Goal: Task Accomplishment & Management: Manage account settings

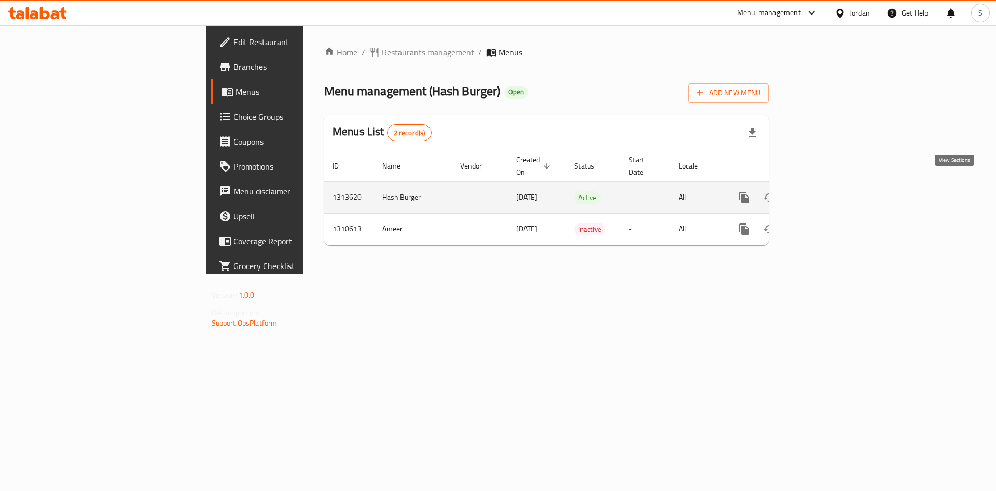
click at [825, 191] on icon "enhanced table" at bounding box center [819, 197] width 12 height 12
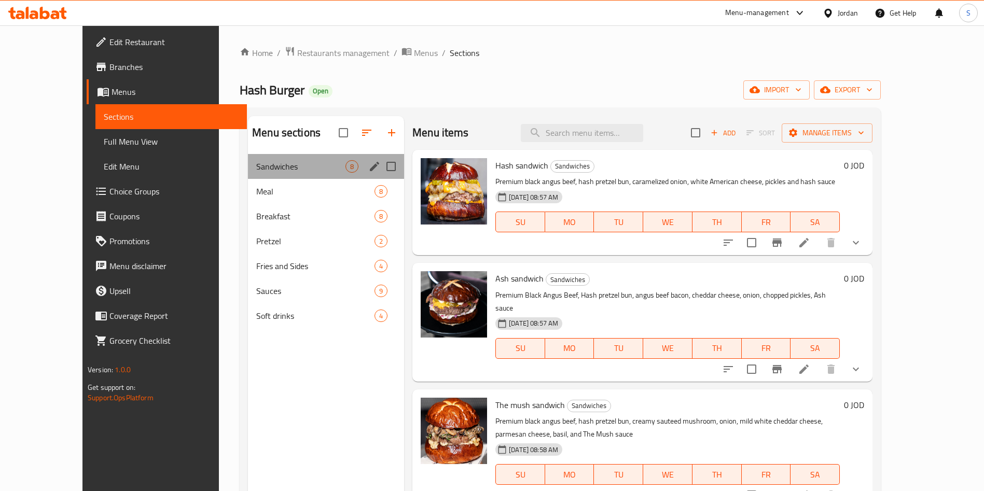
click at [282, 174] on div "Sandwiches 8" at bounding box center [326, 166] width 156 height 25
click at [256, 193] on span "Meal" at bounding box center [300, 191] width 89 height 12
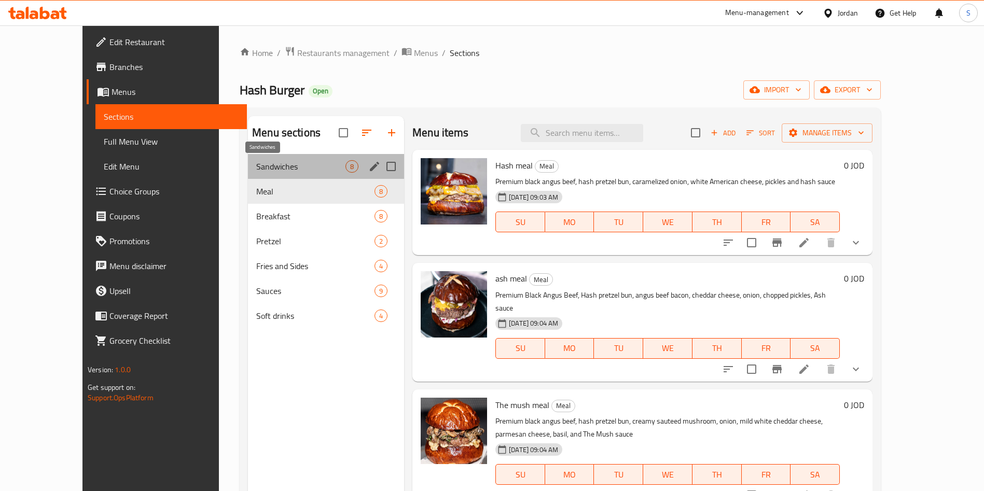
click at [280, 165] on span "Sandwiches" at bounding box center [300, 166] width 89 height 12
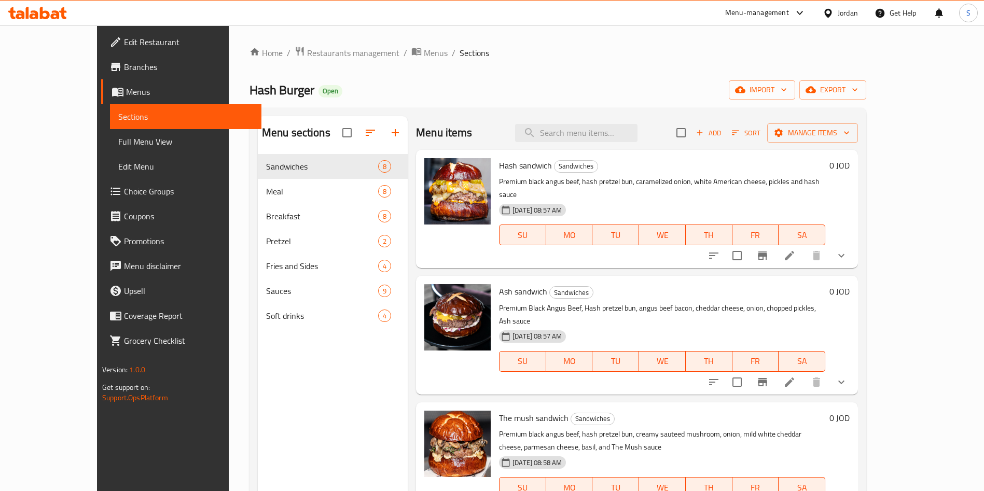
click at [499, 167] on span "Hash sandwich" at bounding box center [525, 166] width 53 height 16
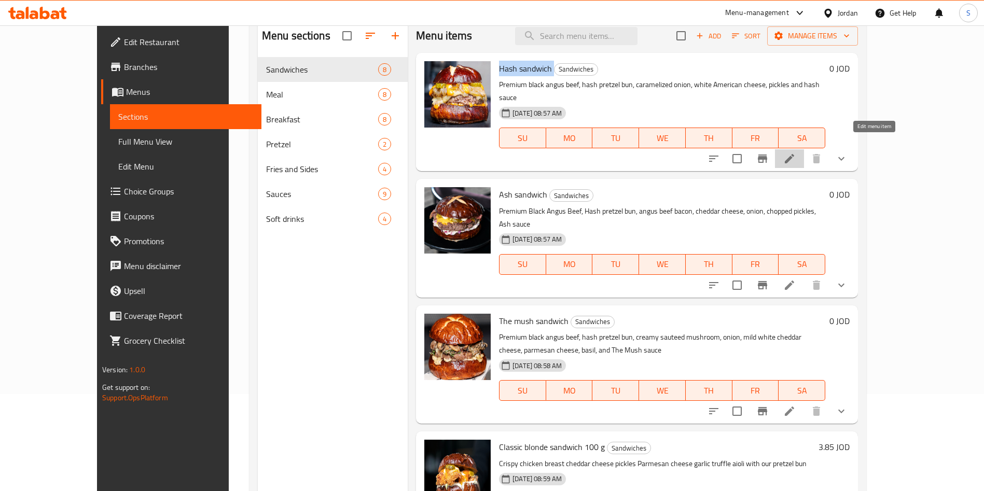
click at [796, 153] on icon at bounding box center [789, 159] width 12 height 12
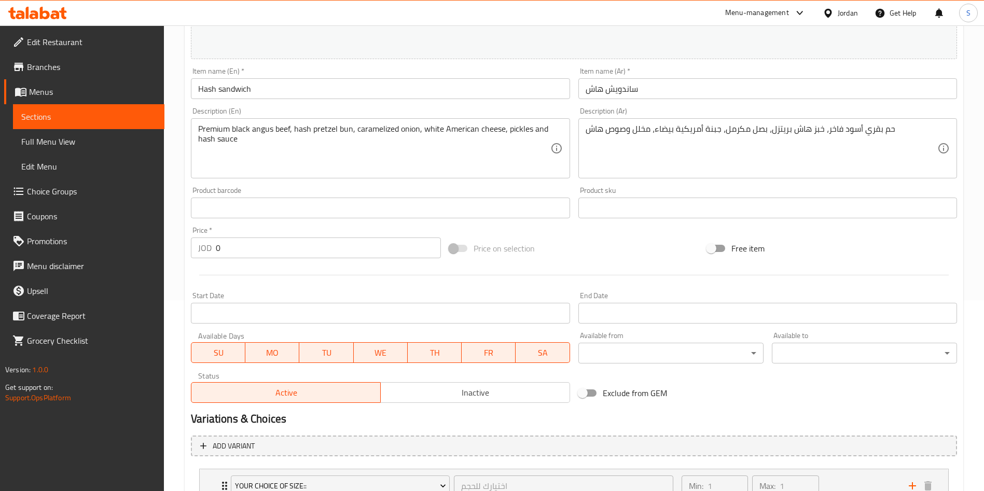
scroll to position [359, 0]
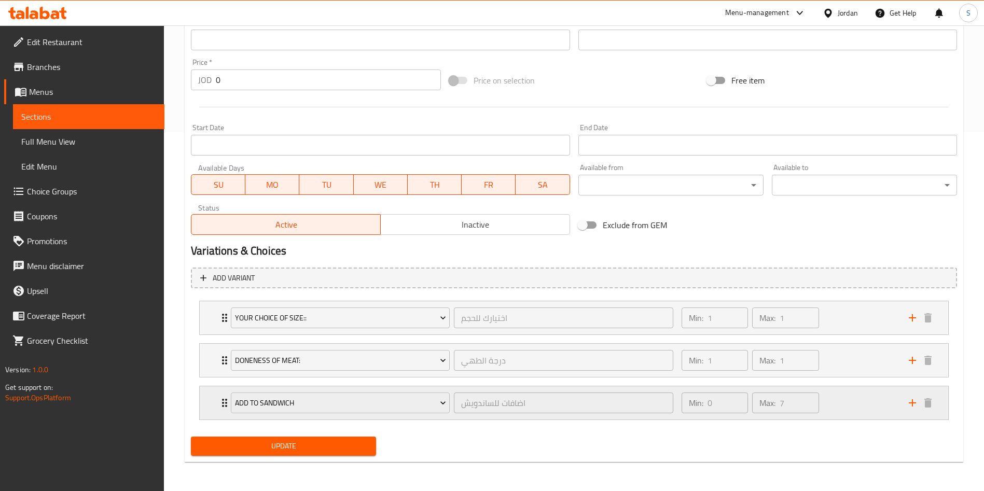
click at [211, 395] on div "add to sandwich اضافات للساندويش ​ Min: 0 ​ Max: 7 ​" at bounding box center [574, 402] width 749 height 33
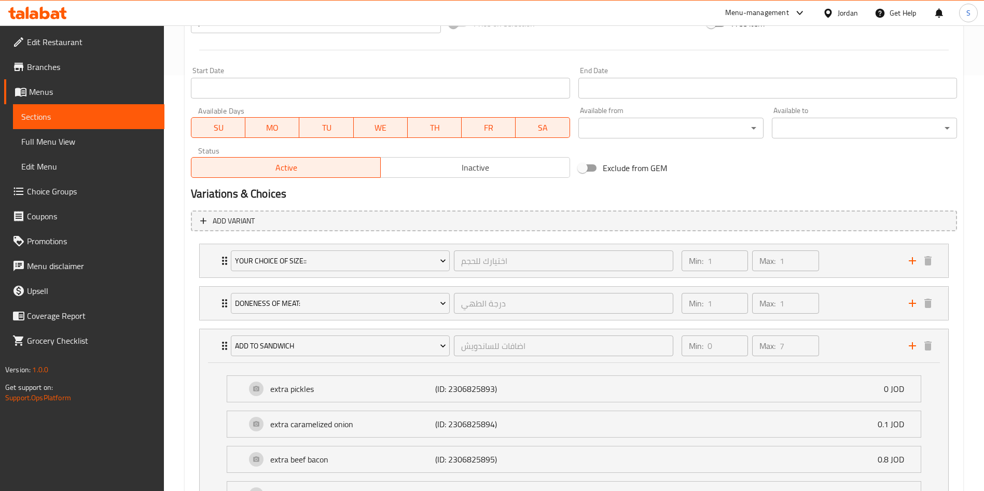
scroll to position [414, 0]
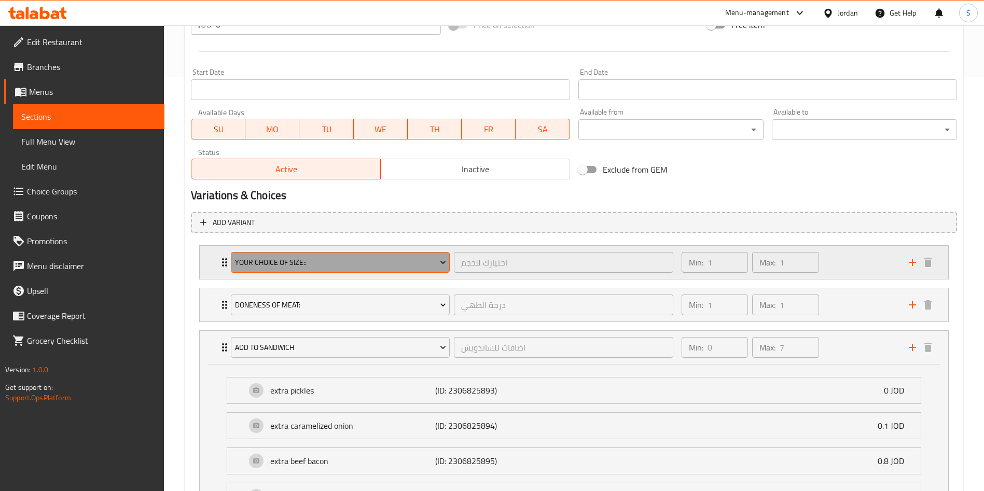
click at [231, 265] on button "your choice of size::" at bounding box center [340, 262] width 219 height 21
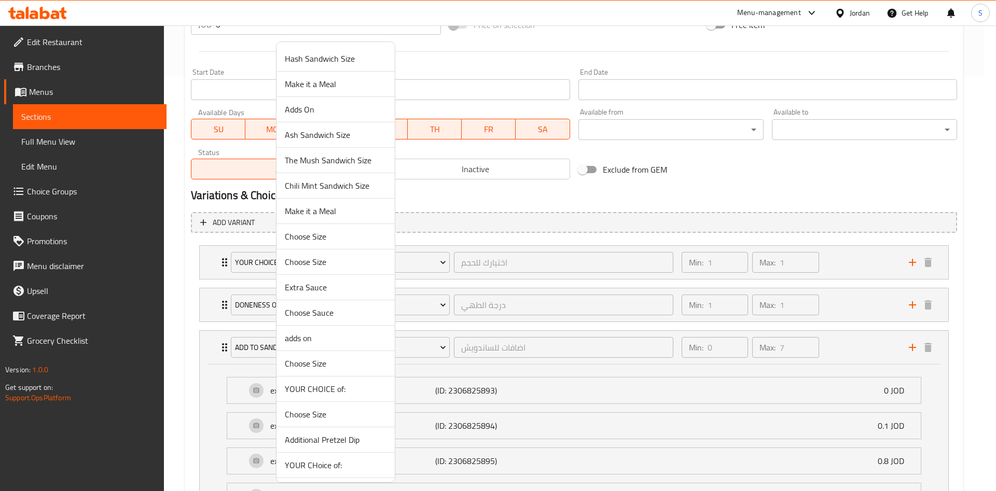
click at [215, 264] on div at bounding box center [498, 245] width 996 height 491
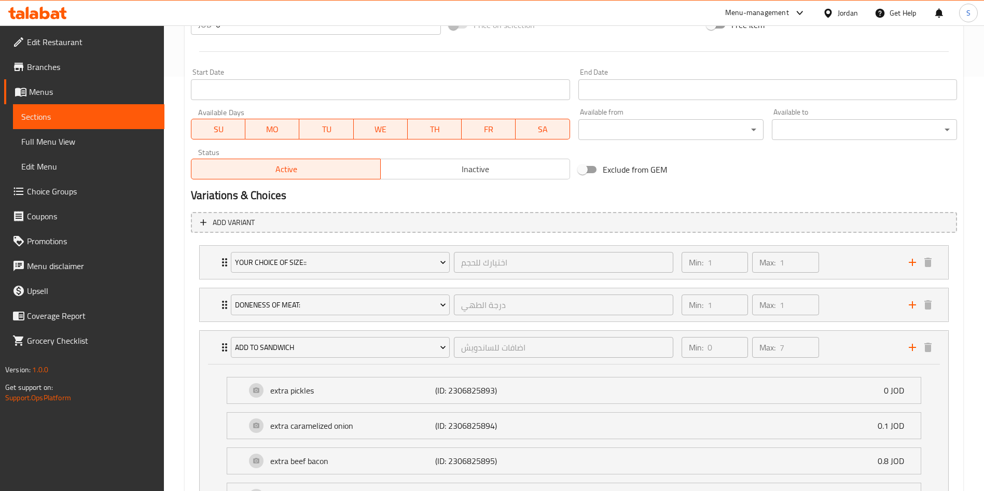
click at [215, 264] on div "your choice of size:: اختيارك للحجم ​ Min: 1 ​ Max: 1 ​" at bounding box center [574, 262] width 749 height 33
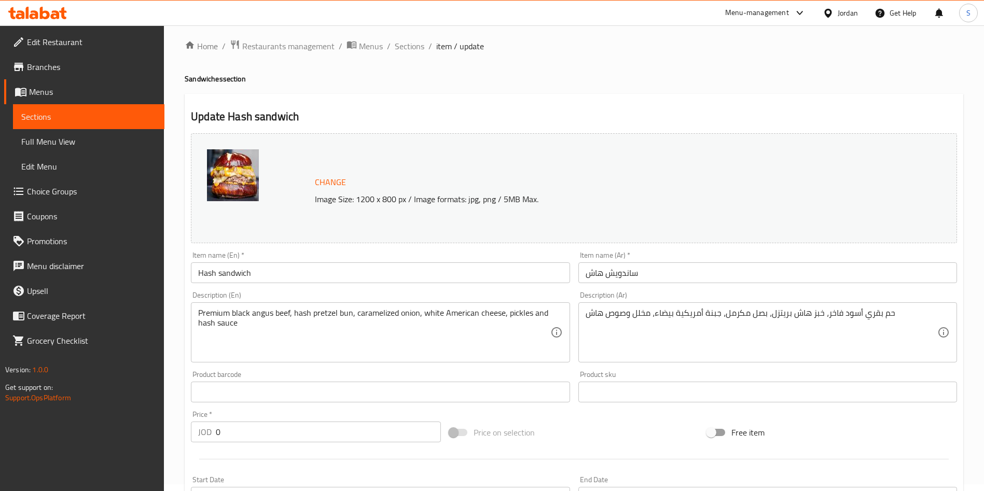
scroll to position [6, 0]
drag, startPoint x: 409, startPoint y: 56, endPoint x: 409, endPoint y: 49, distance: 6.2
click at [409, 49] on span "Sections" at bounding box center [410, 47] width 30 height 12
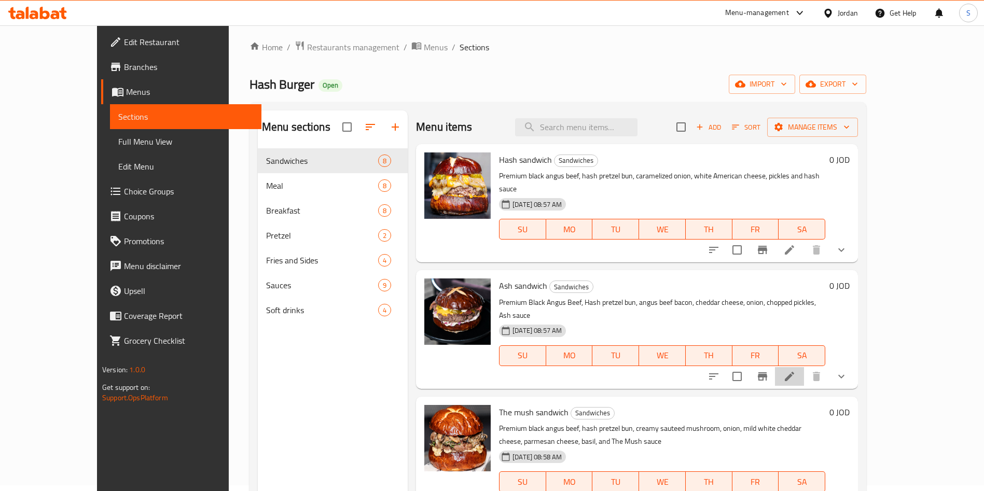
click at [804, 367] on li at bounding box center [789, 376] width 29 height 19
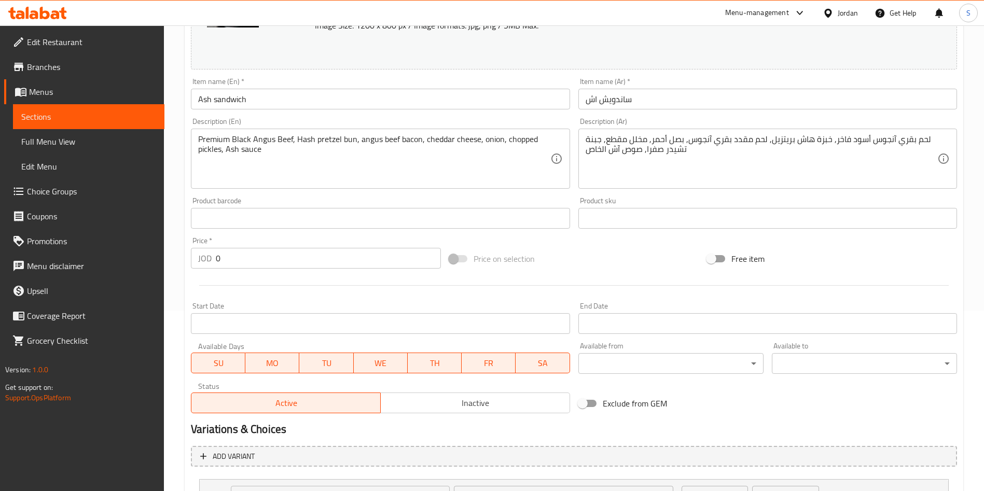
scroll to position [359, 0]
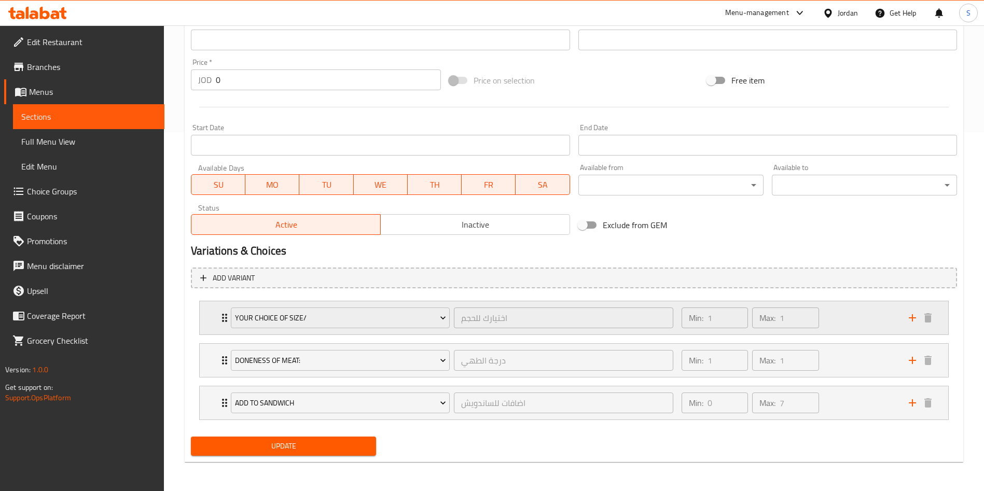
click at [210, 318] on div "your choice of size/ اختيارك للحجم ​ Min: 1 ​ Max: 1 ​" at bounding box center [574, 317] width 749 height 33
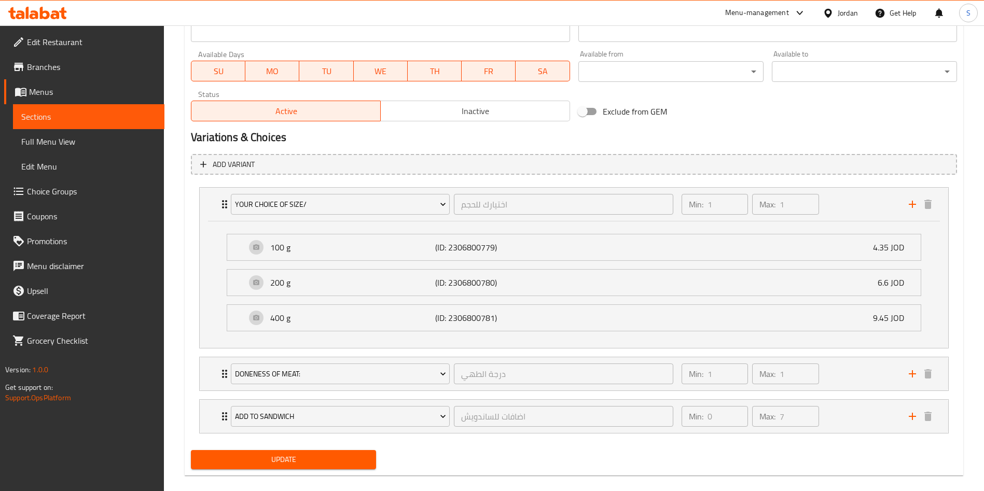
scroll to position [486, 0]
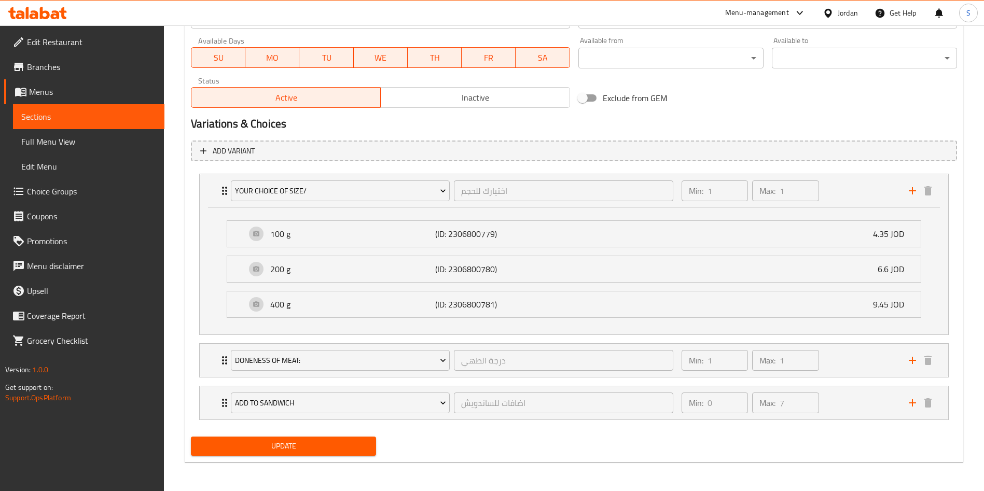
click at [194, 392] on li "add to sandwich اضافات للساندويش ​ Min: 0 ​ Max: 7 ​ extra pickles (ID: 2306825…" at bounding box center [574, 403] width 766 height 43
click at [215, 374] on div "doneness of meat: درجة الطهي ​ Min: 1 ​ Max: 1 ​" at bounding box center [574, 360] width 749 height 33
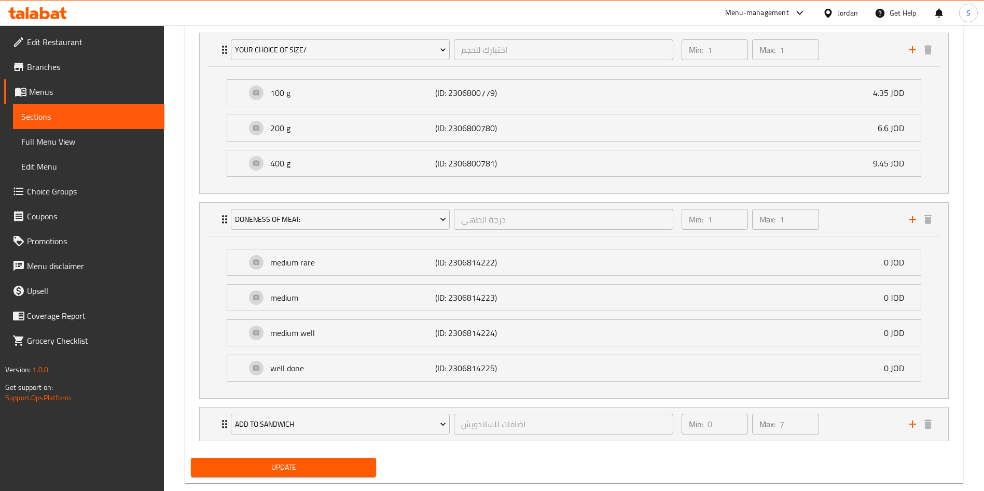
scroll to position [646, 0]
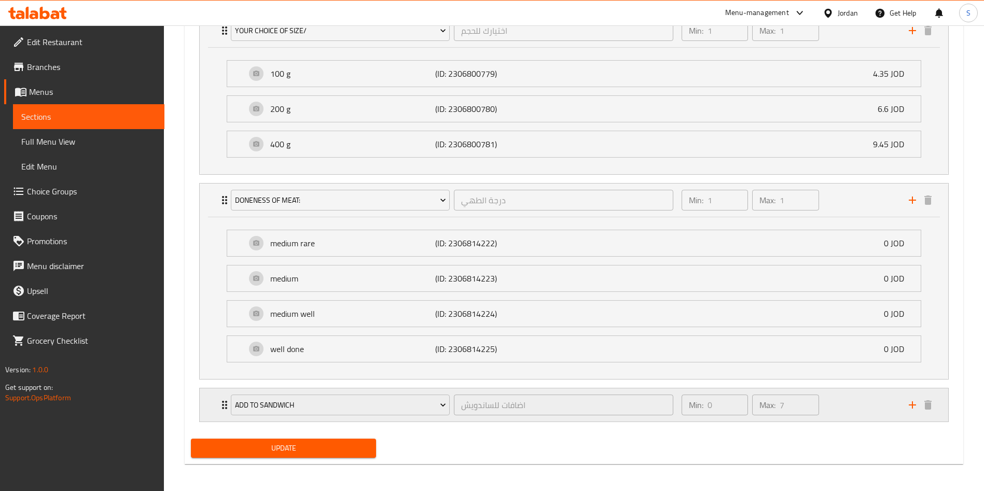
click at [214, 405] on div "add to sandwich اضافات للساندويش ​ Min: 0 ​ Max: 7 ​" at bounding box center [574, 405] width 749 height 33
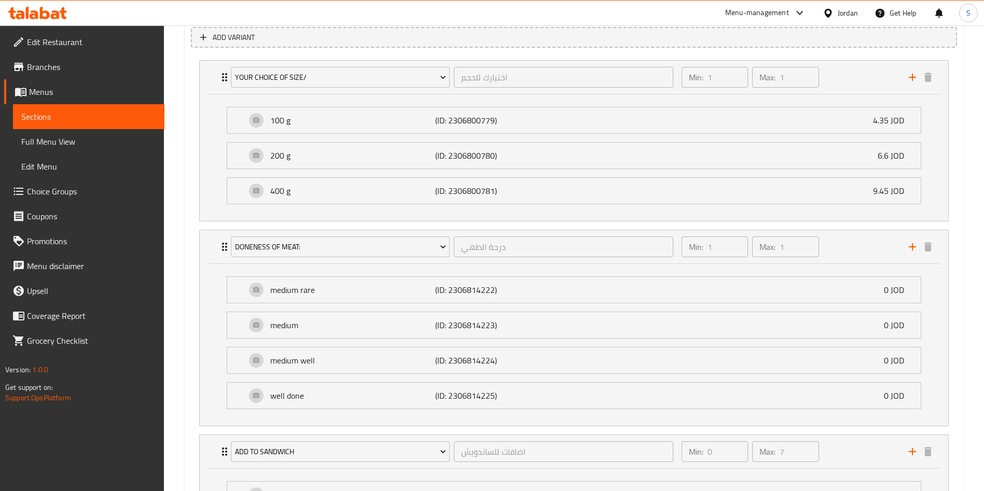
scroll to position [0, 0]
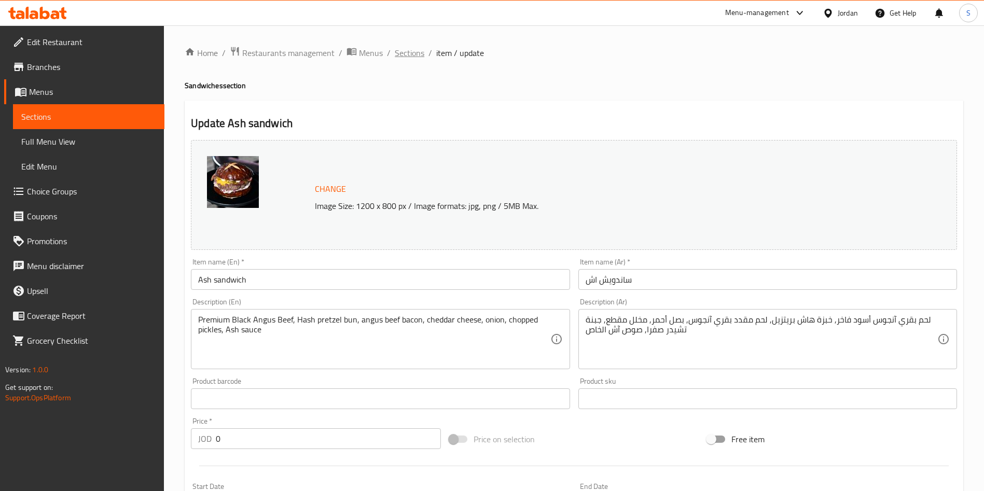
click at [415, 53] on span "Sections" at bounding box center [410, 53] width 30 height 12
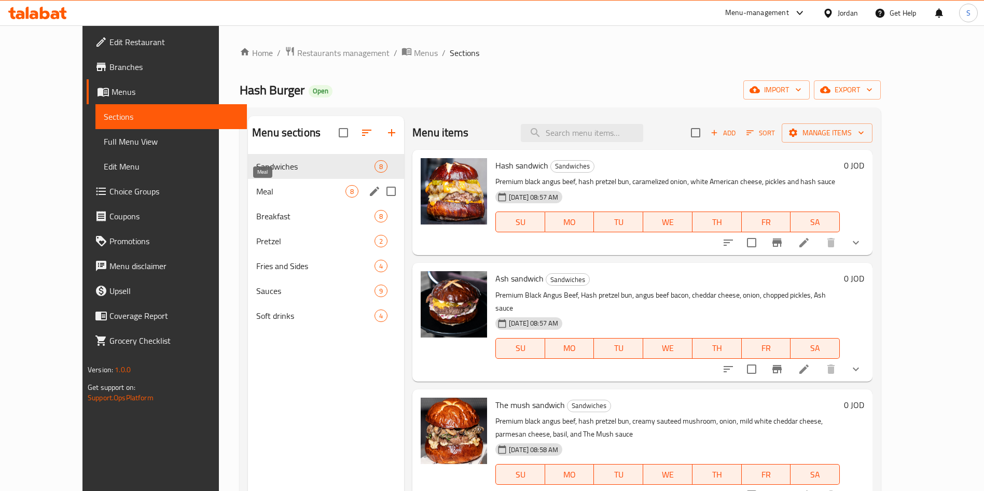
click at [256, 196] on span "Meal" at bounding box center [300, 191] width 89 height 12
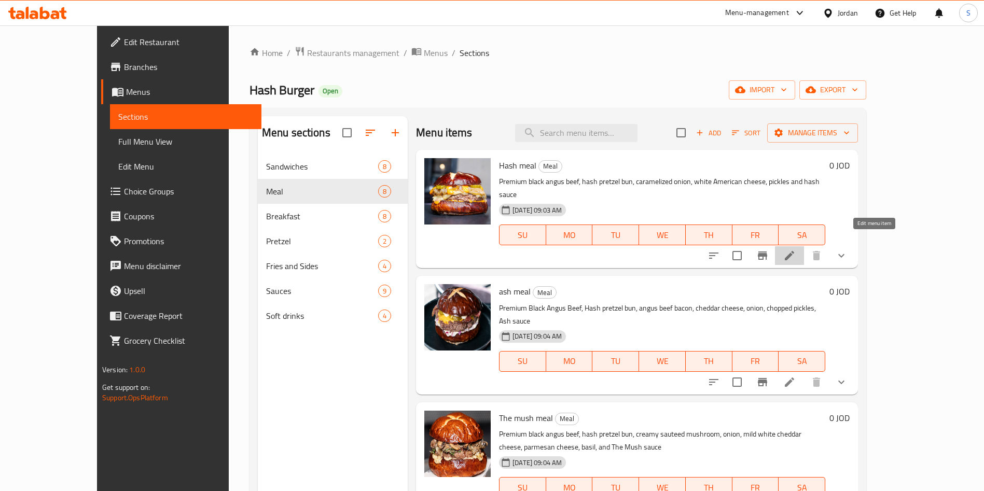
click at [796, 250] on icon at bounding box center [789, 256] width 12 height 12
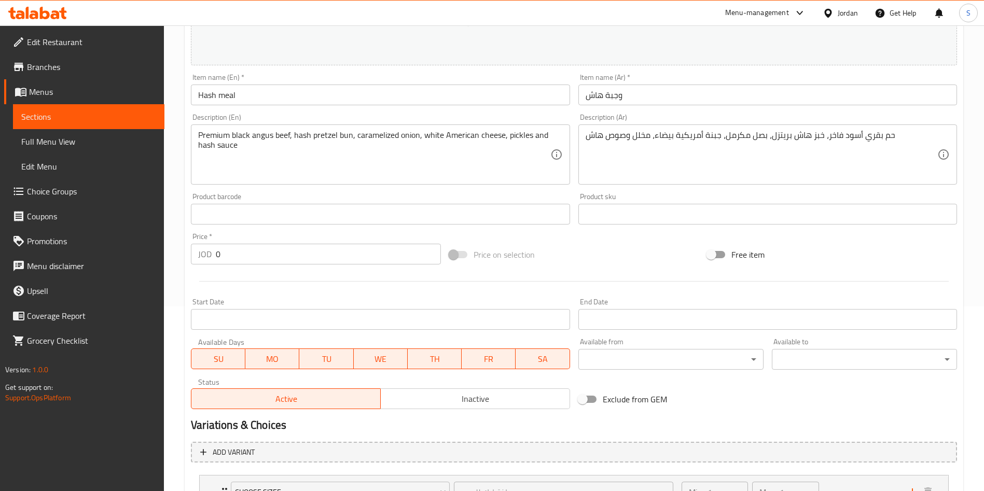
scroll to position [316, 0]
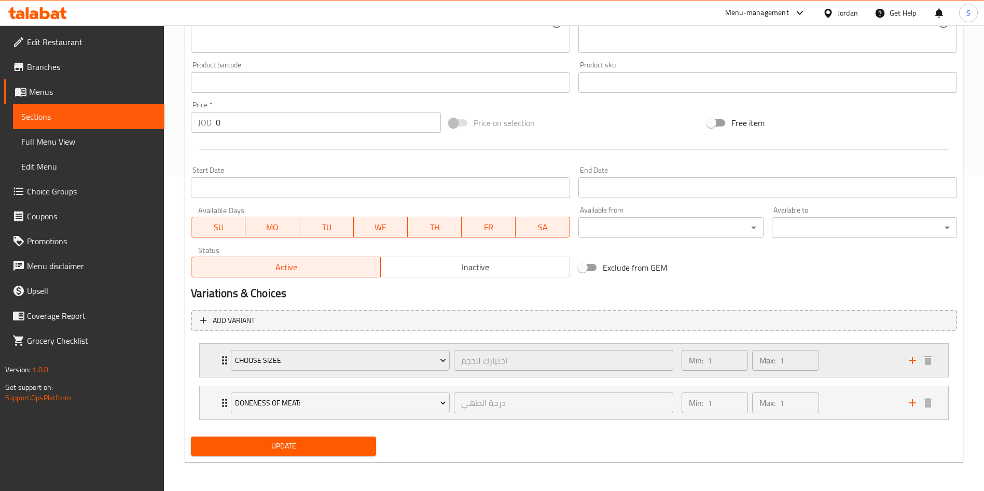
click at [217, 365] on div "choose sizee اختيارك للحجم ​ Min: 1 ​ Max: 1 ​" at bounding box center [574, 360] width 749 height 33
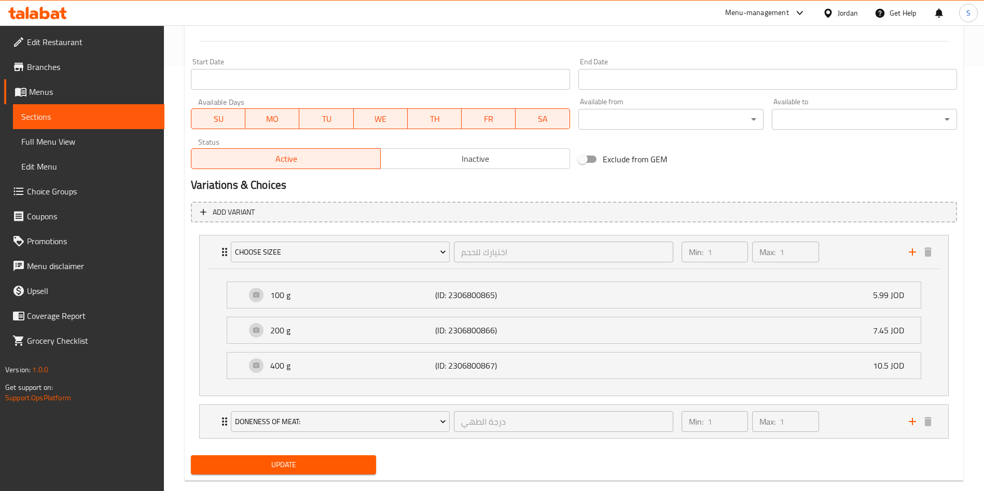
scroll to position [444, 0]
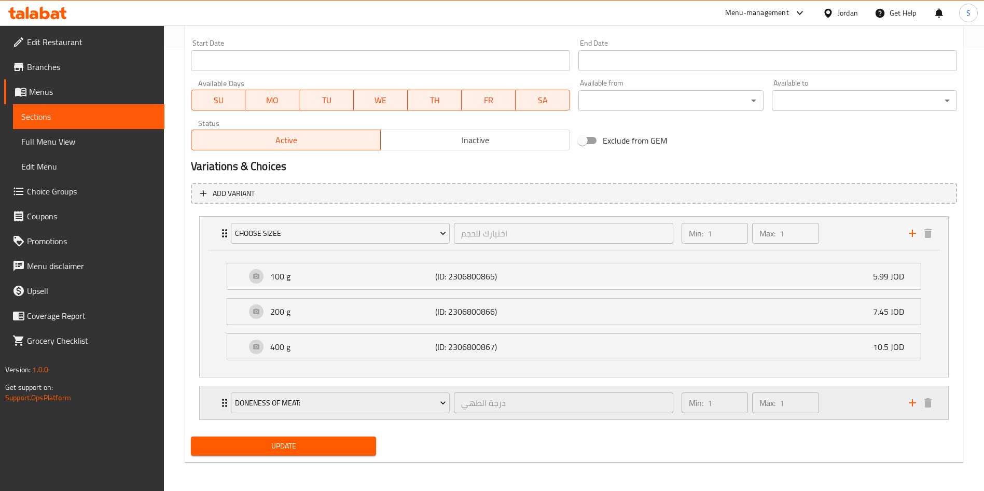
click at [856, 411] on div "Min: 1 ​ Max: 1 ​" at bounding box center [788, 402] width 227 height 33
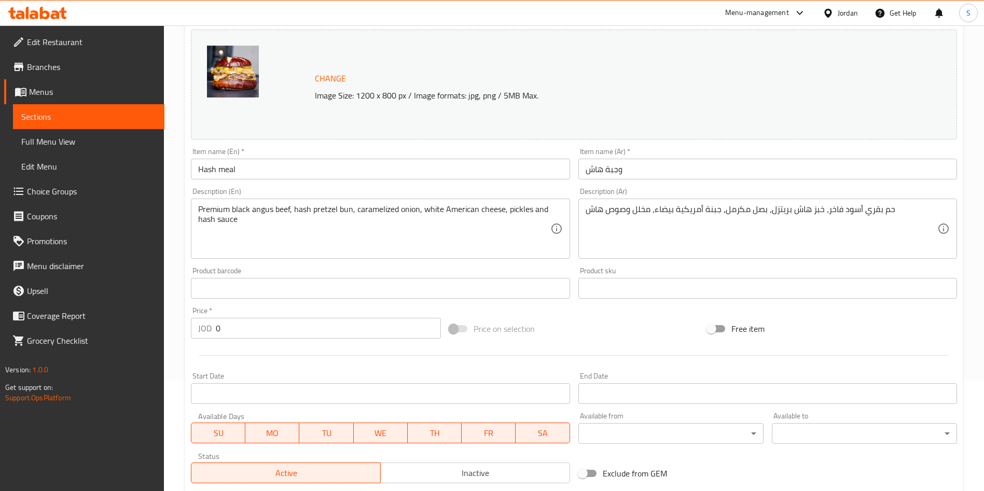
scroll to position [0, 0]
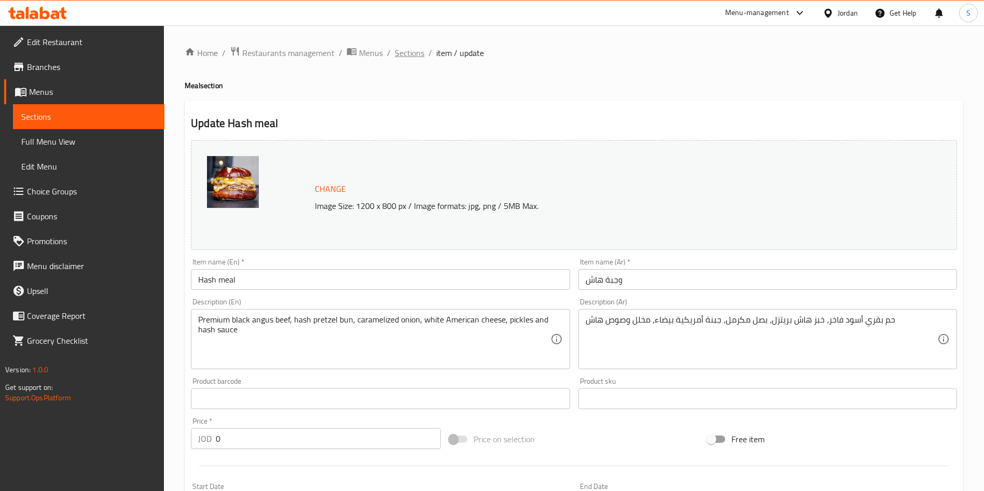
click at [408, 52] on span "Sections" at bounding box center [410, 53] width 30 height 12
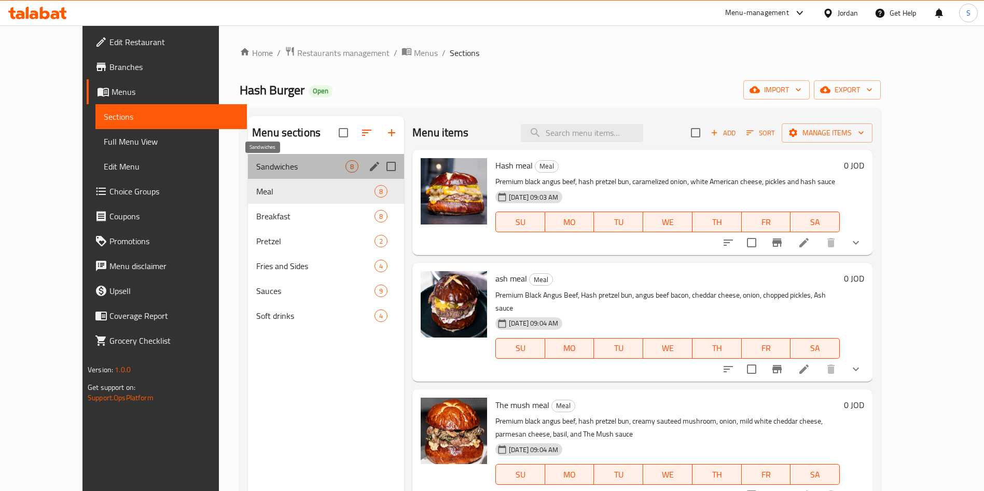
click at [261, 167] on span "Sandwiches" at bounding box center [300, 166] width 89 height 12
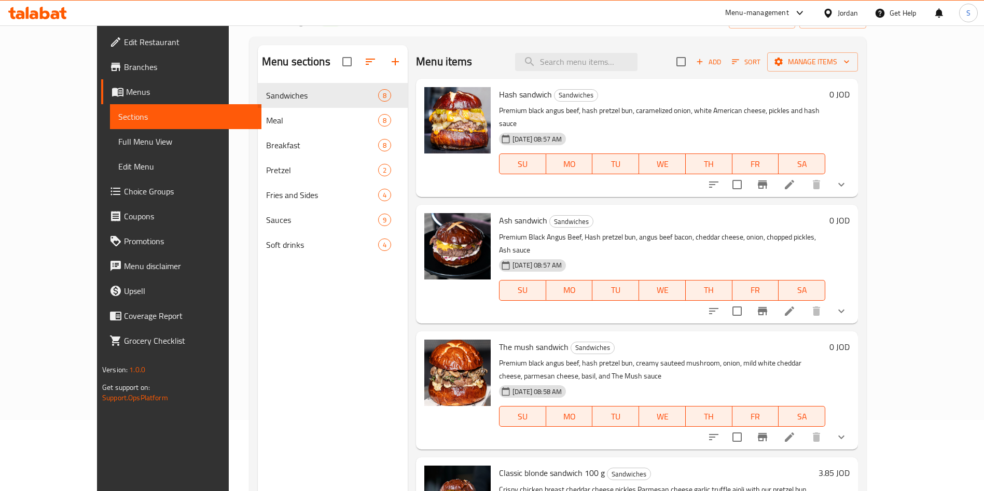
scroll to position [66, 0]
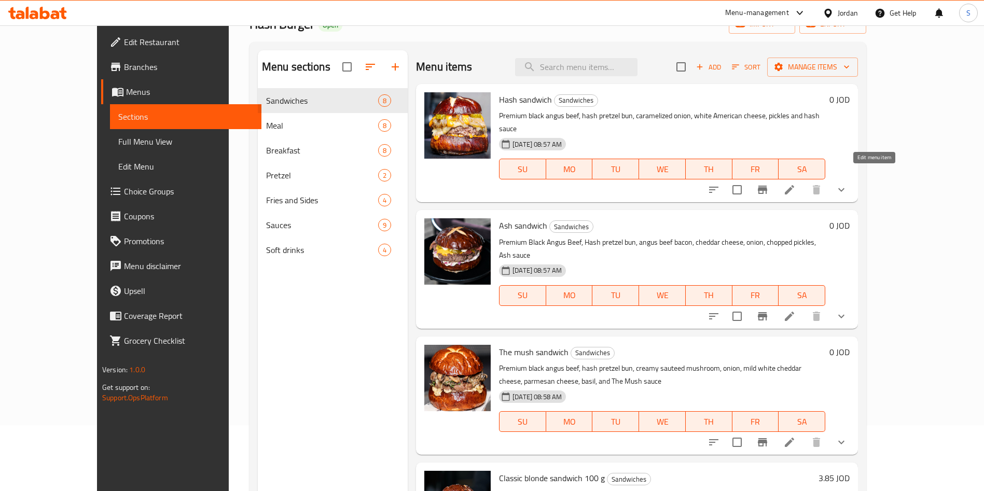
click at [796, 184] on icon at bounding box center [789, 190] width 12 height 12
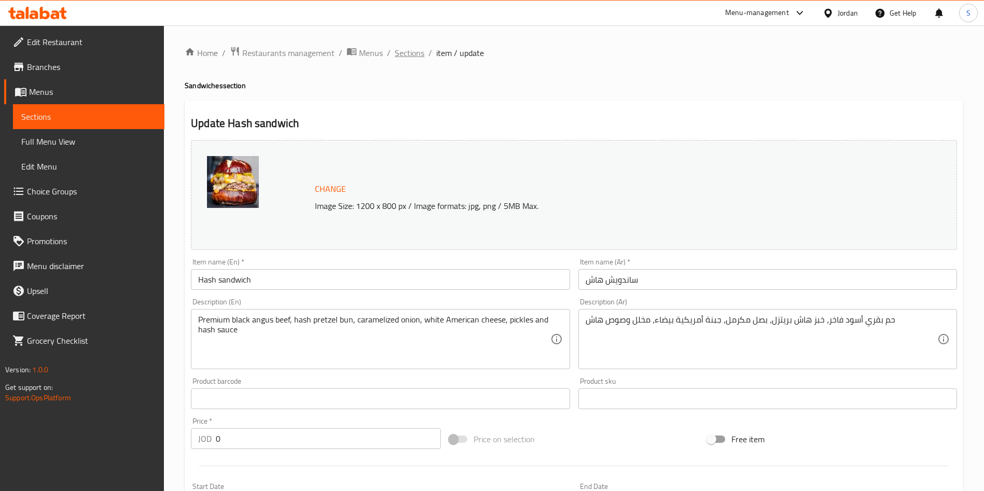
click at [407, 47] on span "Sections" at bounding box center [410, 53] width 30 height 12
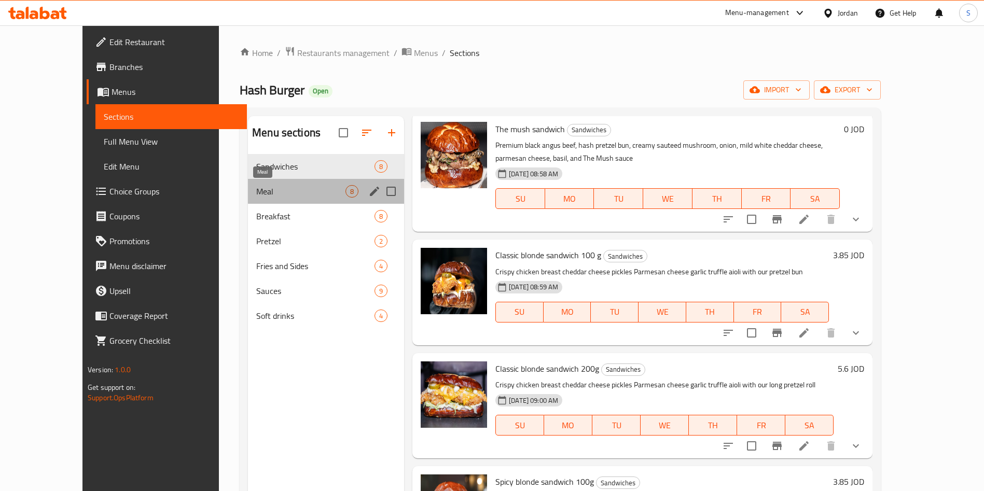
click at [256, 197] on span "Meal" at bounding box center [300, 191] width 89 height 12
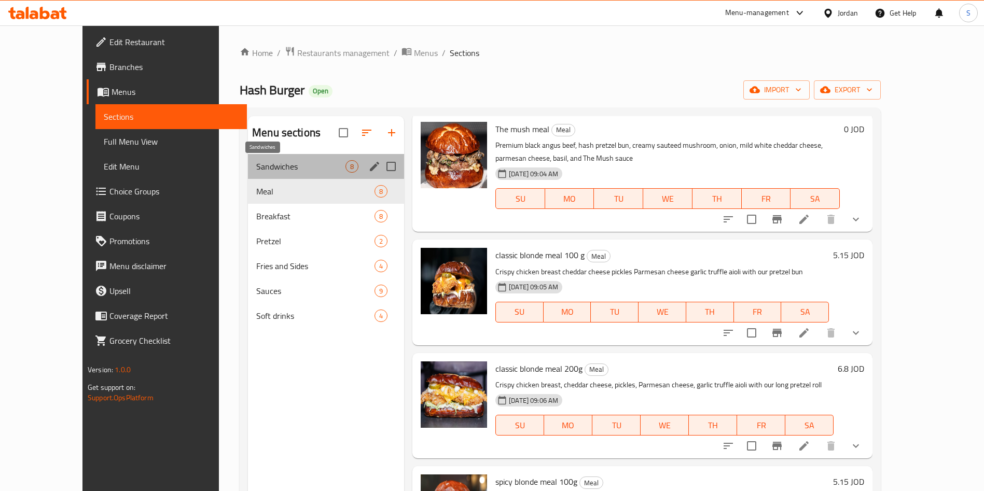
click at [256, 172] on span "Sandwiches" at bounding box center [300, 166] width 89 height 12
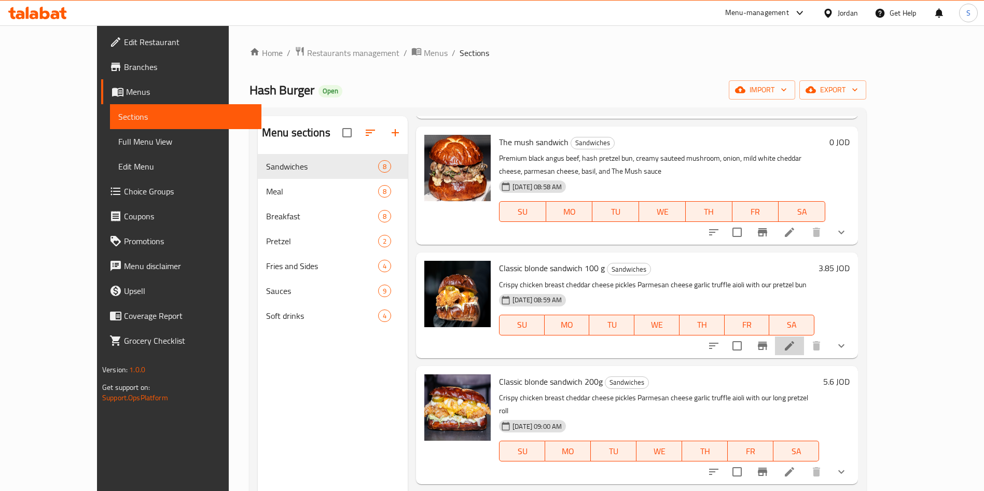
click at [804, 337] on li at bounding box center [789, 346] width 29 height 19
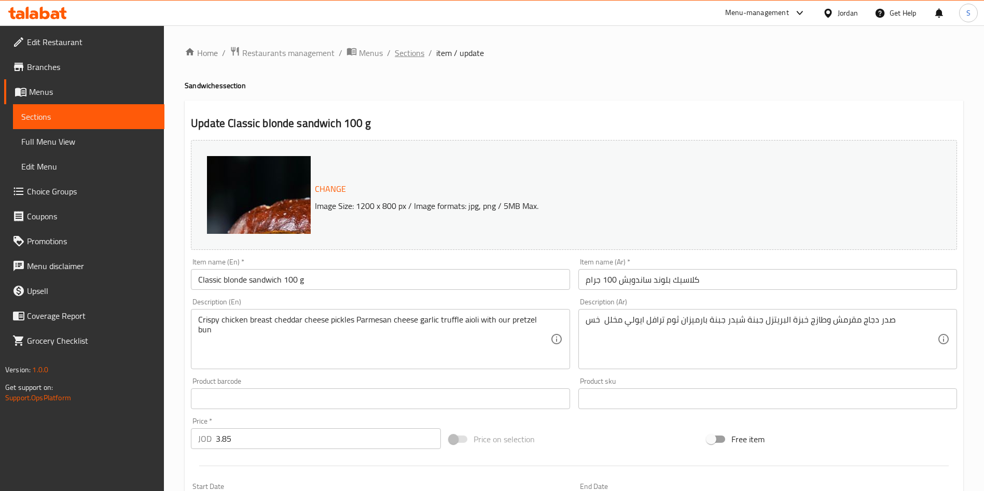
click at [418, 56] on span "Sections" at bounding box center [410, 53] width 30 height 12
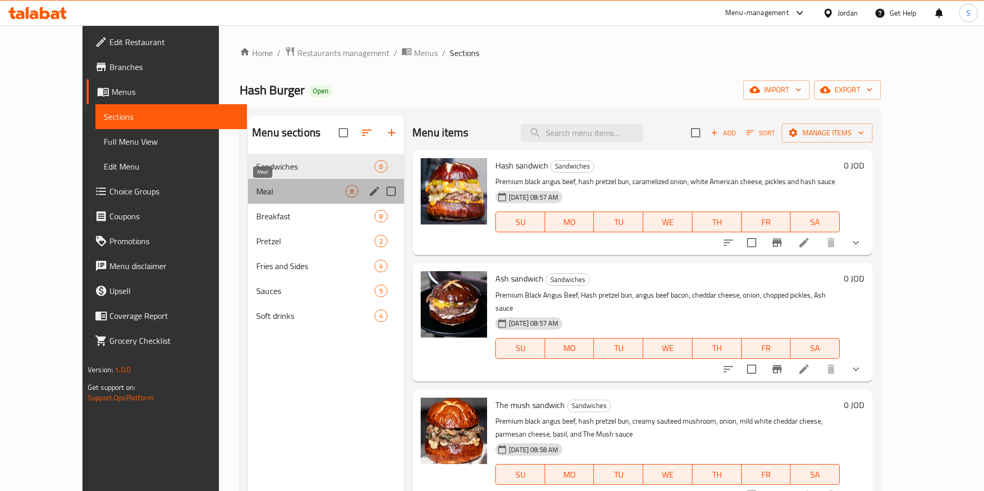
click at [256, 187] on span "Meal" at bounding box center [300, 191] width 89 height 12
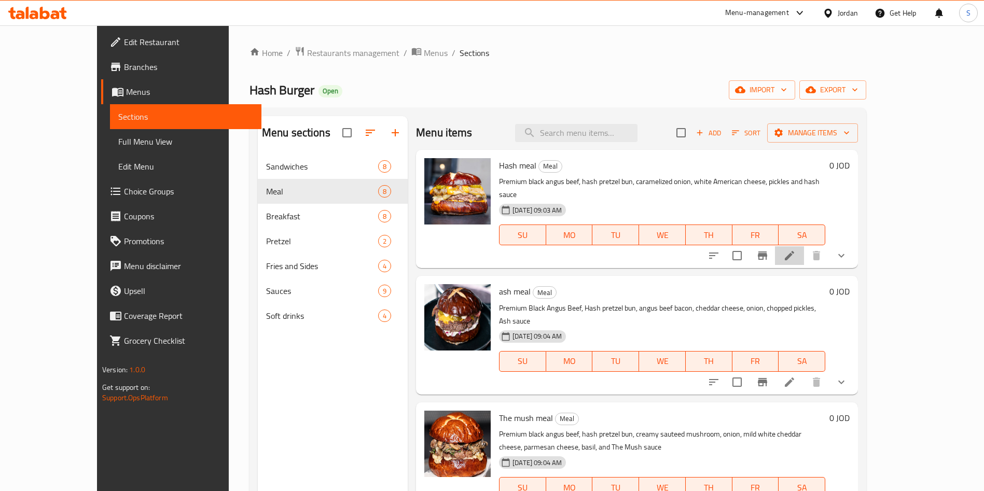
click at [804, 246] on li at bounding box center [789, 255] width 29 height 19
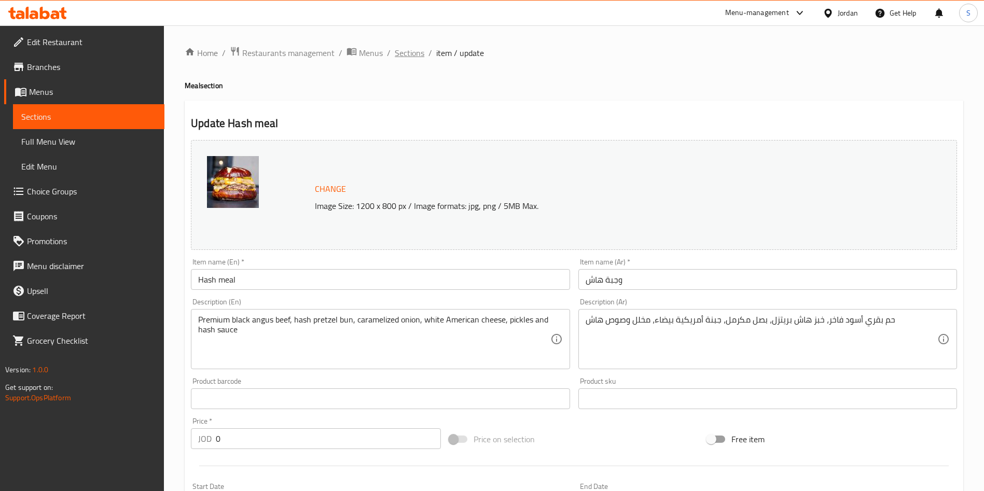
click at [407, 47] on span "Sections" at bounding box center [410, 53] width 30 height 12
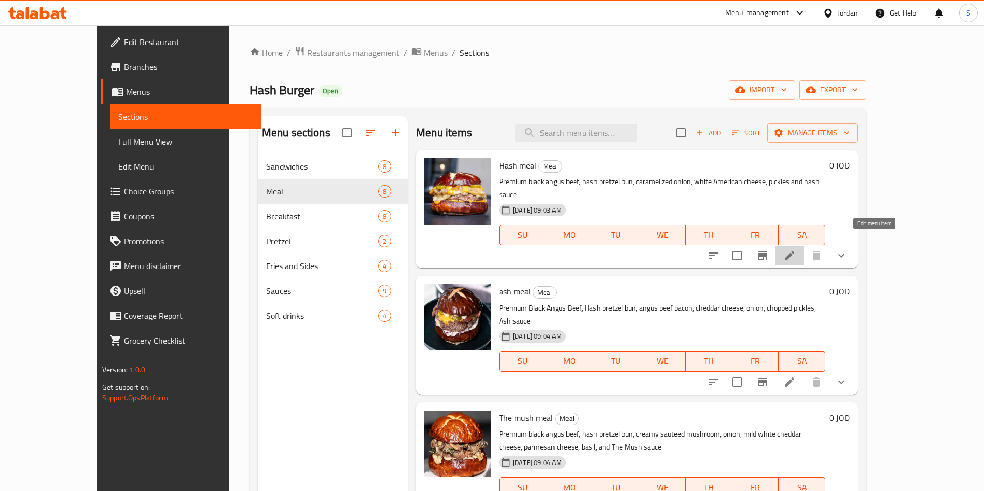
click at [796, 250] on icon at bounding box center [789, 256] width 12 height 12
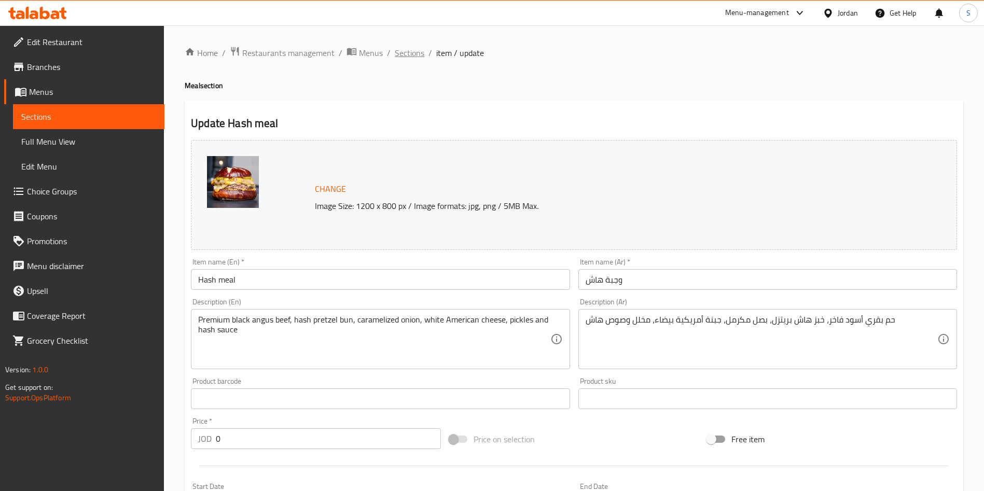
click at [400, 52] on span "Sections" at bounding box center [410, 53] width 30 height 12
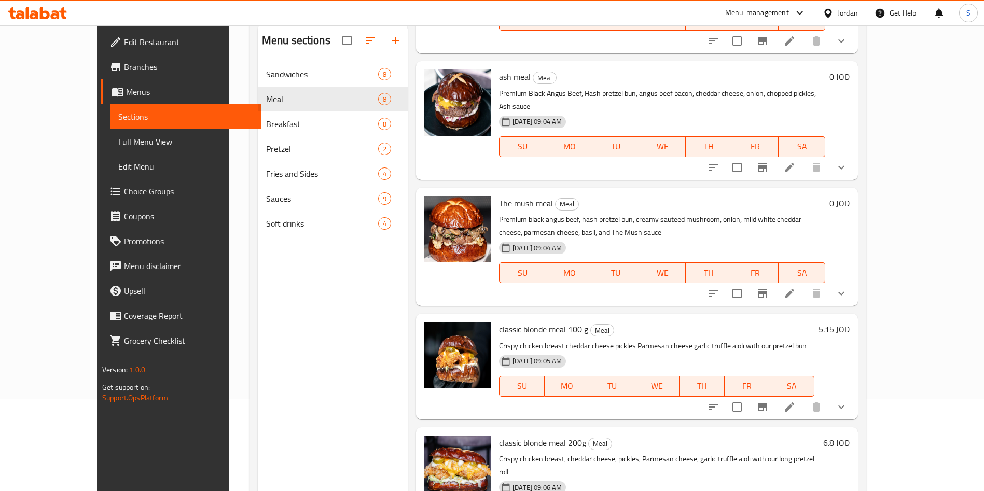
scroll to position [104, 0]
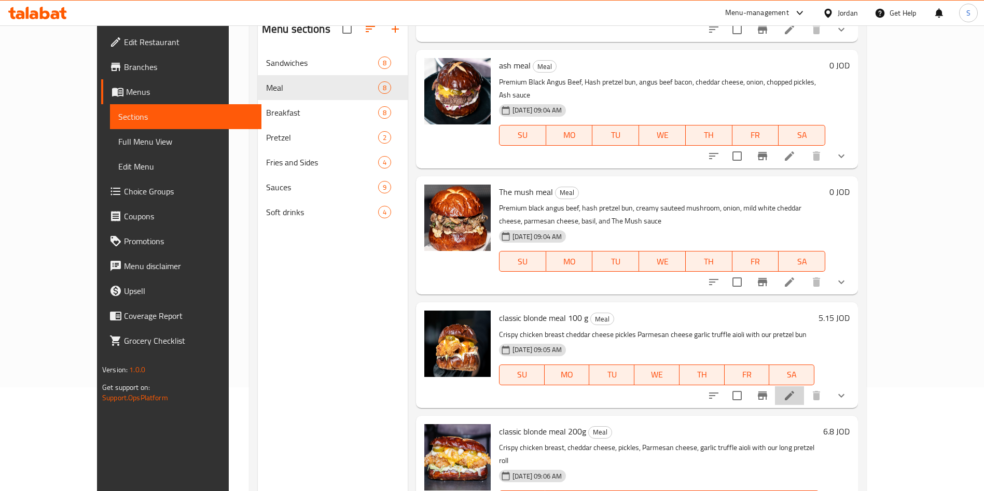
click at [804, 386] on li at bounding box center [789, 395] width 29 height 19
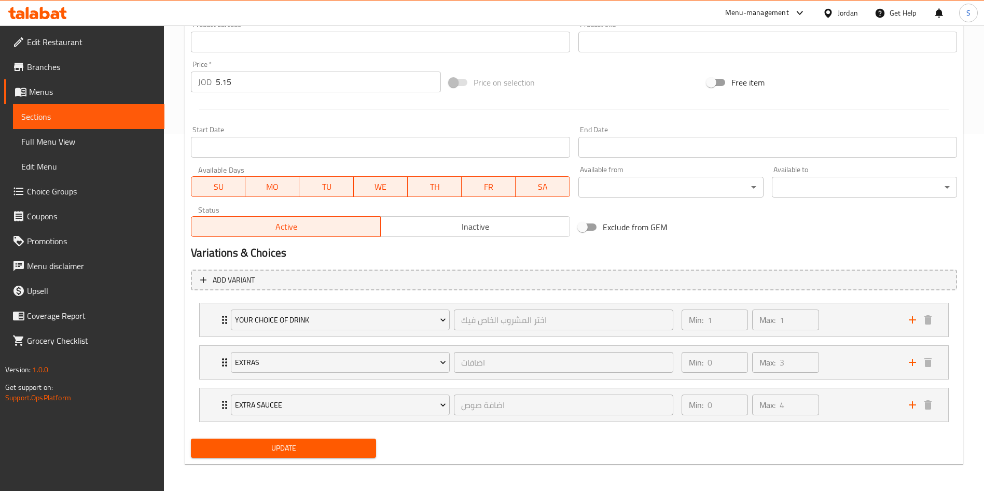
scroll to position [359, 0]
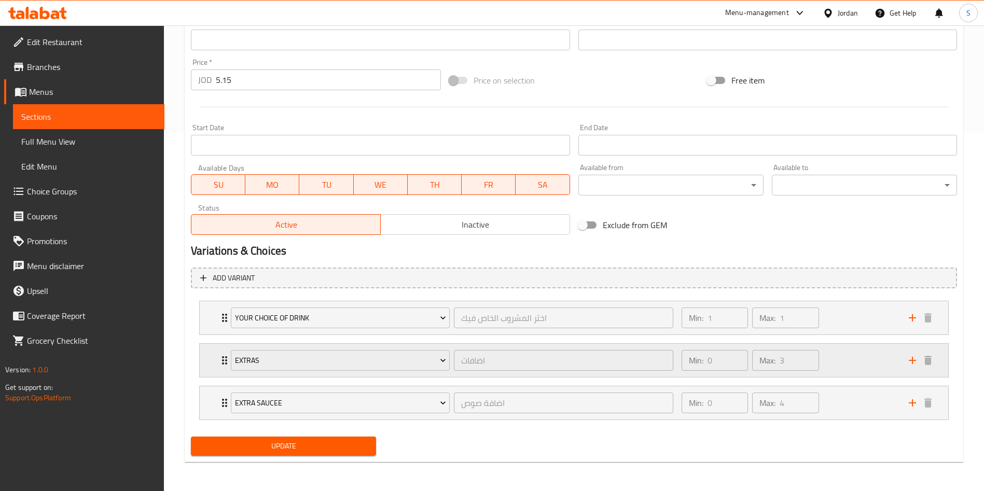
click at [211, 371] on div "Extras اضافات ​ Min: 0 ​ Max: 3 ​" at bounding box center [574, 360] width 749 height 33
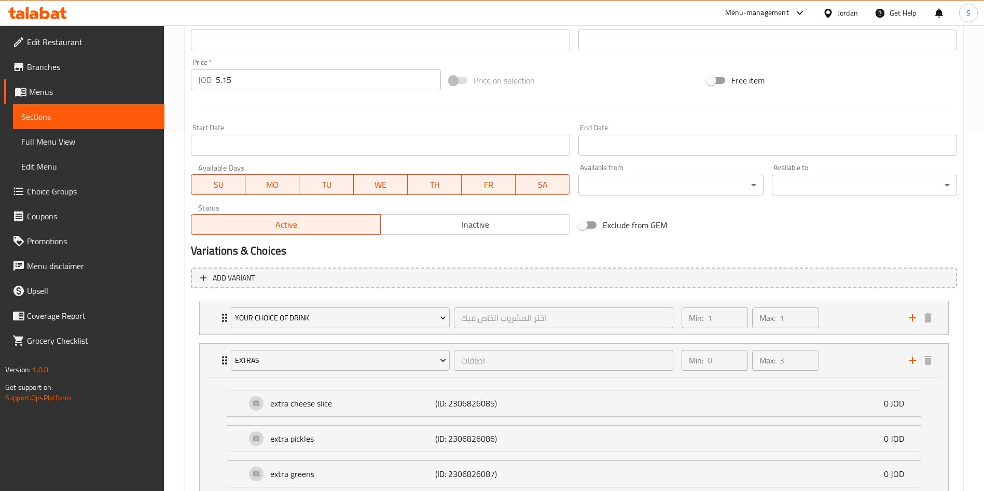
scroll to position [486, 0]
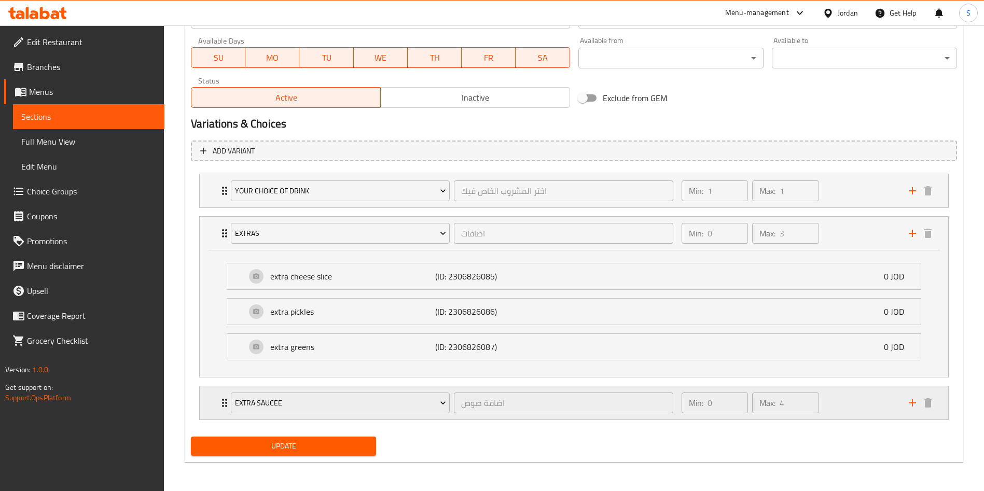
click at [201, 397] on div "Extra saucee اضافة صوص ​ Min: 0 ​ Max: 4 ​" at bounding box center [574, 402] width 749 height 33
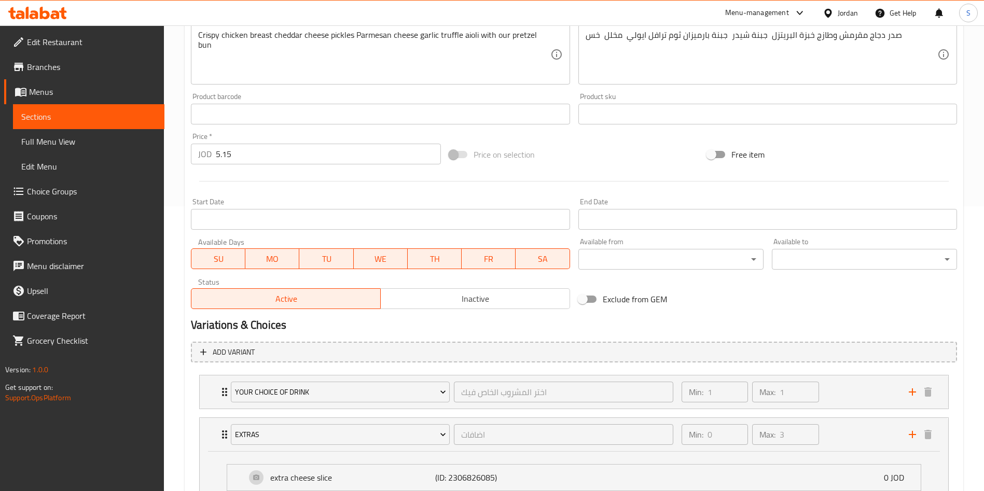
scroll to position [0, 0]
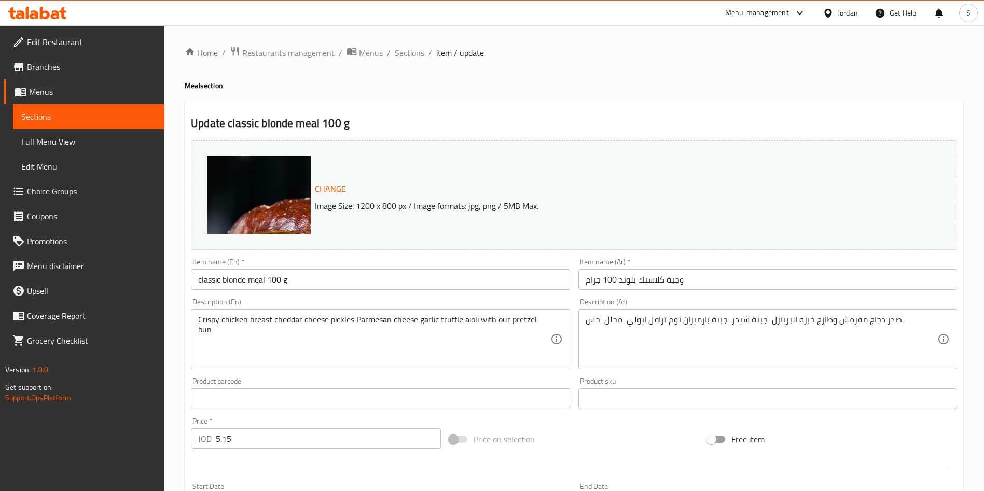
click at [404, 47] on span "Sections" at bounding box center [410, 53] width 30 height 12
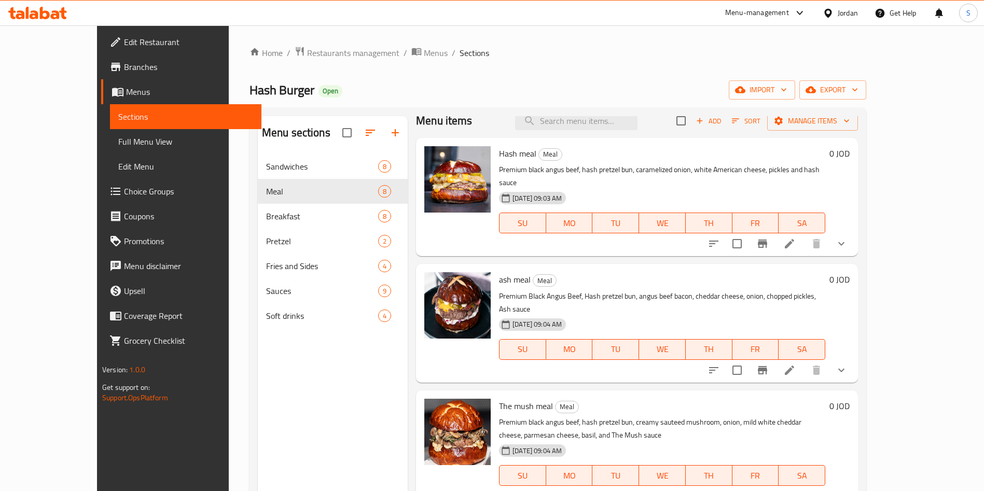
scroll to position [16, 0]
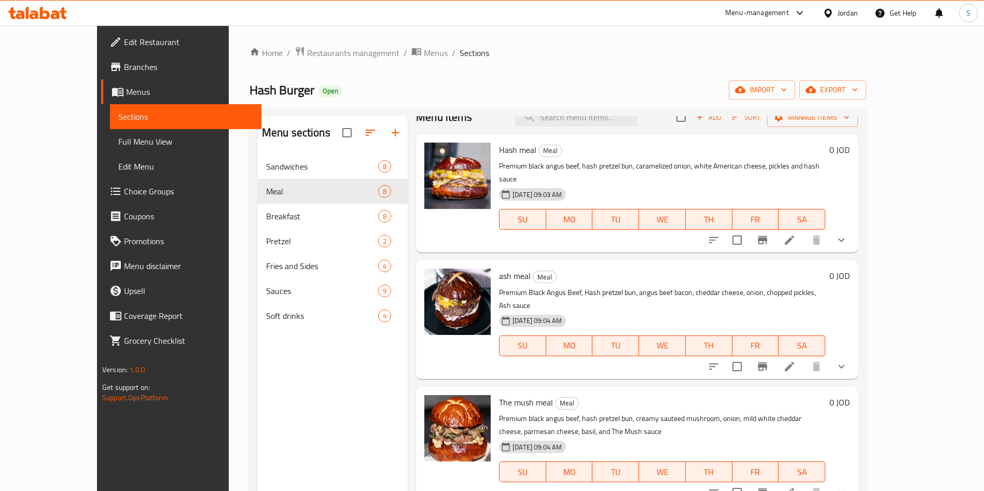
click at [866, 185] on div "Menu sections Sandwiches 8 Meal 8 Breakfast 8 Pretzel 2 Fries and Sides 4 Sauce…" at bounding box center [558, 362] width 617 height 508
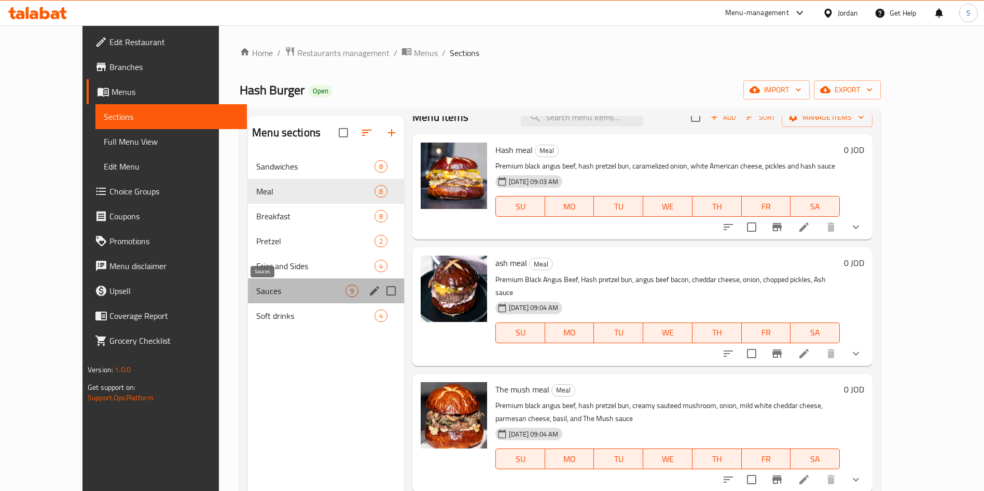
click at [256, 294] on span "Sauces" at bounding box center [300, 291] width 89 height 12
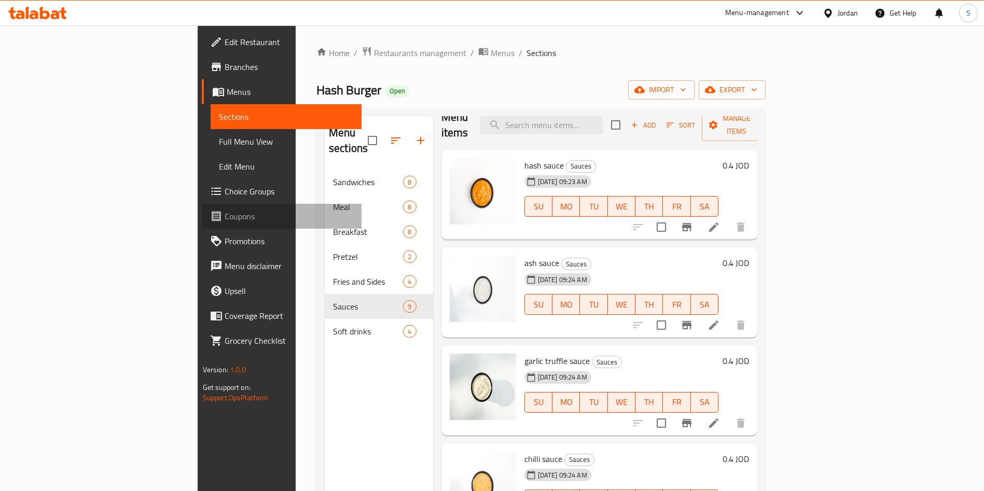
click at [210, 217] on span at bounding box center [217, 216] width 15 height 12
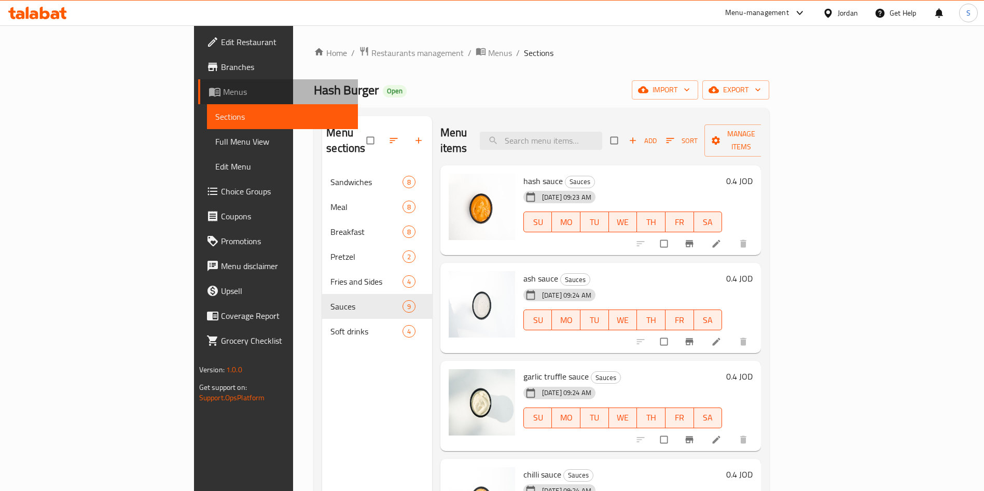
click at [223, 93] on span "Menus" at bounding box center [286, 92] width 127 height 12
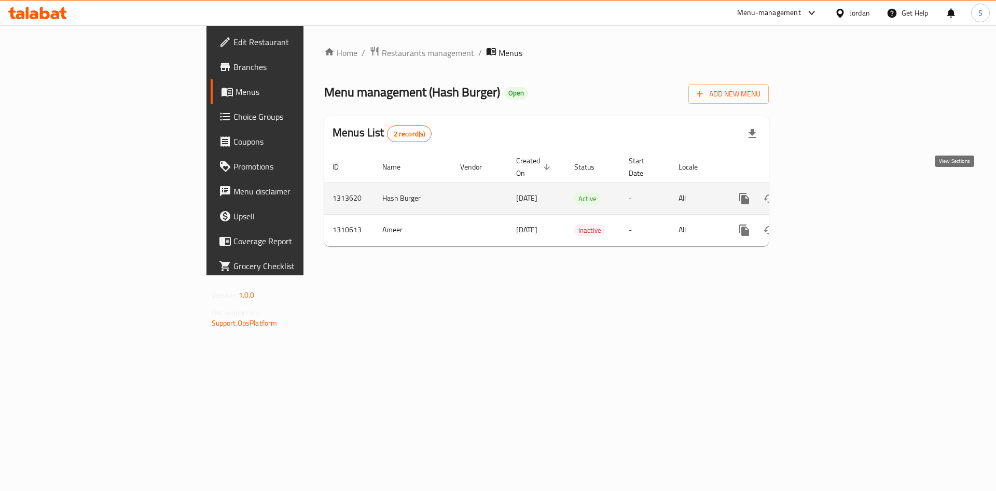
click at [832, 186] on link "enhanced table" at bounding box center [819, 198] width 25 height 25
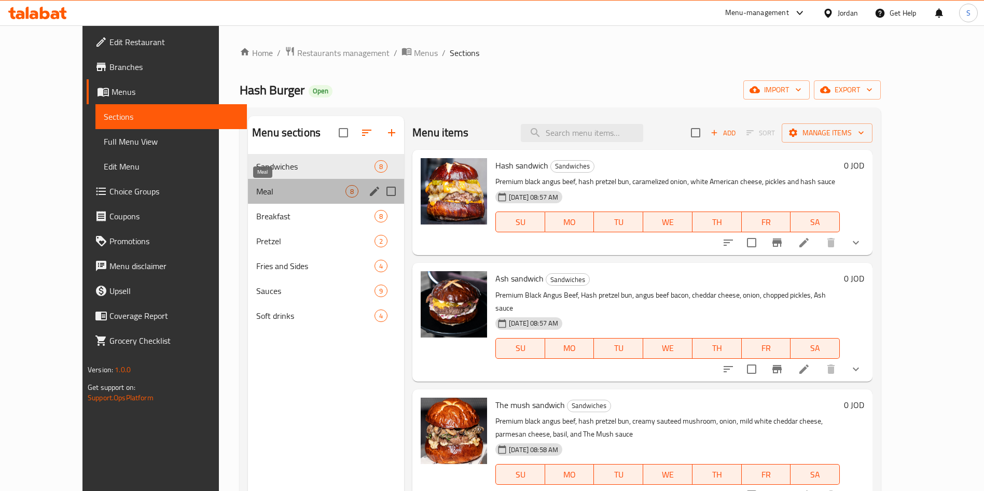
click at [264, 196] on span "Meal" at bounding box center [300, 191] width 89 height 12
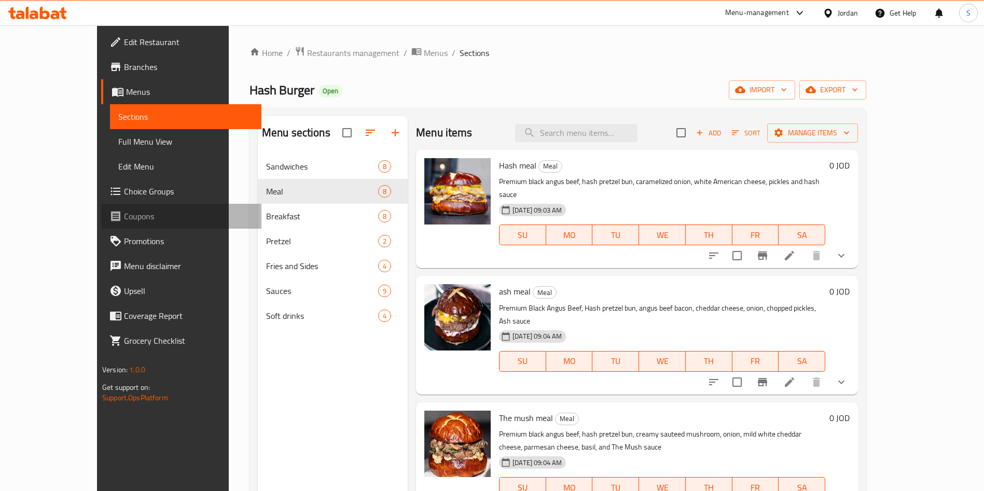
click at [124, 210] on span "Coupons" at bounding box center [188, 216] width 129 height 12
click at [124, 197] on span "Choice Groups" at bounding box center [188, 191] width 129 height 12
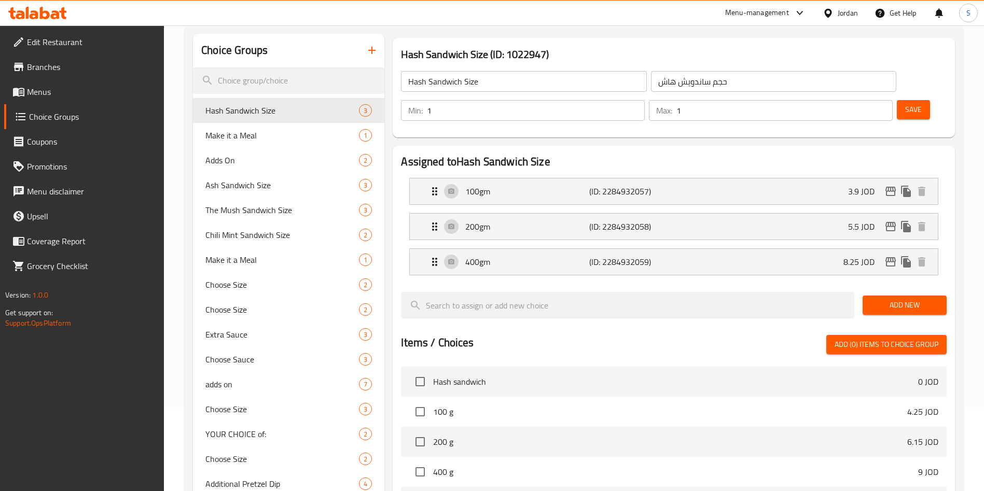
scroll to position [422, 0]
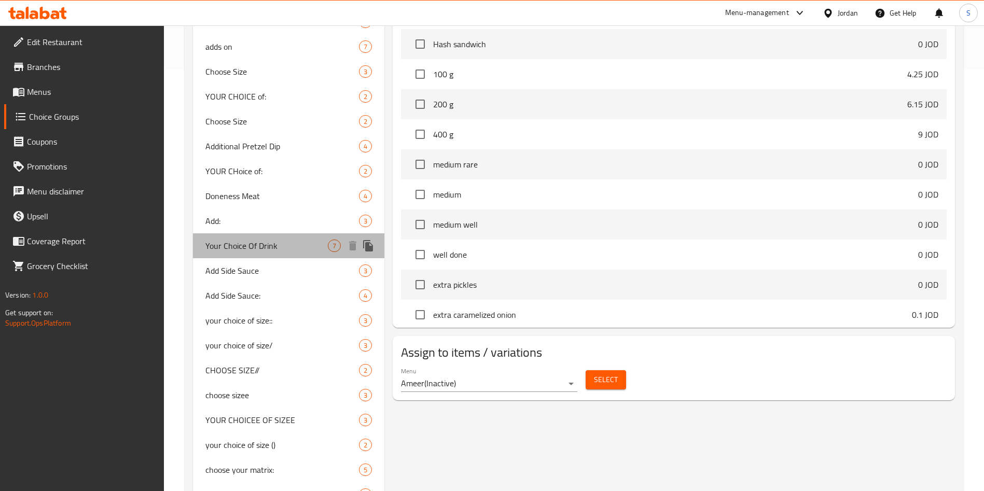
click at [285, 245] on span "Your Choice Of Drink" at bounding box center [266, 246] width 122 height 12
type input "Your Choice Of Drink"
type input "اختر المشروب الخاص فيك"
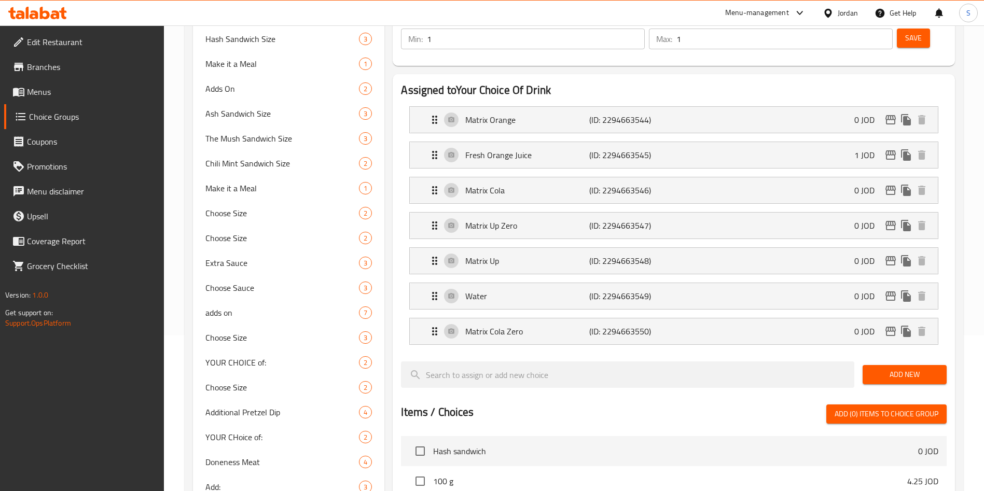
scroll to position [0, 0]
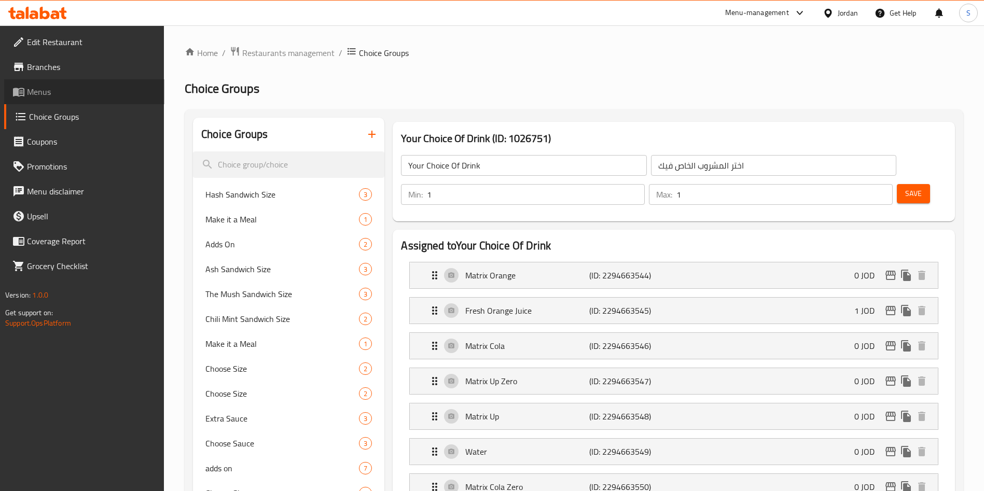
click at [45, 97] on span "Menus" at bounding box center [91, 92] width 129 height 12
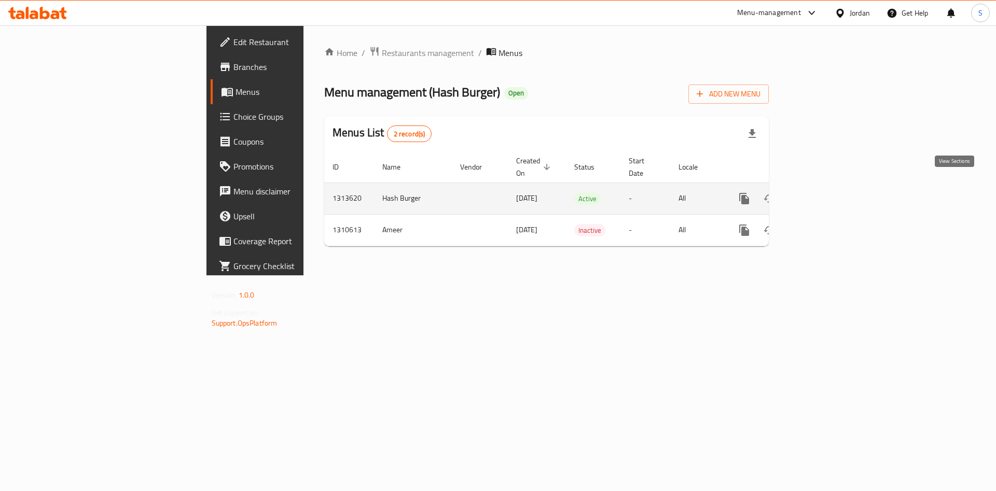
click at [825, 192] on icon "enhanced table" at bounding box center [819, 198] width 12 height 12
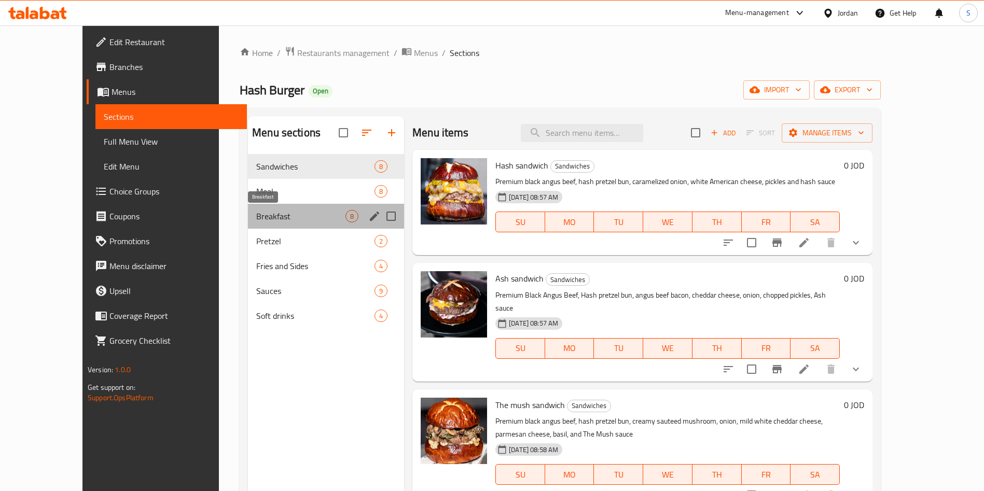
click at [256, 218] on span "Breakfast" at bounding box center [300, 216] width 89 height 12
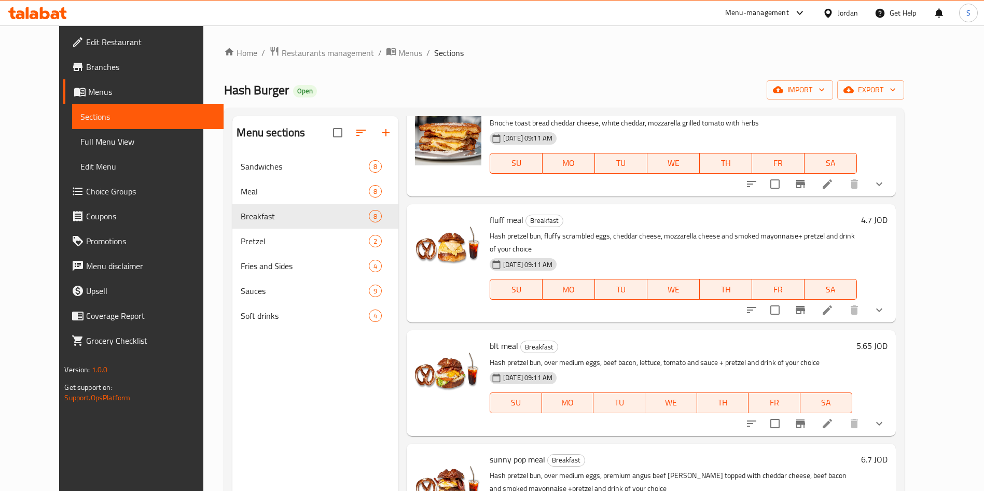
scroll to position [454, 0]
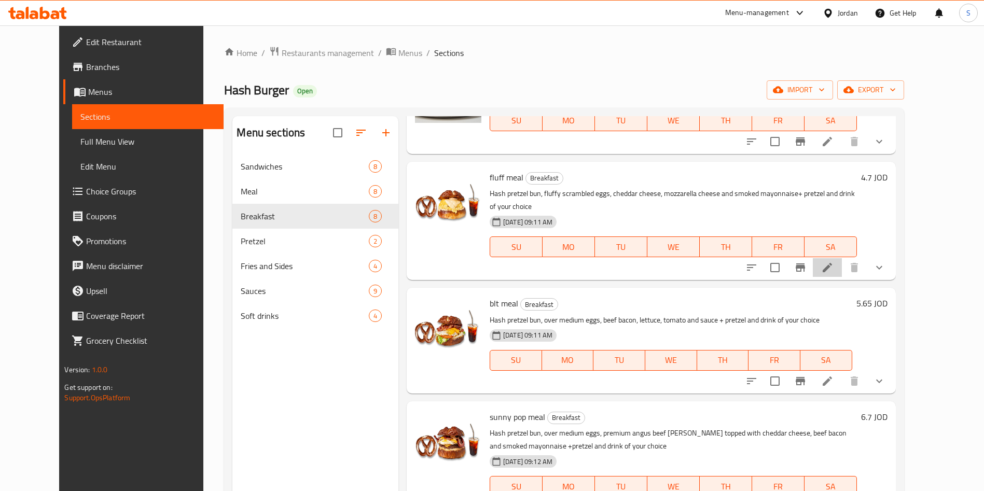
click at [842, 258] on li at bounding box center [827, 267] width 29 height 19
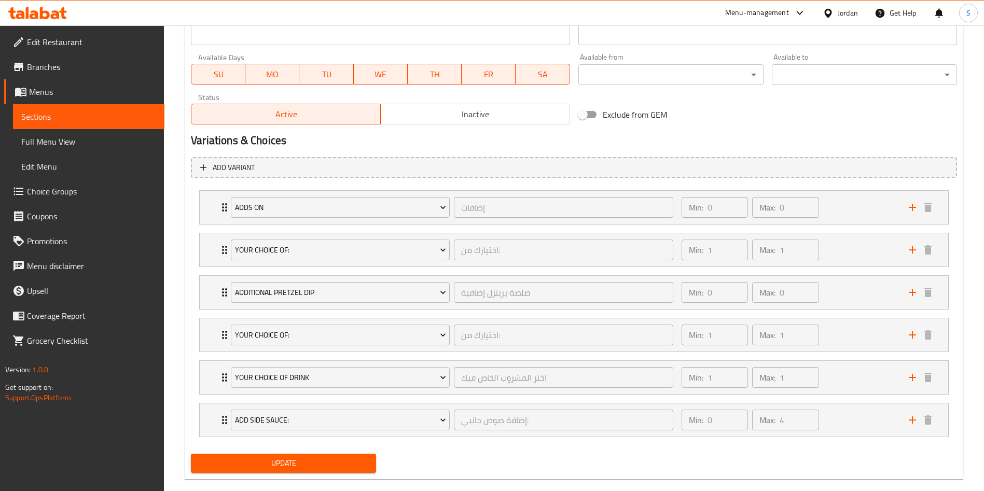
scroll to position [479, 0]
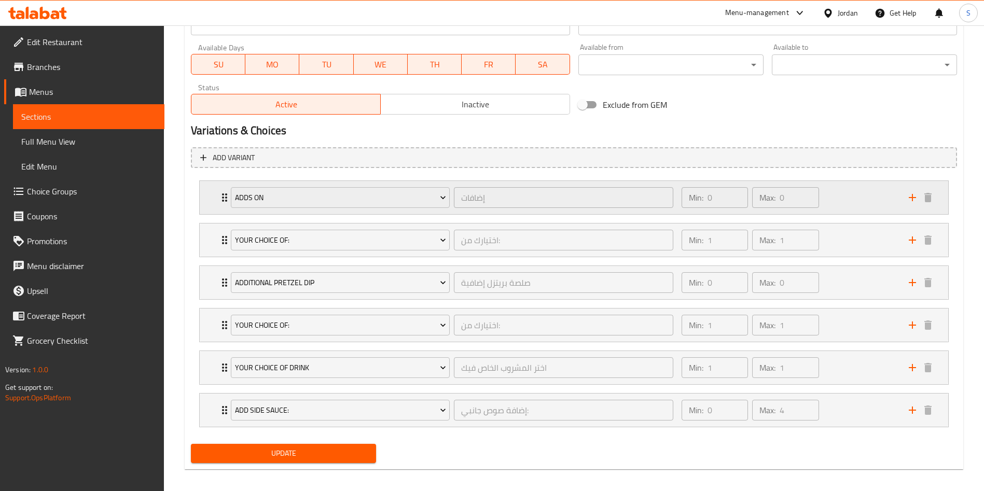
click at [214, 195] on div "adds on إضافات ​ Min: 0 ​ Max: 0 ​" at bounding box center [574, 197] width 749 height 33
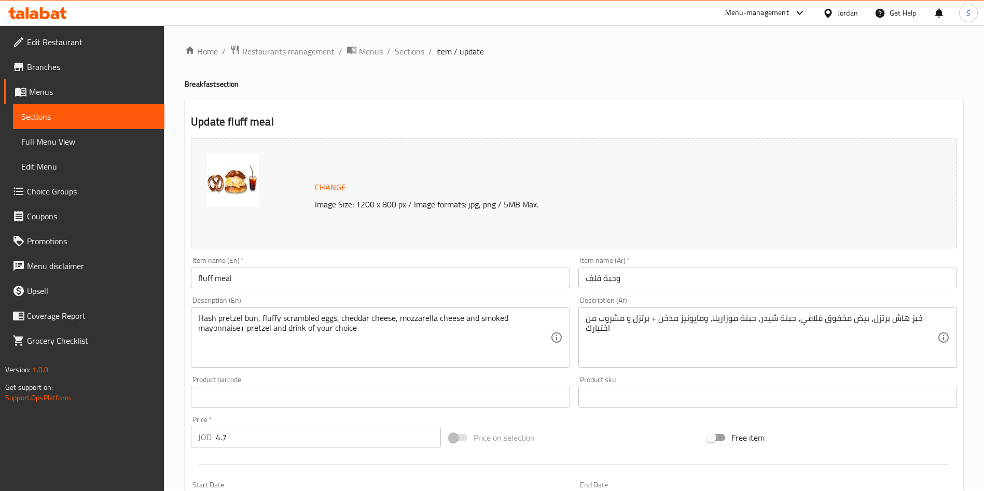
scroll to position [5, 0]
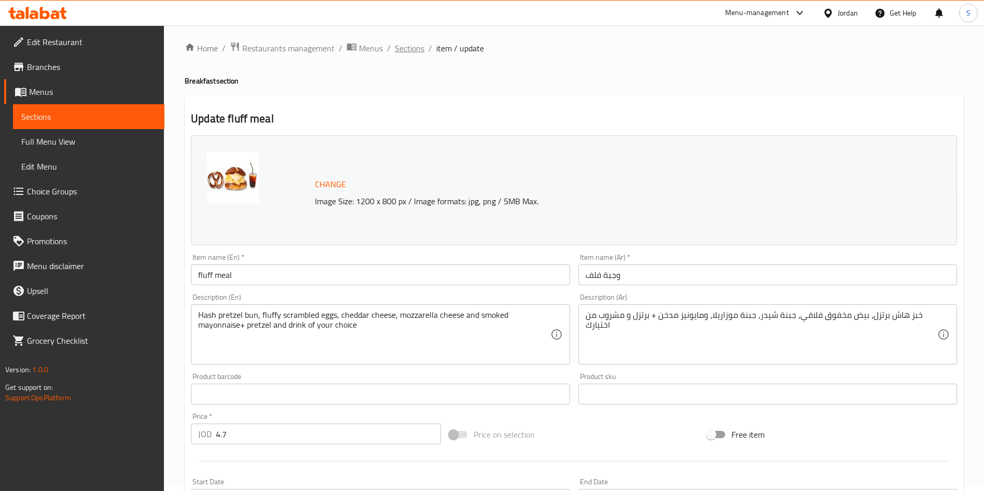
click at [405, 43] on span "Sections" at bounding box center [410, 48] width 30 height 12
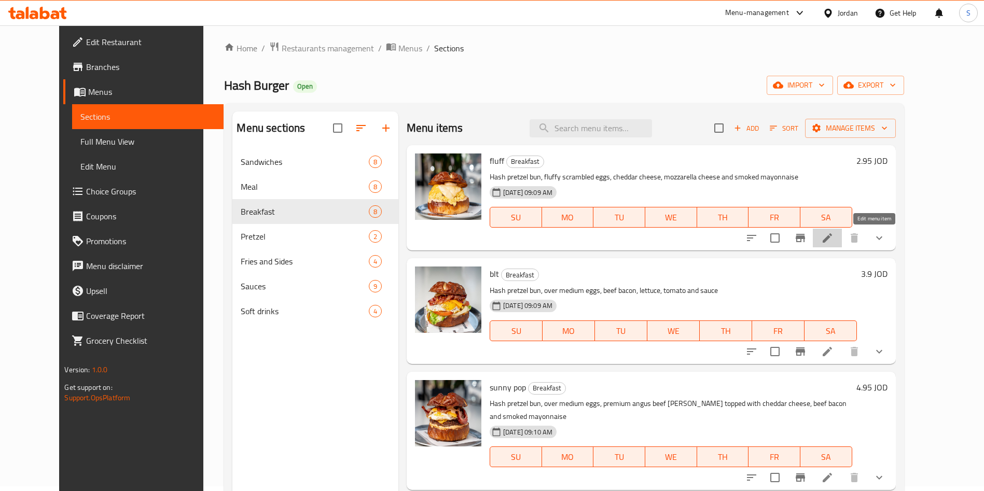
click at [832, 237] on icon at bounding box center [827, 237] width 9 height 9
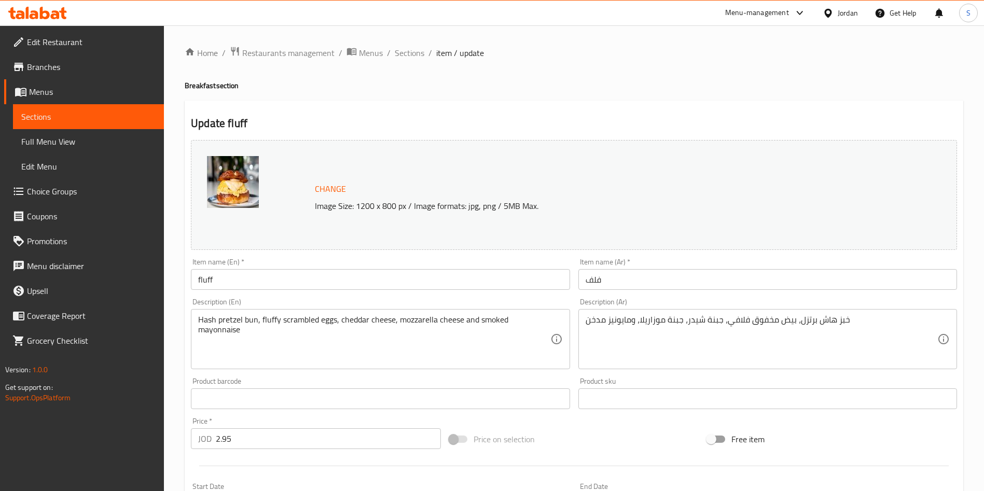
scroll to position [316, 0]
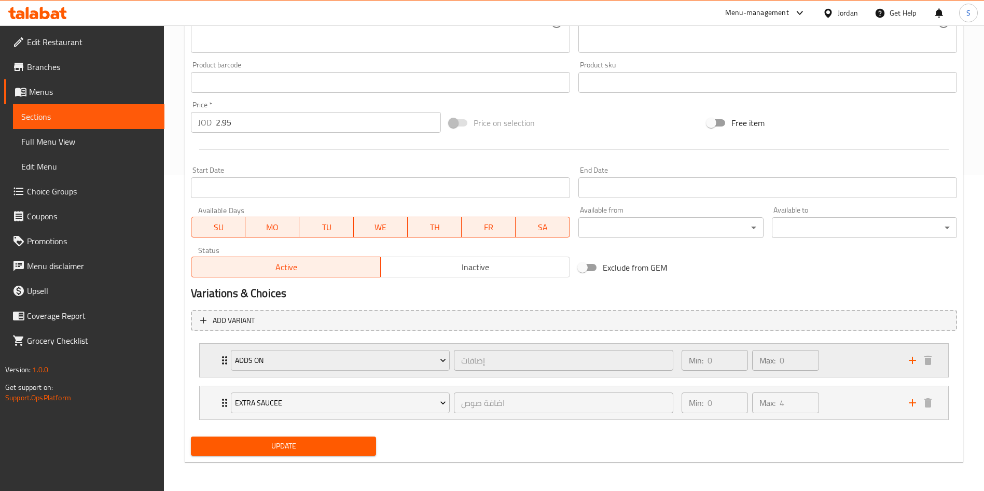
click at [210, 357] on div "adds on إضافات ​ Min: 0 ​ Max: 0 ​" at bounding box center [574, 360] width 749 height 33
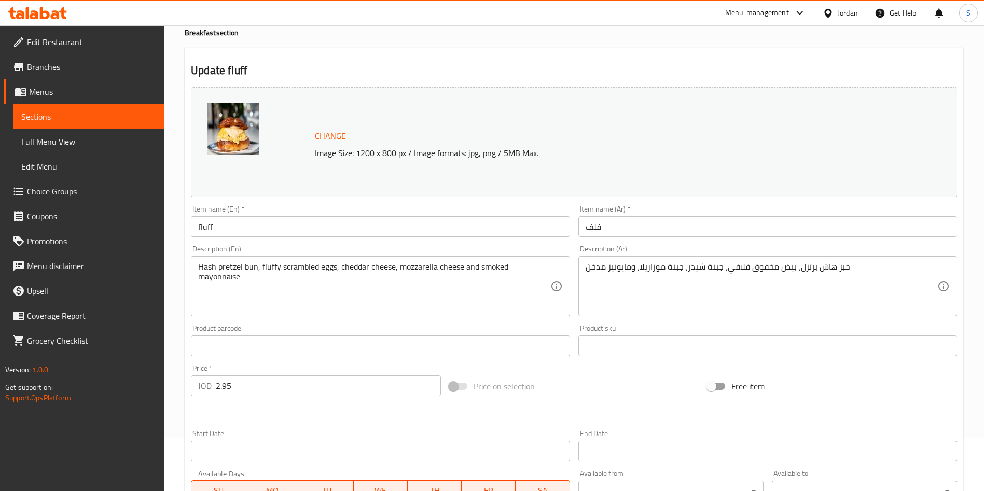
scroll to position [0, 0]
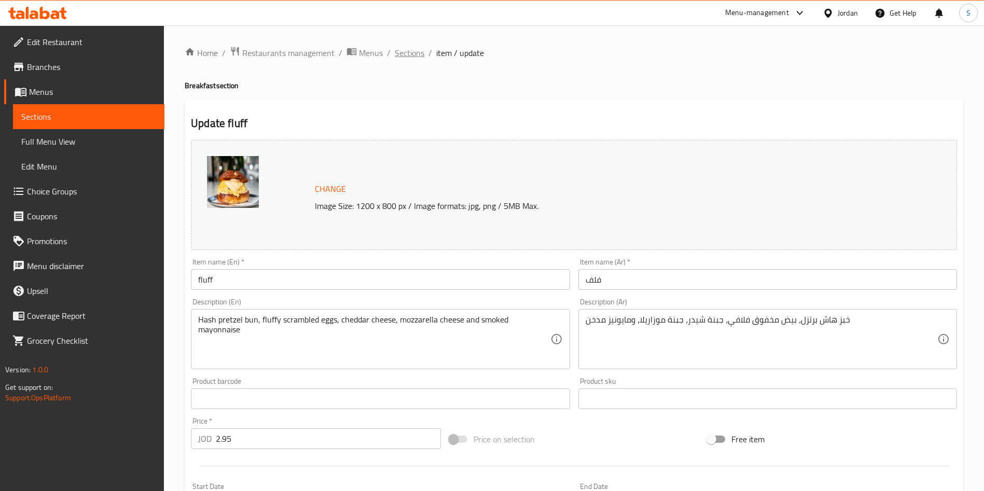
click at [400, 51] on span "Sections" at bounding box center [410, 53] width 30 height 12
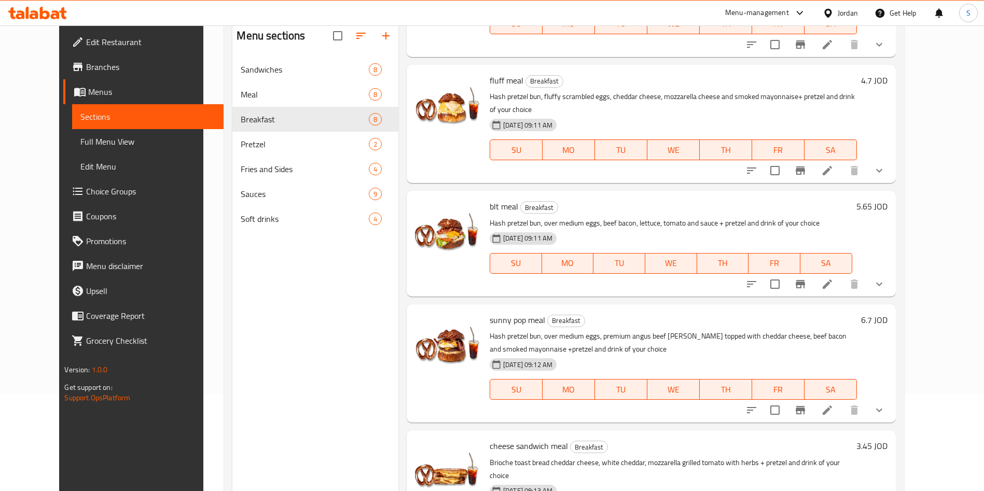
scroll to position [91, 0]
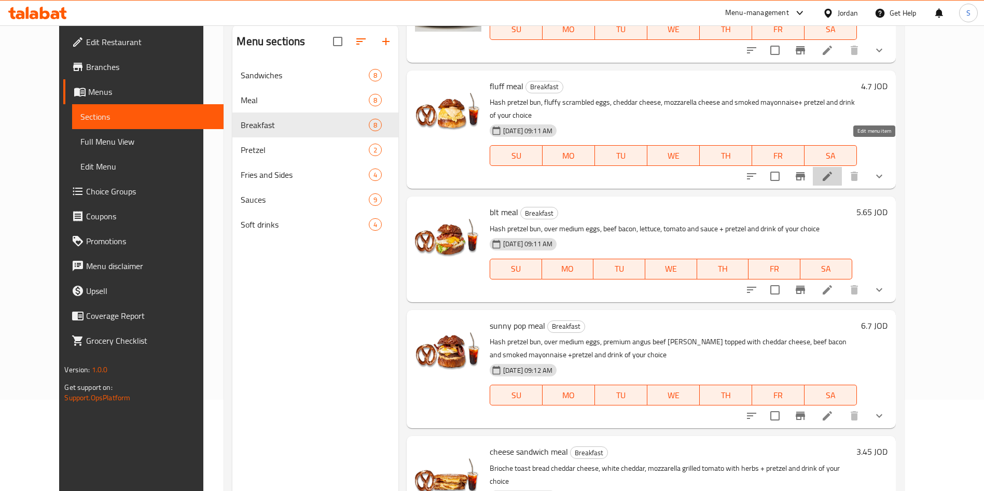
click at [834, 170] on icon at bounding box center [827, 176] width 12 height 12
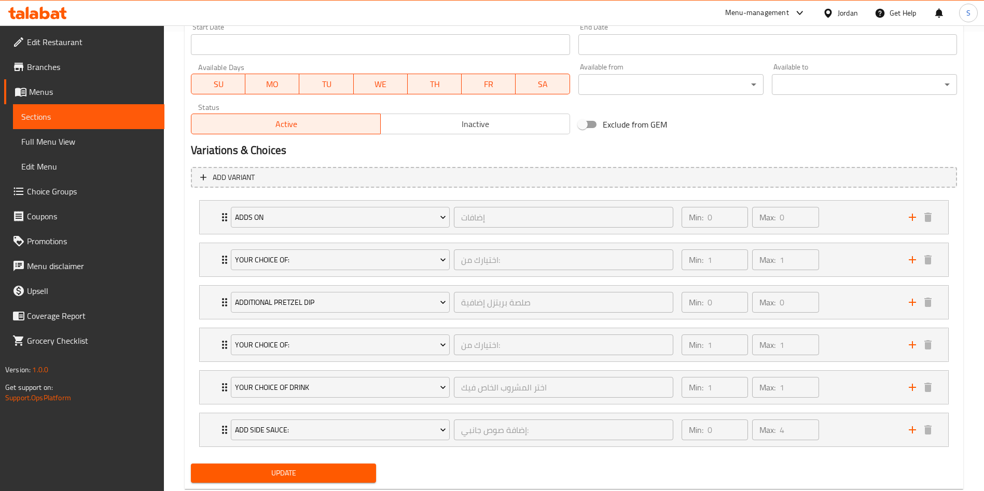
scroll to position [462, 0]
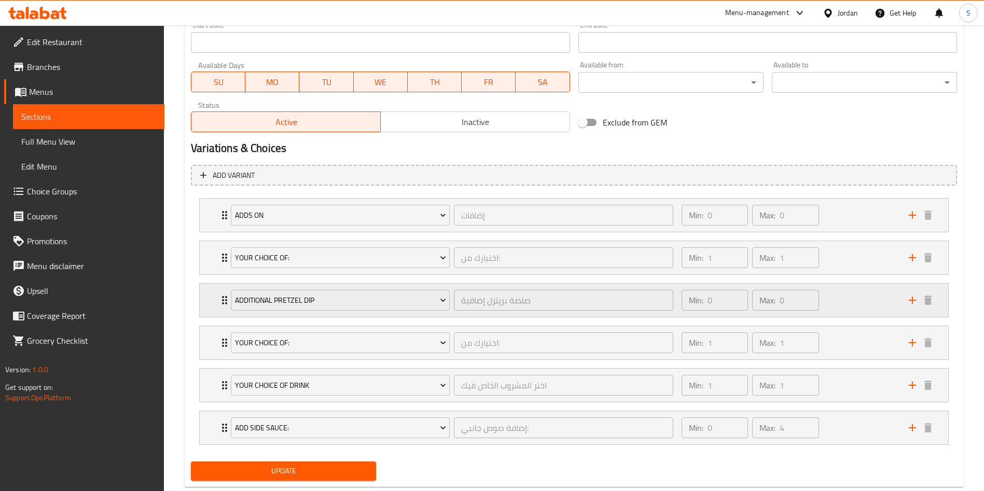
click at [217, 301] on div "Additional Pretzel Dip صلصة بريتزل إضافية ​ Min: 0 ​ Max: 0 ​" at bounding box center [574, 300] width 749 height 33
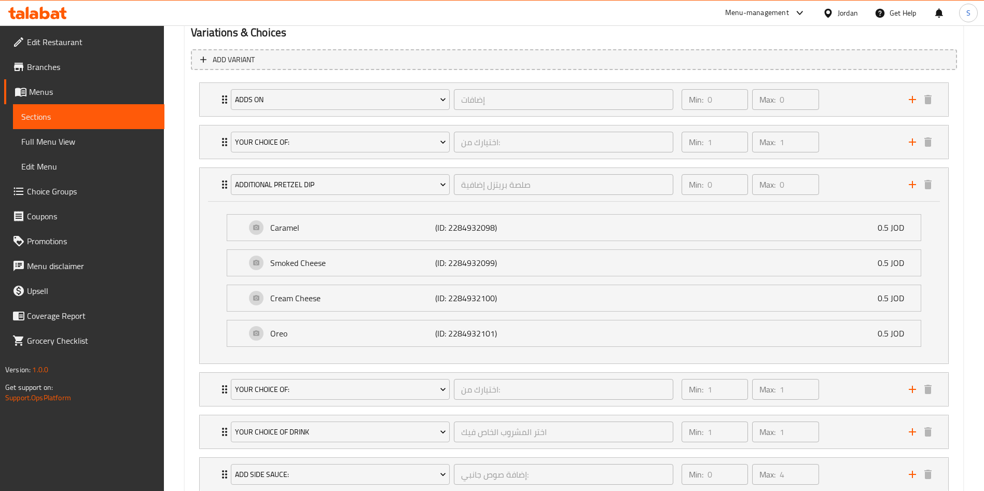
scroll to position [649, 0]
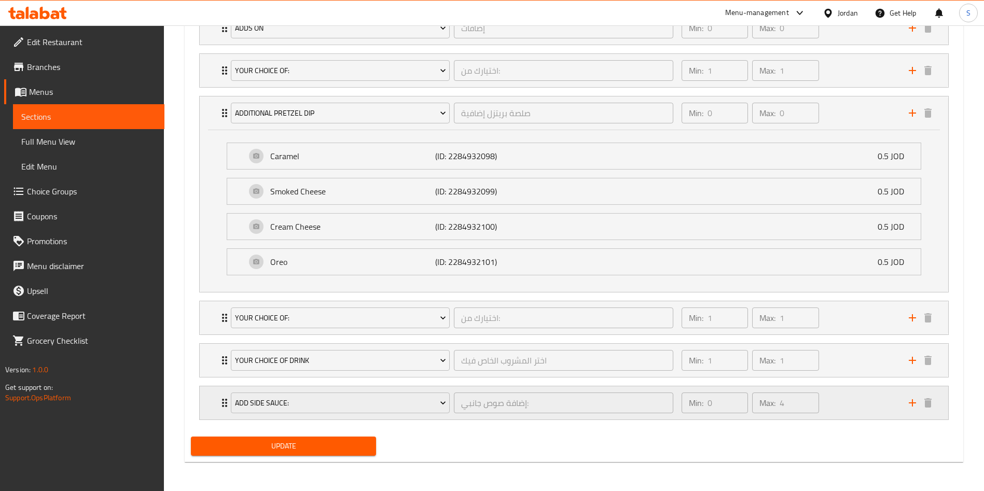
click at [216, 402] on div "Add Side Sauce: إضافة صوص جانبي: ​ Min: 0 ​ Max: 4 ​" at bounding box center [574, 402] width 749 height 33
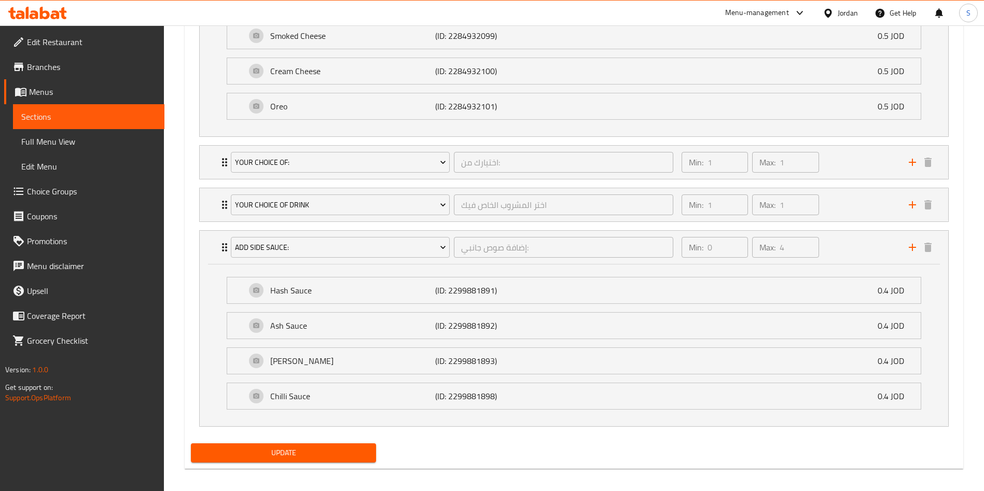
scroll to position [803, 0]
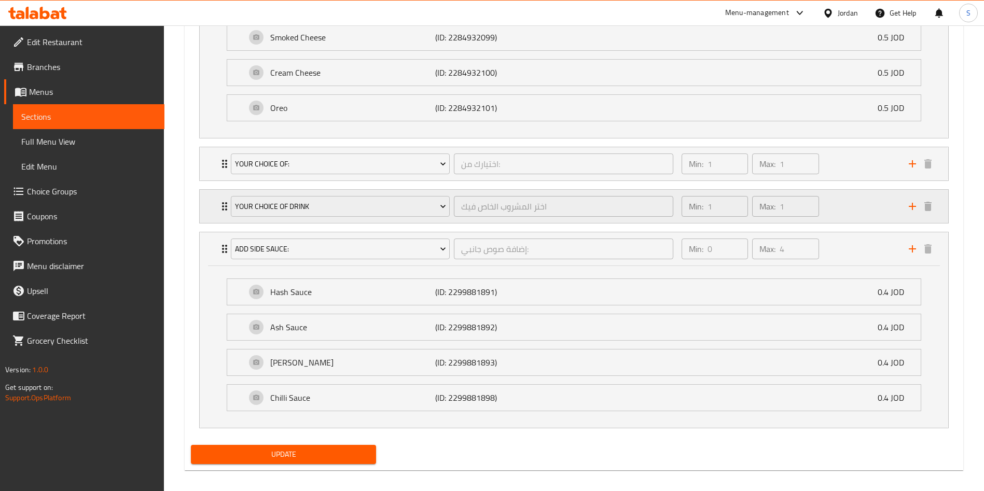
click at [216, 210] on div "Your Choice Of Drink اختر المشروب الخاص فيك ​ Min: 1 ​ Max: 1 ​" at bounding box center [574, 206] width 749 height 33
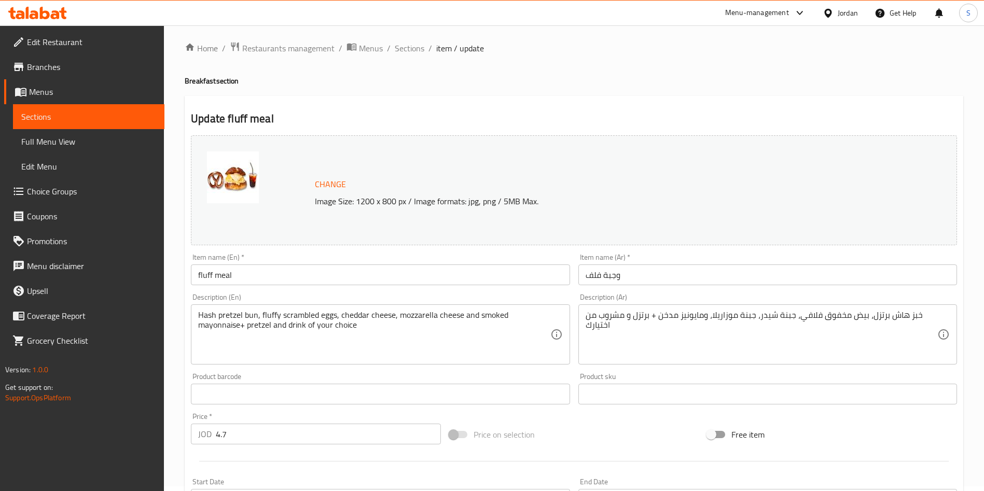
scroll to position [0, 0]
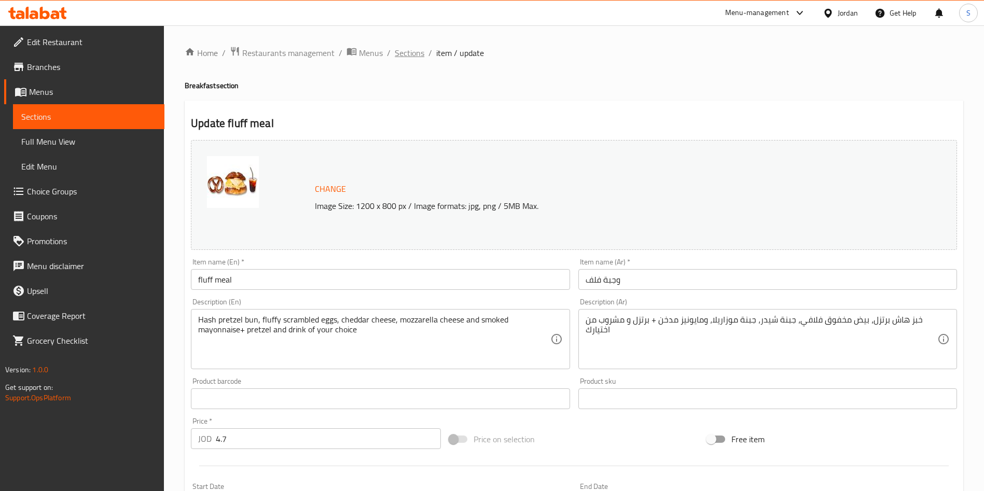
click at [417, 53] on span "Sections" at bounding box center [410, 53] width 30 height 12
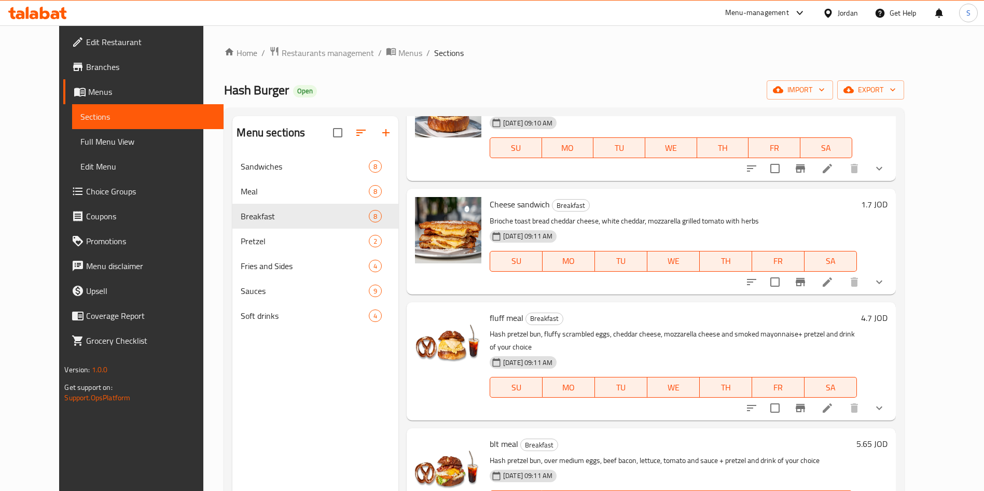
scroll to position [328, 0]
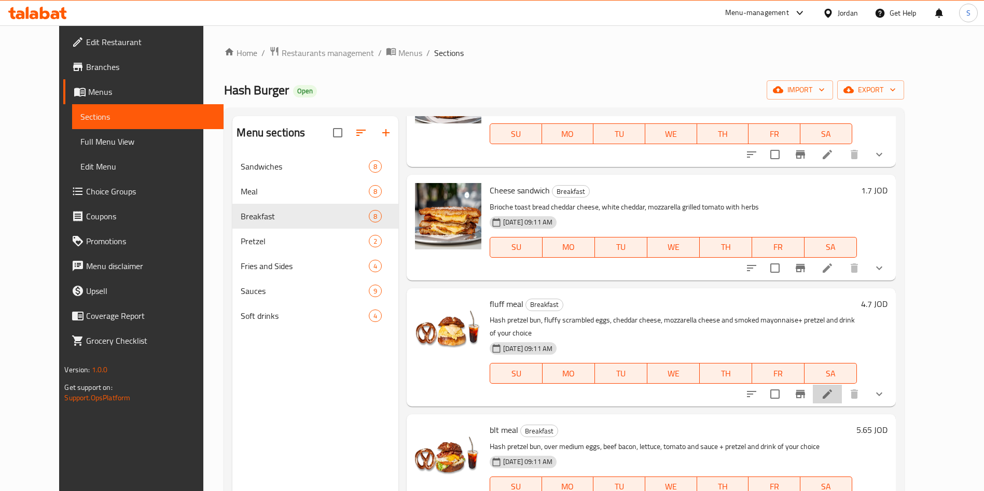
click at [842, 385] on li at bounding box center [827, 394] width 29 height 19
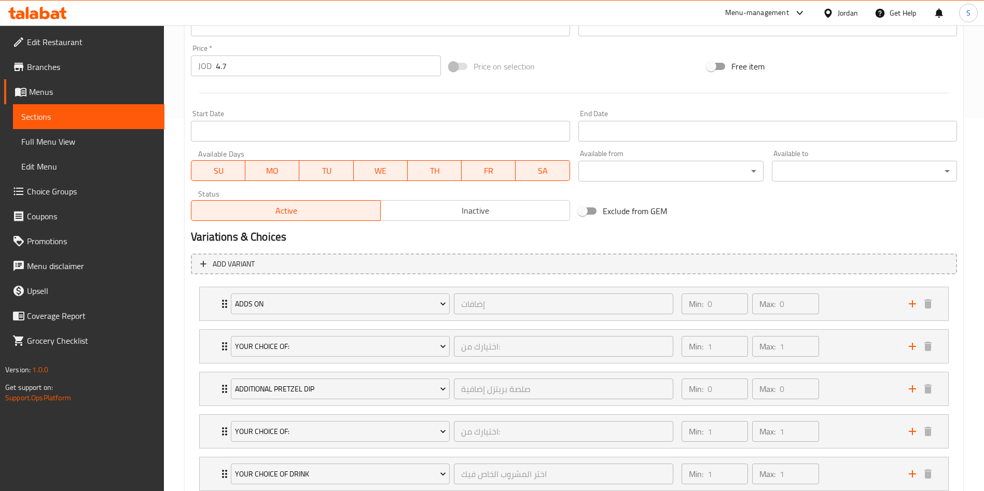
scroll to position [487, 0]
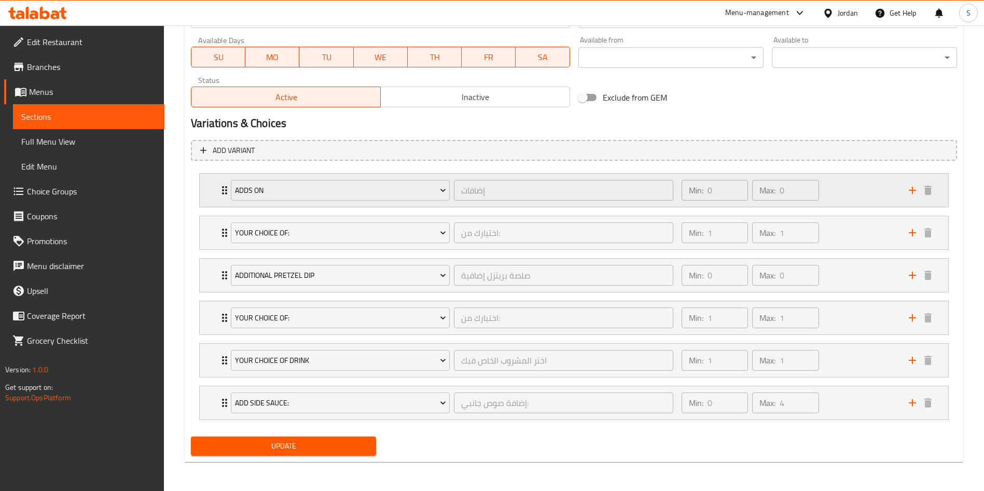
click at [213, 180] on div "adds on إضافات ​ Min: 0 ​ Max: 0 ​" at bounding box center [574, 190] width 749 height 33
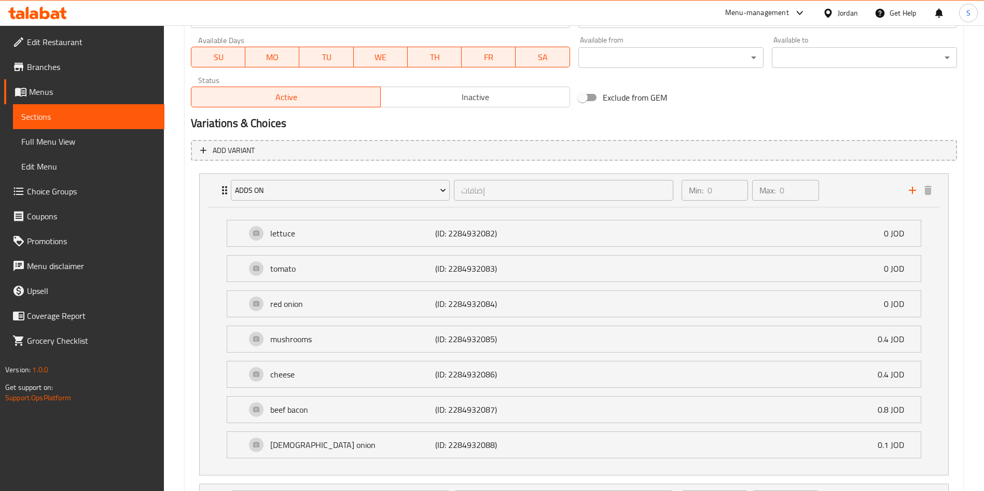
scroll to position [755, 0]
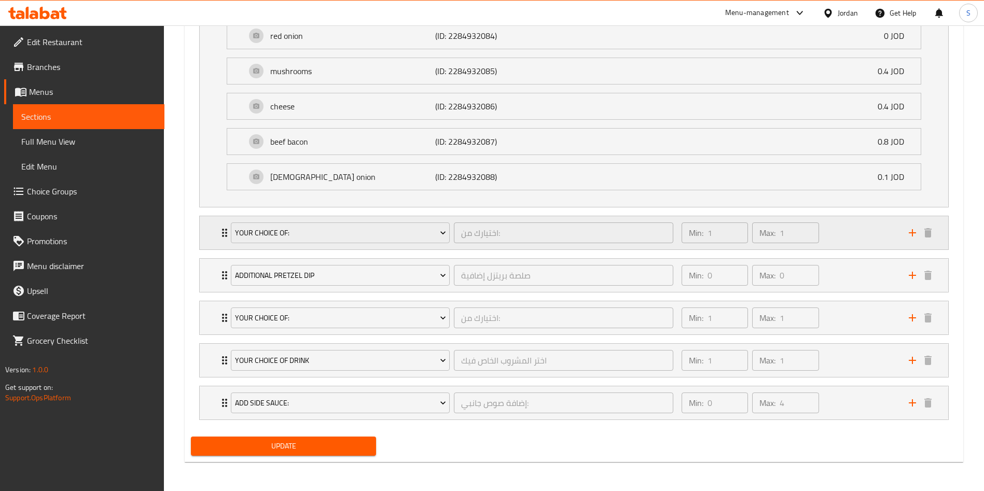
click at [212, 227] on div "YOUR CHOICE of: اختيارك من: ​ Min: 1 ​ Max: 1 ​" at bounding box center [574, 232] width 749 height 33
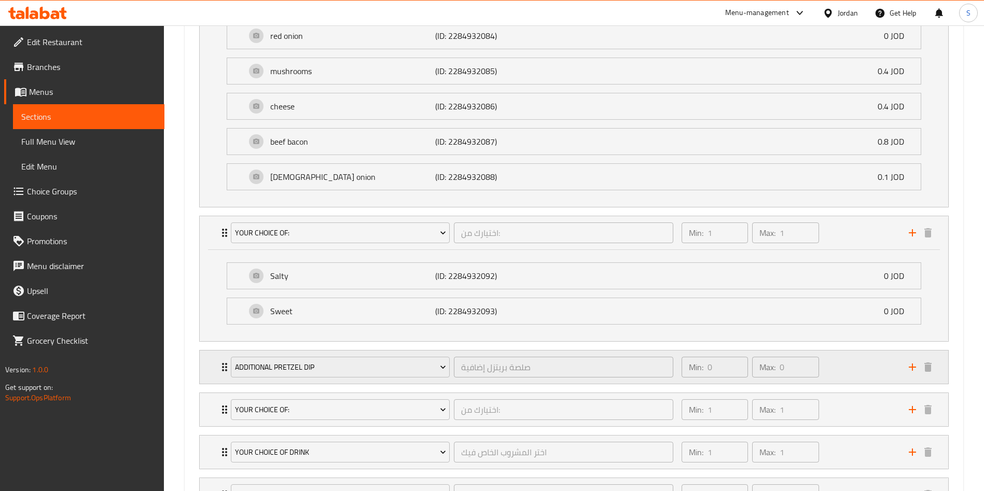
click at [202, 368] on div "Additional Pretzel Dip صلصة بريتزل إضافية ​ Min: 0 ​ Max: 0 ​" at bounding box center [574, 367] width 749 height 33
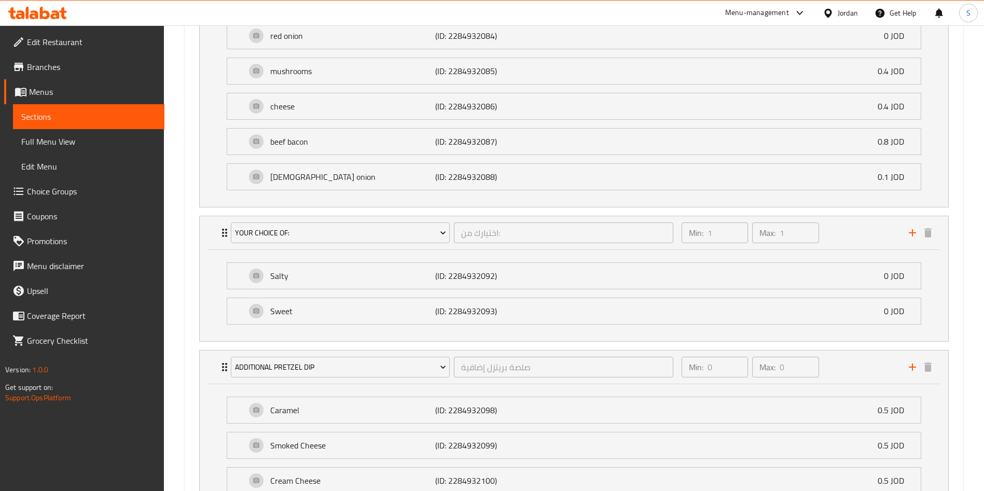
scroll to position [1009, 0]
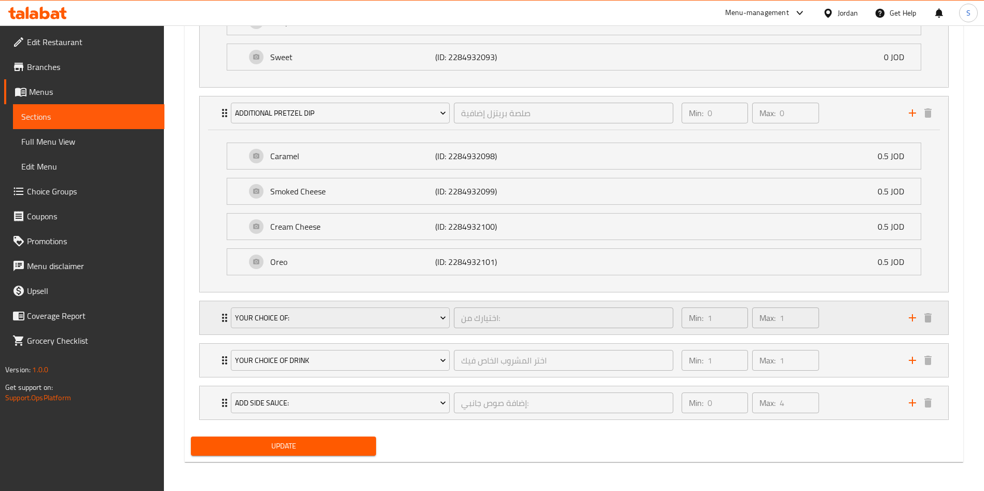
click at [215, 316] on div "YOUR CHoice of: اختيارك من: ​ Min: 1 ​ Max: 1 ​" at bounding box center [574, 317] width 749 height 33
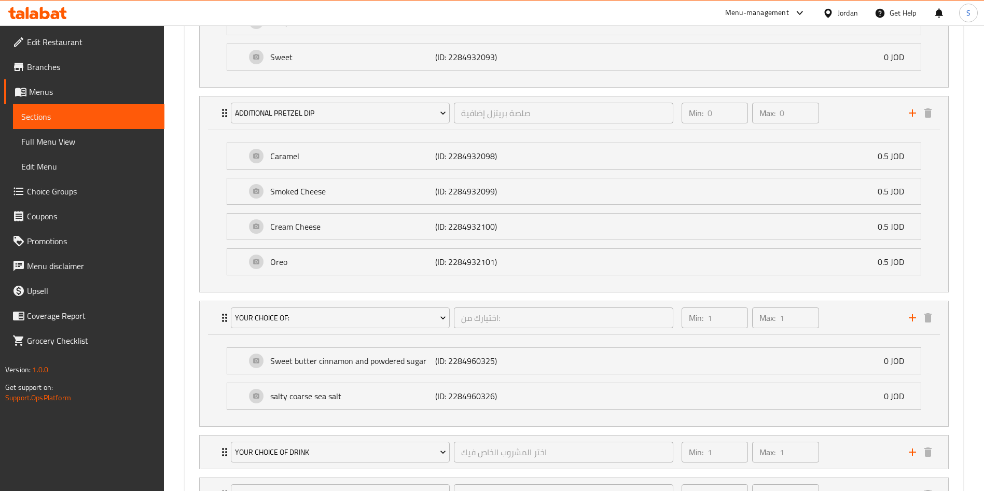
scroll to position [1101, 0]
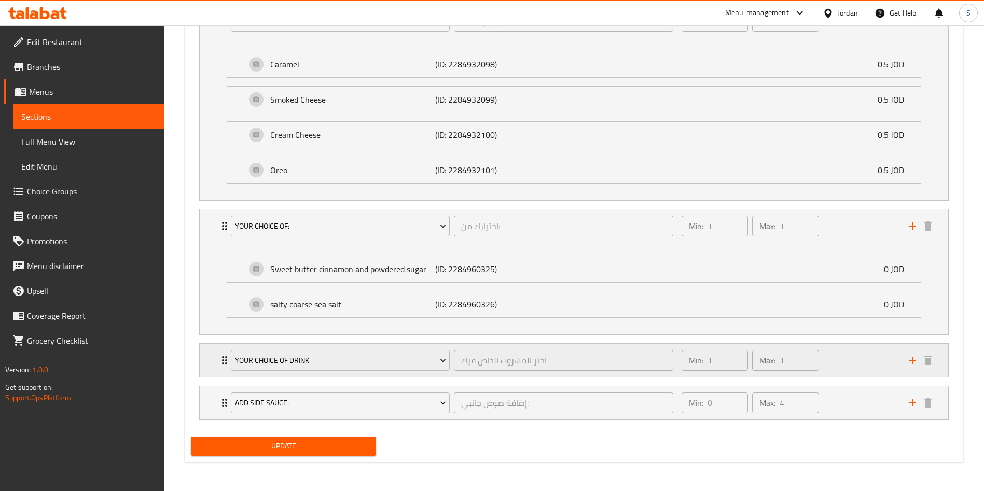
click at [220, 359] on icon "Expand" at bounding box center [224, 360] width 12 height 12
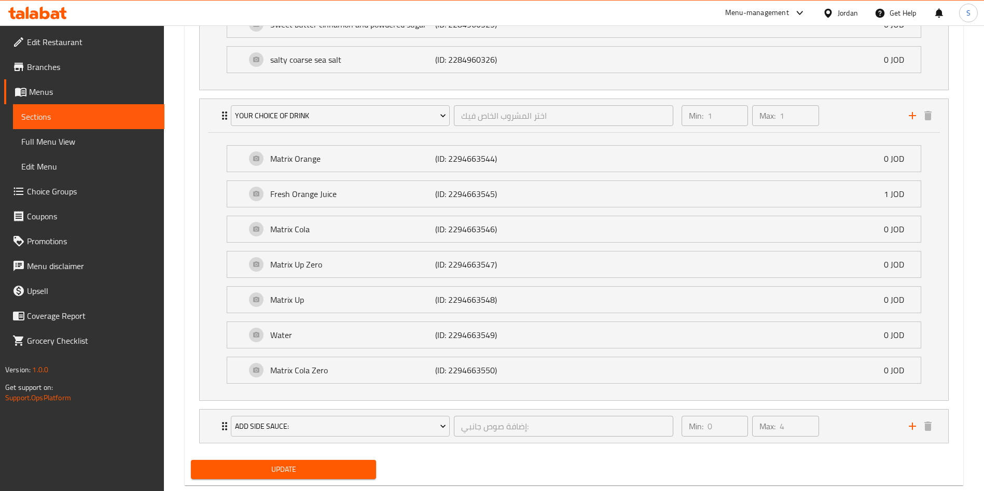
scroll to position [1350, 0]
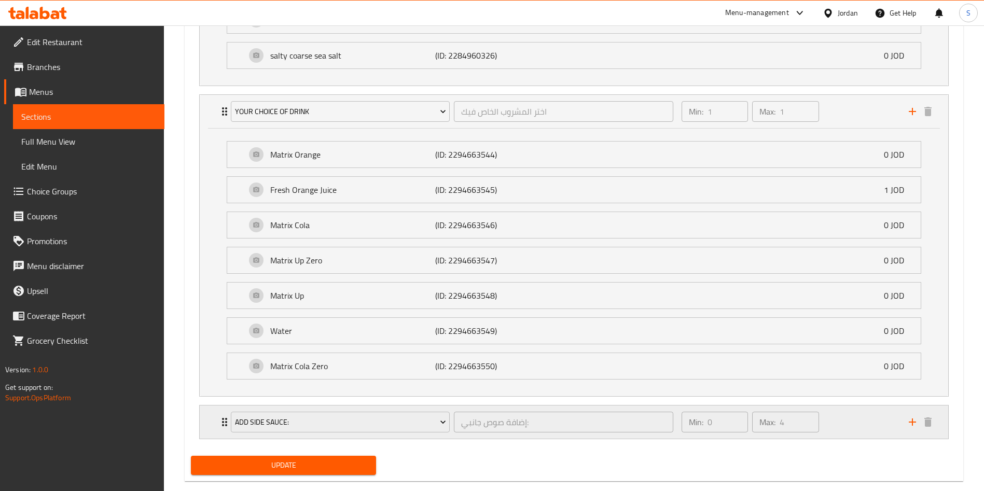
click at [210, 422] on div "Add Side Sauce: إضافة صوص جانبي: ​ Min: 0 ​ Max: 4 ​" at bounding box center [574, 422] width 749 height 33
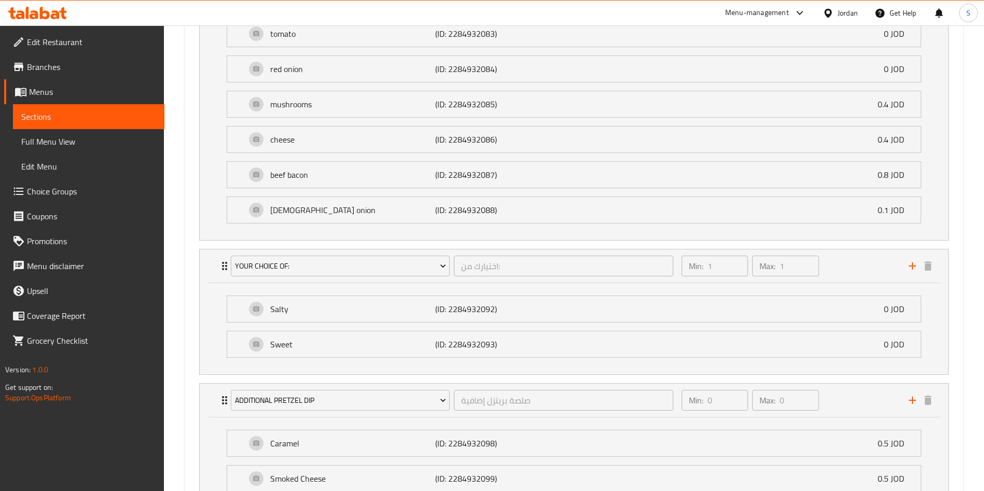
scroll to position [0, 0]
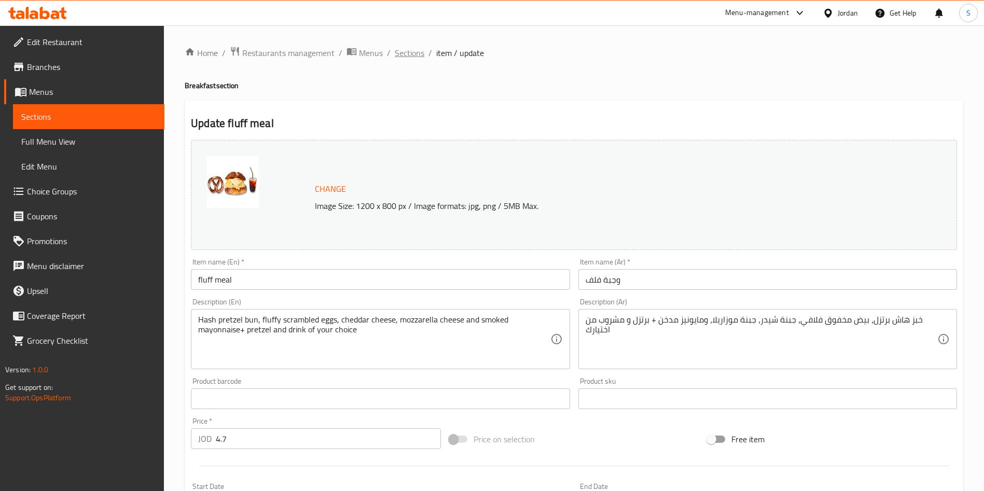
click at [403, 47] on span "Sections" at bounding box center [410, 53] width 30 height 12
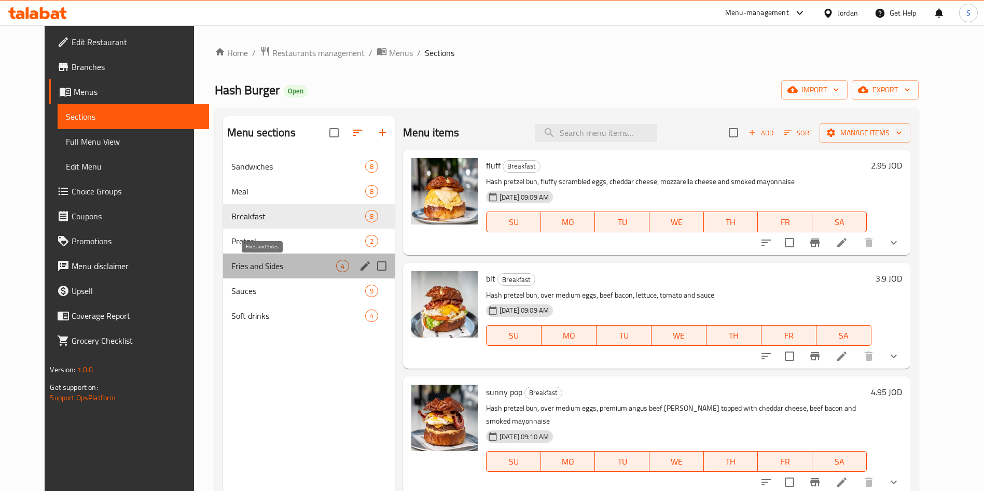
click at [234, 265] on span "Fries and Sides" at bounding box center [283, 266] width 105 height 12
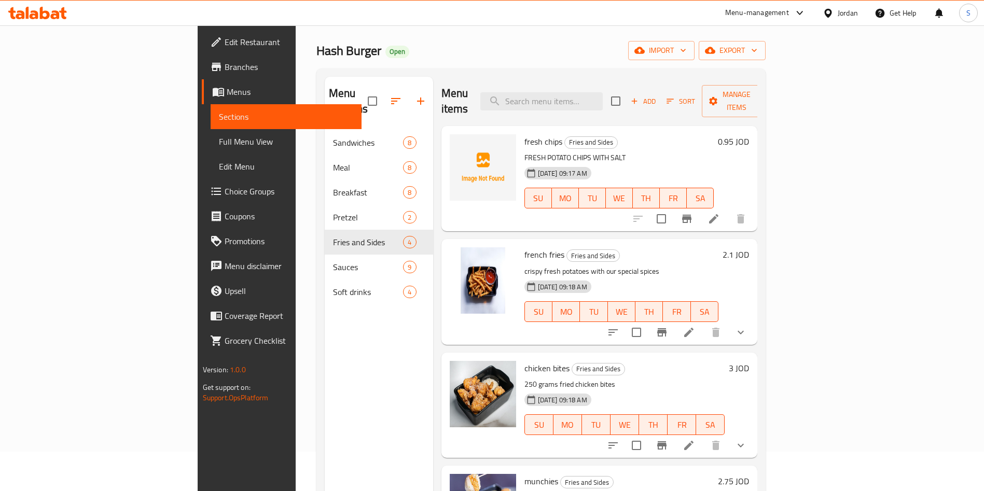
scroll to position [39, 0]
click at [720, 213] on icon at bounding box center [714, 219] width 12 height 12
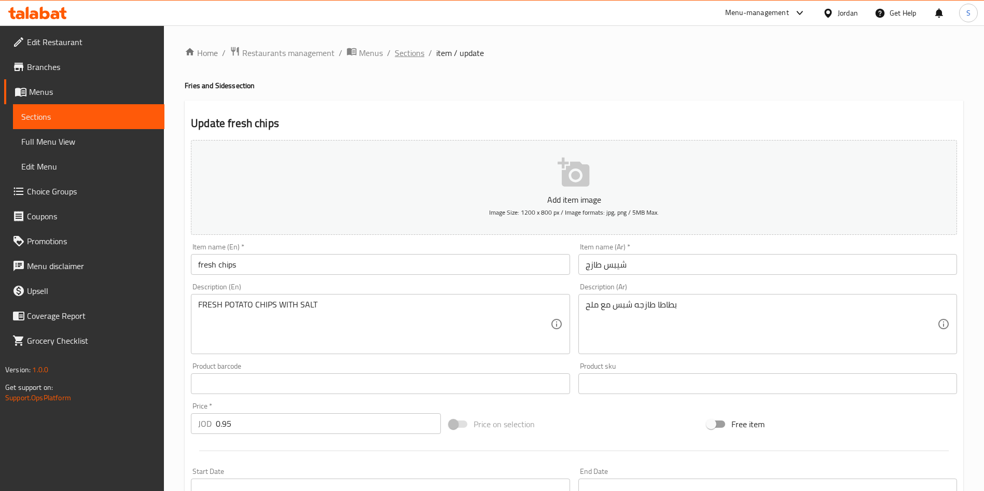
click at [406, 47] on span "Sections" at bounding box center [410, 53] width 30 height 12
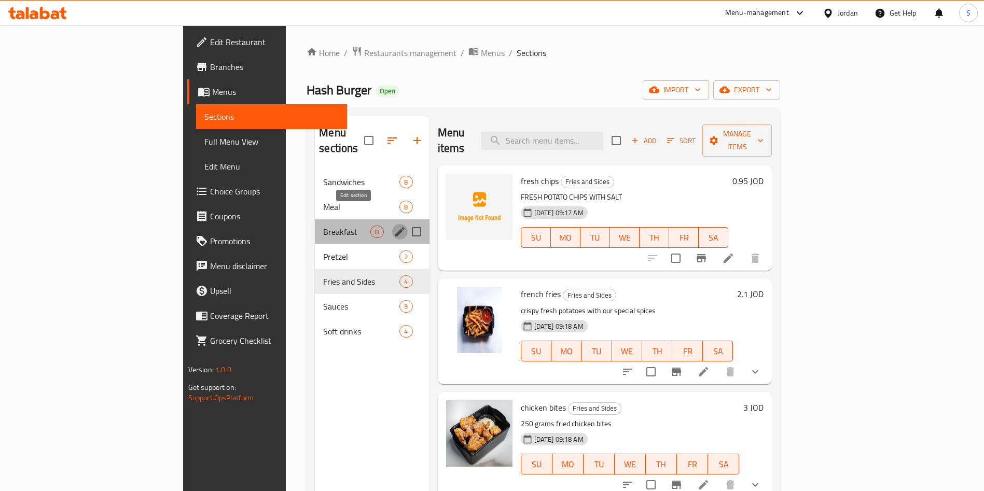
click at [392, 224] on button "edit" at bounding box center [400, 232] width 16 height 16
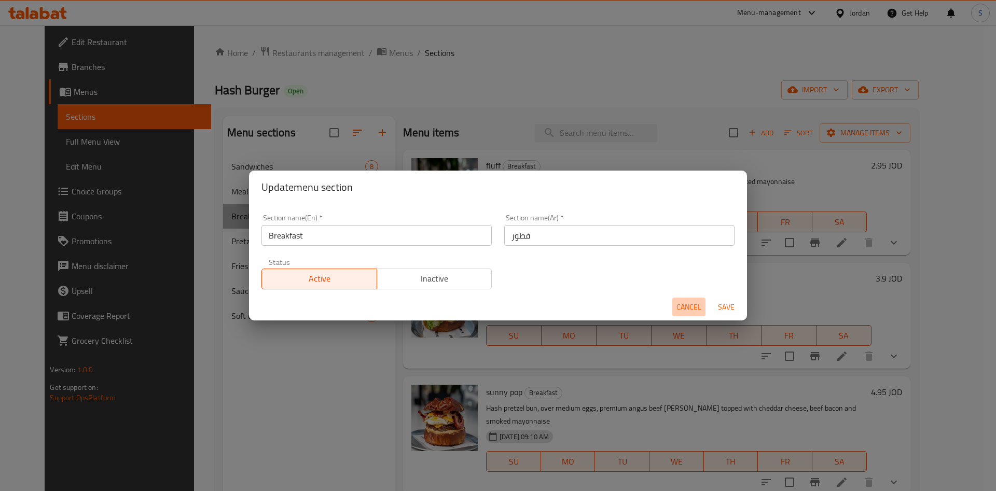
click at [697, 299] on button "Cancel" at bounding box center [688, 307] width 33 height 19
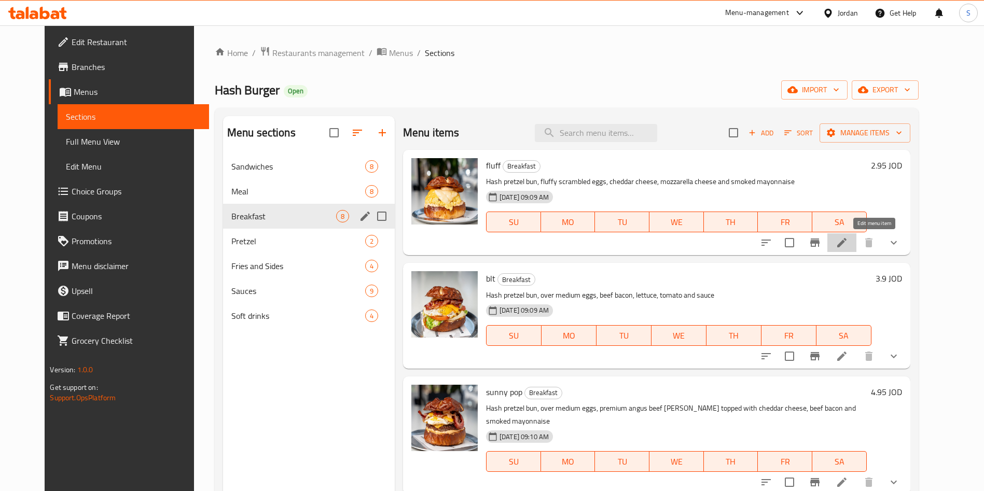
click at [848, 240] on icon at bounding box center [842, 243] width 12 height 12
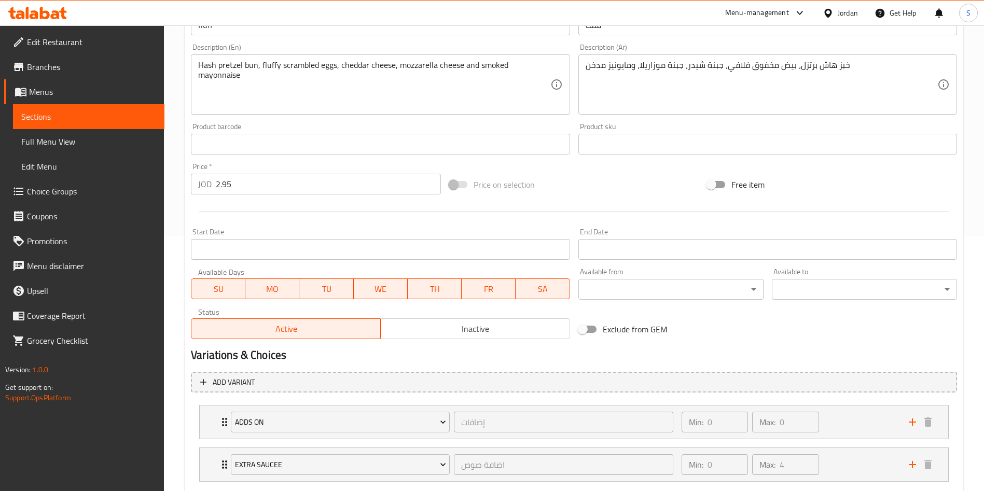
scroll to position [254, 0]
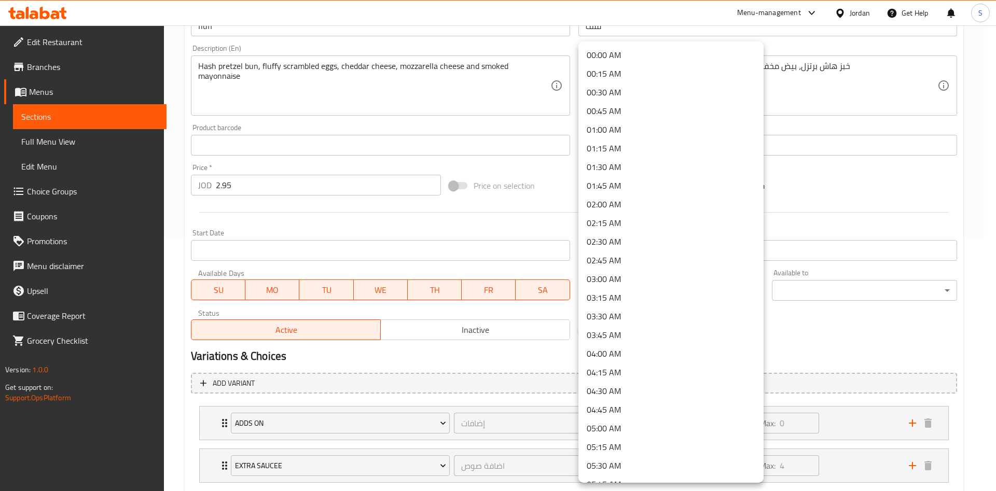
click at [624, 238] on body "​ Menu-management Jordan Get Help S Edit Restaurant Branches Menus Sections Ful…" at bounding box center [498, 5] width 996 height 466
click at [995, 200] on div at bounding box center [498, 245] width 996 height 491
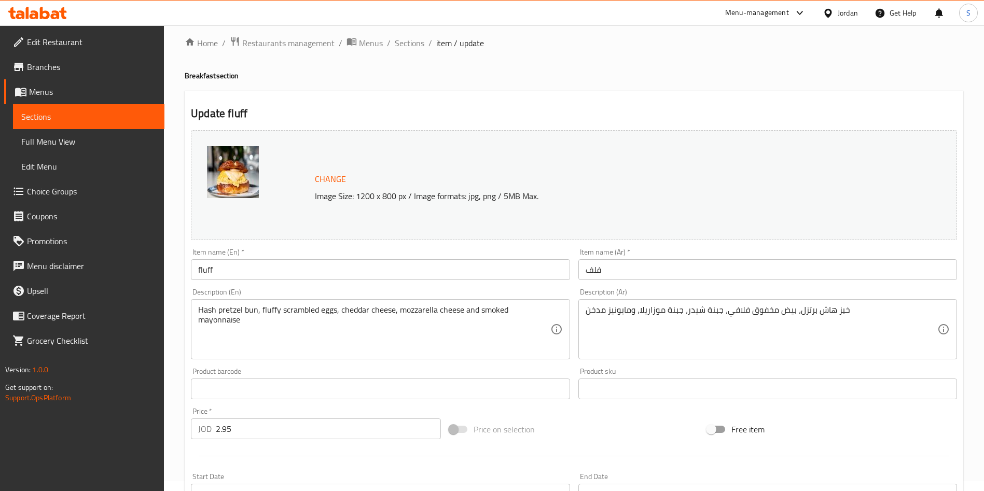
scroll to position [0, 0]
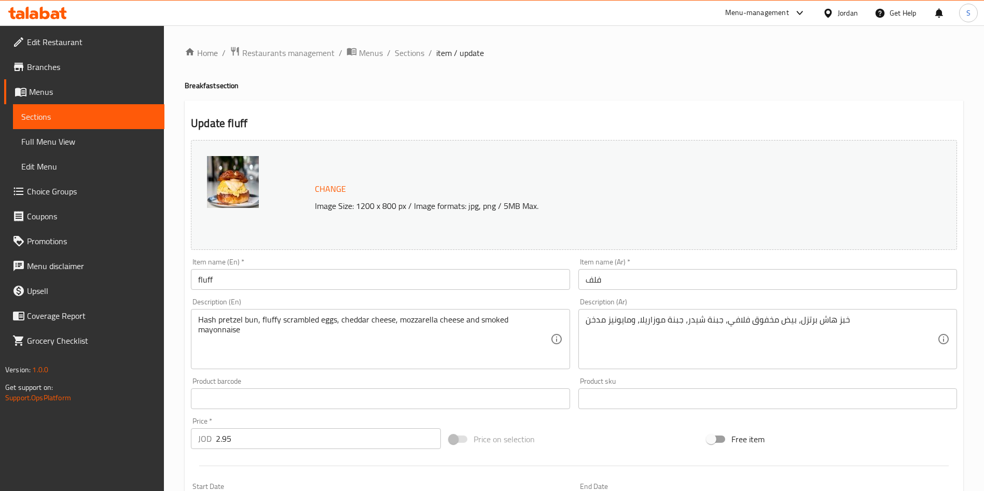
click at [392, 53] on ol "Home / Restaurants management / Menus / Sections / item / update" at bounding box center [574, 52] width 779 height 13
click at [408, 51] on span "Sections" at bounding box center [410, 53] width 30 height 12
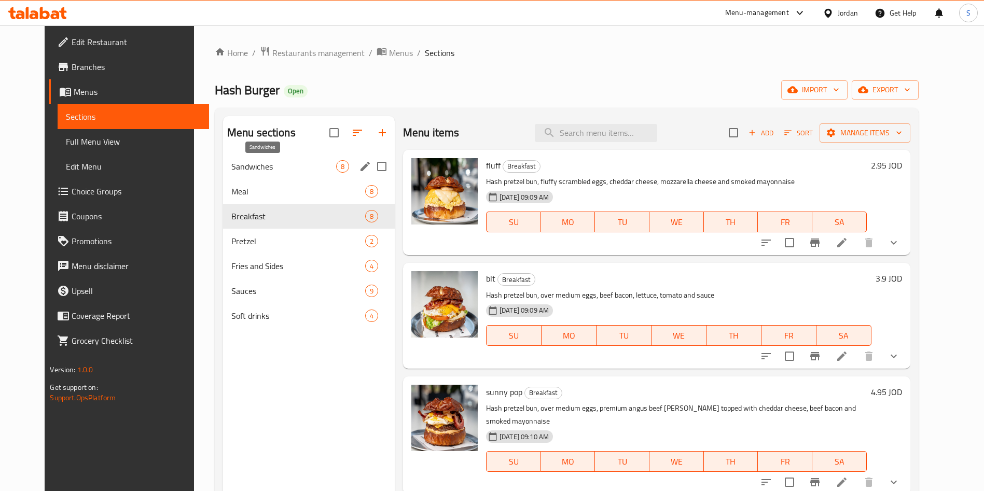
click at [231, 169] on span "Sandwiches" at bounding box center [283, 166] width 105 height 12
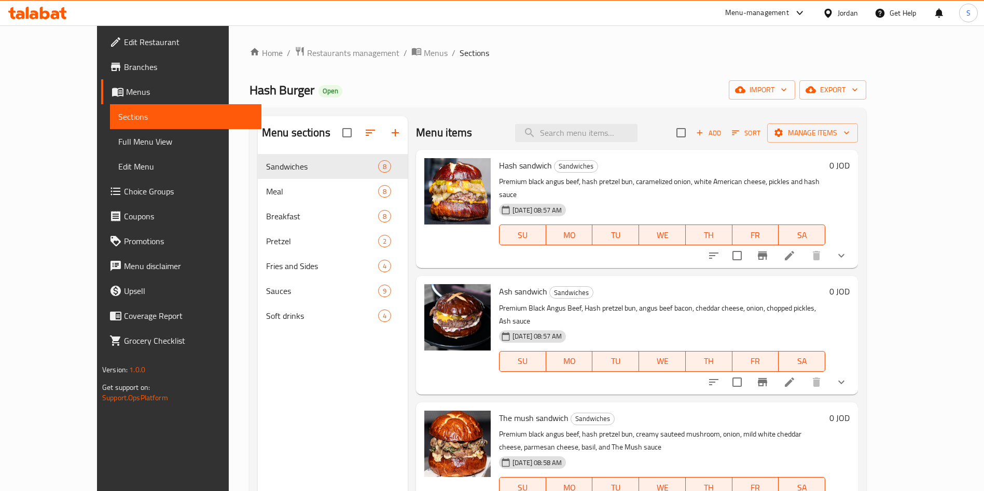
click at [124, 188] on span "Choice Groups" at bounding box center [188, 191] width 129 height 12
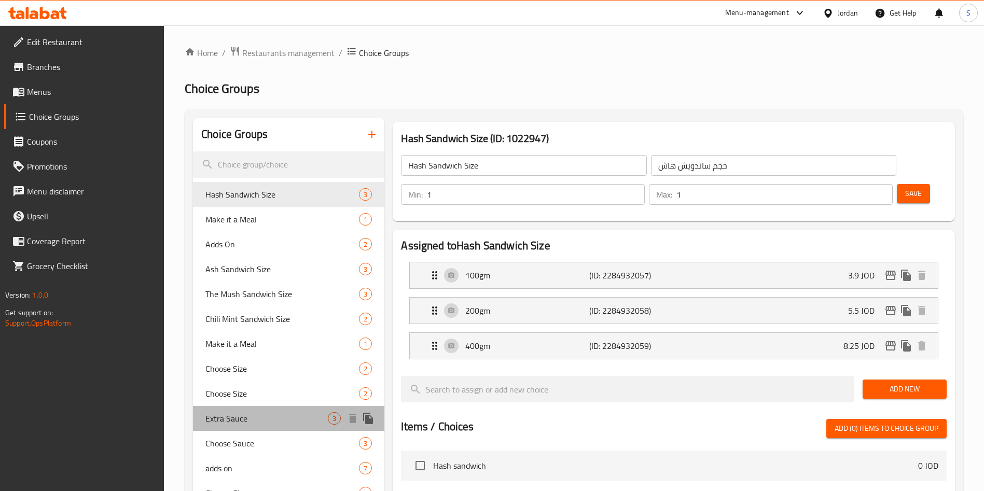
click at [250, 416] on span "Extra Sauce" at bounding box center [266, 418] width 122 height 12
type input "Extra Sauce"
type input "صلصة إضافية"
type input "0"
type input "3"
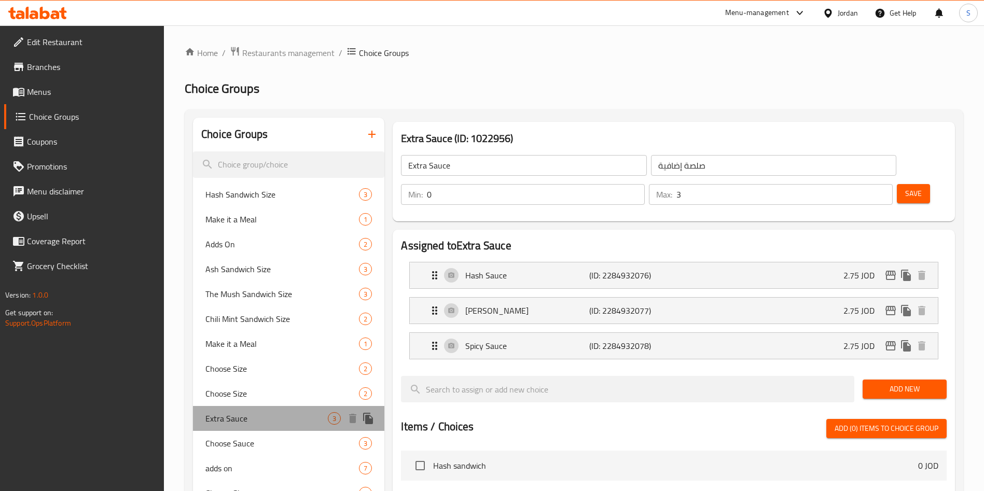
click at [257, 423] on span "Extra Sauce" at bounding box center [266, 418] width 122 height 12
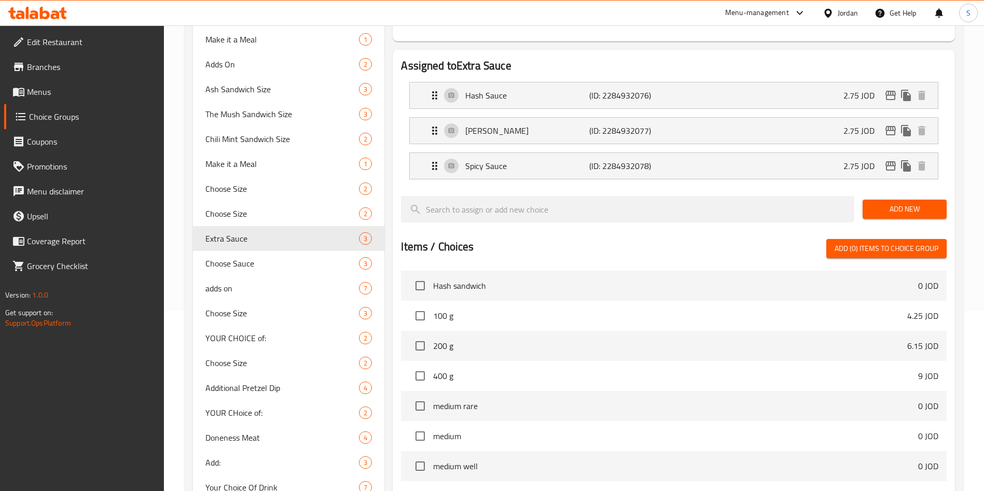
scroll to position [195, 0]
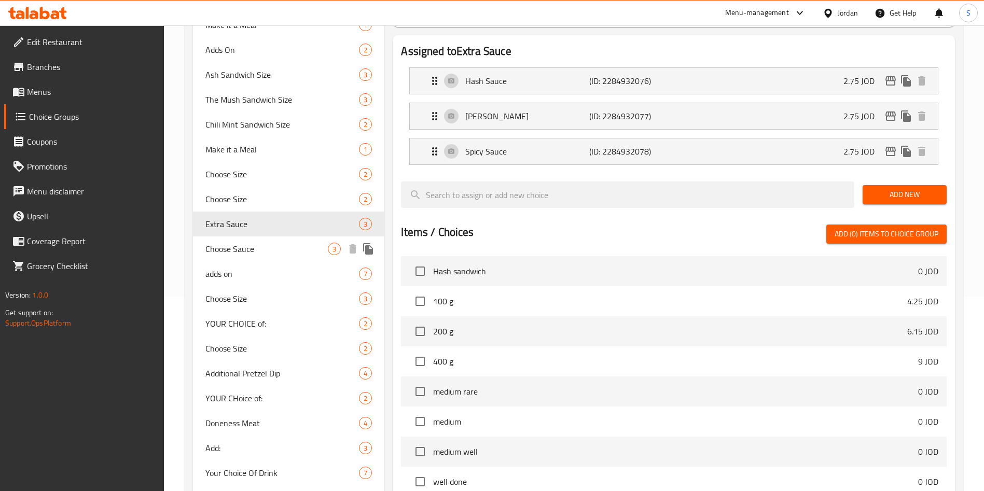
click at [244, 243] on span "Choose Sauce" at bounding box center [266, 249] width 122 height 12
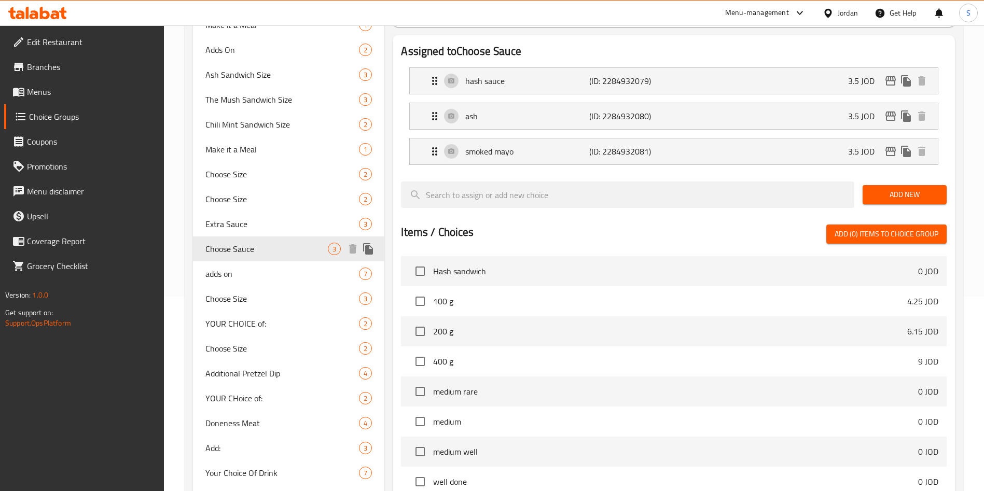
type input "Choose Sauce"
type input "اختر الصلصة"
type input "1"
click at [247, 246] on span "Choose Sauce" at bounding box center [266, 249] width 122 height 12
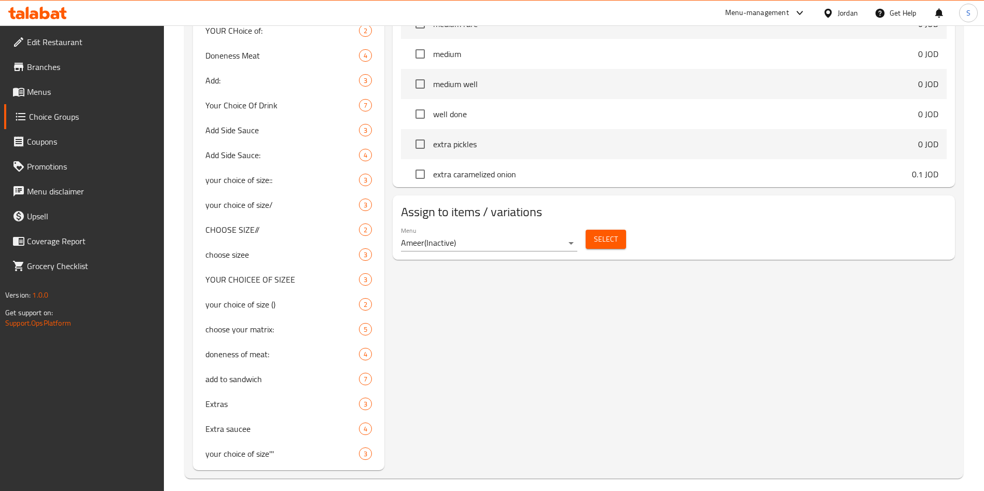
scroll to position [571, 0]
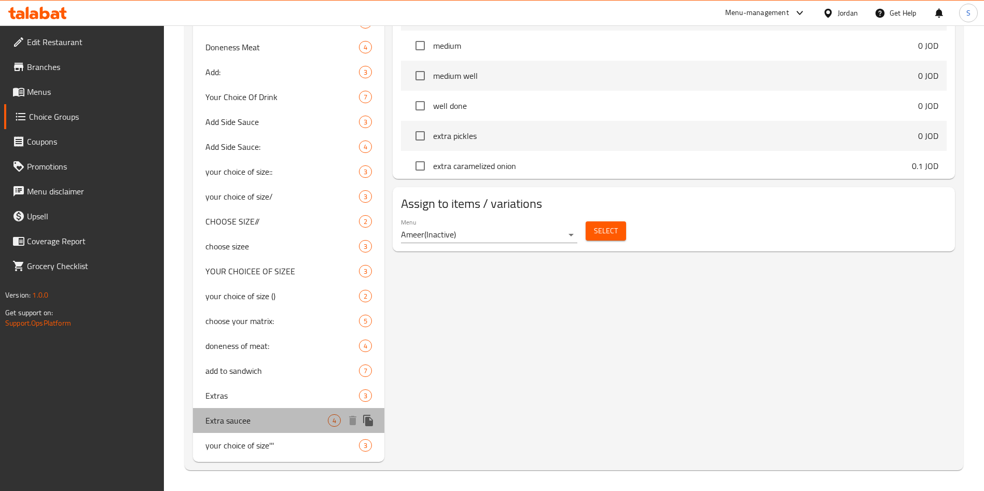
click at [238, 421] on span "Extra saucee" at bounding box center [266, 420] width 122 height 12
type input "Extra saucee"
type input "اضافة صوص"
type input "0"
type input "4"
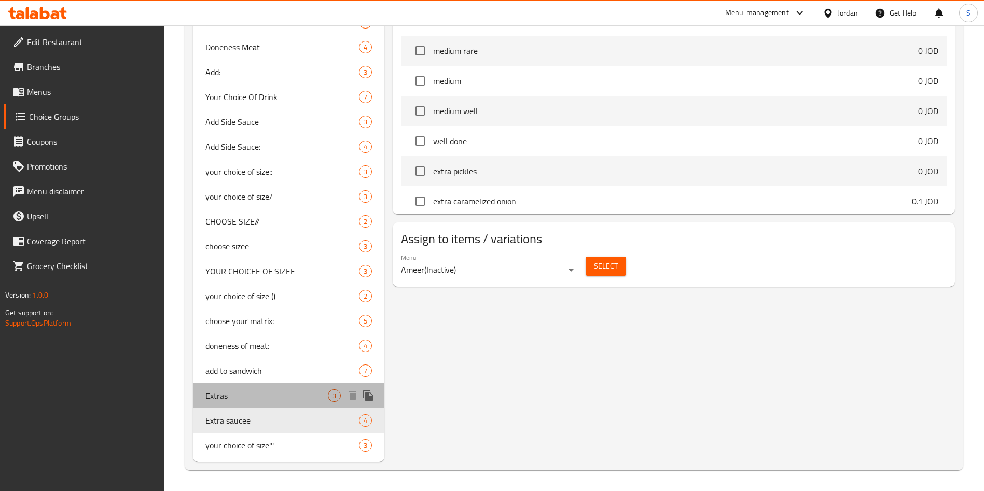
click at [240, 399] on span "Extras" at bounding box center [266, 396] width 122 height 12
type input "Extras"
type input "اضافات"
type input "3"
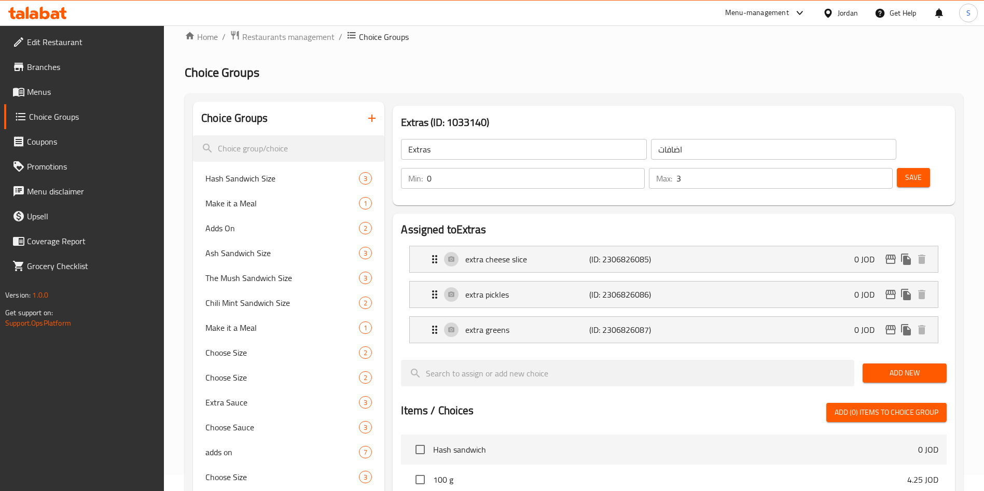
scroll to position [0, 0]
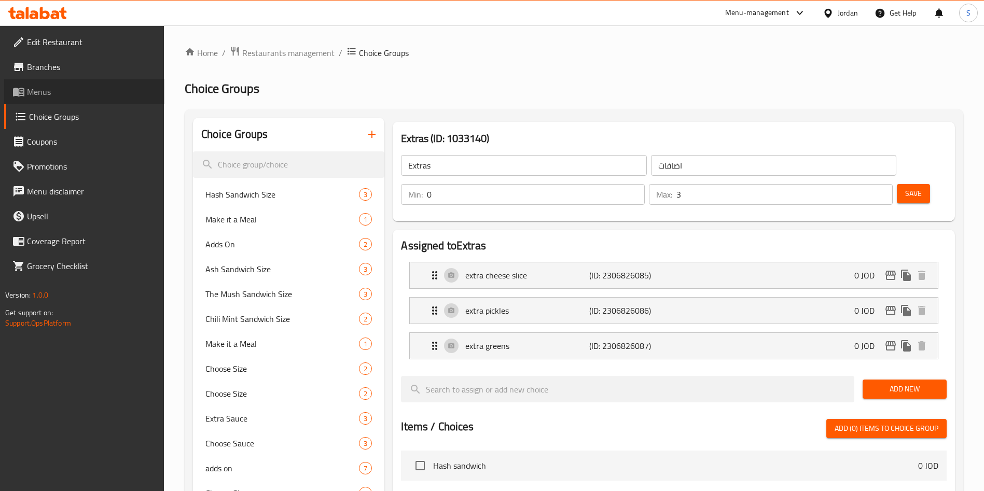
click at [35, 92] on span "Menus" at bounding box center [91, 92] width 129 height 12
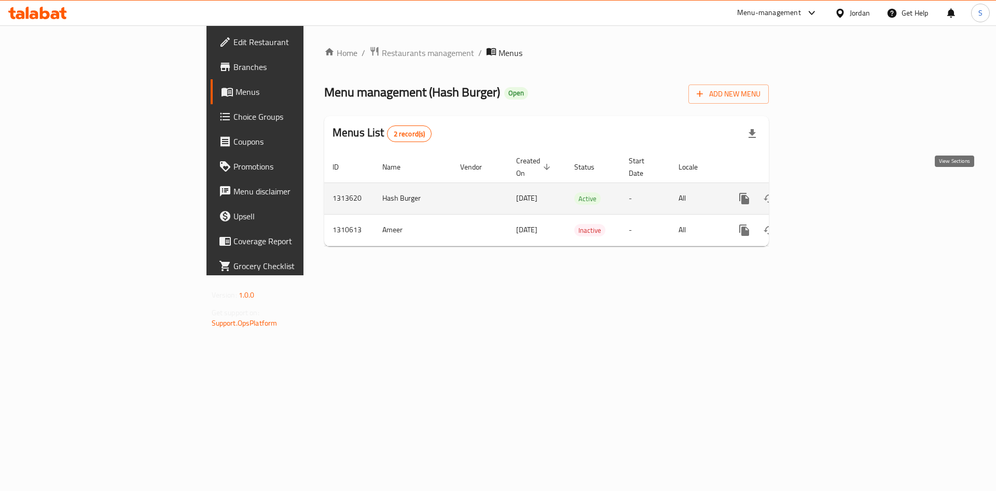
click at [825, 192] on icon "enhanced table" at bounding box center [819, 198] width 12 height 12
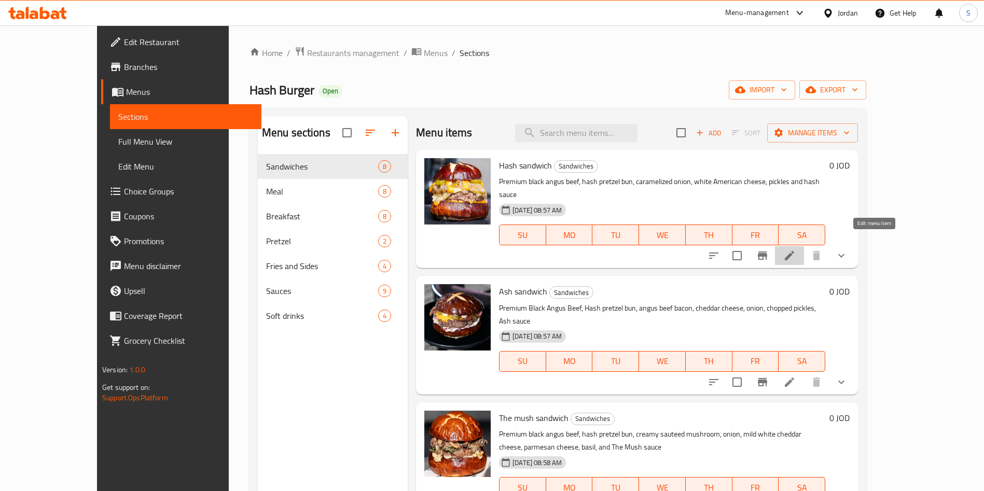
click at [796, 250] on icon at bounding box center [789, 256] width 12 height 12
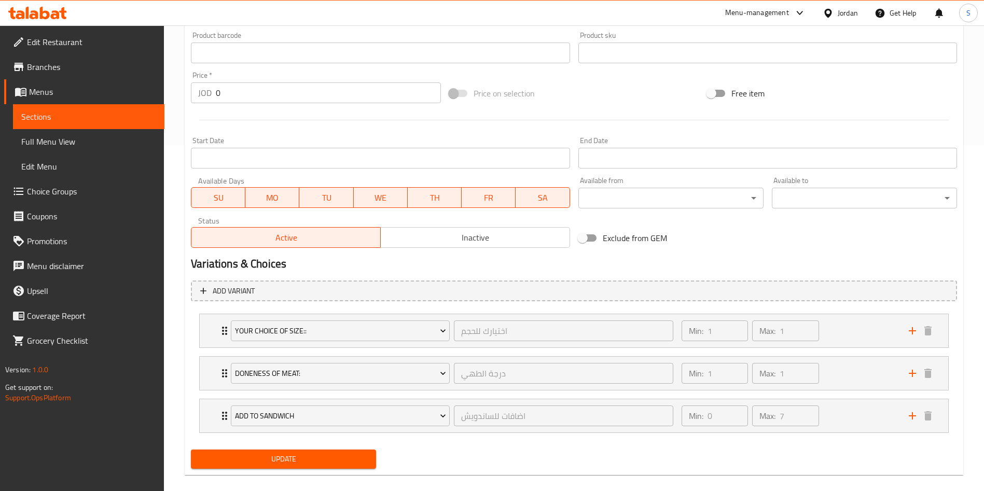
scroll to position [359, 0]
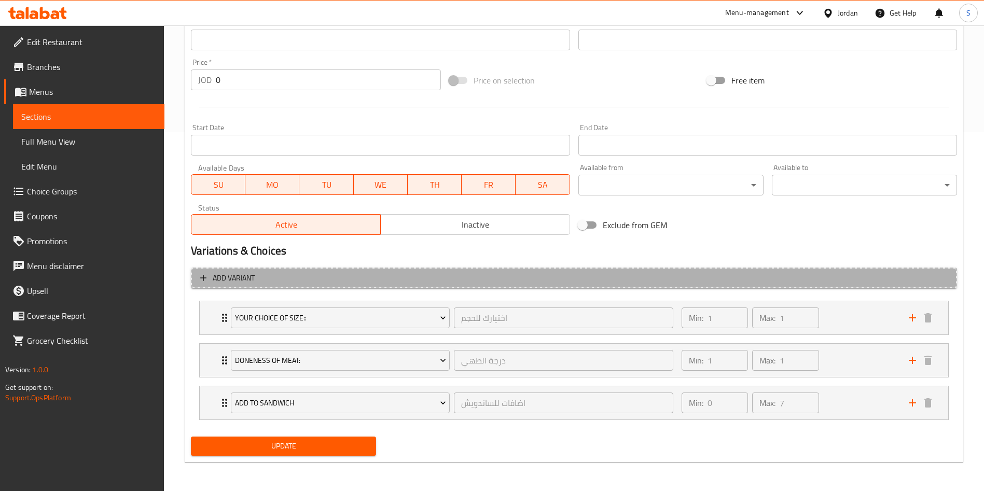
click at [665, 284] on span "Add variant" at bounding box center [573, 278] width 747 height 13
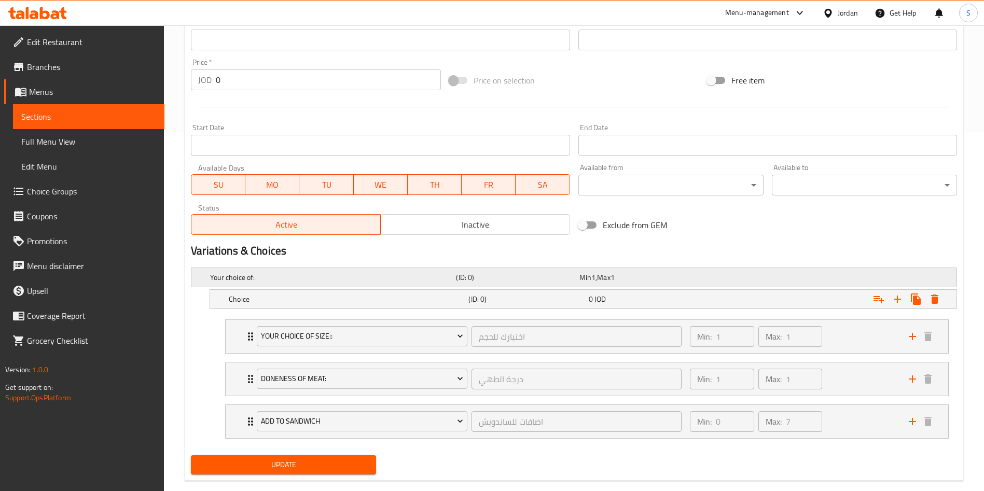
click at [328, 272] on h5 "Your choice of:" at bounding box center [331, 277] width 242 height 10
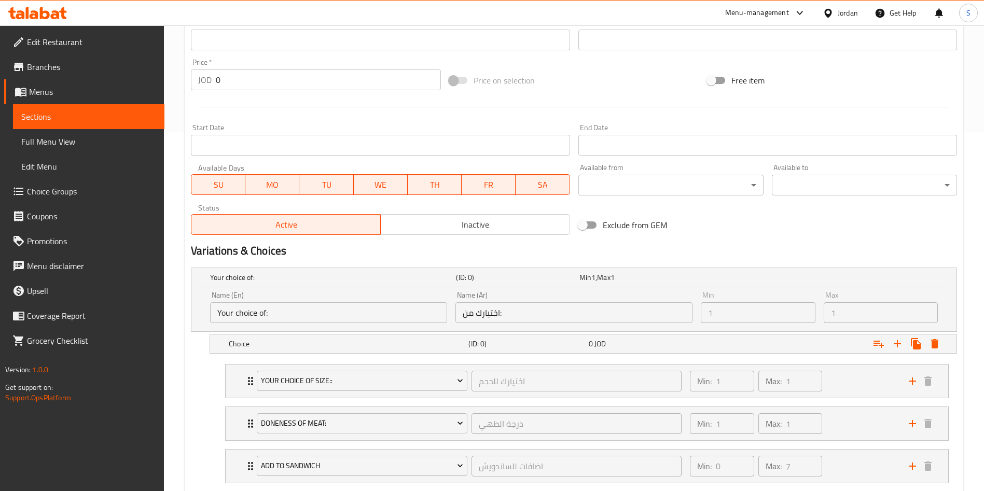
click at [359, 325] on div "Name (En) Your choice of: Name (En)" at bounding box center [328, 307] width 245 height 40
click at [364, 348] on h5 "Choice" at bounding box center [347, 344] width 236 height 10
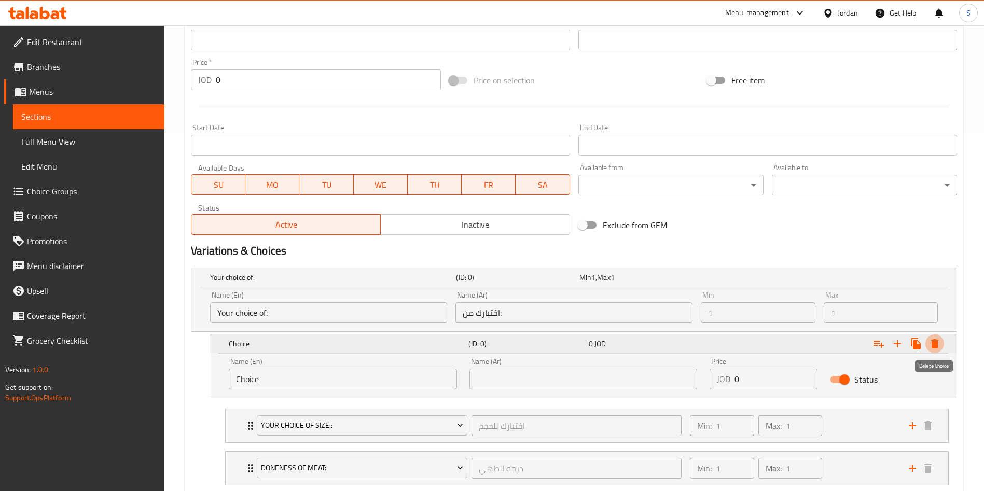
click at [927, 338] on button "Expand" at bounding box center [934, 344] width 19 height 19
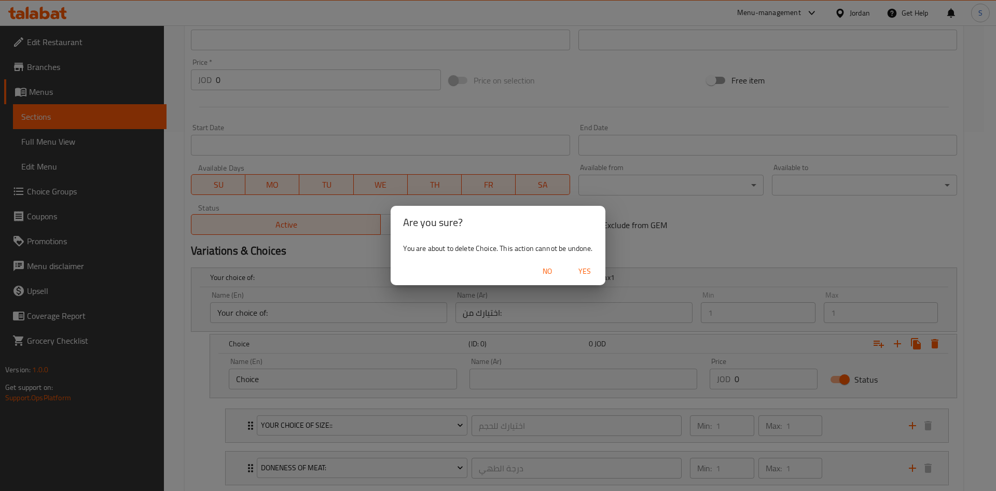
click at [588, 273] on span "Yes" at bounding box center [584, 271] width 25 height 13
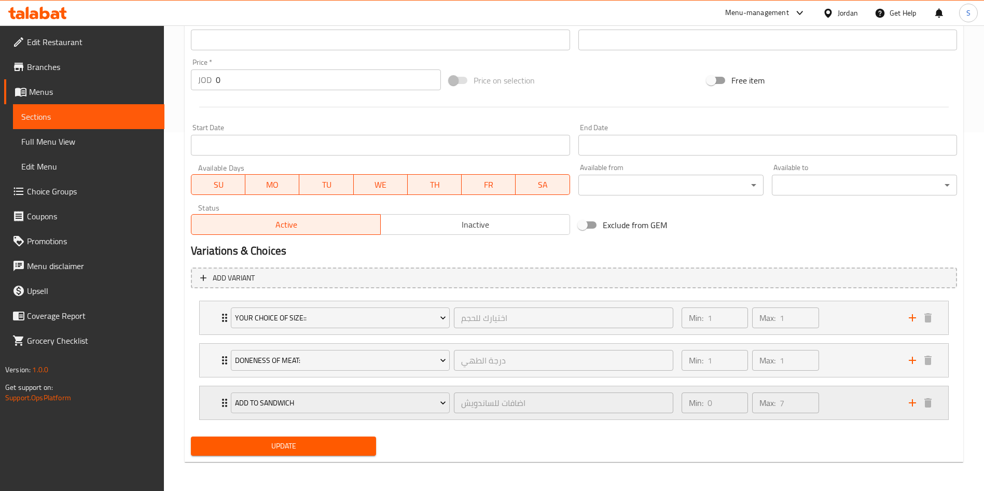
click at [909, 417] on div "add to sandwich اضافات للساندويش ​ Min: 0 ​ Max: 7 ​" at bounding box center [576, 402] width 717 height 33
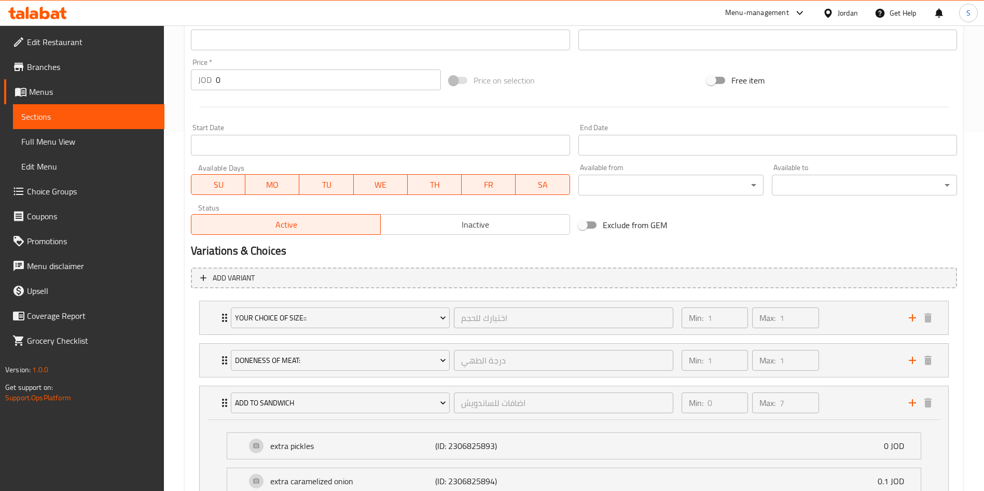
scroll to position [627, 0]
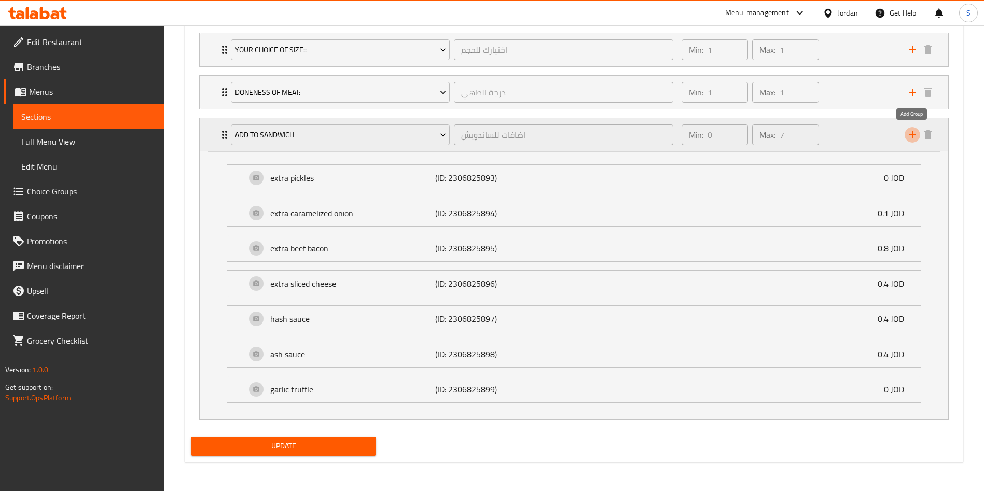
click at [910, 129] on icon "add" at bounding box center [912, 135] width 12 height 12
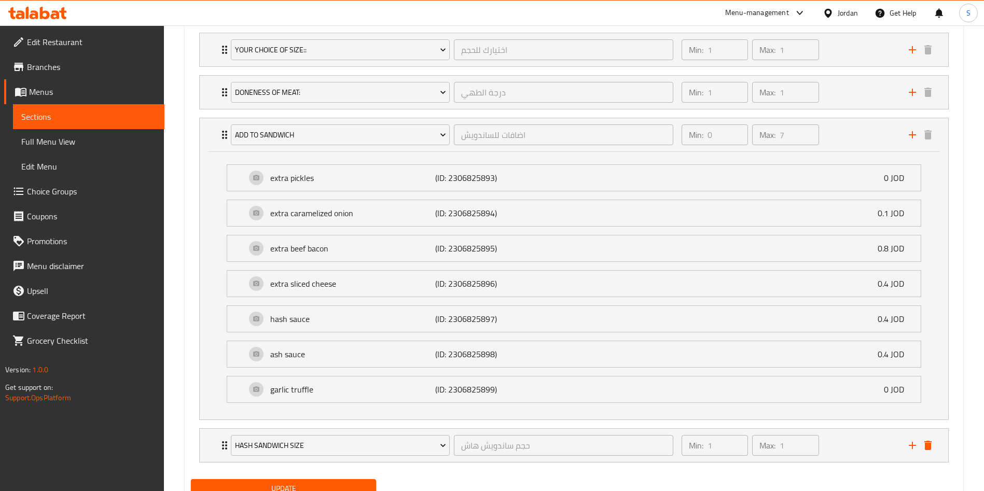
scroll to position [670, 0]
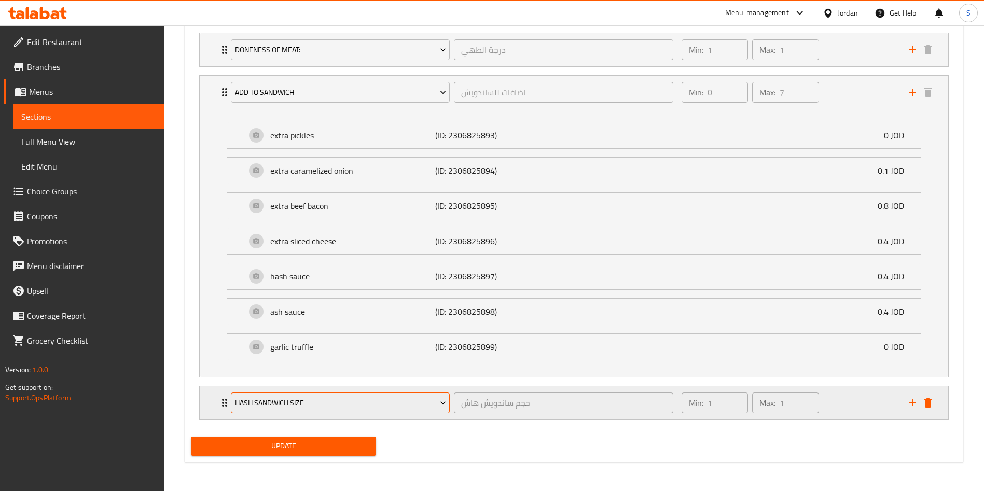
click at [365, 413] on button "Hash Sandwich Size" at bounding box center [340, 403] width 219 height 21
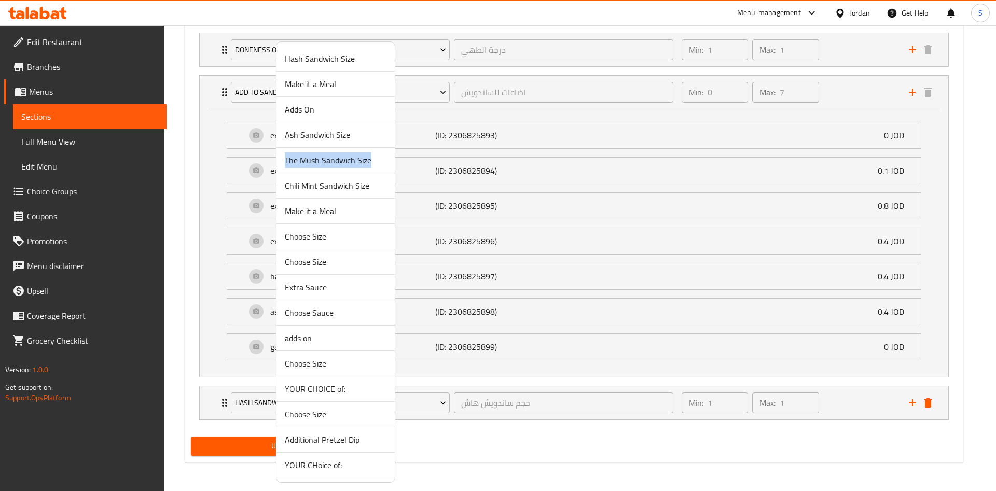
drag, startPoint x: 381, startPoint y: 137, endPoint x: 386, endPoint y: 169, distance: 32.0
click at [386, 169] on ul "Hash Sandwich Size Make it a Meal Adds On Ash Sandwich Size The Mush Sandwich S…" at bounding box center [335, 478] width 118 height 864
click at [327, 315] on span "Choose Sauce" at bounding box center [336, 313] width 102 height 12
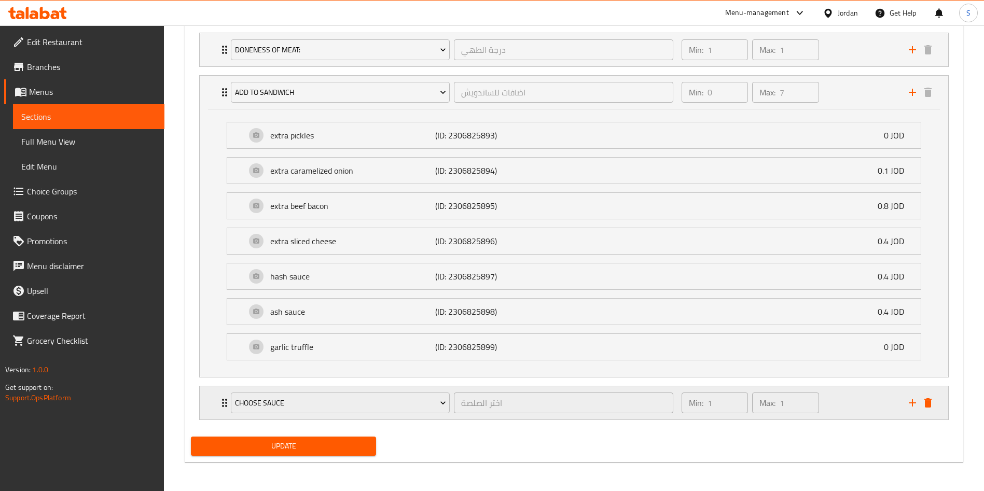
click at [845, 405] on div "Min: 1 ​ Max: 1 ​" at bounding box center [788, 402] width 227 height 33
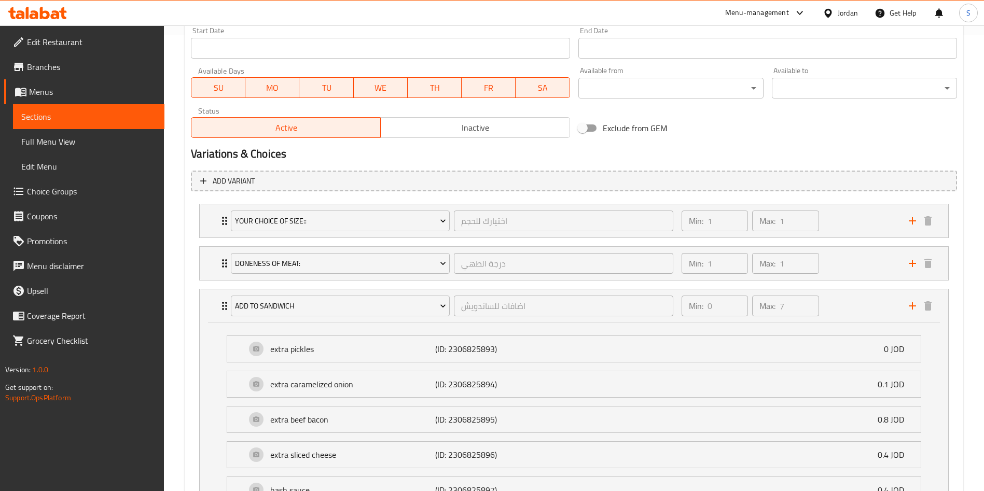
scroll to position [0, 0]
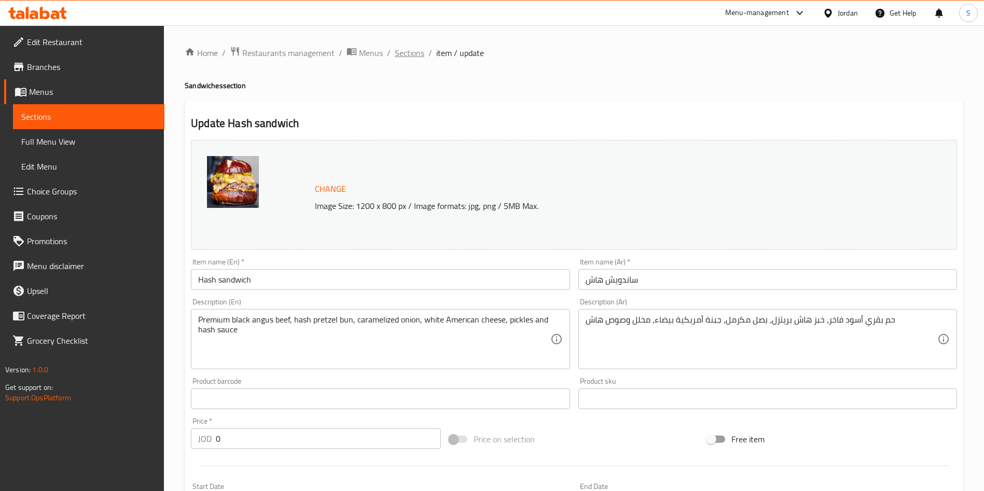
click at [423, 57] on span "Sections" at bounding box center [410, 53] width 30 height 12
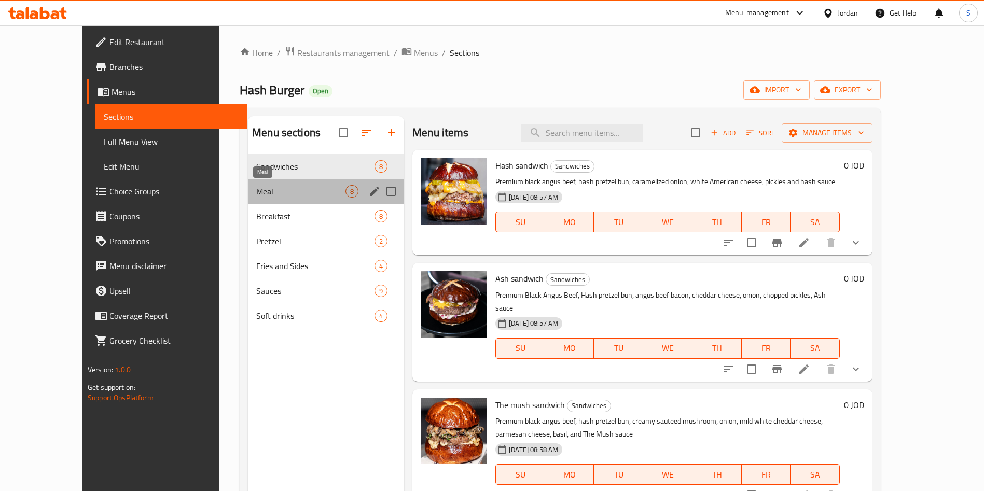
click at [258, 192] on span "Meal" at bounding box center [300, 191] width 89 height 12
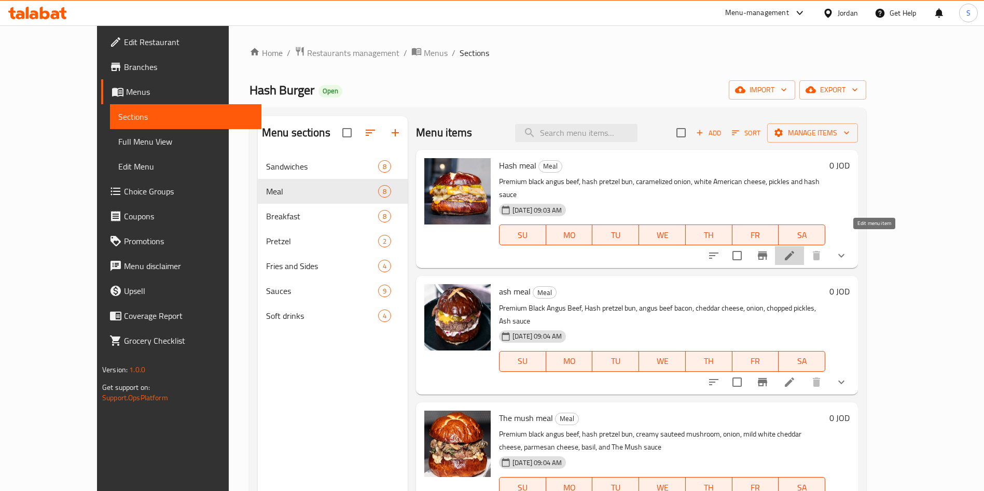
click at [796, 250] on icon at bounding box center [789, 256] width 12 height 12
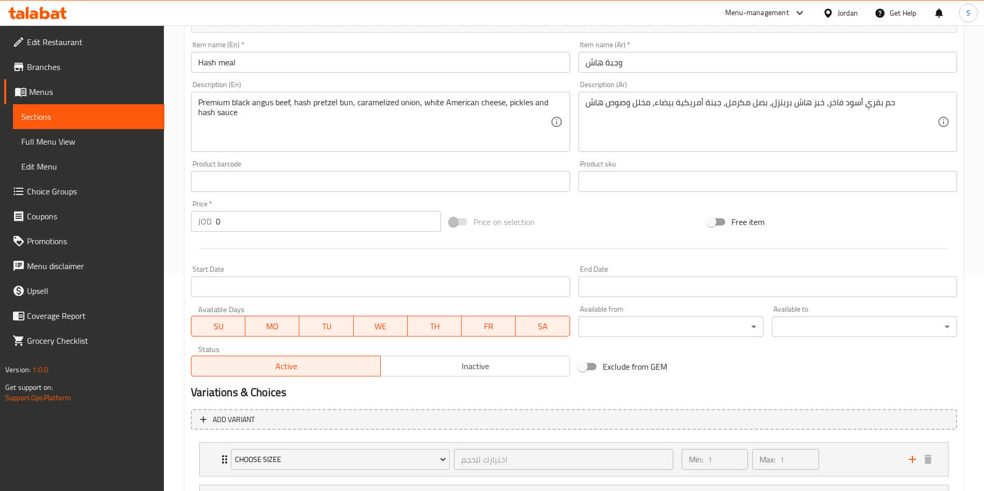
scroll to position [316, 0]
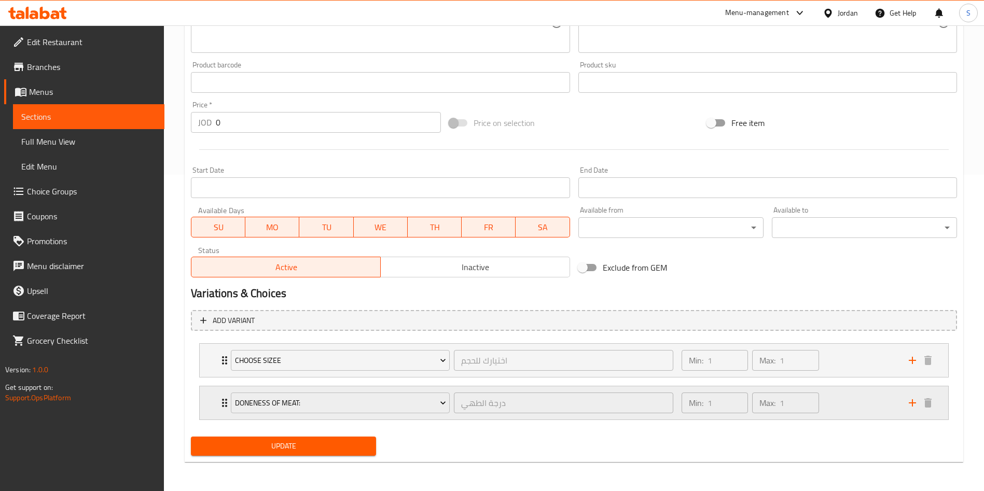
click at [219, 400] on icon "Expand" at bounding box center [224, 403] width 12 height 12
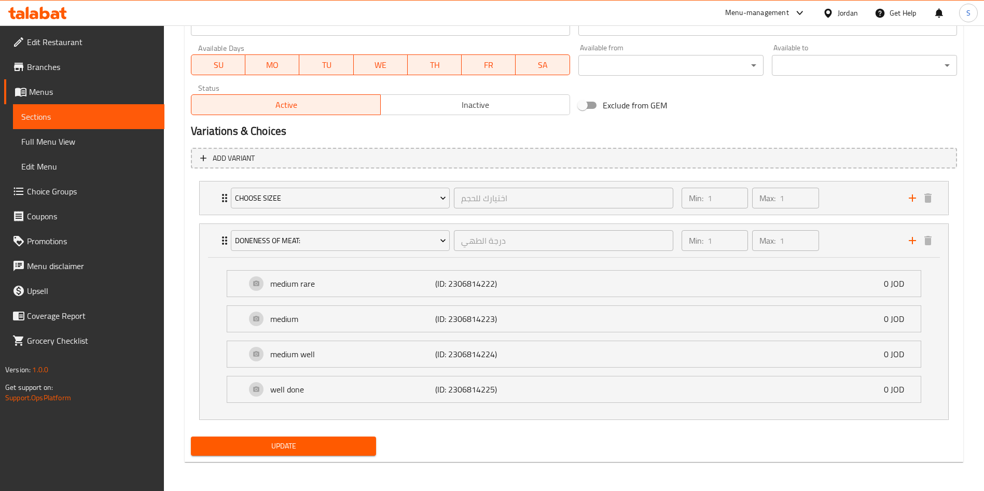
scroll to position [0, 0]
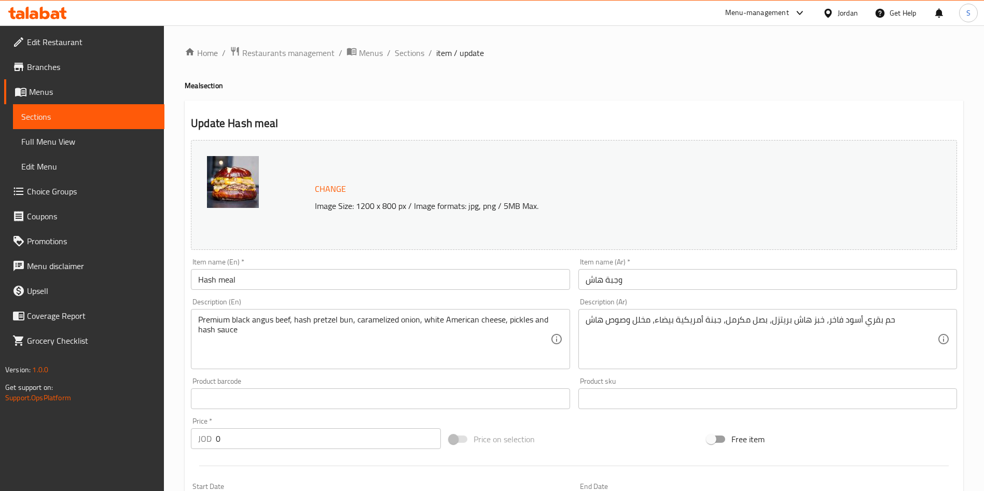
click at [408, 39] on div "Home / Restaurants management / Menus / Sections / item / update Meal section U…" at bounding box center [574, 497] width 820 height 945
click at [409, 47] on span "Sections" at bounding box center [410, 53] width 30 height 12
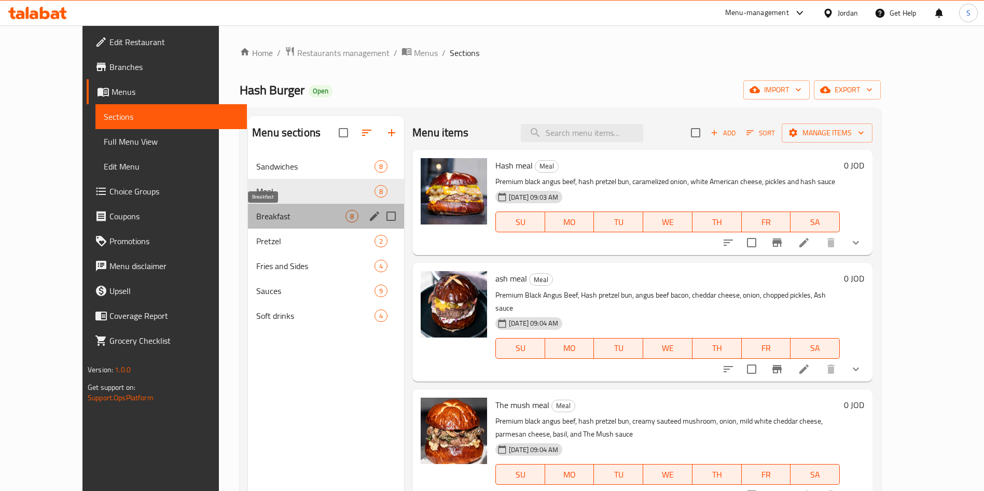
click at [265, 213] on span "Breakfast" at bounding box center [300, 216] width 89 height 12
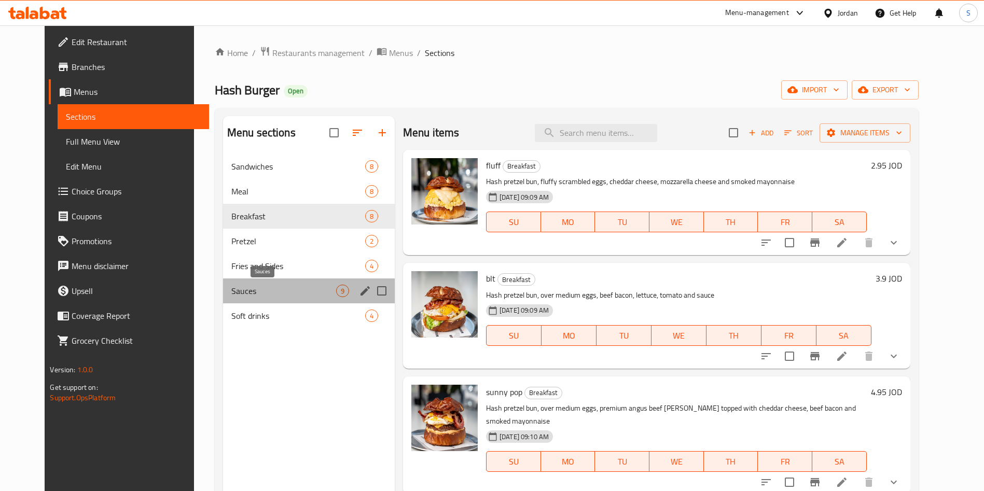
click at [231, 293] on span "Sauces" at bounding box center [283, 291] width 105 height 12
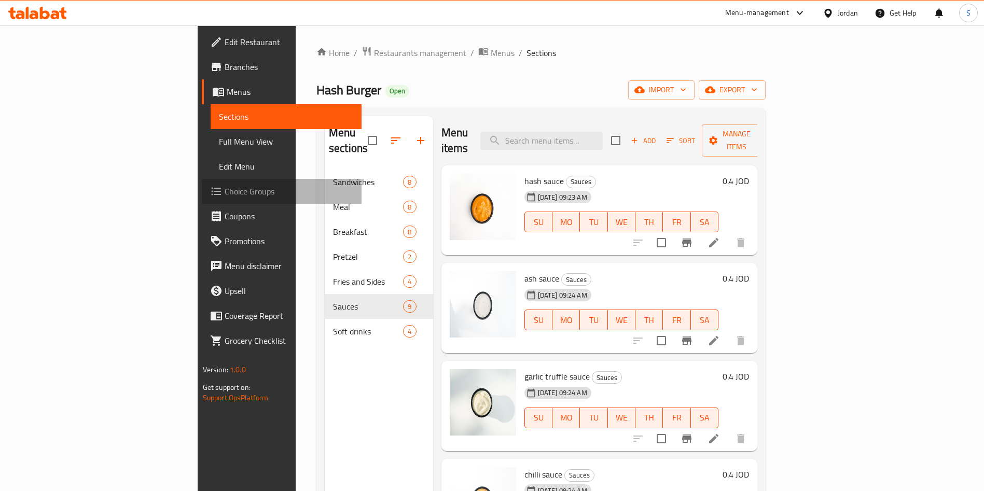
click at [225, 187] on span "Choice Groups" at bounding box center [289, 191] width 129 height 12
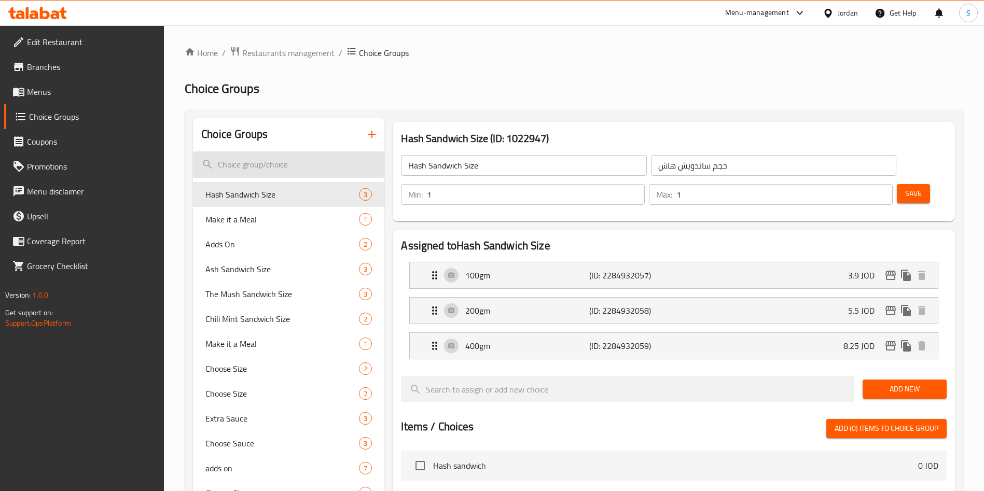
click at [316, 155] on input "search" at bounding box center [288, 164] width 191 height 26
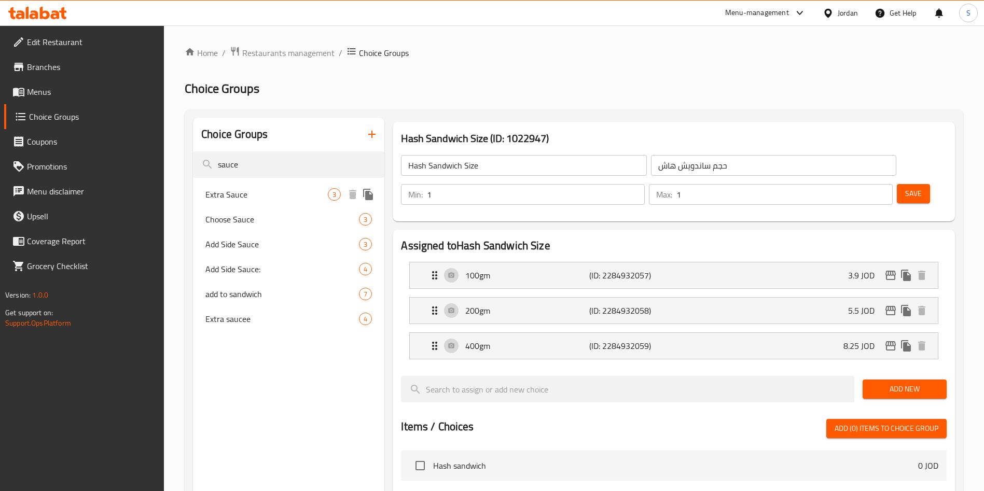
type input "sauce"
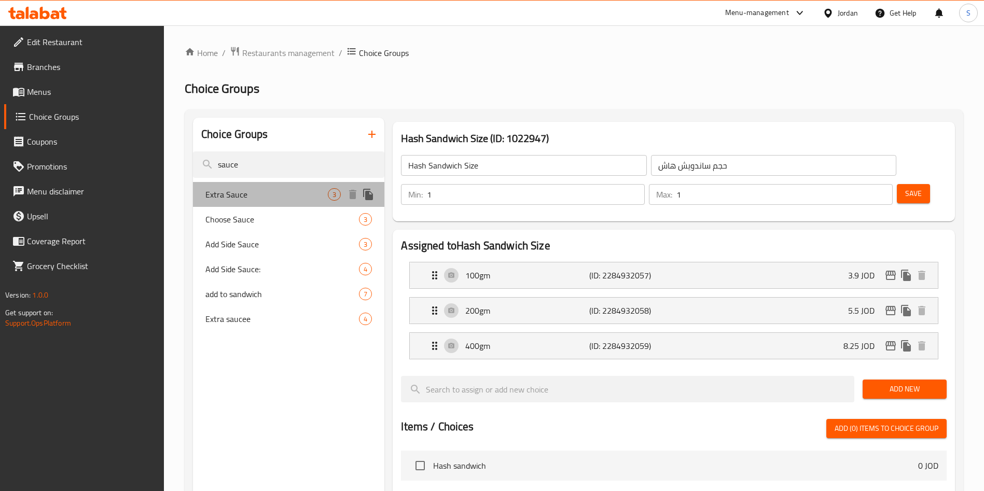
click at [303, 190] on span "Extra Sauce" at bounding box center [266, 194] width 122 height 12
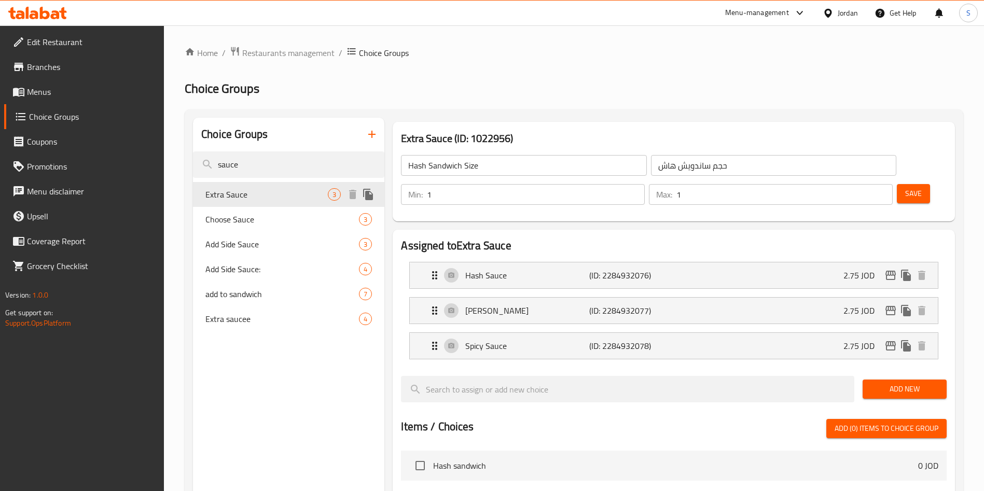
type input "Extra Sauce"
type input "صلصة إضافية"
type input "0"
type input "3"
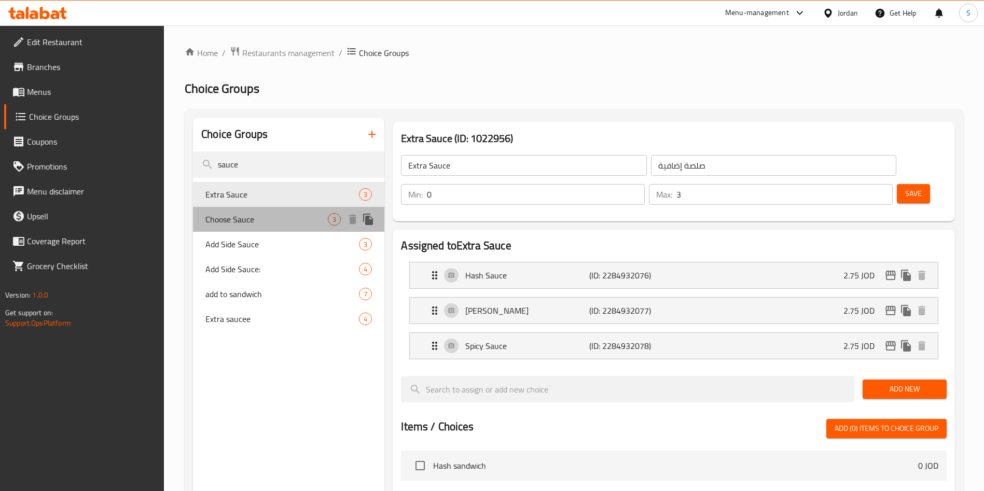
click at [288, 218] on span "Choose Sauce" at bounding box center [266, 219] width 122 height 12
type input "Choose Sauce"
type input "اختر الصلصة"
type input "1"
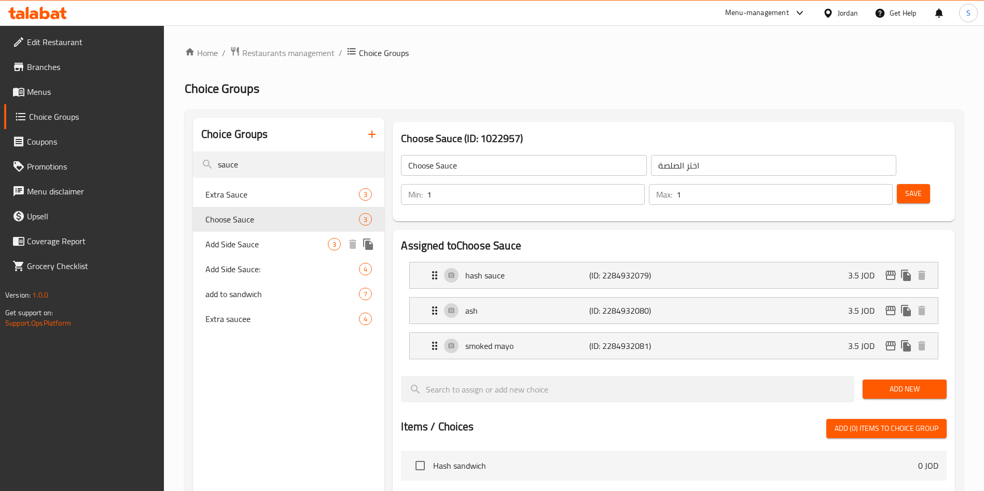
click at [272, 244] on span "Add Side Sauce" at bounding box center [266, 244] width 122 height 12
type input "Add Side Sauce"
type input "إضافة صوص جانبي"
type input "0"
type input "3"
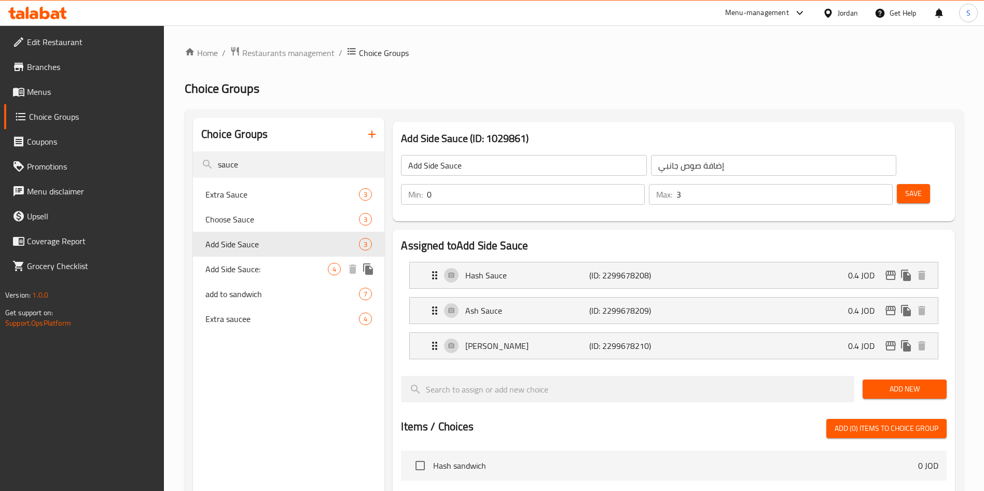
click at [266, 271] on span "Add Side Sauce:" at bounding box center [266, 269] width 122 height 12
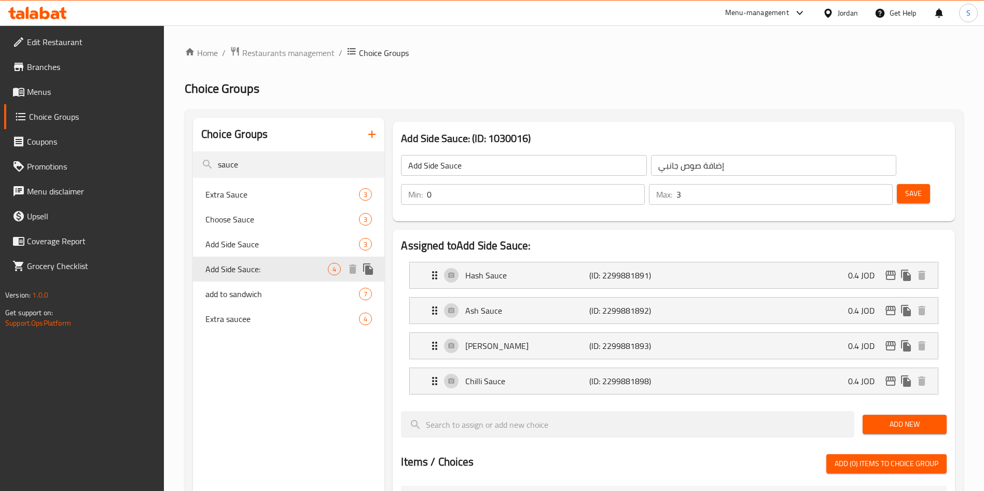
type input "Add Side Sauce:"
type input "إضافة صوص جانبي:"
type input "4"
click at [263, 269] on span "Add Side Sauce:" at bounding box center [266, 269] width 122 height 12
click at [261, 291] on span "add to sandwich" at bounding box center [266, 294] width 122 height 12
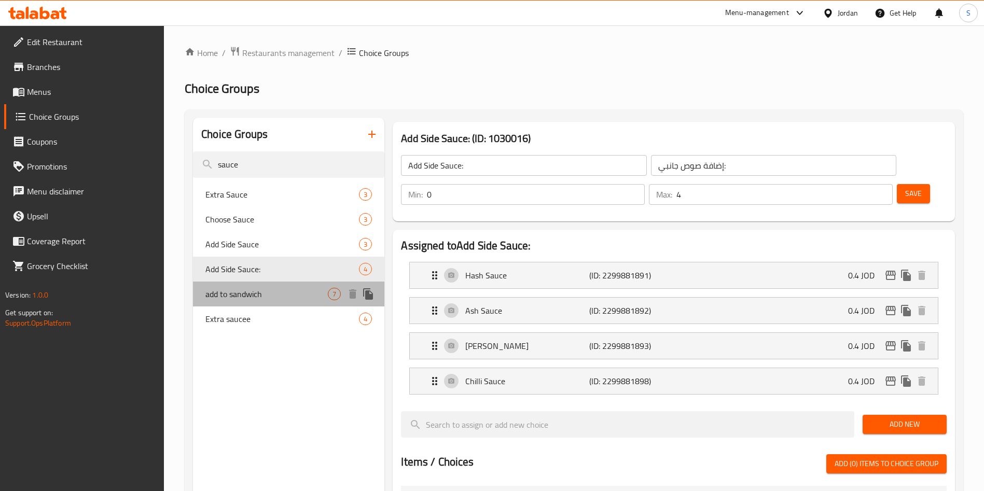
type input "add to sandwich"
type input "اضافات للساندويش"
type input "7"
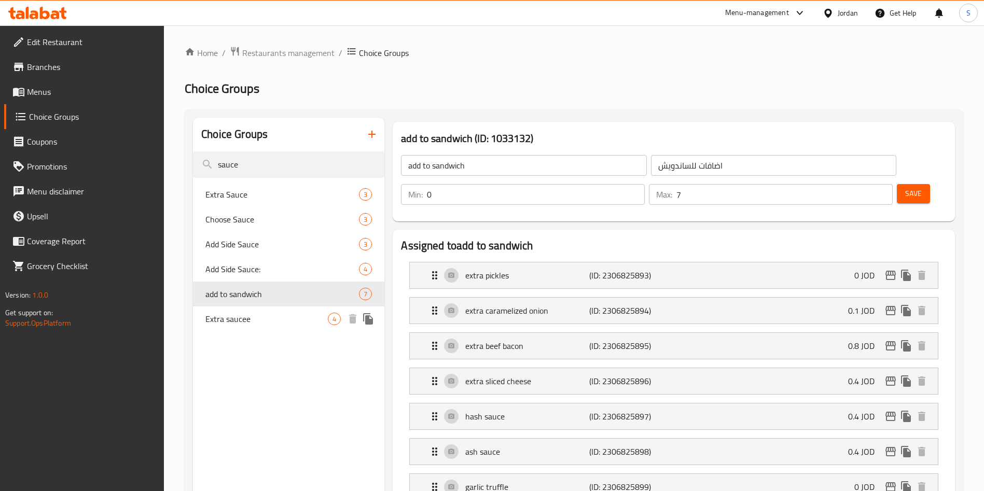
click at [256, 314] on span "Extra saucee" at bounding box center [266, 319] width 122 height 12
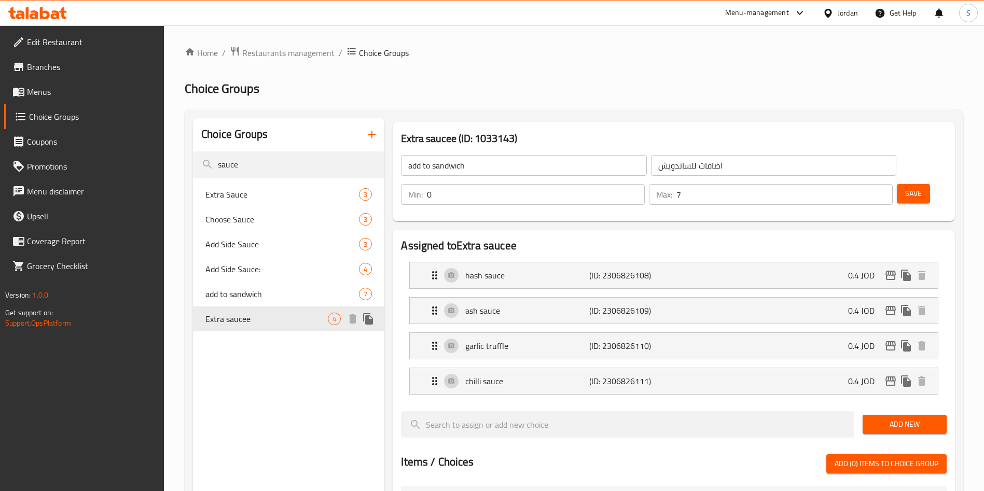
type input "Extra saucee"
type input "اضافة صوص"
type input "4"
click at [256, 291] on span "add to sandwich" at bounding box center [266, 294] width 122 height 12
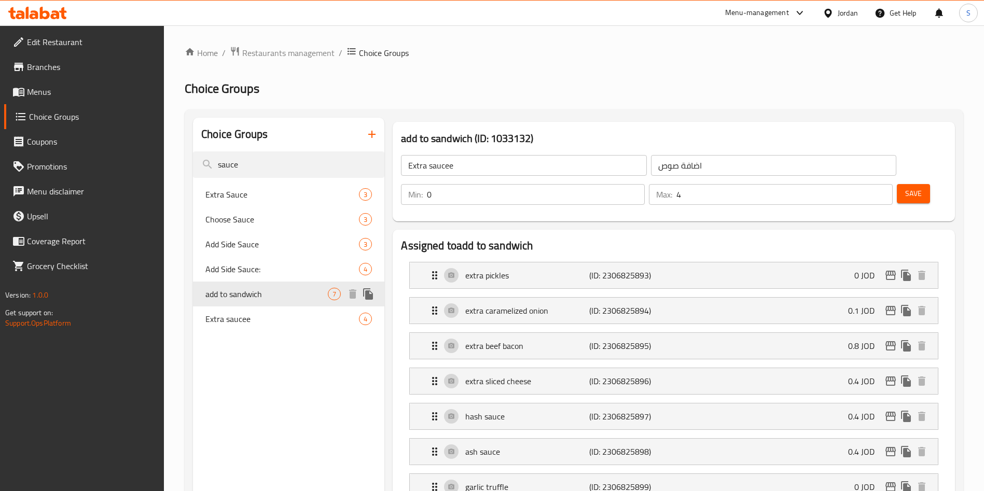
type input "add to sandwich"
type input "اضافات للساندويش"
type input "7"
click at [256, 271] on span "Add Side Sauce:" at bounding box center [266, 269] width 122 height 12
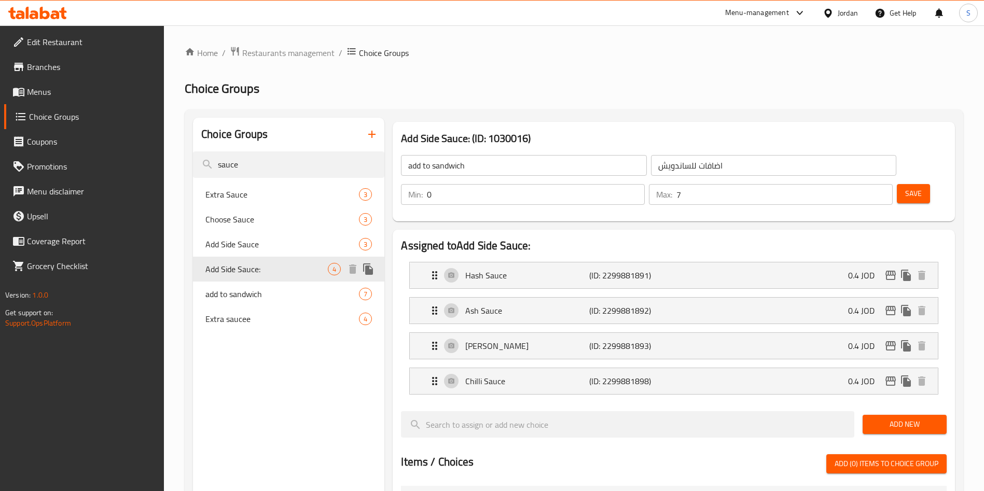
type input "Add Side Sauce:"
type input "إضافة صوص جانبي:"
type input "4"
click at [256, 294] on span "add to sandwich" at bounding box center [266, 294] width 122 height 12
type input "add to sandwich"
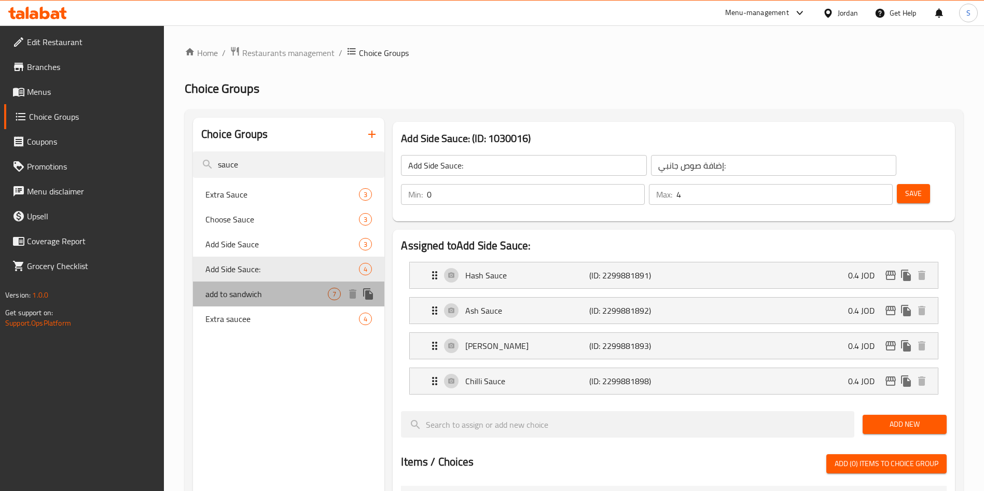
type input "اضافات للساندويش"
type input "7"
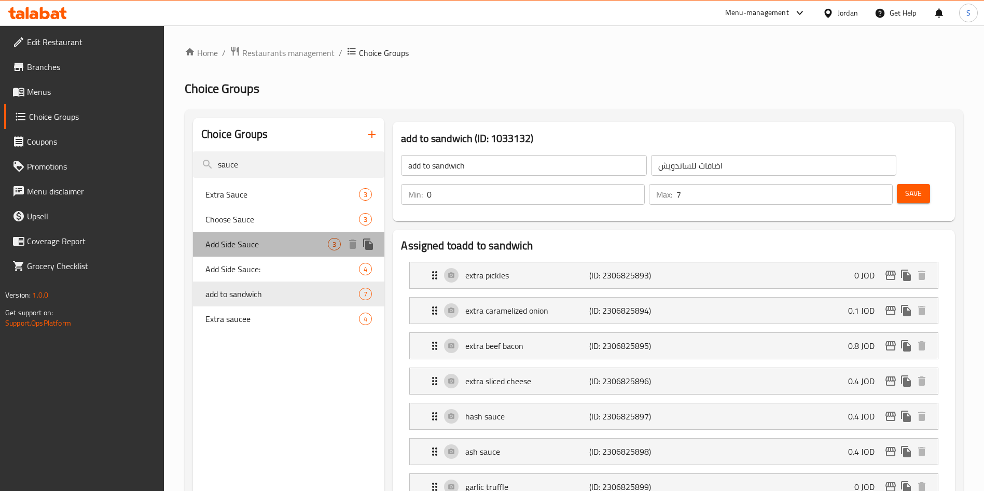
click at [251, 246] on span "Add Side Sauce" at bounding box center [266, 244] width 122 height 12
type input "Add Side Sauce"
type input "إضافة صوص جانبي"
type input "3"
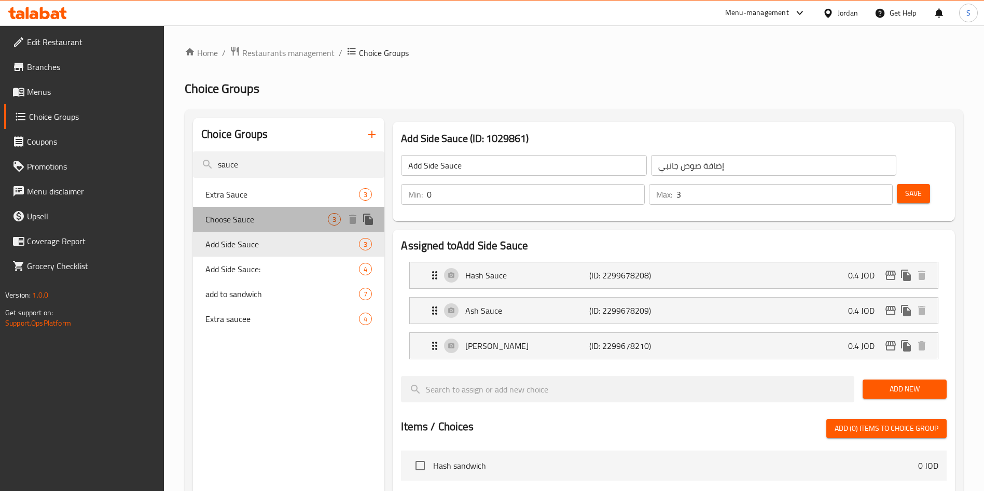
click at [249, 214] on span "Choose Sauce" at bounding box center [266, 219] width 122 height 12
type input "Choose Sauce"
type input "اختر الصلصة"
type input "1"
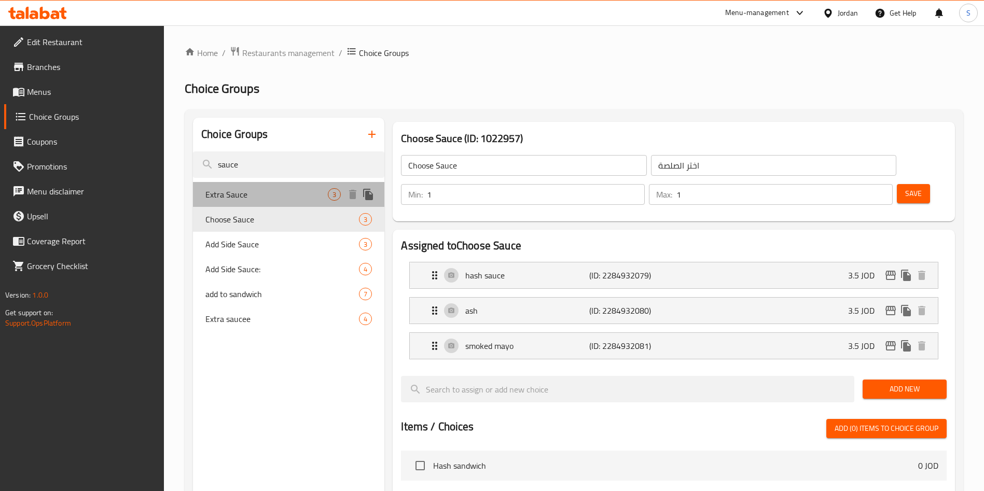
click at [246, 196] on span "Extra Sauce" at bounding box center [266, 194] width 122 height 12
type input "Extra Sauce"
type input "صلصة إضافية"
type input "0"
type input "3"
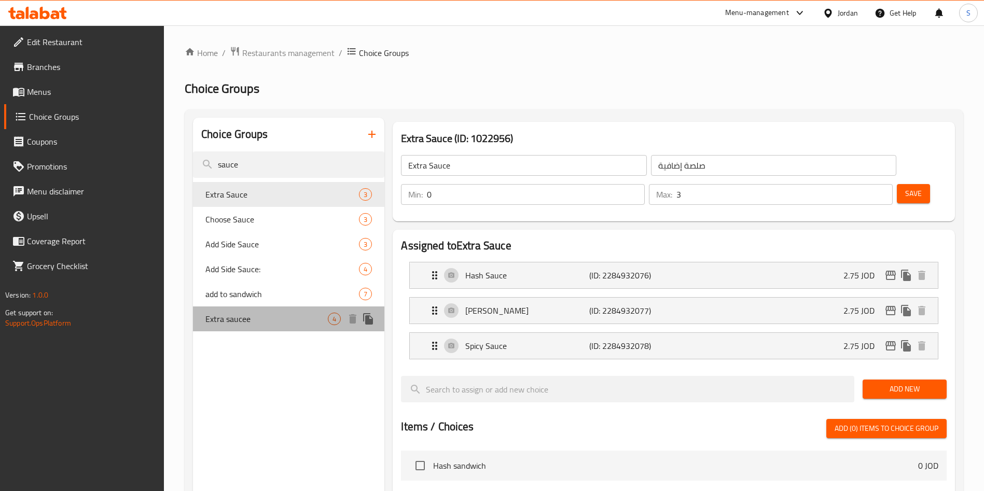
click at [236, 318] on span "Extra saucee" at bounding box center [266, 319] width 122 height 12
type input "Extra saucee"
type input "اضافة صوص"
type input "4"
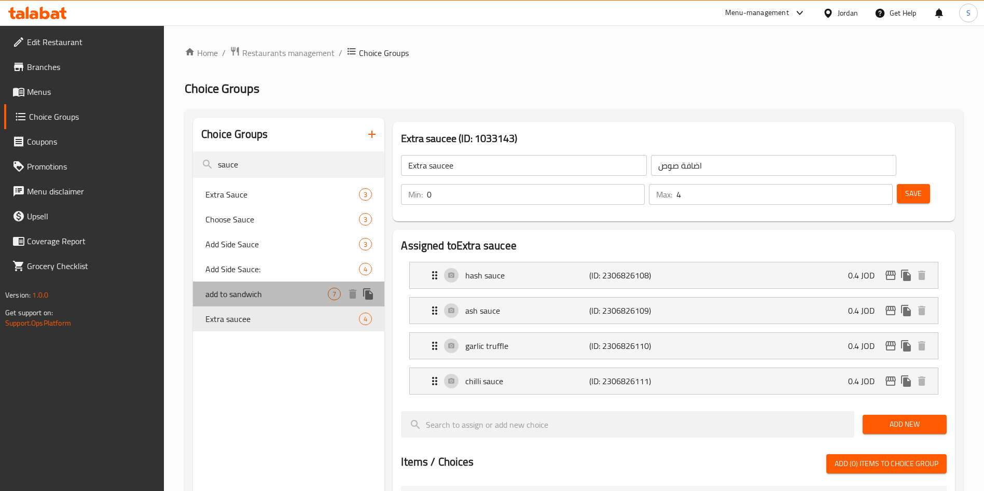
click at [257, 298] on span "add to sandwich" at bounding box center [266, 294] width 122 height 12
type input "add to sandwich"
type input "اضافات للساندويش"
type input "7"
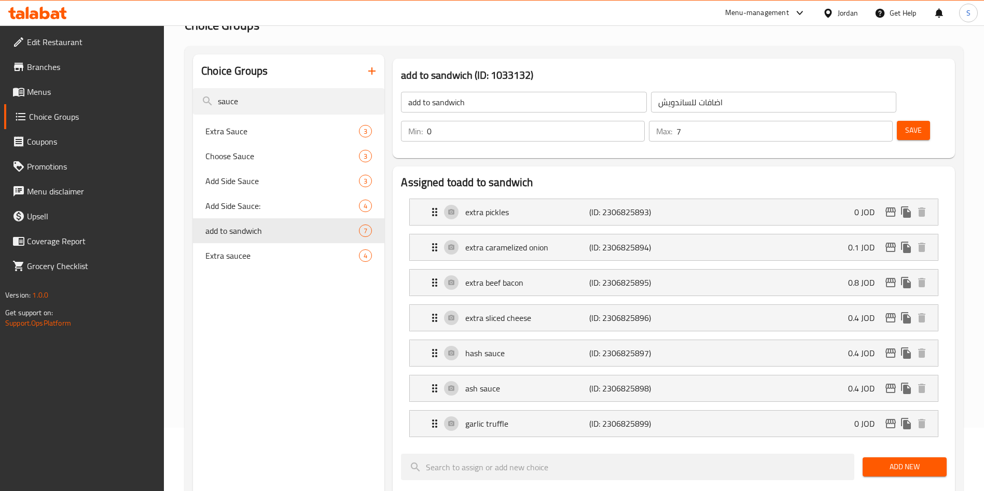
scroll to position [62, 0]
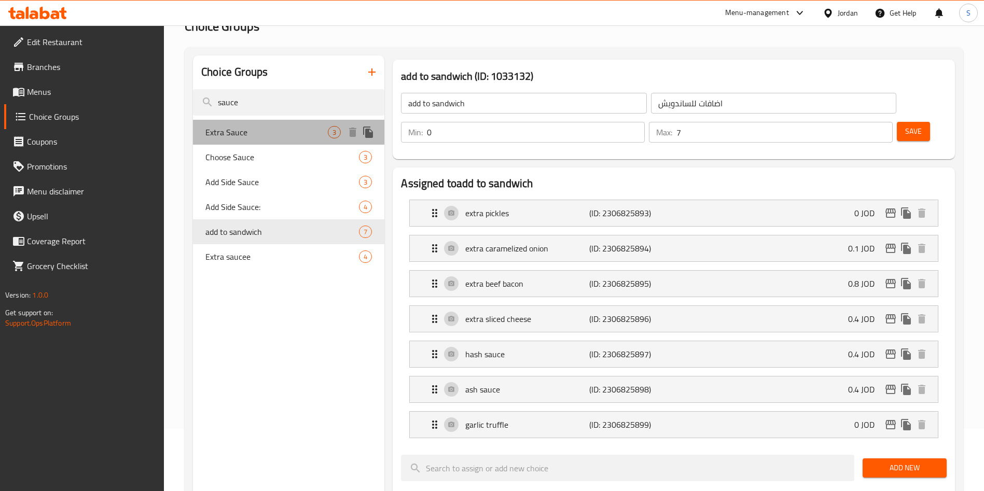
click at [274, 143] on div "Extra Sauce 3" at bounding box center [288, 132] width 191 height 25
type input "Extra Sauce"
type input "صلصة إضافية"
type input "3"
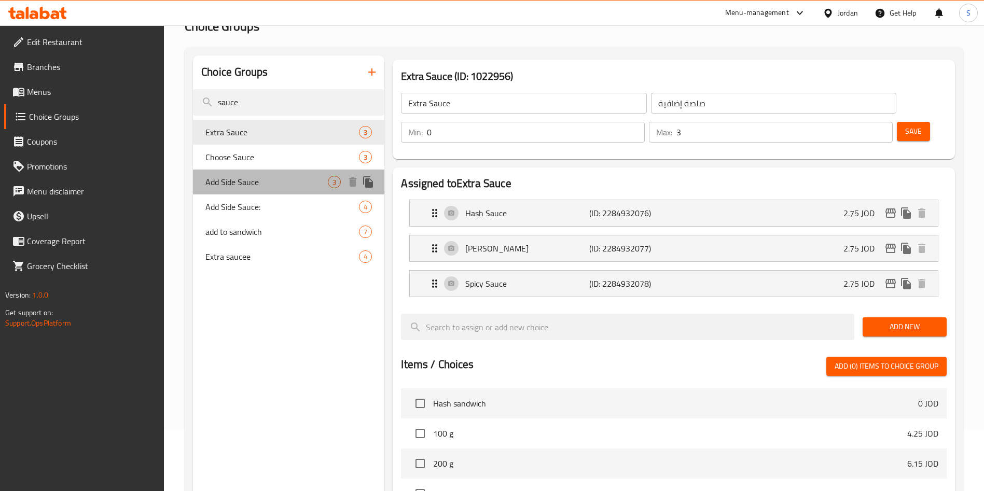
click at [256, 173] on div "Add Side Sauce 3" at bounding box center [288, 182] width 191 height 25
type input "Add Side Sauce"
type input "إضافة صوص جانبي"
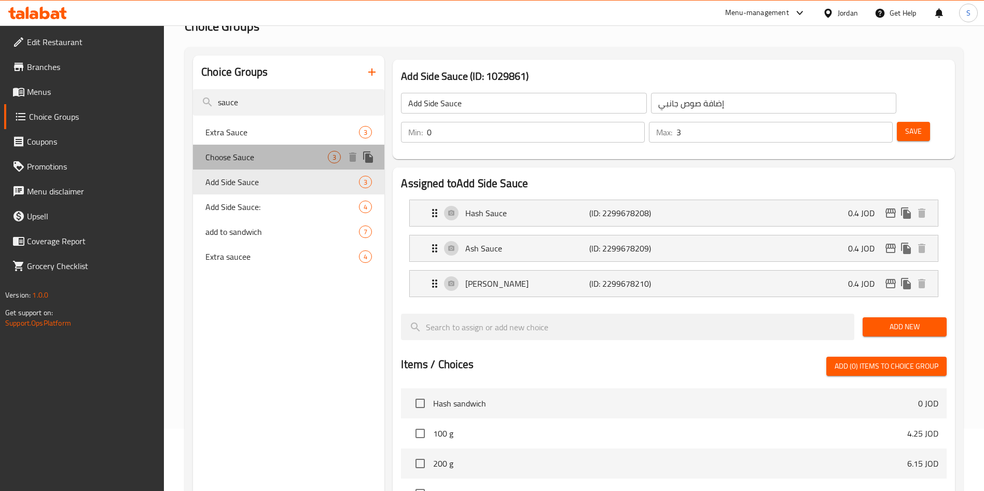
click at [252, 160] on span "Choose Sauce" at bounding box center [266, 157] width 122 height 12
type input "Choose Sauce"
type input "اختر الصلصة"
type input "1"
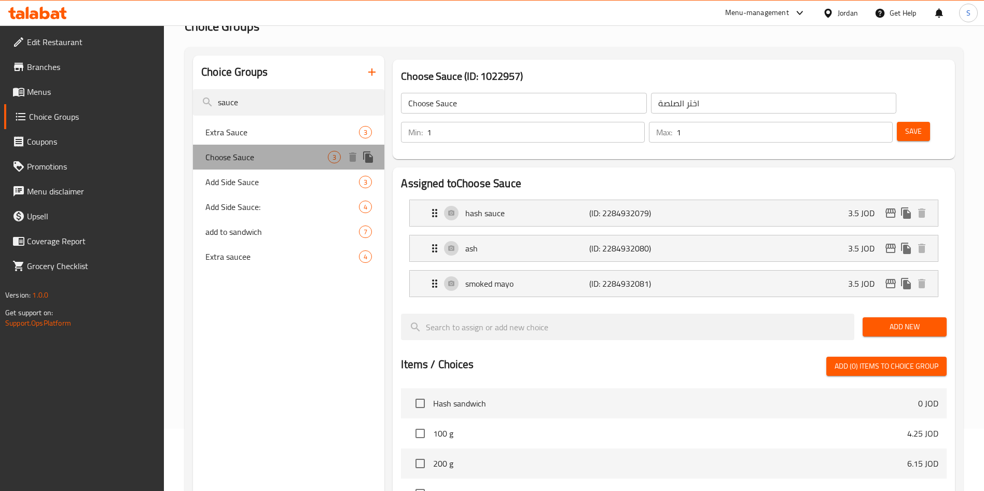
click at [244, 162] on span "Choose Sauce" at bounding box center [266, 157] width 122 height 12
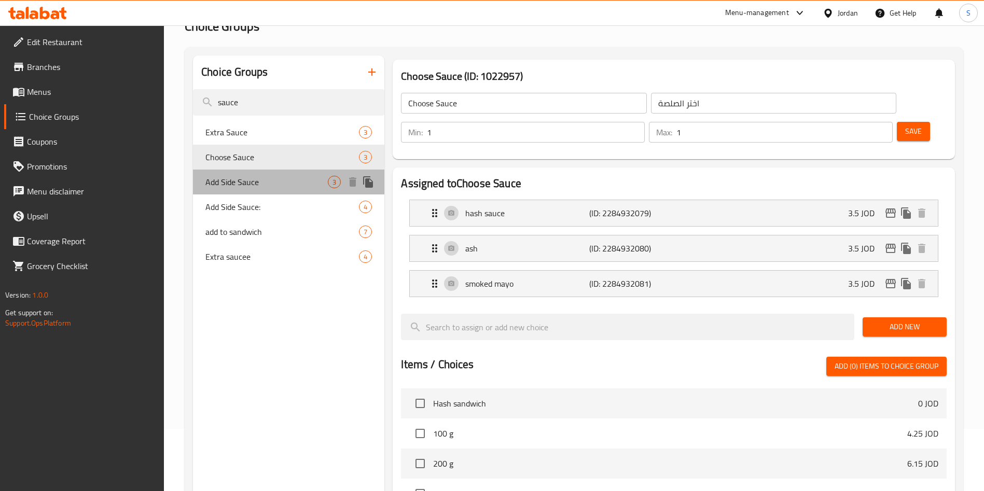
click at [243, 183] on span "Add Side Sauce" at bounding box center [266, 182] width 122 height 12
type input "Add Side Sauce"
type input "إضافة صوص جانبي"
type input "0"
type input "3"
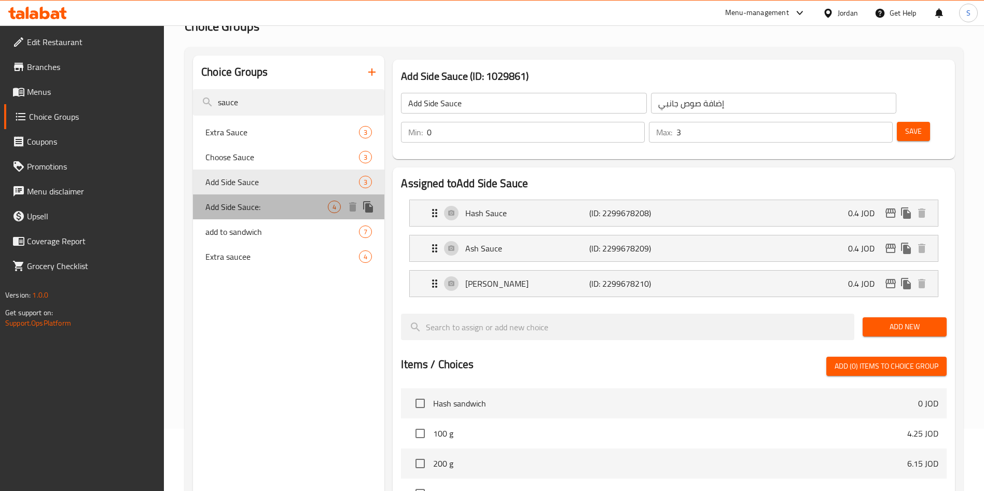
click at [243, 195] on div "Add Side Sauce: 4" at bounding box center [288, 207] width 191 height 25
type input "Add Side Sauce:"
type input "إضافة صوص جانبي:"
type input "4"
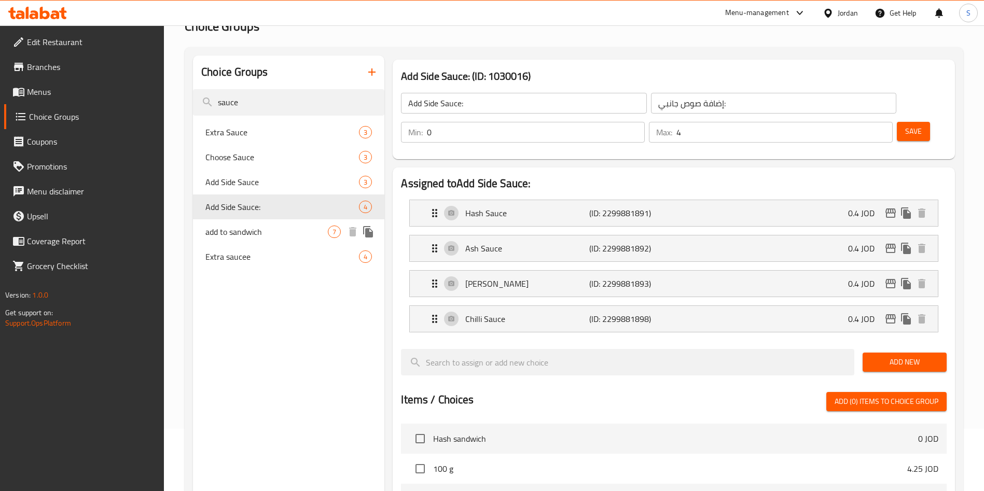
click at [243, 227] on span "add to sandwich" at bounding box center [266, 232] width 122 height 12
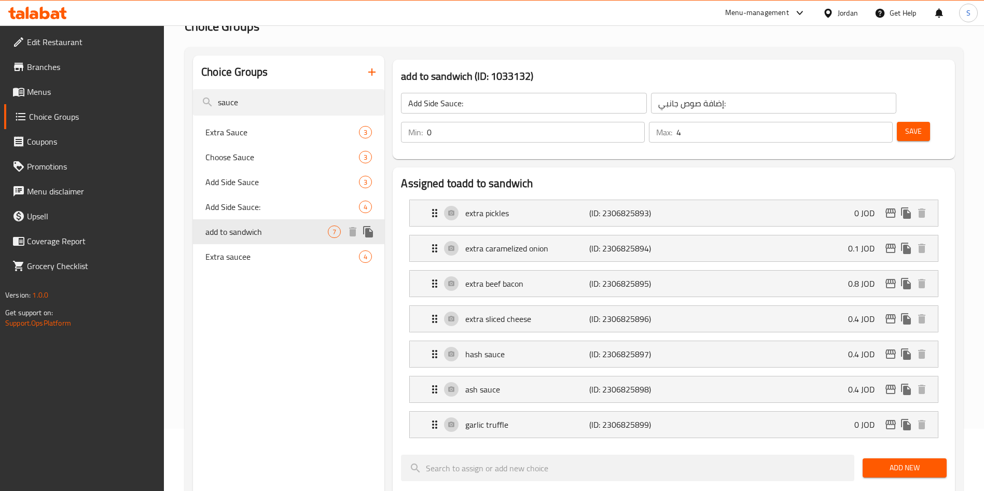
type input "add to sandwich"
type input "اضافات للساندويش"
type input "7"
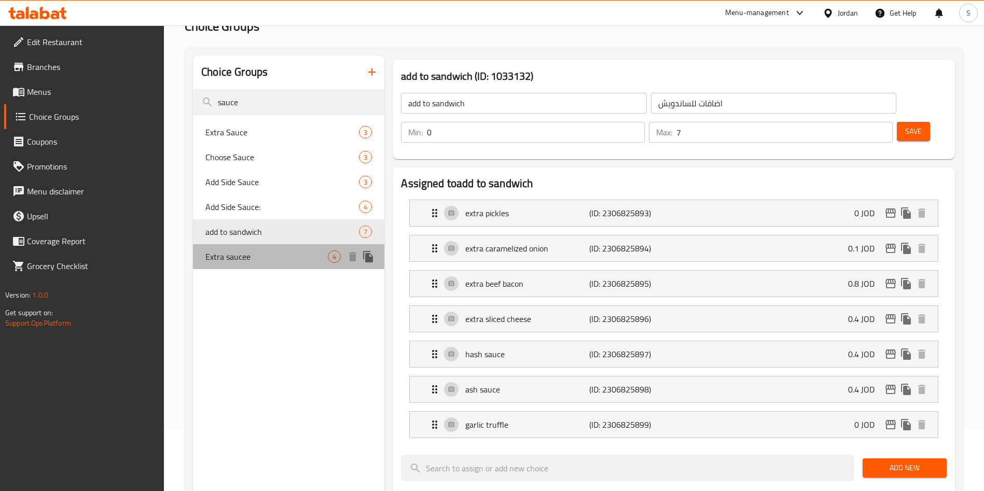
click at [243, 244] on div "Extra saucee 4" at bounding box center [288, 256] width 191 height 25
type input "Extra saucee"
type input "اضافة صوص"
type input "4"
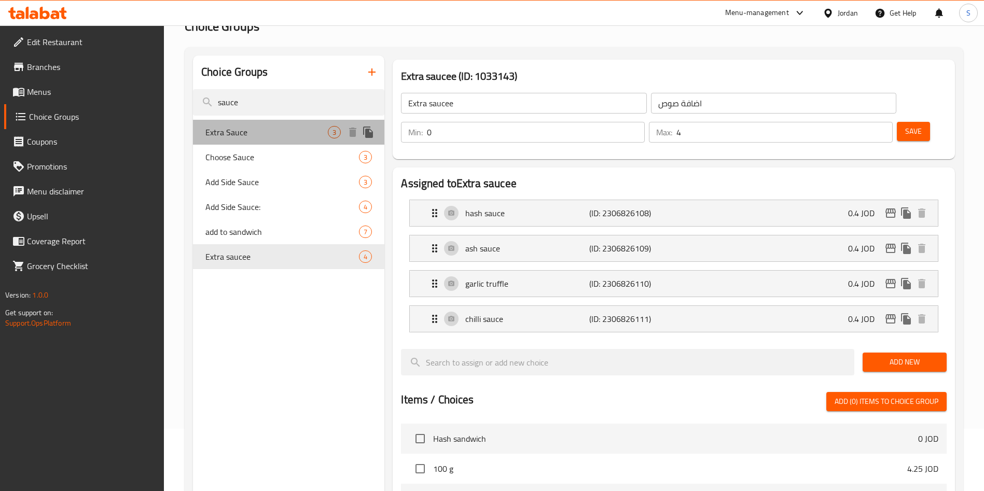
click at [262, 127] on span "Extra Sauce" at bounding box center [266, 132] width 122 height 12
type input "Extra Sauce"
type input "صلصة إضافية"
type input "3"
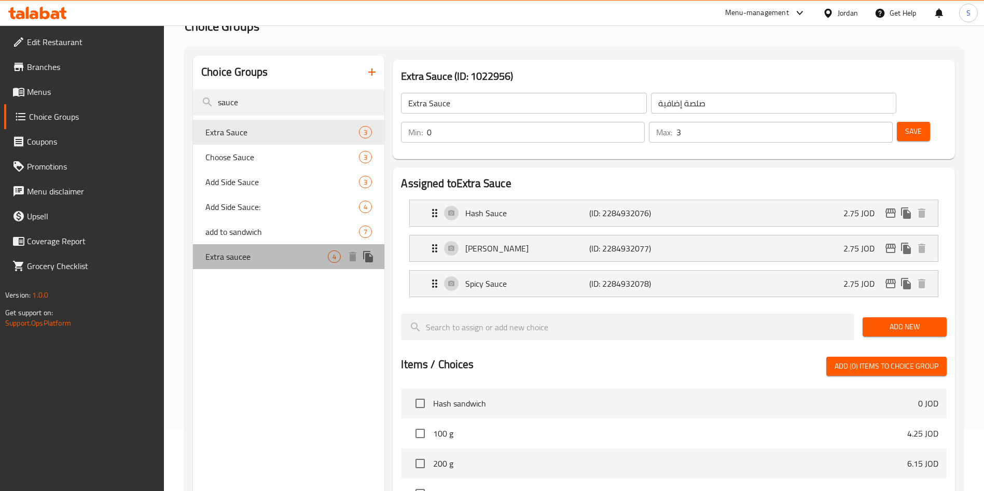
click at [233, 251] on span "Extra saucee" at bounding box center [266, 257] width 122 height 12
type input "Extra saucee"
type input "اضافة صوص"
type input "4"
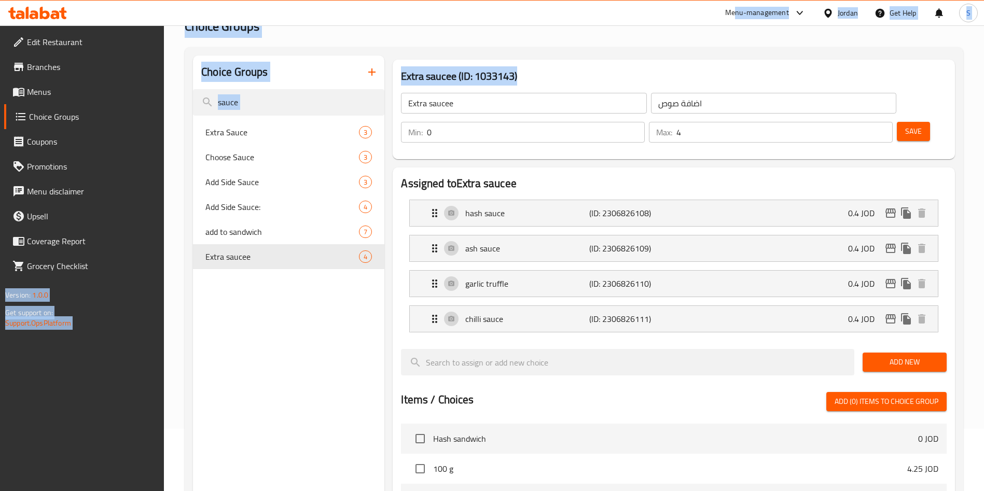
drag, startPoint x: 736, startPoint y: 23, endPoint x: 752, endPoint y: 36, distance: 20.7
click at [752, 36] on div "​ Menu-management Jordan Get Help S Edit Restaurant Branches Menus Choice Group…" at bounding box center [492, 196] width 984 height 466
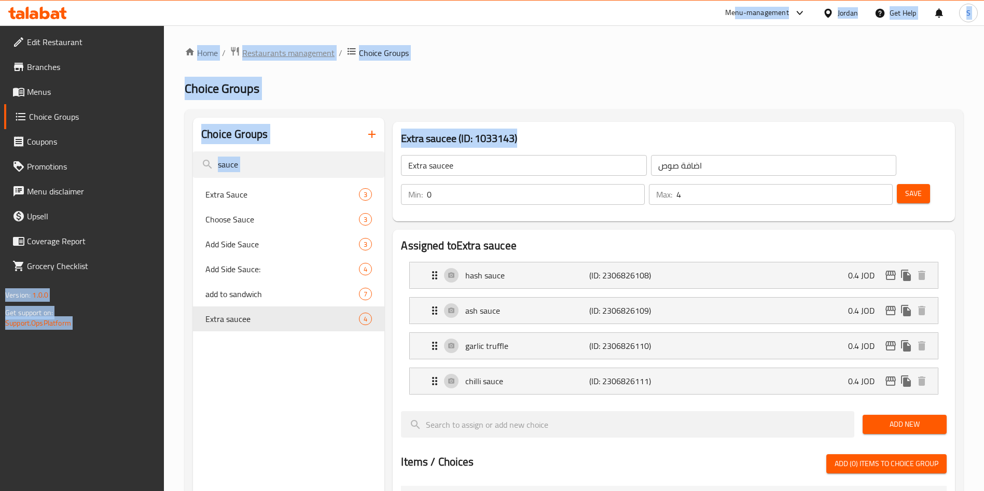
click at [275, 54] on span "Restaurants management" at bounding box center [288, 53] width 92 height 12
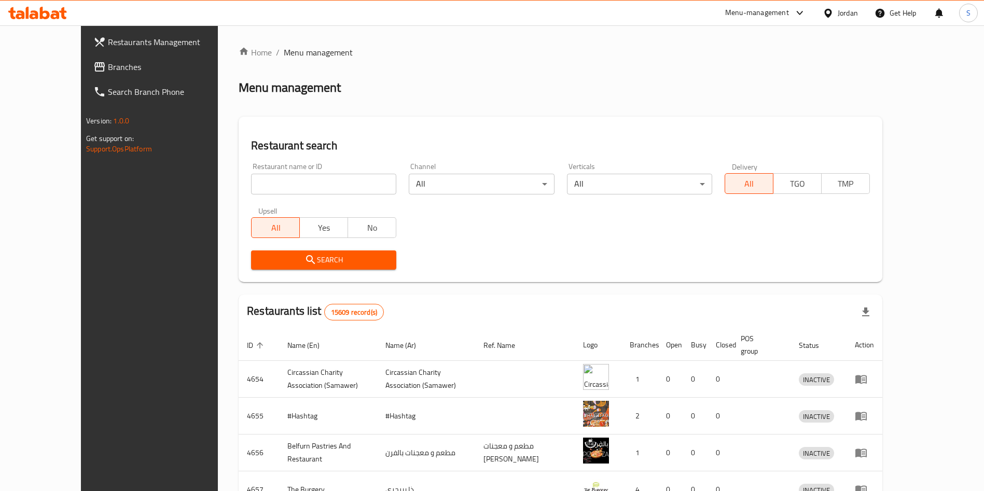
click at [329, 185] on input "search" at bounding box center [323, 184] width 145 height 21
type input "hash burger"
click at [324, 269] on button "Search" at bounding box center [323, 260] width 145 height 19
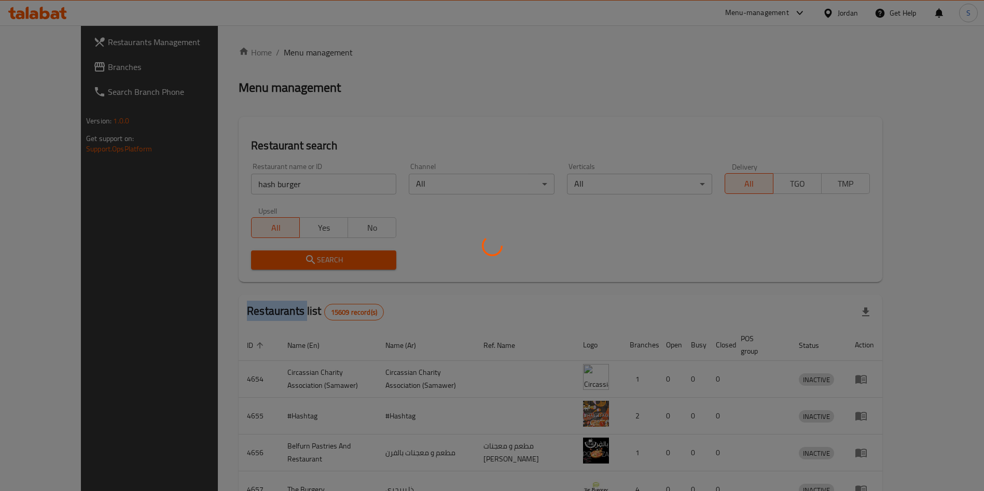
click at [324, 269] on div at bounding box center [492, 245] width 984 height 491
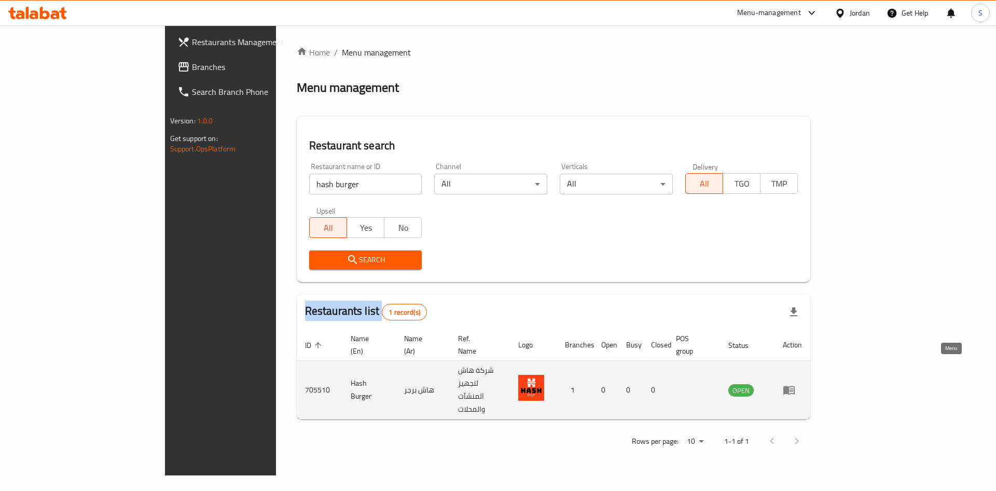
click at [795, 386] on icon "enhanced table" at bounding box center [788, 390] width 11 height 9
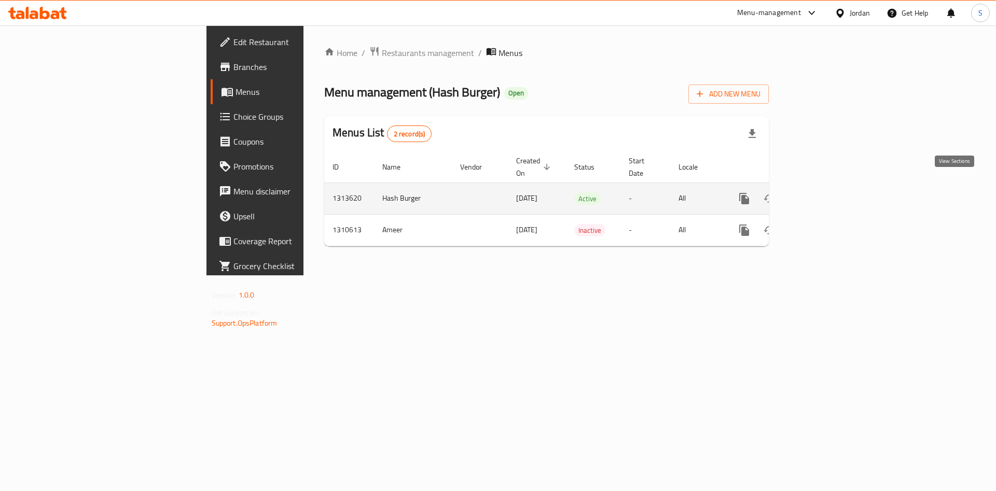
click at [832, 186] on link "enhanced table" at bounding box center [819, 198] width 25 height 25
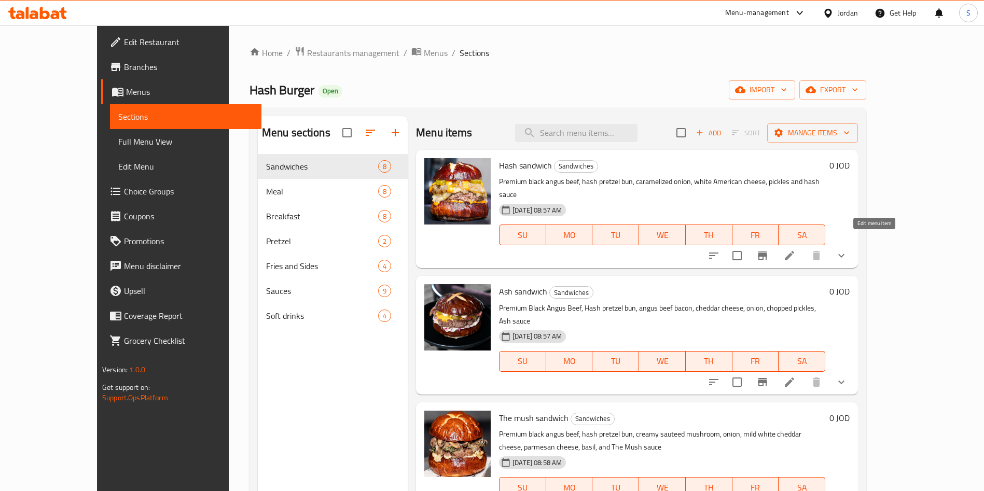
click at [804, 246] on li at bounding box center [789, 255] width 29 height 19
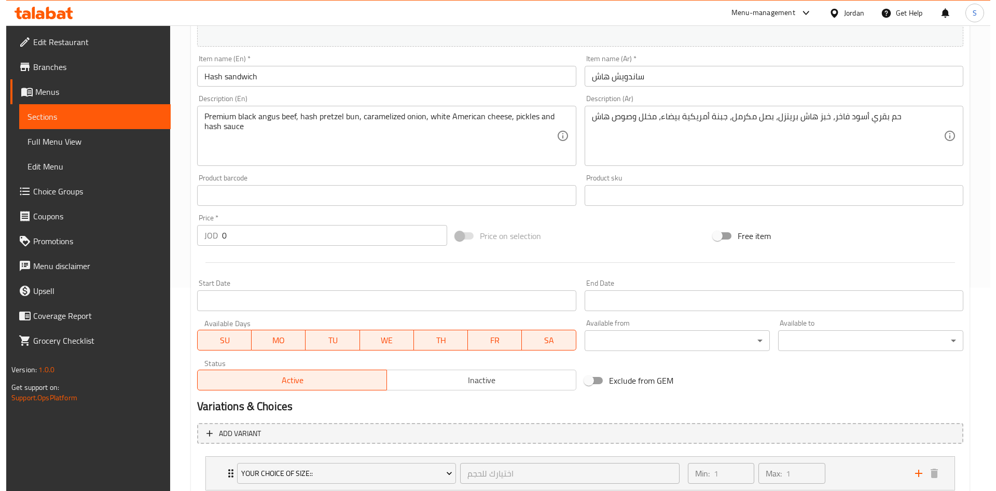
scroll to position [200, 0]
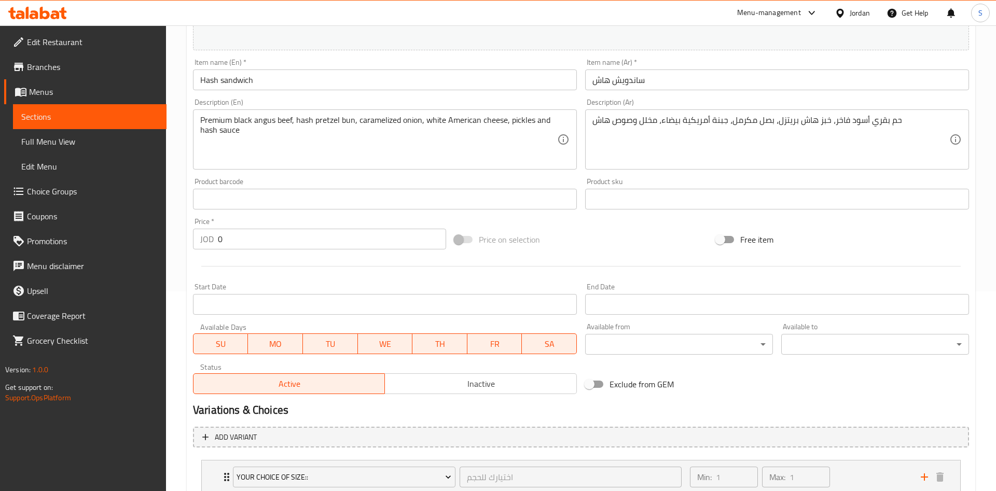
click at [729, 292] on body "​ Menu-management Jordan Get Help S Edit Restaurant Branches Menus Sections Ful…" at bounding box center [498, 59] width 996 height 466
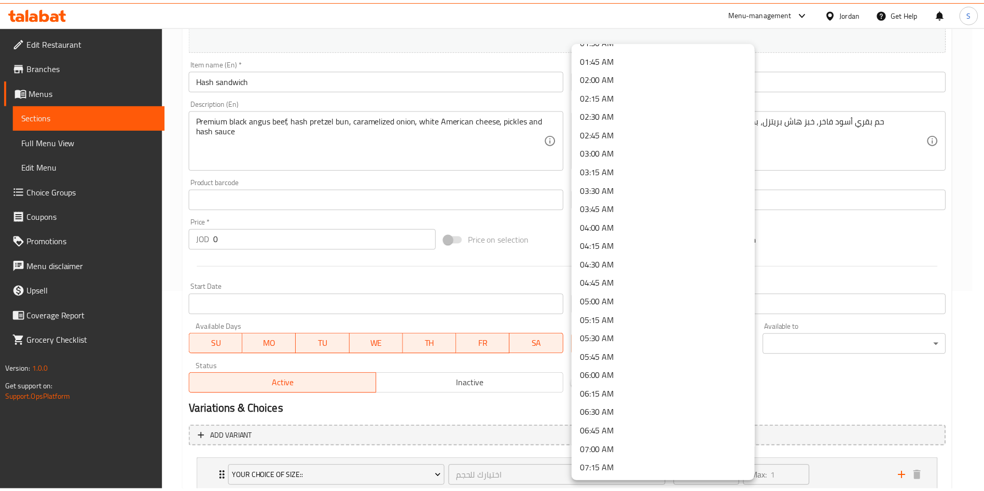
scroll to position [131, 0]
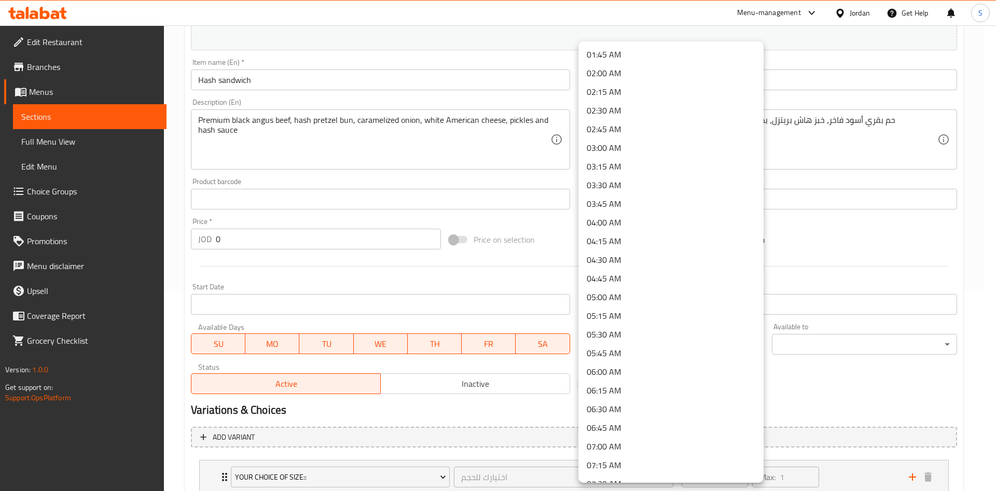
click at [42, 214] on div at bounding box center [498, 245] width 996 height 491
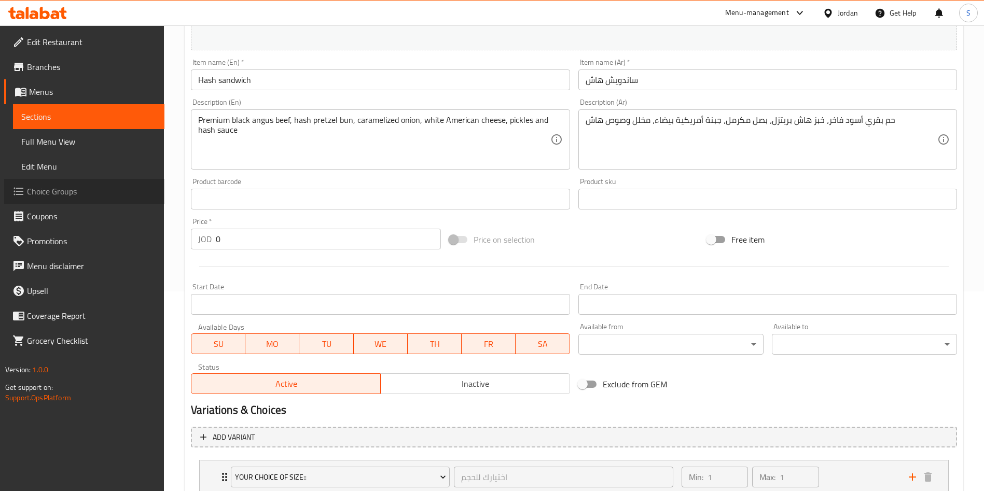
click at [52, 188] on span "Choice Groups" at bounding box center [91, 191] width 129 height 12
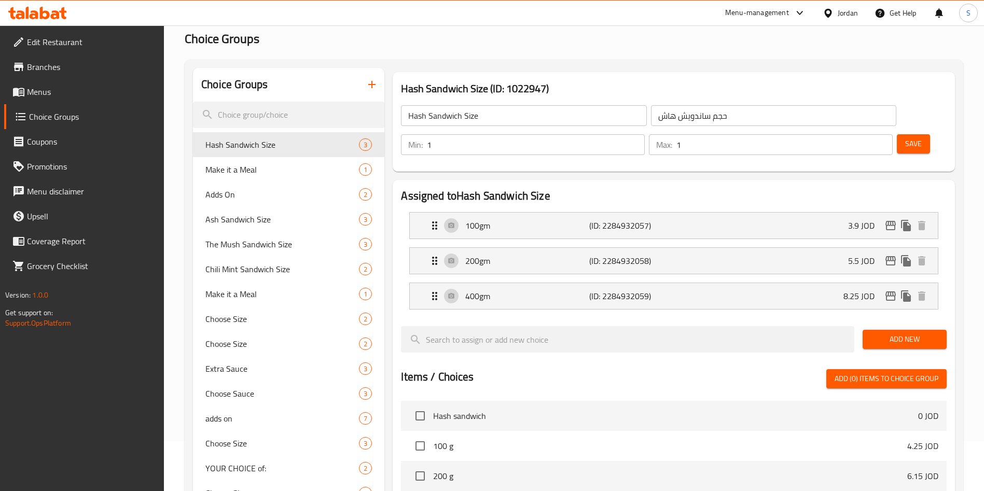
scroll to position [25, 0]
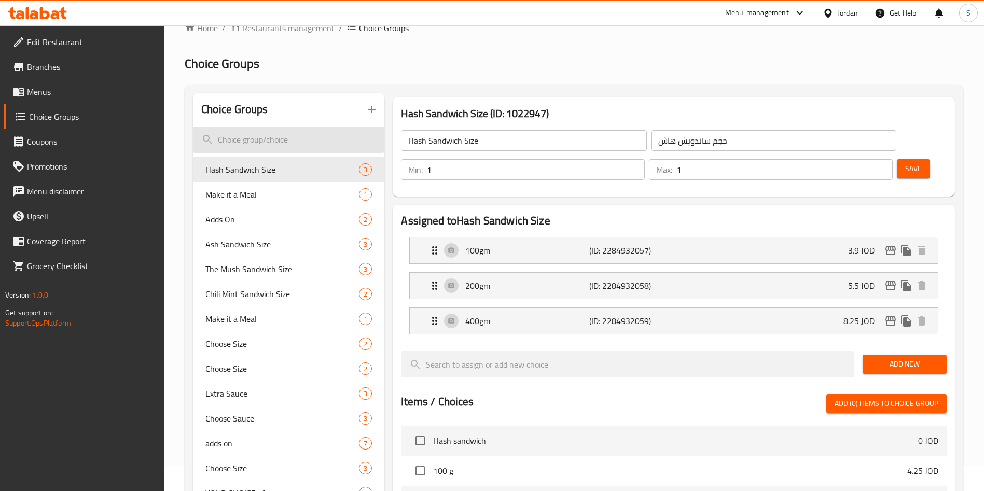
click at [300, 133] on input "search" at bounding box center [288, 140] width 191 height 26
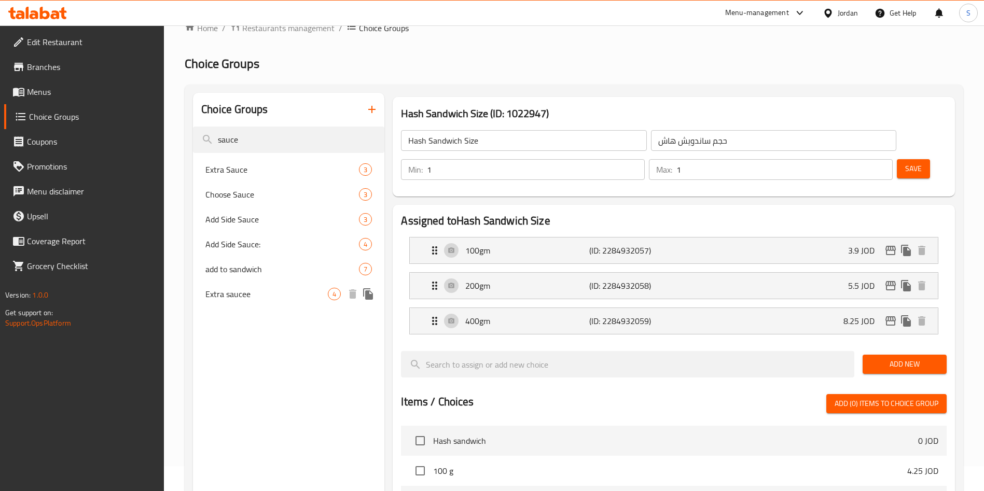
type input "sauce"
click at [264, 287] on div "Extra saucee 4" at bounding box center [288, 294] width 191 height 25
type input "Extra saucee"
type input "اضافة صوص"
type input "0"
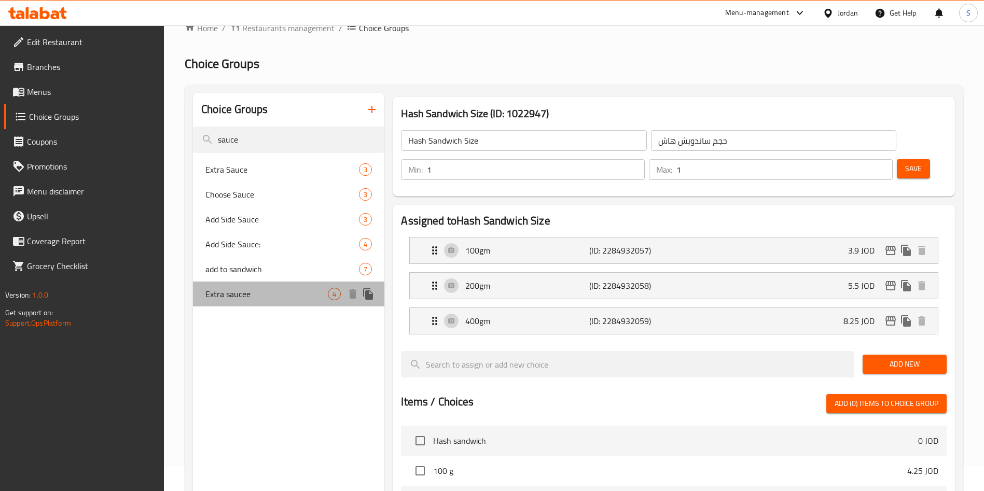
type input "4"
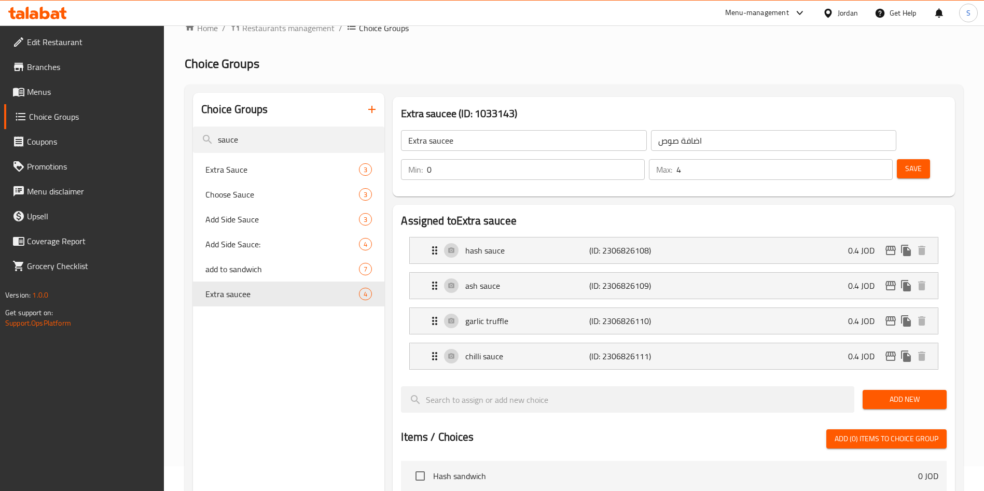
scroll to position [0, 0]
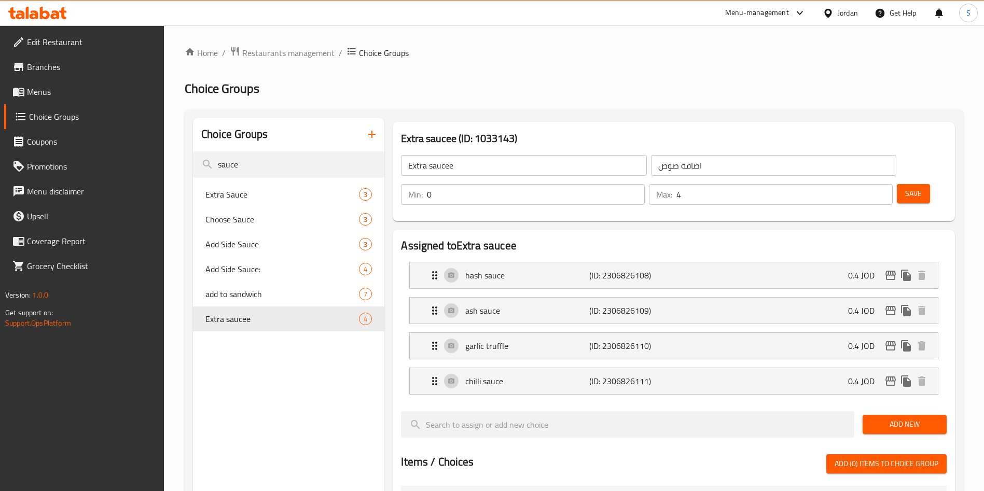
click at [34, 87] on span "Menus" at bounding box center [91, 92] width 129 height 12
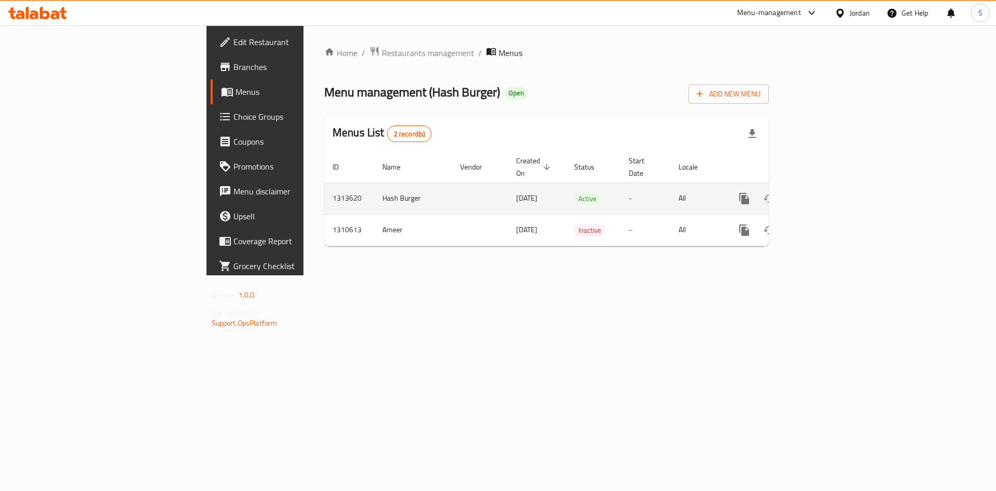
click at [832, 190] on link "enhanced table" at bounding box center [819, 198] width 25 height 25
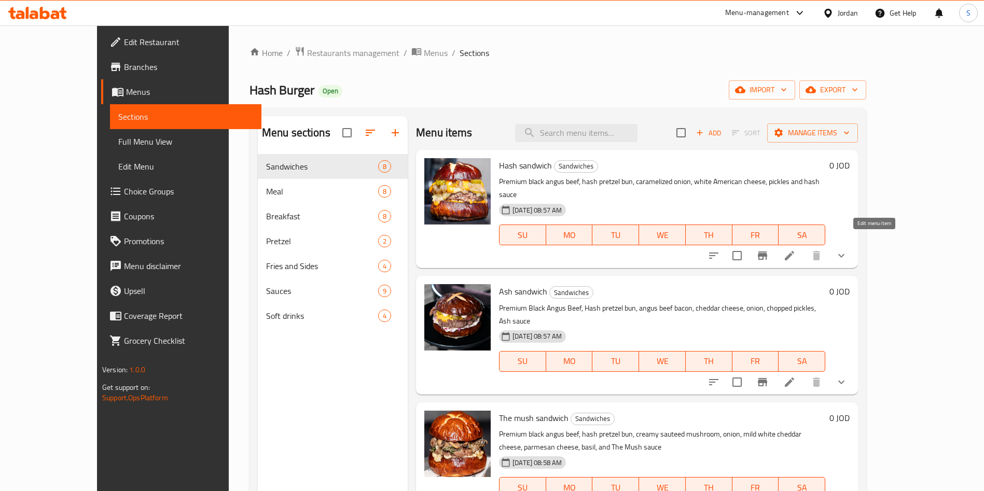
click at [804, 246] on li at bounding box center [789, 255] width 29 height 19
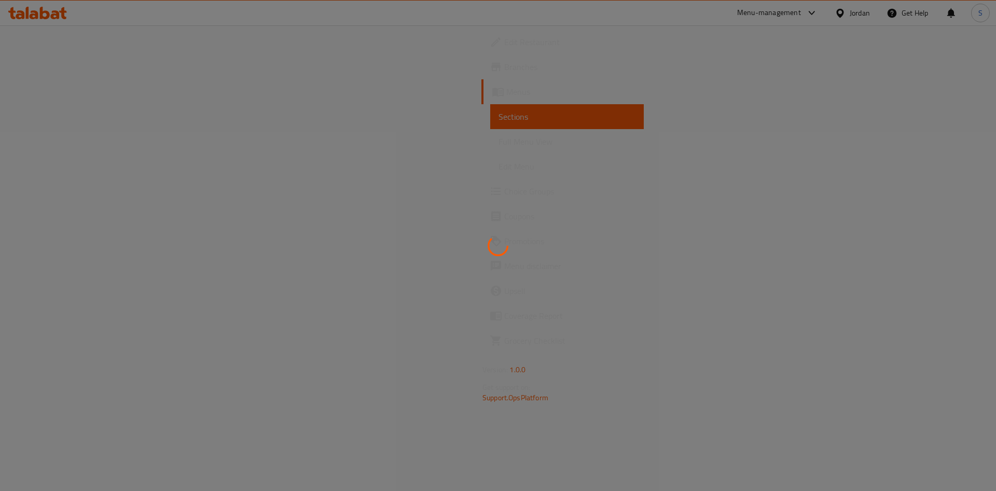
click at [995, 241] on div at bounding box center [498, 245] width 996 height 491
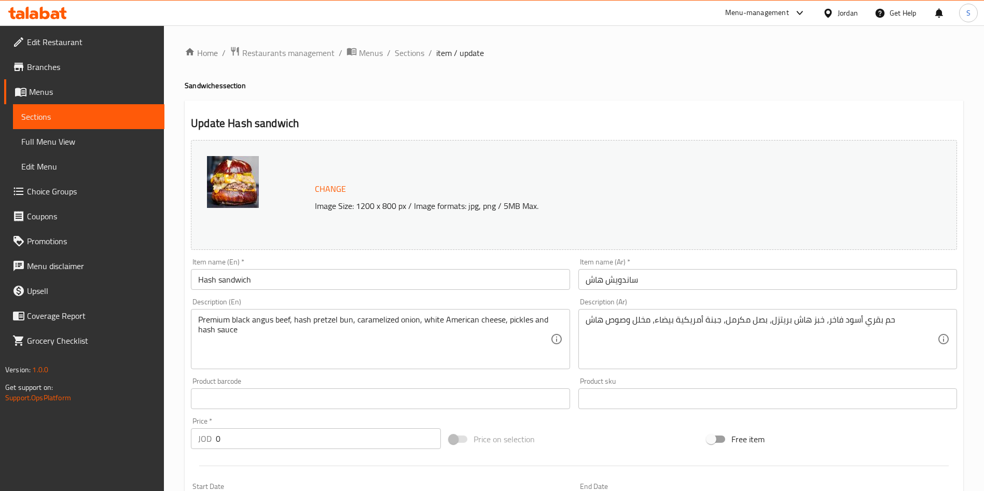
scroll to position [359, 0]
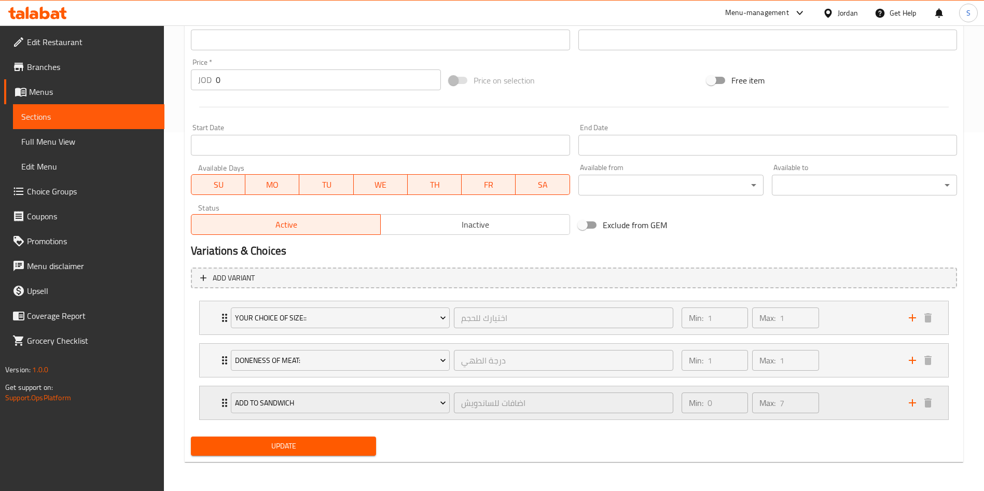
click at [918, 404] on icon "add" at bounding box center [912, 403] width 12 height 12
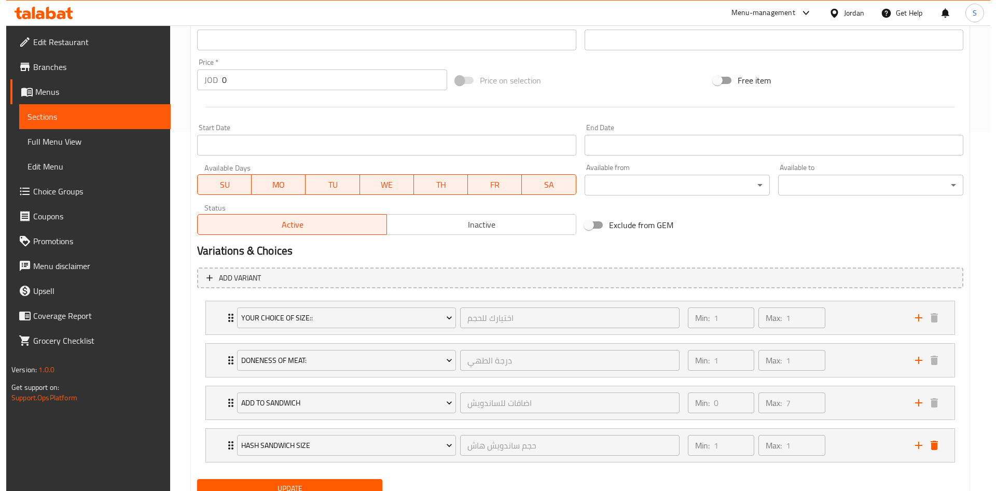
scroll to position [402, 0]
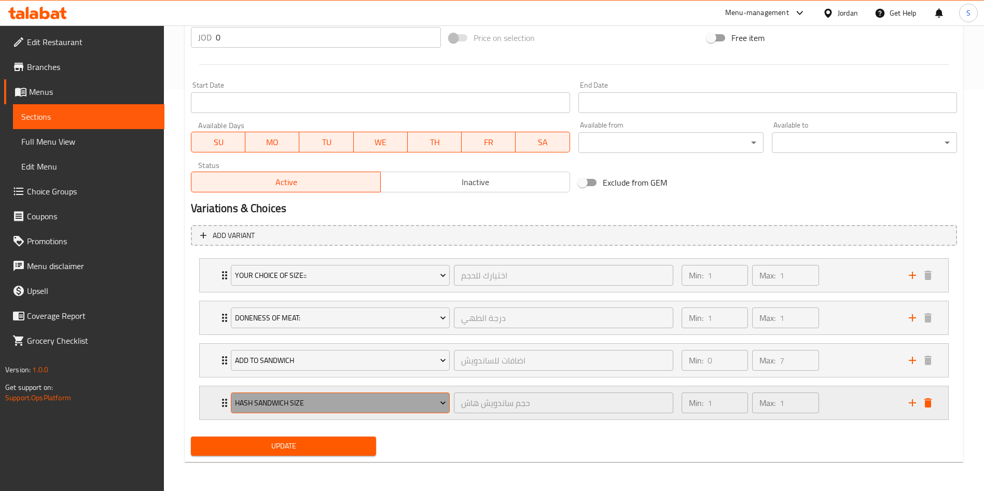
click at [373, 395] on button "Hash Sandwich Size" at bounding box center [340, 403] width 219 height 21
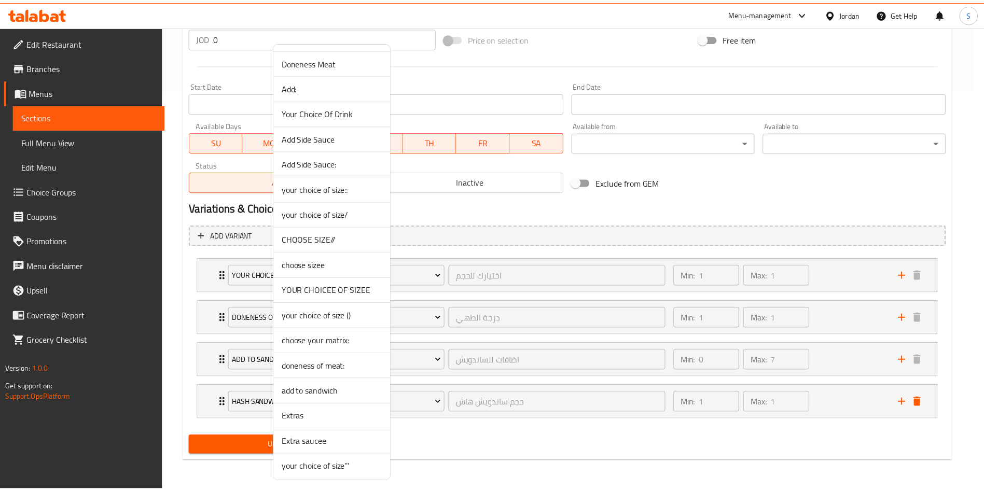
scroll to position [432, 0]
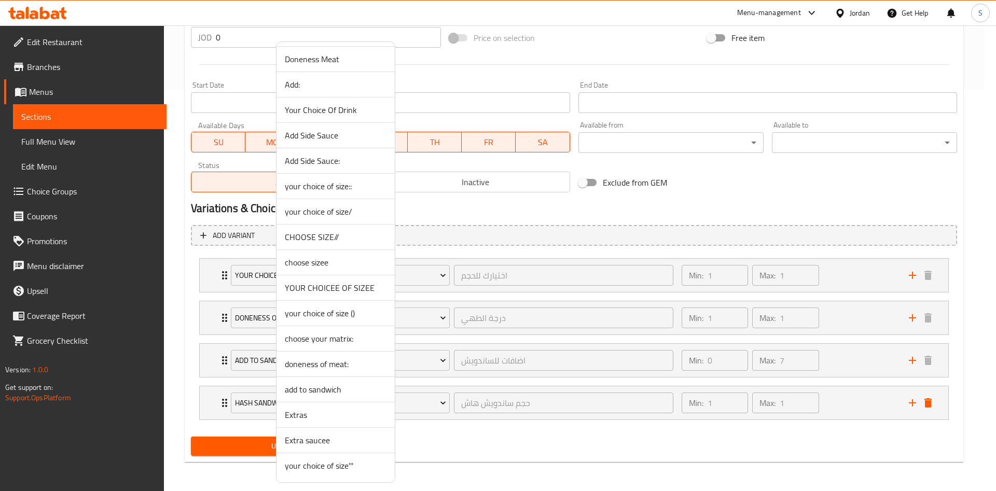
click at [302, 440] on span "Extra saucee" at bounding box center [336, 440] width 102 height 12
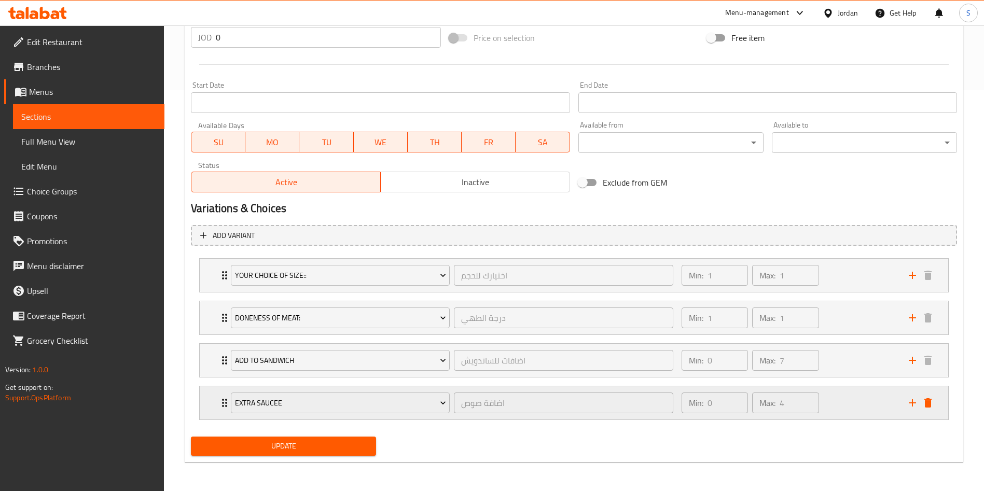
click at [216, 404] on div "Extra saucee اضافة صوص ​ Min: 0 ​ Max: 4 ​" at bounding box center [574, 402] width 749 height 33
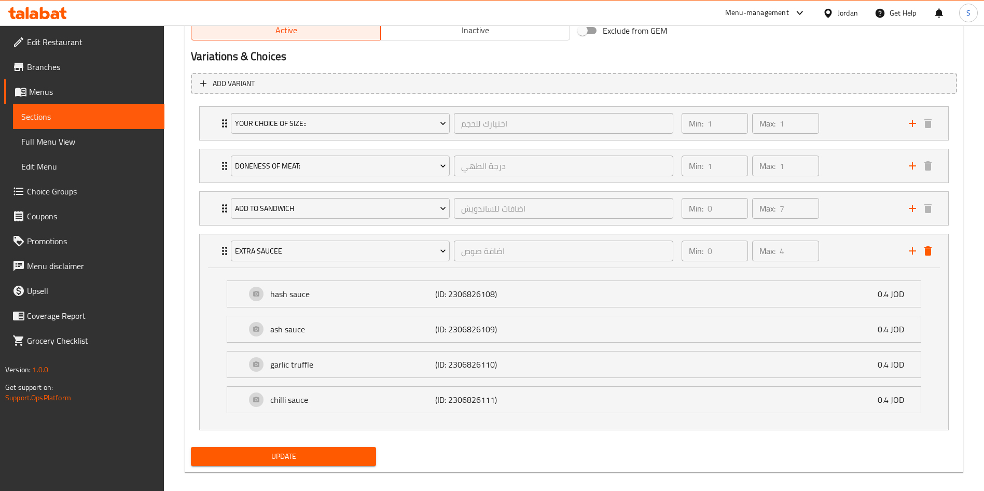
scroll to position [564, 0]
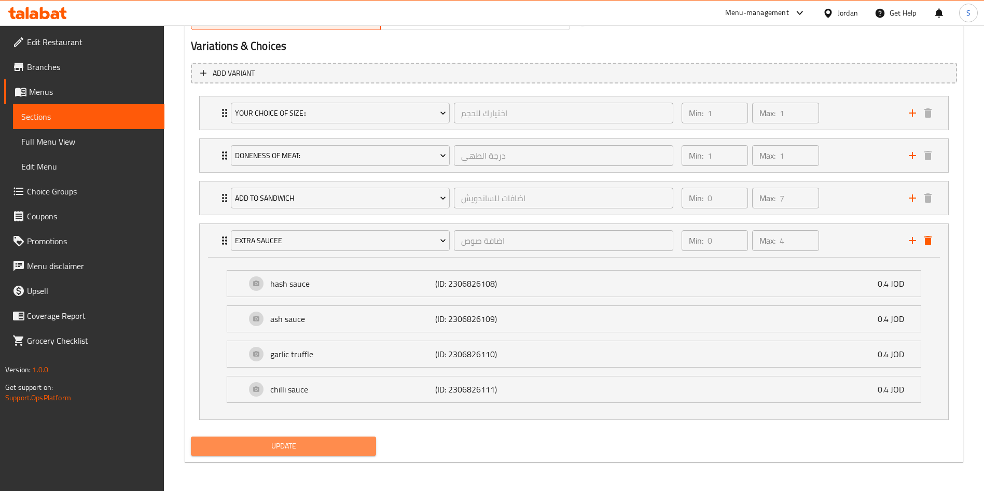
click at [338, 444] on span "Update" at bounding box center [283, 446] width 169 height 13
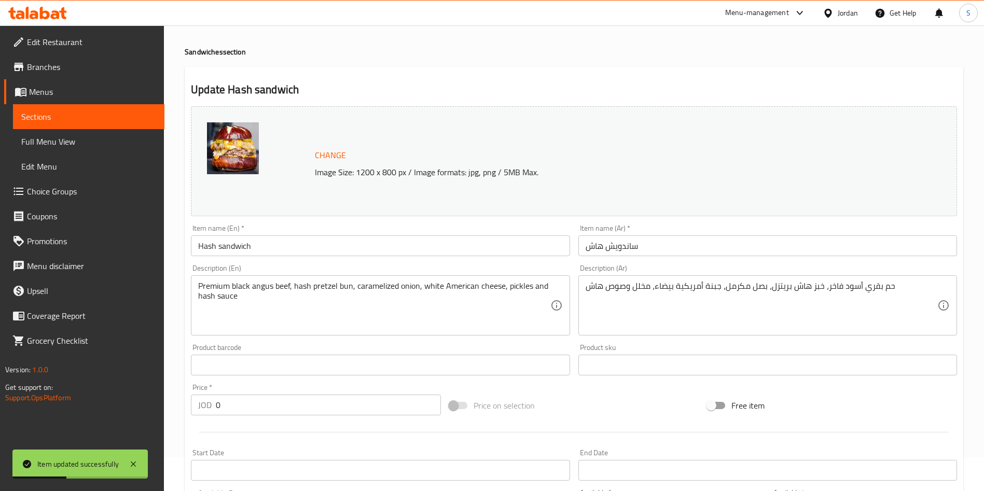
scroll to position [0, 0]
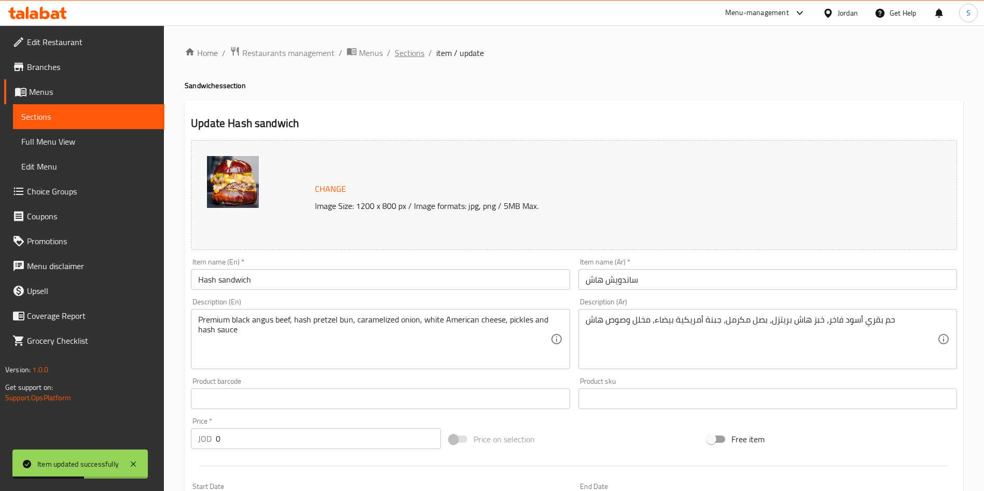
click at [413, 51] on span "Sections" at bounding box center [410, 53] width 30 height 12
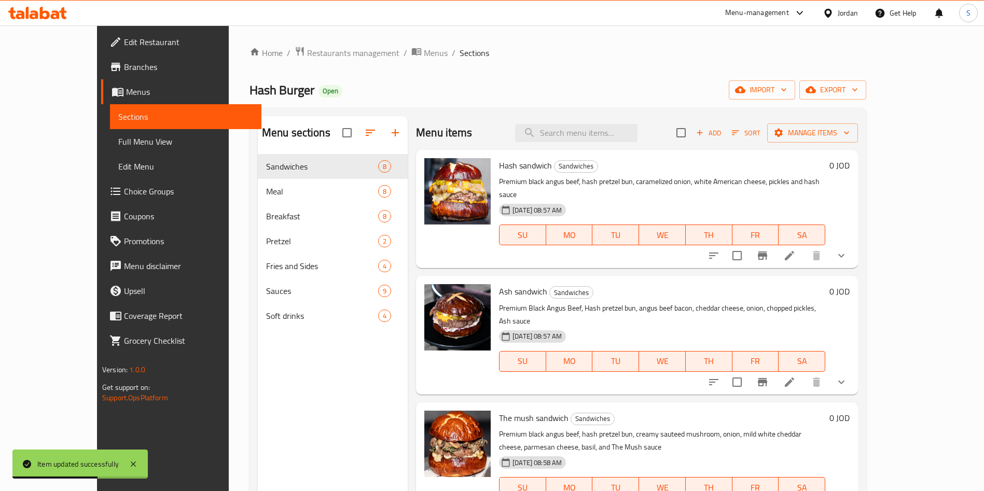
click at [804, 373] on li at bounding box center [789, 382] width 29 height 19
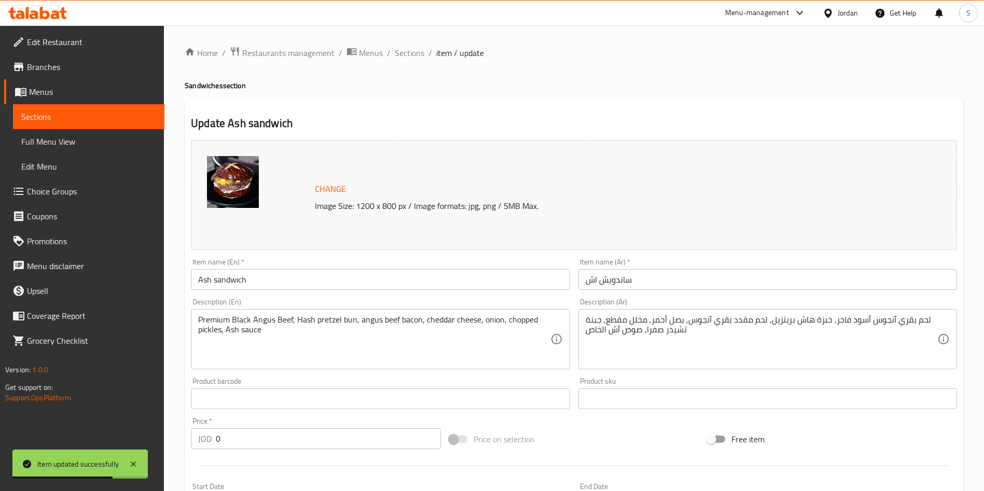
scroll to position [359, 0]
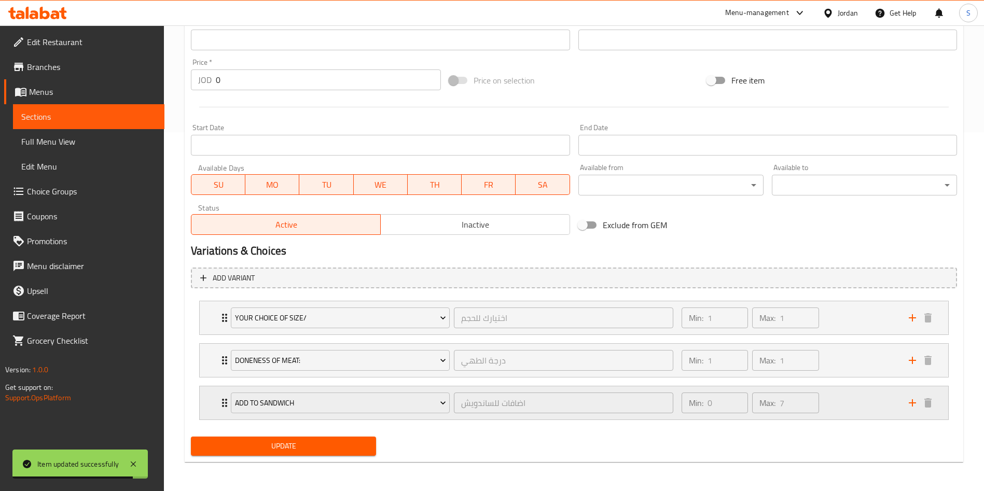
click at [204, 407] on div "add to sandwich اضافات للساندويش ​ Min: 0 ​ Max: 7 ​" at bounding box center [574, 402] width 749 height 33
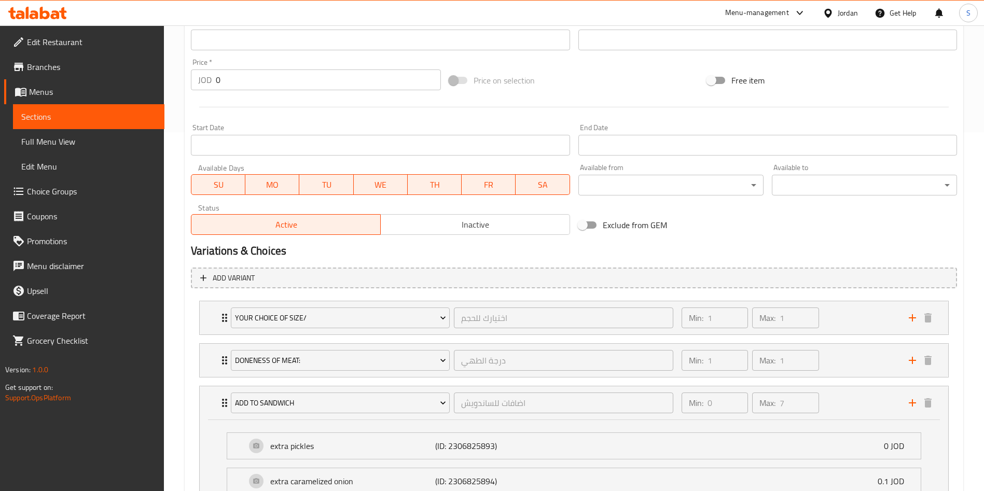
scroll to position [627, 0]
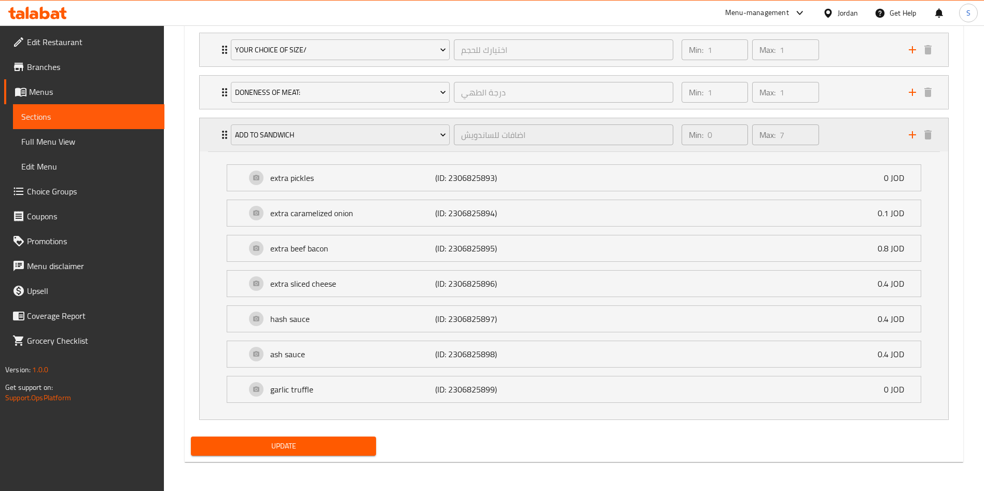
click at [911, 145] on div "add to sandwich اضافات للساندويش ​ Min: 0 ​ Max: 7 ​" at bounding box center [576, 134] width 717 height 33
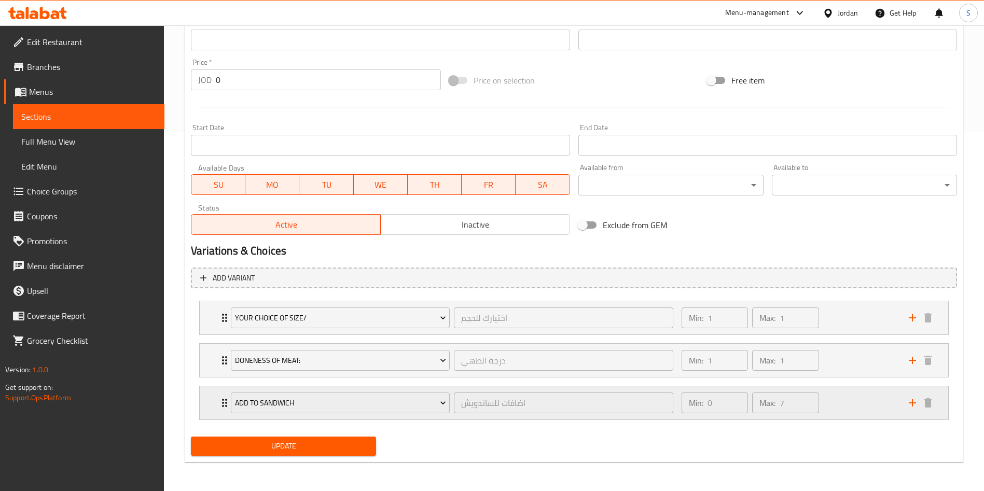
scroll to position [359, 0]
click at [899, 403] on div "Min: 0 ​ Max: 7 ​" at bounding box center [788, 402] width 227 height 33
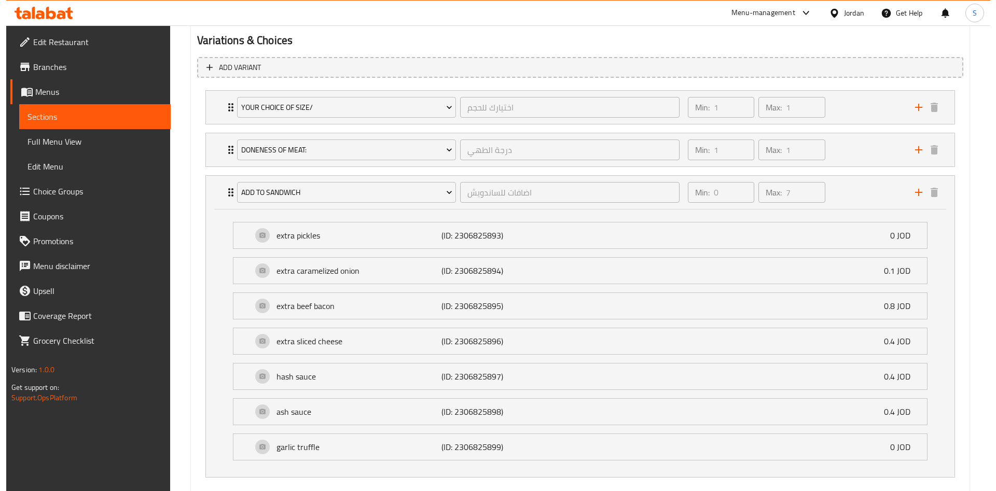
scroll to position [627, 0]
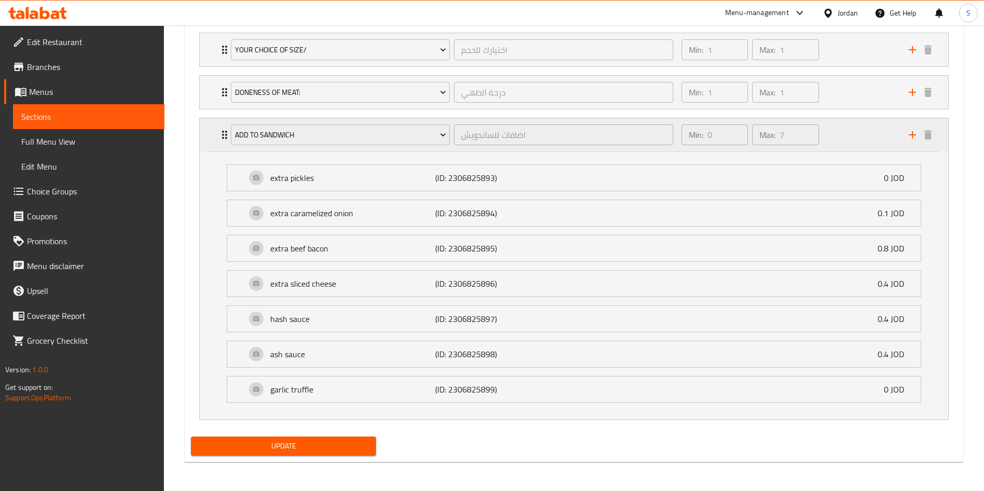
click at [915, 142] on button "add" at bounding box center [913, 135] width 16 height 16
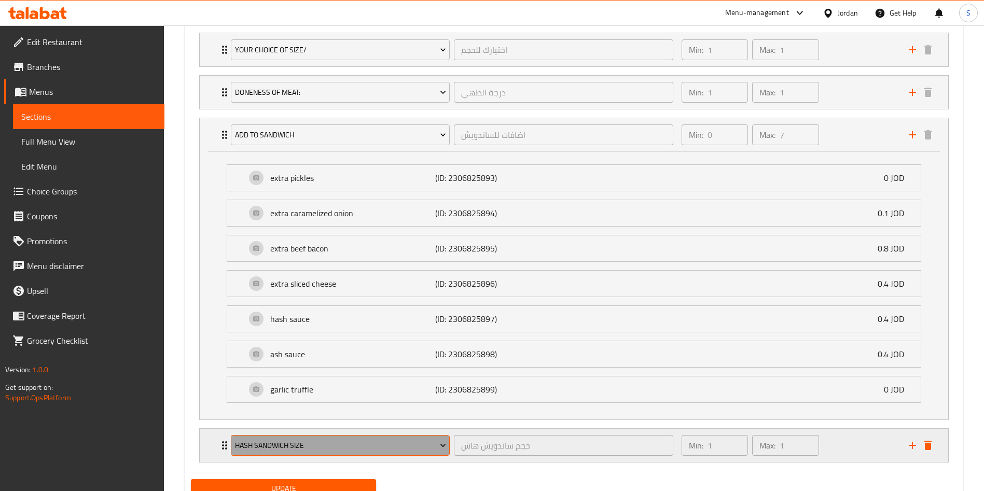
click at [397, 445] on span "Hash Sandwich Size" at bounding box center [340, 445] width 211 height 13
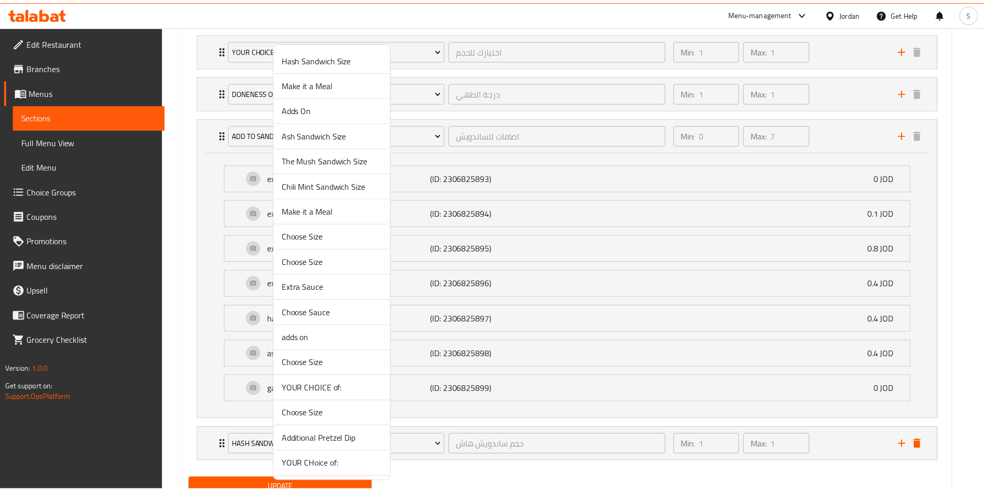
scroll to position [432, 0]
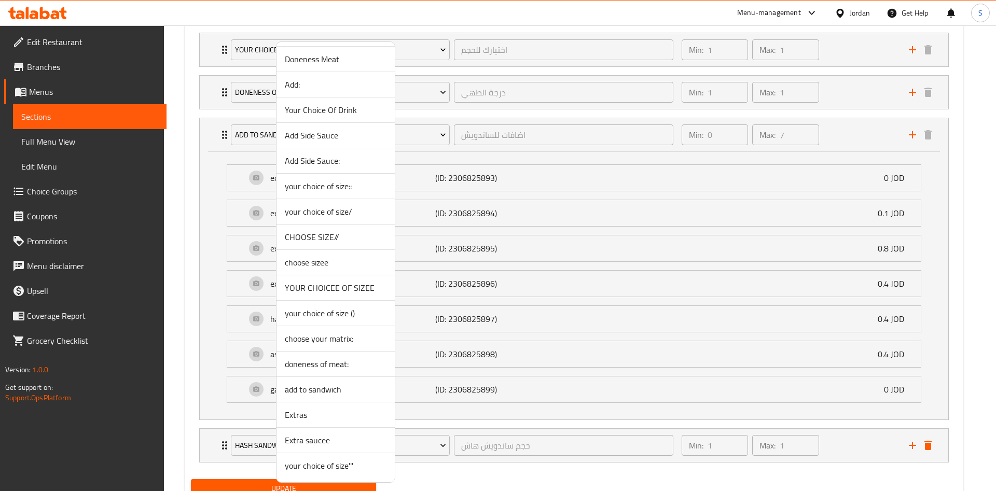
click at [336, 444] on span "Extra saucee" at bounding box center [336, 440] width 102 height 12
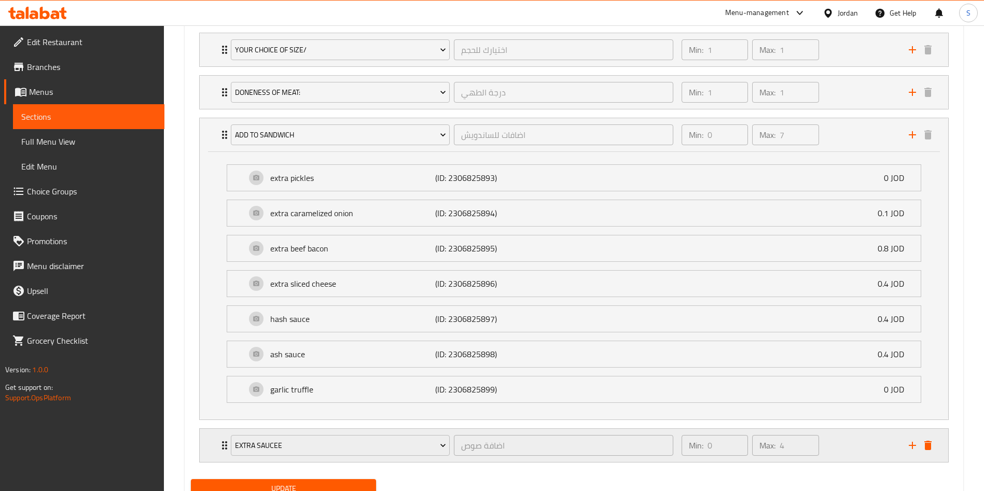
click at [207, 446] on div "Extra saucee اضافة صوص ​ Min: 0 ​ Max: 4 ​" at bounding box center [574, 445] width 749 height 33
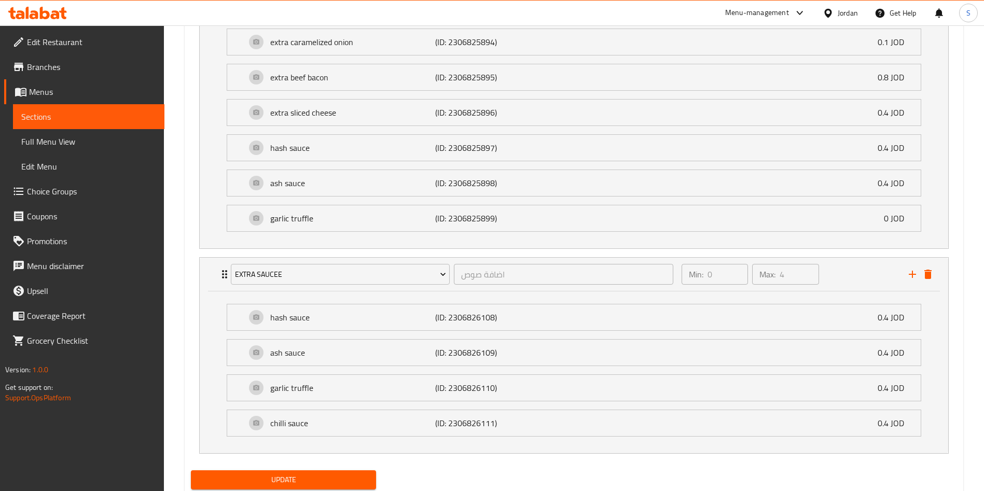
scroll to position [832, 0]
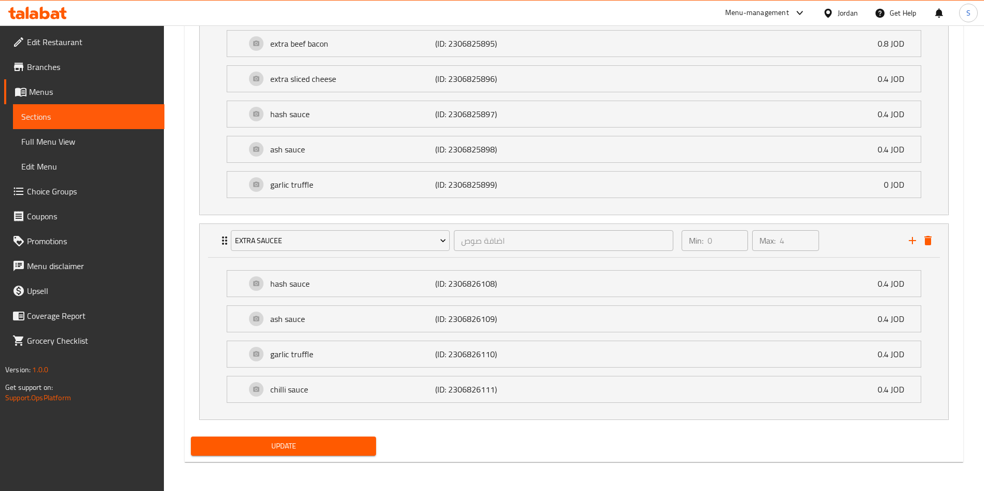
click at [311, 447] on span "Update" at bounding box center [283, 446] width 169 height 13
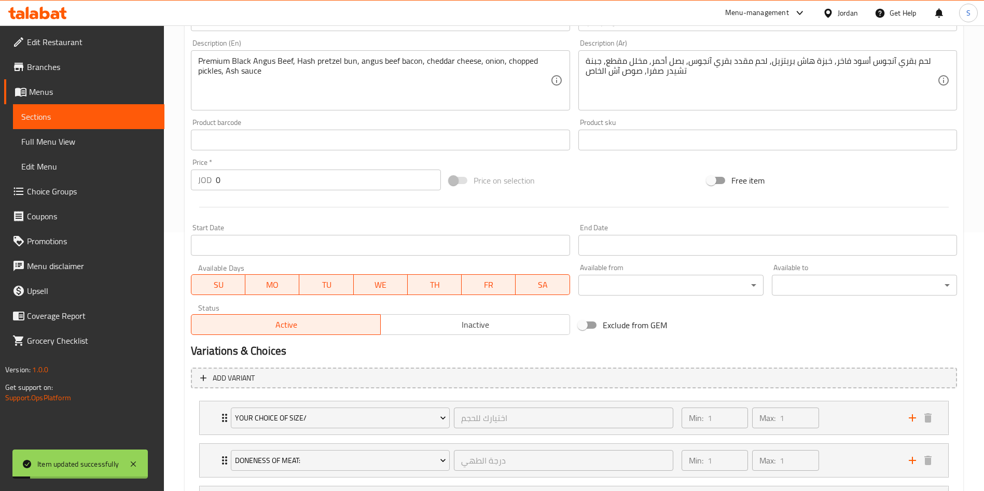
scroll to position [0, 0]
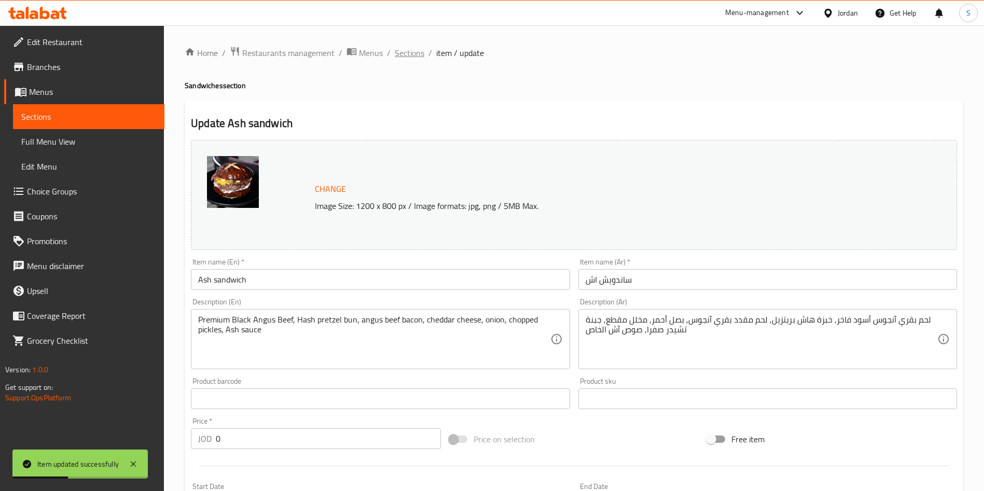
click at [406, 47] on span "Sections" at bounding box center [410, 53] width 30 height 12
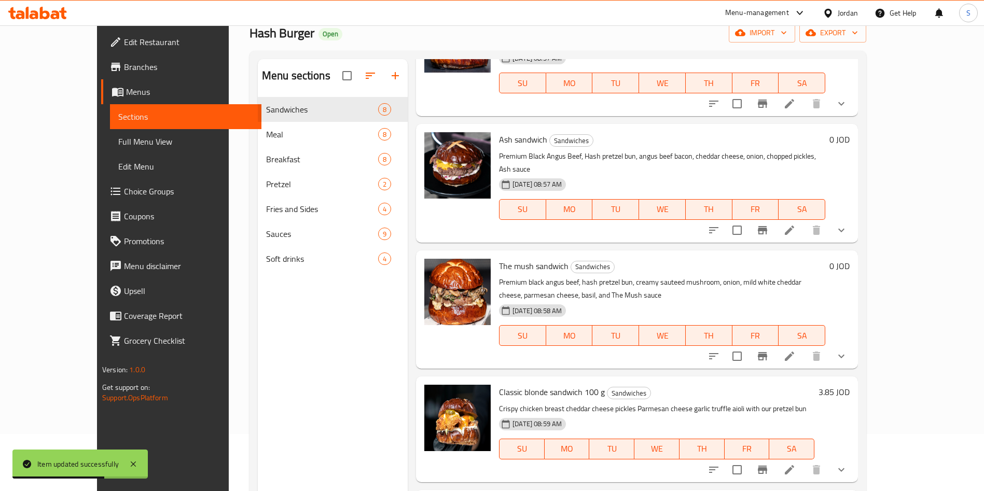
scroll to position [79, 0]
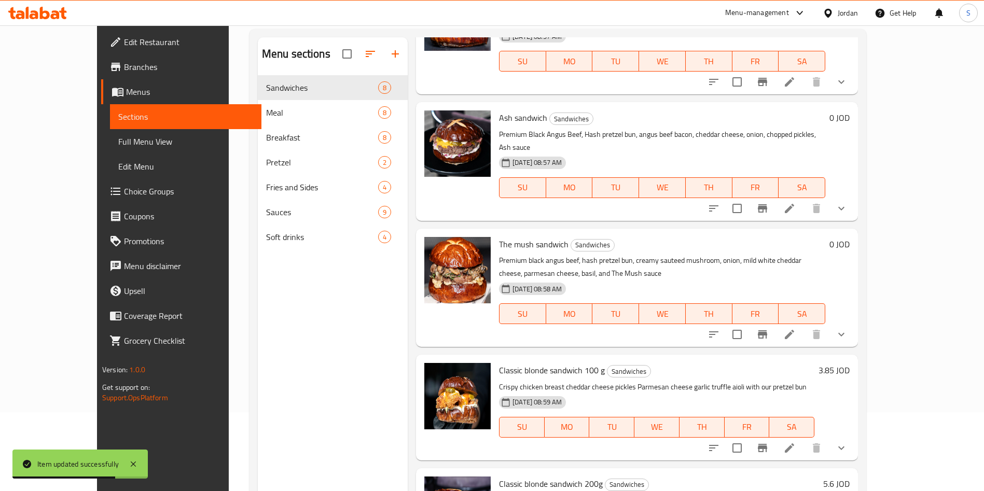
click at [794, 330] on icon at bounding box center [789, 334] width 9 height 9
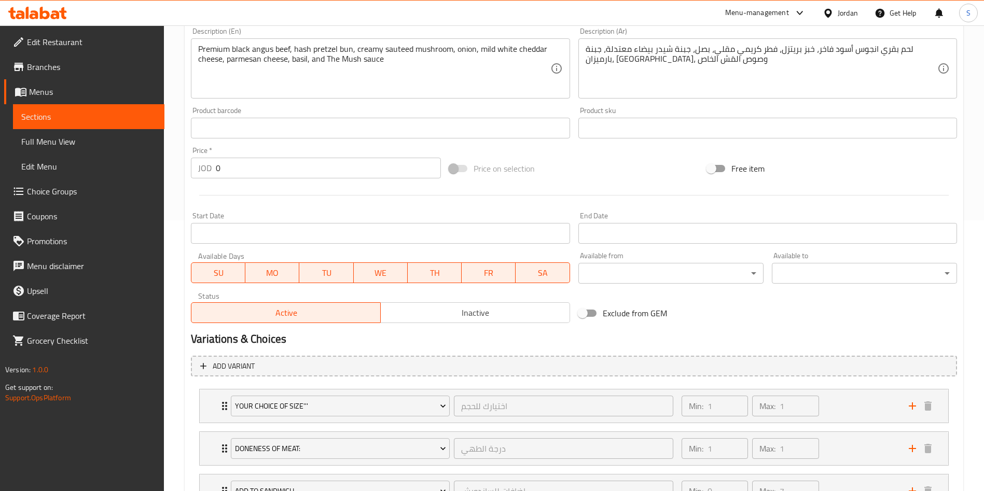
scroll to position [359, 0]
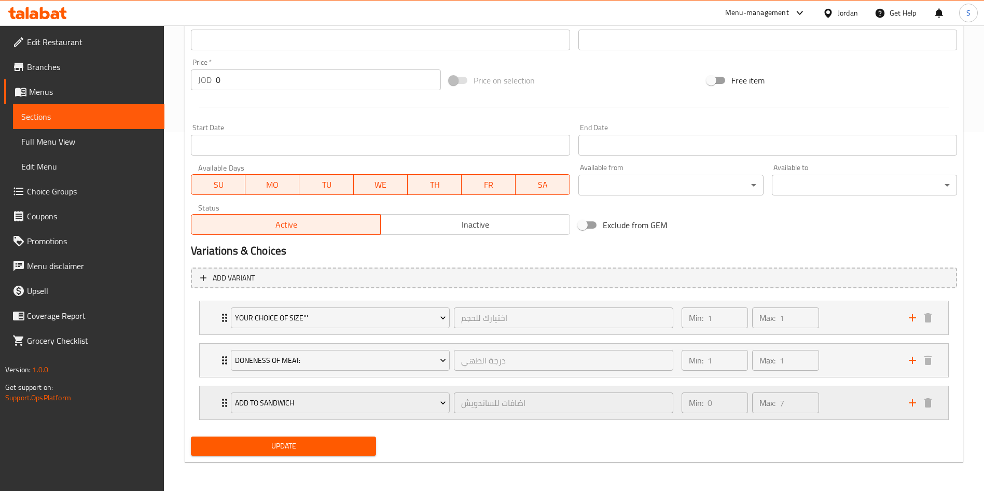
click at [211, 409] on div "add to sandwich اضافات للساندويش ​ Min: 0 ​ Max: 7 ​" at bounding box center [574, 402] width 749 height 33
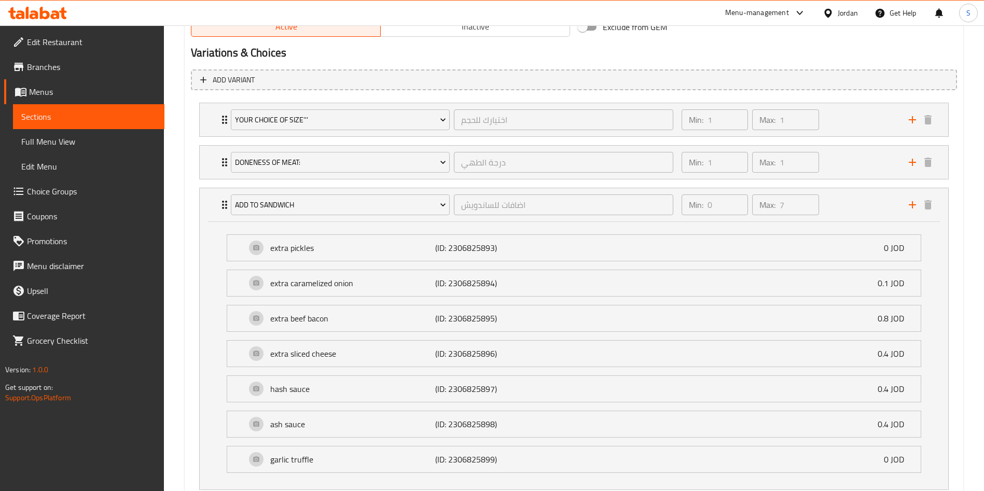
scroll to position [562, 0]
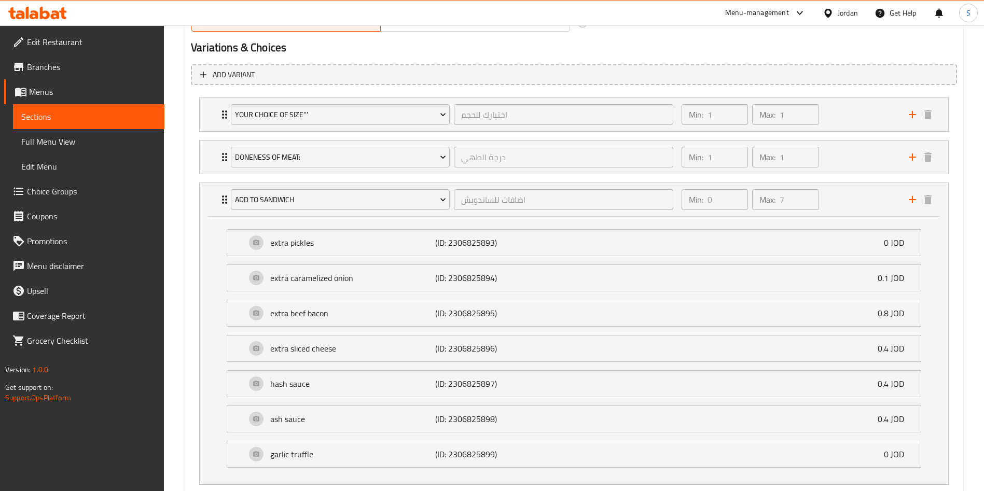
click at [979, 350] on div "Home / Restaurants management / Menus / Sections / item / update Sandwiches sec…" at bounding box center [574, 9] width 820 height 1093
click at [910, 199] on icon "add" at bounding box center [912, 199] width 12 height 12
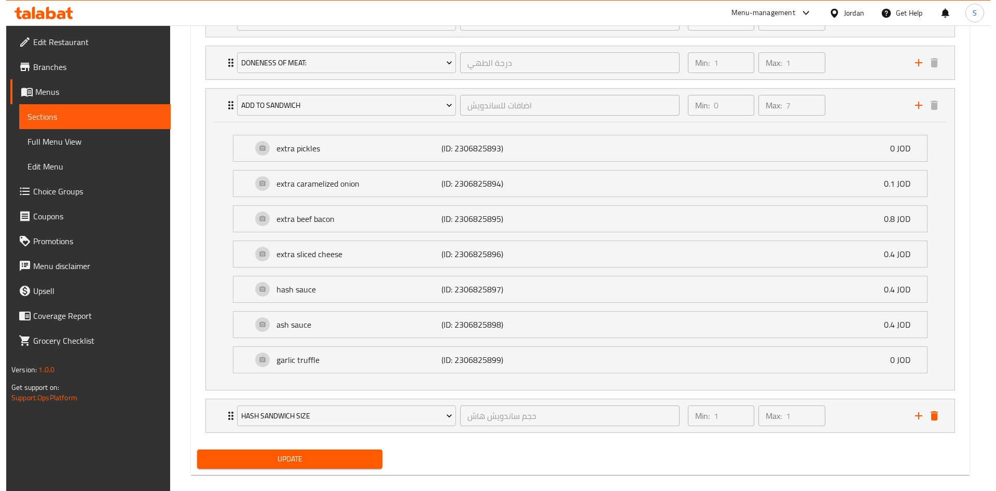
scroll to position [670, 0]
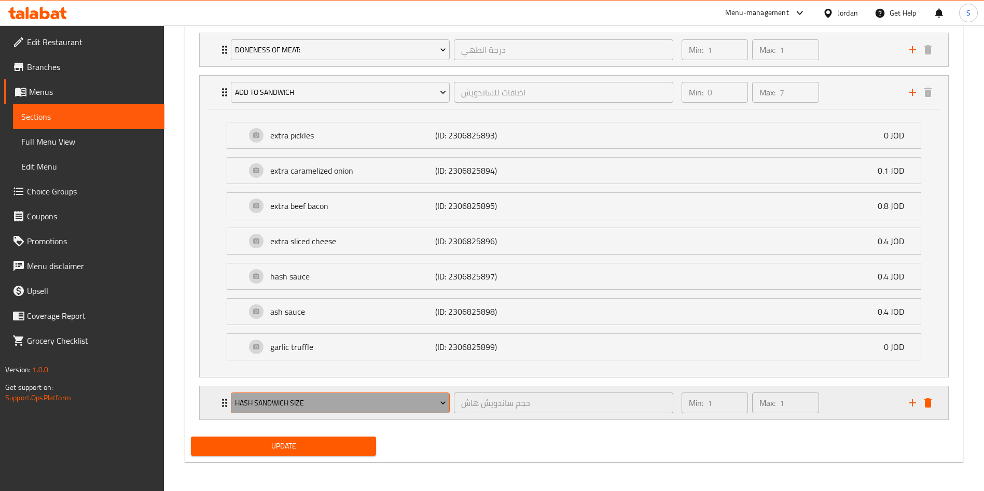
click at [406, 411] on button "Hash Sandwich Size" at bounding box center [340, 403] width 219 height 21
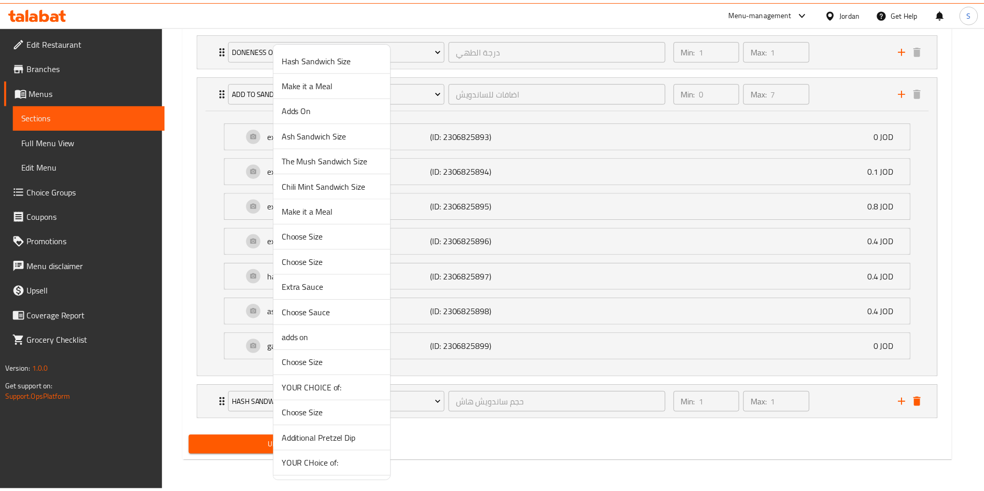
scroll to position [432, 0]
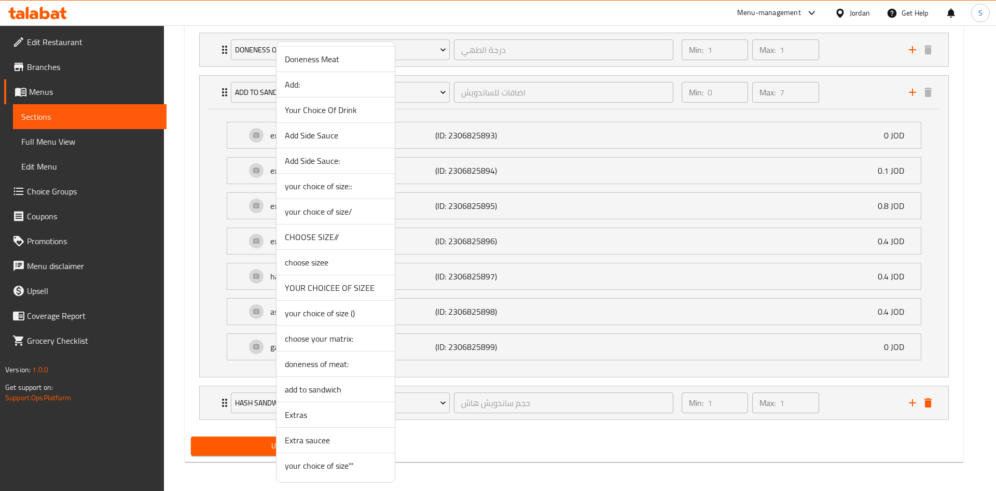
click at [311, 447] on span "Extra saucee" at bounding box center [336, 440] width 102 height 12
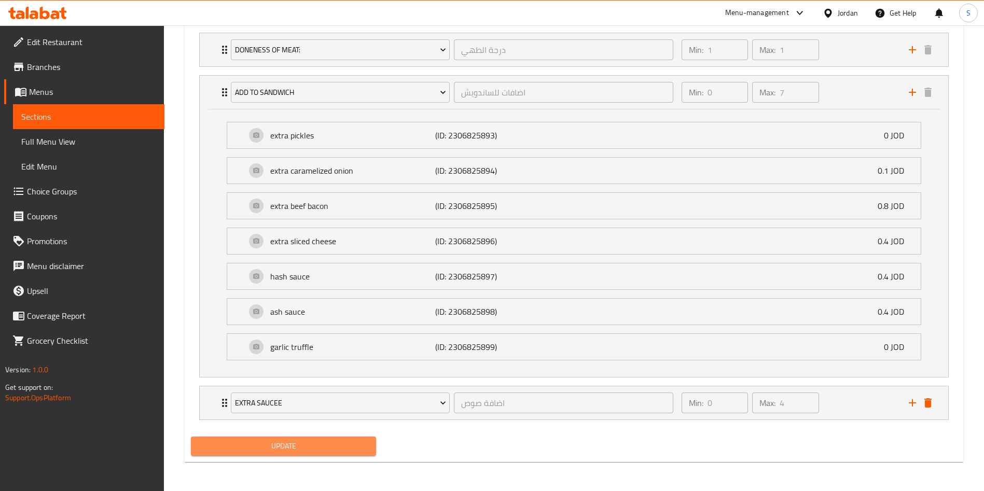
click at [311, 447] on span "Update" at bounding box center [283, 446] width 169 height 13
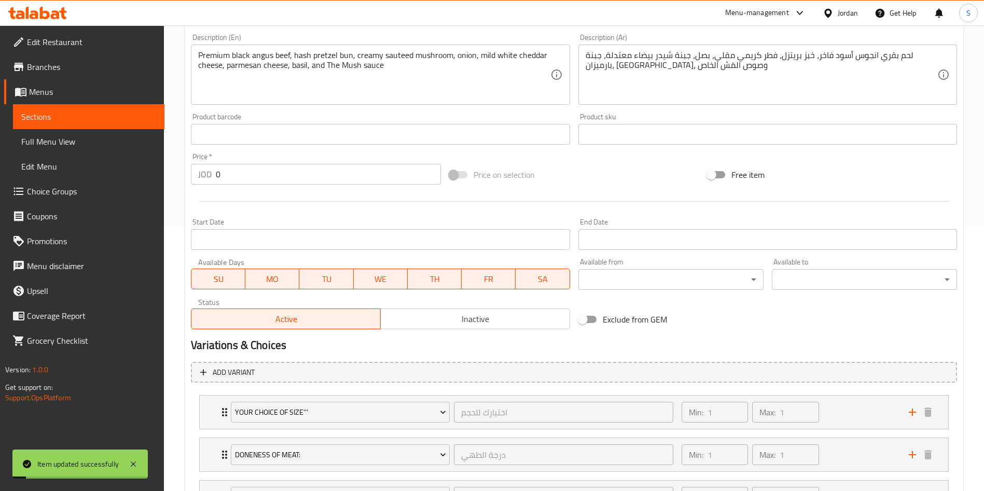
scroll to position [0, 0]
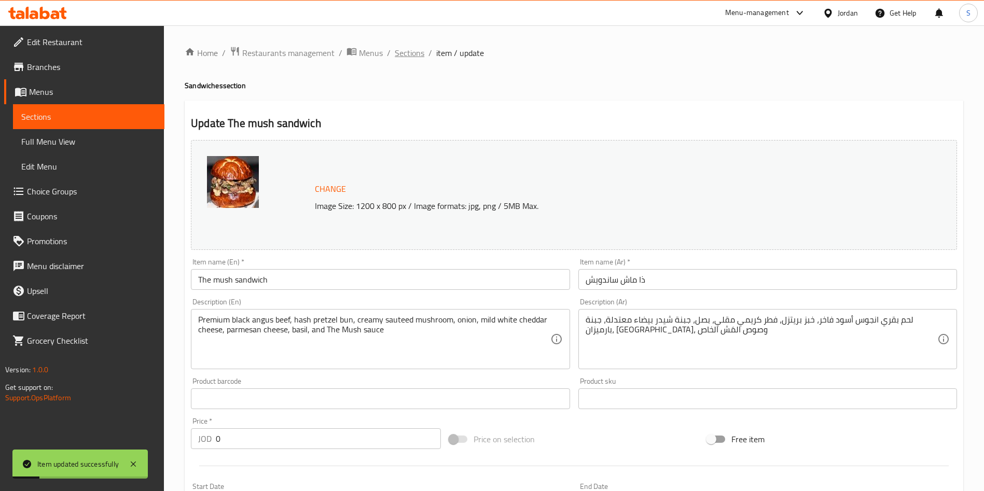
click at [412, 53] on span "Sections" at bounding box center [410, 53] width 30 height 12
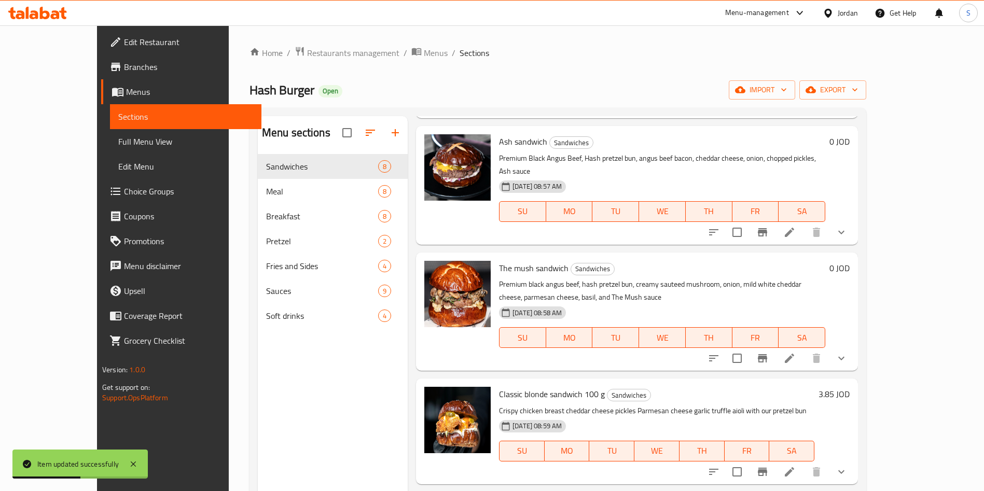
scroll to position [151, 0]
click at [794, 353] on icon at bounding box center [789, 357] width 9 height 9
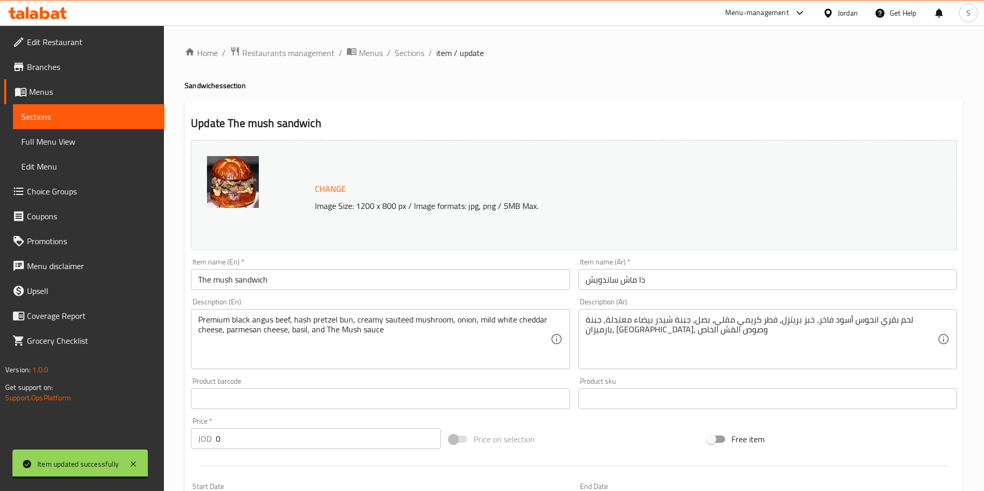
click at [389, 52] on li "/" at bounding box center [389, 53] width 4 height 12
click at [412, 48] on span "Sections" at bounding box center [410, 53] width 30 height 12
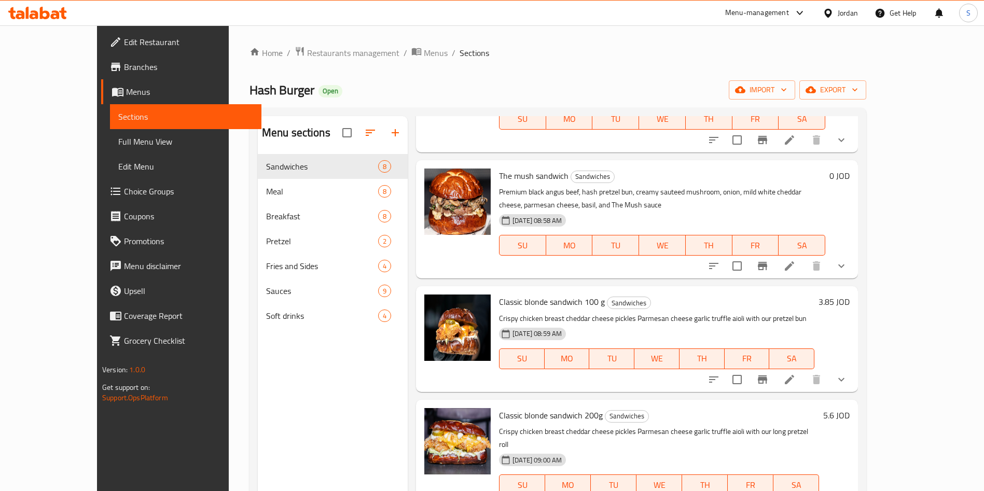
scroll to position [295, 0]
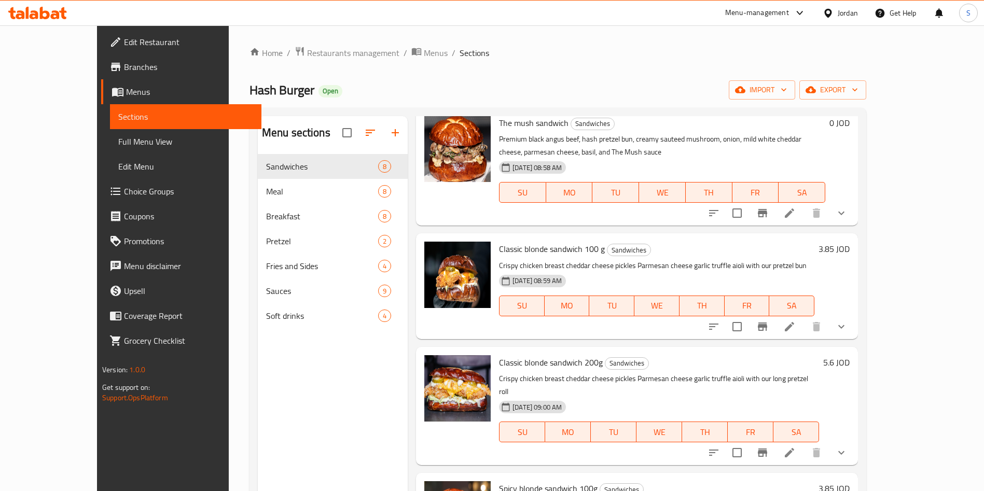
click at [796, 321] on icon at bounding box center [789, 327] width 12 height 12
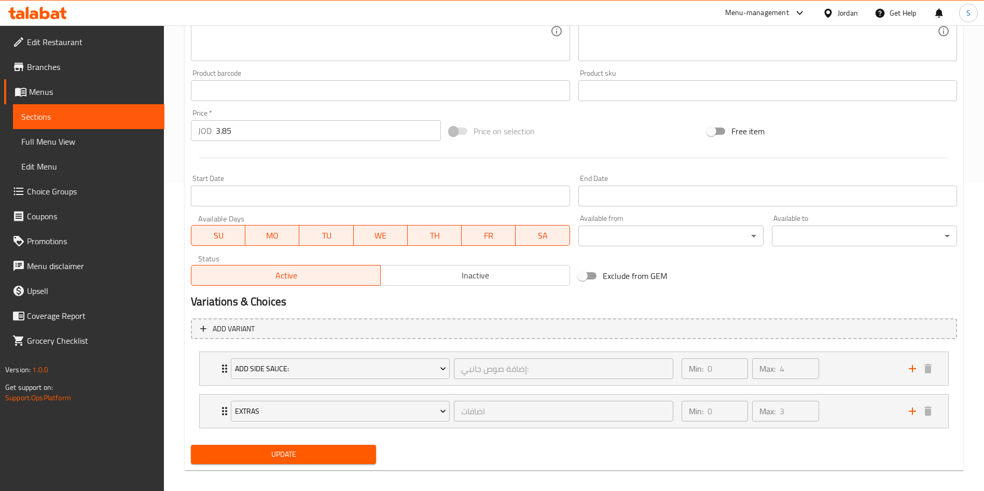
scroll to position [306, 0]
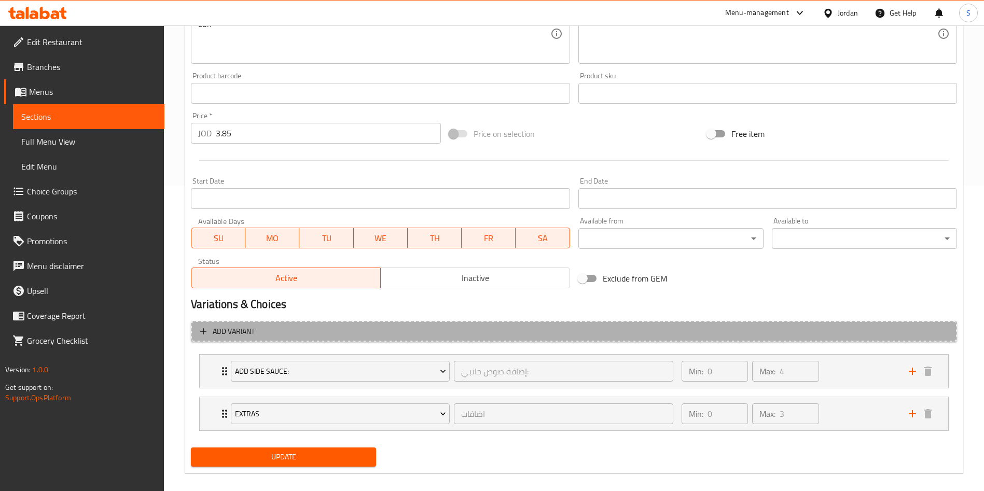
click at [228, 336] on span "Add variant" at bounding box center [234, 331] width 42 height 13
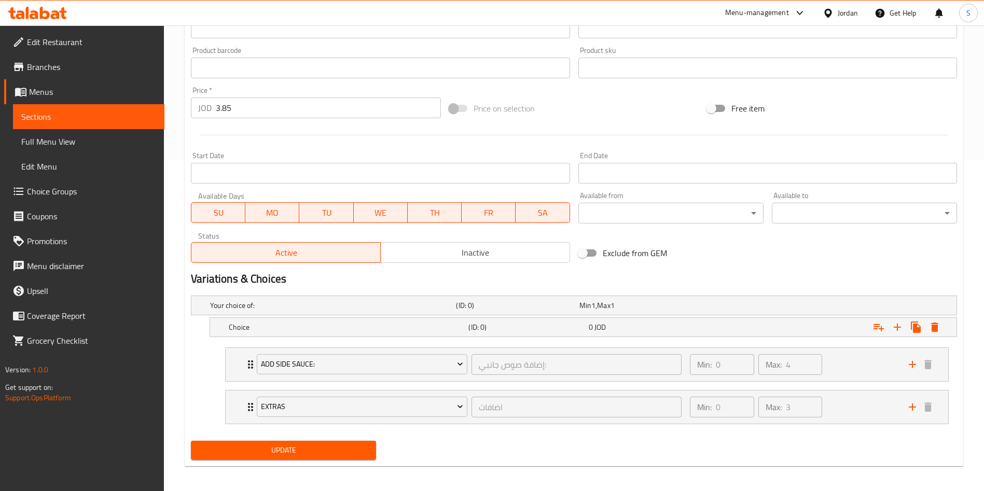
scroll to position [335, 0]
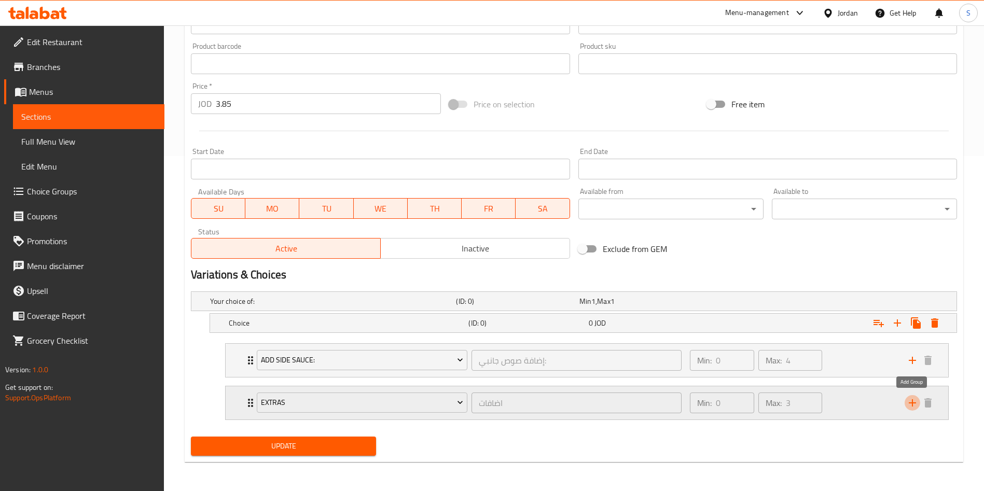
click at [906, 400] on icon "add" at bounding box center [912, 403] width 12 height 12
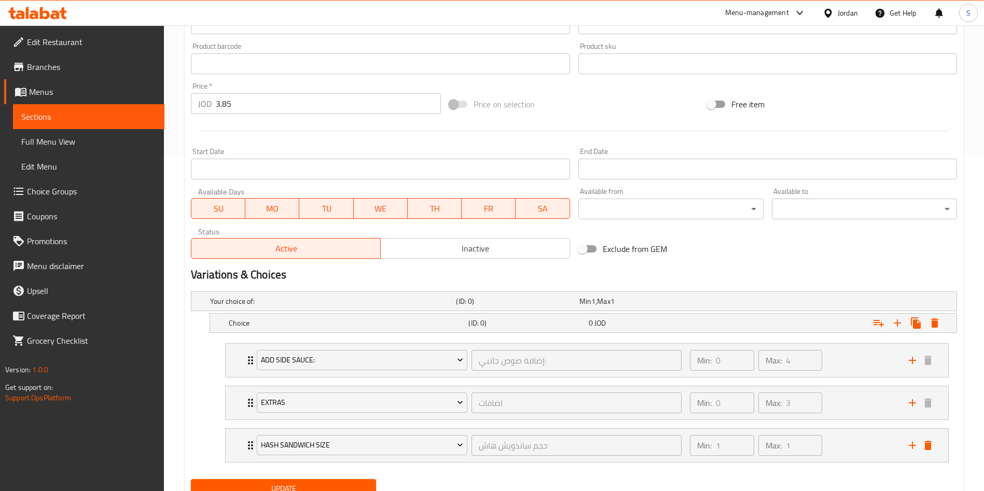
scroll to position [378, 0]
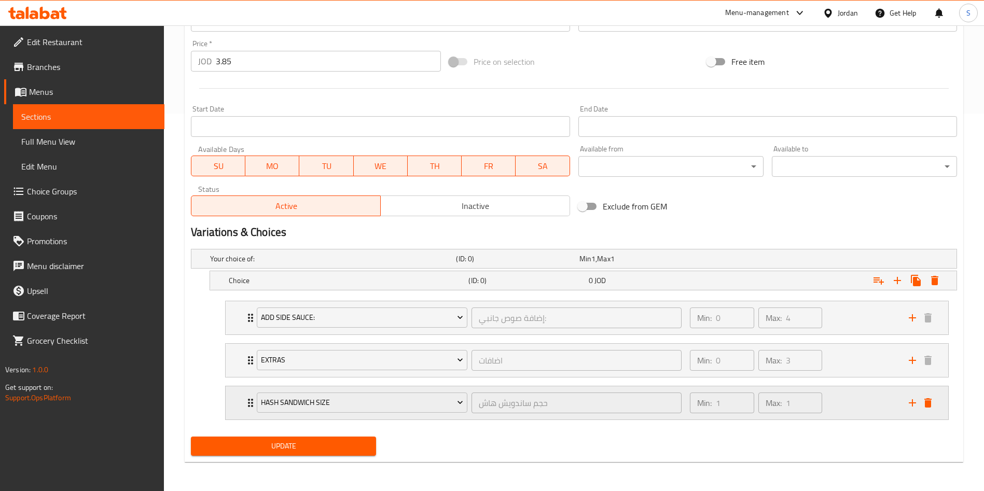
click at [242, 405] on div "Hash Sandwich Size حجم ساندويش هاش ​ Min: 1 ​ Max: 1 ​" at bounding box center [587, 402] width 723 height 33
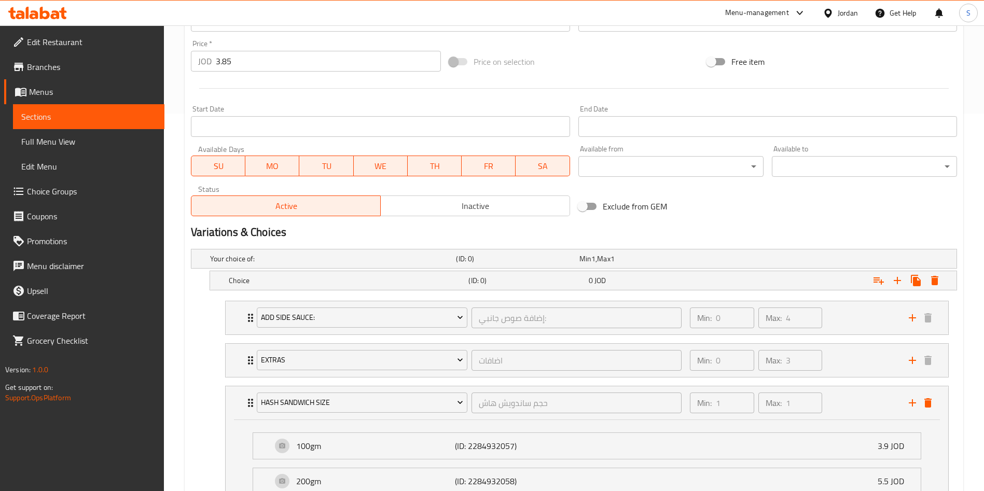
scroll to position [505, 0]
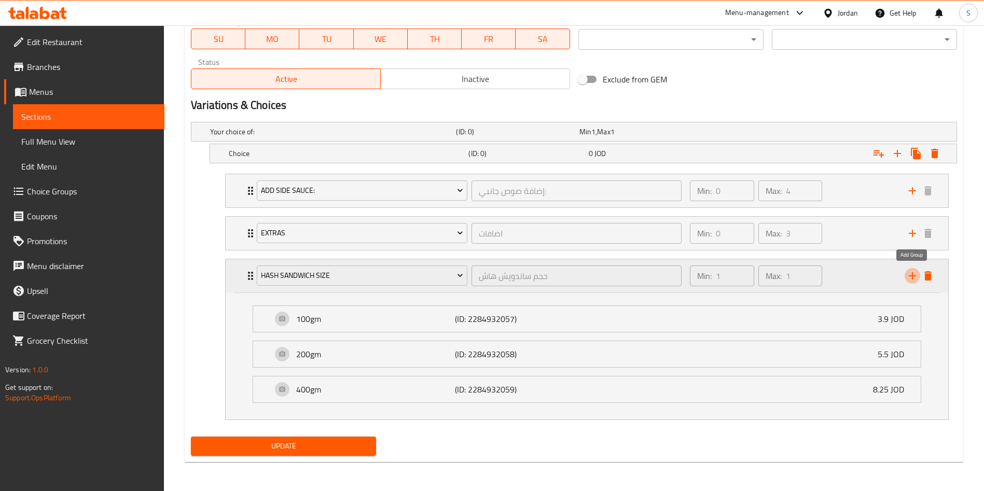
click at [905, 278] on button "add" at bounding box center [913, 276] width 16 height 16
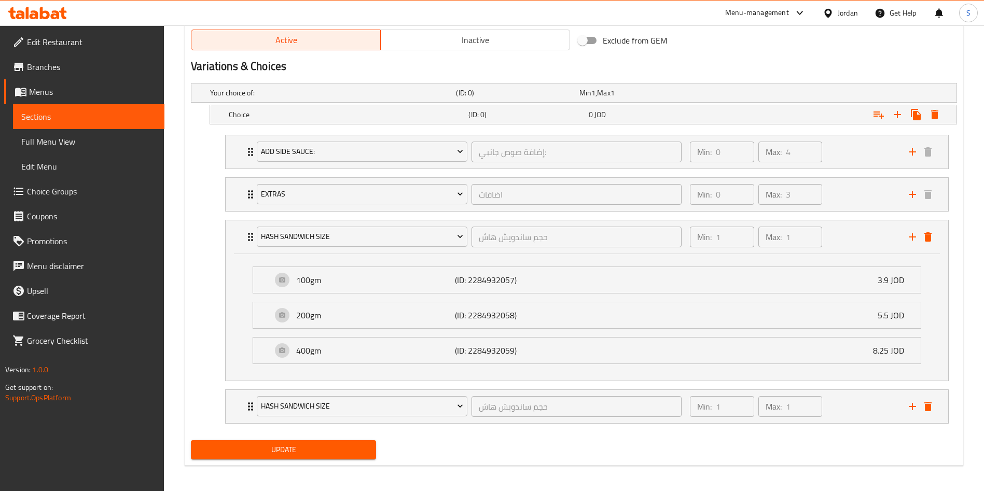
scroll to position [547, 0]
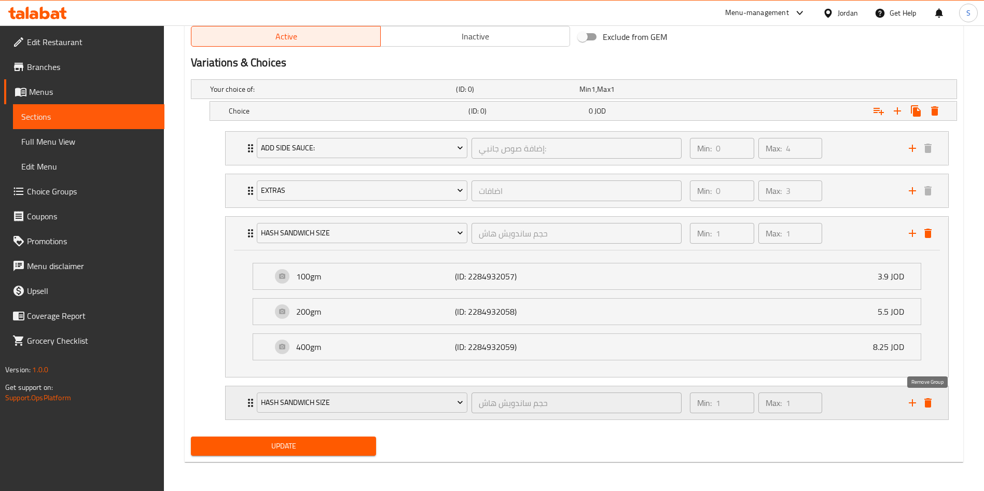
click at [933, 403] on icon "delete" at bounding box center [928, 403] width 12 height 12
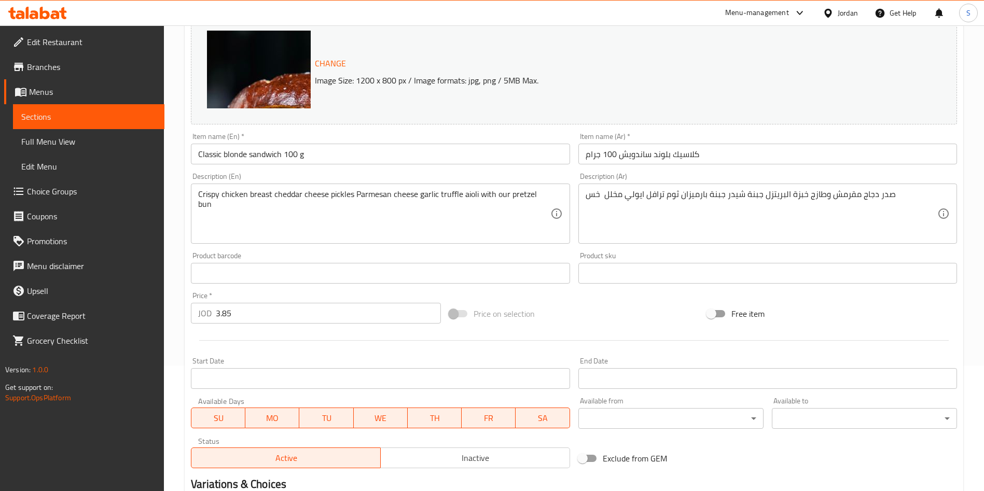
scroll to position [0, 0]
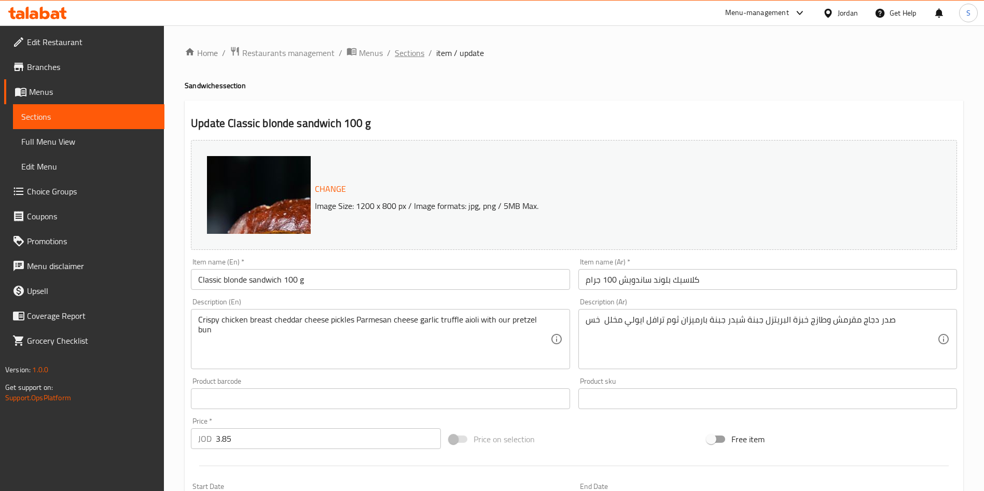
click at [413, 47] on span "Sections" at bounding box center [410, 53] width 30 height 12
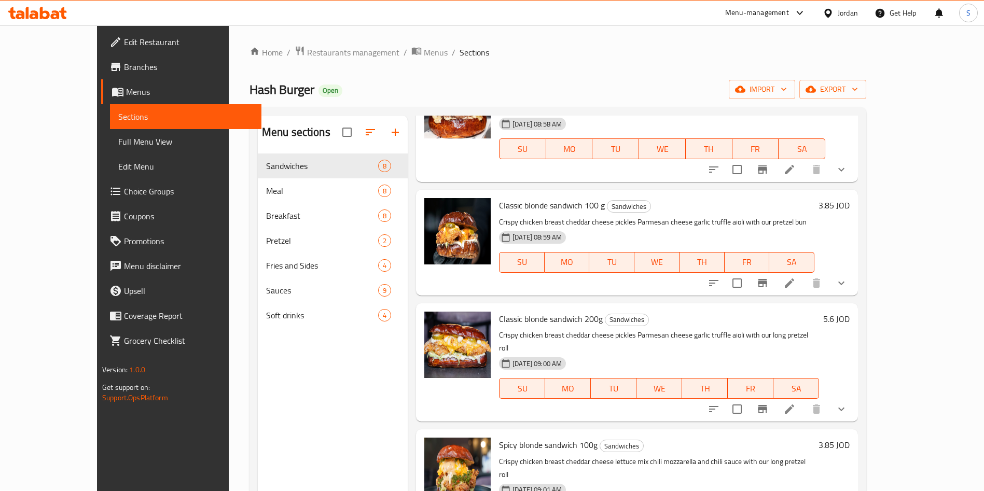
scroll to position [342, 0]
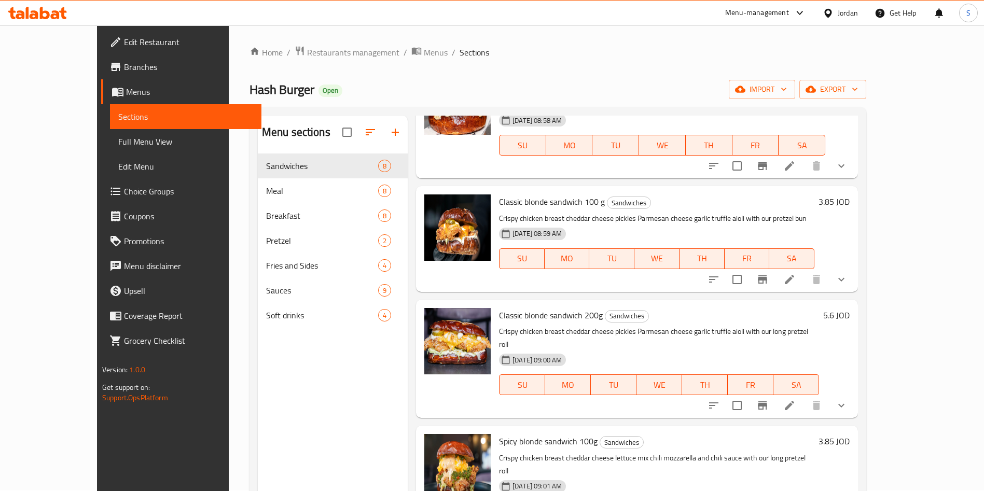
click at [796, 273] on icon at bounding box center [789, 279] width 12 height 12
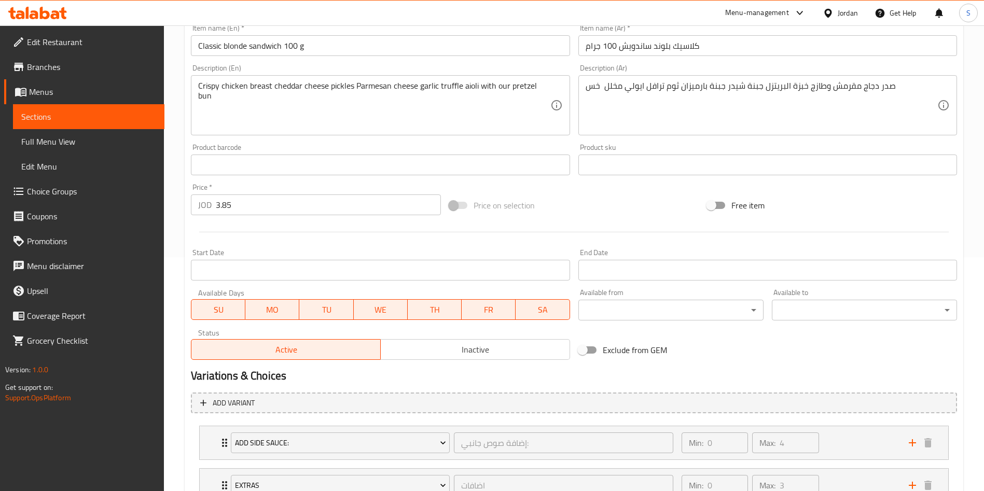
scroll to position [316, 0]
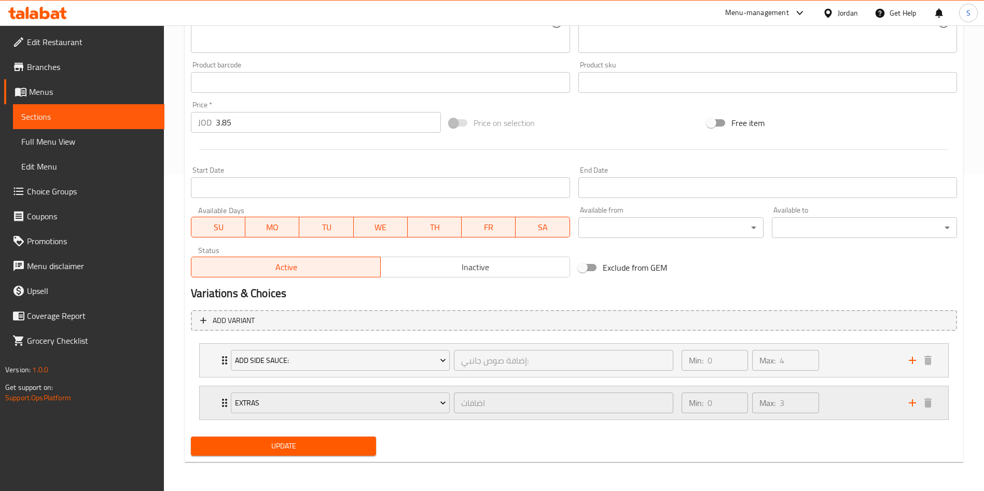
click at [870, 410] on div "Min: 0 ​ Max: 3 ​" at bounding box center [788, 402] width 227 height 33
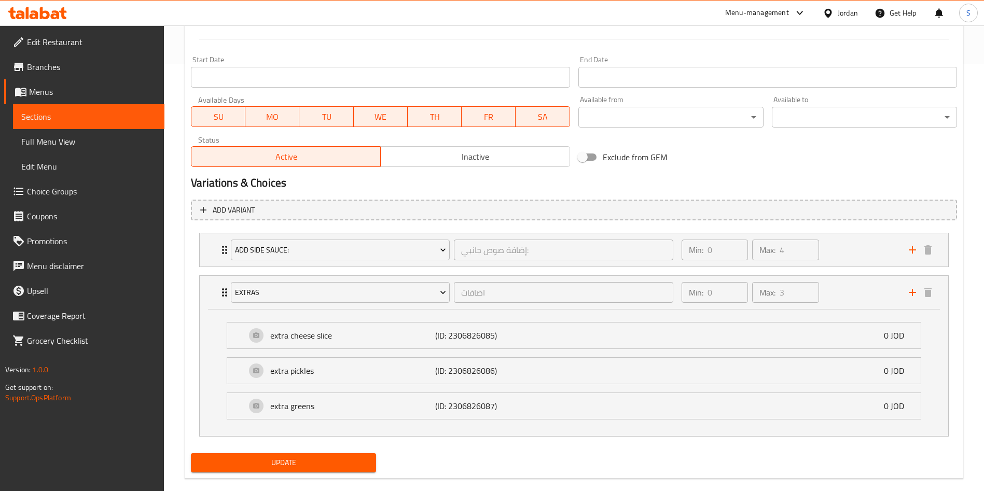
scroll to position [424, 0]
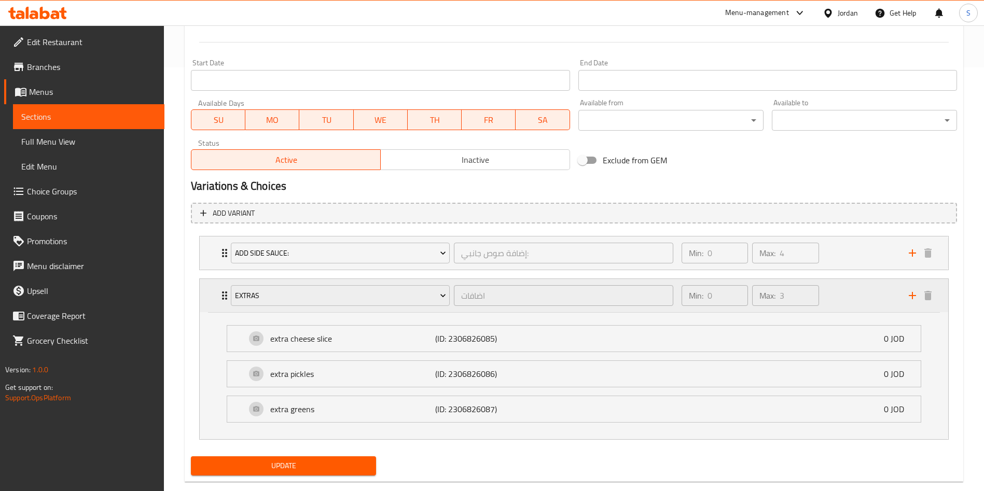
click at [916, 306] on div "Extras اضافات ​ Min: 0 ​ Max: 3 ​" at bounding box center [576, 295] width 717 height 33
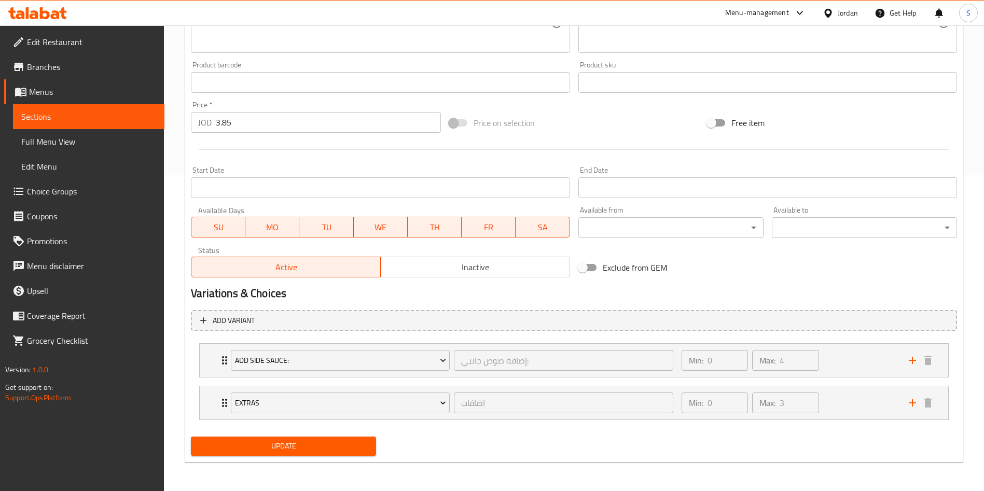
scroll to position [316, 0]
click at [917, 400] on icon "add" at bounding box center [912, 403] width 12 height 12
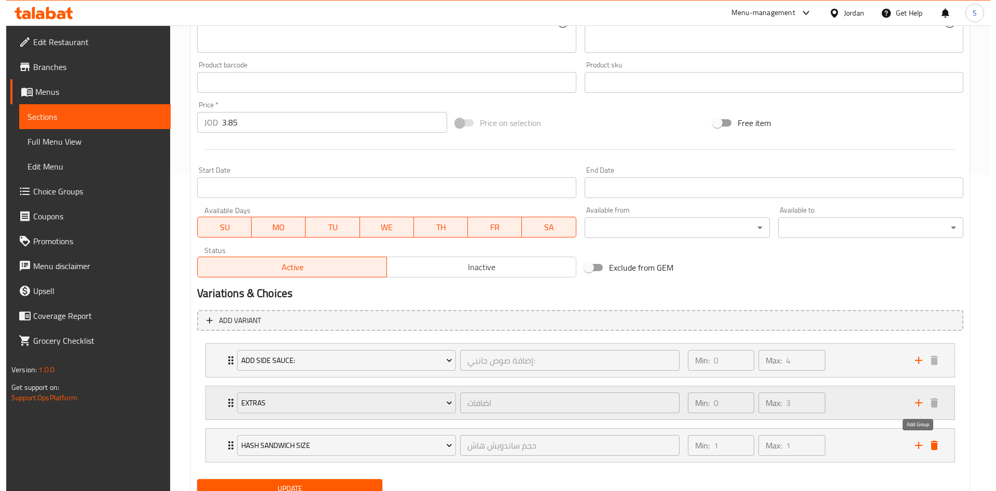
scroll to position [359, 0]
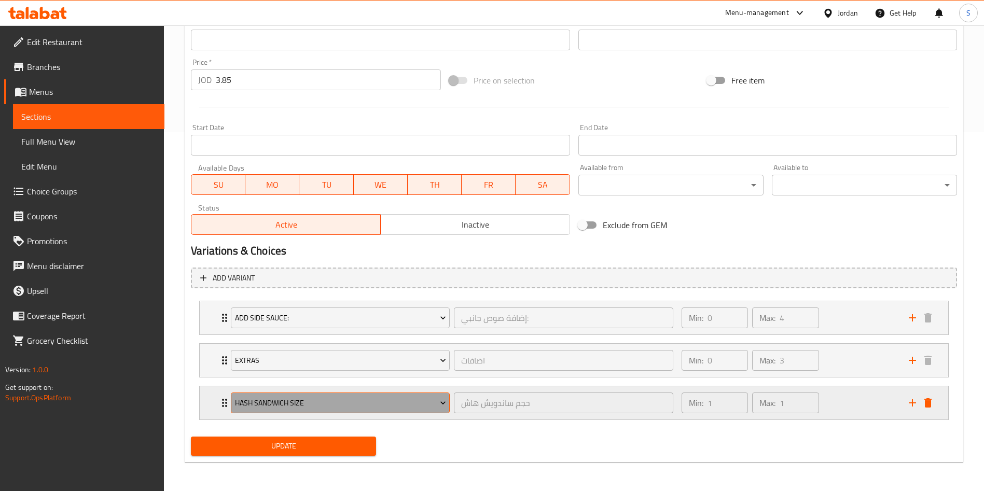
click at [380, 398] on span "Hash Sandwich Size" at bounding box center [340, 403] width 211 height 13
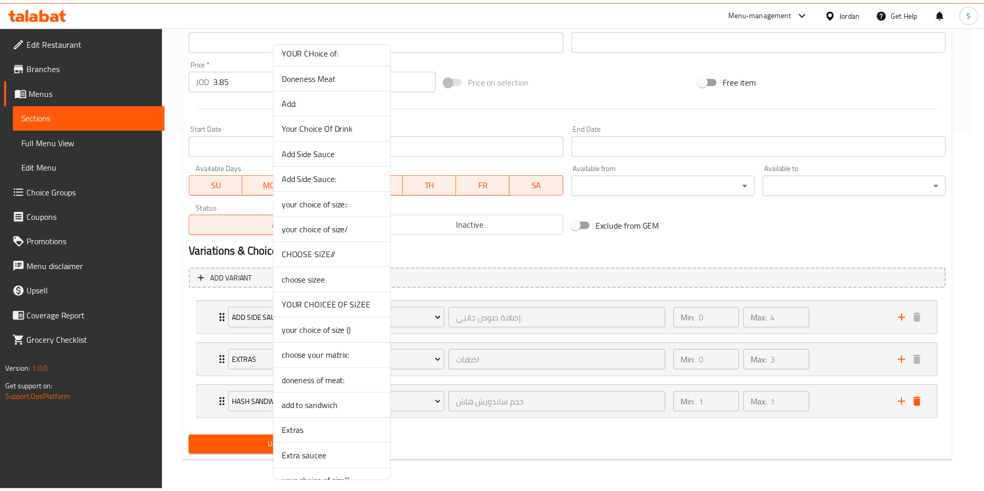
scroll to position [432, 0]
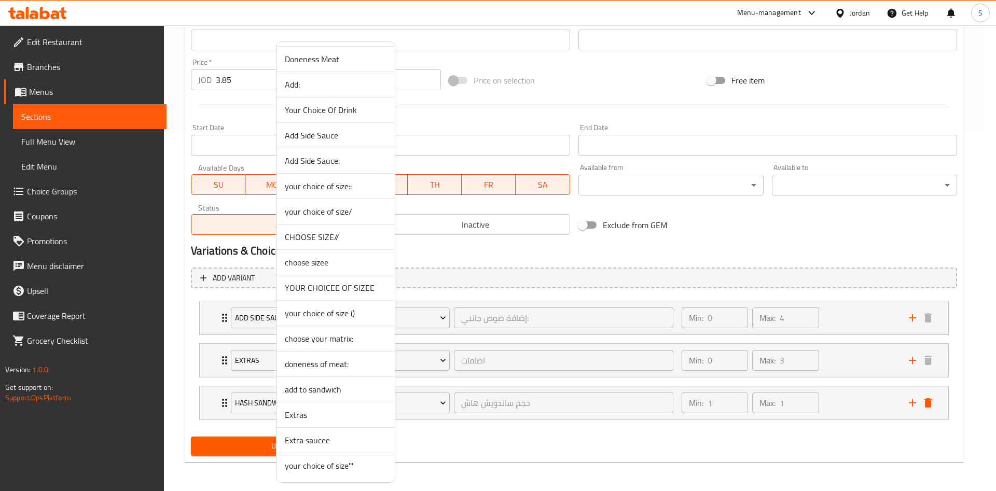
click at [314, 439] on span "Extra saucee" at bounding box center [336, 440] width 102 height 12
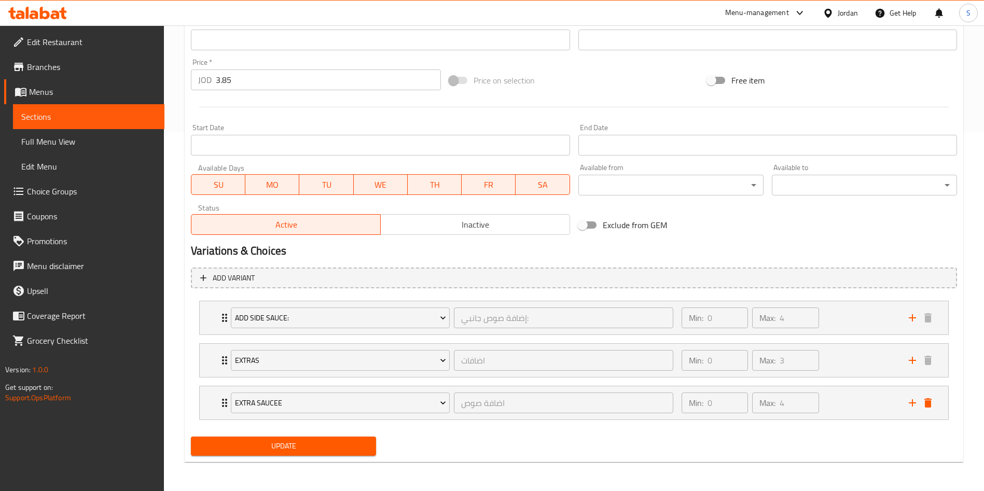
click at [314, 443] on span "Update" at bounding box center [283, 446] width 169 height 13
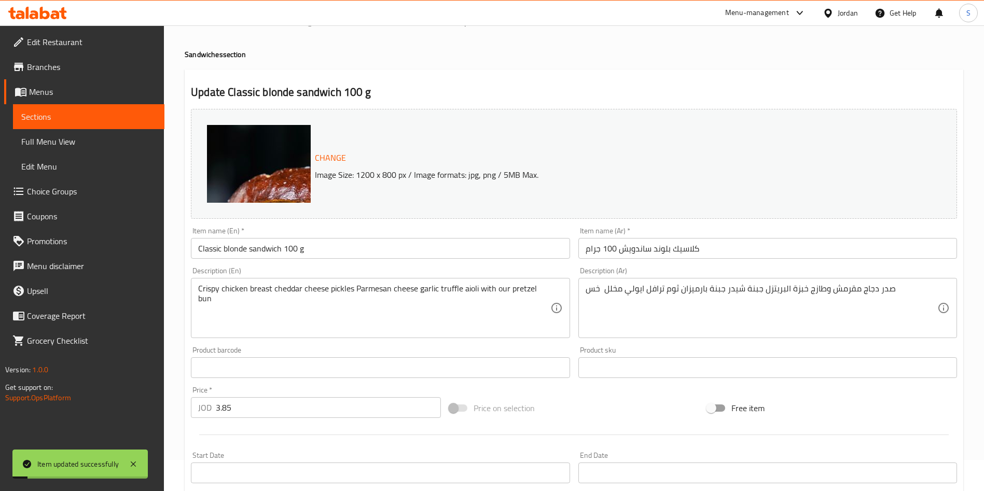
scroll to position [0, 0]
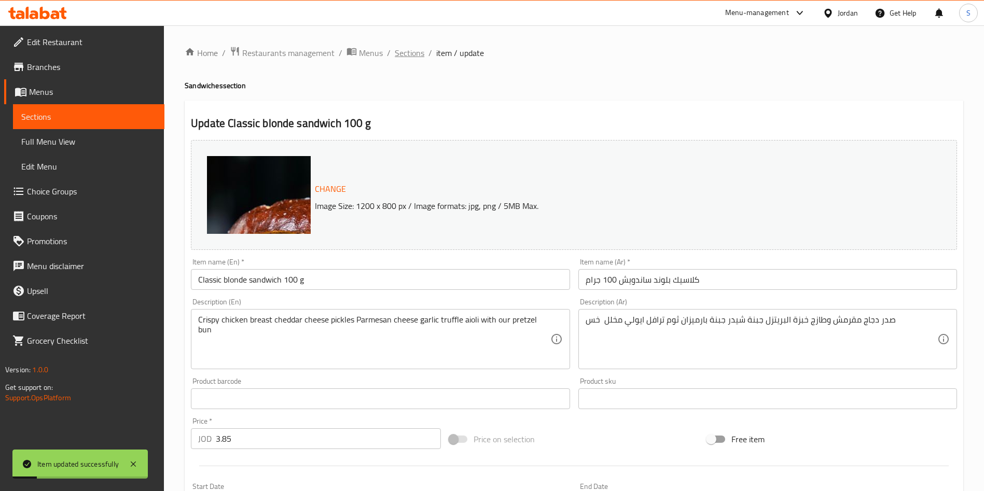
click at [409, 47] on span "Sections" at bounding box center [410, 53] width 30 height 12
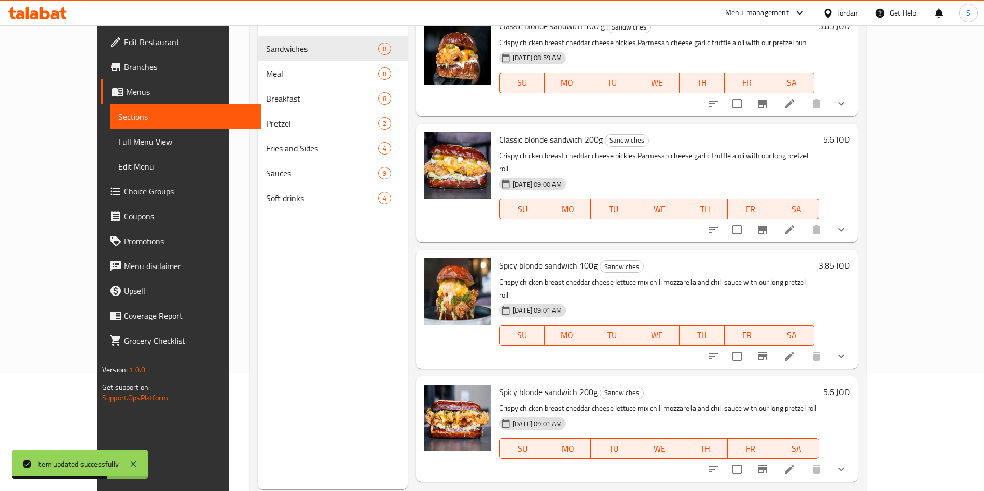
scroll to position [410, 0]
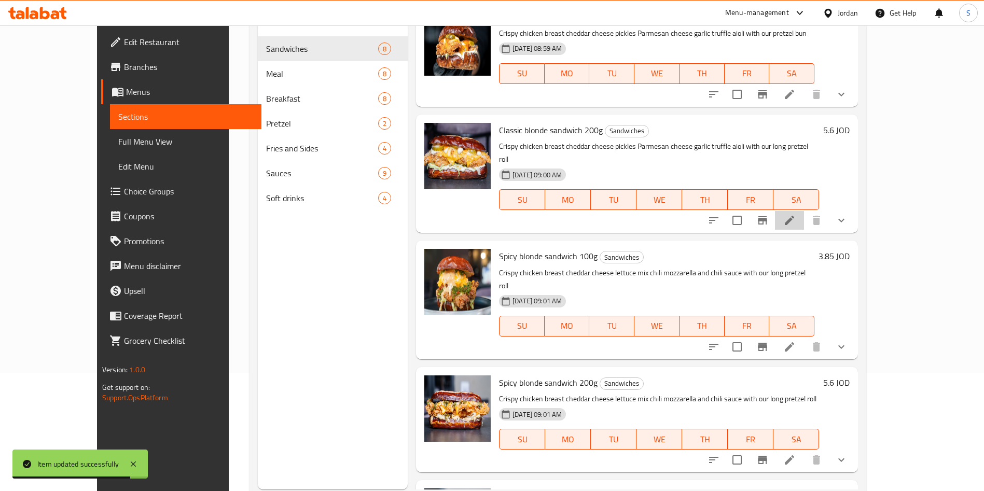
click at [804, 211] on li at bounding box center [789, 220] width 29 height 19
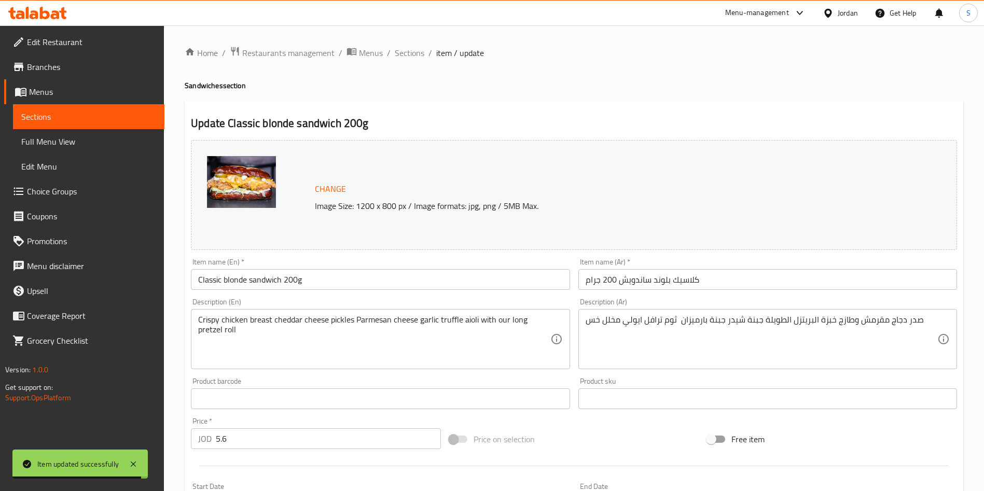
scroll to position [316, 0]
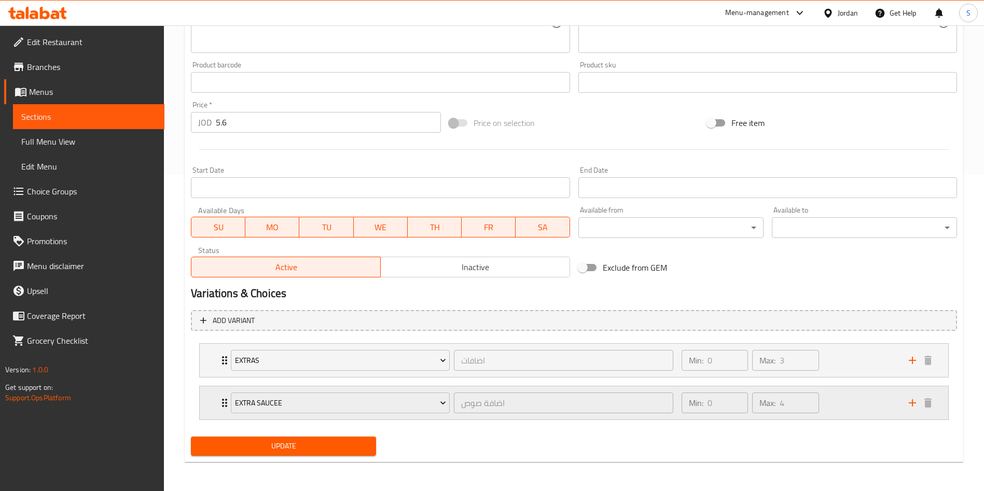
click at [903, 405] on div "Extra saucee اضافة صوص ​ Min: 0 ​ Max: 4 ​" at bounding box center [568, 403] width 682 height 29
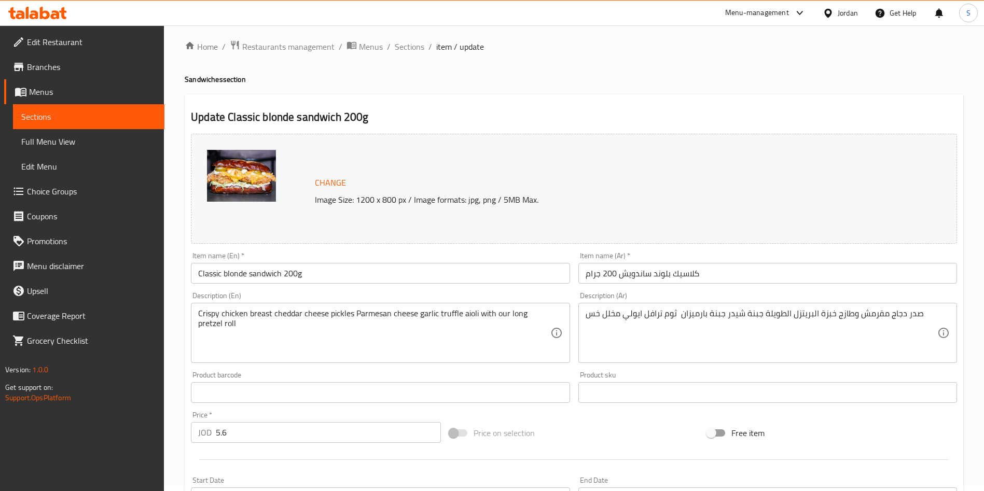
scroll to position [0, 0]
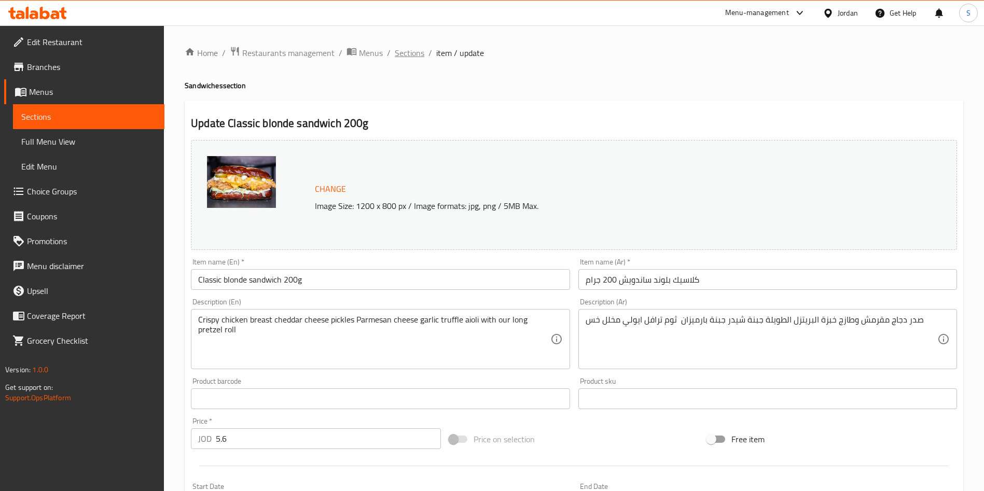
click at [405, 48] on span "Sections" at bounding box center [410, 53] width 30 height 12
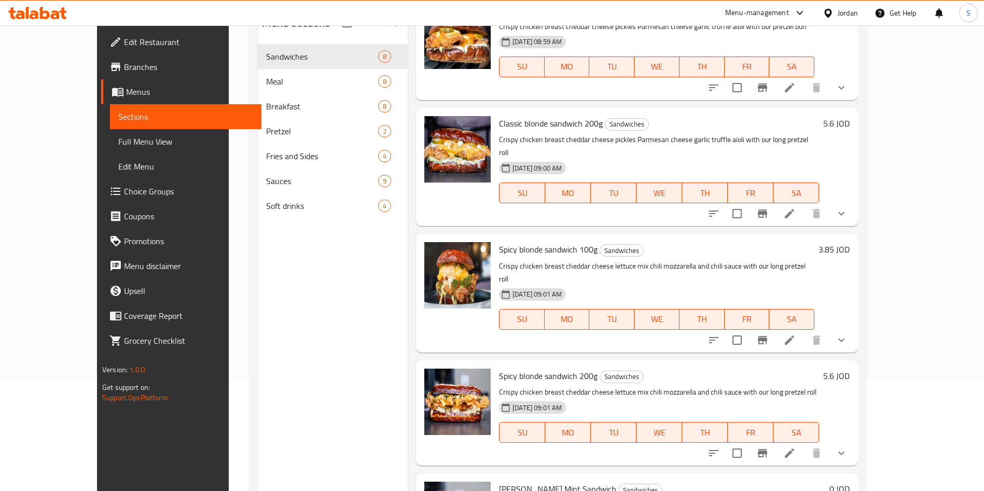
scroll to position [135, 0]
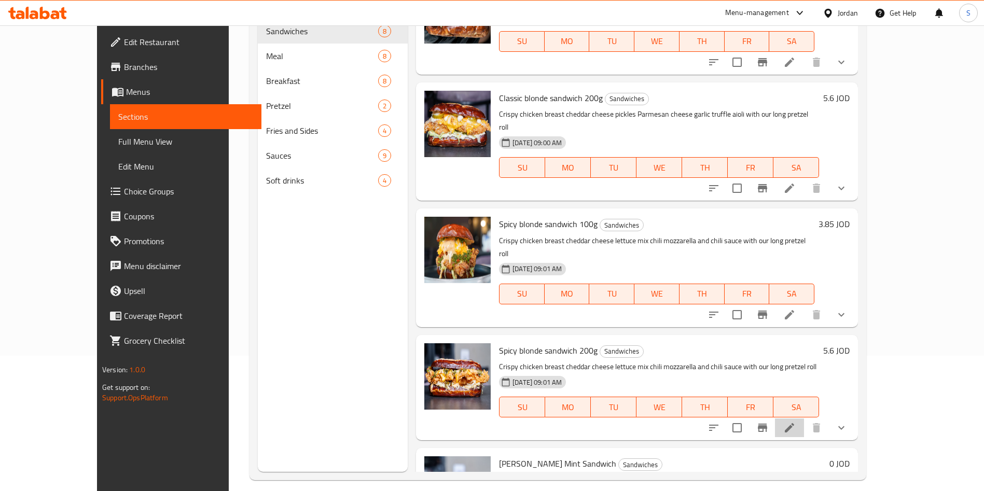
click at [804, 419] on li at bounding box center [789, 428] width 29 height 19
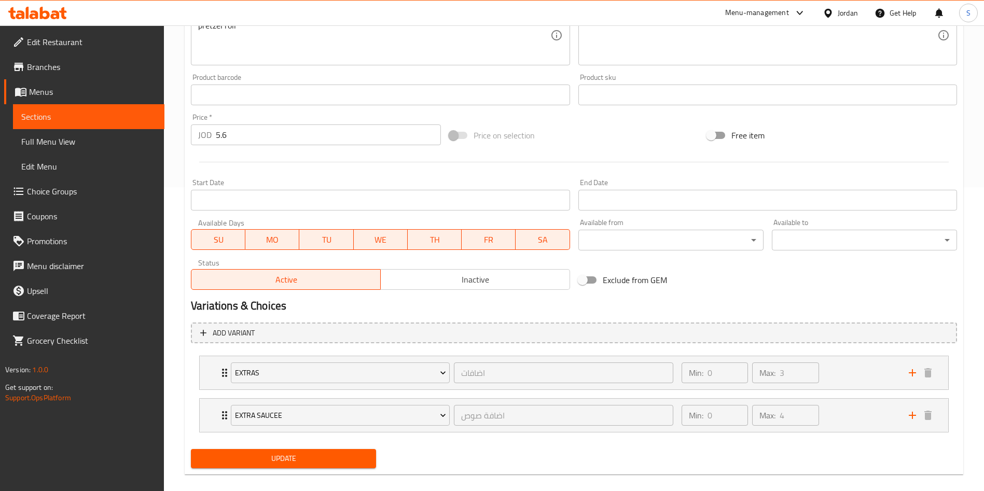
scroll to position [316, 0]
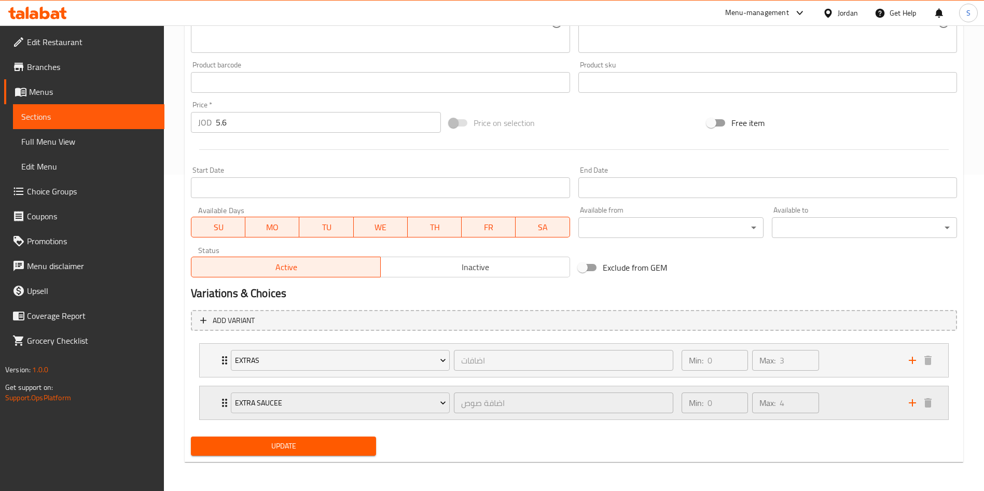
click at [870, 406] on div "Min: 0 ​ Max: 4 ​" at bounding box center [788, 402] width 227 height 33
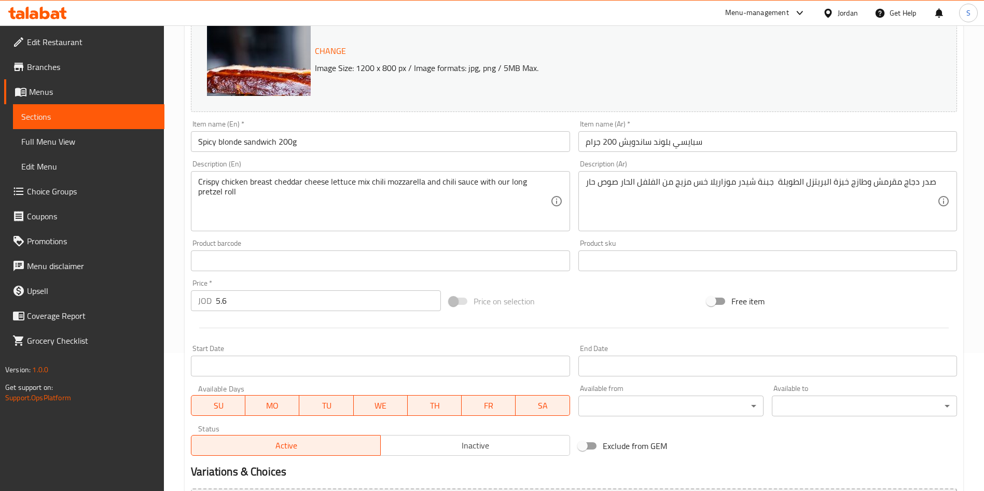
scroll to position [0, 0]
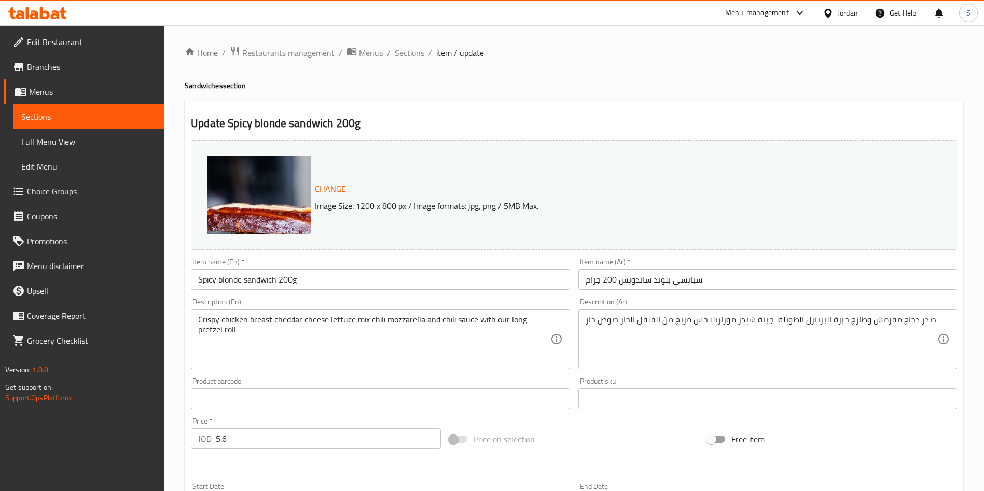
click at [413, 54] on span "Sections" at bounding box center [410, 53] width 30 height 12
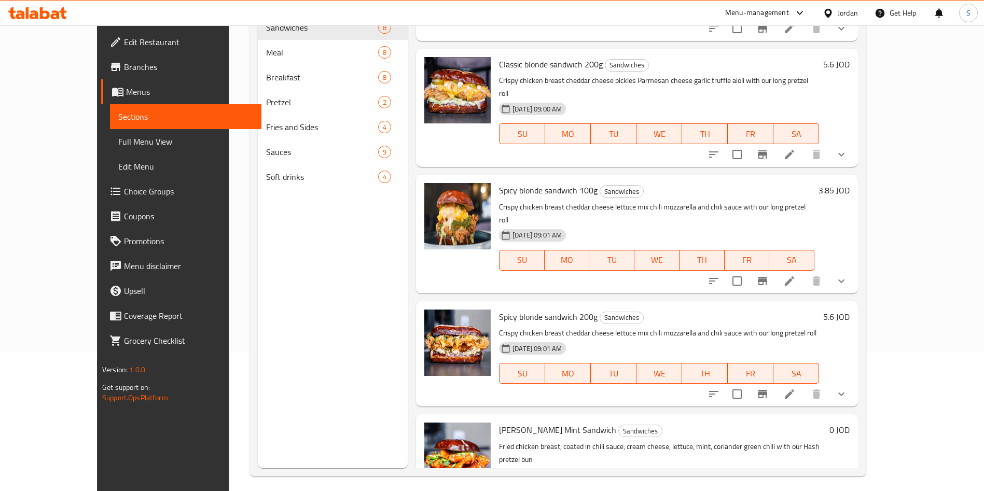
scroll to position [145, 0]
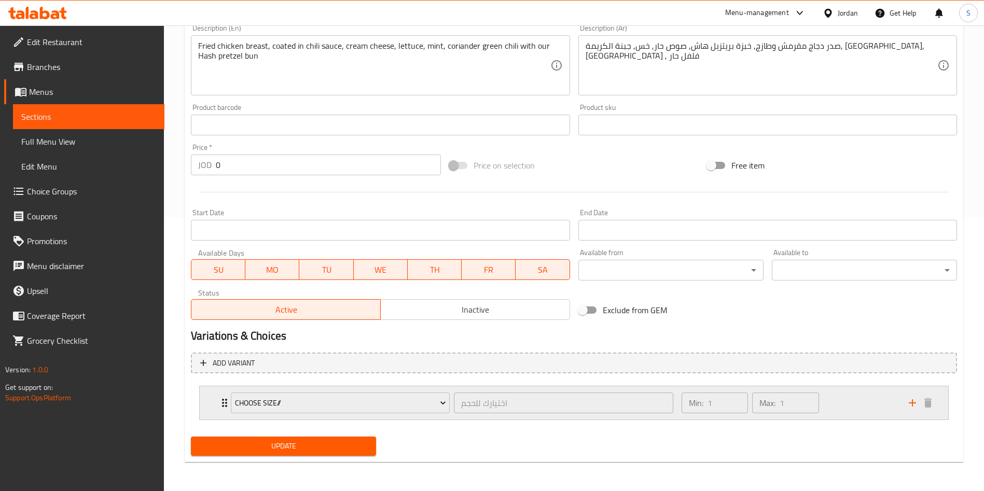
click at [865, 409] on div "Min: 1 ​ Max: 1 ​" at bounding box center [788, 402] width 227 height 33
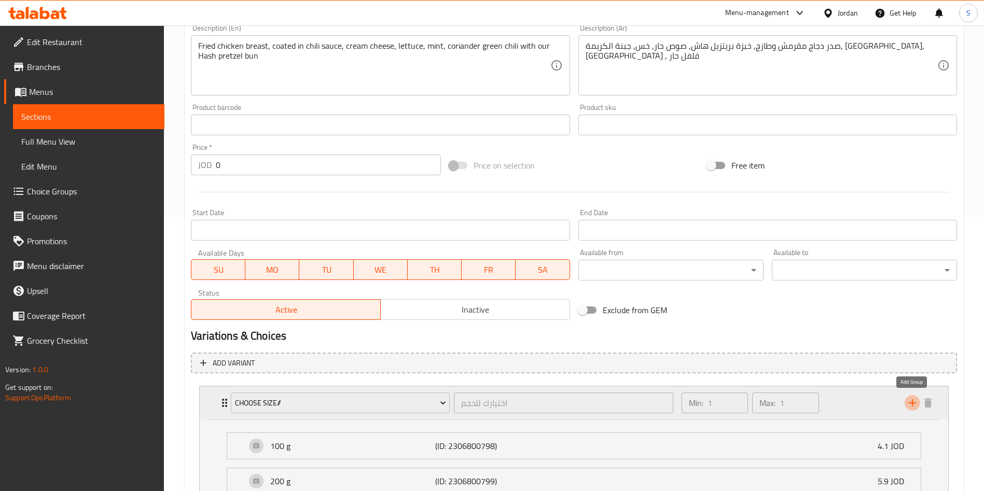
click at [915, 399] on icon "add" at bounding box center [912, 403] width 12 height 12
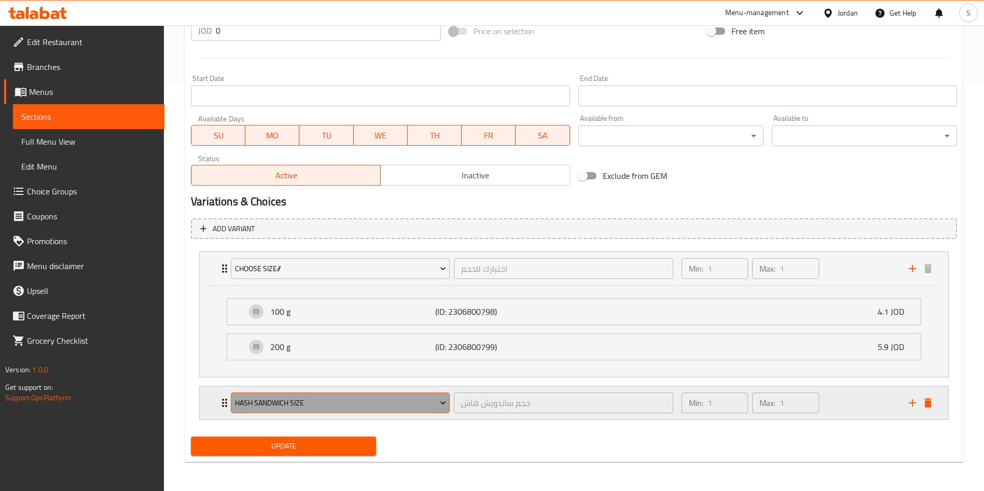
click at [353, 407] on span "Hash Sandwich Size" at bounding box center [340, 403] width 211 height 13
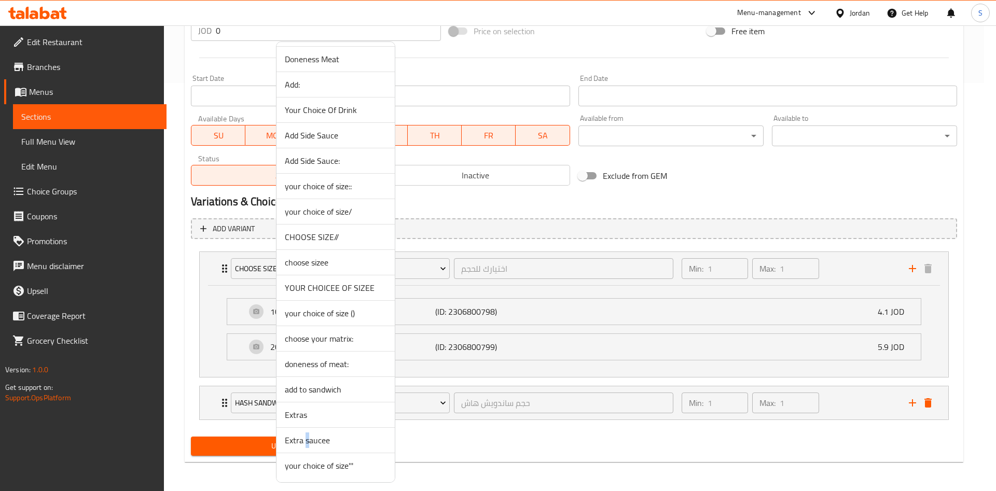
drag, startPoint x: 309, startPoint y: 430, endPoint x: 307, endPoint y: 448, distance: 18.3
click at [307, 448] on li "Extra saucee" at bounding box center [335, 440] width 118 height 25
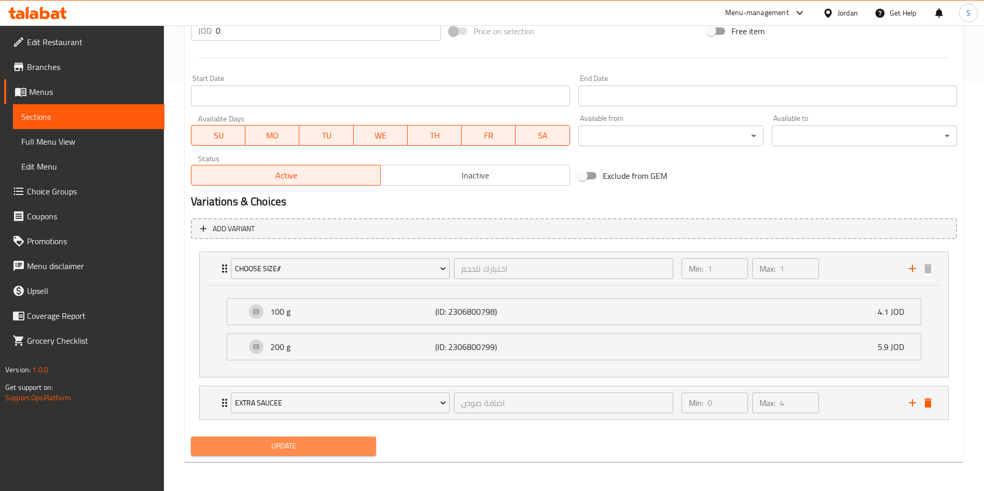
click at [307, 448] on span "Update" at bounding box center [283, 446] width 169 height 13
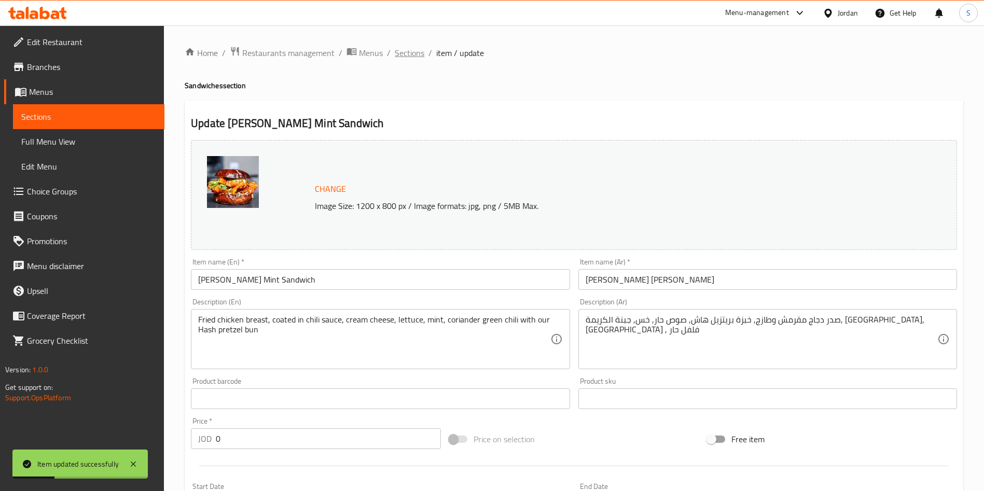
click at [412, 57] on span "Sections" at bounding box center [410, 53] width 30 height 12
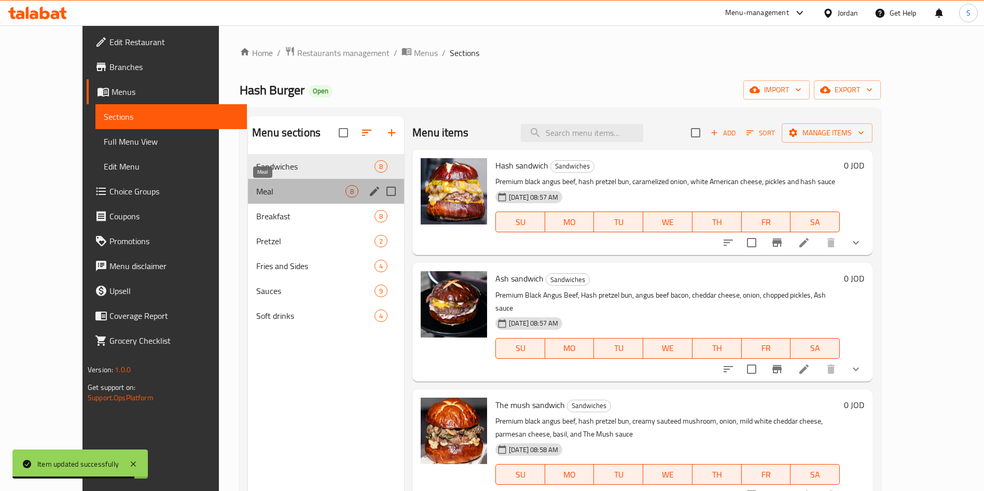
click at [256, 195] on span "Meal" at bounding box center [300, 191] width 89 height 12
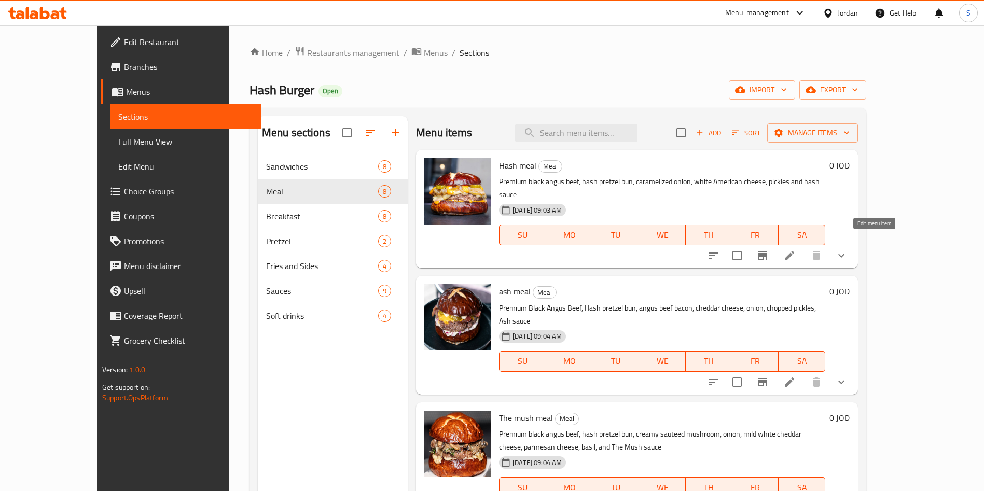
click at [796, 250] on icon at bounding box center [789, 256] width 12 height 12
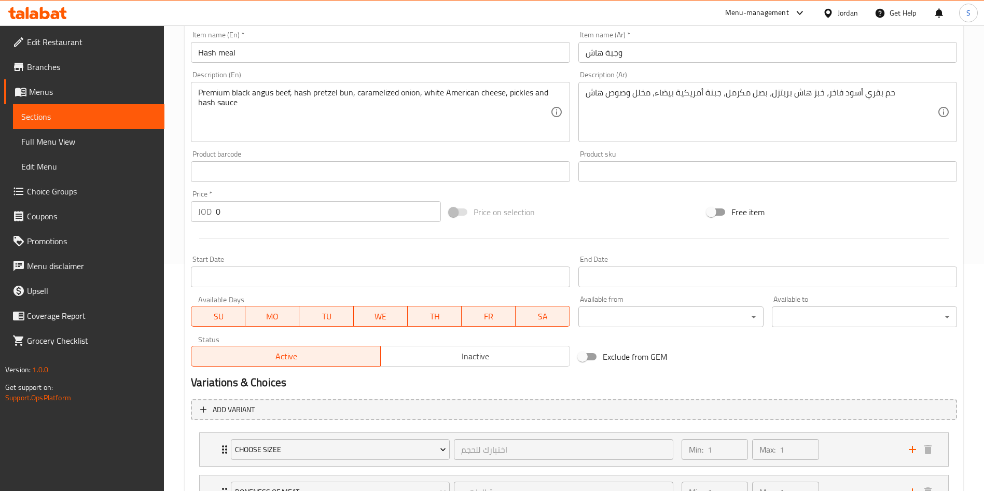
scroll to position [316, 0]
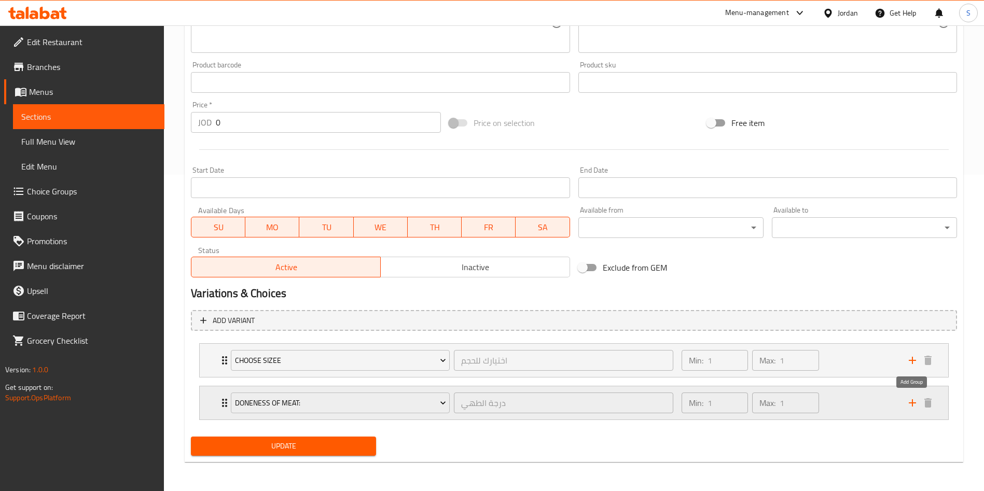
click at [909, 406] on icon "add" at bounding box center [912, 403] width 12 height 12
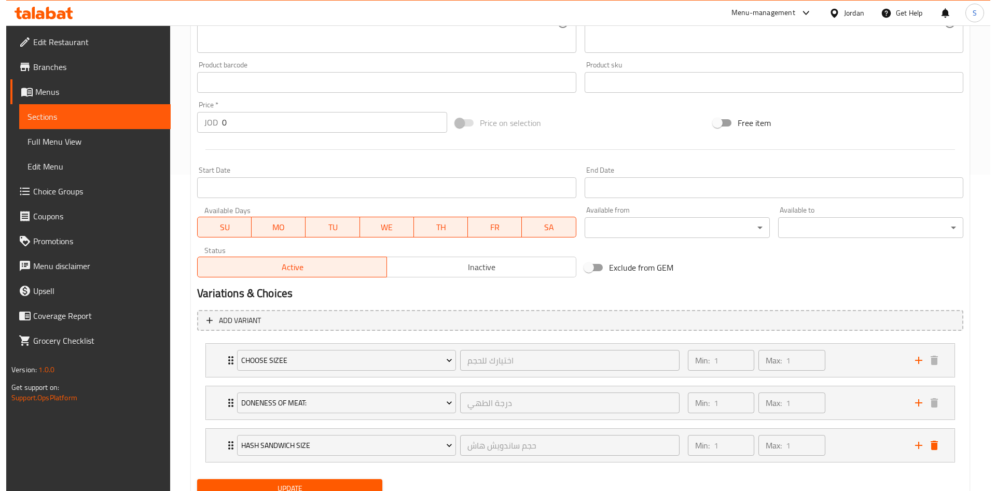
scroll to position [359, 0]
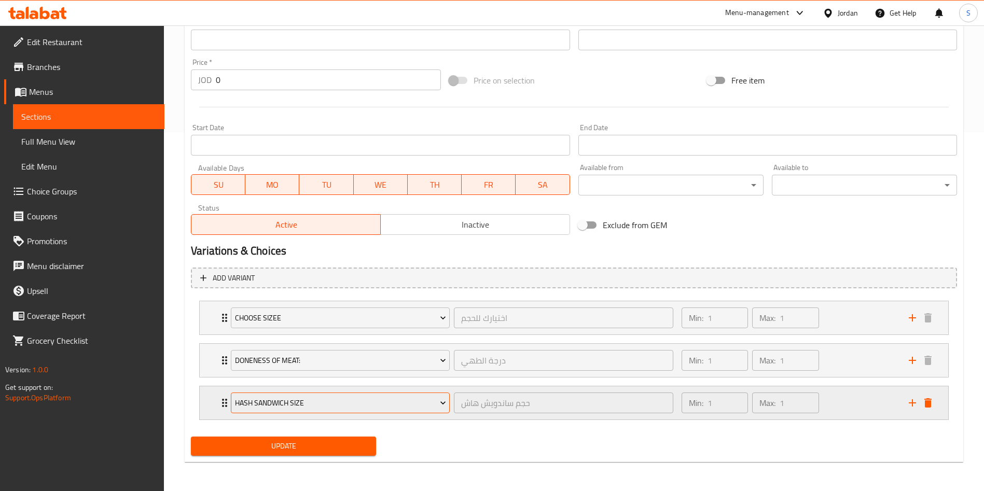
click at [399, 412] on button "Hash Sandwich Size" at bounding box center [340, 403] width 219 height 21
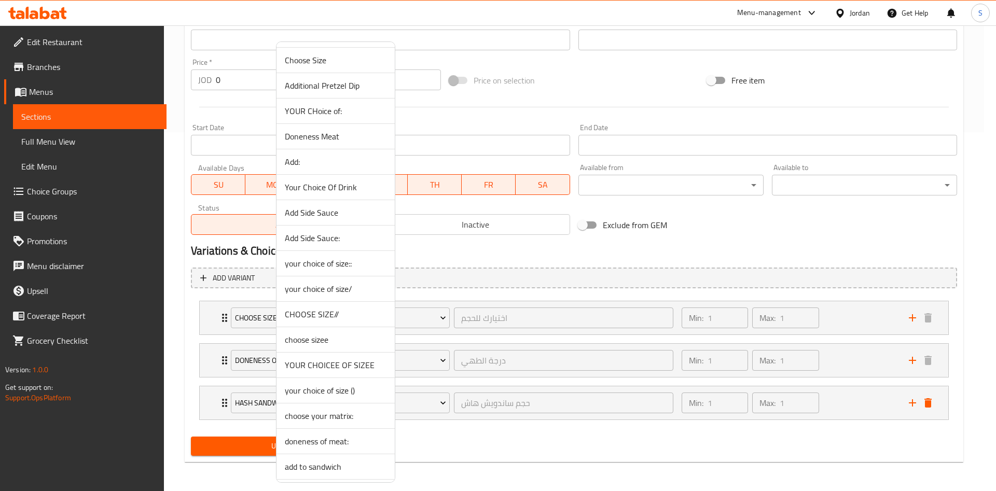
scroll to position [432, 0]
click at [325, 439] on span "Extra saucee" at bounding box center [336, 440] width 102 height 12
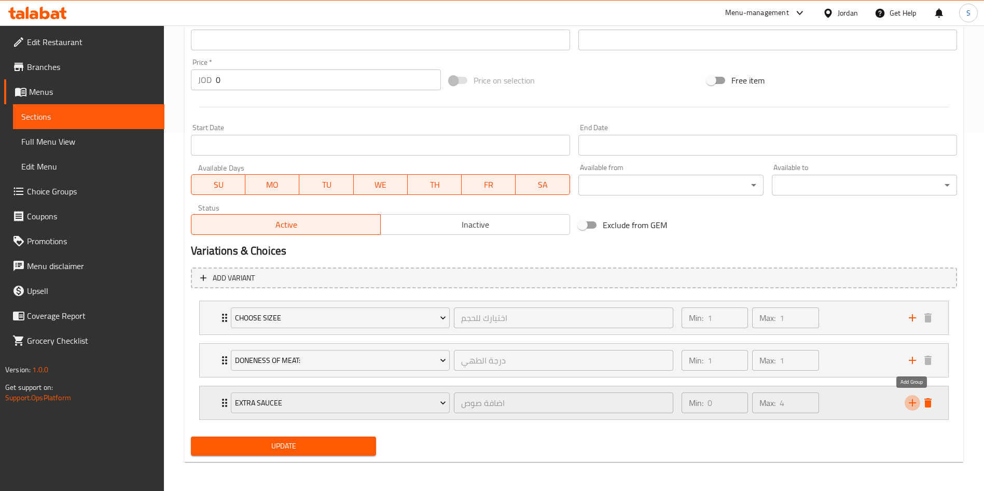
click at [909, 402] on icon "add" at bounding box center [912, 403] width 12 height 12
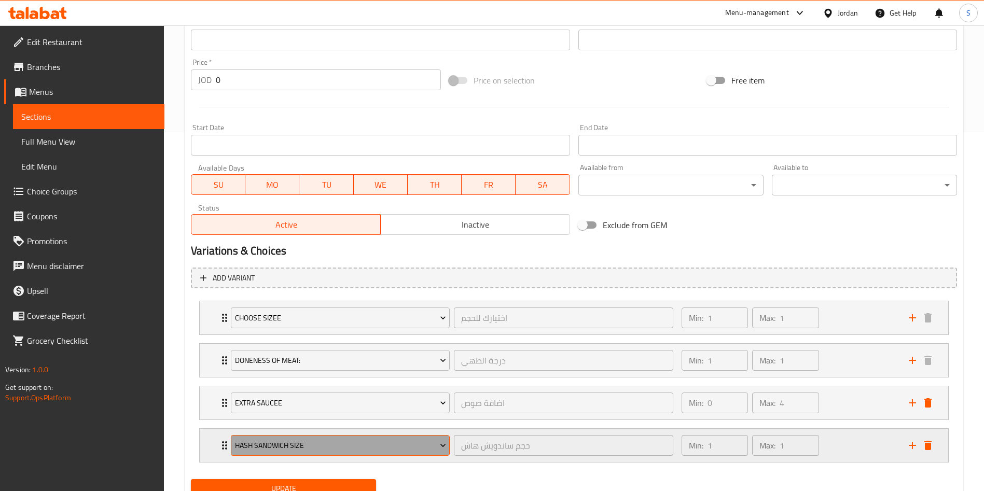
click at [431, 450] on span "Hash Sandwich Size" at bounding box center [340, 445] width 211 height 13
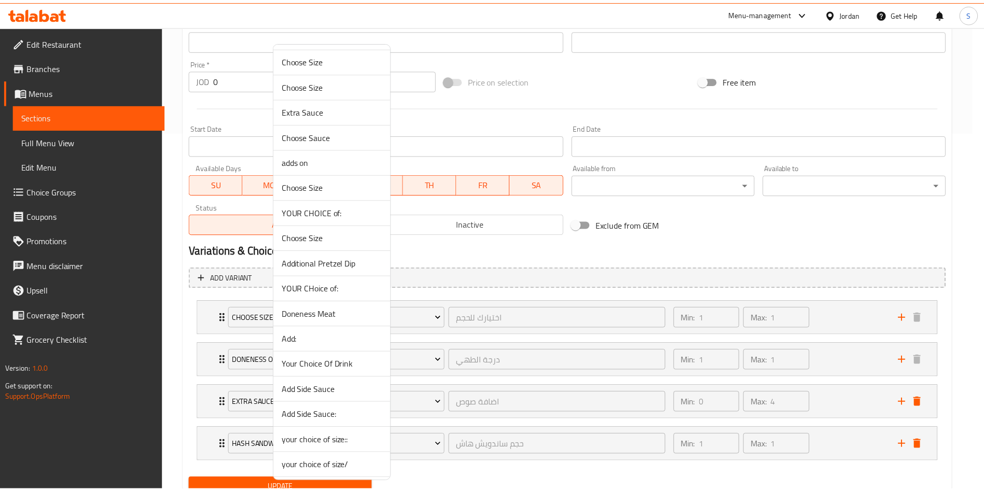
scroll to position [193, 0]
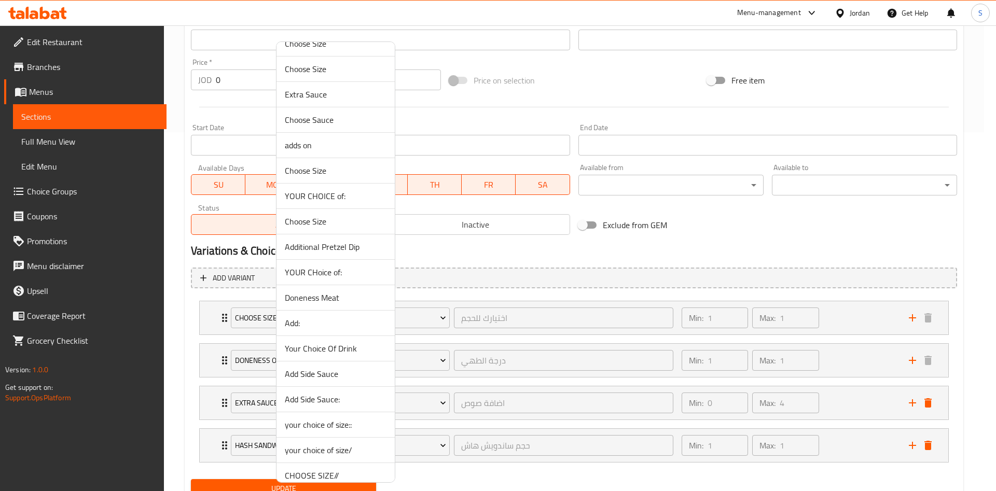
click at [330, 349] on span "Your Choice Of Drink" at bounding box center [336, 348] width 102 height 12
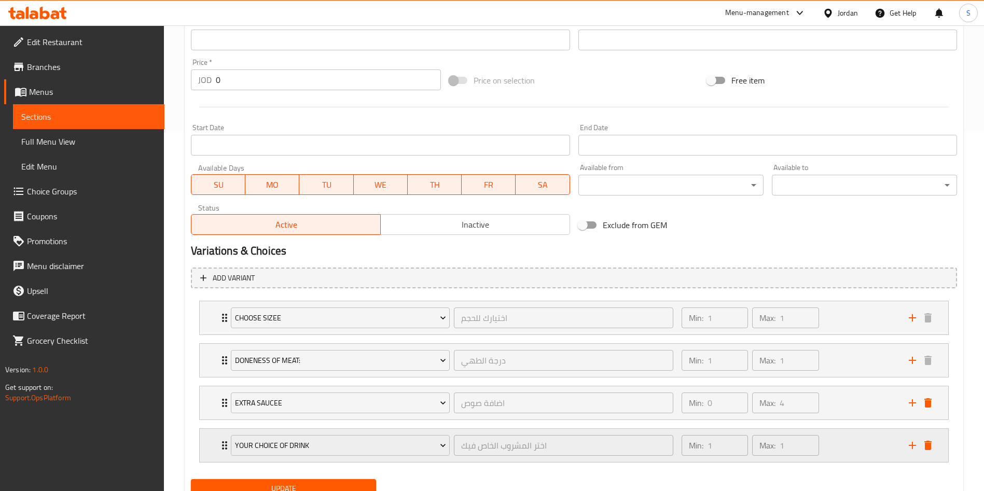
click at [869, 439] on div "Min: 1 ​ Max: 1 ​" at bounding box center [788, 445] width 227 height 33
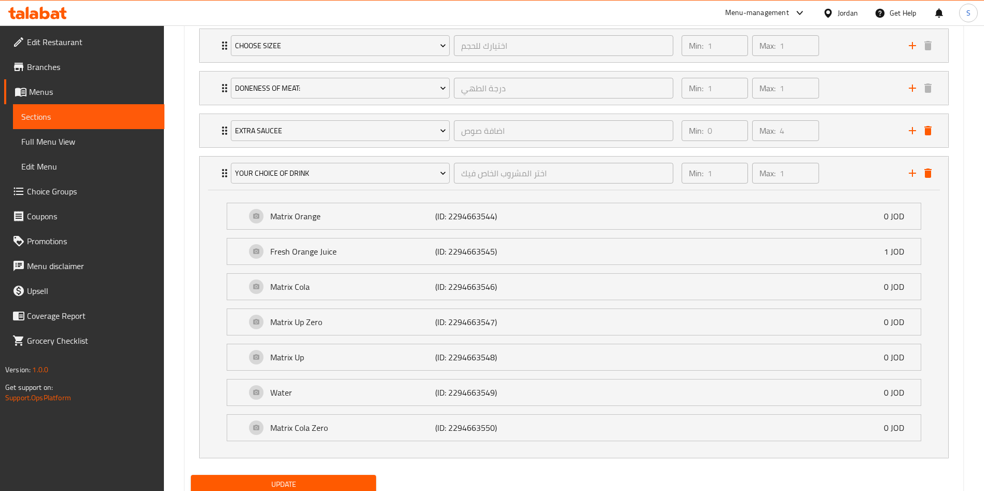
scroll to position [633, 0]
click at [349, 477] on span "Update" at bounding box center [283, 483] width 169 height 13
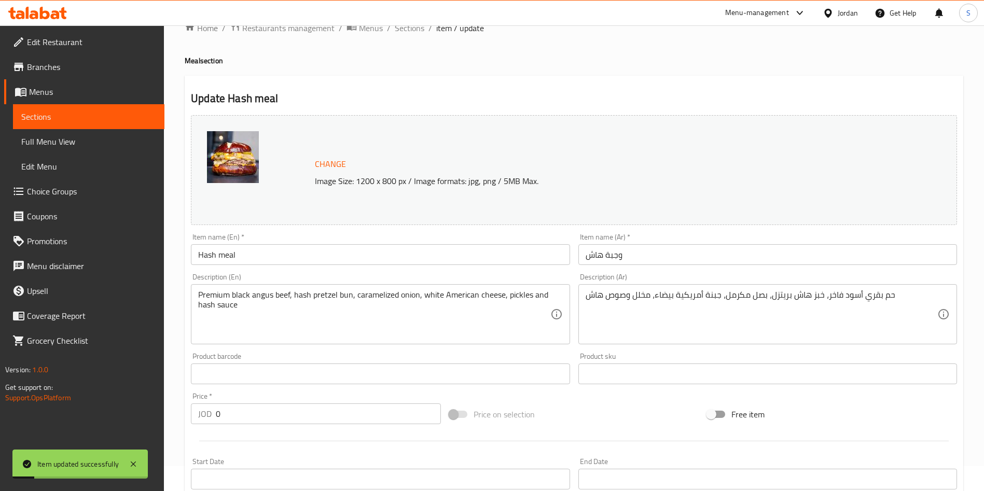
scroll to position [0, 0]
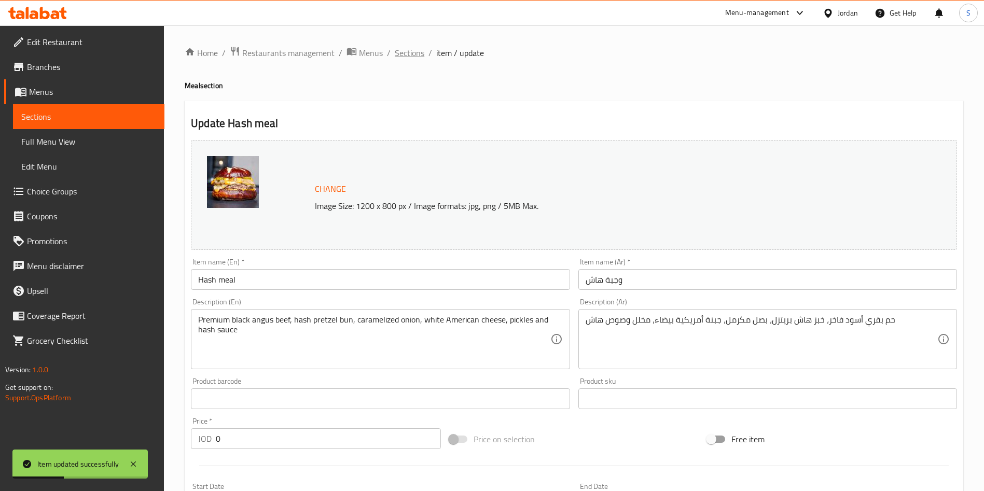
click at [399, 47] on span "Sections" at bounding box center [410, 53] width 30 height 12
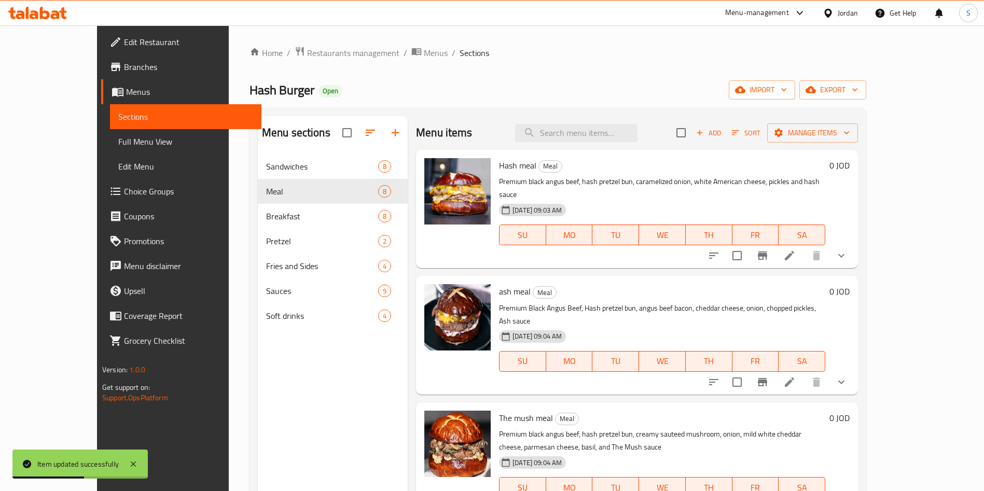
click at [796, 376] on icon at bounding box center [789, 382] width 12 height 12
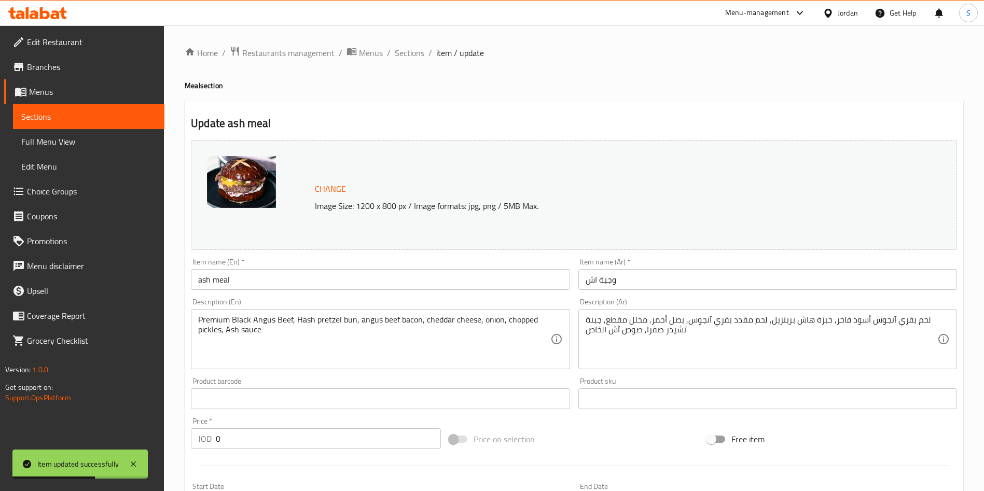
scroll to position [316, 0]
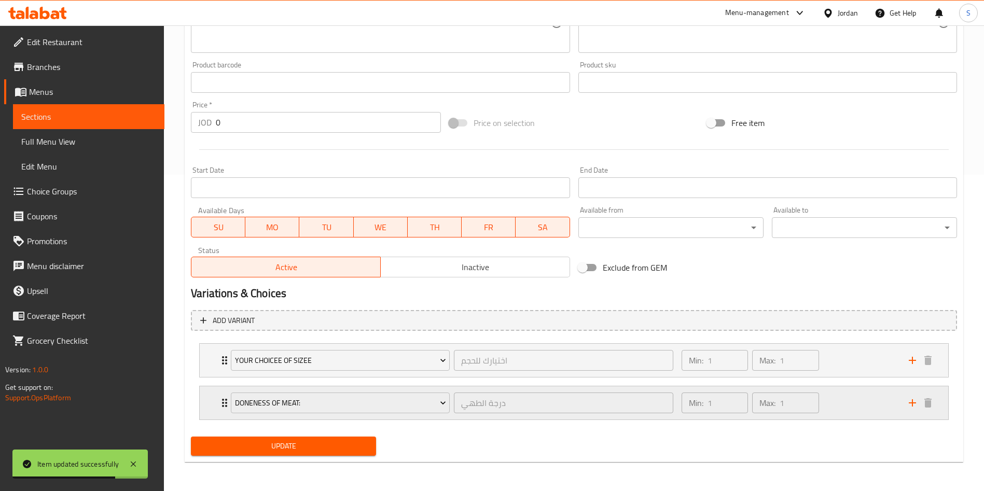
click at [205, 403] on div "doneness of meat: درجة الطهي ​ Min: 1 ​ Max: 1 ​" at bounding box center [574, 402] width 749 height 33
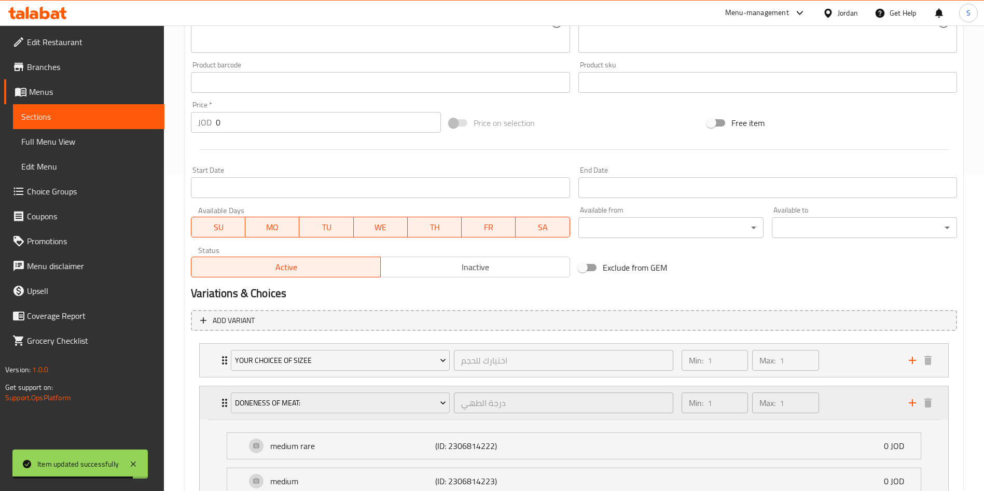
click at [906, 410] on div "Expand" at bounding box center [920, 403] width 31 height 16
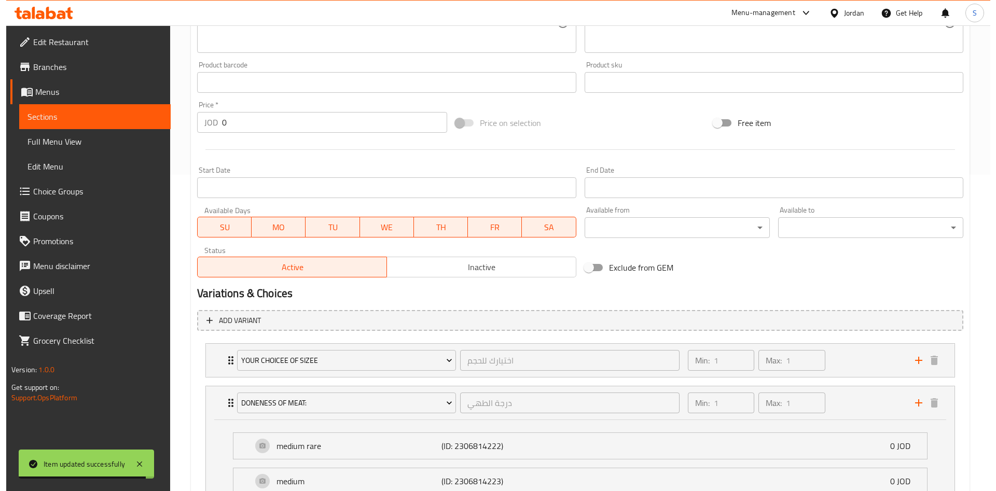
scroll to position [479, 0]
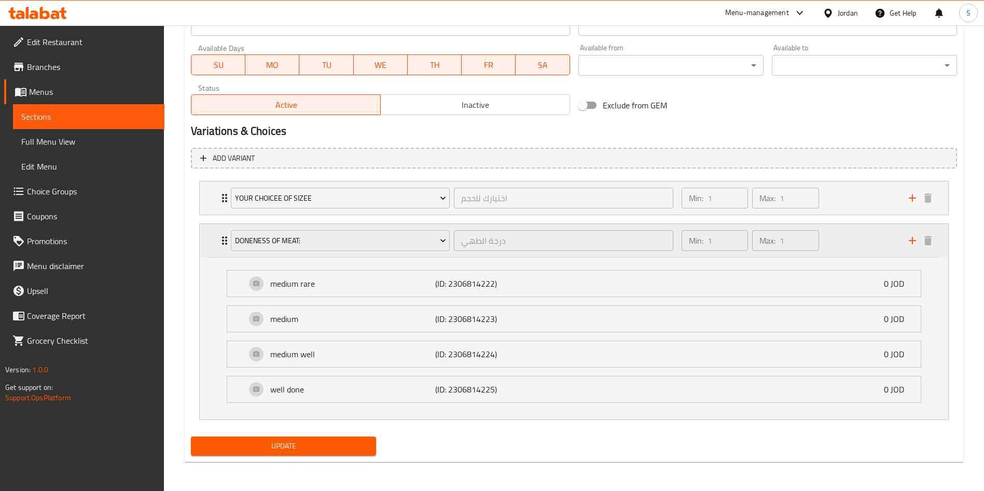
click at [916, 233] on button "add" at bounding box center [913, 241] width 16 height 16
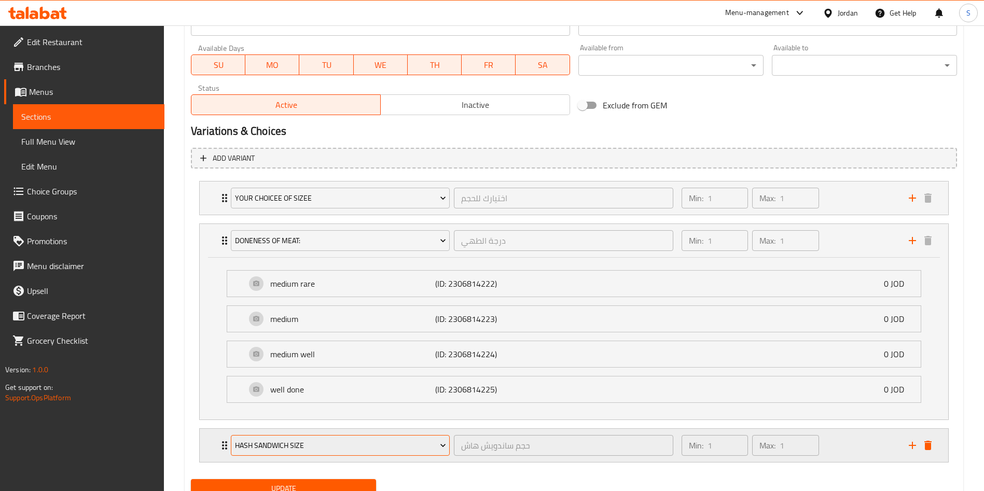
click at [422, 436] on button "Hash Sandwich Size" at bounding box center [340, 445] width 219 height 21
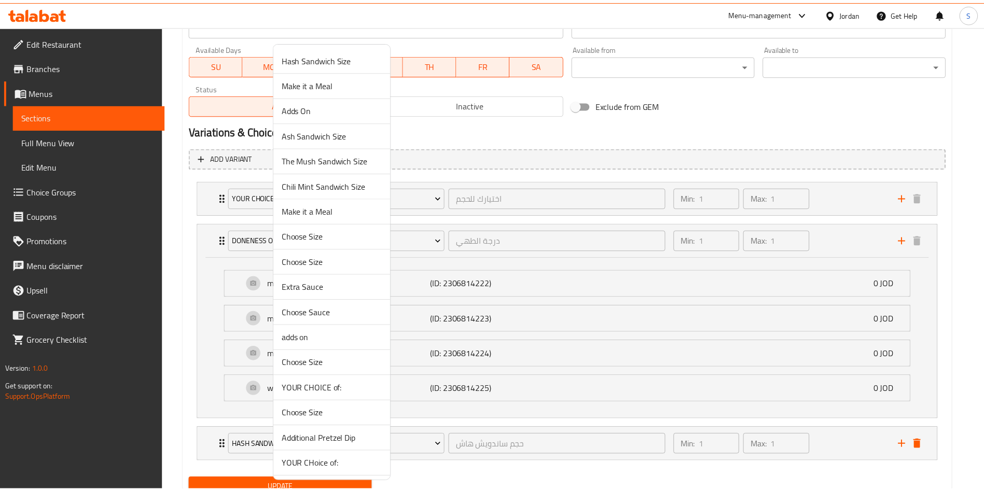
scroll to position [432, 0]
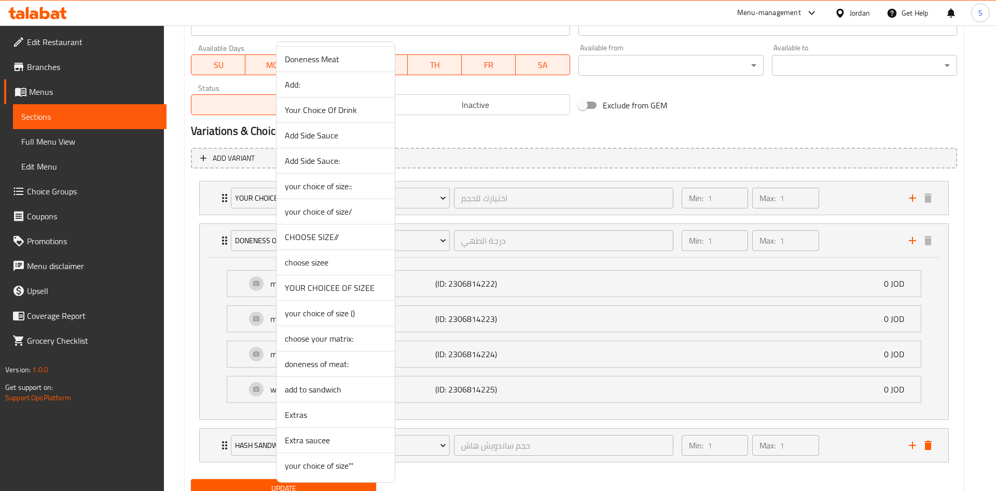
click at [328, 440] on span "Extra saucee" at bounding box center [336, 440] width 102 height 12
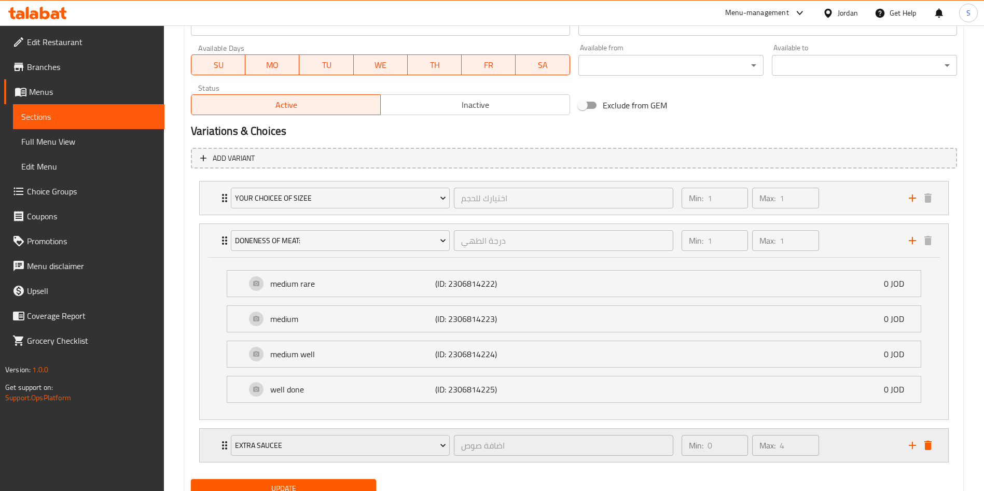
click at [849, 443] on div "Min: 0 ​ Max: 4 ​" at bounding box center [788, 445] width 227 height 33
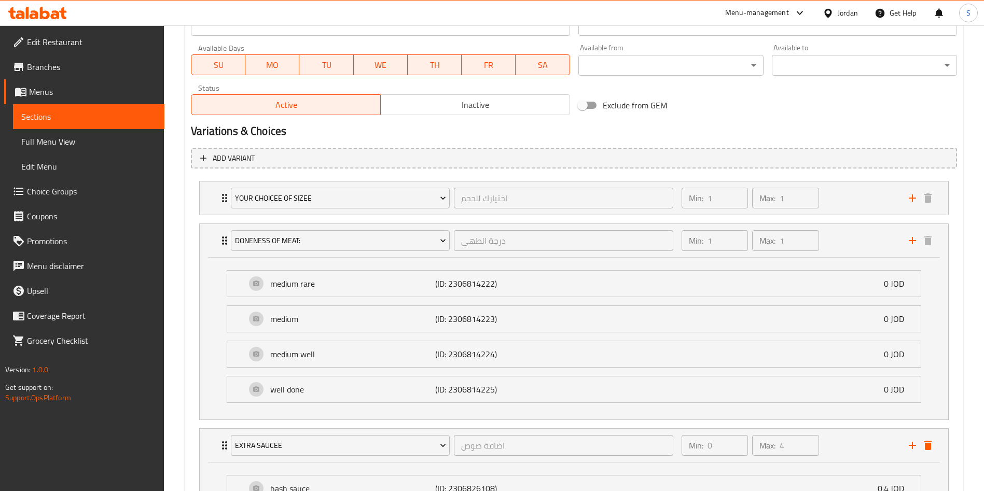
scroll to position [684, 0]
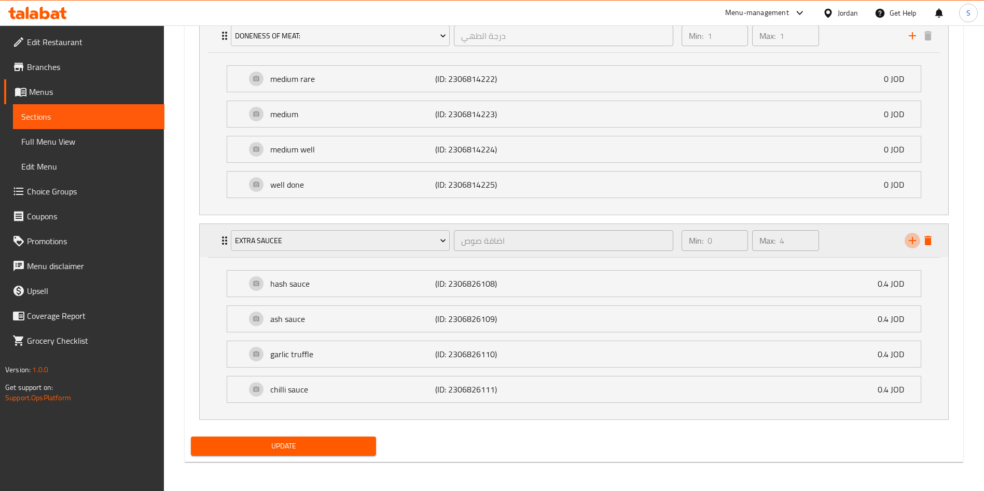
click at [913, 238] on icon "add" at bounding box center [912, 240] width 12 height 12
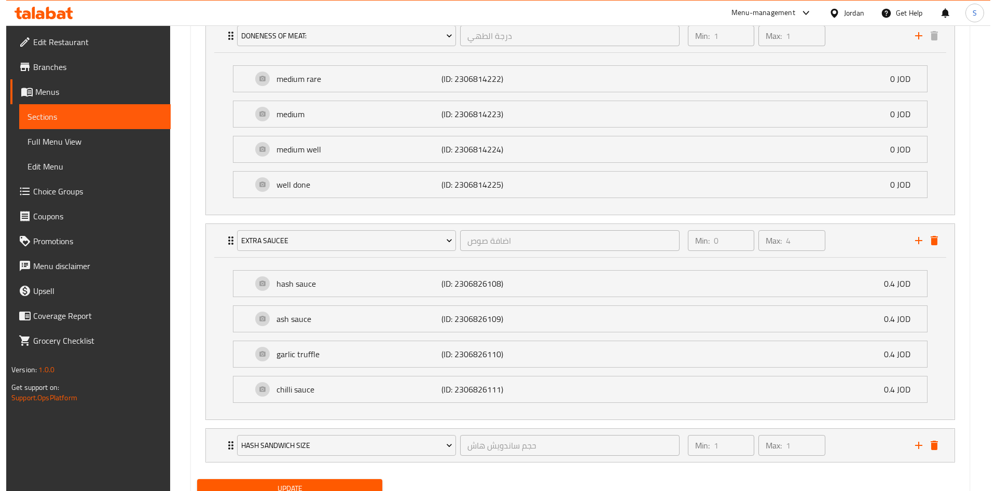
scroll to position [726, 0]
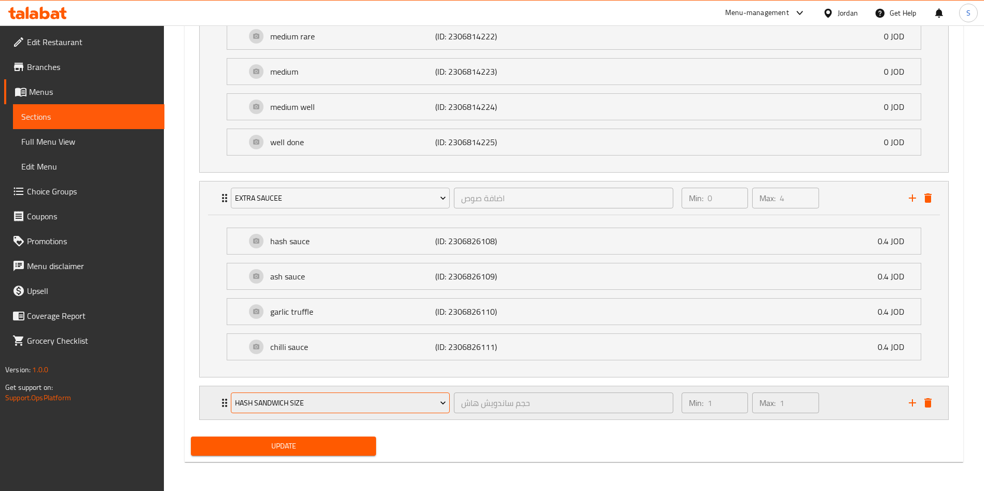
click at [296, 402] on span "Hash Sandwich Size" at bounding box center [340, 403] width 211 height 13
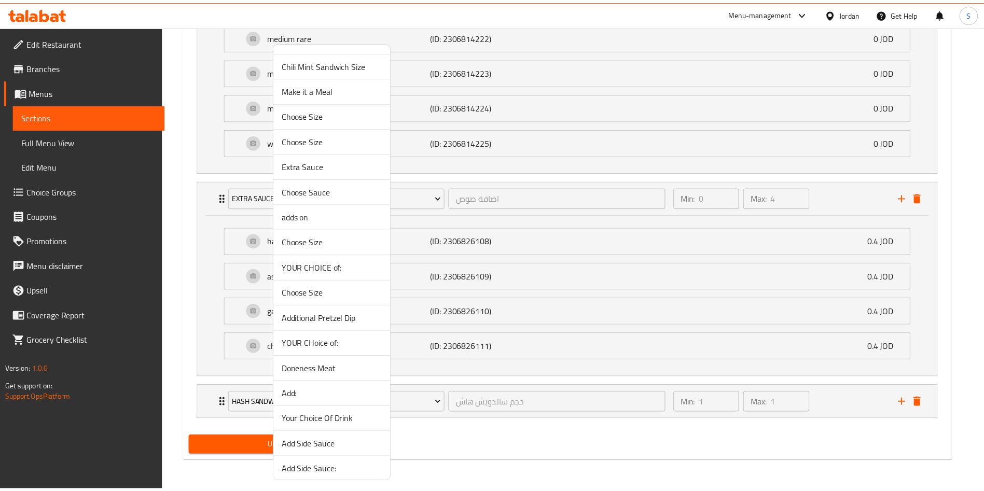
scroll to position [179, 0]
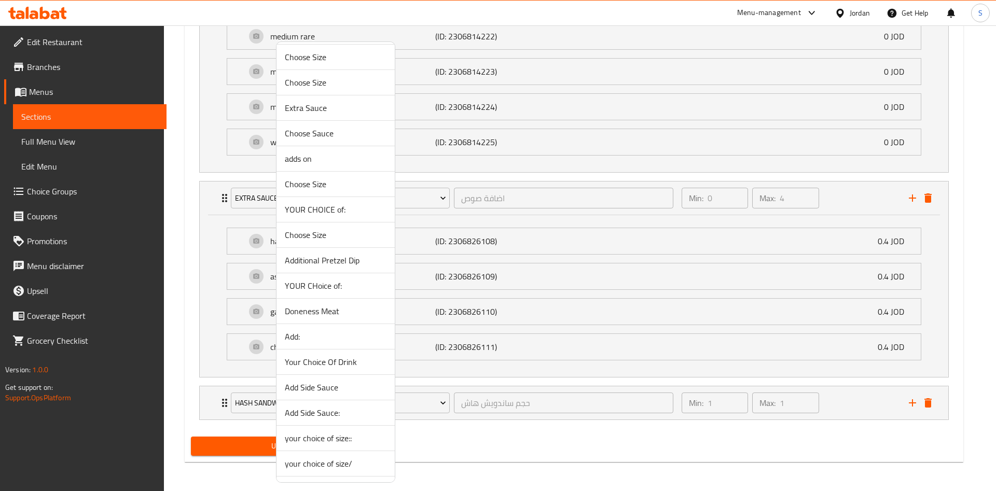
click at [324, 362] on span "Your Choice Of Drink" at bounding box center [336, 362] width 102 height 12
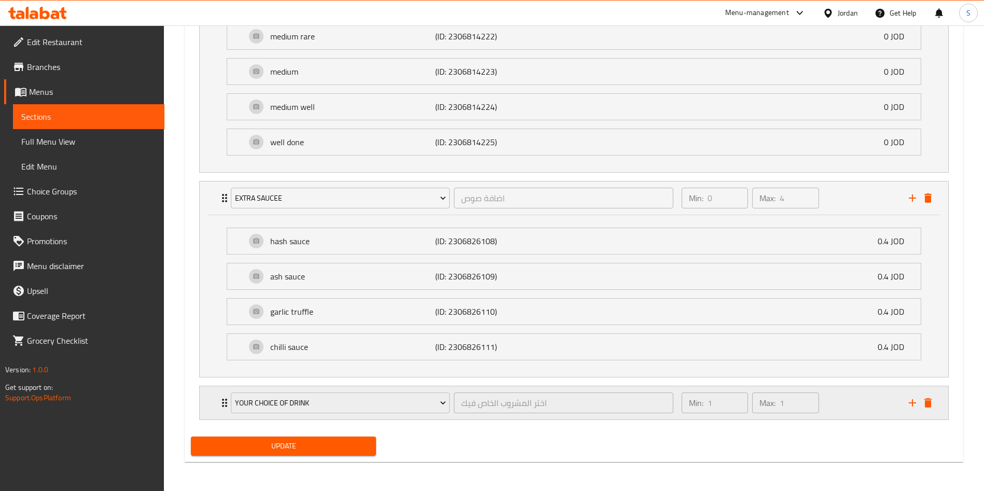
click at [828, 405] on div "Min: 1 ​ Max: 1 ​" at bounding box center [788, 402] width 227 height 33
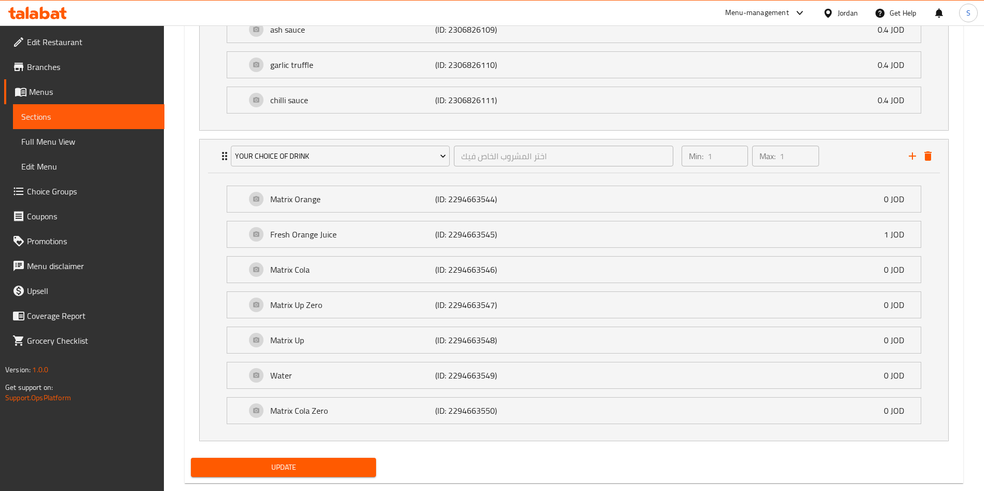
scroll to position [976, 0]
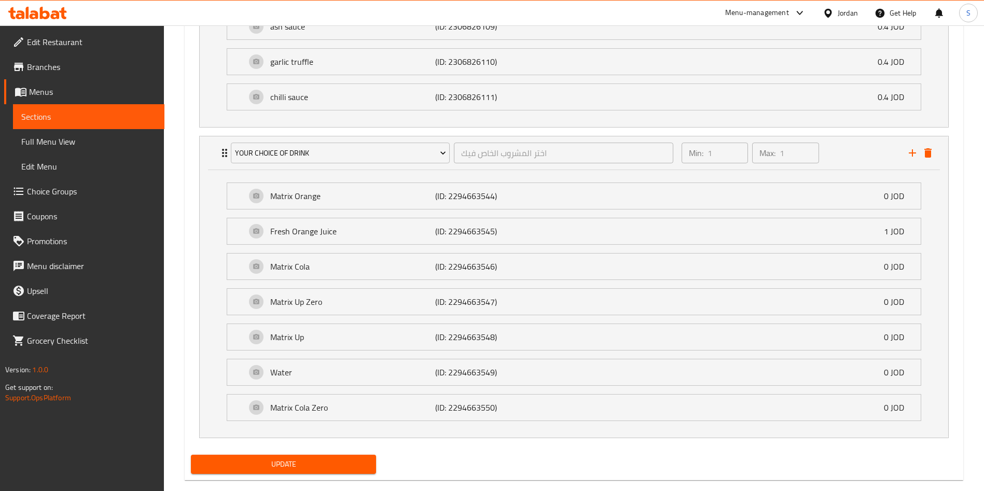
click at [366, 459] on span "Update" at bounding box center [283, 464] width 169 height 13
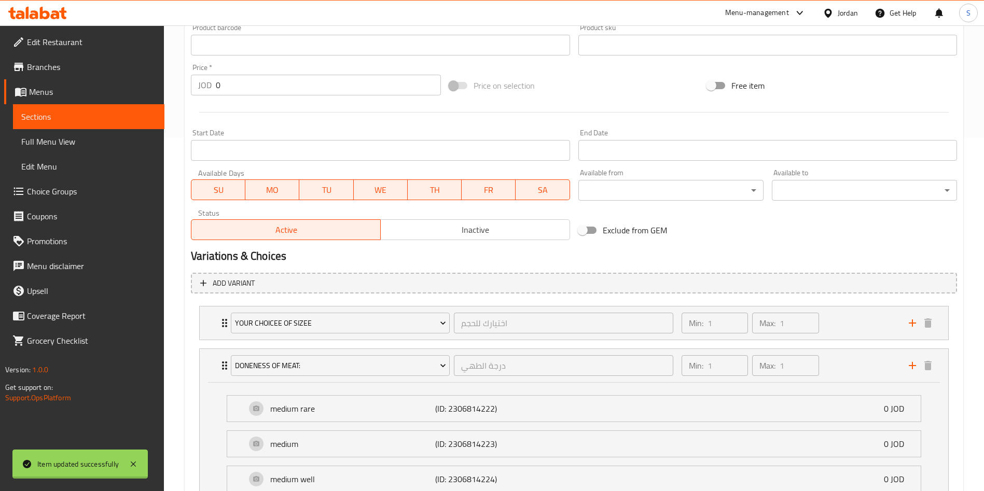
scroll to position [0, 0]
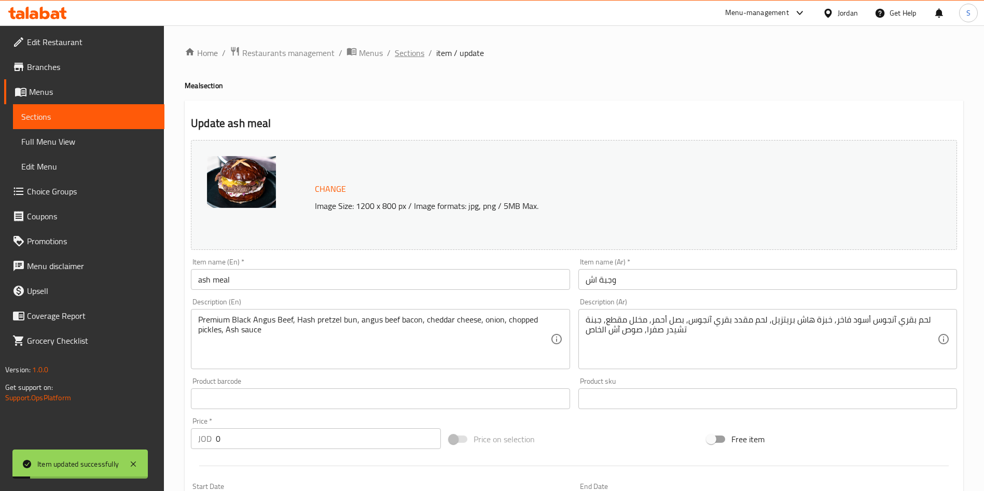
click at [406, 50] on span "Sections" at bounding box center [410, 53] width 30 height 12
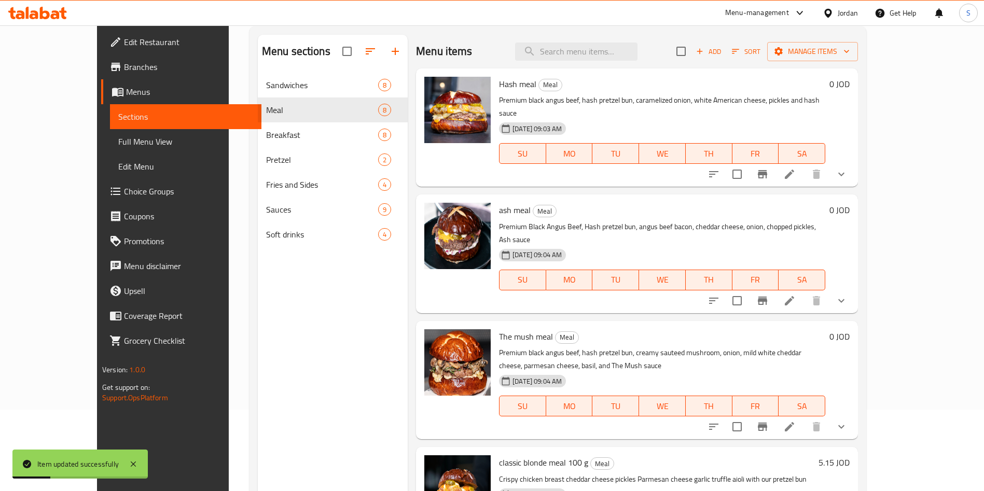
scroll to position [81, 0]
click at [804, 418] on li at bounding box center [789, 427] width 29 height 19
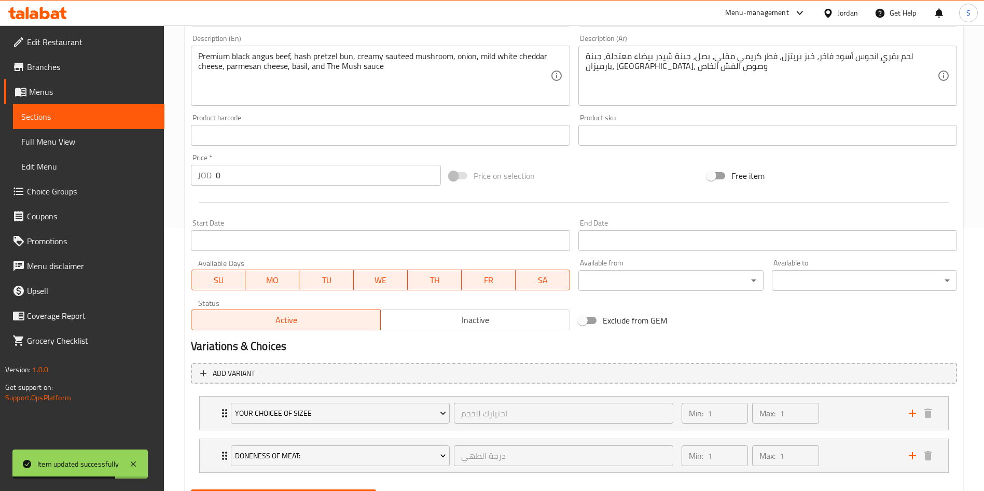
scroll to position [316, 0]
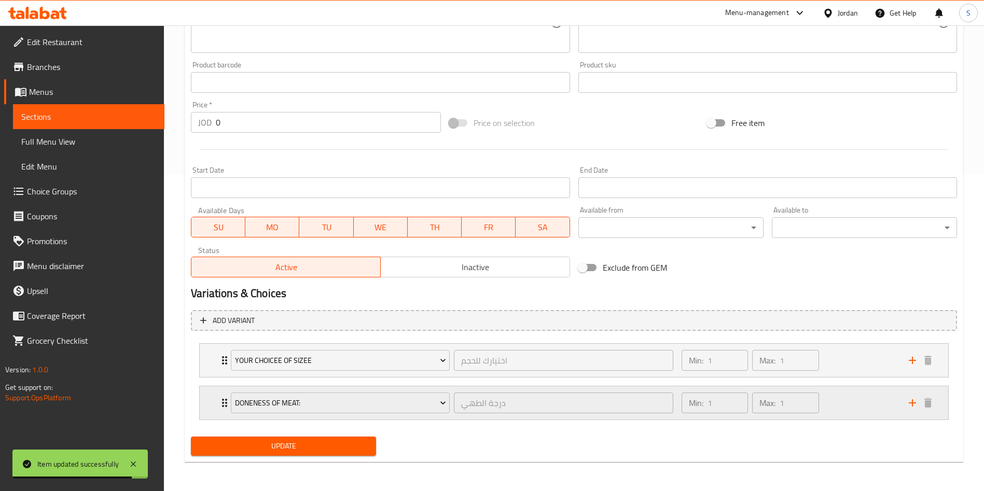
click at [215, 403] on div "doneness of meat: درجة الطهي ​ Min: 1 ​ Max: 1 ​" at bounding box center [574, 402] width 749 height 33
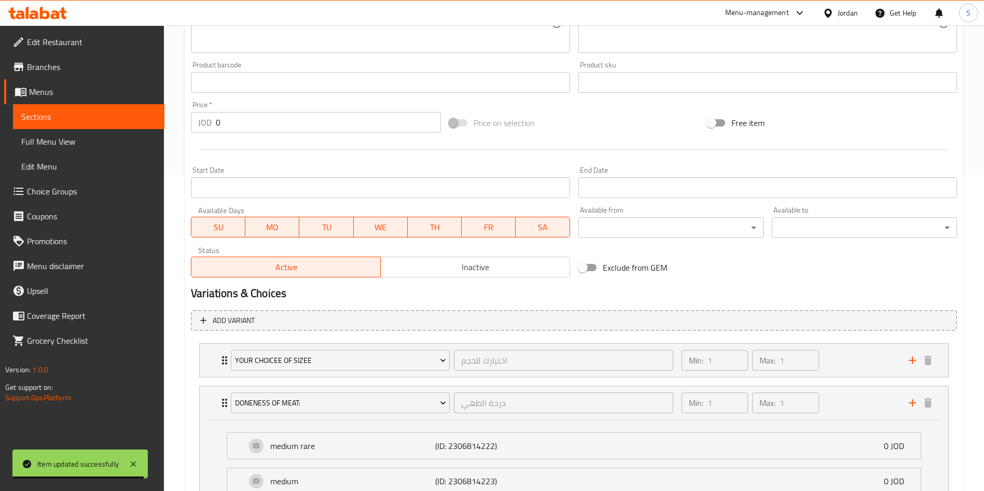
scroll to position [479, 0]
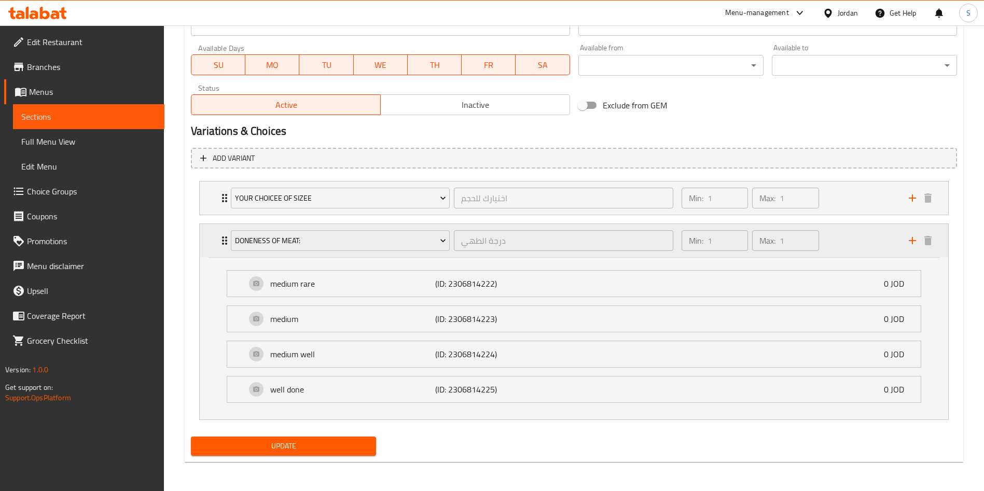
click at [911, 233] on button "add" at bounding box center [913, 241] width 16 height 16
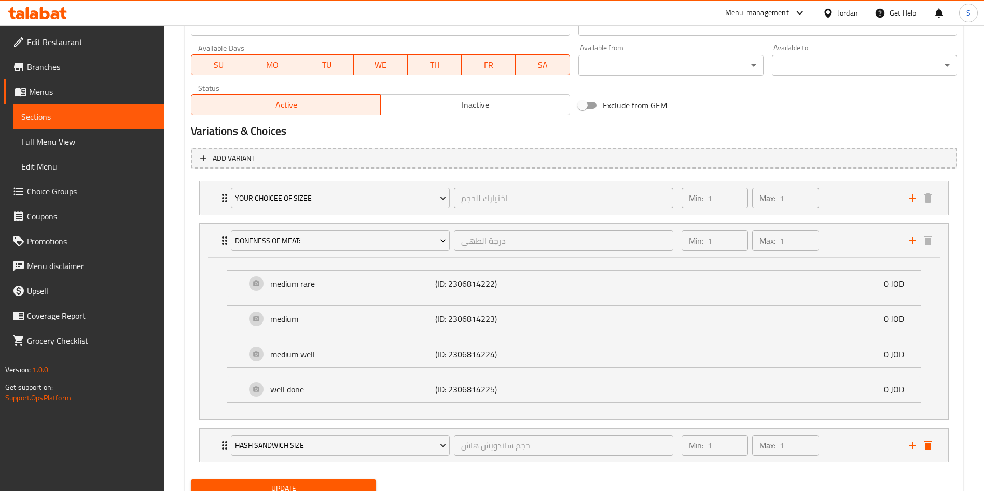
scroll to position [521, 0]
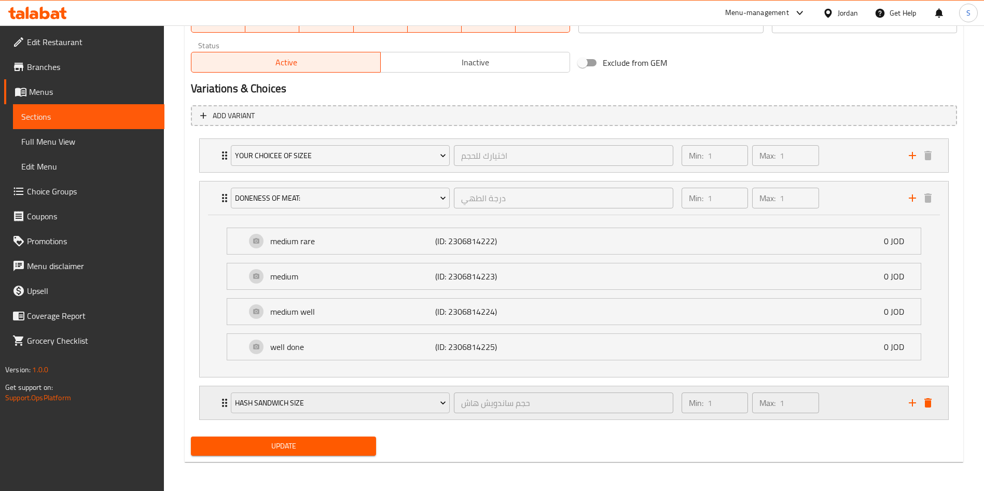
click at [214, 403] on div "Hash Sandwich Size حجم ساندويش هاش ​ Min: 1 ​ Max: 1 ​" at bounding box center [574, 402] width 749 height 33
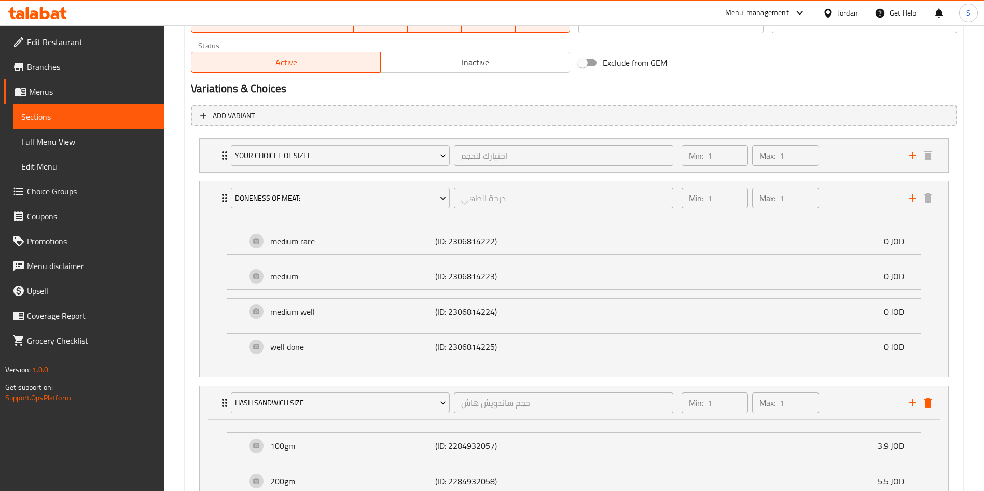
scroll to position [648, 0]
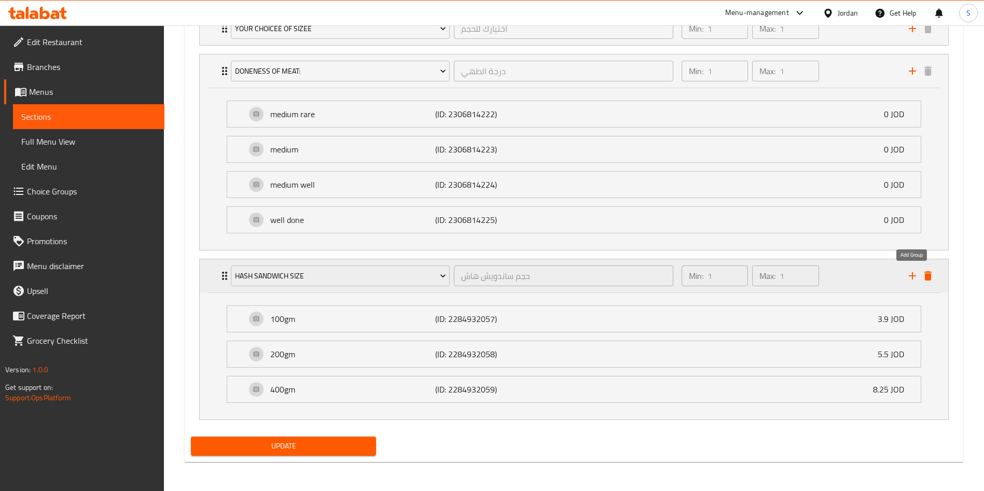
click at [906, 272] on icon "add" at bounding box center [912, 276] width 12 height 12
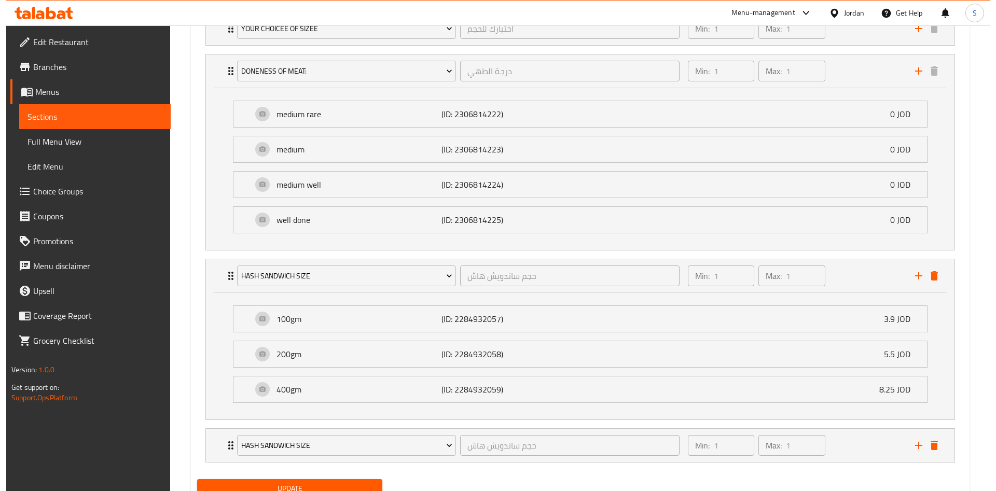
scroll to position [691, 0]
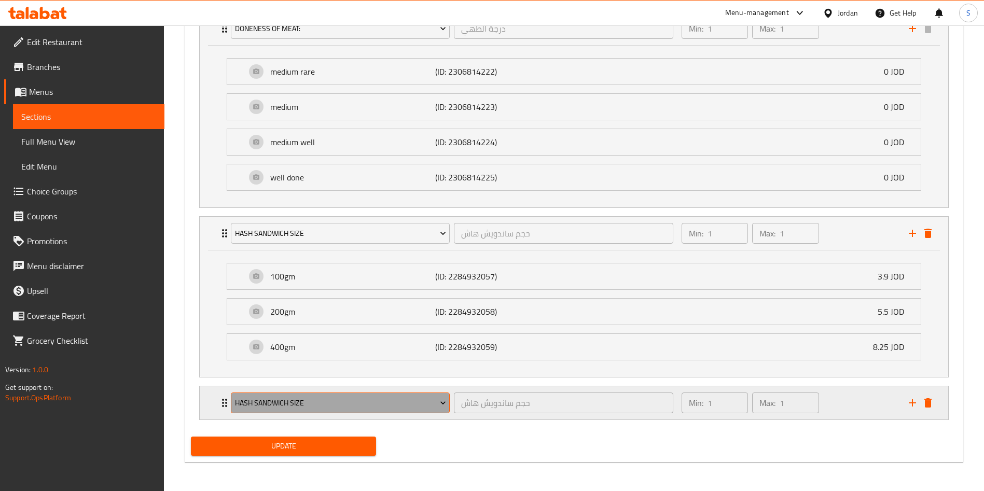
click at [288, 406] on span "Hash Sandwich Size" at bounding box center [340, 403] width 211 height 13
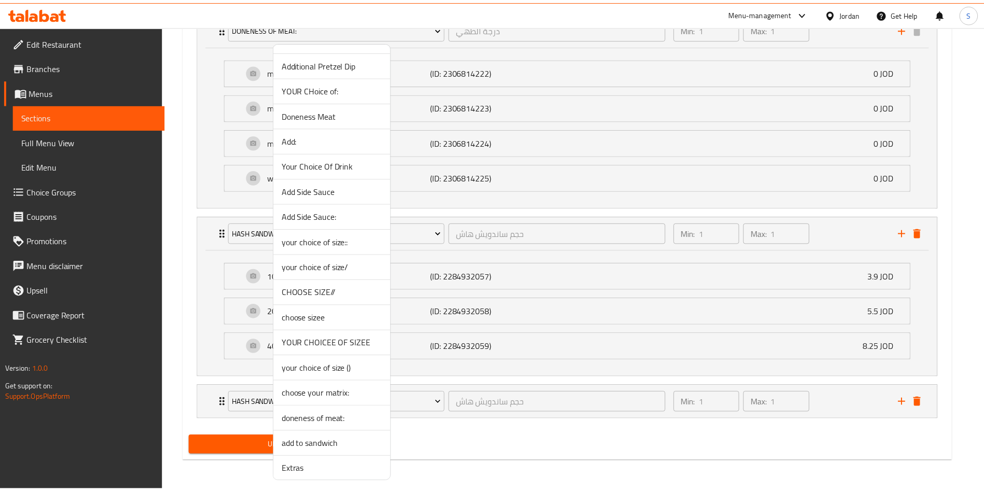
scroll to position [432, 0]
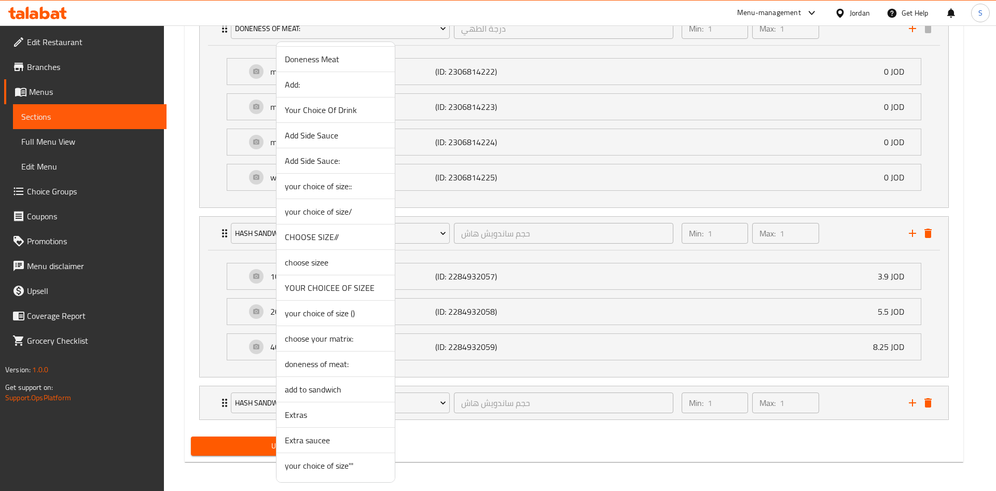
click at [329, 441] on span "Extra saucee" at bounding box center [336, 440] width 102 height 12
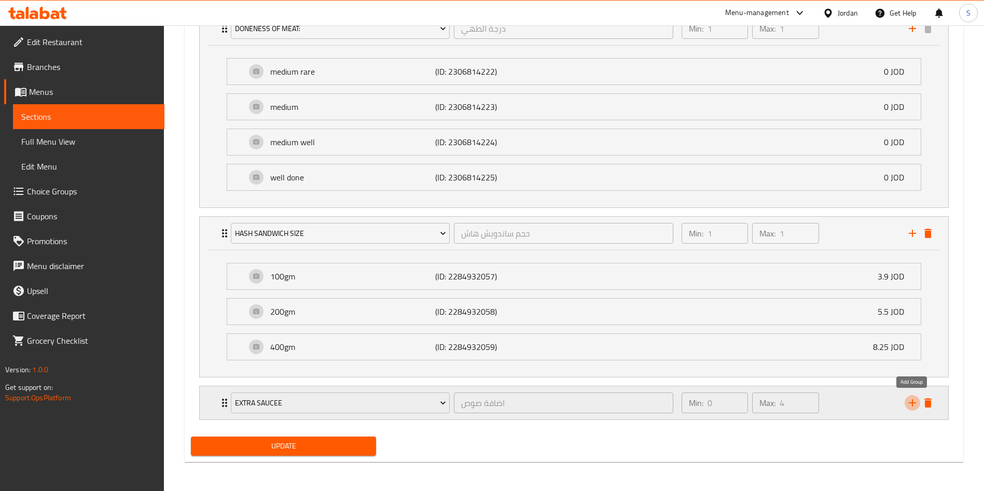
click at [918, 401] on icon "add" at bounding box center [912, 403] width 12 height 12
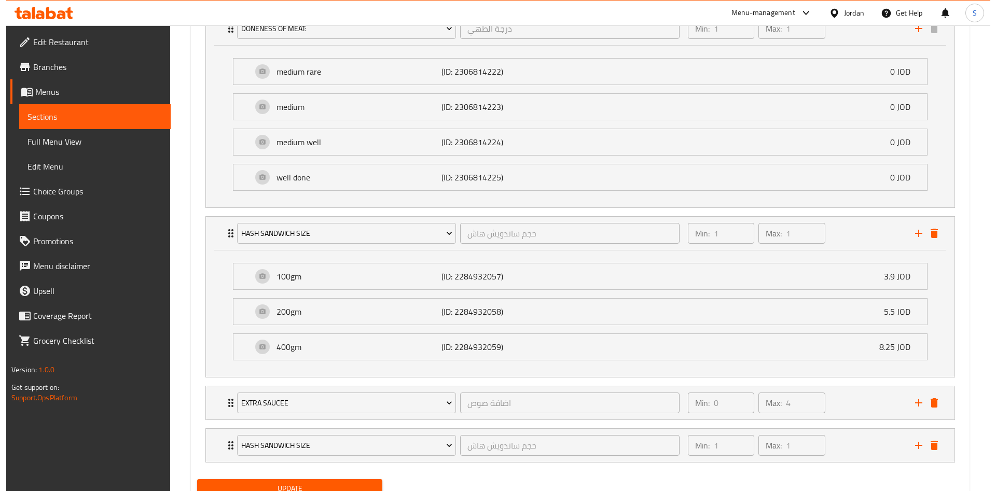
scroll to position [733, 0]
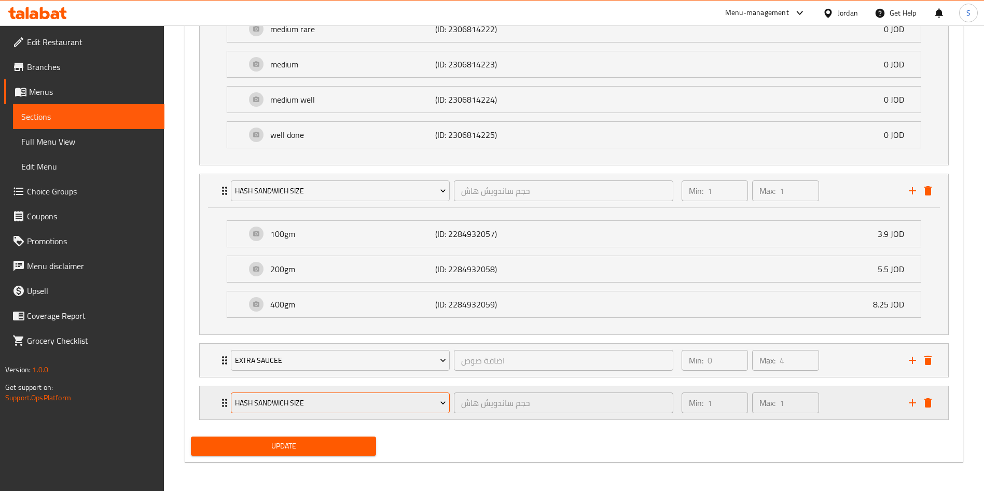
click at [400, 400] on span "Hash Sandwich Size" at bounding box center [340, 403] width 211 height 13
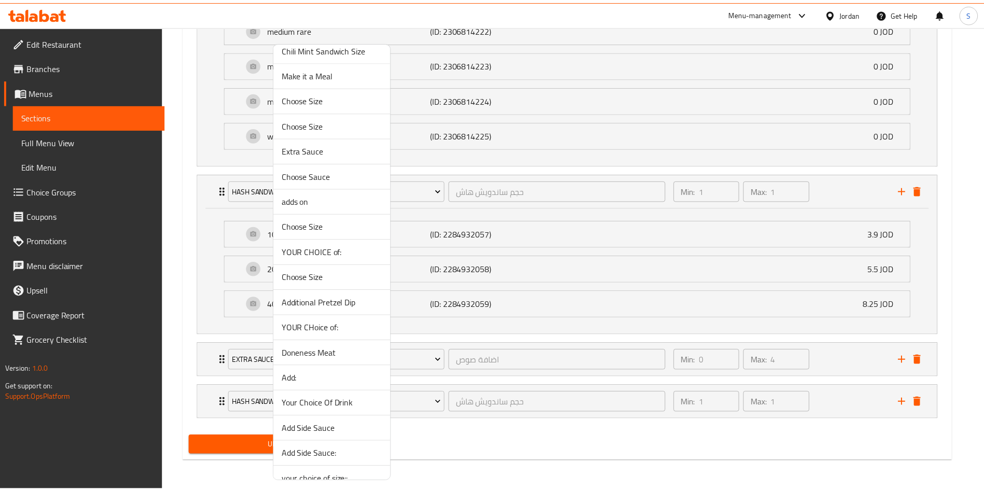
scroll to position [163, 0]
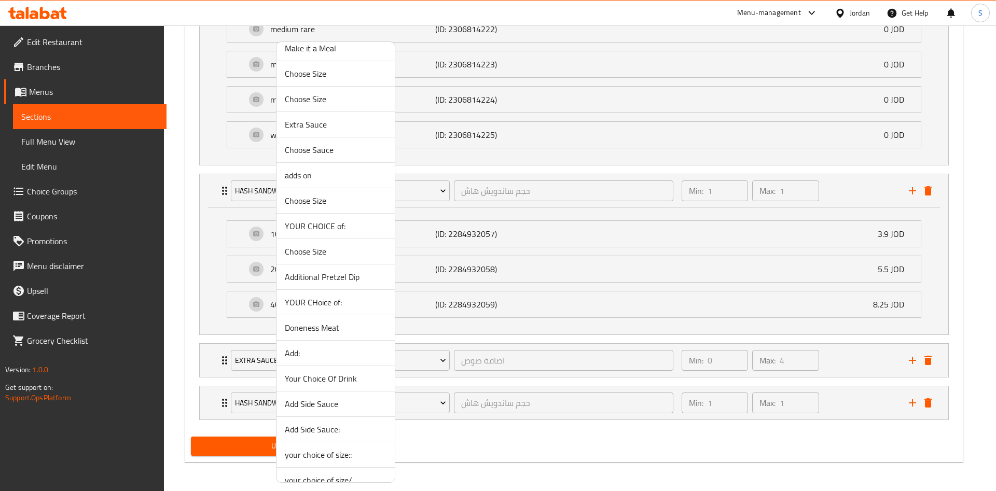
click at [345, 372] on span "Your Choice Of Drink" at bounding box center [336, 378] width 102 height 12
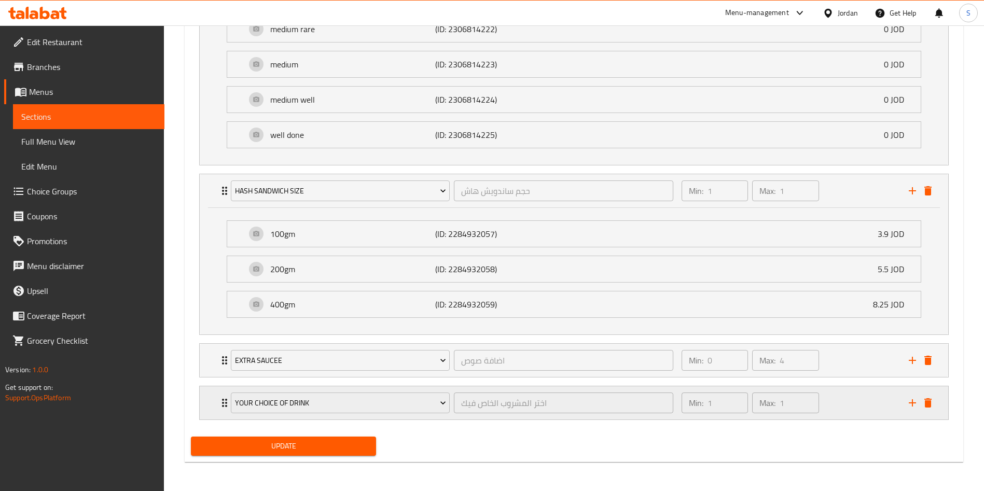
click at [852, 404] on div "Min: 1 ​ Max: 1 ​" at bounding box center [788, 402] width 227 height 33
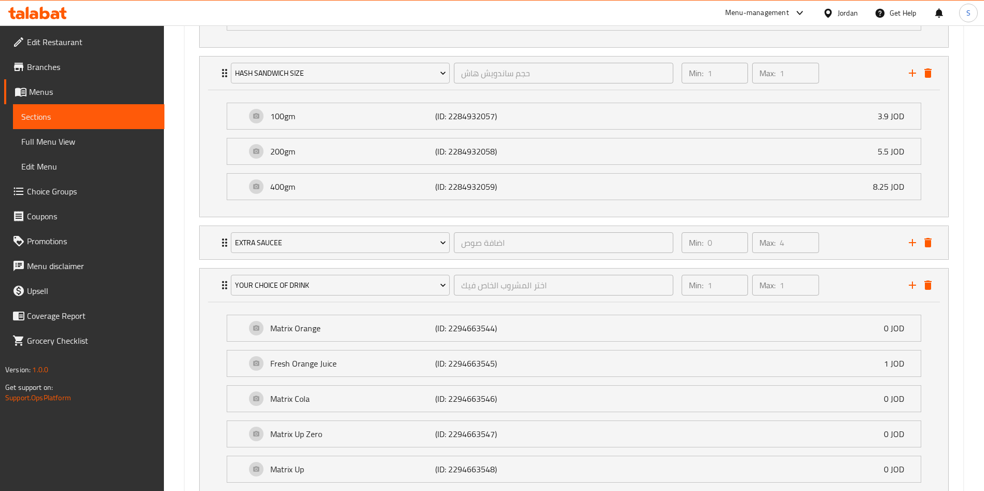
scroll to position [1002, 0]
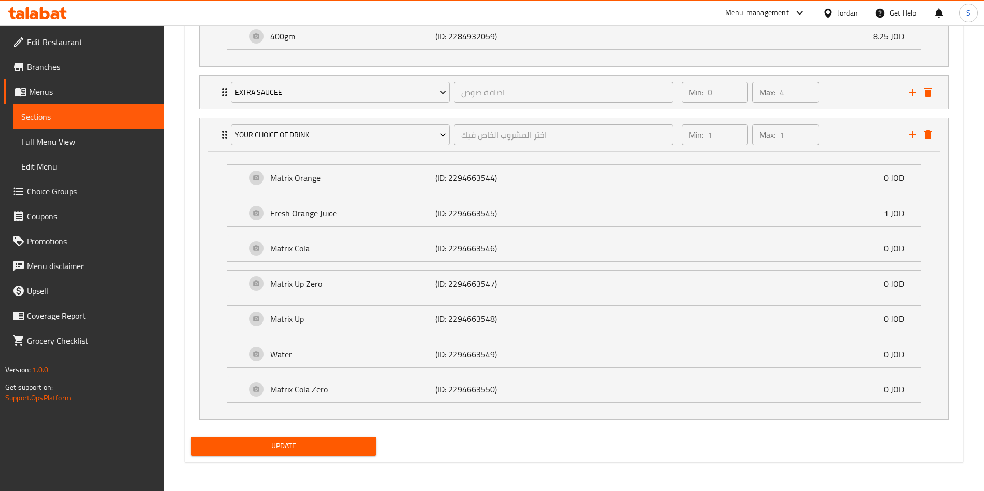
click at [343, 442] on span "Update" at bounding box center [283, 446] width 169 height 13
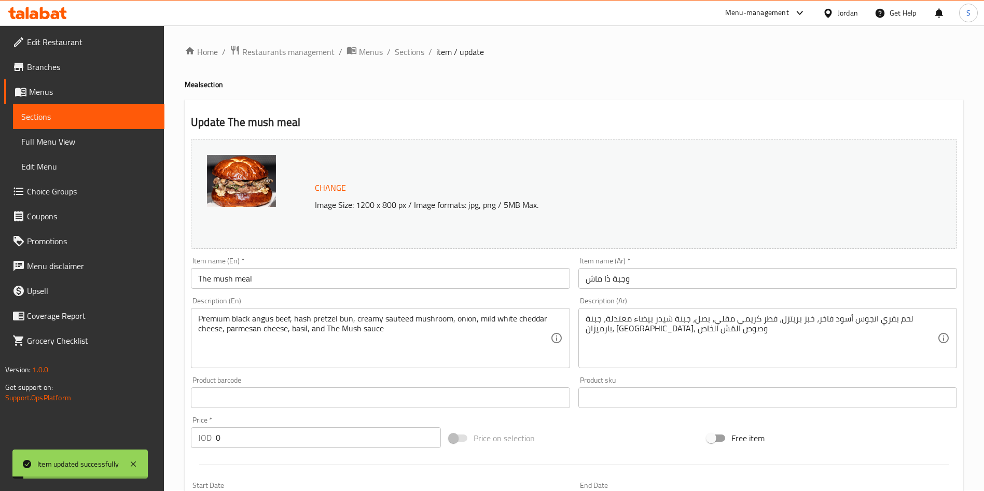
scroll to position [0, 0]
click at [412, 52] on span "Sections" at bounding box center [410, 53] width 30 height 12
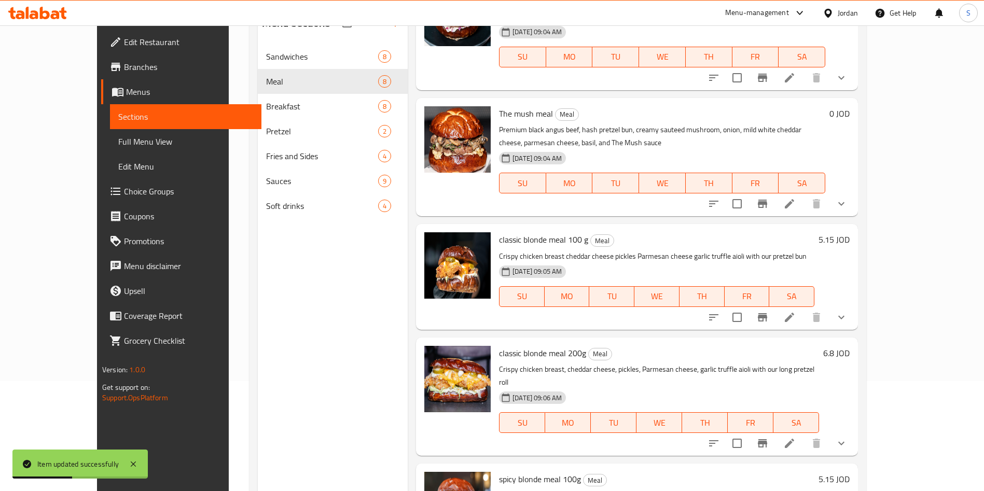
scroll to position [196, 0]
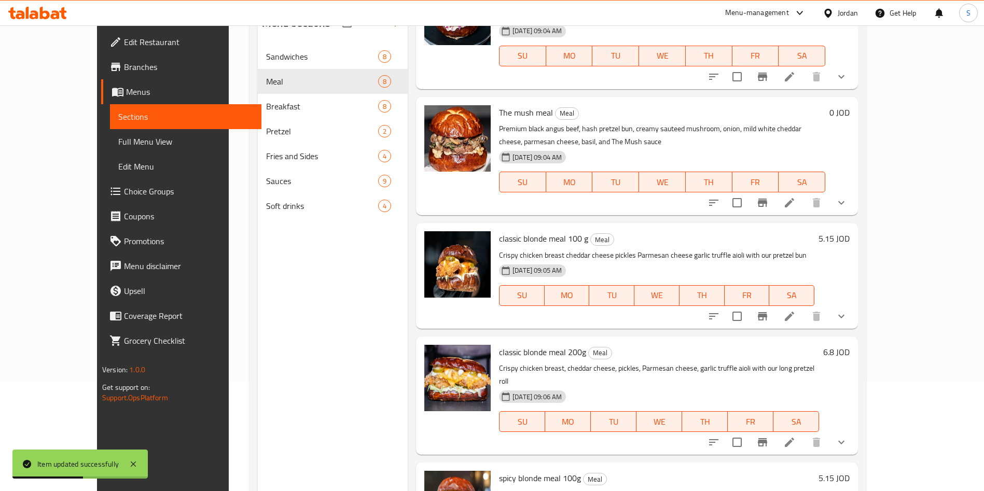
click at [804, 307] on li at bounding box center [789, 316] width 29 height 19
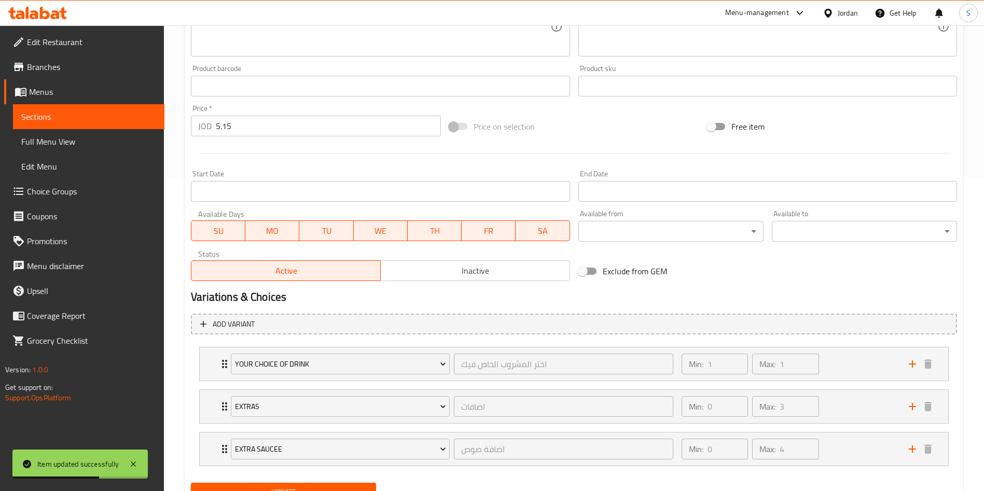
scroll to position [359, 0]
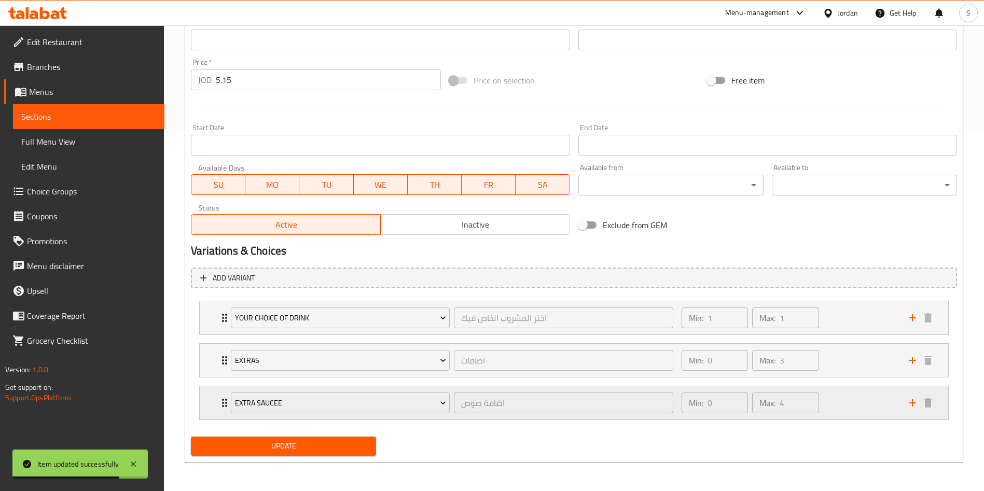
click at [210, 410] on div "Extra saucee اضافة صوص ​ Min: 0 ​ Max: 4 ​" at bounding box center [574, 402] width 749 height 33
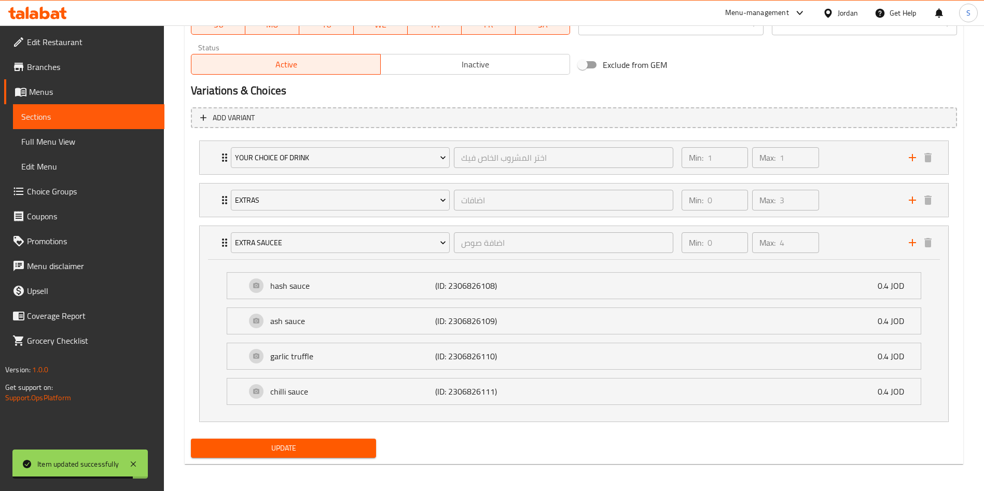
scroll to position [521, 0]
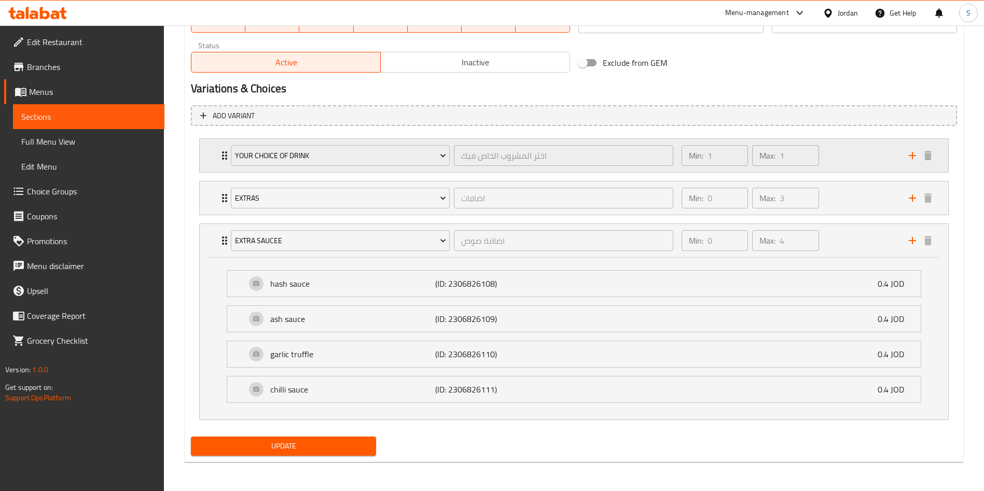
click at [860, 161] on div "Min: 1 ​ Max: 1 ​" at bounding box center [788, 155] width 227 height 33
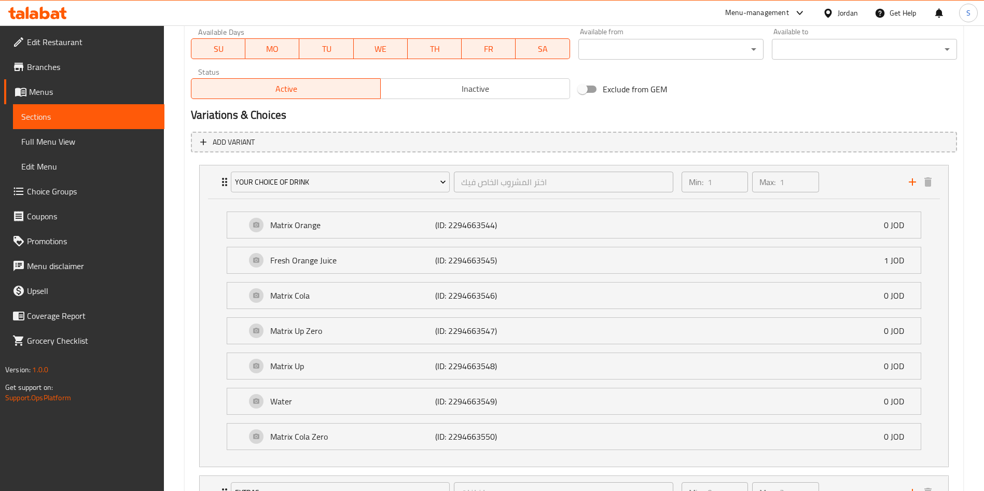
scroll to position [0, 0]
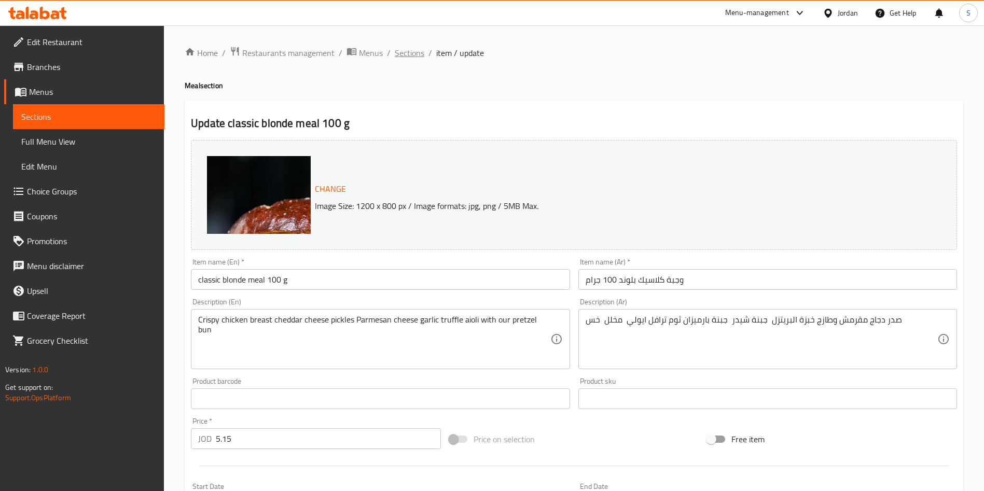
click at [411, 58] on span "Sections" at bounding box center [410, 53] width 30 height 12
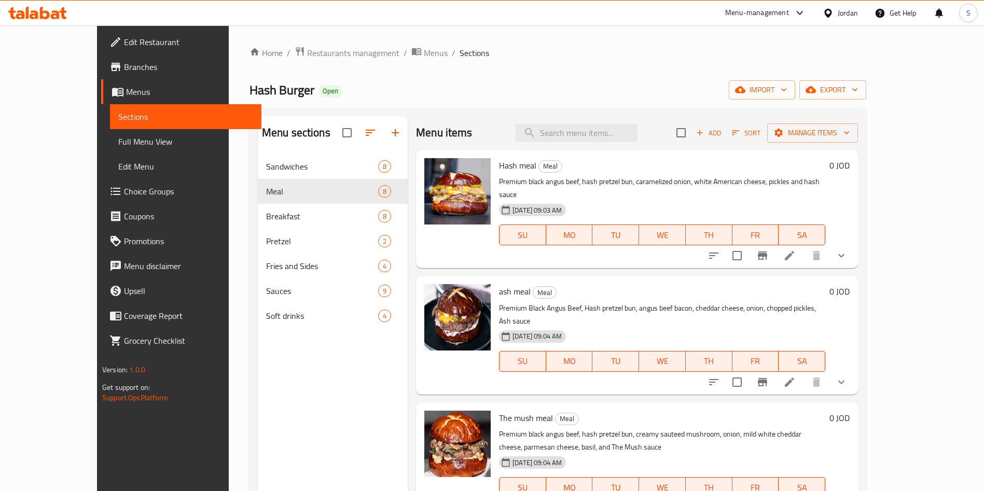
scroll to position [145, 0]
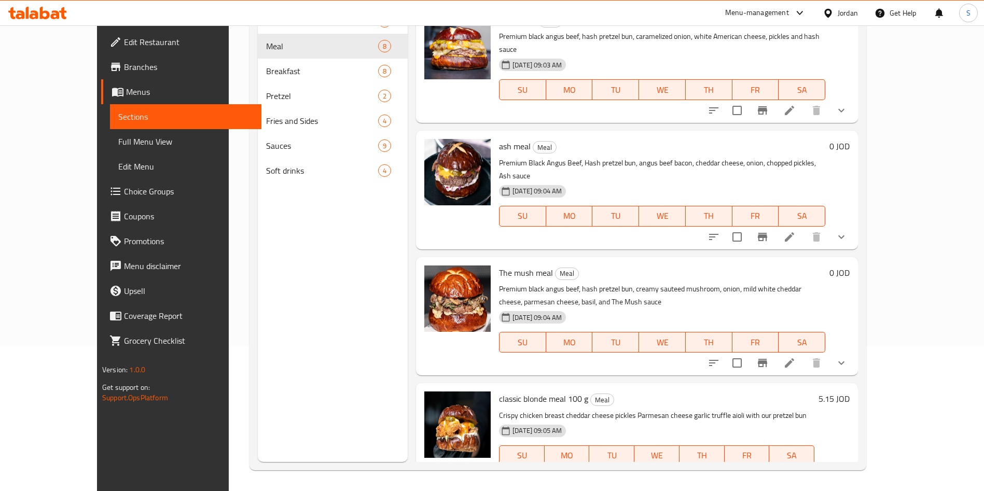
drag, startPoint x: 922, startPoint y: 91, endPoint x: 957, endPoint y: 136, distance: 57.1
click at [866, 136] on div "Menu sections Sandwiches 8 Meal 8 Breakfast 8 Pretzel 2 Fries and Sides 4 Sauce…" at bounding box center [558, 217] width 617 height 508
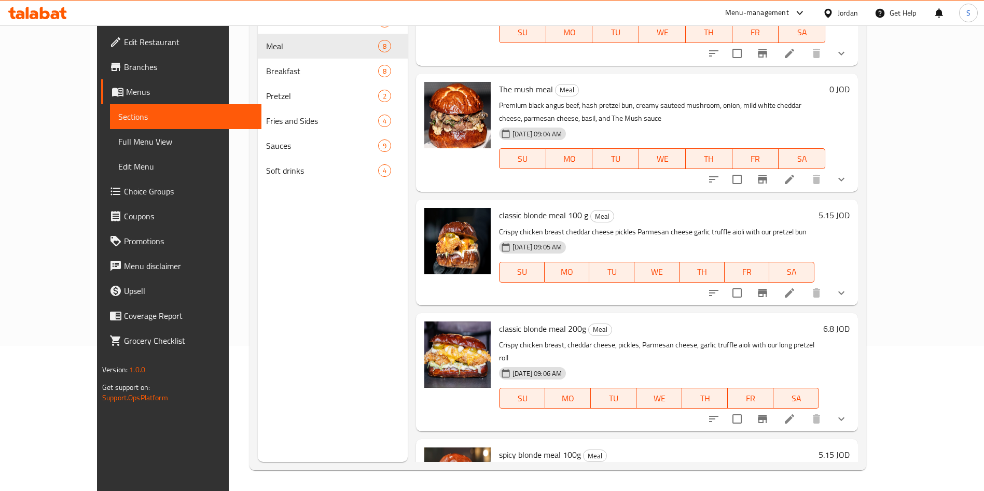
scroll to position [240, 0]
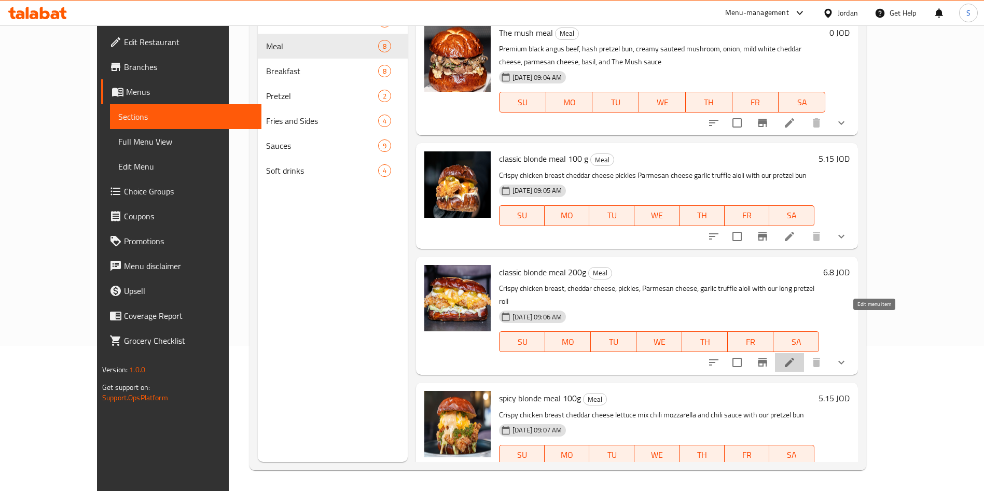
click at [796, 356] on icon at bounding box center [789, 362] width 12 height 12
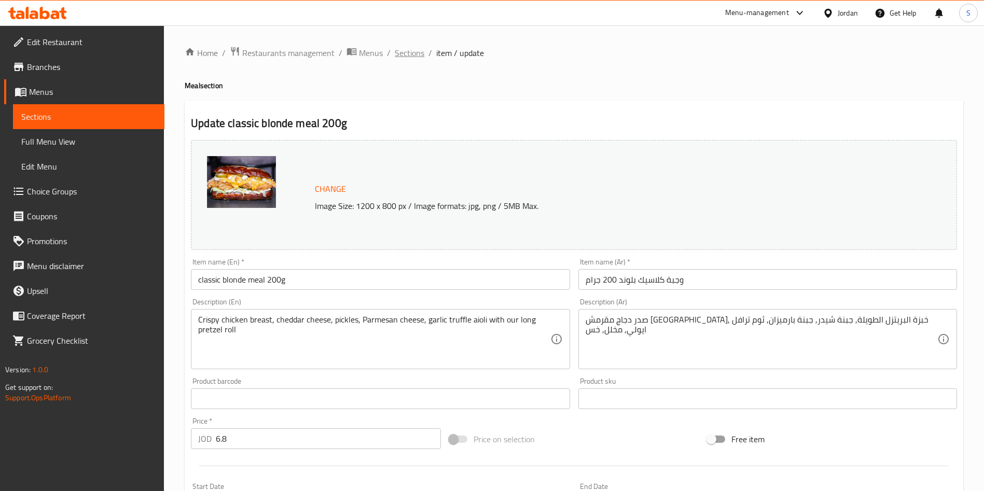
click at [406, 53] on span "Sections" at bounding box center [410, 53] width 30 height 12
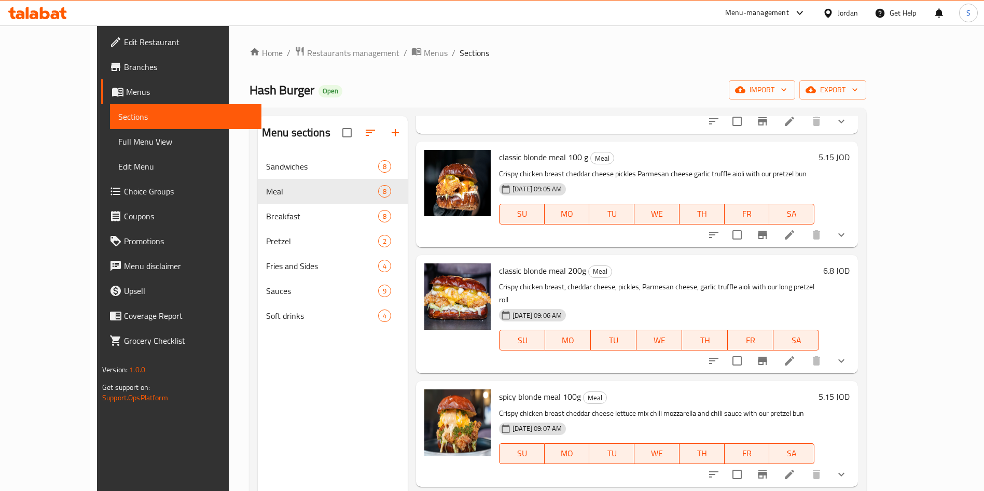
scroll to position [454, 0]
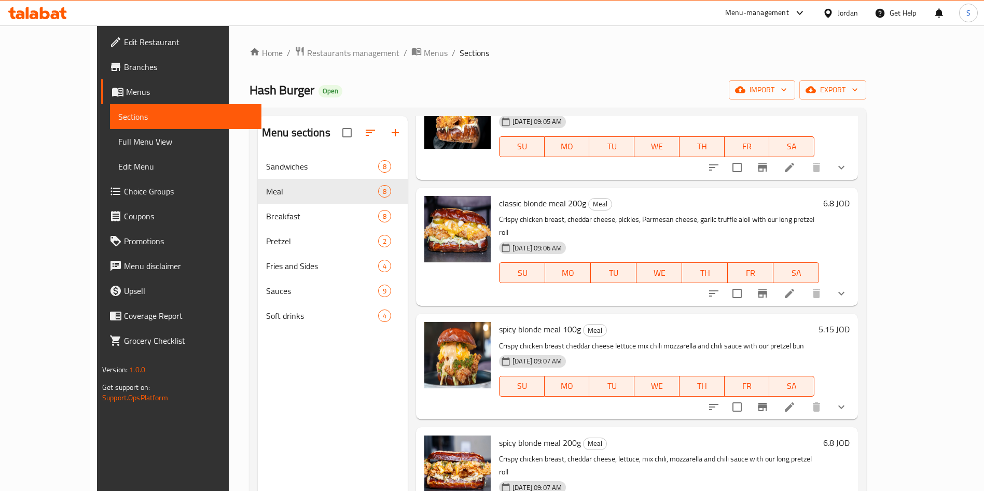
click at [796, 401] on icon at bounding box center [789, 407] width 12 height 12
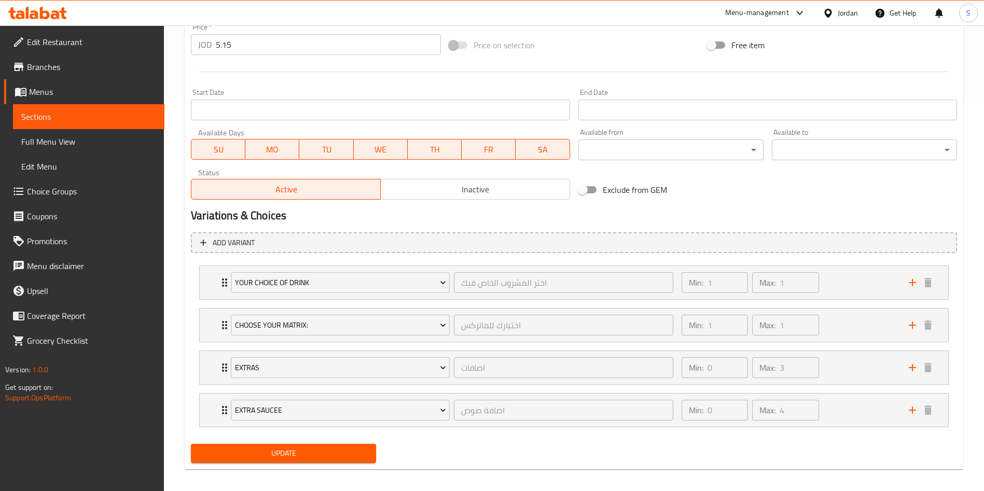
scroll to position [402, 0]
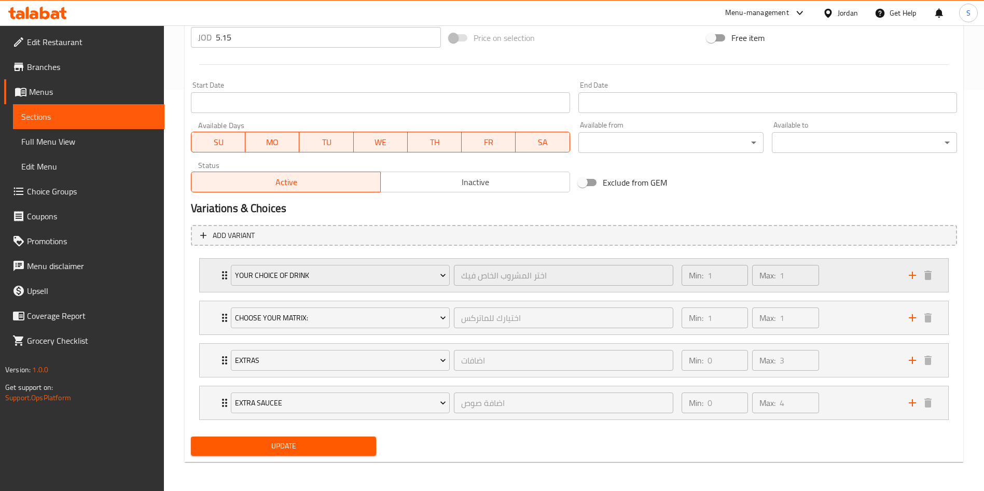
click at [868, 285] on div "Min: 1 ​ Max: 1 ​" at bounding box center [788, 275] width 227 height 33
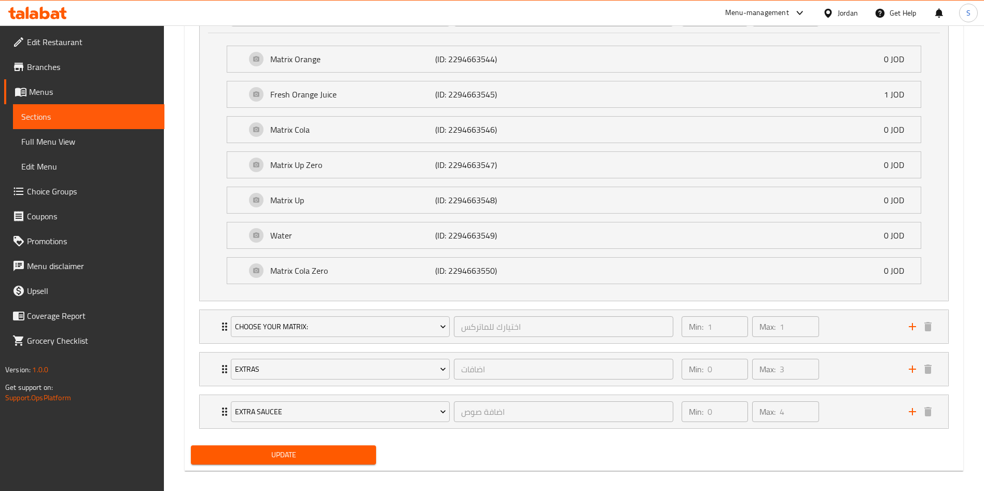
scroll to position [670, 0]
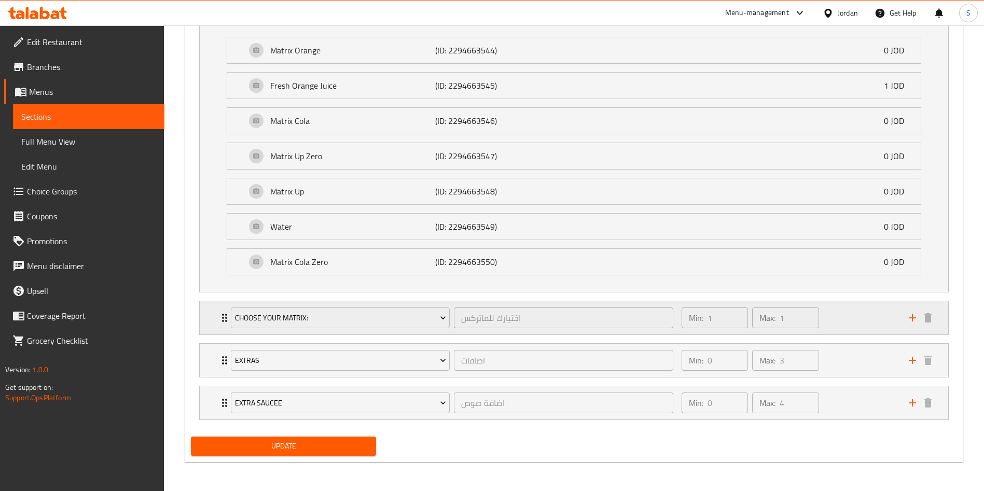
click at [850, 322] on div "Min: 1 ​ Max: 1 ​" at bounding box center [788, 317] width 227 height 33
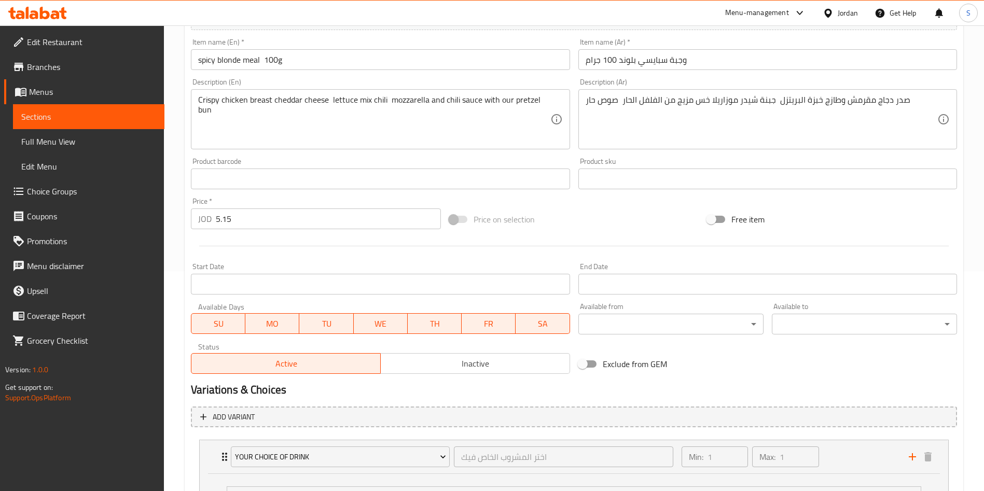
scroll to position [0, 0]
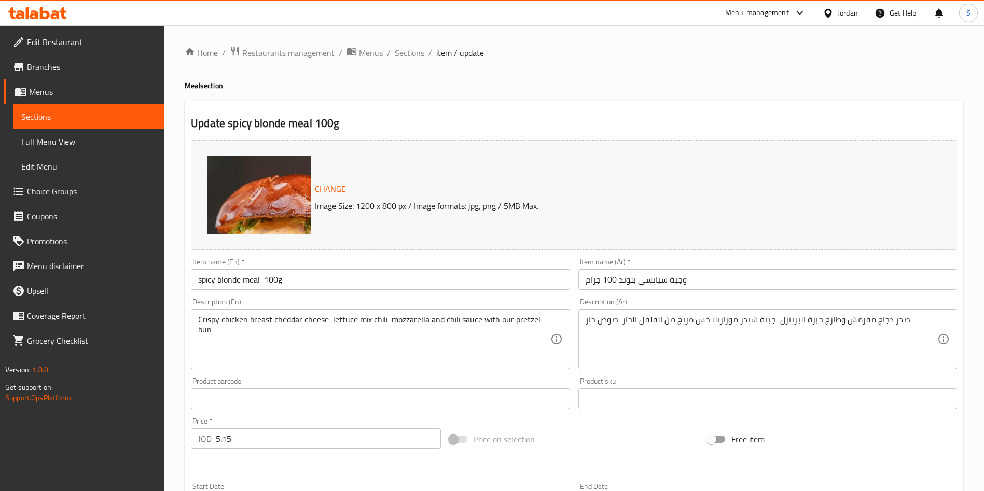
click at [408, 57] on span "Sections" at bounding box center [410, 53] width 30 height 12
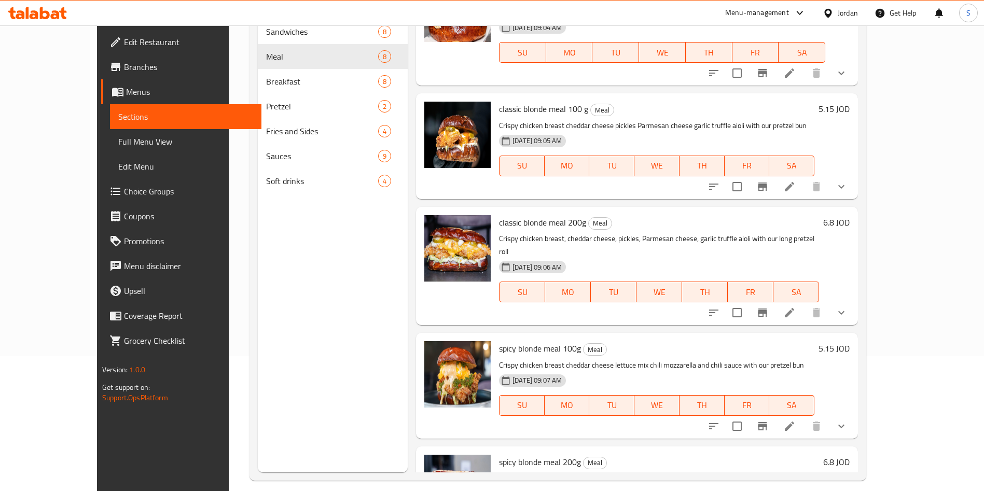
scroll to position [454, 0]
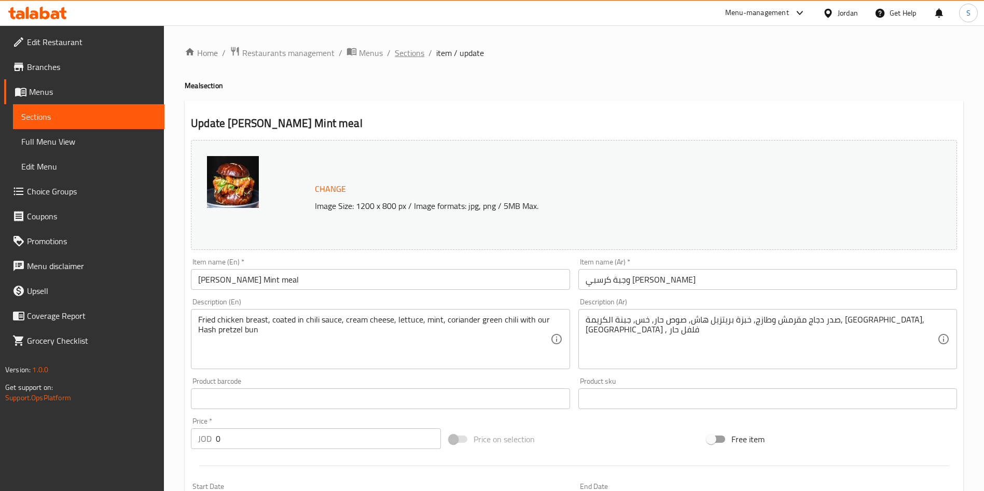
click at [418, 54] on span "Sections" at bounding box center [410, 53] width 30 height 12
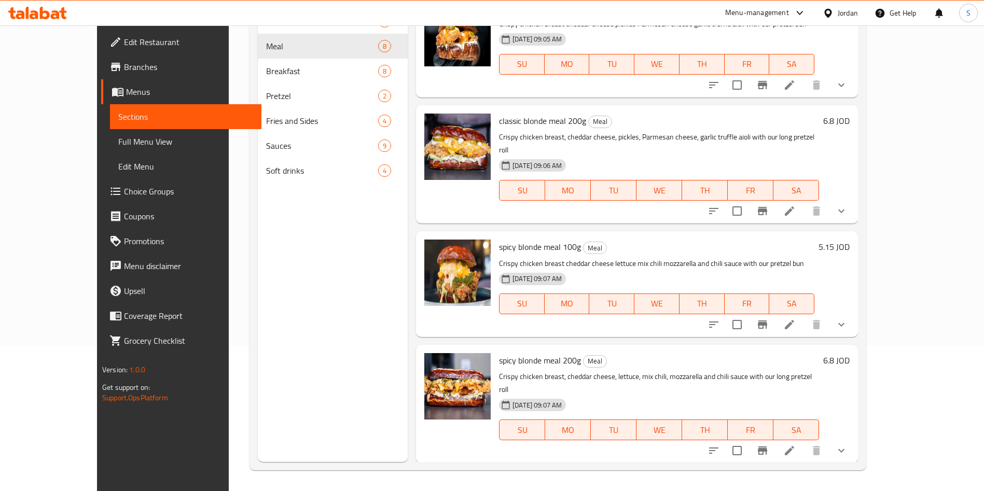
scroll to position [454, 0]
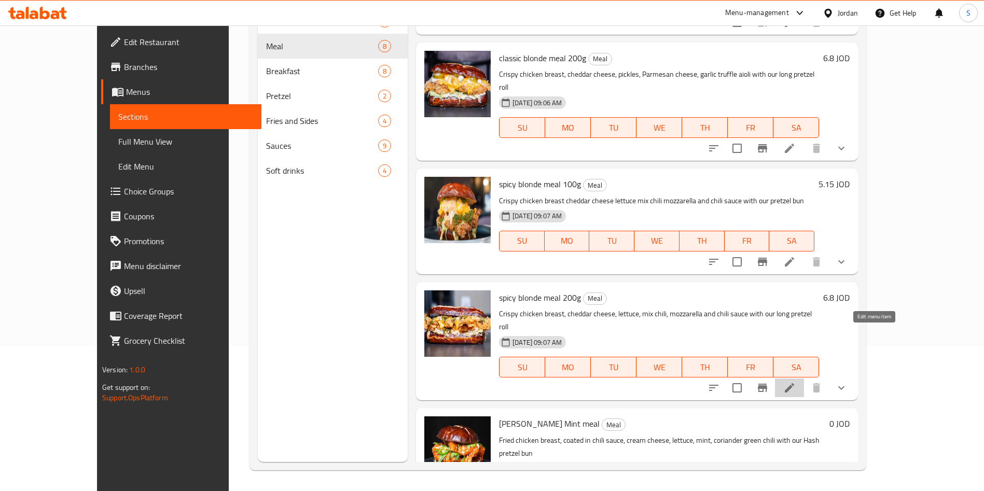
click at [796, 382] on icon at bounding box center [789, 388] width 12 height 12
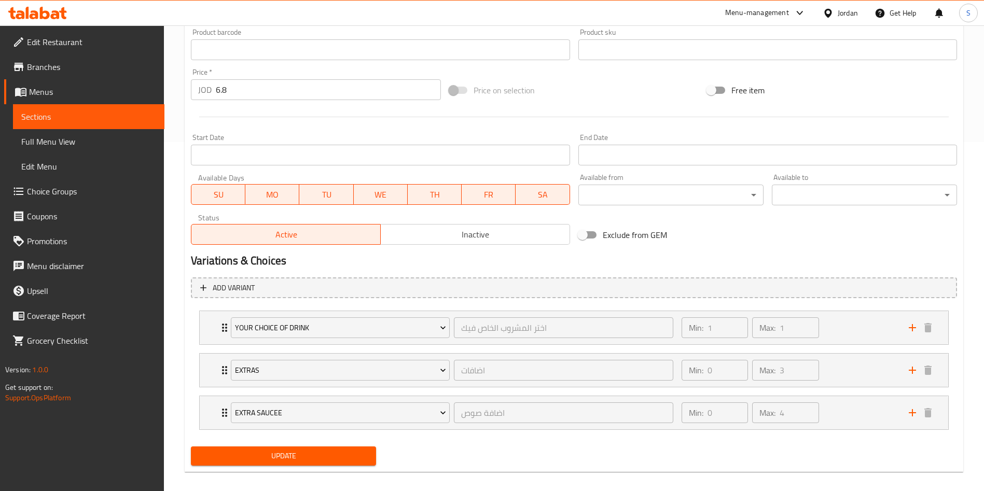
scroll to position [350, 0]
click at [873, 381] on div "Min: 0 ​ Max: 3 ​" at bounding box center [788, 369] width 227 height 33
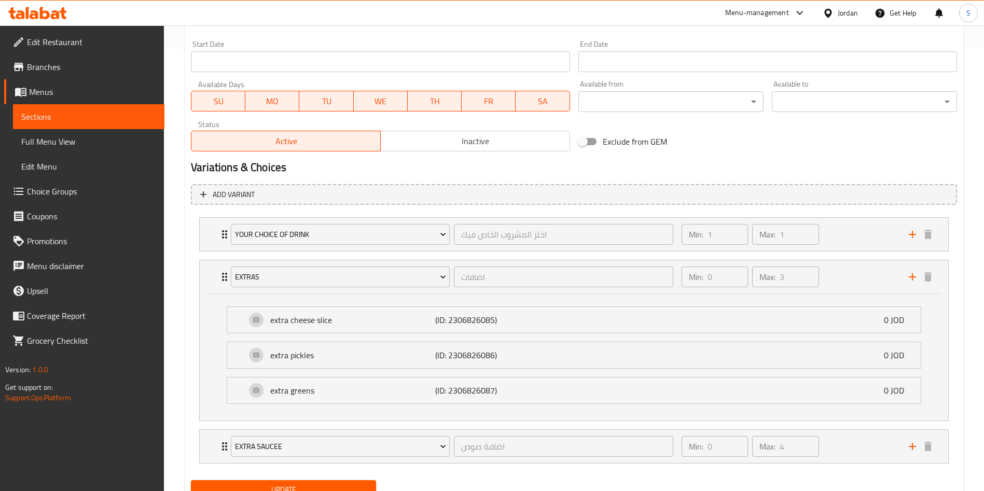
scroll to position [486, 0]
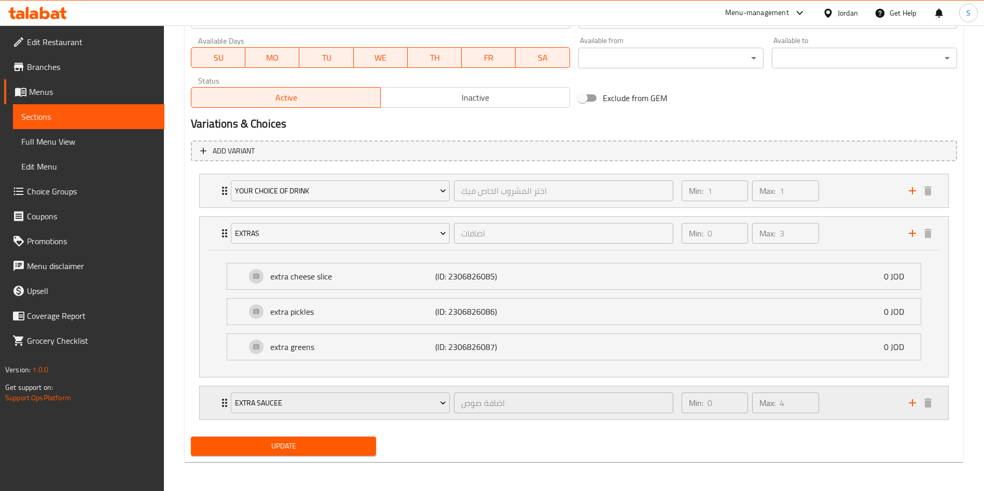
click at [861, 404] on div "Min: 0 ​ Max: 4 ​" at bounding box center [788, 402] width 227 height 33
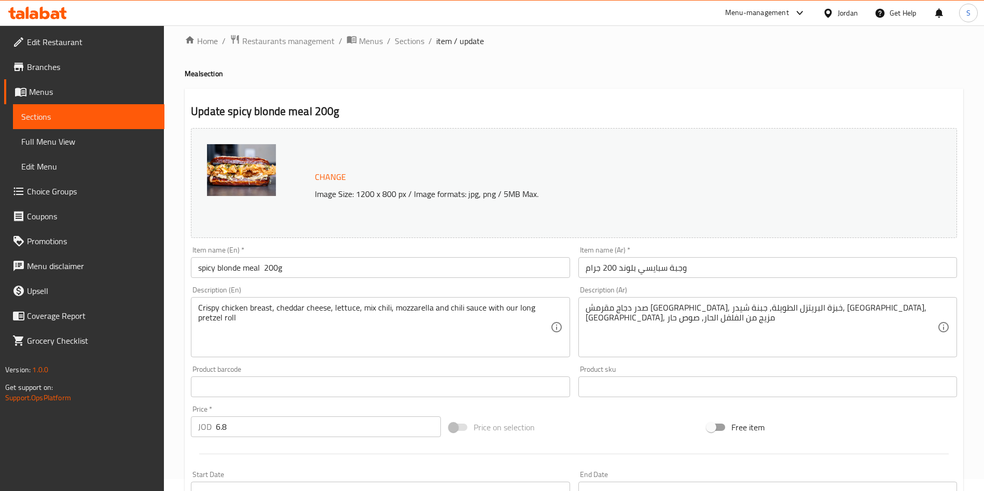
scroll to position [0, 0]
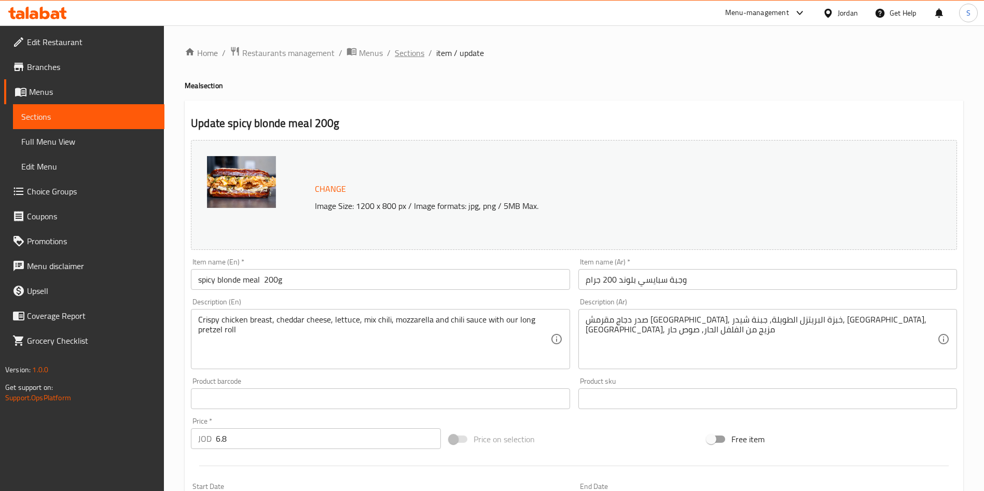
click at [410, 52] on span "Sections" at bounding box center [410, 53] width 30 height 12
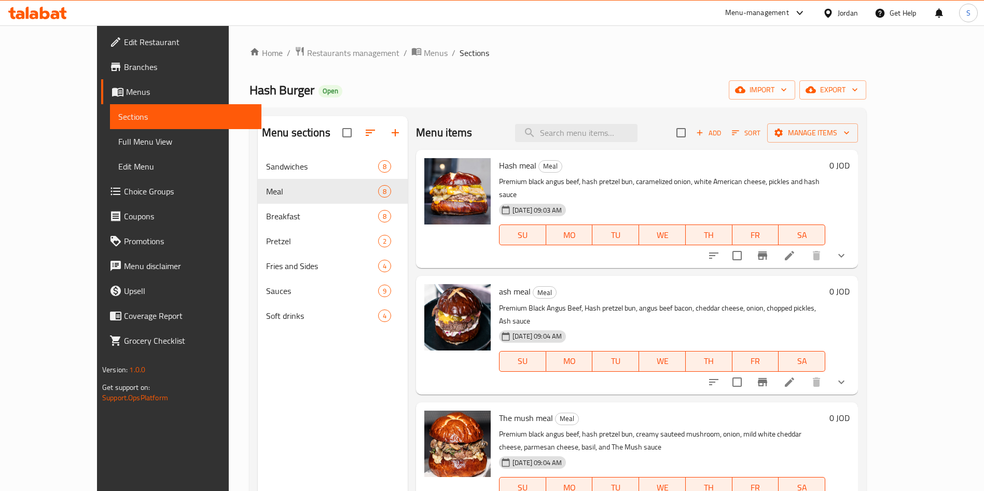
scroll to position [145, 0]
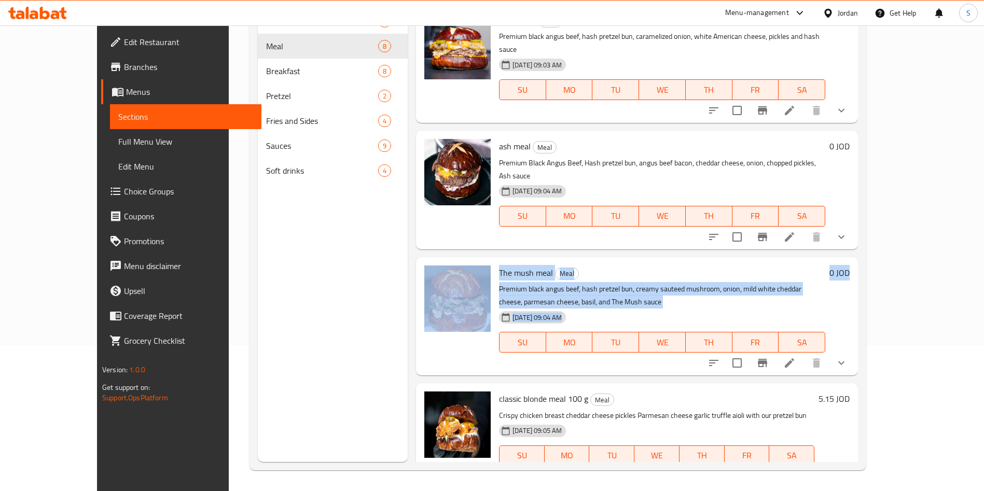
drag, startPoint x: 942, startPoint y: 113, endPoint x: 933, endPoint y: 240, distance: 128.0
click at [858, 240] on div "Menu items Add Sort Manage items Hash meal Meal Premium black angus beef, hash …" at bounding box center [633, 216] width 450 height 491
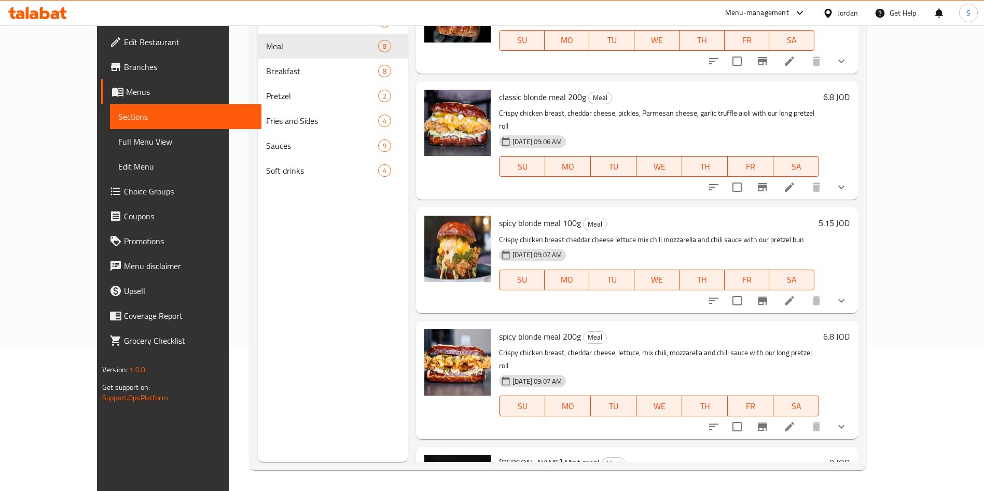
scroll to position [454, 0]
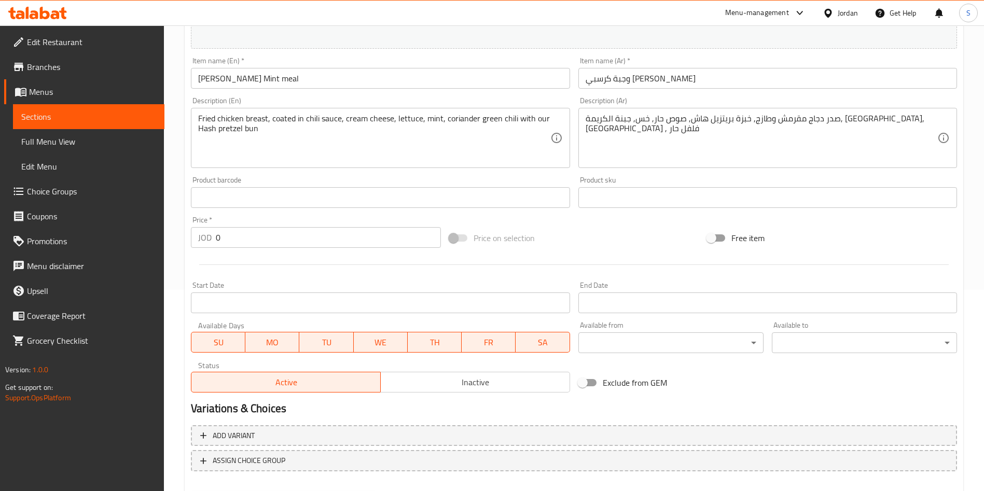
scroll to position [257, 0]
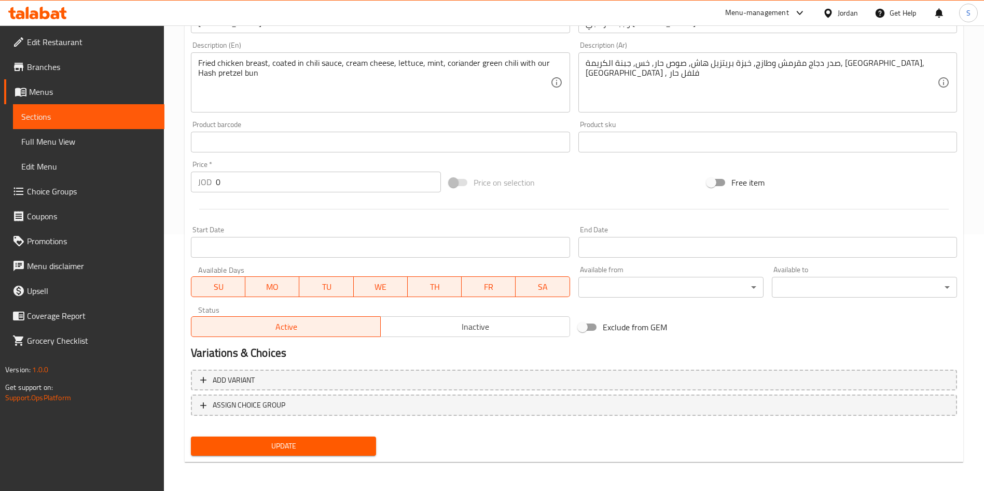
click at [977, 273] on div "Home / Restaurants management / Menus / Sections / item / update Meal section U…" at bounding box center [574, 130] width 820 height 723
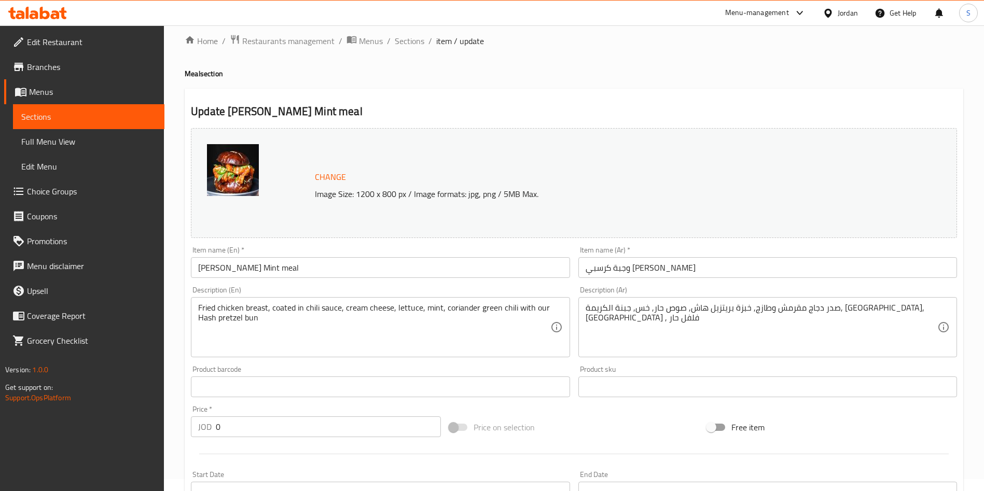
scroll to position [0, 0]
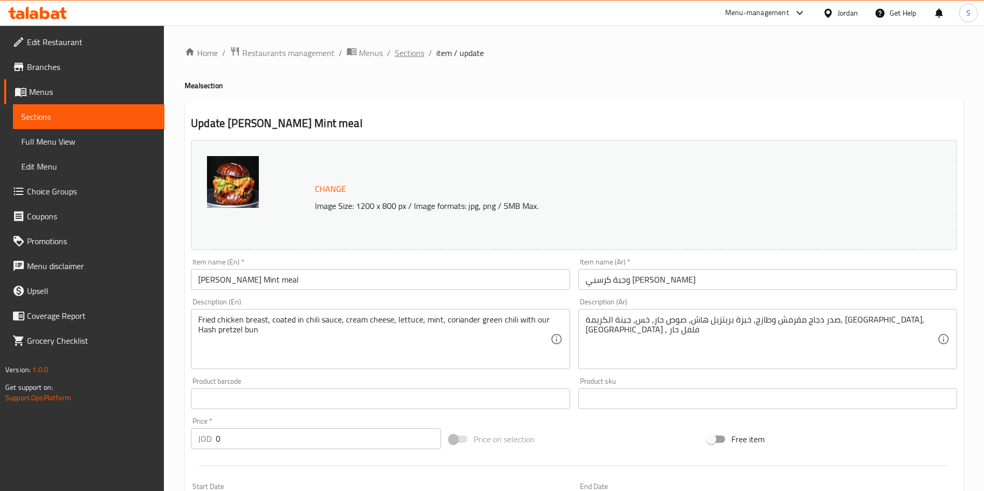
click at [408, 47] on span "Sections" at bounding box center [410, 53] width 30 height 12
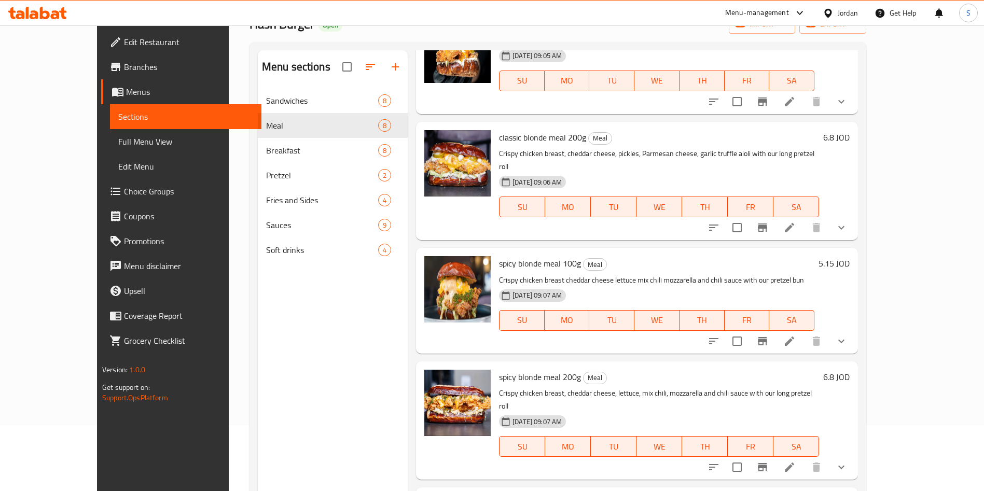
scroll to position [67, 0]
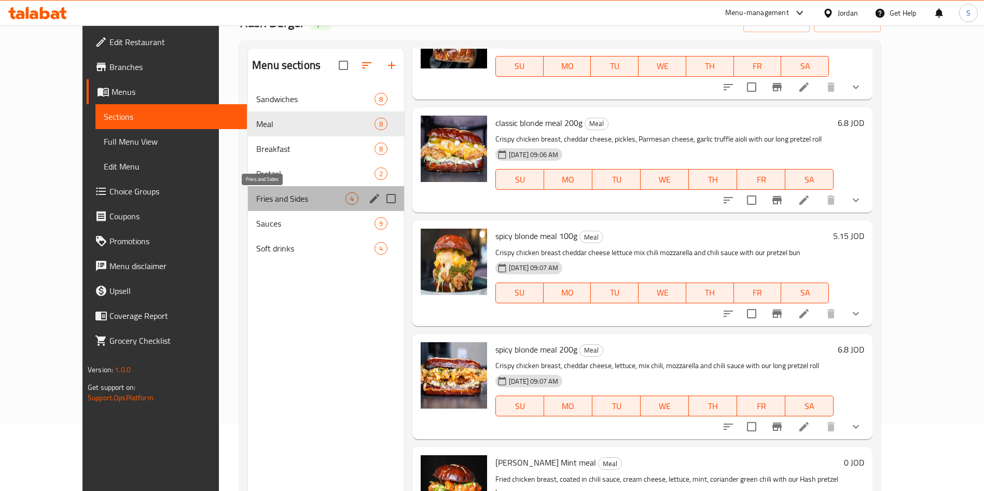
click at [259, 199] on span "Fries and Sides" at bounding box center [300, 198] width 89 height 12
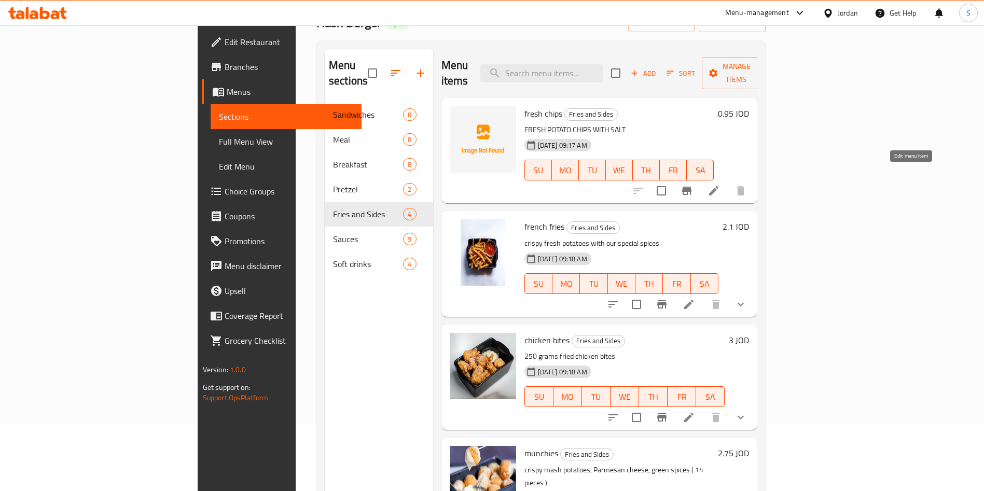
click at [720, 185] on icon at bounding box center [714, 191] width 12 height 12
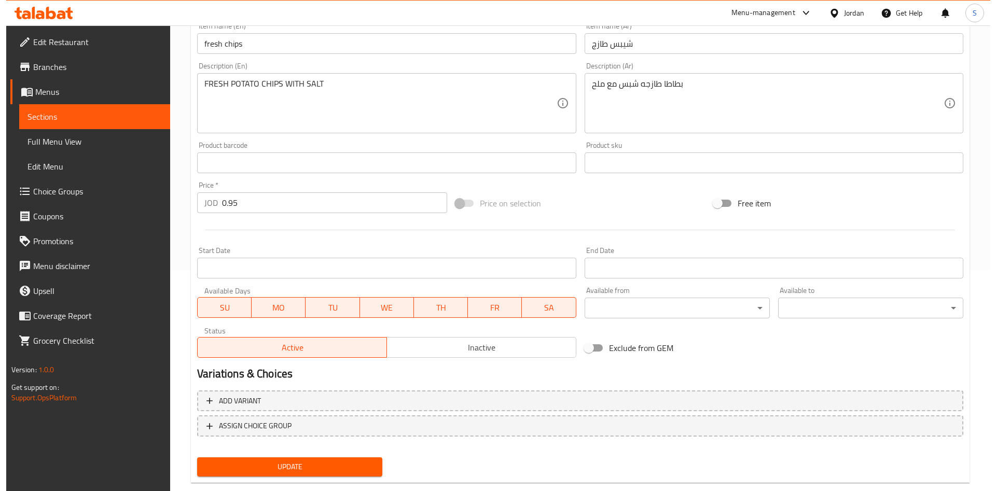
scroll to position [218, 0]
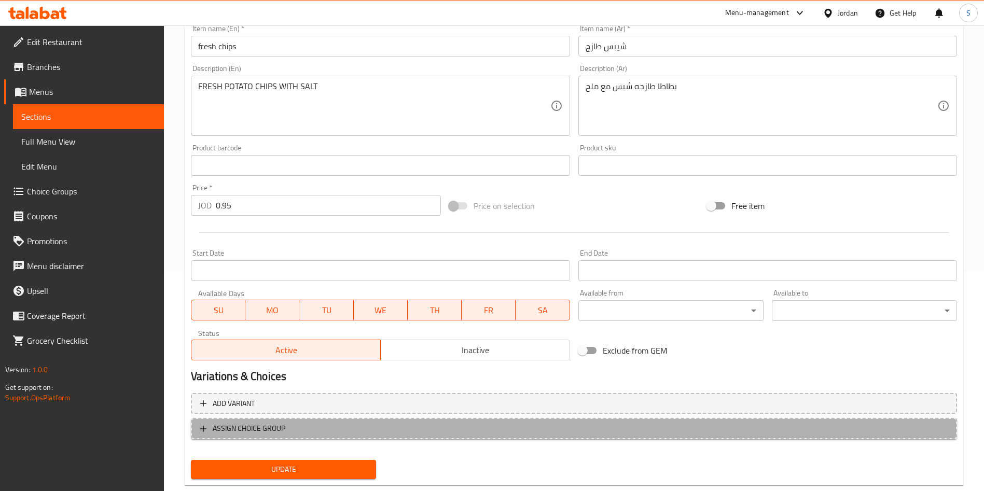
click at [420, 421] on button "ASSIGN CHOICE GROUP" at bounding box center [574, 428] width 766 height 21
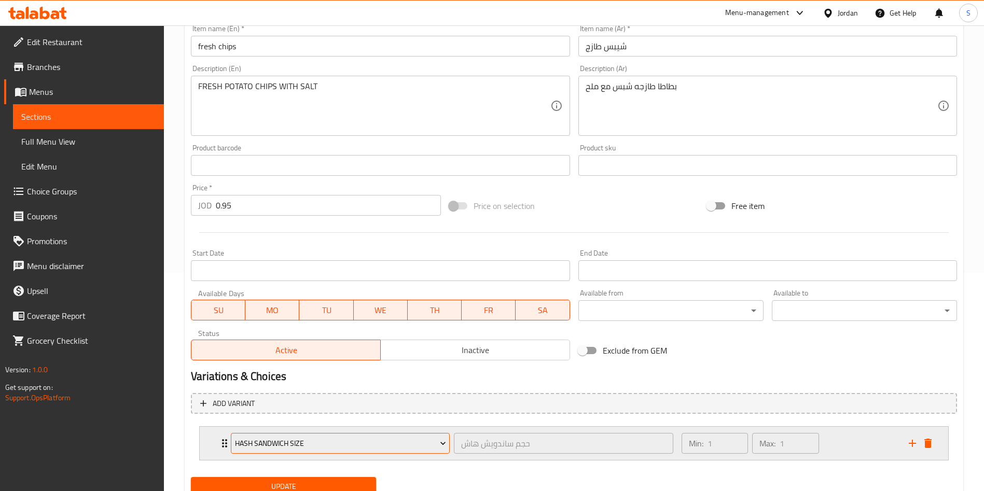
click at [378, 449] on span "Hash Sandwich Size" at bounding box center [340, 443] width 211 height 13
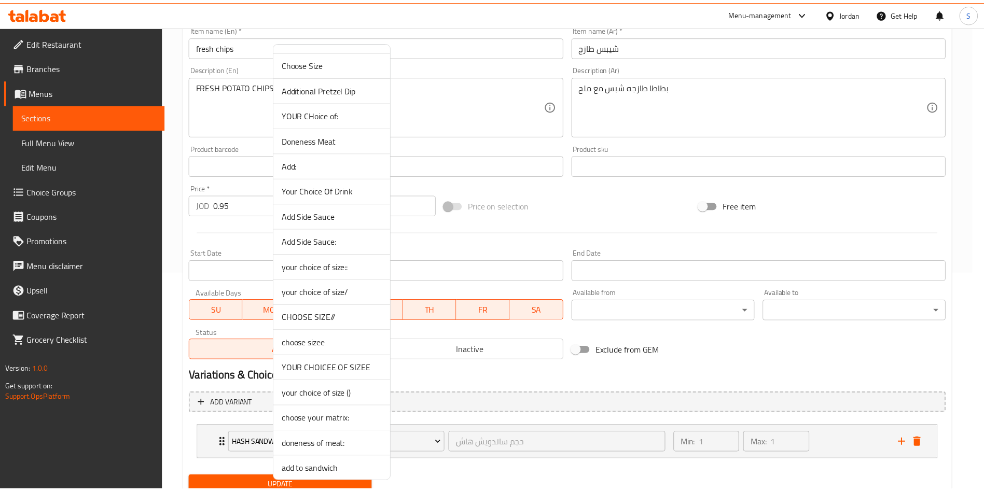
scroll to position [432, 0]
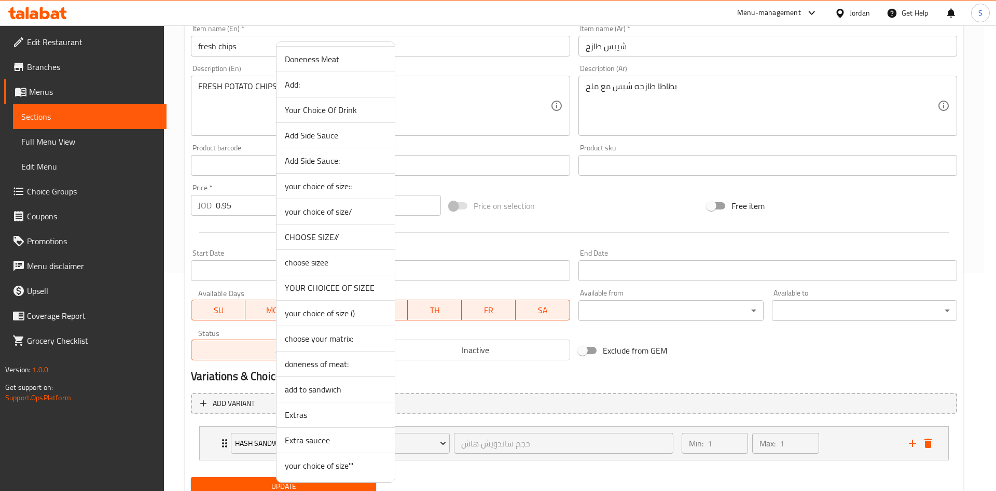
click at [330, 439] on span "Extra saucee" at bounding box center [336, 440] width 102 height 12
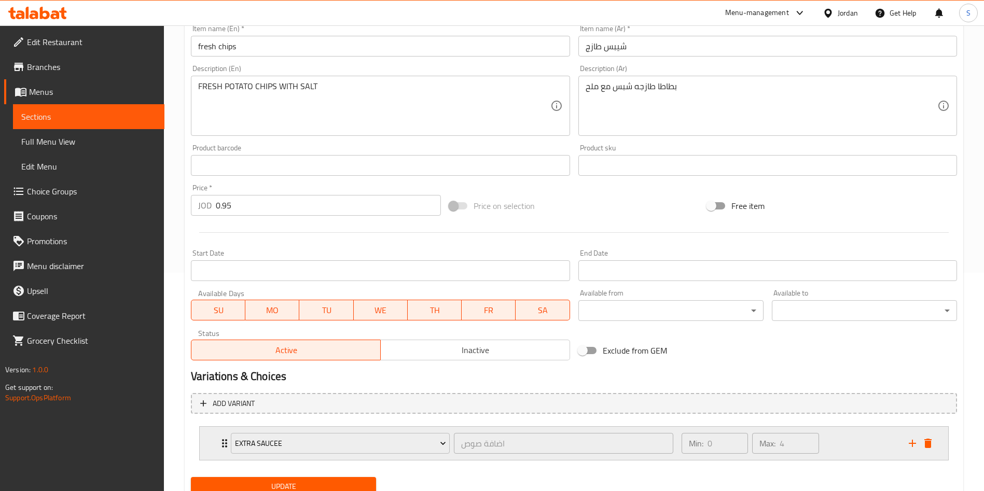
click at [861, 446] on div "Min: 0 ​ Max: 4 ​" at bounding box center [788, 443] width 227 height 33
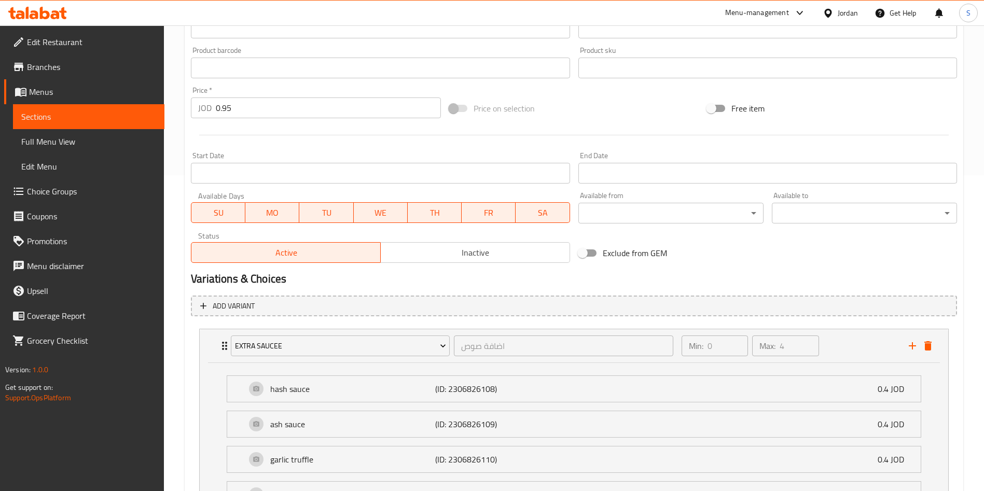
scroll to position [421, 0]
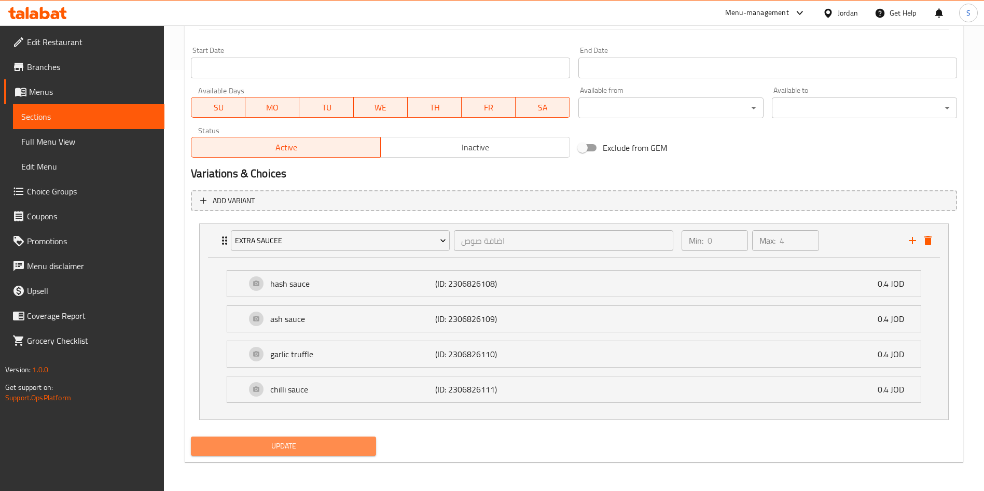
click at [318, 439] on button "Update" at bounding box center [283, 446] width 185 height 19
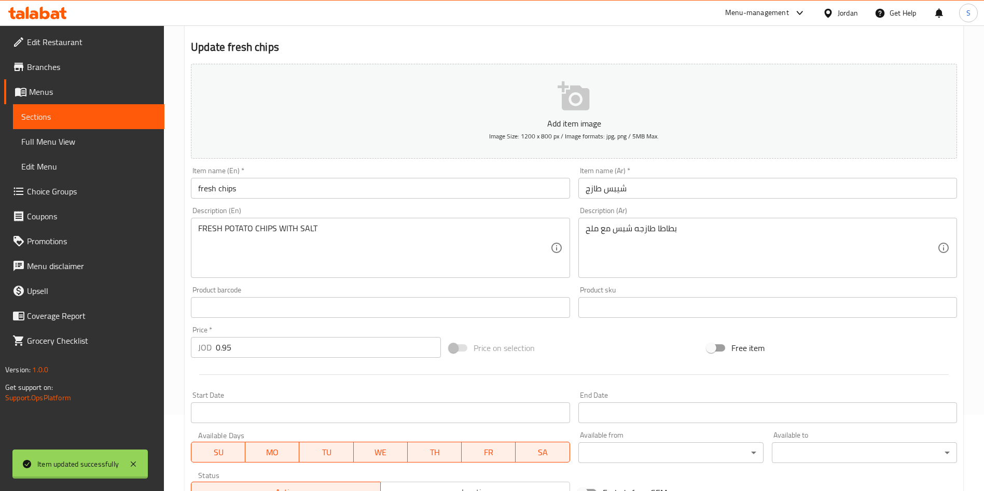
scroll to position [0, 0]
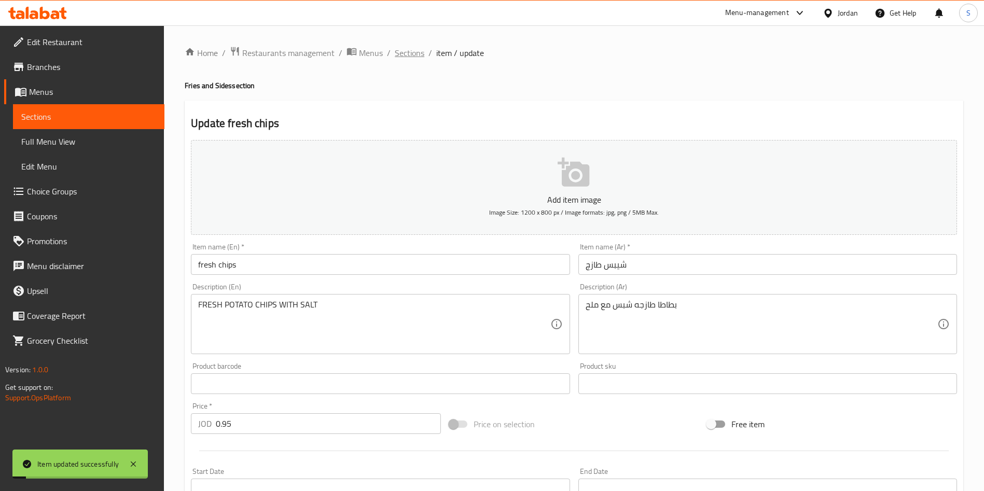
click at [417, 52] on span "Sections" at bounding box center [410, 53] width 30 height 12
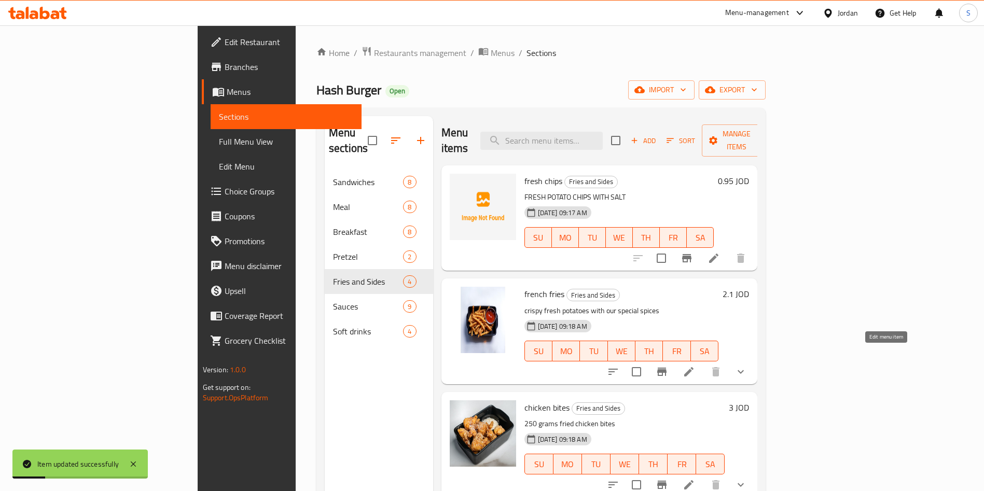
click at [695, 366] on icon at bounding box center [689, 372] width 12 height 12
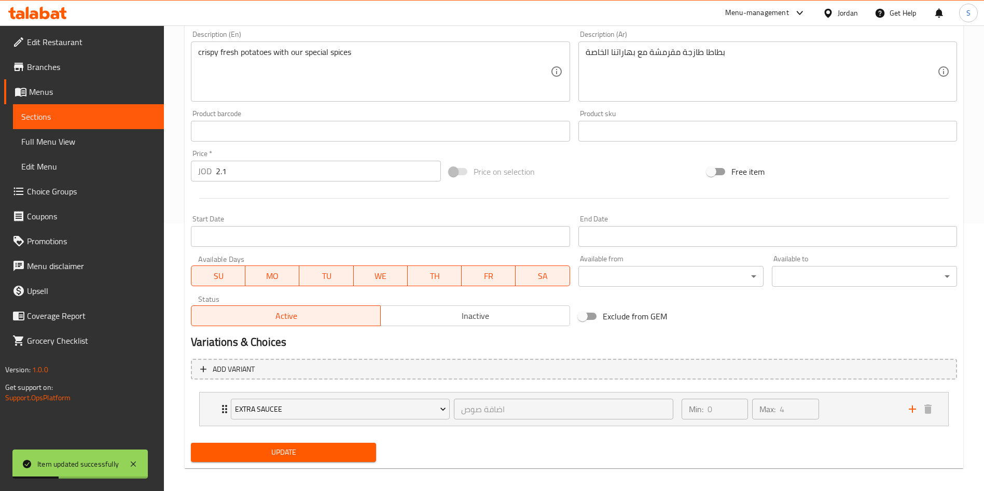
scroll to position [274, 0]
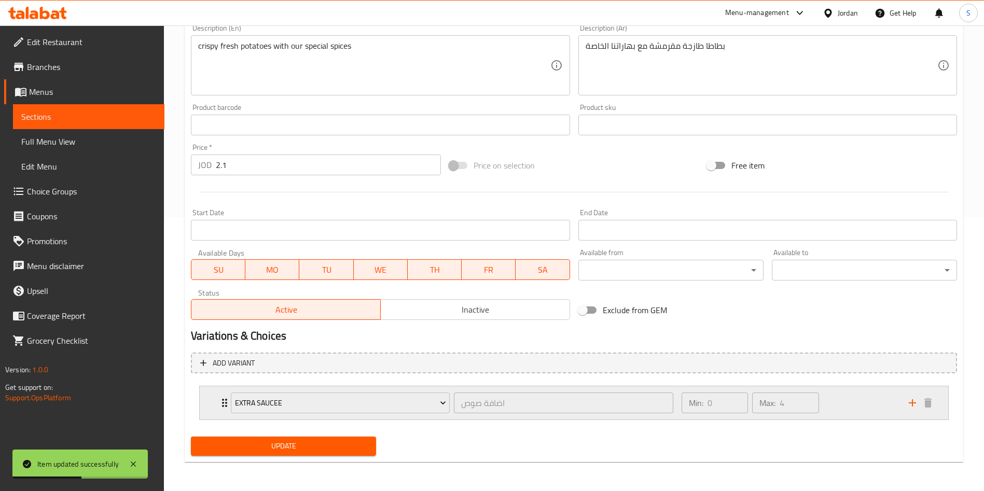
click at [877, 410] on div "Min: 0 ​ Max: 4 ​" at bounding box center [788, 402] width 227 height 33
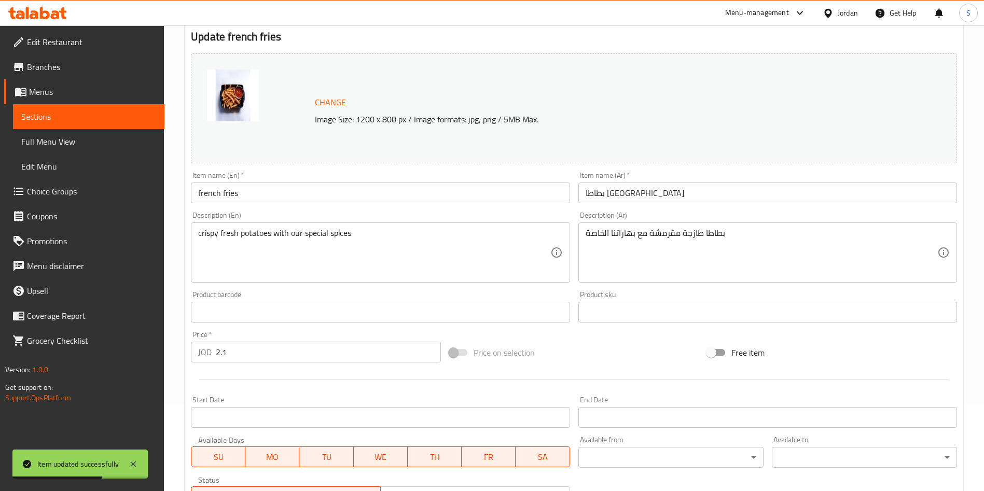
scroll to position [0, 0]
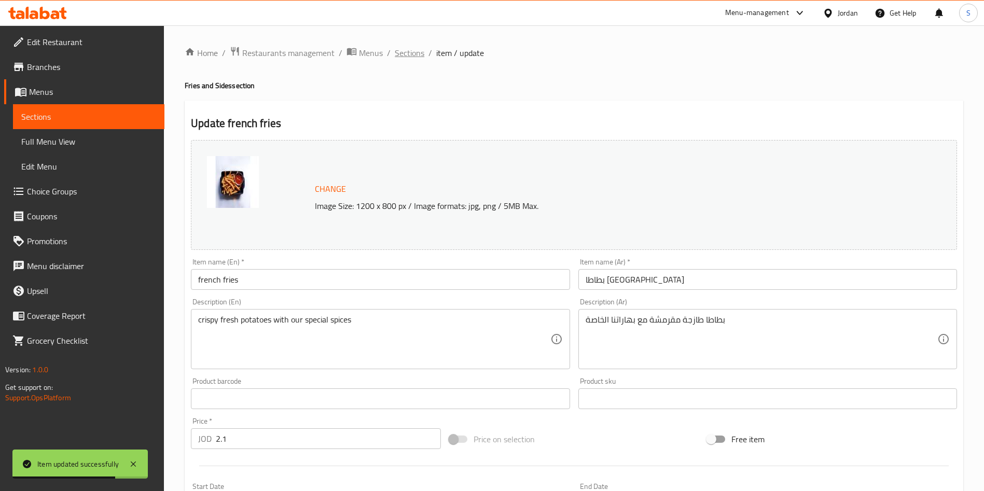
click at [411, 49] on span "Sections" at bounding box center [410, 53] width 30 height 12
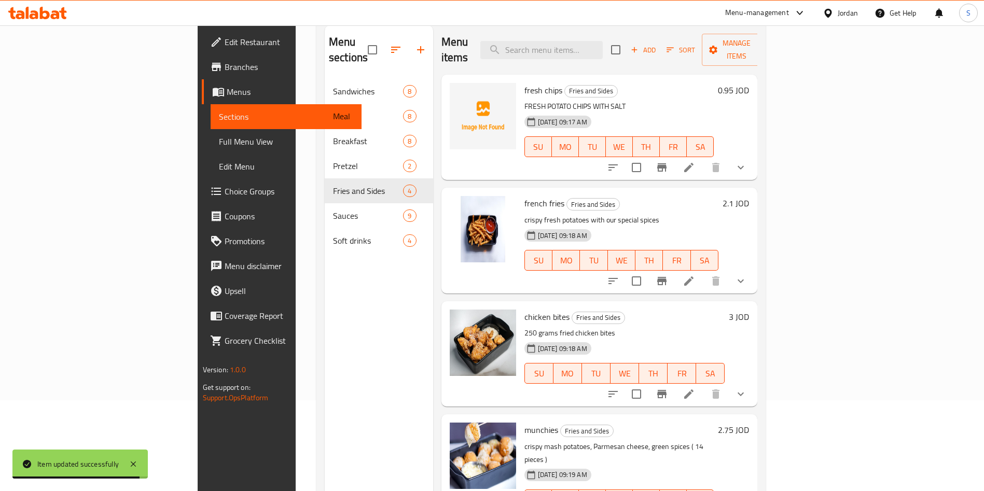
scroll to position [98, 0]
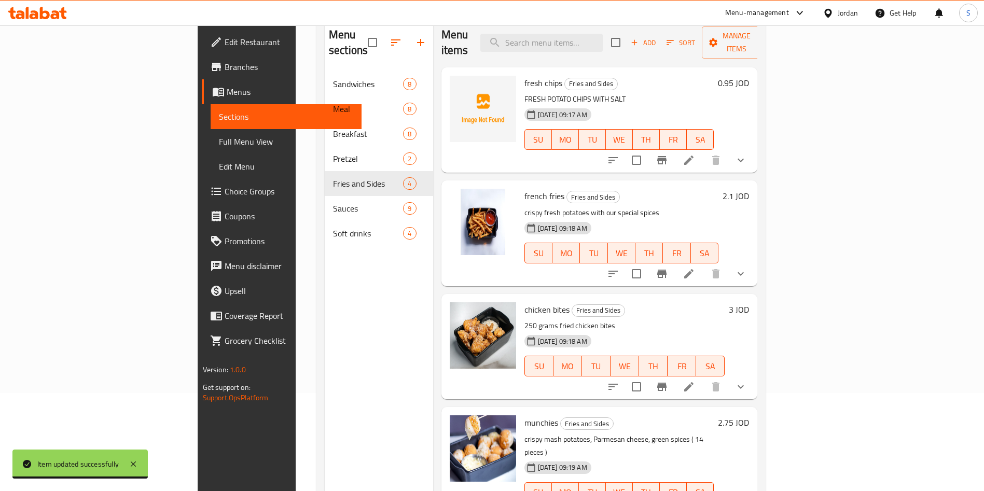
click at [694, 382] on icon at bounding box center [688, 386] width 9 height 9
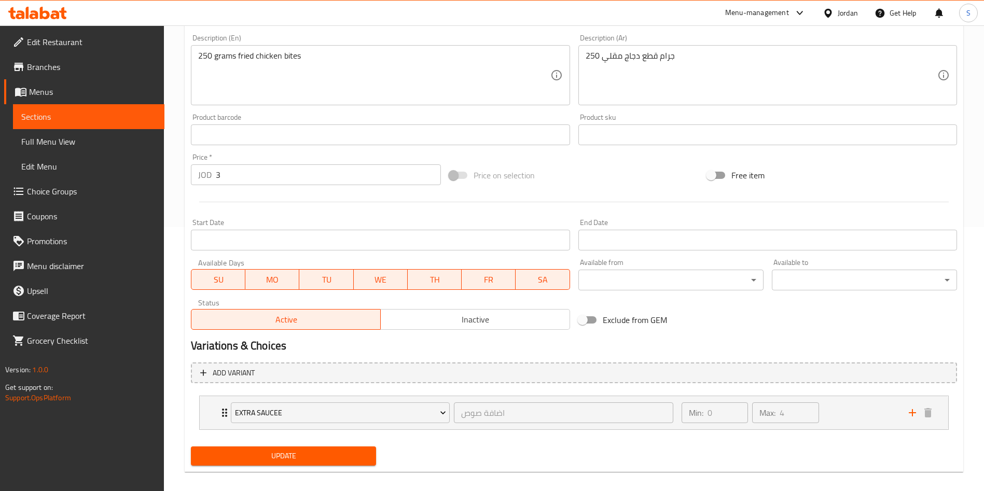
scroll to position [274, 0]
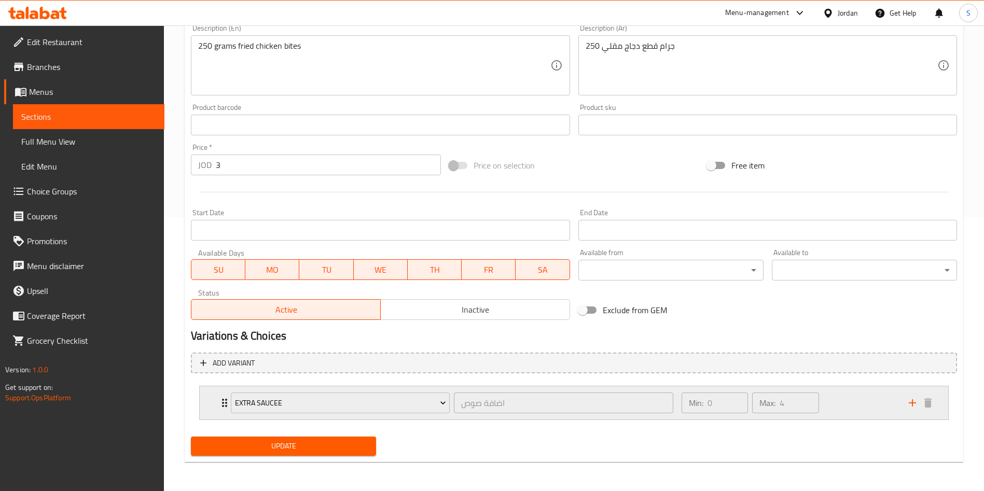
click at [840, 406] on div "Min: 0 ​ Max: 4 ​" at bounding box center [788, 402] width 227 height 33
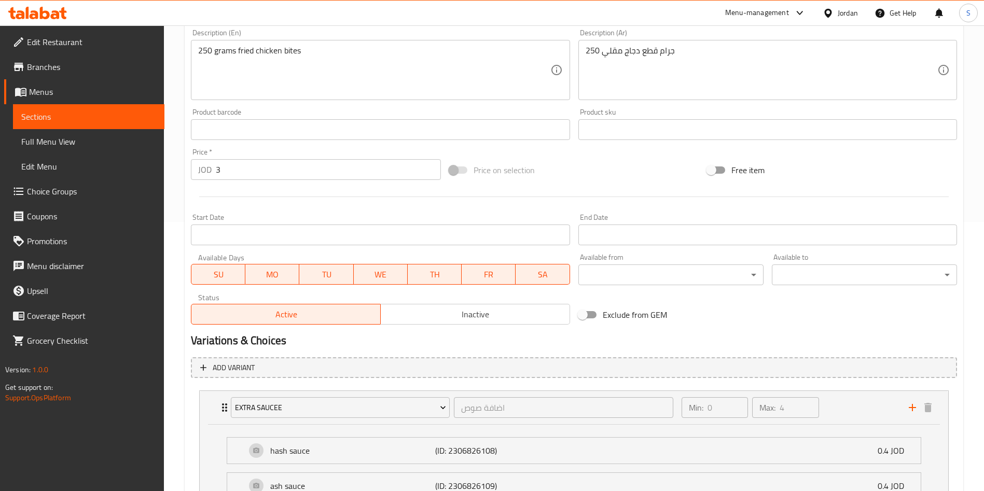
scroll to position [0, 0]
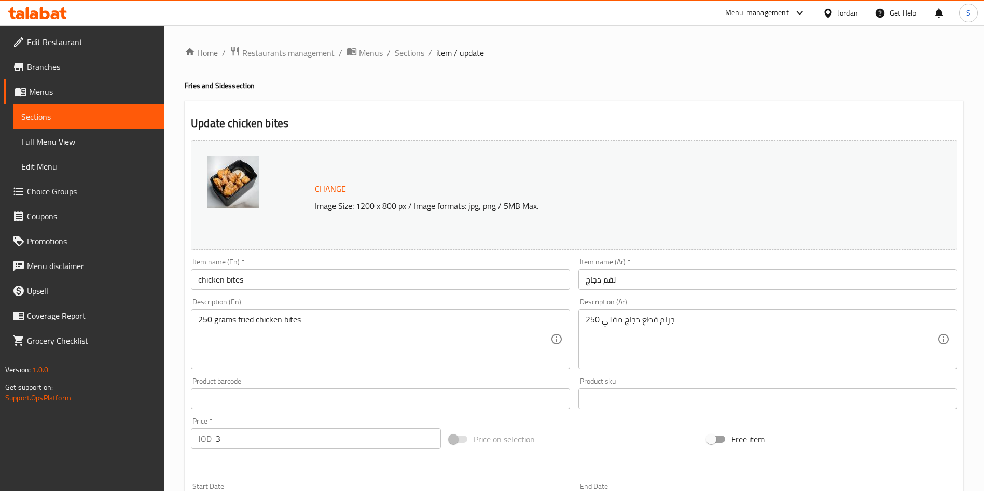
click at [421, 48] on span "Sections" at bounding box center [410, 53] width 30 height 12
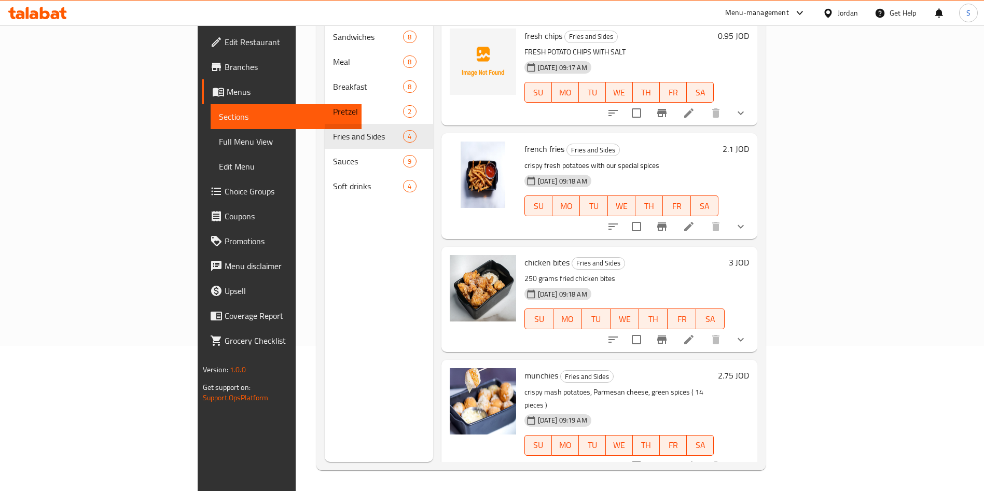
scroll to position [134, 0]
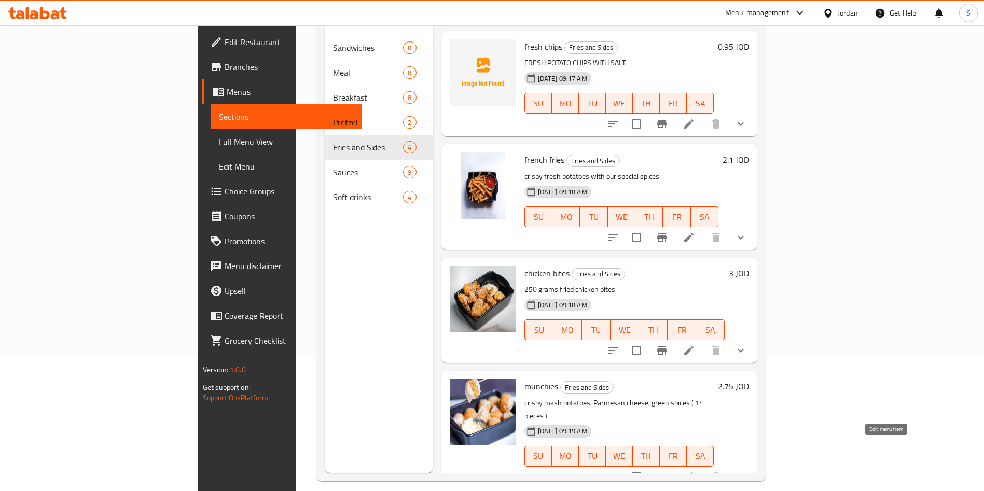
click at [695, 471] on icon at bounding box center [689, 477] width 12 height 12
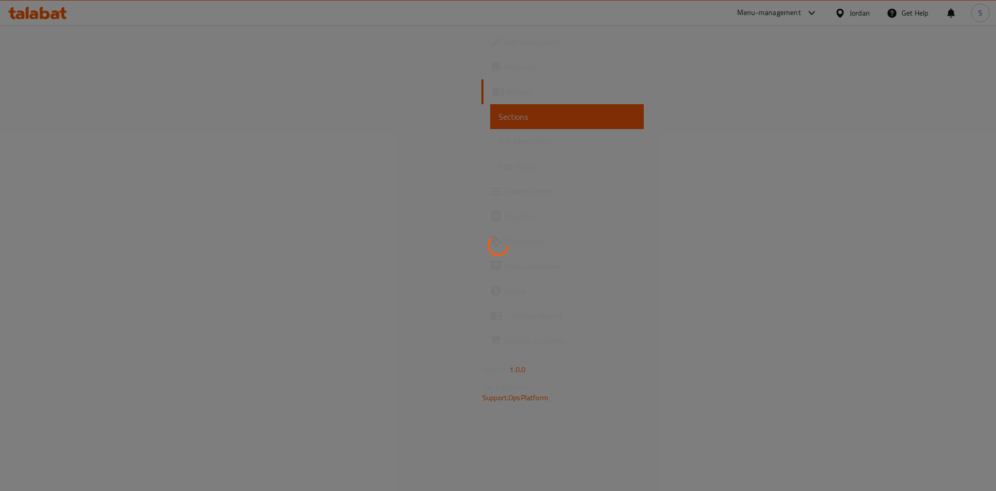
drag, startPoint x: 995, startPoint y: 242, endPoint x: 995, endPoint y: 284, distance: 41.5
click at [995, 284] on div at bounding box center [498, 245] width 996 height 491
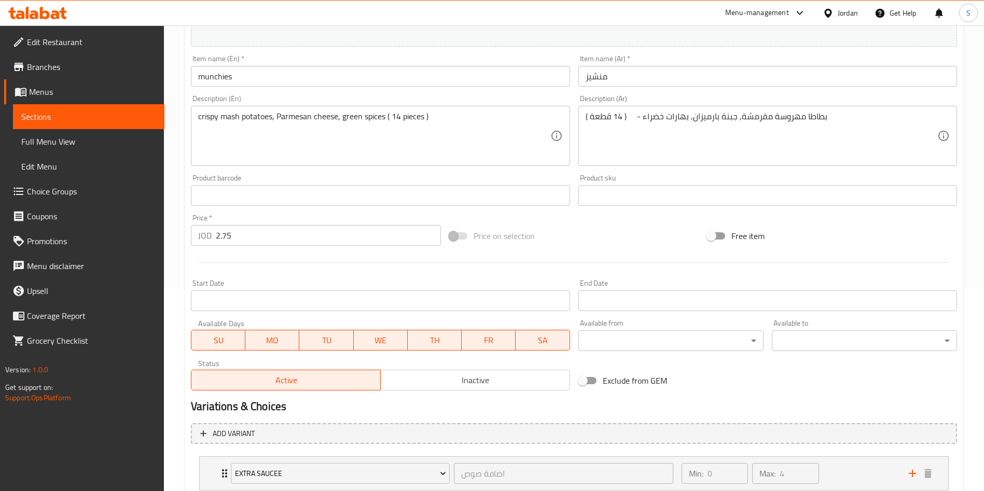
scroll to position [236, 0]
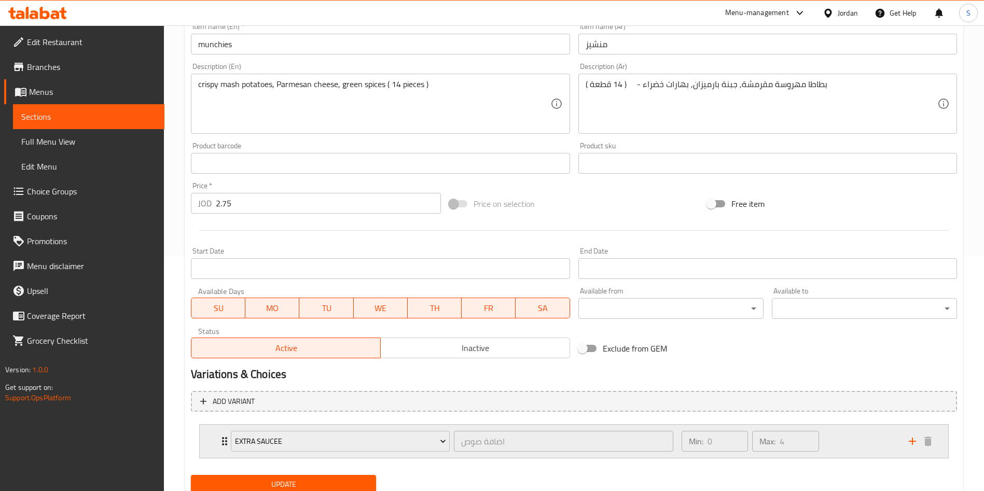
click at [865, 445] on div "Min: 0 ​ Max: 4 ​" at bounding box center [788, 441] width 227 height 33
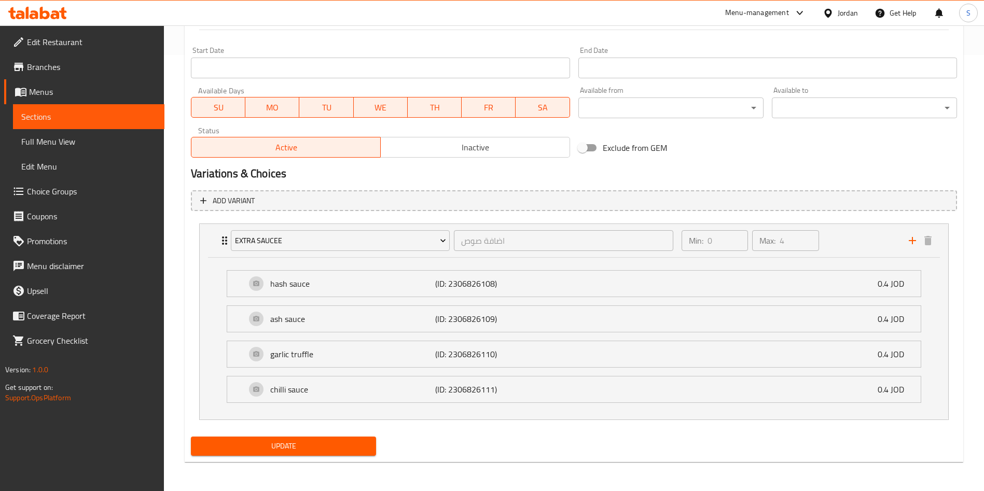
scroll to position [0, 0]
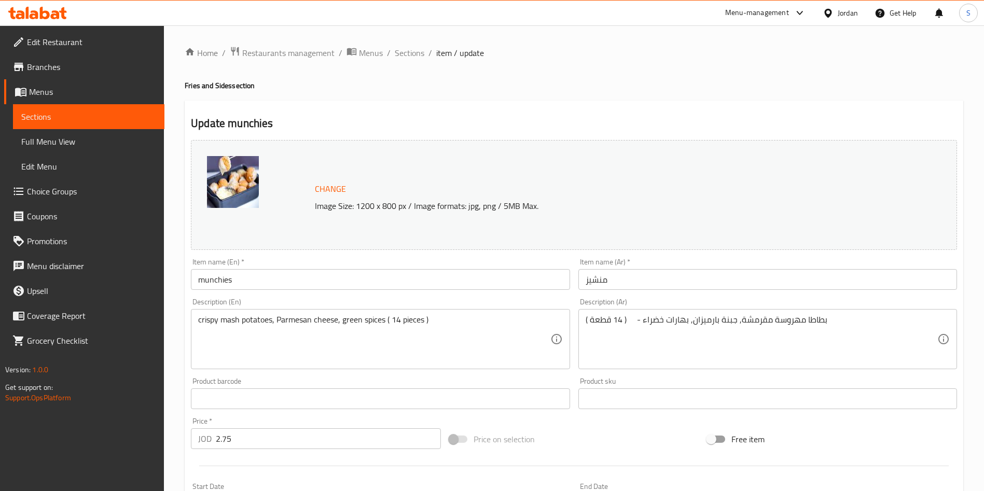
click at [403, 62] on div "Home / Restaurants management / Menus / Sections / item / update Fries and Side…" at bounding box center [574, 476] width 779 height 861
click at [398, 49] on span "Sections" at bounding box center [410, 53] width 30 height 12
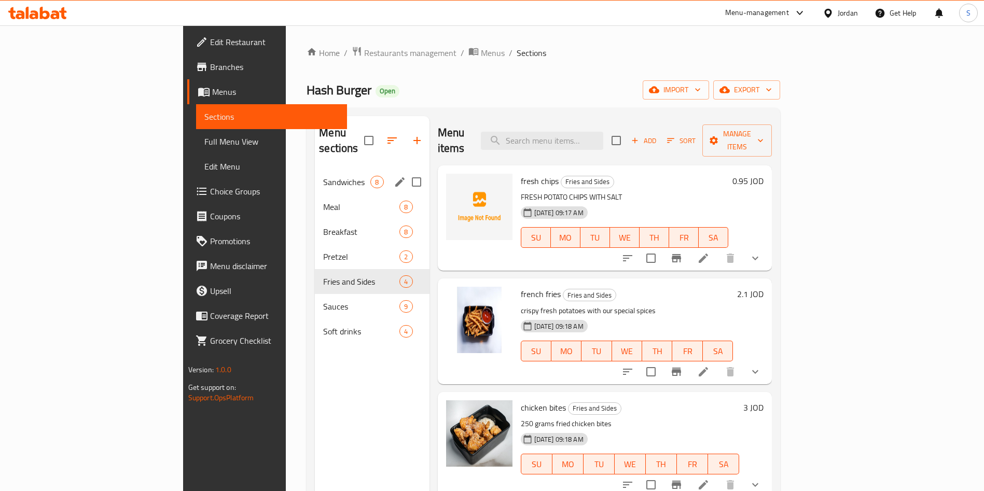
click at [315, 175] on div "Sandwiches 8" at bounding box center [372, 182] width 114 height 25
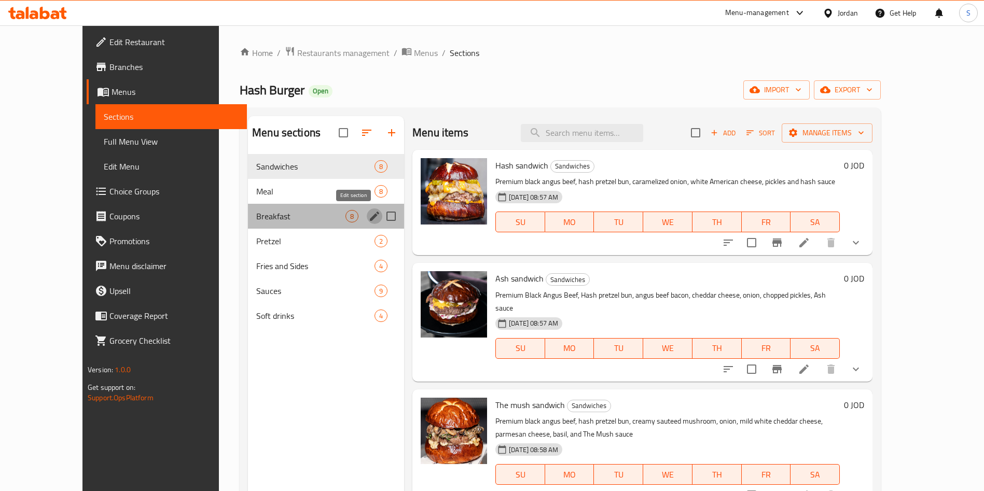
click at [367, 213] on button "edit" at bounding box center [375, 217] width 16 height 16
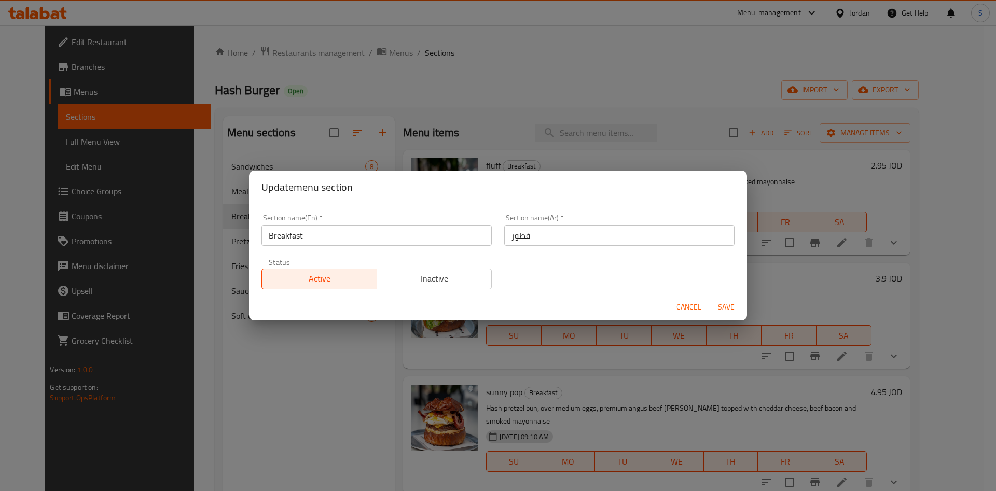
click at [682, 308] on span "Cancel" at bounding box center [688, 307] width 25 height 13
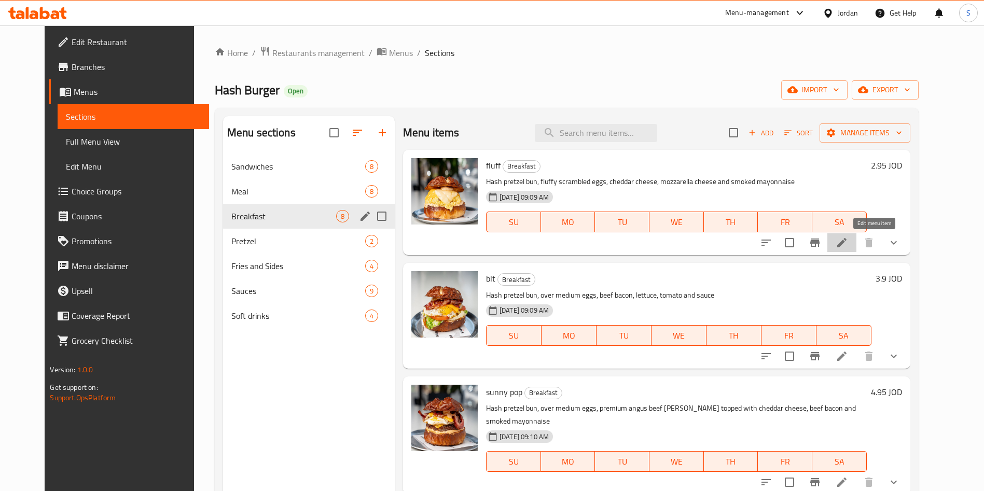
click at [848, 244] on icon at bounding box center [842, 243] width 12 height 12
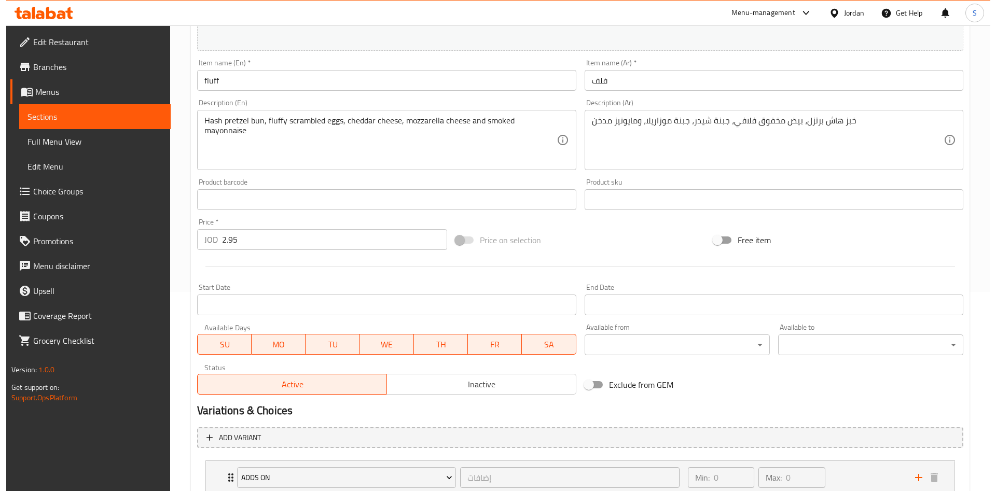
scroll to position [230, 0]
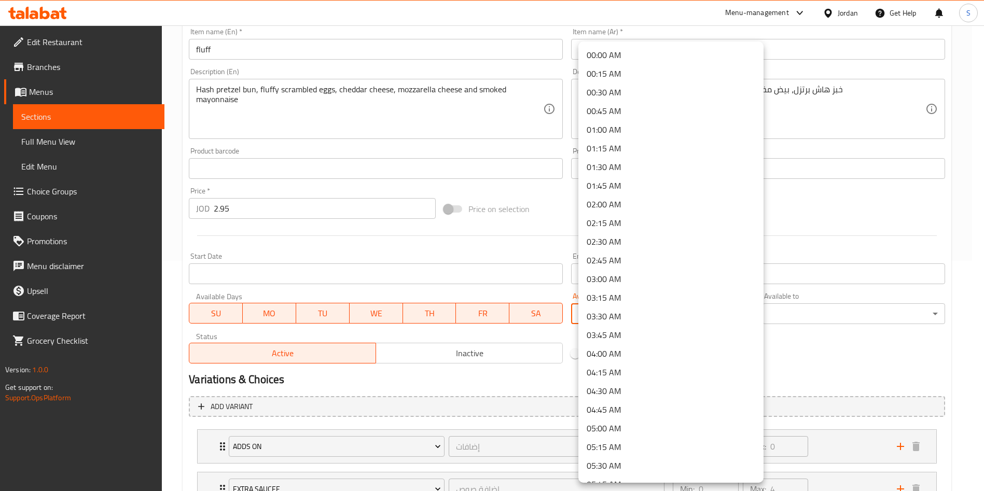
click at [740, 261] on body "​ Menu-management Jordan Get Help S Edit Restaurant Branches Menus Sections Ful…" at bounding box center [492, 28] width 984 height 466
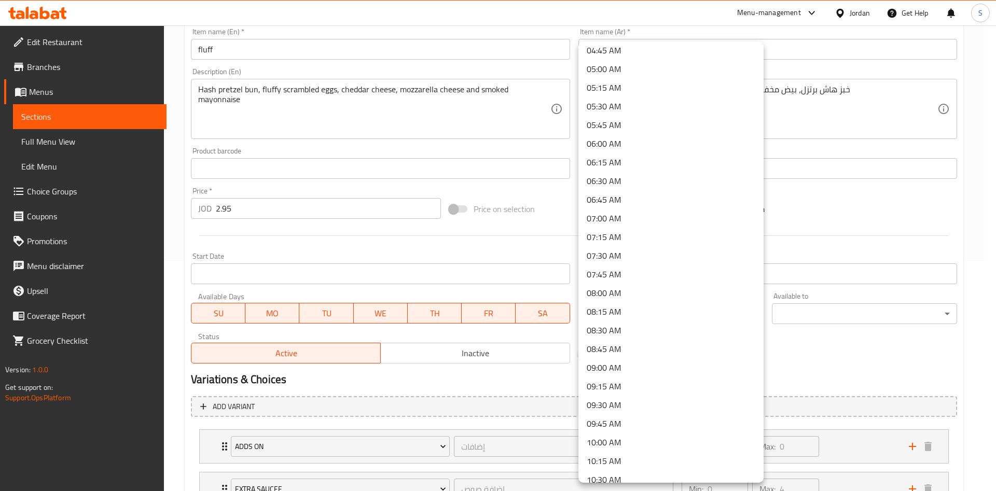
scroll to position [357, 0]
click at [638, 375] on li "09:00 AM" at bounding box center [670, 370] width 185 height 19
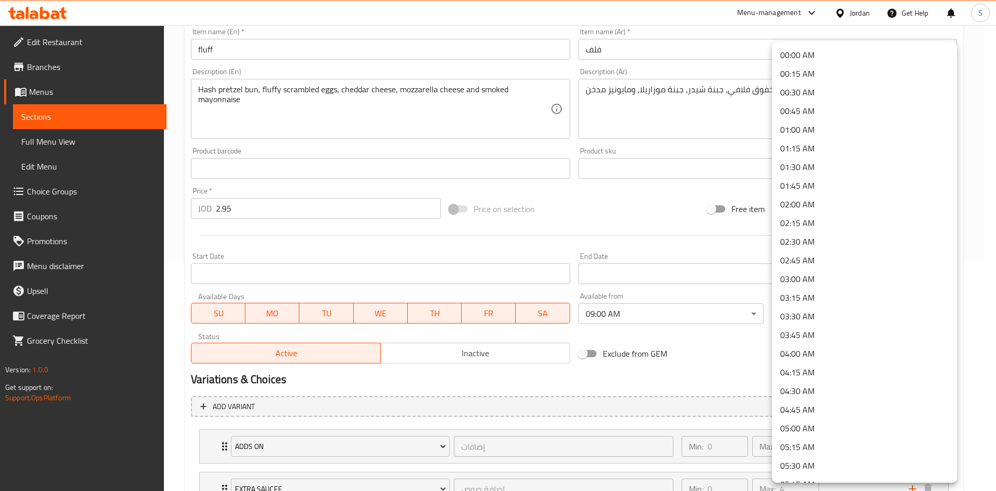
click at [804, 261] on body "​ Menu-management Jordan Get Help S Edit Restaurant Branches Menus Sections Ful…" at bounding box center [498, 28] width 996 height 466
drag, startPoint x: 960, startPoint y: 106, endPoint x: 956, endPoint y: 141, distance: 35.0
click at [956, 141] on div "00:00 AM 00:15 AM 00:30 AM 00:45 AM 01:00 AM 01:15 AM 01:30 AM 01:45 AM 02:00 A…" at bounding box center [498, 245] width 996 height 491
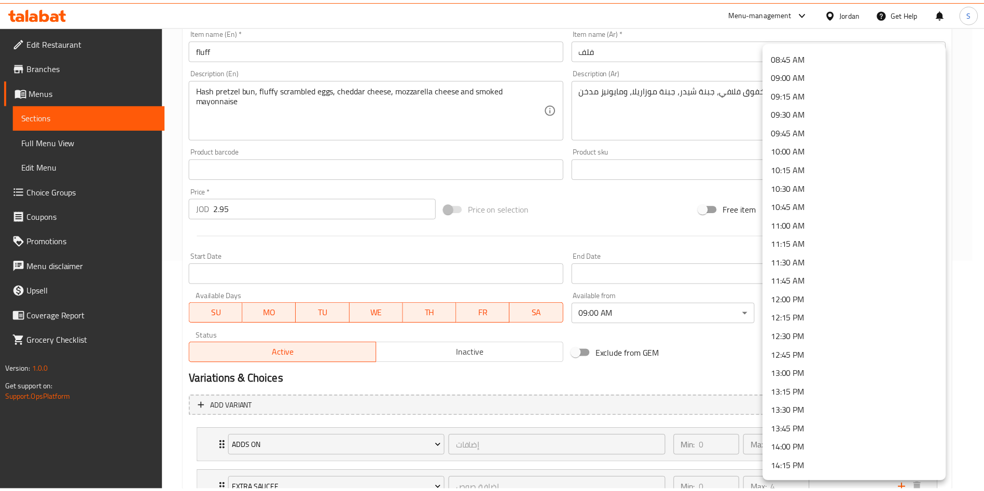
scroll to position [647, 0]
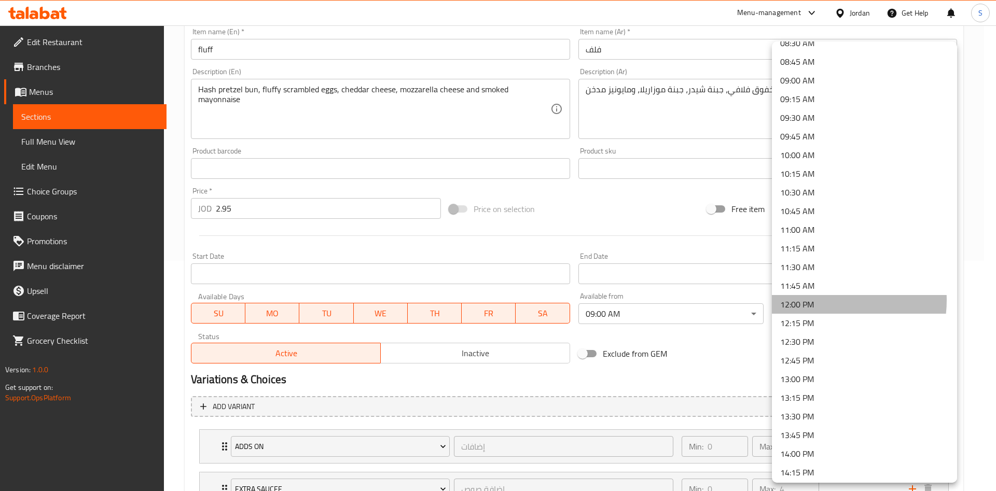
click at [823, 300] on li "12:00 PM" at bounding box center [864, 304] width 185 height 19
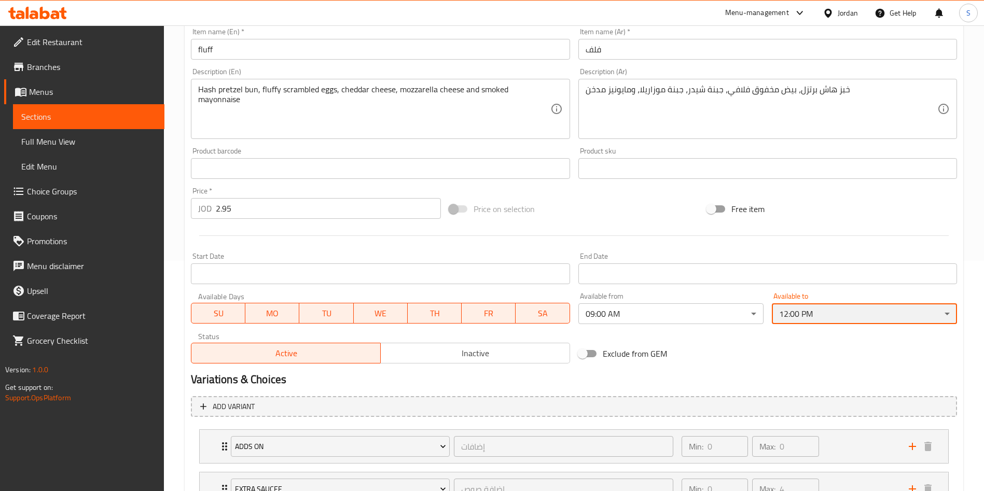
scroll to position [316, 0]
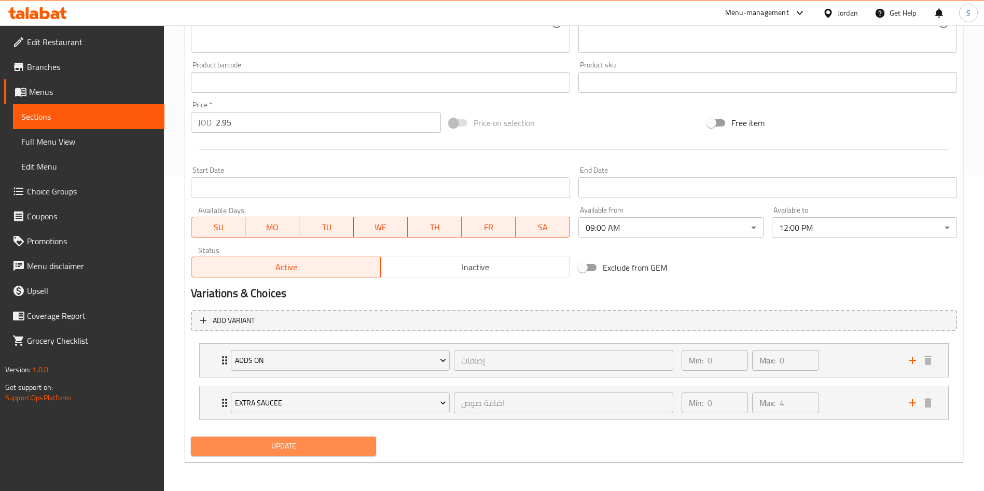
click at [299, 449] on span "Update" at bounding box center [283, 446] width 169 height 13
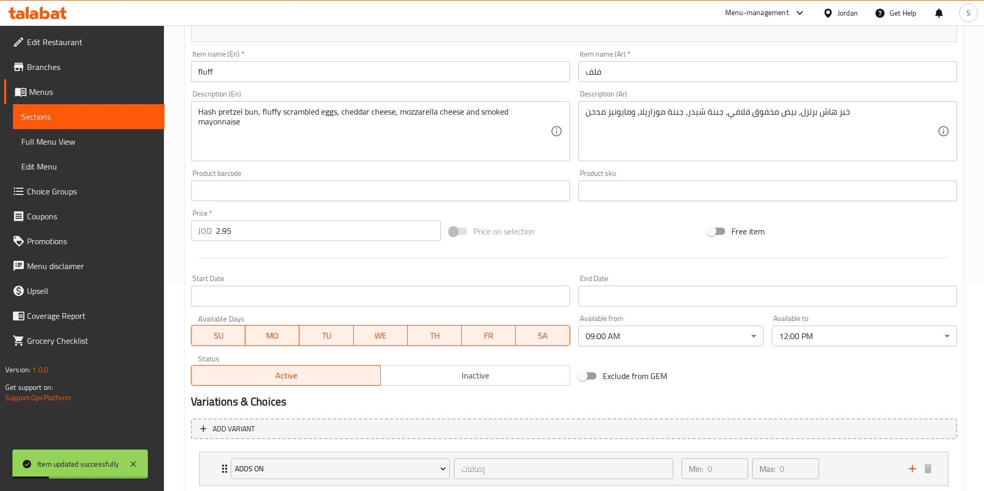
scroll to position [0, 0]
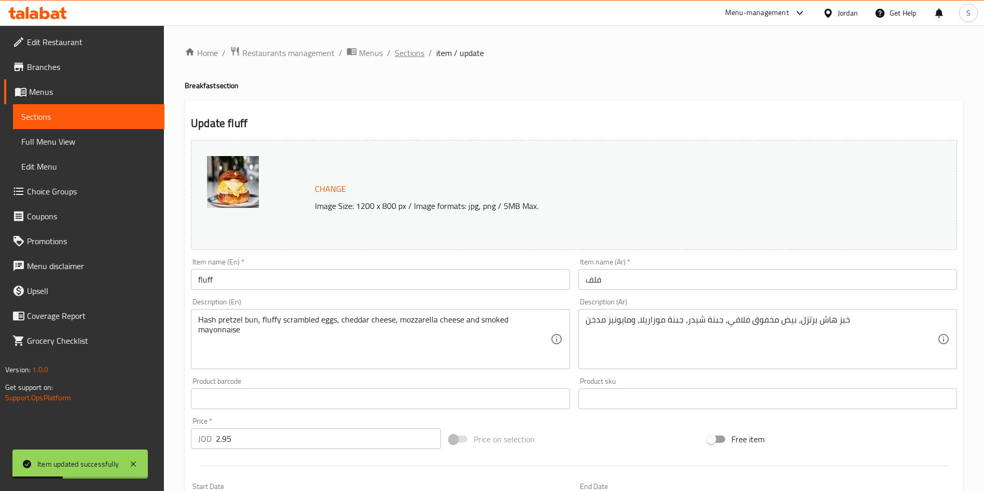
click at [411, 52] on span "Sections" at bounding box center [410, 53] width 30 height 12
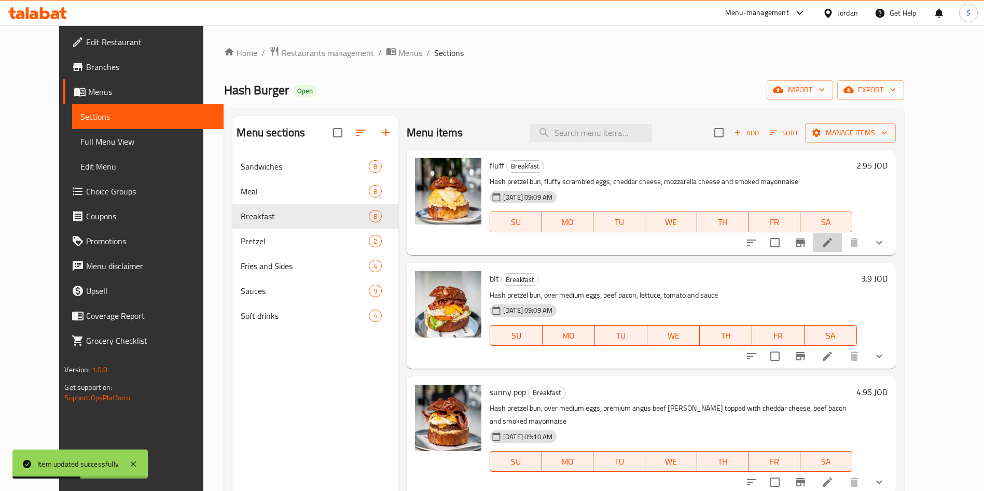
click at [842, 239] on li at bounding box center [827, 242] width 29 height 19
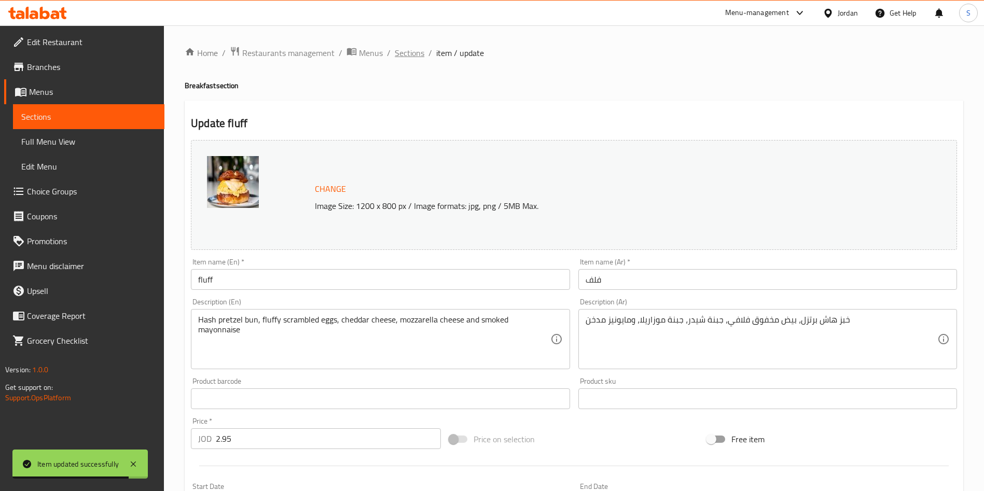
click at [411, 56] on span "Sections" at bounding box center [410, 53] width 30 height 12
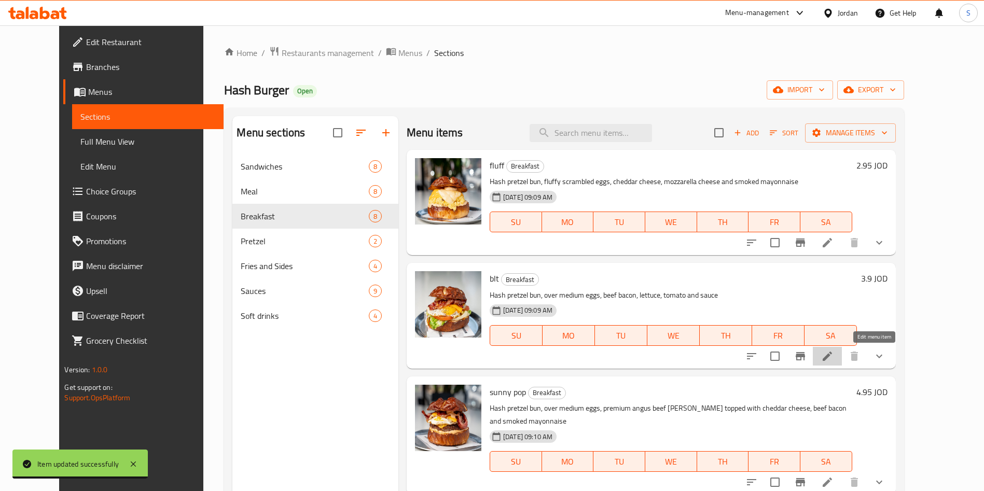
click at [834, 353] on icon at bounding box center [827, 356] width 12 height 12
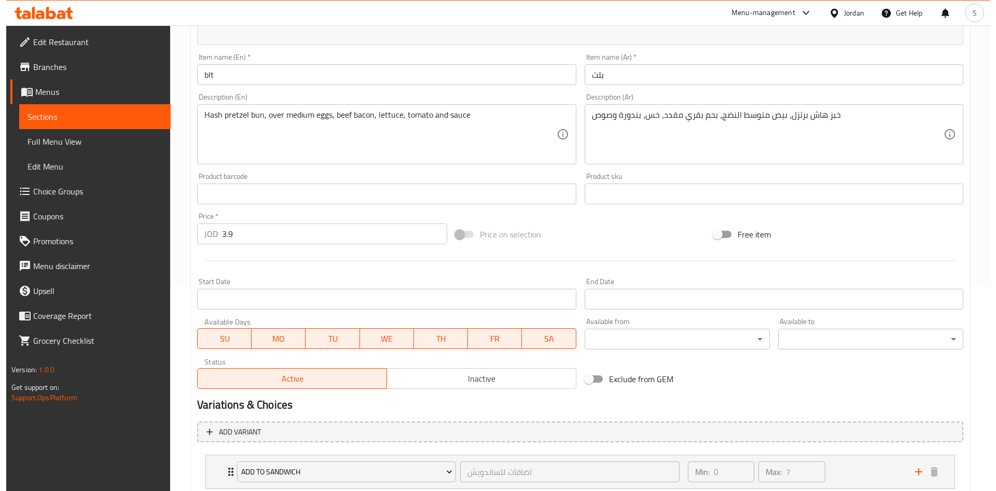
scroll to position [220, 0]
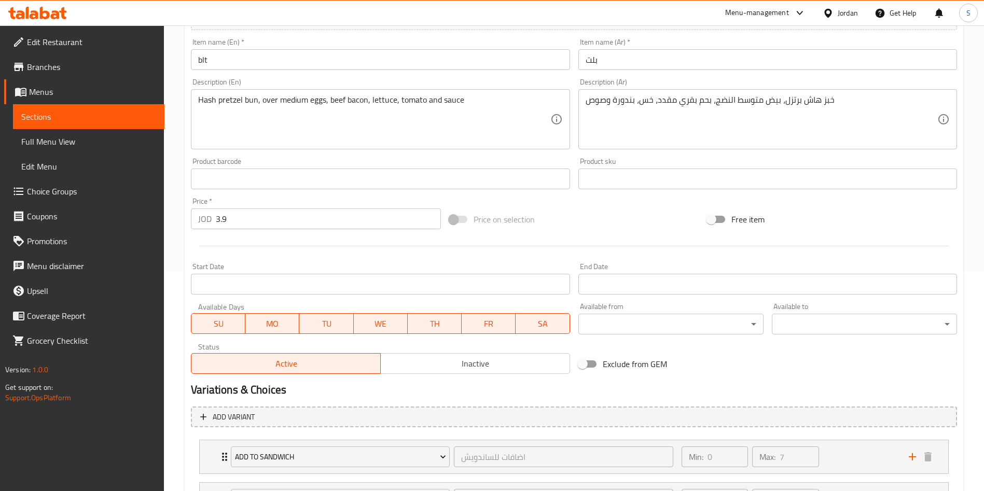
click at [677, 271] on body "​ Menu-management Jordan Get Help S Edit Restaurant Branches Menus Sections Ful…" at bounding box center [492, 38] width 984 height 466
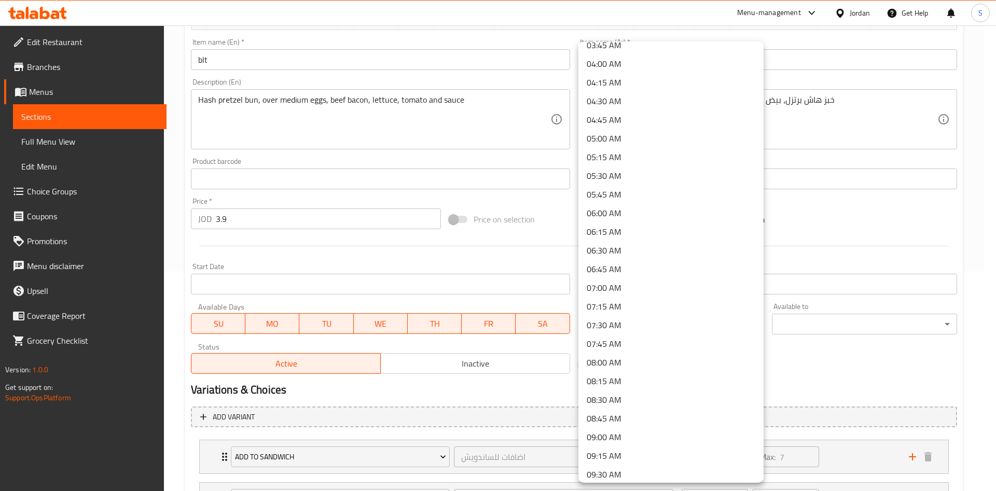
scroll to position [303, 0]
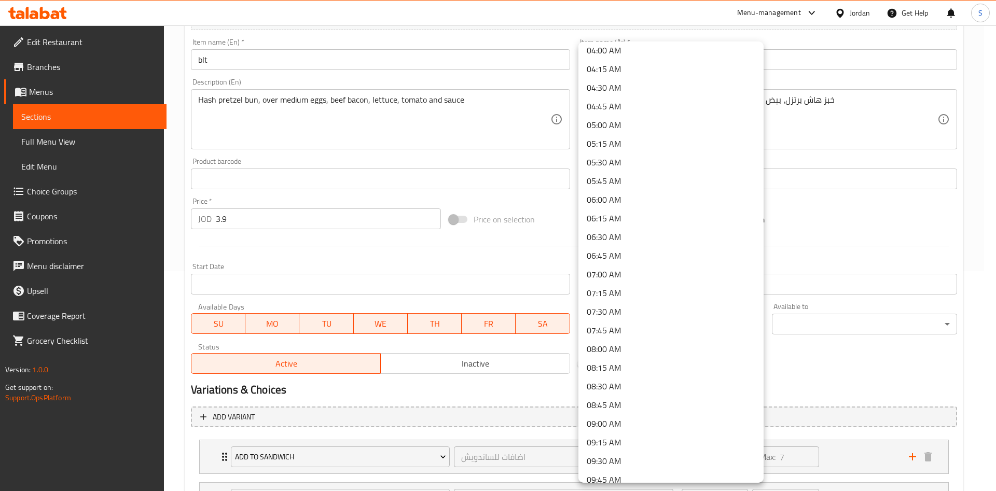
click at [655, 419] on li "09:00 AM" at bounding box center [670, 423] width 185 height 19
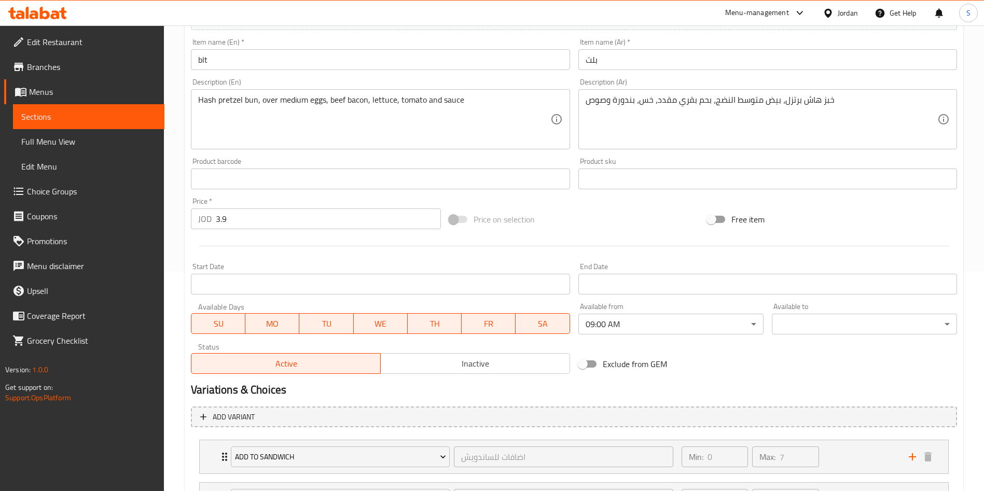
click at [813, 306] on div "Available to ​ ​" at bounding box center [864, 319] width 185 height 32
click at [816, 310] on div "Available to ​ ​" at bounding box center [864, 319] width 185 height 32
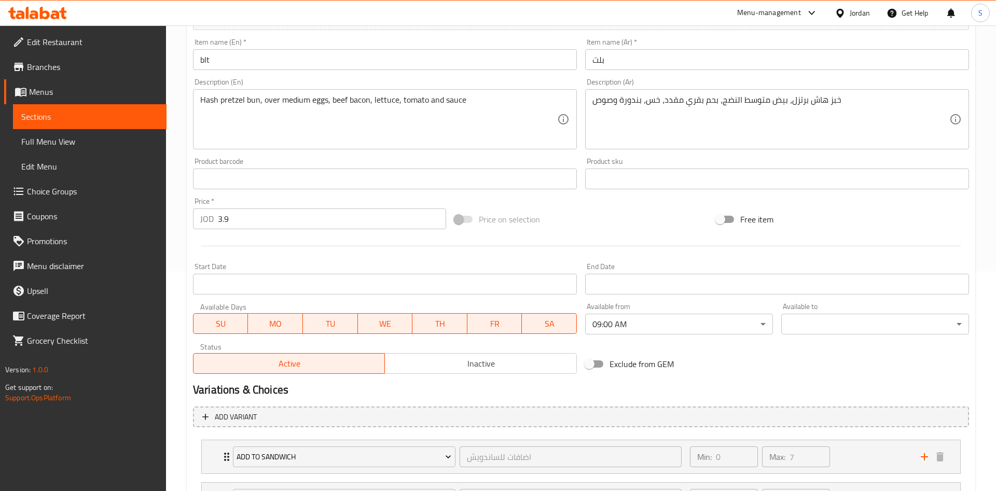
click at [821, 271] on body "​ Menu-management Jordan Get Help S Edit Restaurant Branches Menus Sections Ful…" at bounding box center [498, 38] width 996 height 466
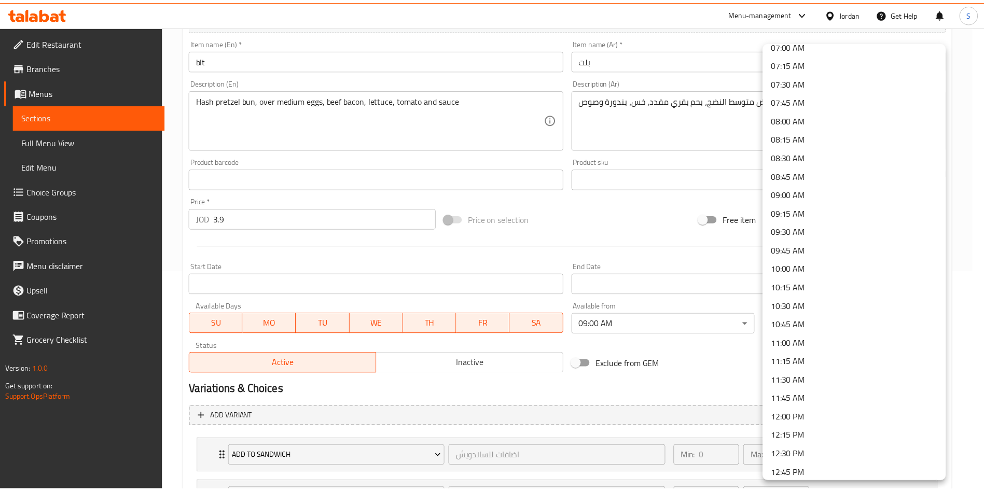
scroll to position [531, 0]
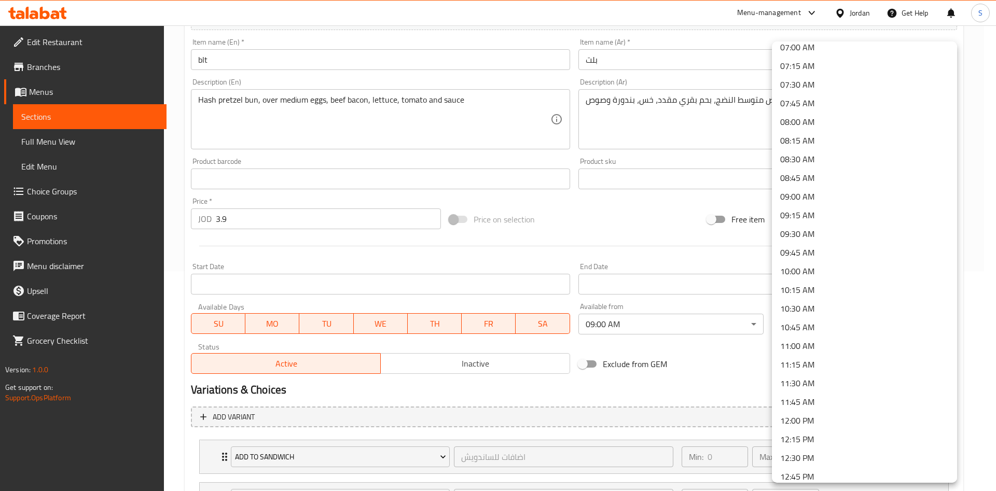
click at [811, 422] on li "12:00 PM" at bounding box center [864, 420] width 185 height 19
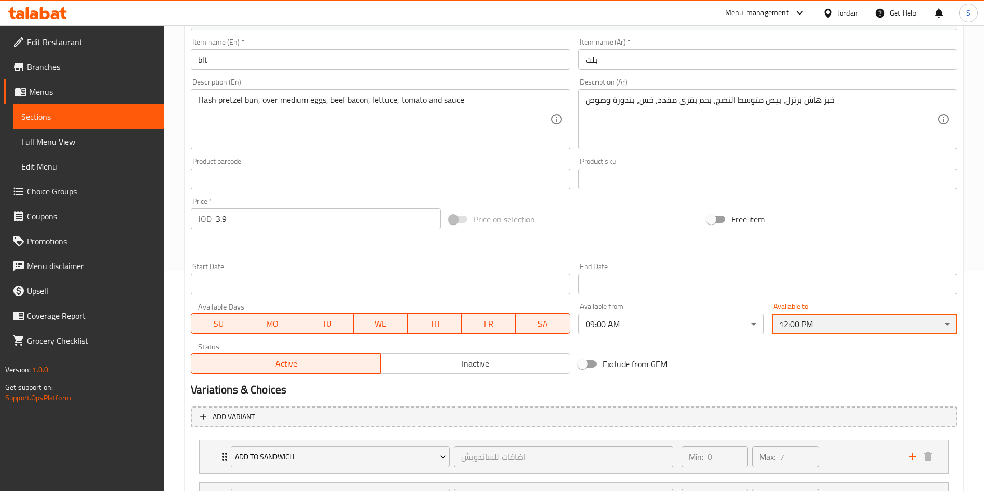
scroll to position [316, 0]
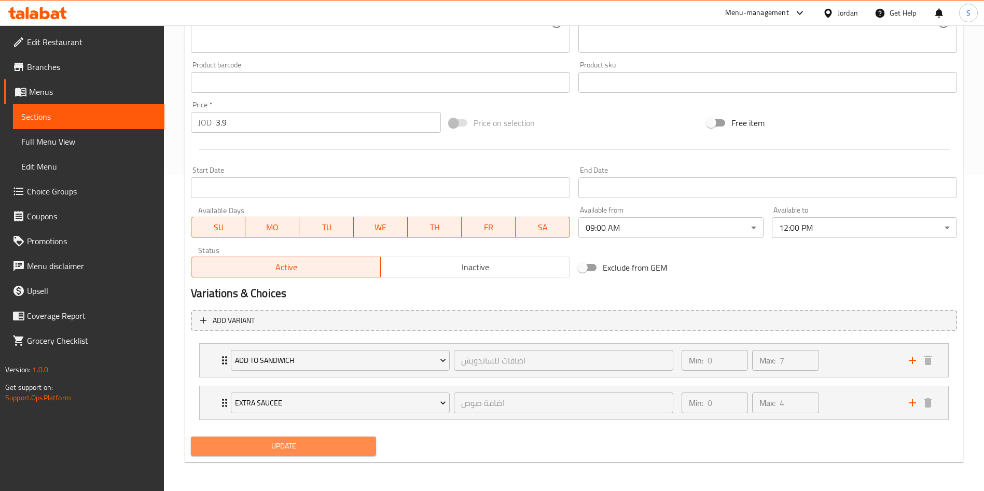
click at [354, 437] on button "Update" at bounding box center [283, 446] width 185 height 19
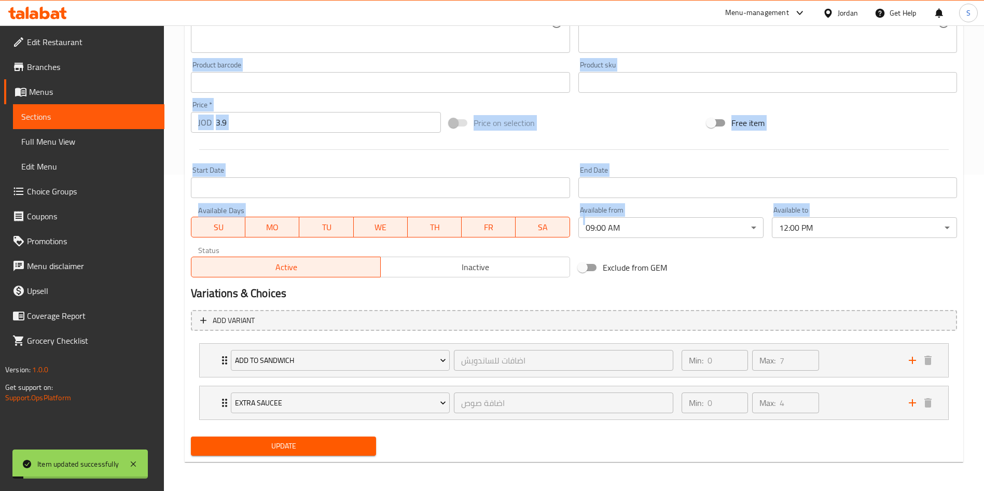
drag, startPoint x: 982, startPoint y: 272, endPoint x: 995, endPoint y: 30, distance: 242.1
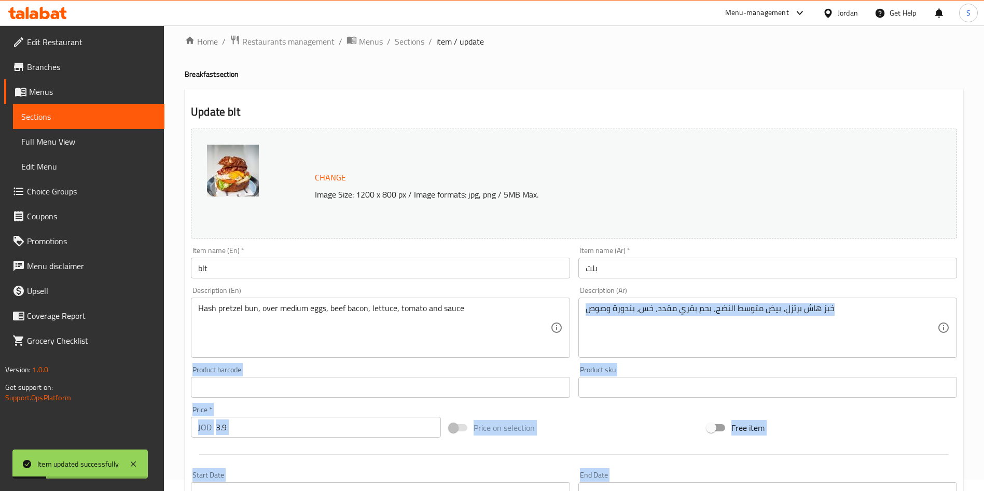
scroll to position [0, 0]
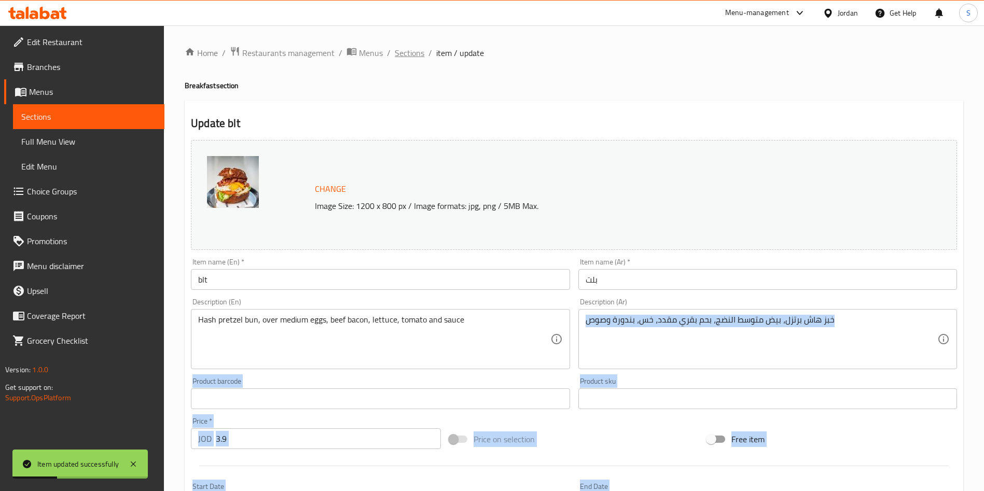
click at [407, 50] on span "Sections" at bounding box center [410, 53] width 30 height 12
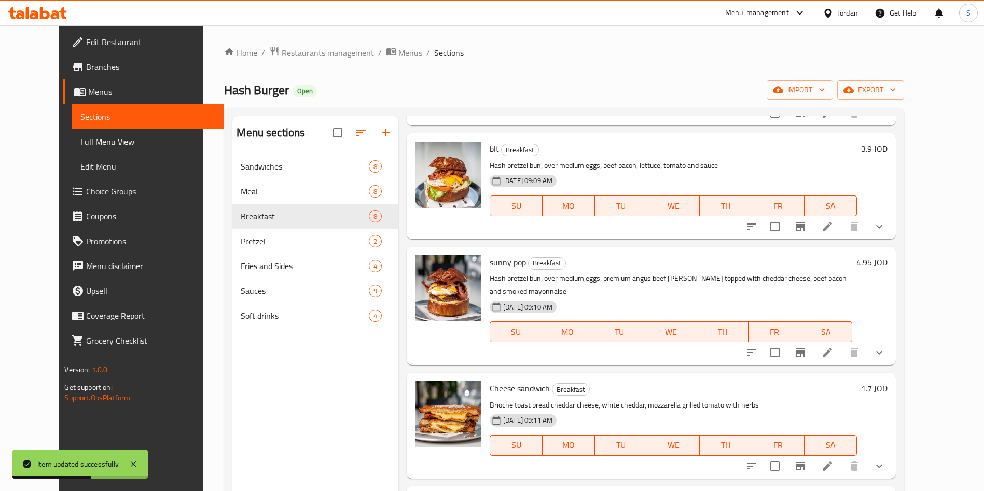
scroll to position [133, 0]
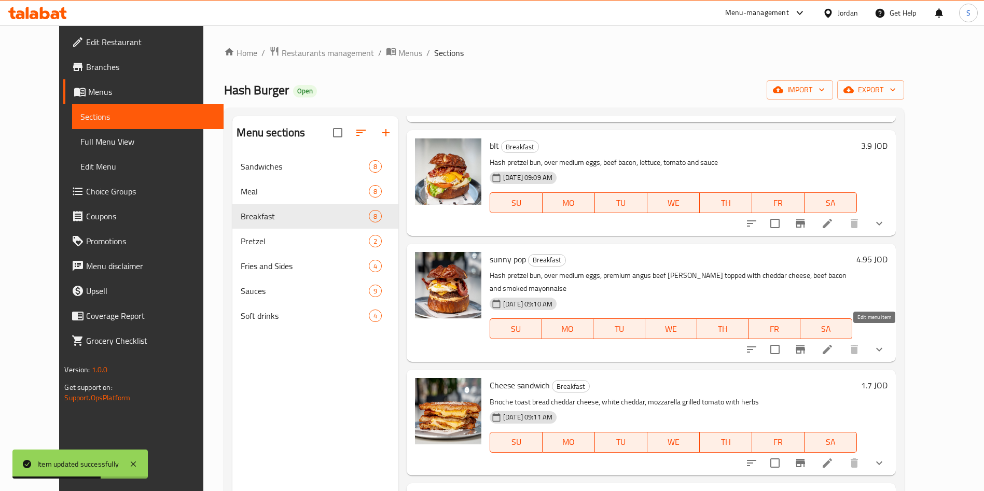
click at [834, 343] on icon at bounding box center [827, 349] width 12 height 12
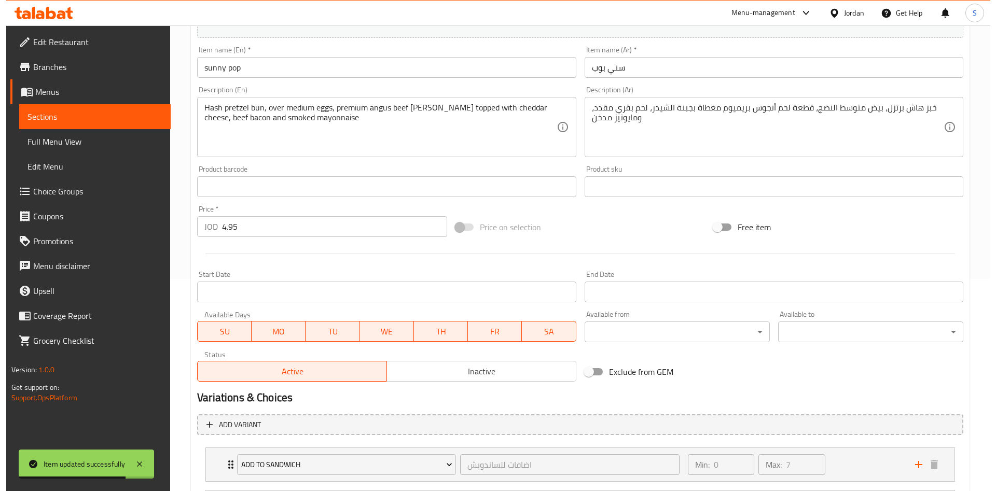
scroll to position [213, 0]
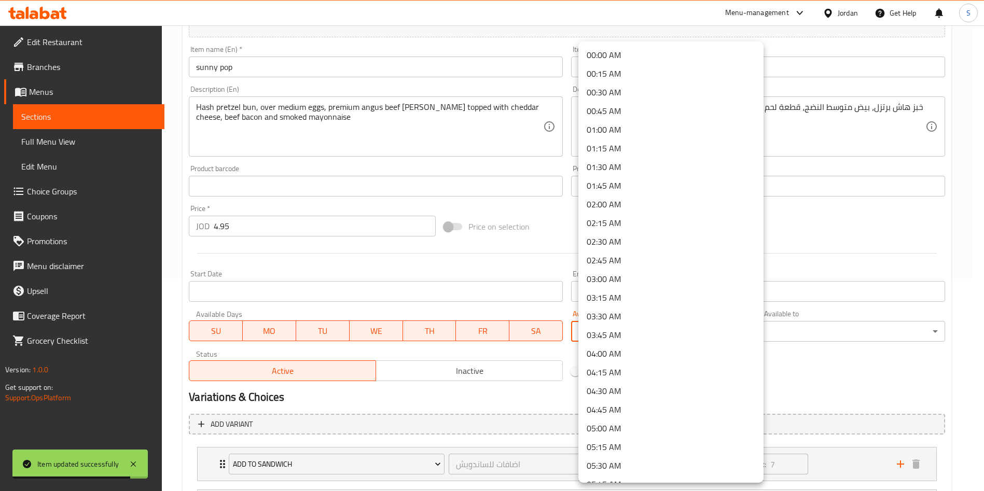
click at [735, 279] on body "Item updated successfully ​ Menu-management Jordan Get Help S Edit Restaurant B…" at bounding box center [492, 46] width 984 height 466
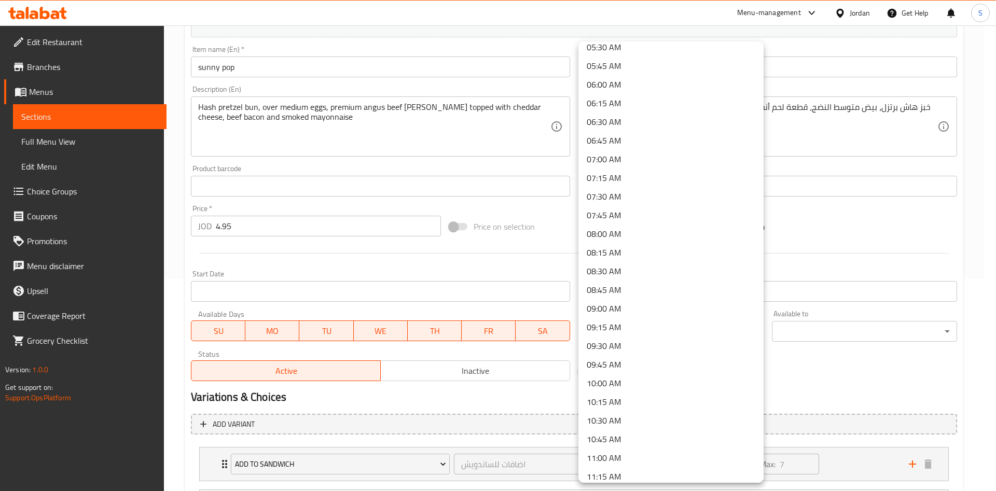
scroll to position [414, 0]
click at [634, 315] on li "09:00 AM" at bounding box center [670, 313] width 185 height 19
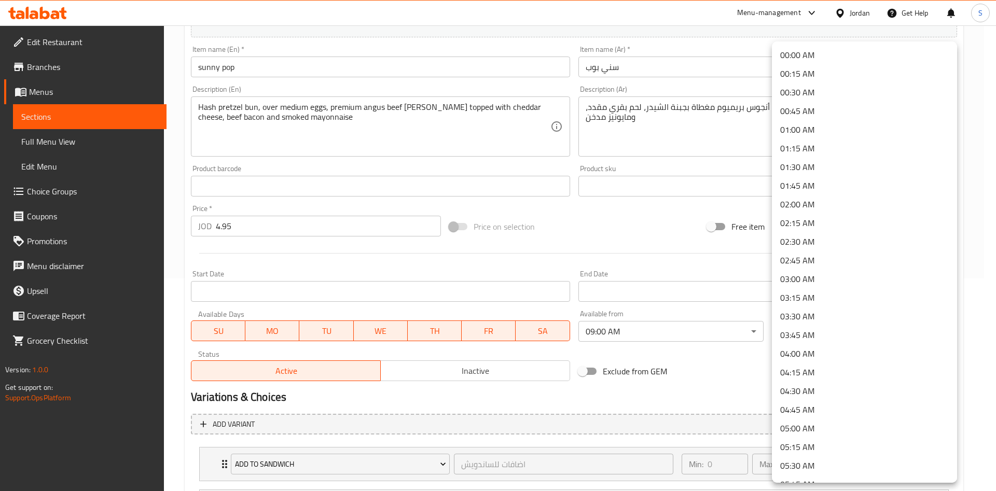
click at [805, 279] on body "​ Menu-management Jordan Get Help S Edit Restaurant Branches Menus Sections Ful…" at bounding box center [498, 46] width 996 height 466
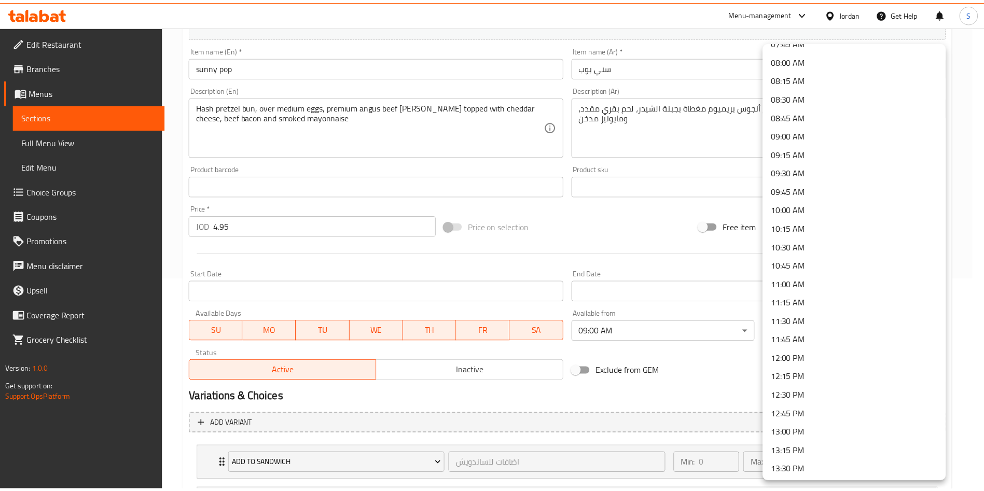
scroll to position [590, 0]
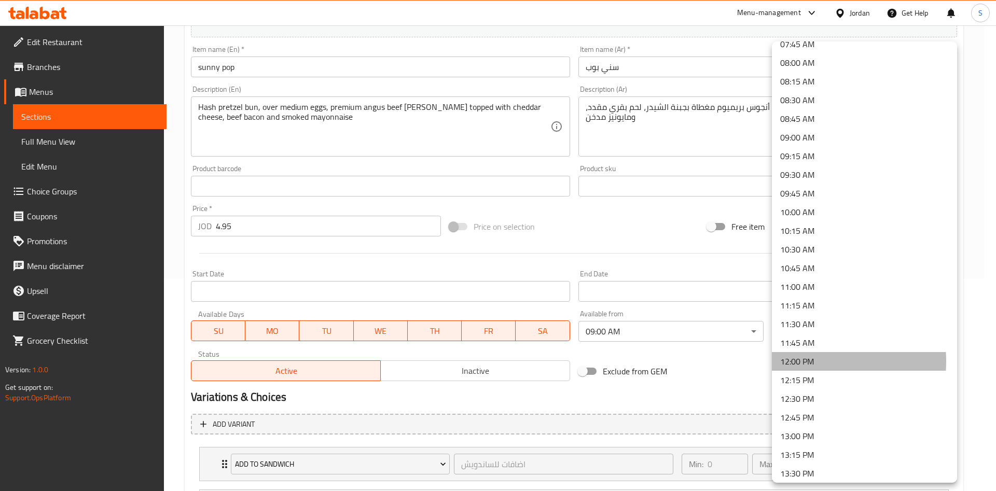
click at [802, 362] on li "12:00 PM" at bounding box center [864, 361] width 185 height 19
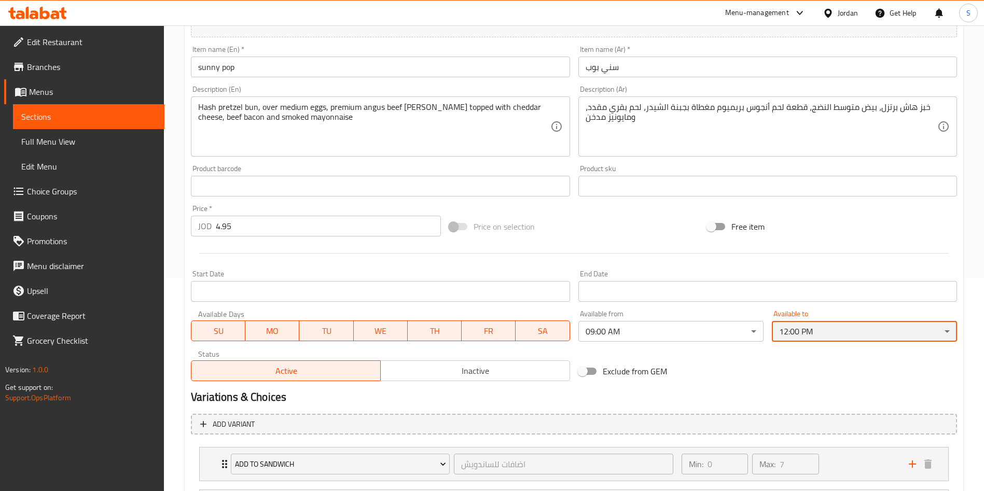
scroll to position [316, 0]
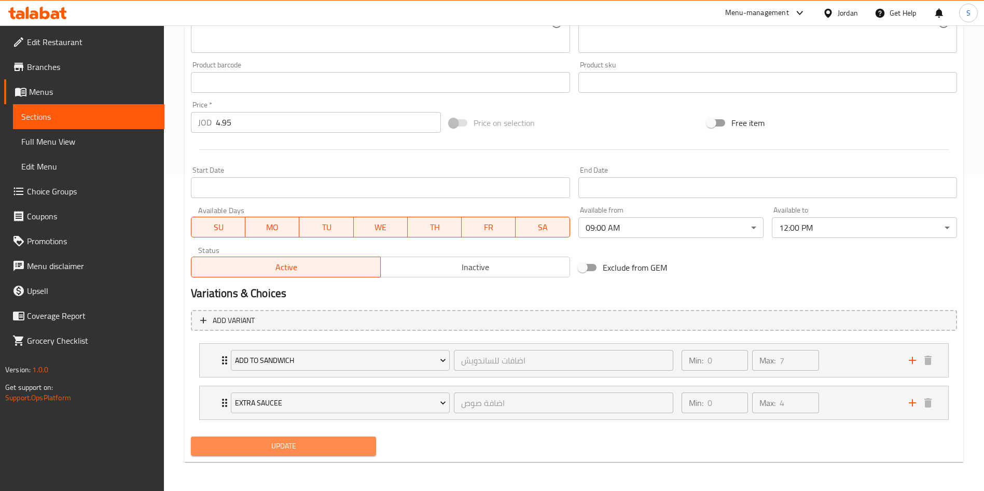
click at [292, 451] on span "Update" at bounding box center [283, 446] width 169 height 13
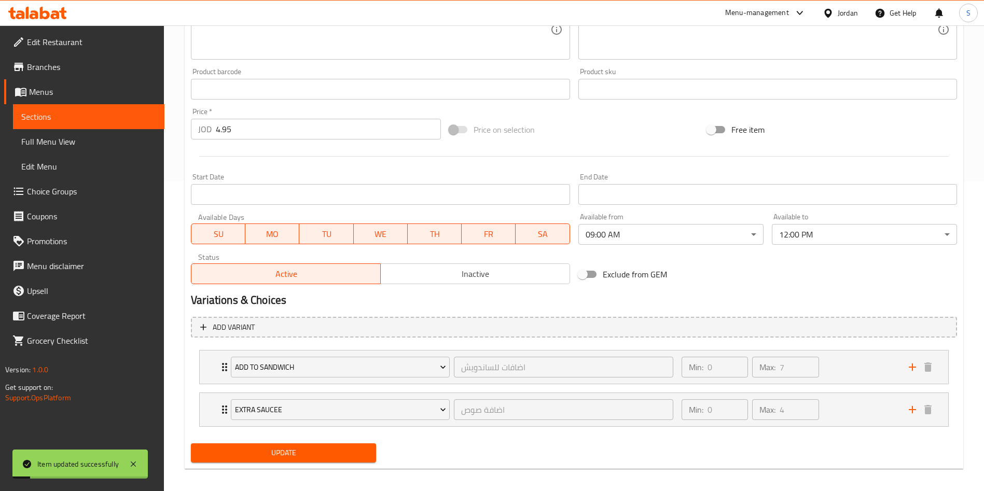
scroll to position [0, 0]
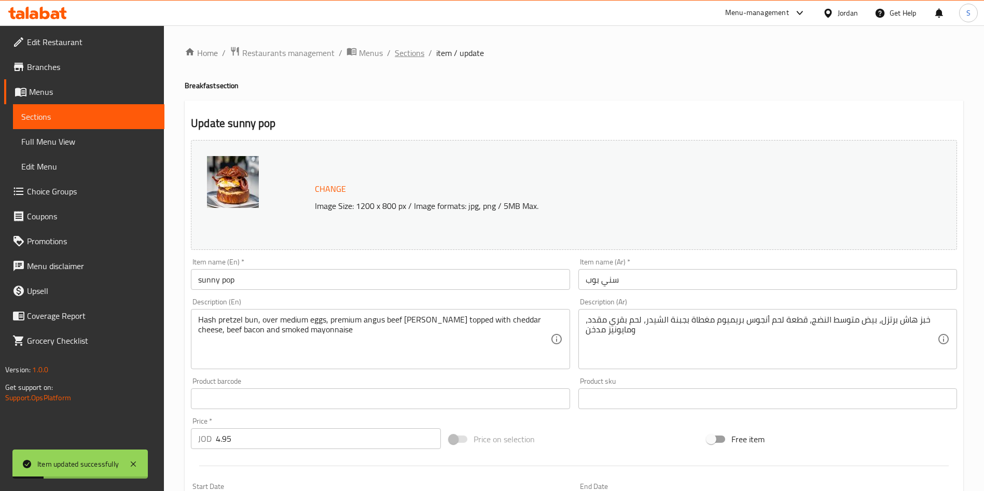
click at [405, 53] on span "Sections" at bounding box center [410, 53] width 30 height 12
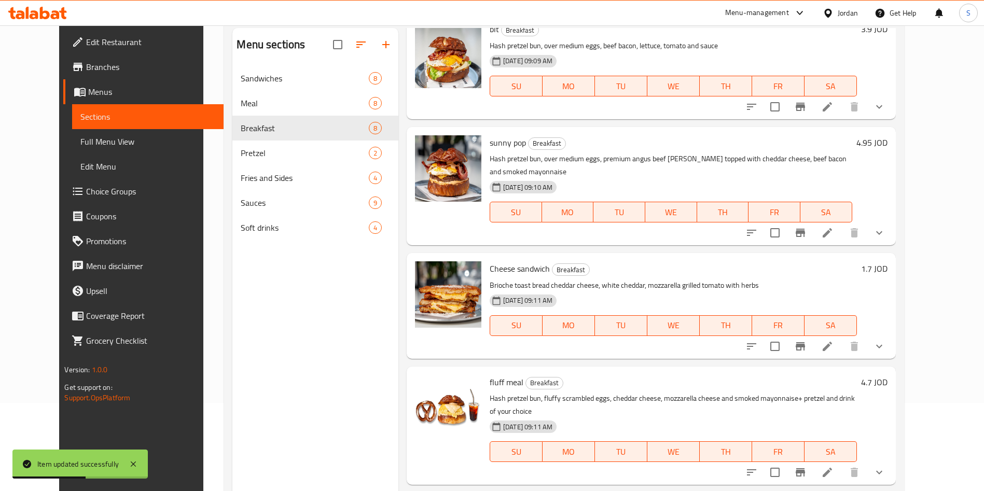
scroll to position [178, 0]
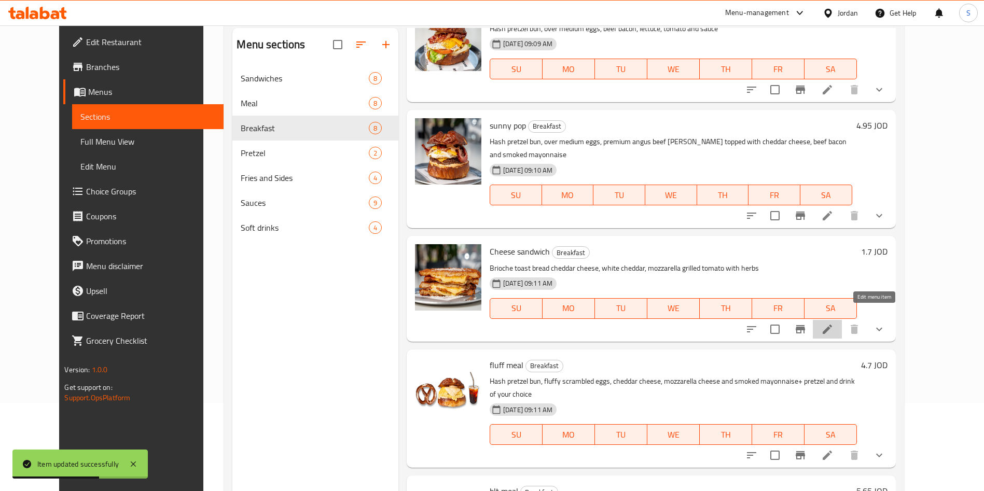
click at [834, 323] on icon at bounding box center [827, 329] width 12 height 12
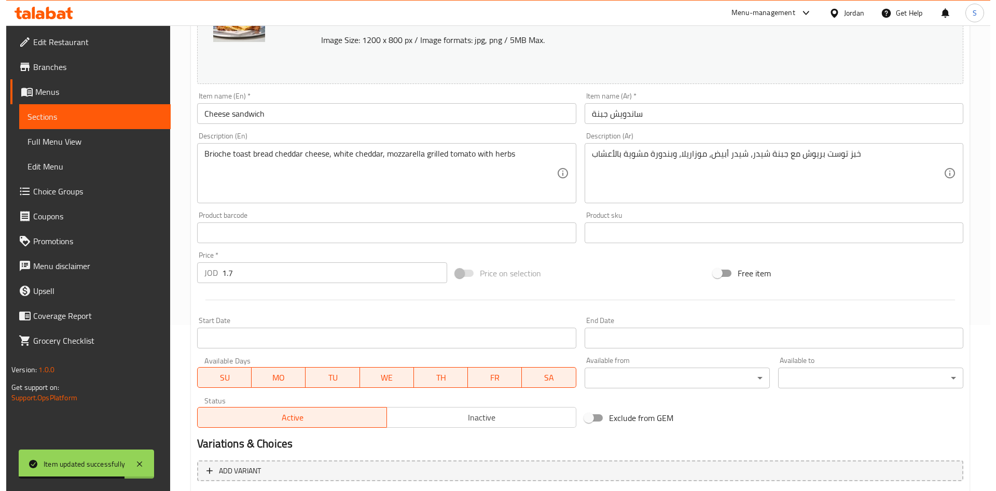
scroll to position [223, 0]
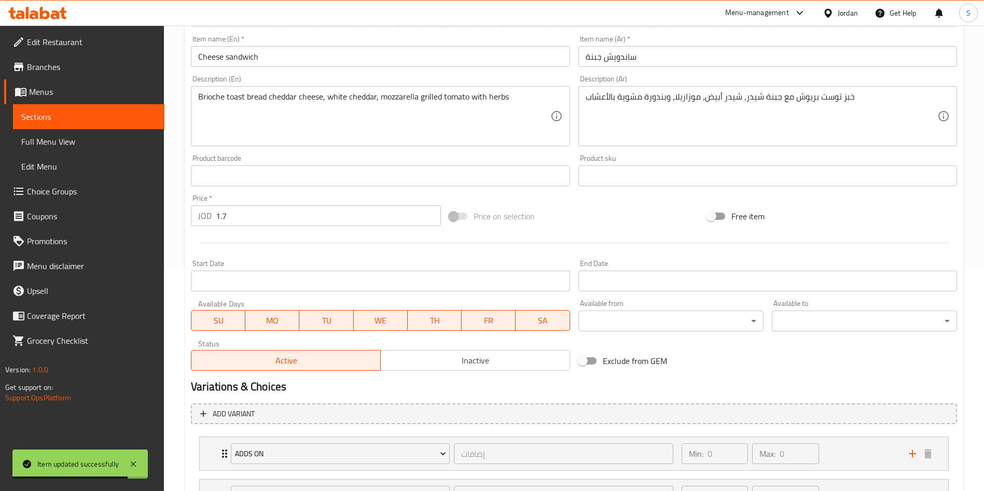
click at [688, 268] on body "Item updated successfully ​ Menu-management Jordan Get Help S Edit Restaurant B…" at bounding box center [492, 35] width 984 height 466
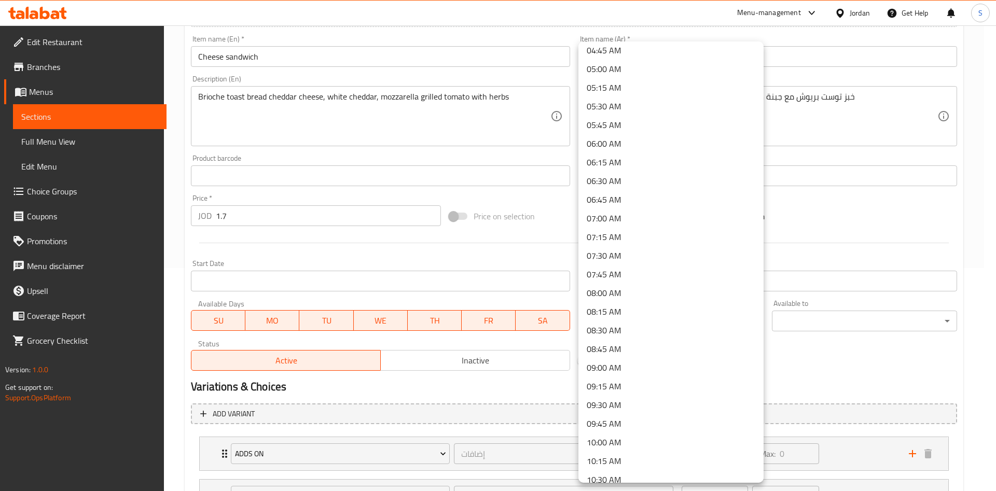
scroll to position [371, 0]
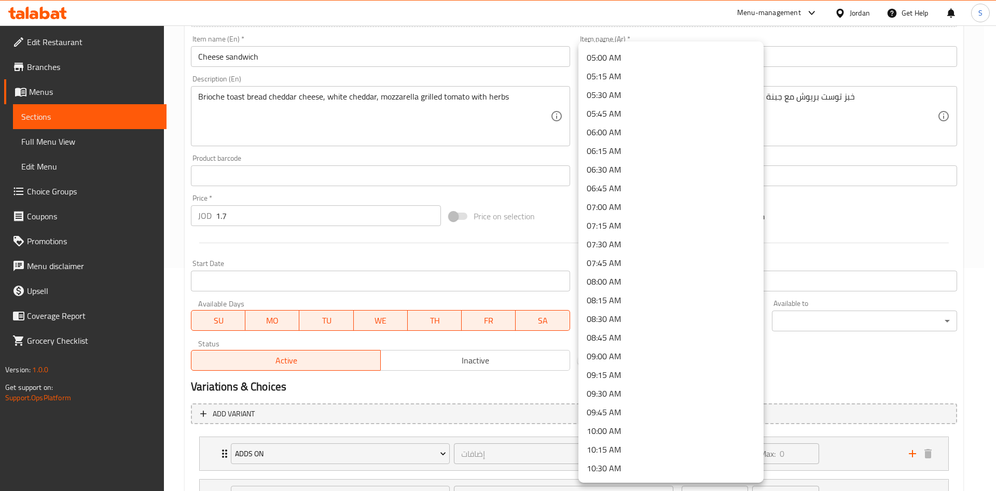
click at [630, 364] on li "09:00 AM" at bounding box center [670, 356] width 185 height 19
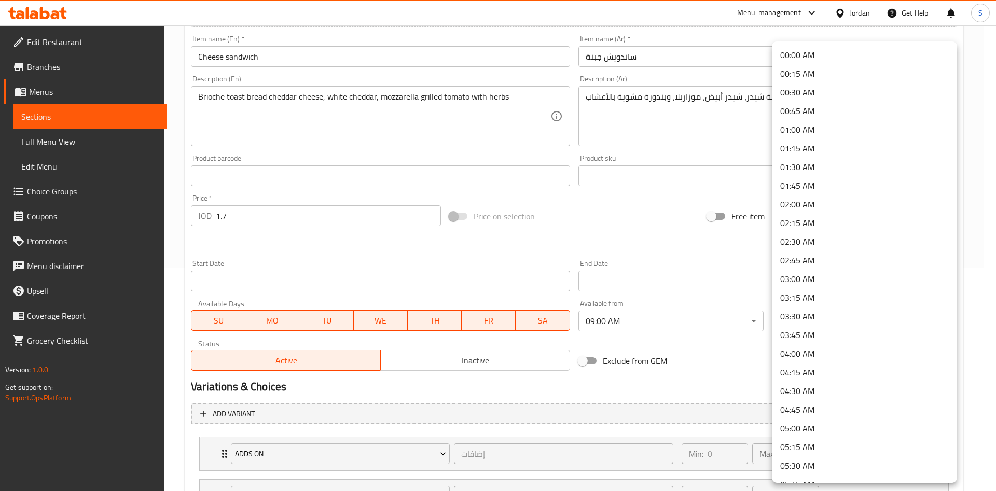
click at [798, 268] on body "​ Menu-management Jordan Get Help S Edit Restaurant Branches Menus Sections Ful…" at bounding box center [498, 35] width 996 height 466
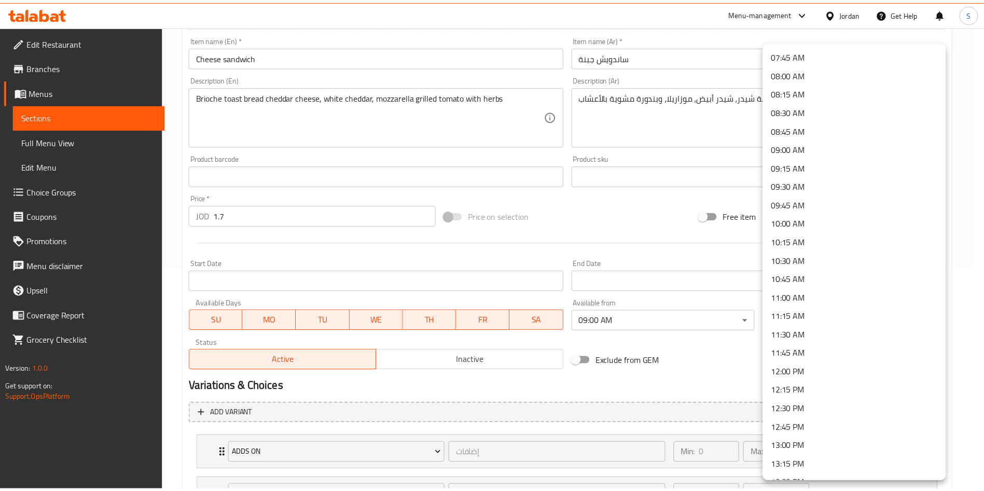
scroll to position [585, 0]
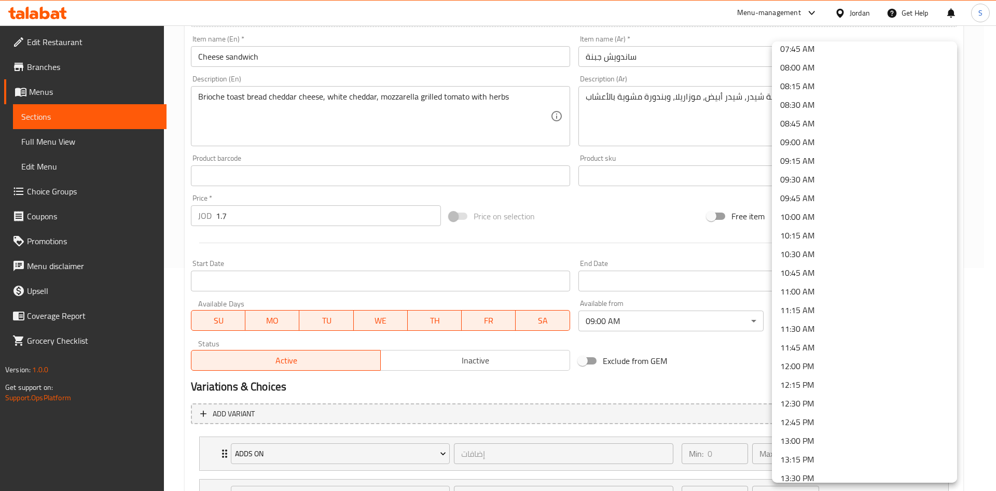
click at [828, 368] on li "12:00 PM" at bounding box center [864, 366] width 185 height 19
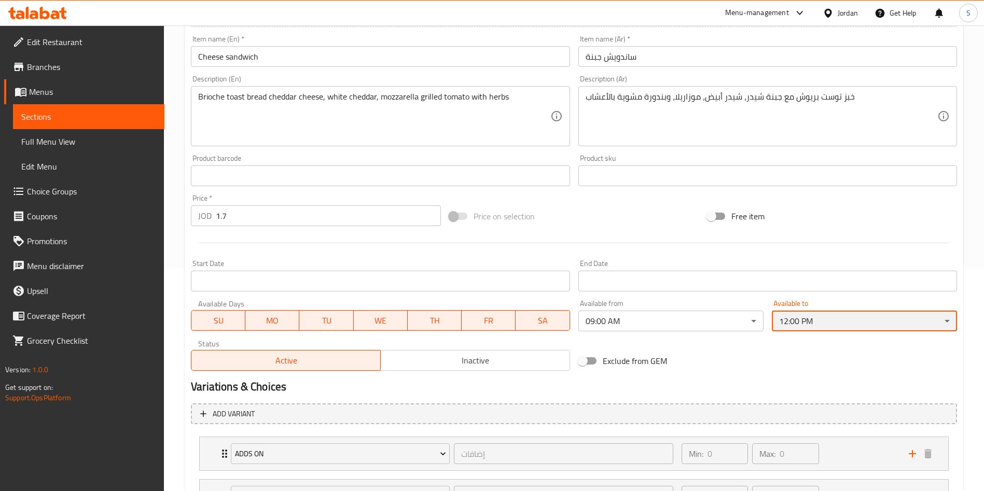
scroll to position [316, 0]
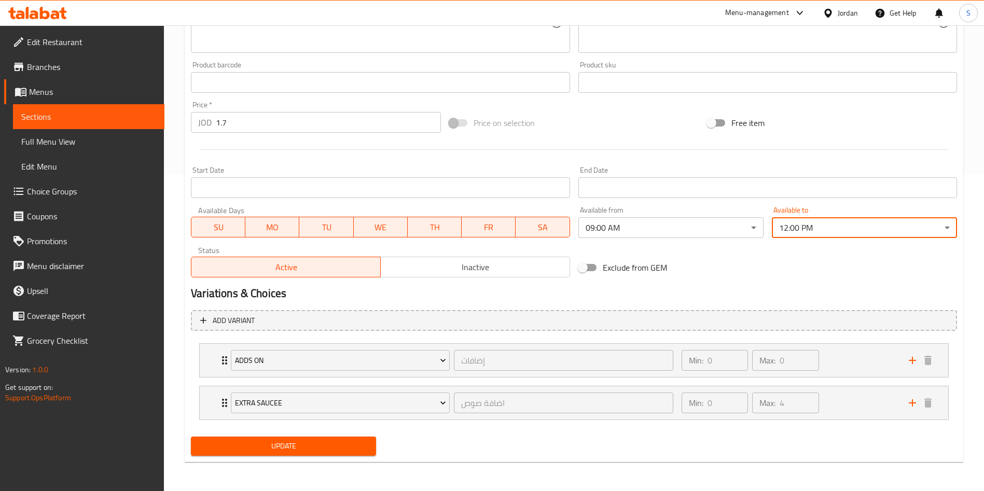
click at [331, 456] on div "Update" at bounding box center [283, 446] width 193 height 27
click at [330, 448] on span "Update" at bounding box center [283, 446] width 169 height 13
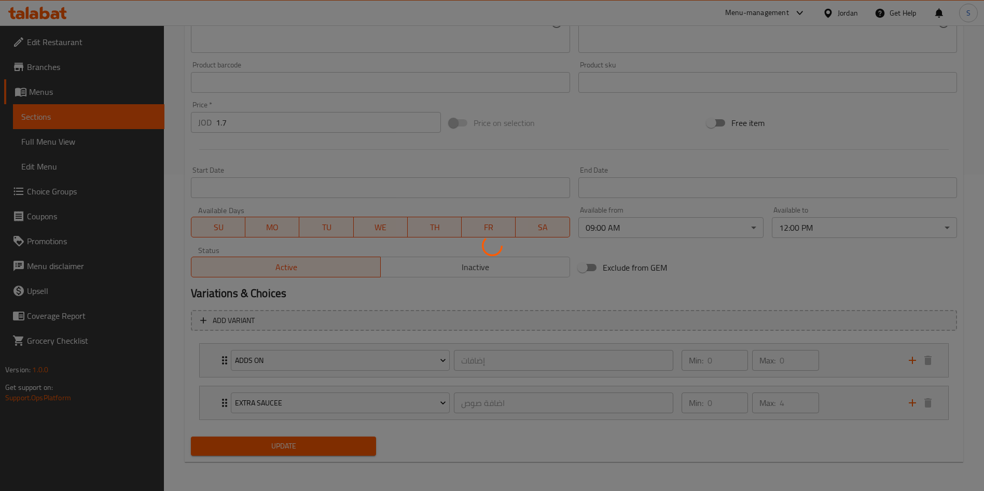
scroll to position [0, 0]
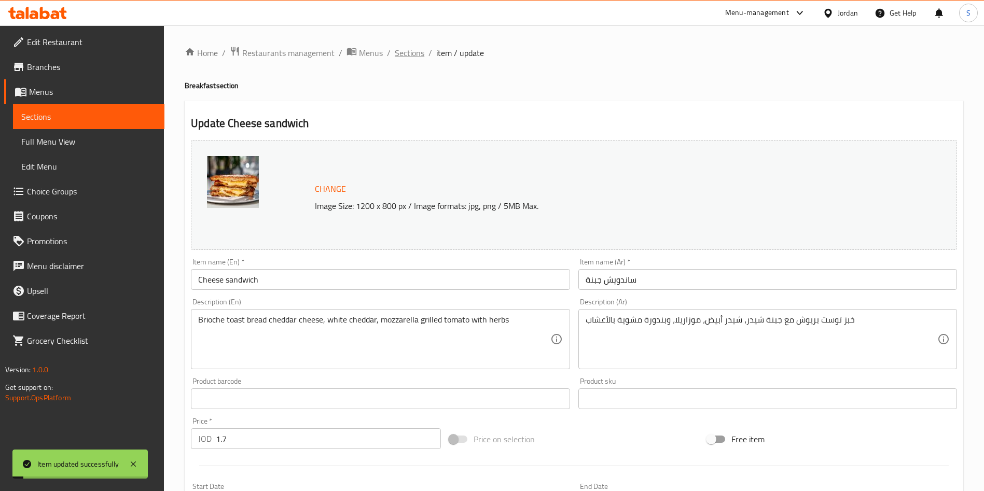
click at [407, 58] on span "Sections" at bounding box center [410, 53] width 30 height 12
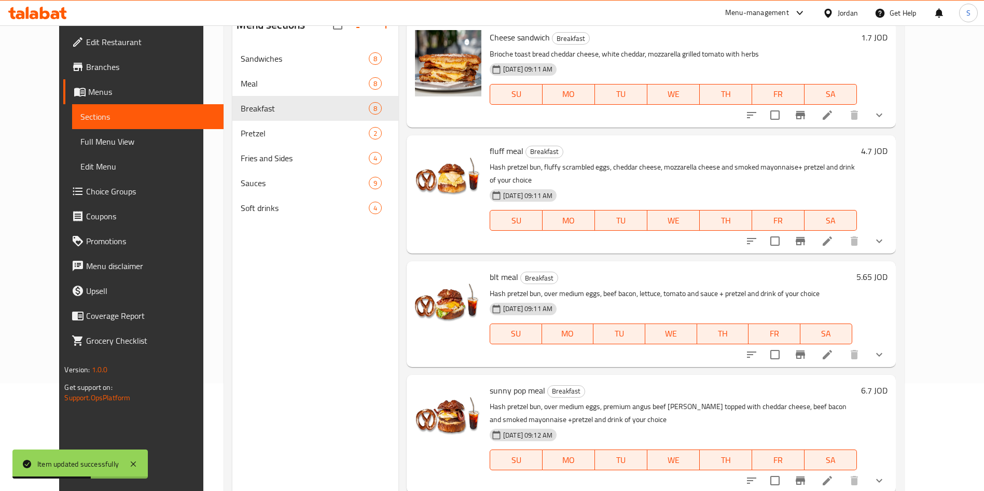
scroll to position [387, 0]
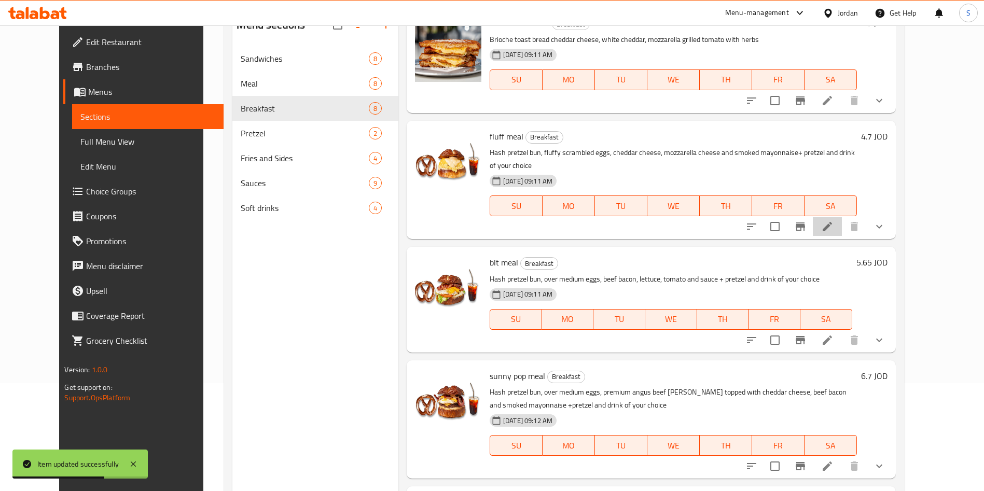
click at [842, 217] on li at bounding box center [827, 226] width 29 height 19
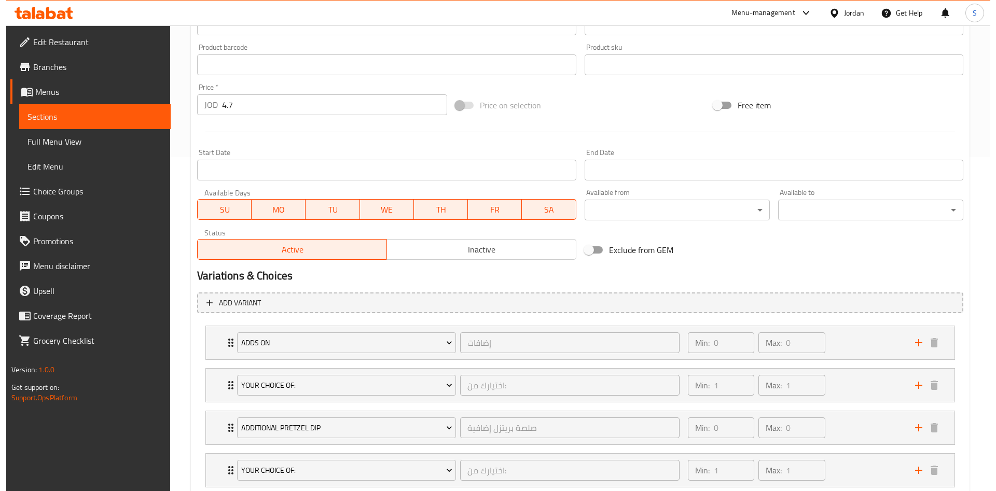
scroll to position [347, 0]
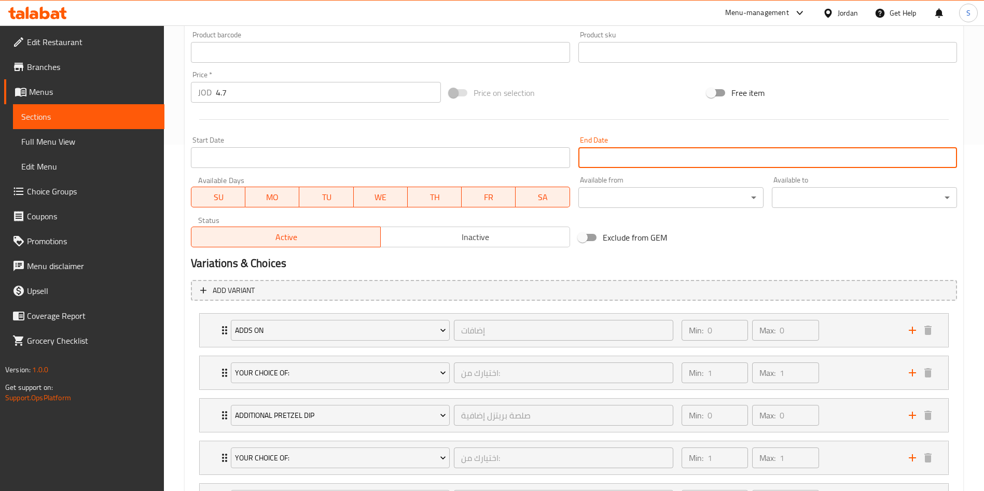
click at [660, 149] on input "Start Date" at bounding box center [767, 157] width 379 height 21
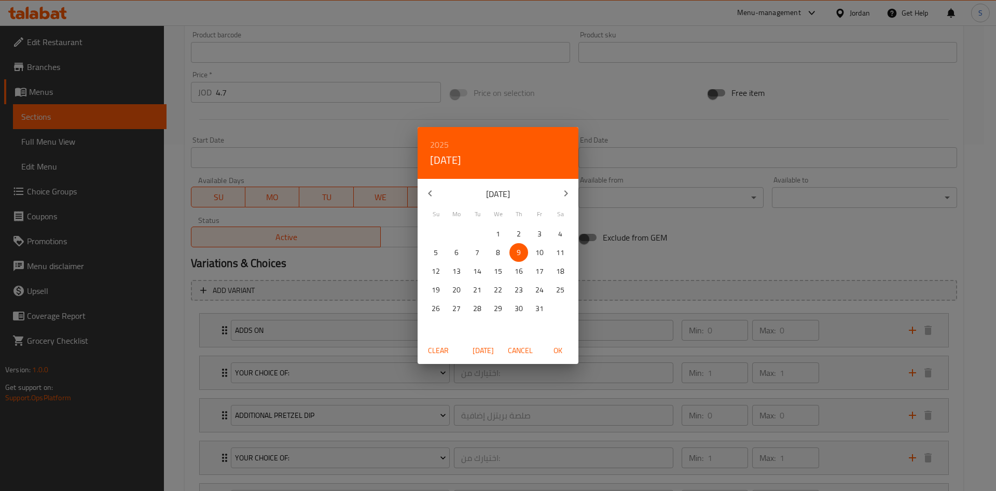
click at [695, 214] on div "2025 Thu, Oct 9 October 2025 Su Mo Tu We Th Fr Sa 28 29 30 1 2 3 4 5 6 7 8 9 10…" at bounding box center [498, 245] width 996 height 491
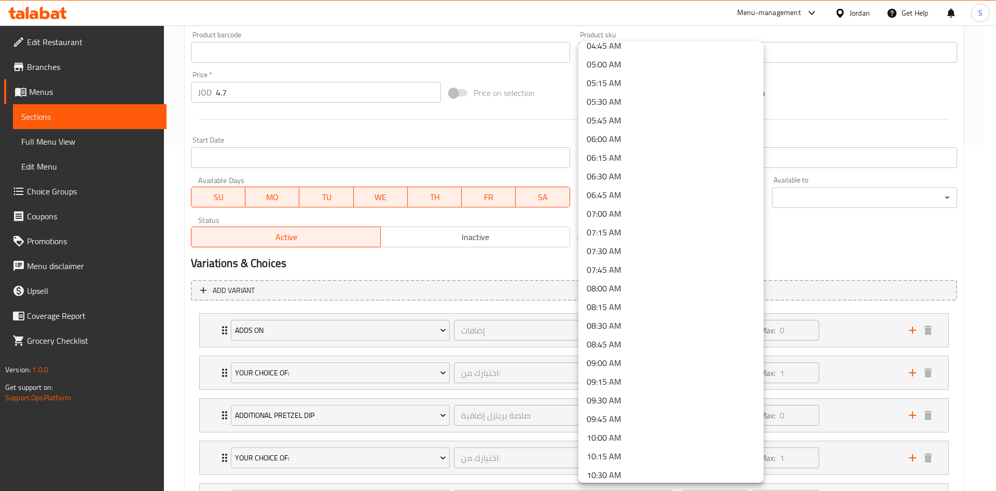
scroll to position [378, 0]
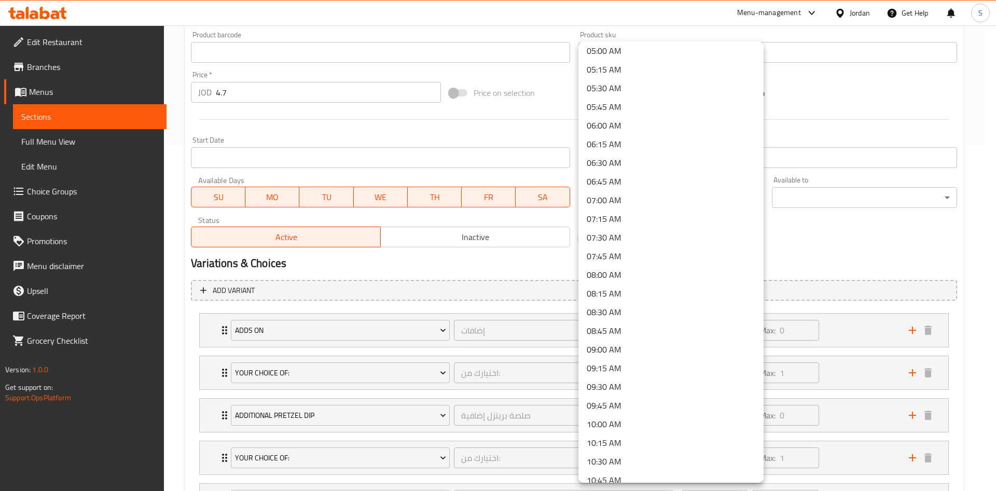
click at [622, 348] on li "09:00 AM" at bounding box center [670, 349] width 185 height 19
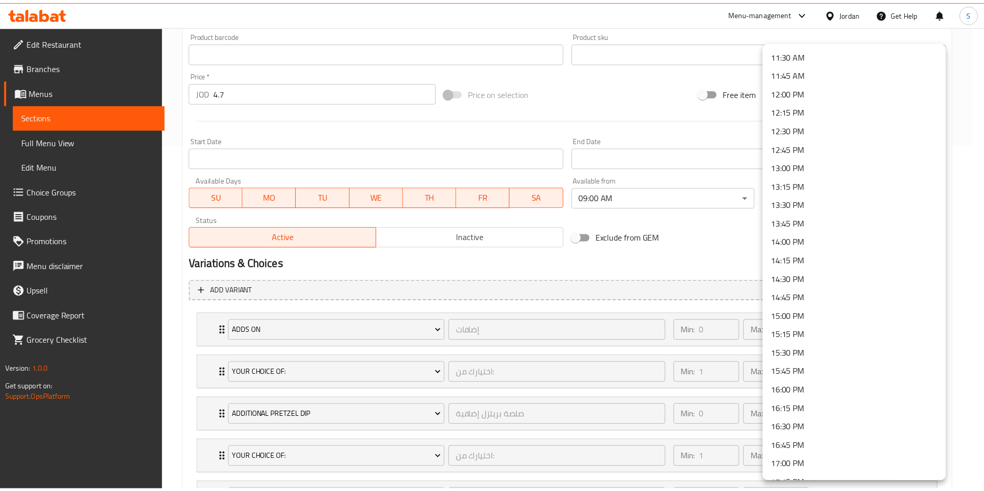
scroll to position [862, 0]
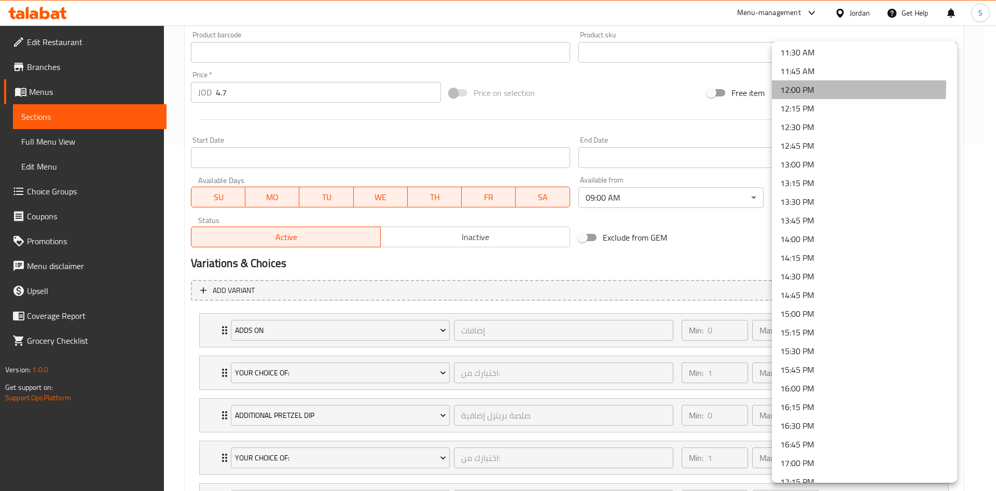
click at [791, 86] on li "12:00 PM" at bounding box center [864, 89] width 185 height 19
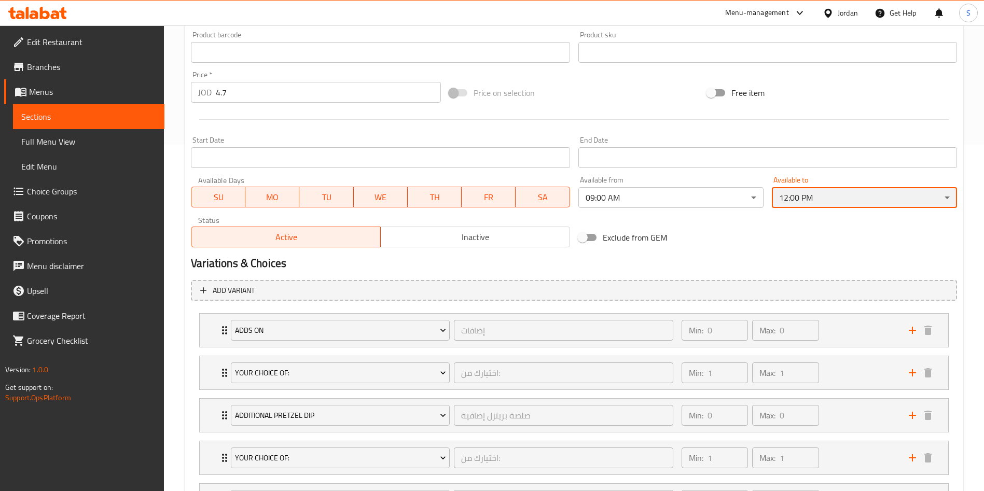
scroll to position [487, 0]
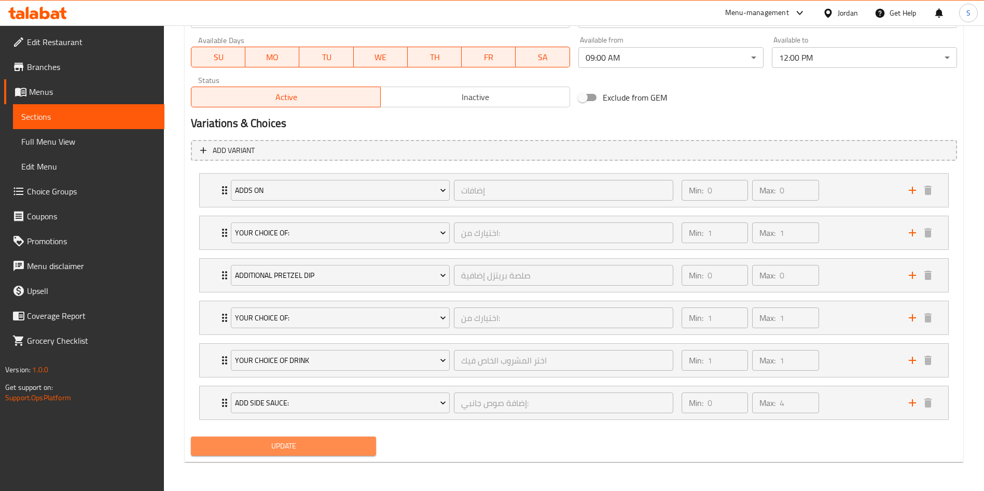
click at [335, 445] on span "Update" at bounding box center [283, 446] width 169 height 13
click at [342, 451] on span "Update" at bounding box center [283, 446] width 169 height 13
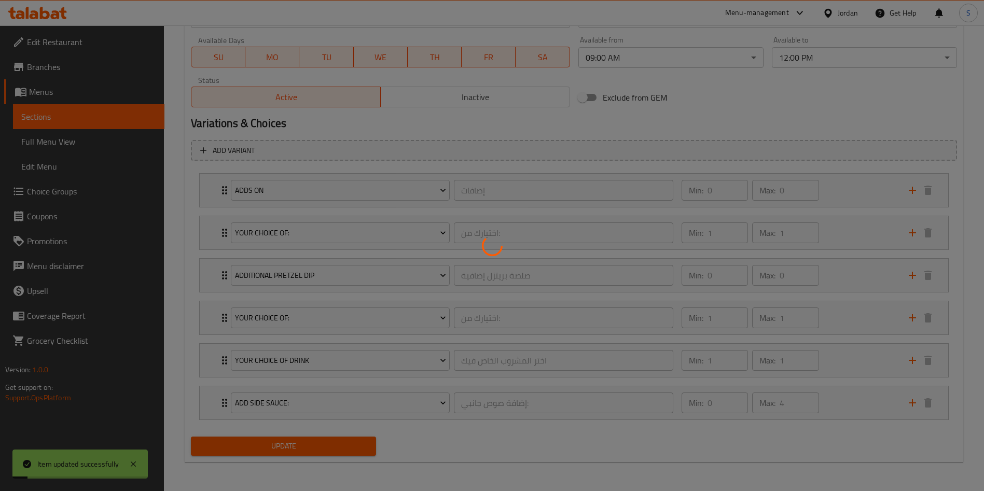
scroll to position [0, 0]
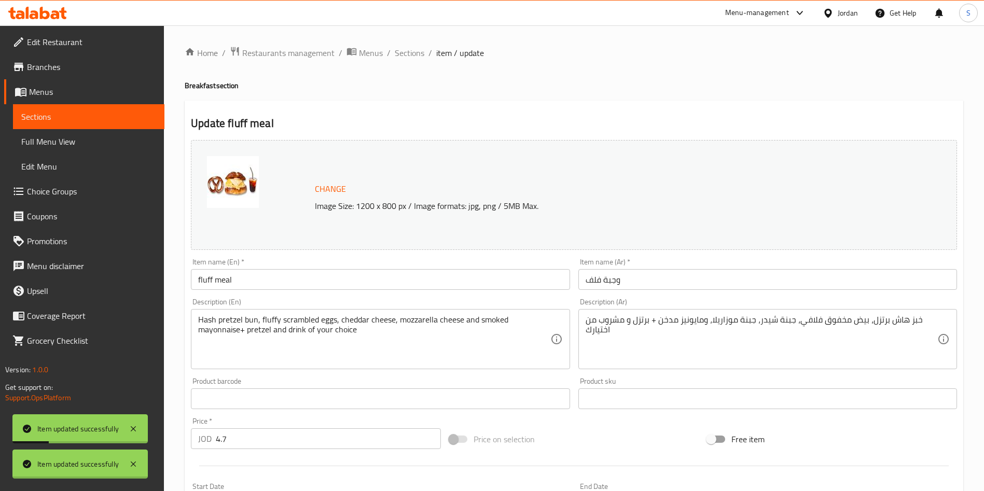
click at [413, 56] on div at bounding box center [492, 245] width 984 height 491
click at [413, 56] on span "Sections" at bounding box center [410, 53] width 30 height 12
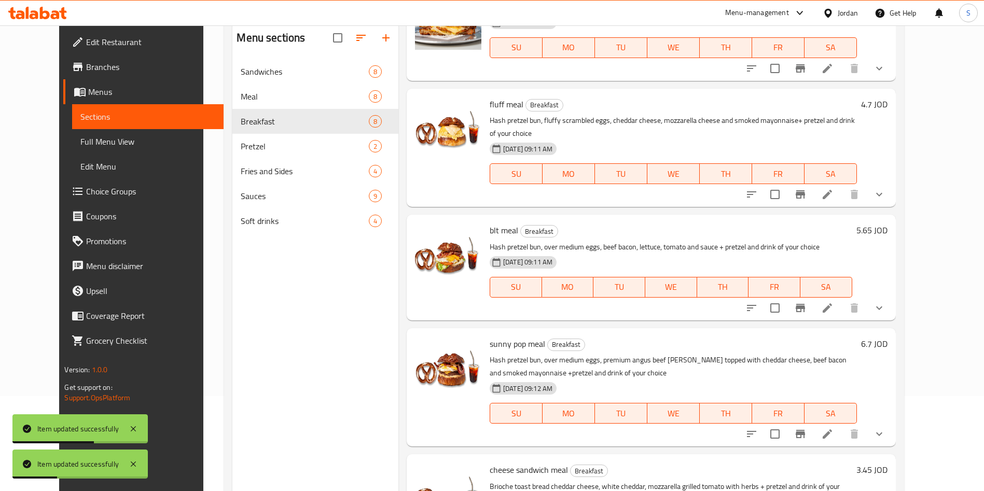
scroll to position [454, 0]
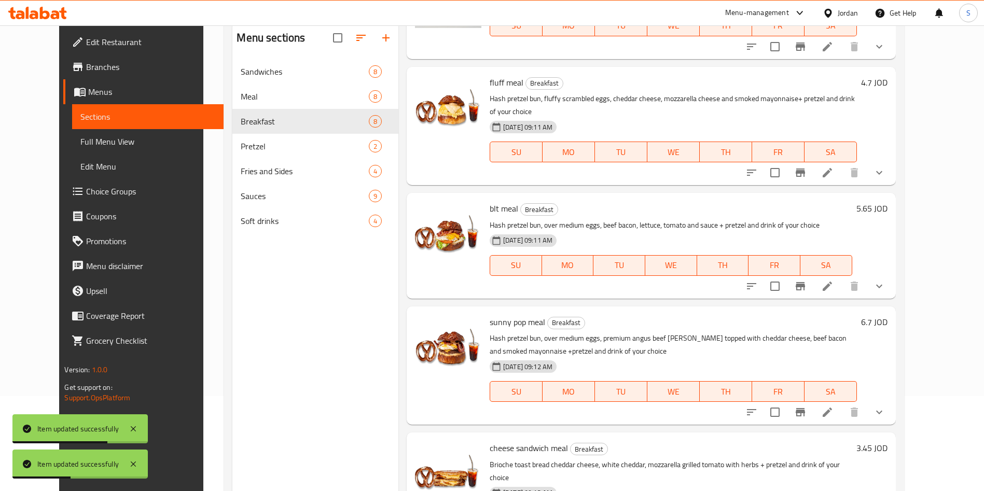
click at [834, 406] on icon at bounding box center [827, 412] width 12 height 12
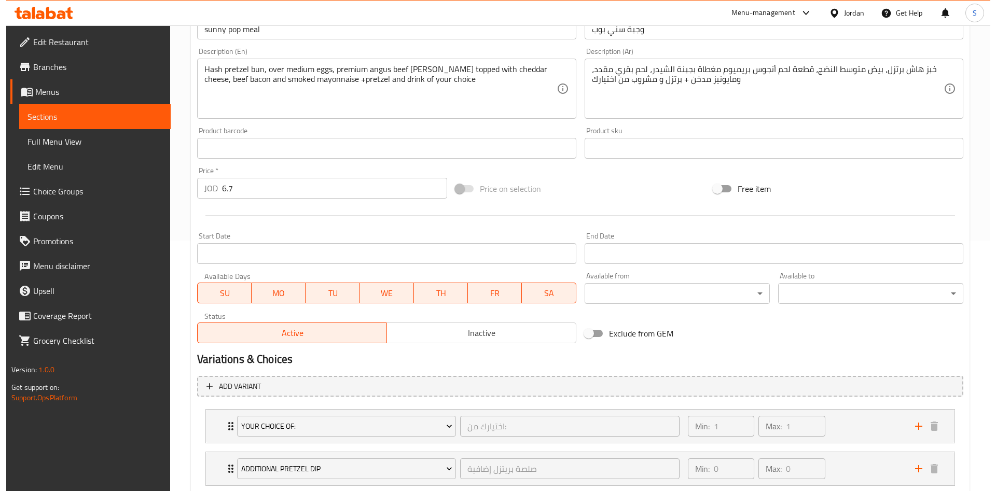
scroll to position [240, 0]
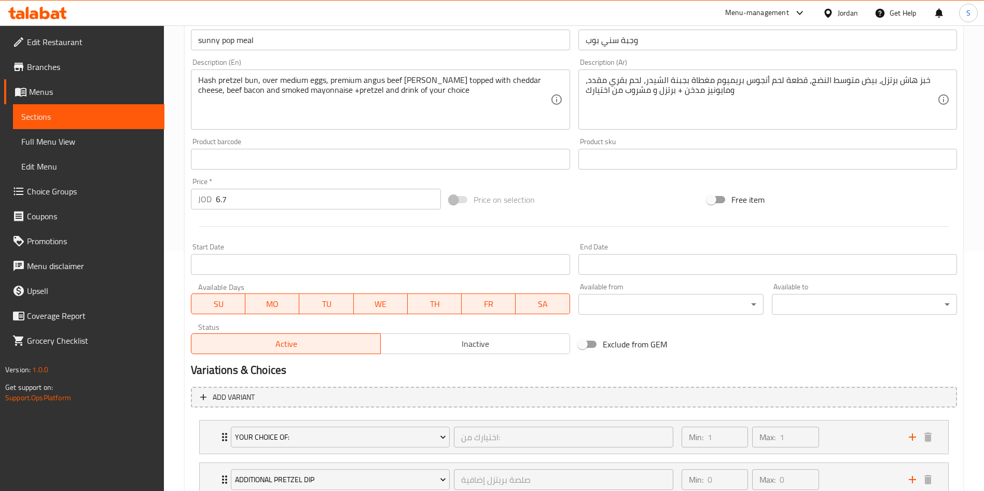
click at [595, 315] on div "Available from ​ ​" at bounding box center [670, 299] width 193 height 40
click at [597, 252] on body "​ Menu-management Jordan Get Help S Edit Restaurant Branches Menus Sections Ful…" at bounding box center [492, 19] width 984 height 466
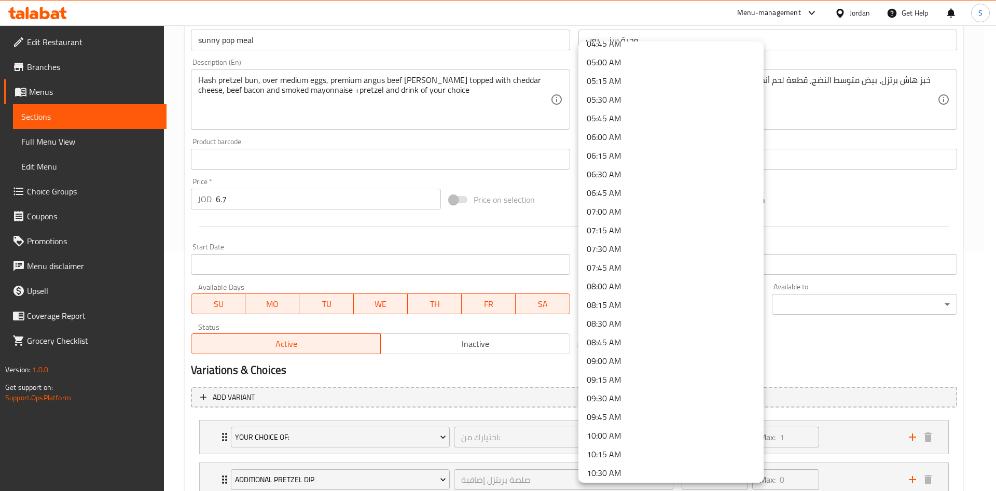
scroll to position [368, 0]
click at [635, 359] on li "09:00 AM" at bounding box center [670, 359] width 185 height 19
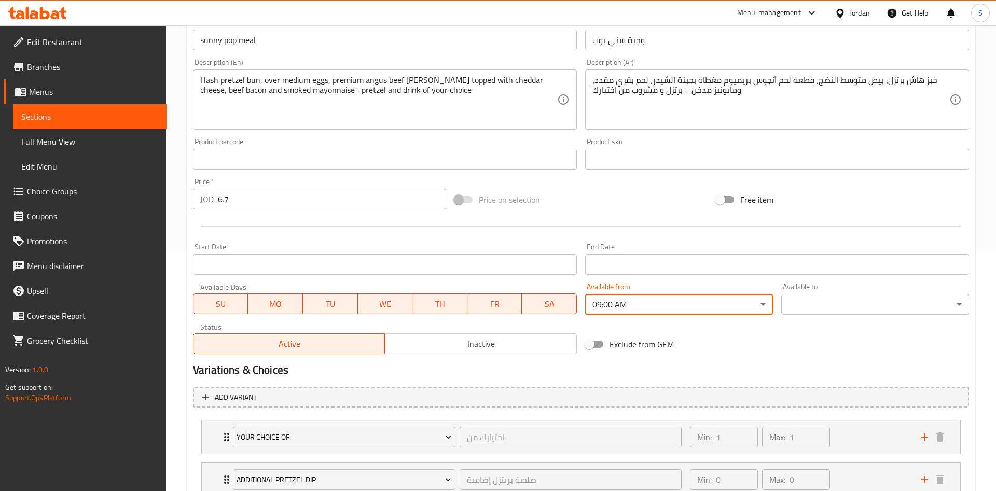
click at [827, 252] on body "​ Menu-management Jordan Get Help S Edit Restaurant Branches Menus Sections Ful…" at bounding box center [498, 19] width 996 height 466
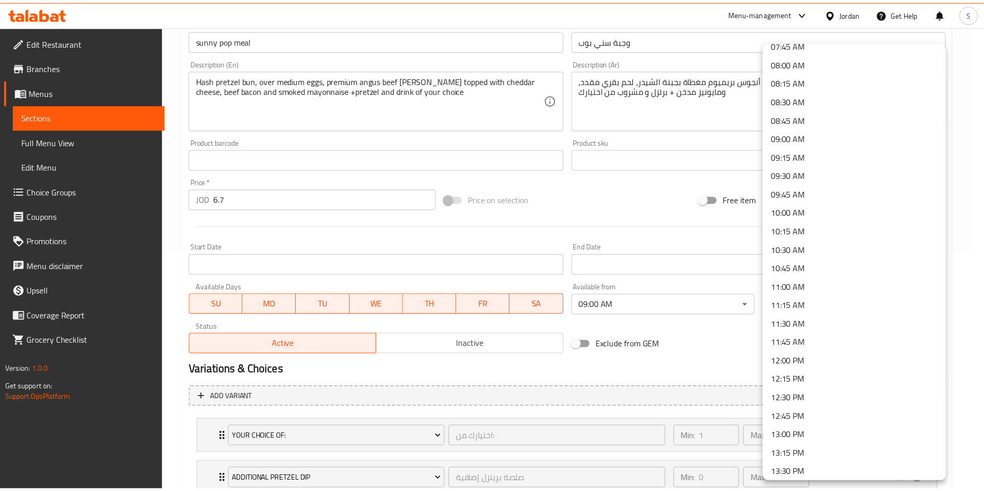
scroll to position [599, 0]
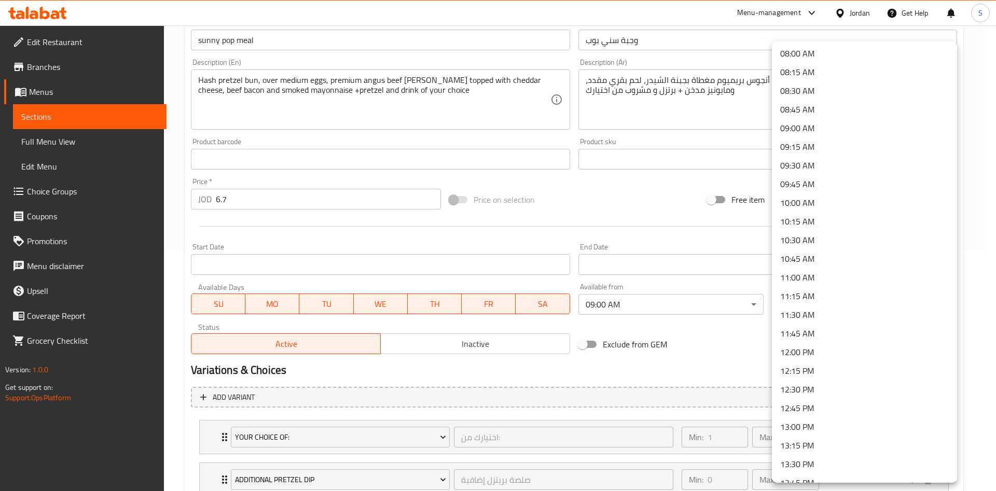
click at [814, 352] on li "12:00 PM" at bounding box center [864, 352] width 185 height 19
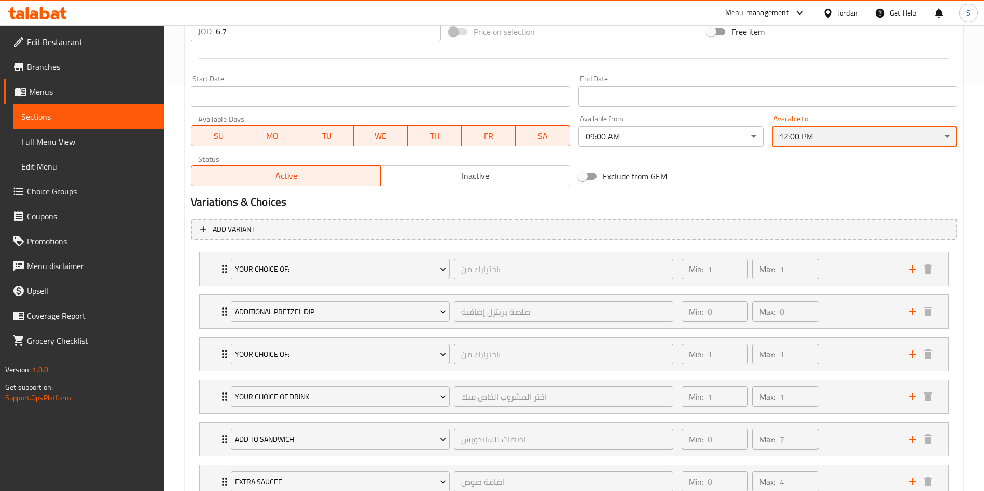
scroll to position [487, 0]
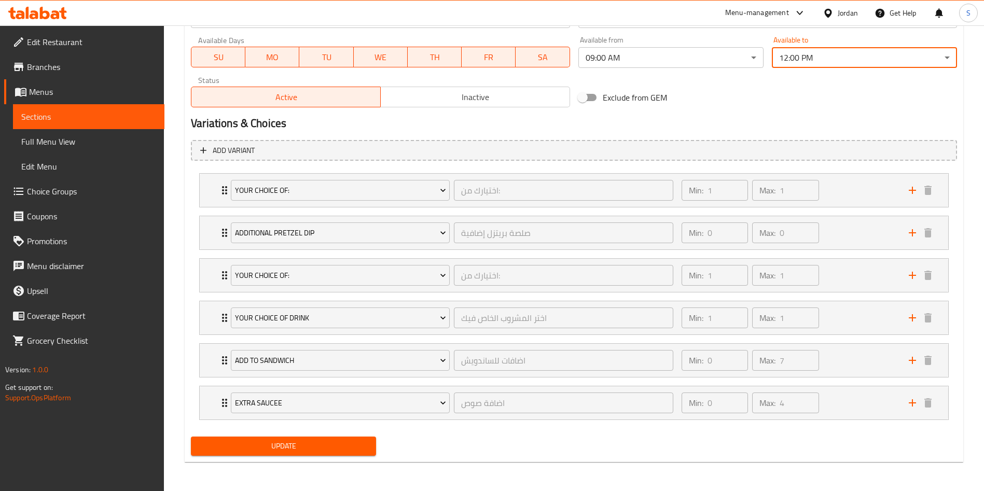
click at [294, 454] on button "Update" at bounding box center [283, 446] width 185 height 19
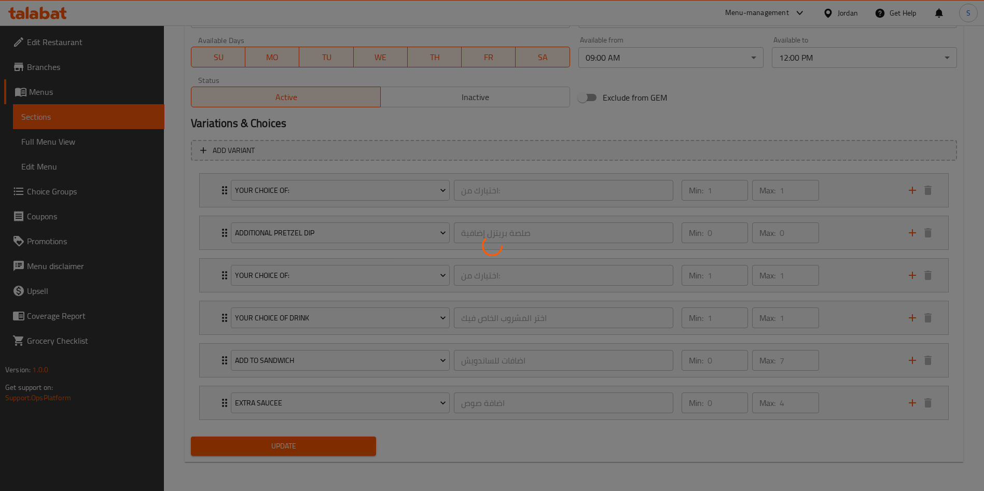
scroll to position [0, 0]
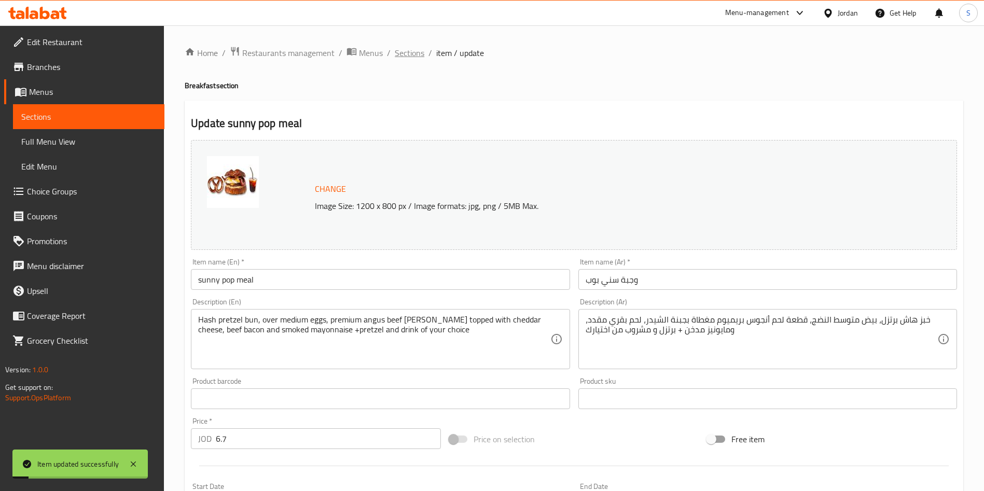
click at [410, 51] on span "Sections" at bounding box center [410, 53] width 30 height 12
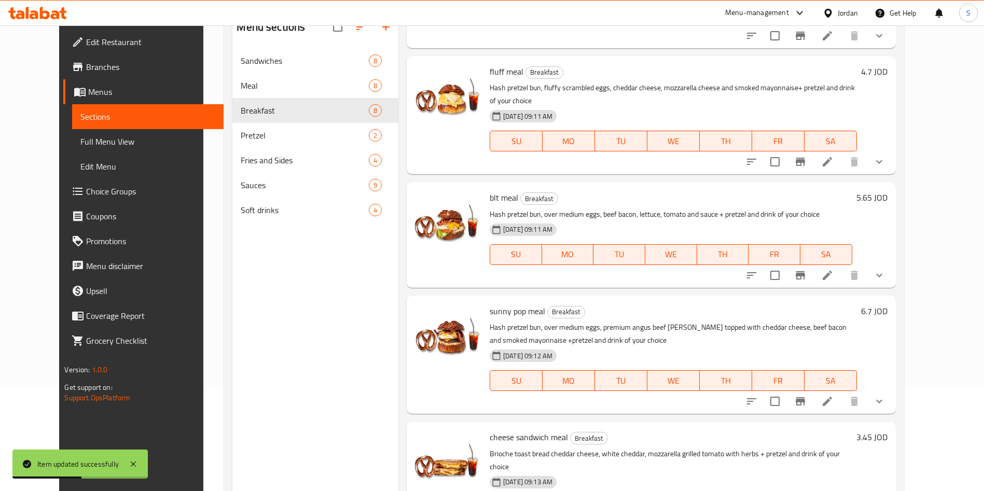
scroll to position [145, 0]
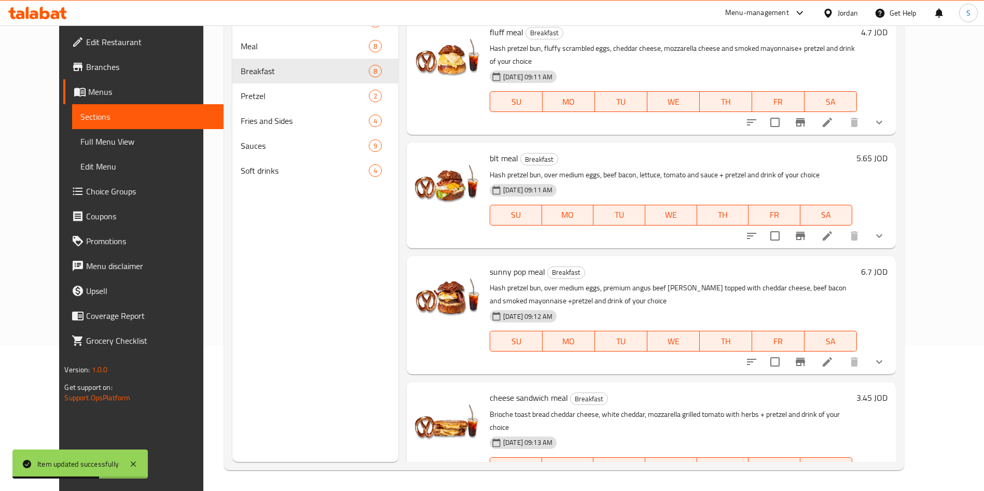
click at [842, 479] on li at bounding box center [827, 488] width 29 height 19
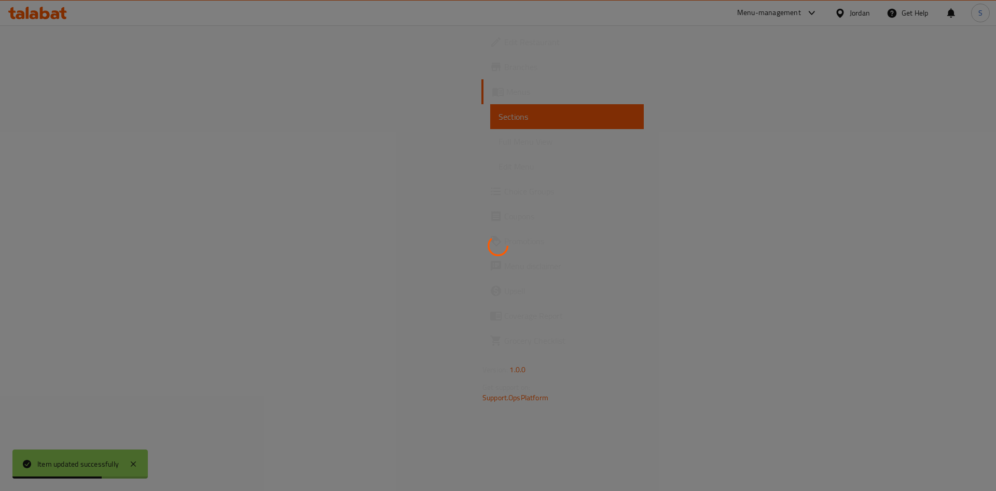
click at [864, 449] on div at bounding box center [498, 245] width 996 height 491
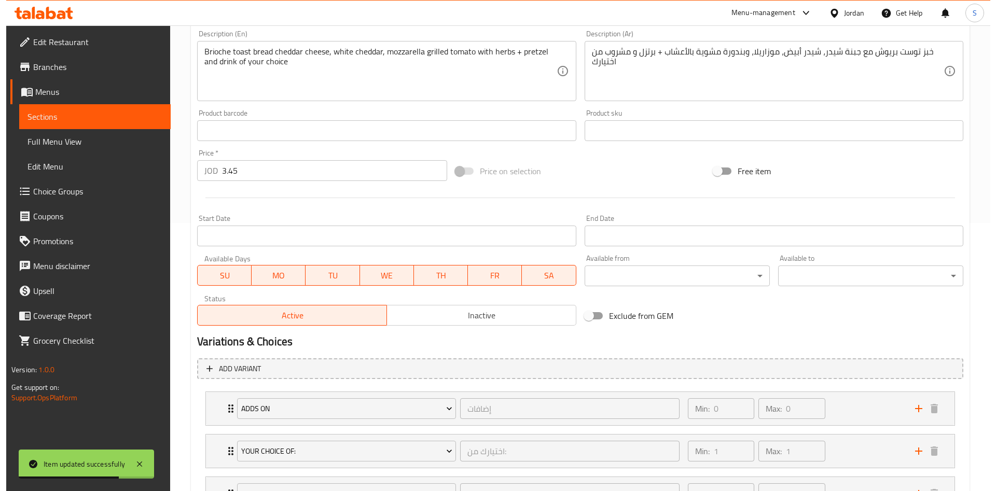
scroll to position [280, 0]
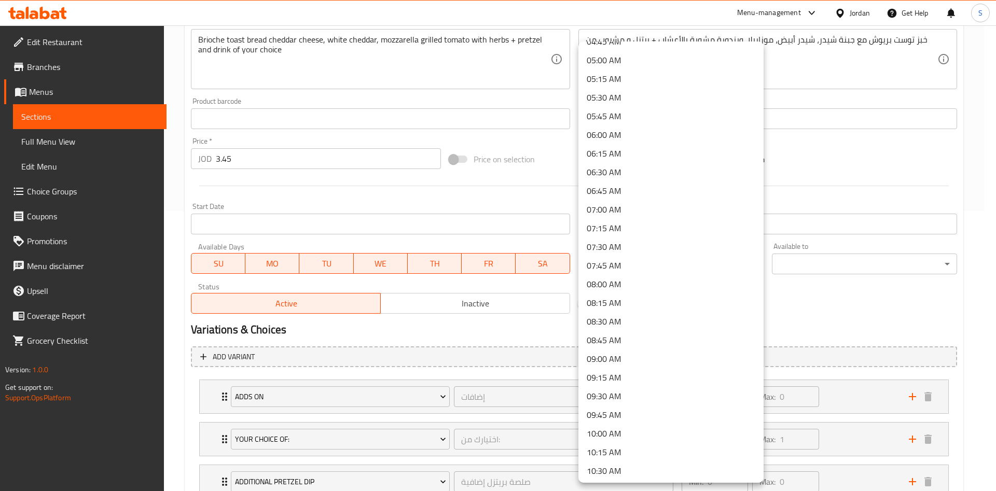
scroll to position [396, 0]
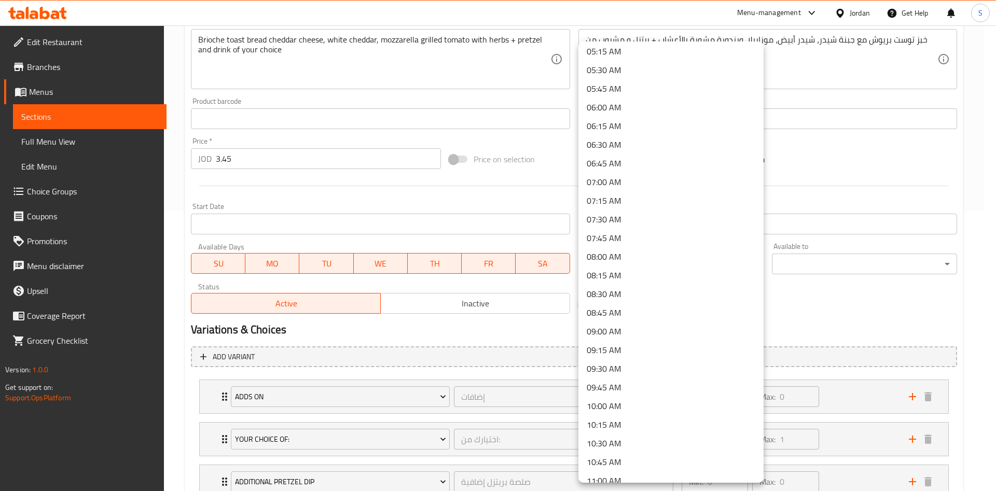
click at [633, 329] on li "09:00 AM" at bounding box center [670, 331] width 185 height 19
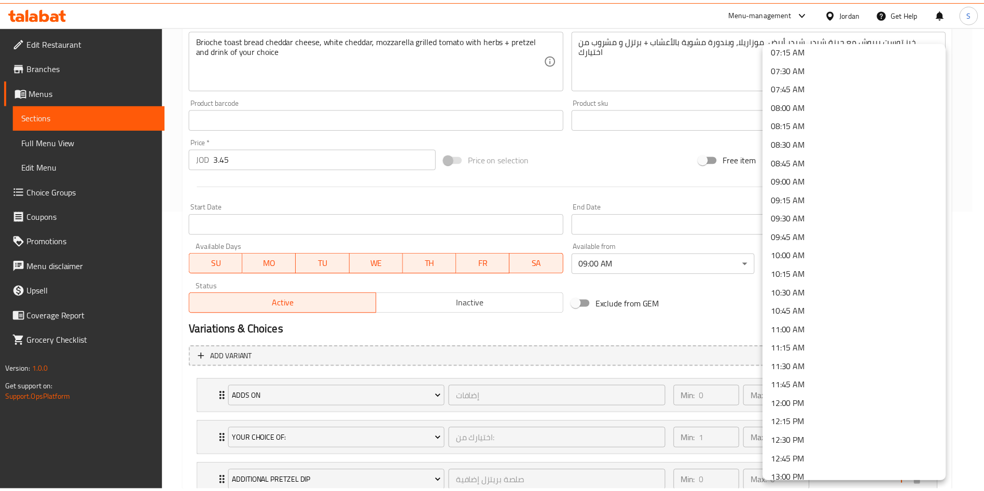
scroll to position [551, 0]
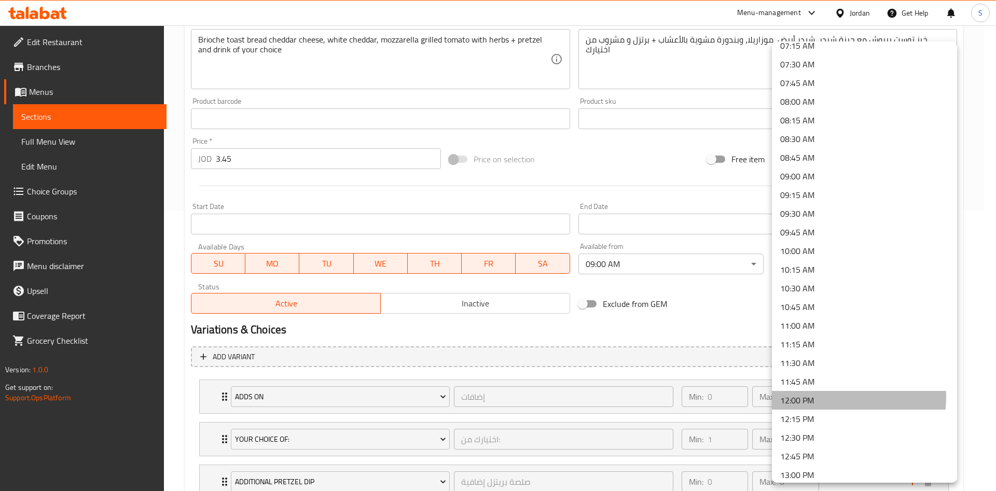
click at [816, 396] on li "12:00 PM" at bounding box center [864, 400] width 185 height 19
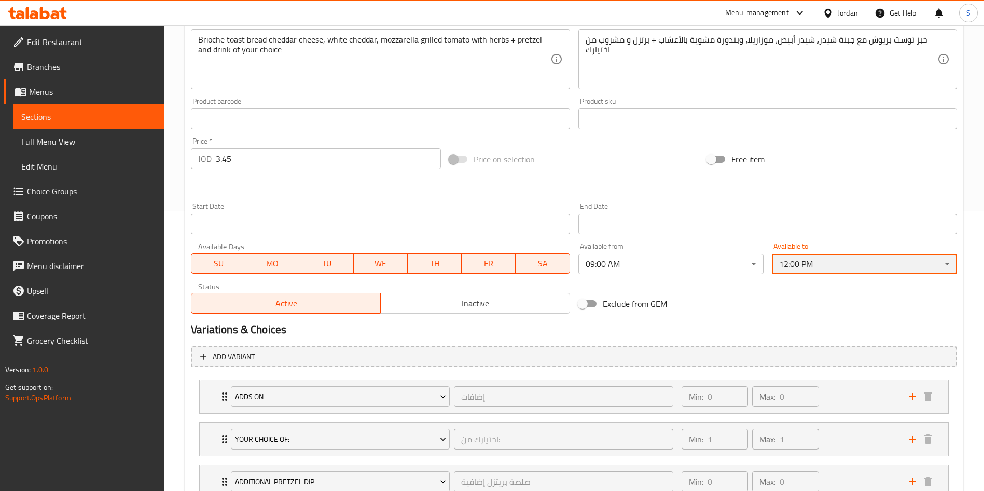
scroll to position [487, 0]
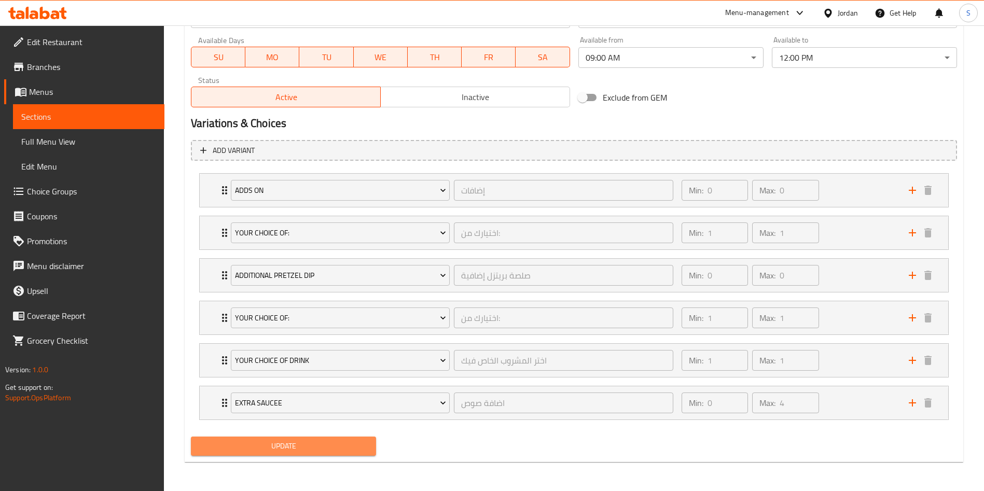
click at [344, 446] on span "Update" at bounding box center [283, 446] width 169 height 13
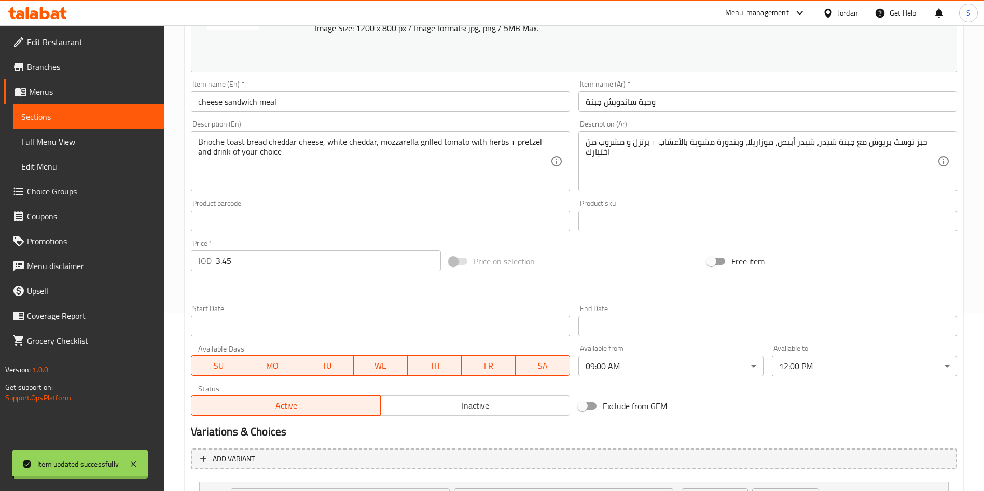
scroll to position [0, 0]
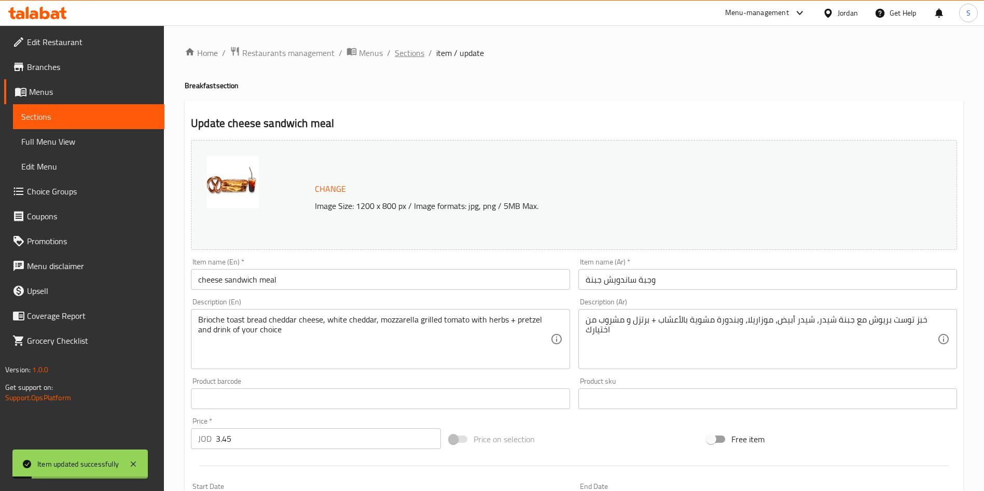
click at [416, 53] on span "Sections" at bounding box center [410, 53] width 30 height 12
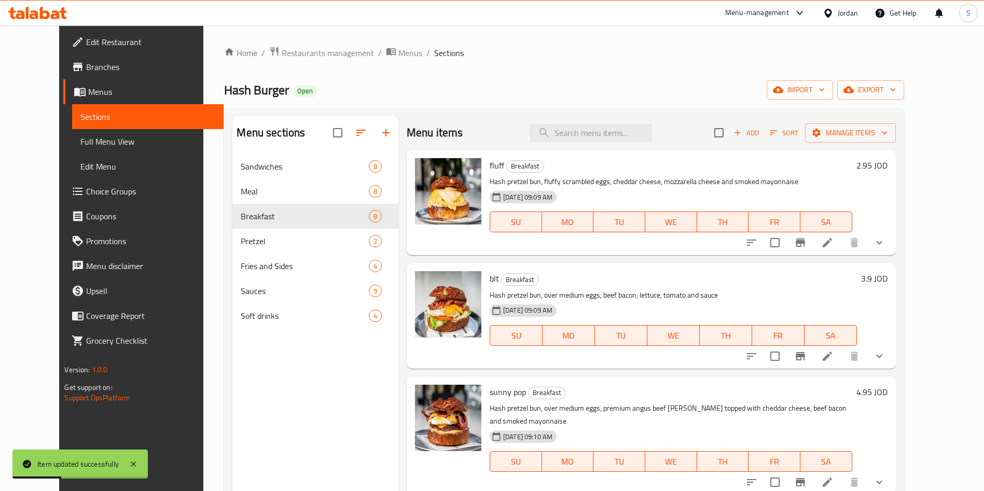
drag, startPoint x: 865, startPoint y: 229, endPoint x: 870, endPoint y: 254, distance: 25.4
click at [870, 254] on div at bounding box center [815, 242] width 153 height 25
click at [865, 230] on div at bounding box center [815, 242] width 153 height 25
click at [834, 241] on icon at bounding box center [827, 243] width 12 height 12
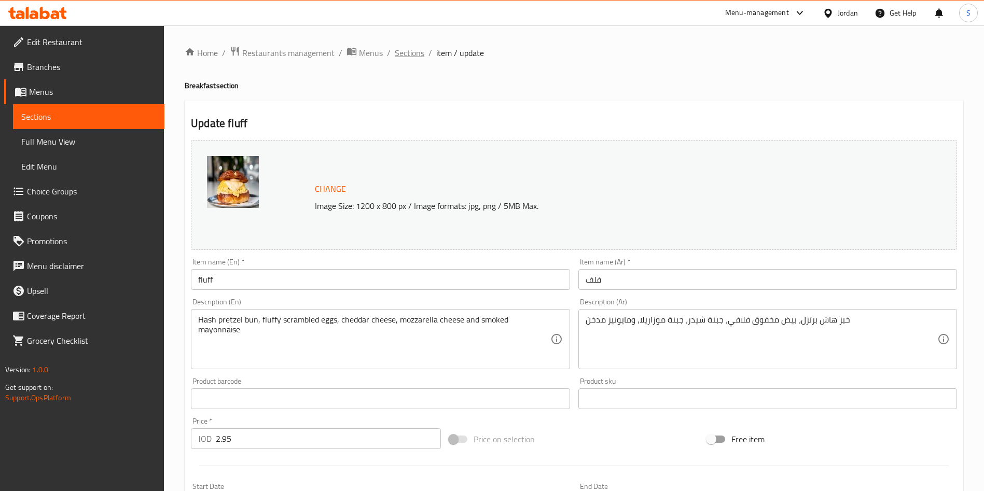
click at [404, 53] on span "Sections" at bounding box center [410, 53] width 30 height 12
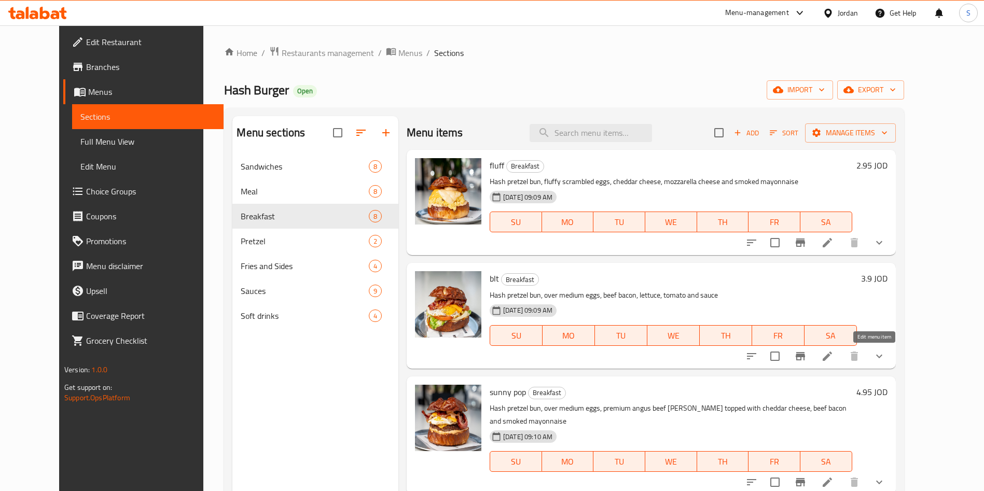
click at [834, 355] on icon at bounding box center [827, 356] width 12 height 12
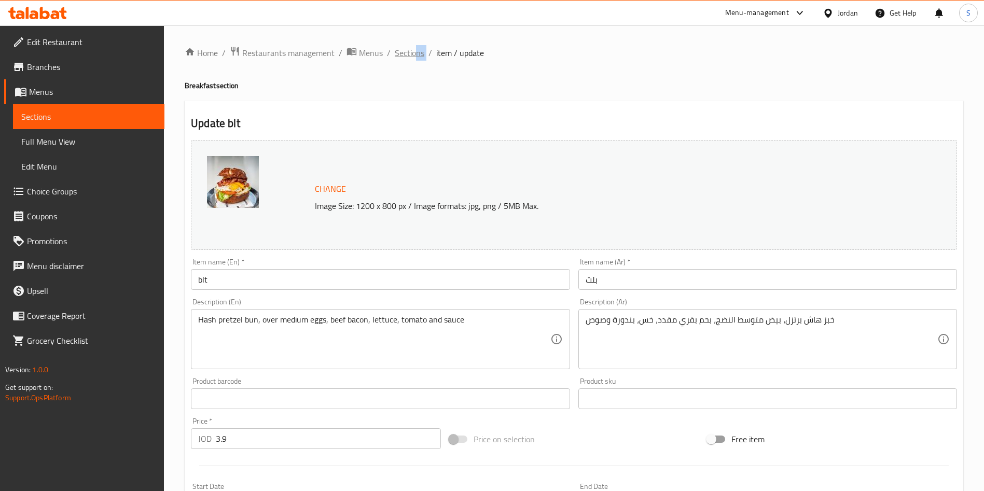
drag, startPoint x: 435, startPoint y: 49, endPoint x: 412, endPoint y: 49, distance: 22.8
click at [412, 49] on ol "Home / Restaurants management / Menus / Sections / item / update" at bounding box center [574, 52] width 779 height 13
click at [412, 49] on span "Sections" at bounding box center [410, 53] width 30 height 12
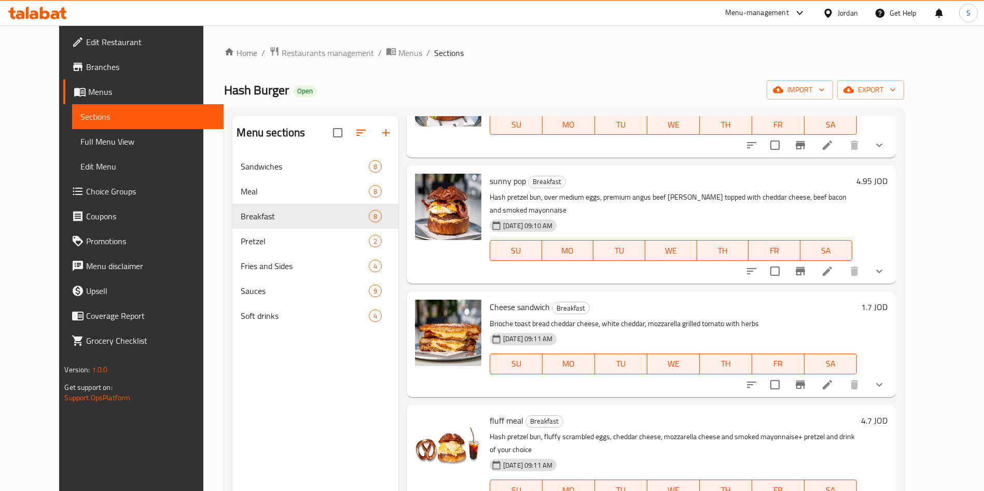
scroll to position [223, 0]
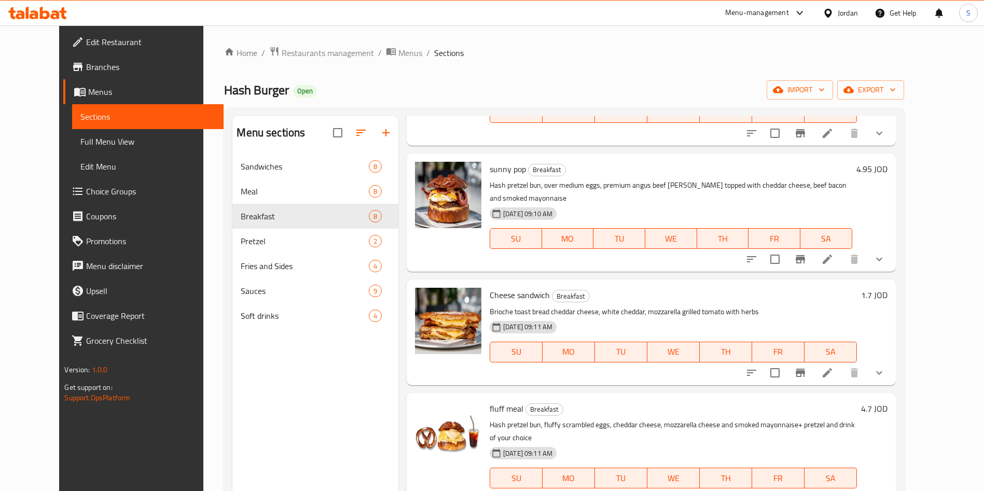
click at [842, 250] on li at bounding box center [827, 259] width 29 height 19
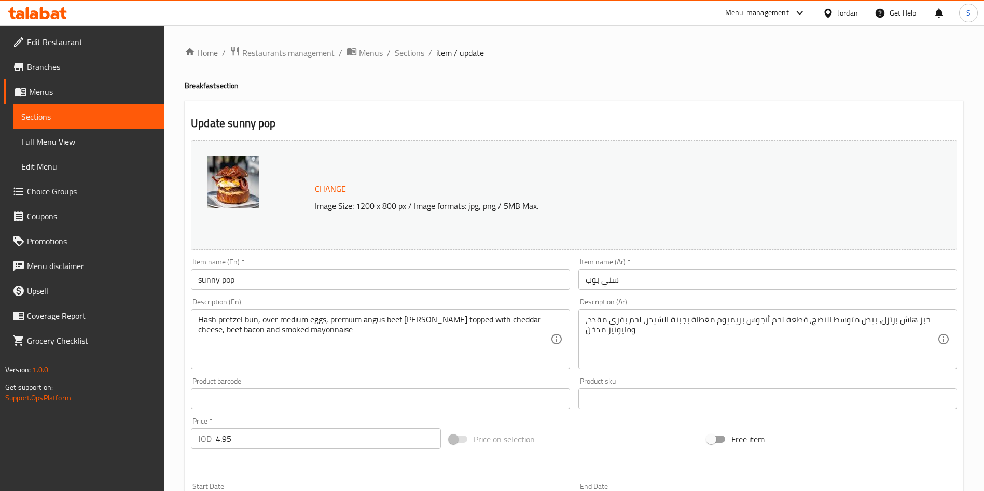
click at [411, 52] on span "Sections" at bounding box center [410, 53] width 30 height 12
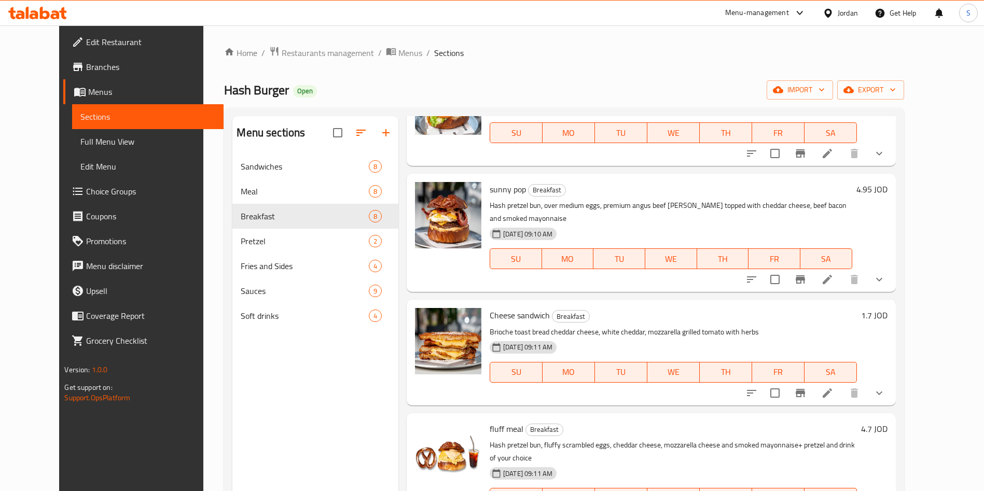
scroll to position [255, 0]
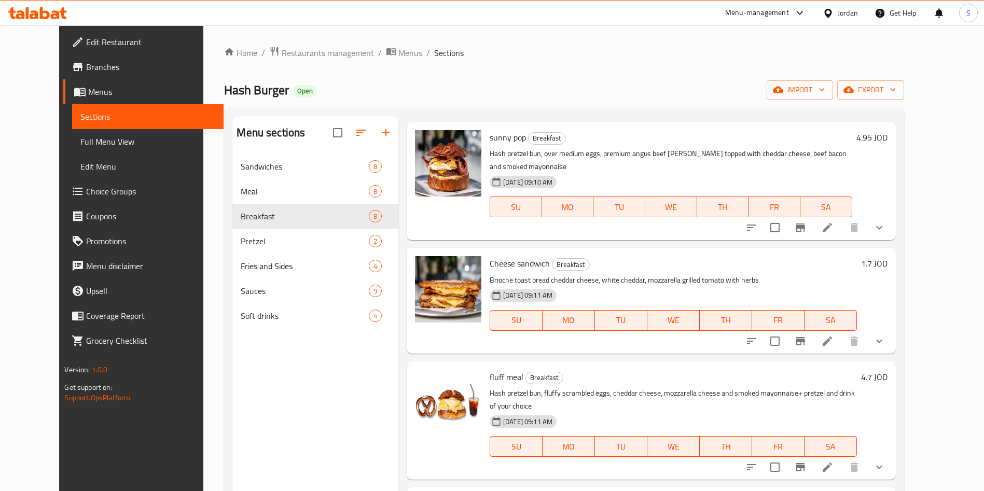
click at [834, 335] on icon at bounding box center [827, 341] width 12 height 12
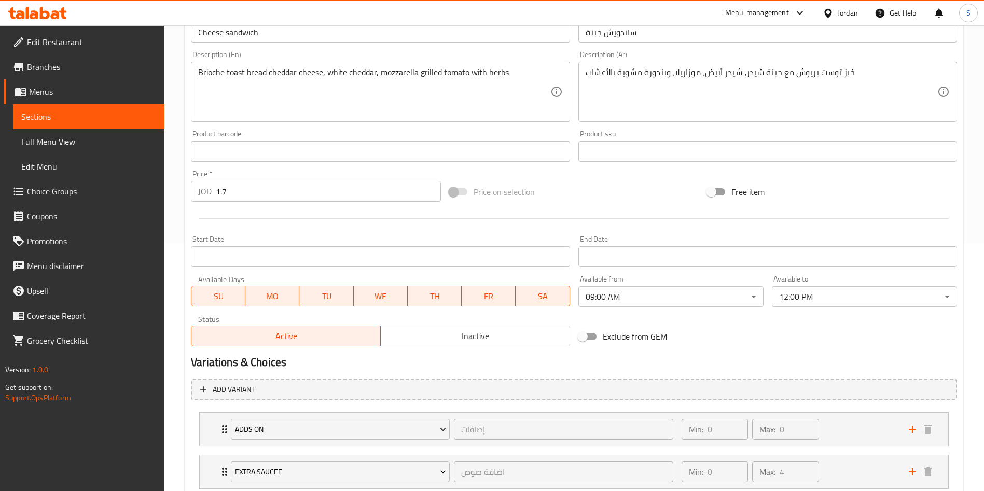
scroll to position [261, 0]
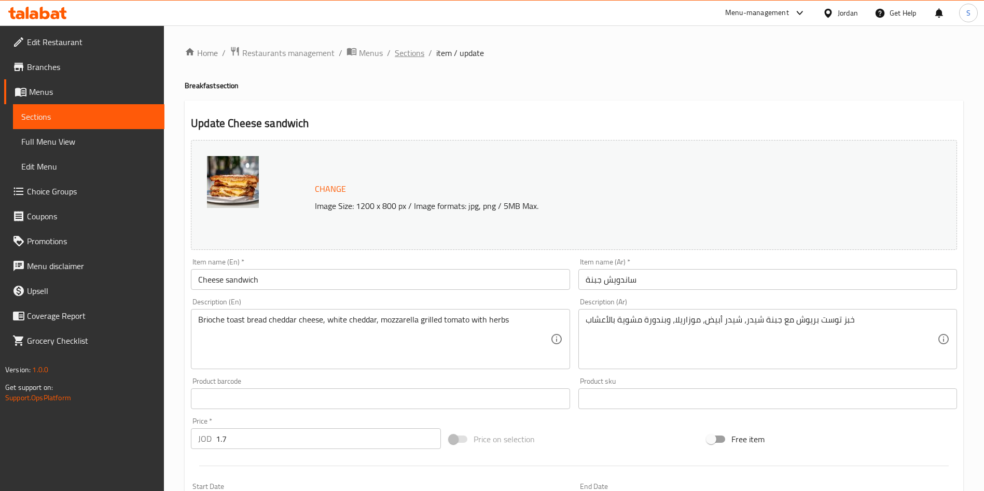
click at [398, 52] on span "Sections" at bounding box center [410, 53] width 30 height 12
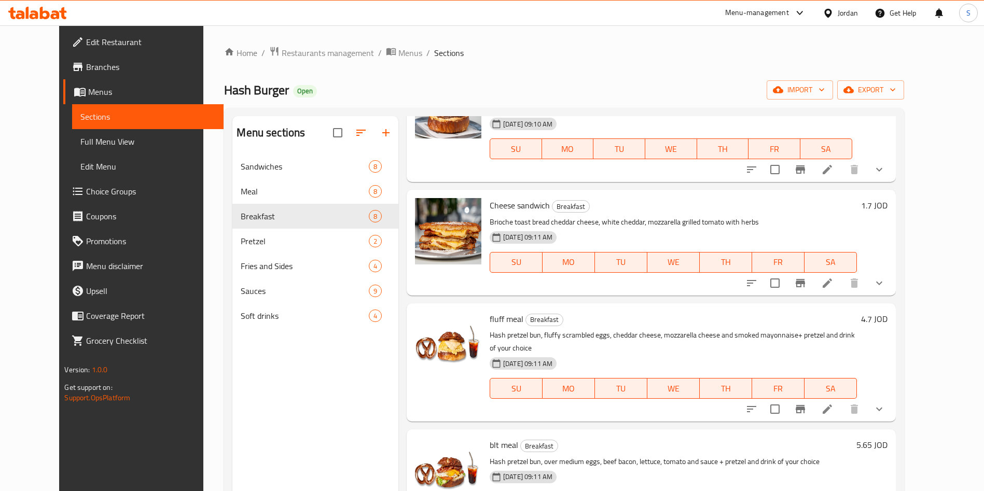
scroll to position [145, 0]
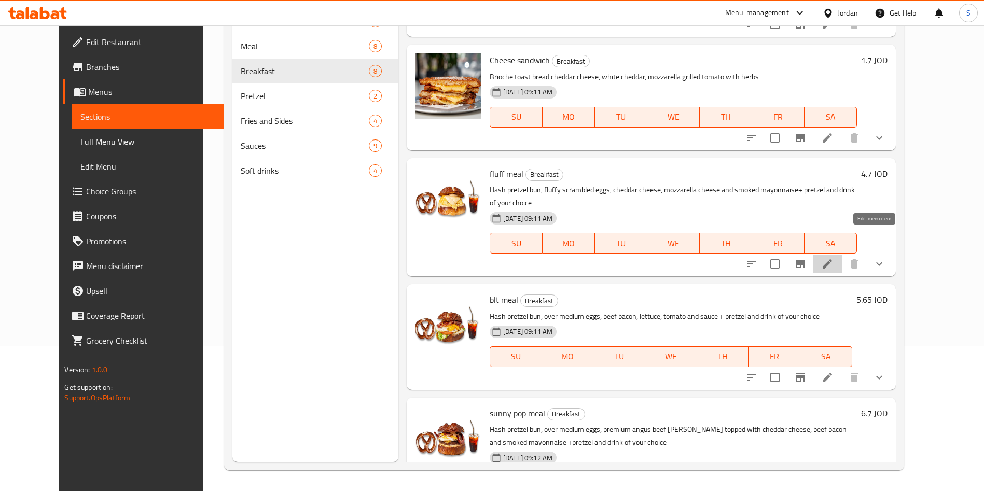
click at [834, 258] on icon at bounding box center [827, 264] width 12 height 12
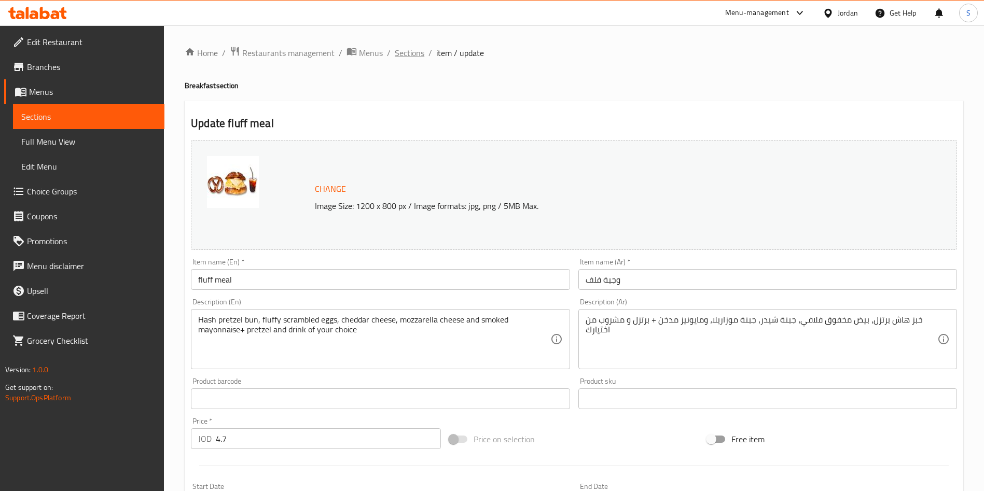
click at [410, 54] on span "Sections" at bounding box center [410, 53] width 30 height 12
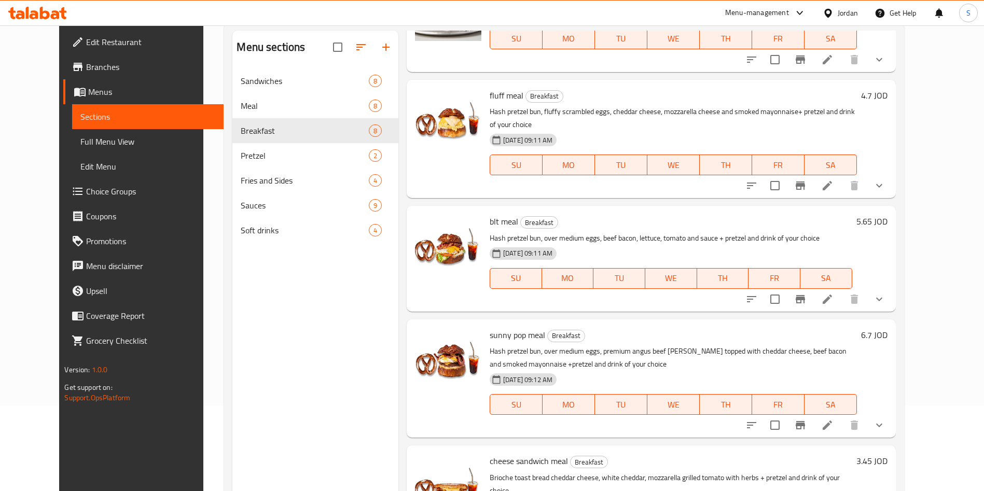
scroll to position [452, 0]
click at [834, 292] on icon at bounding box center [827, 298] width 12 height 12
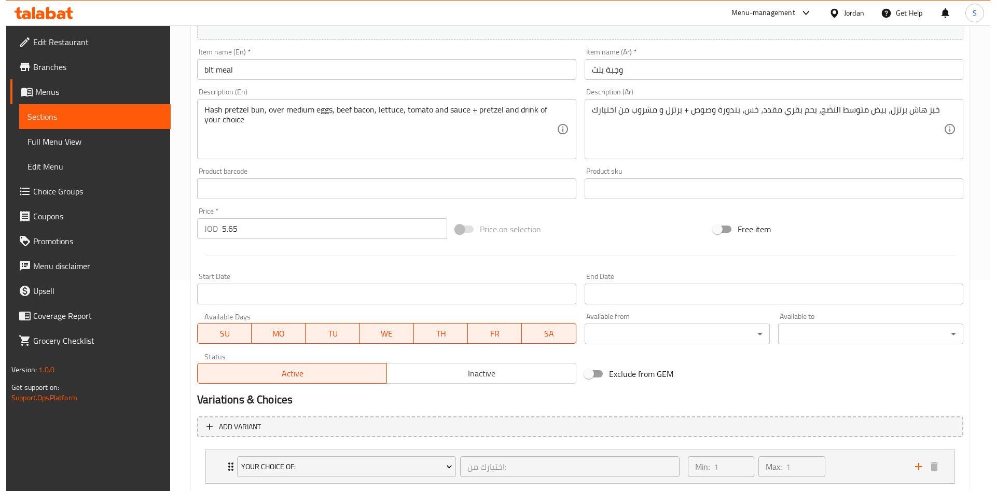
scroll to position [215, 0]
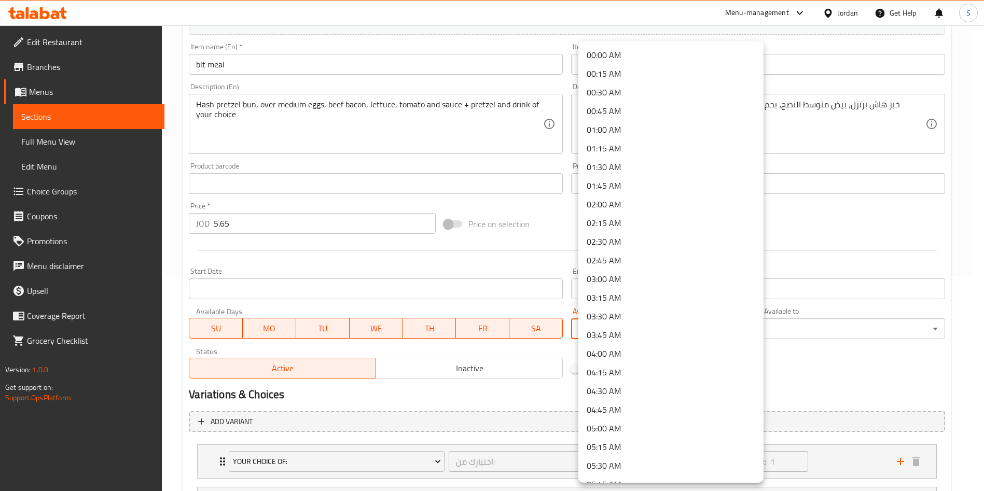
click at [697, 276] on body "​ Menu-management Jordan Get Help S Edit Restaurant Branches Menus Sections Ful…" at bounding box center [492, 43] width 984 height 466
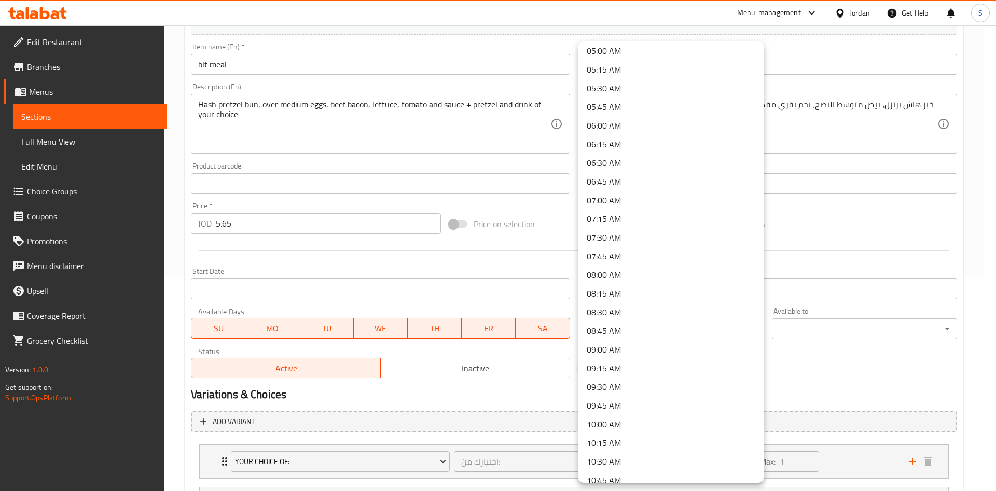
scroll to position [373, 0]
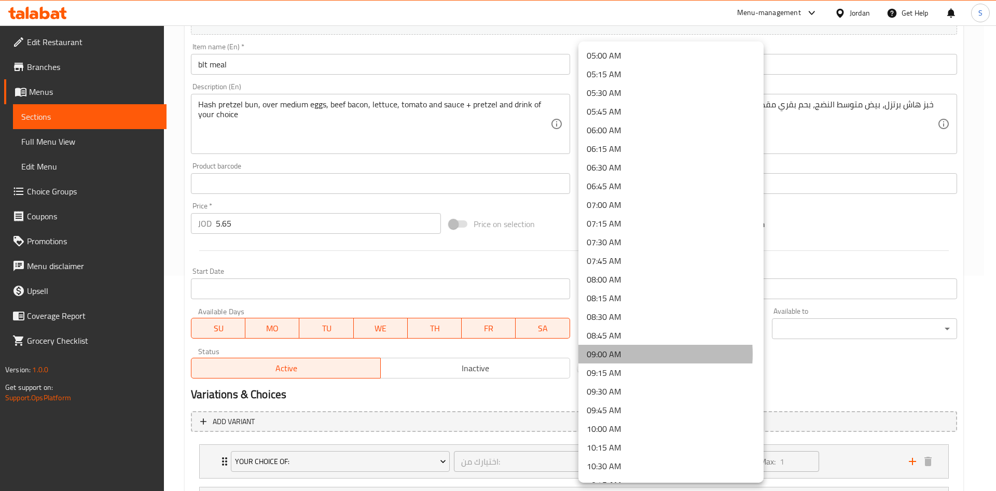
click at [624, 354] on li "09:00 AM" at bounding box center [670, 354] width 185 height 19
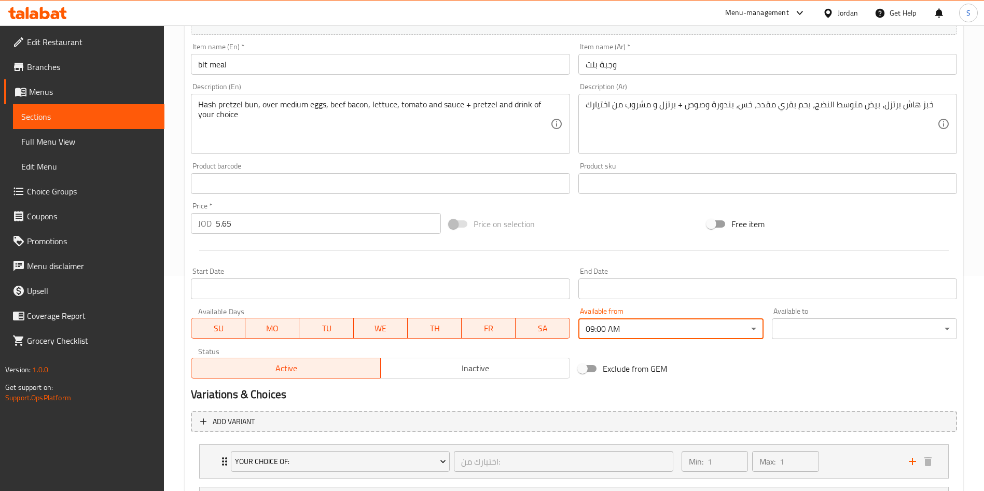
click at [822, 276] on body "​ Menu-management Jordan Get Help S Edit Restaurant Branches Menus Sections Ful…" at bounding box center [492, 43] width 984 height 466
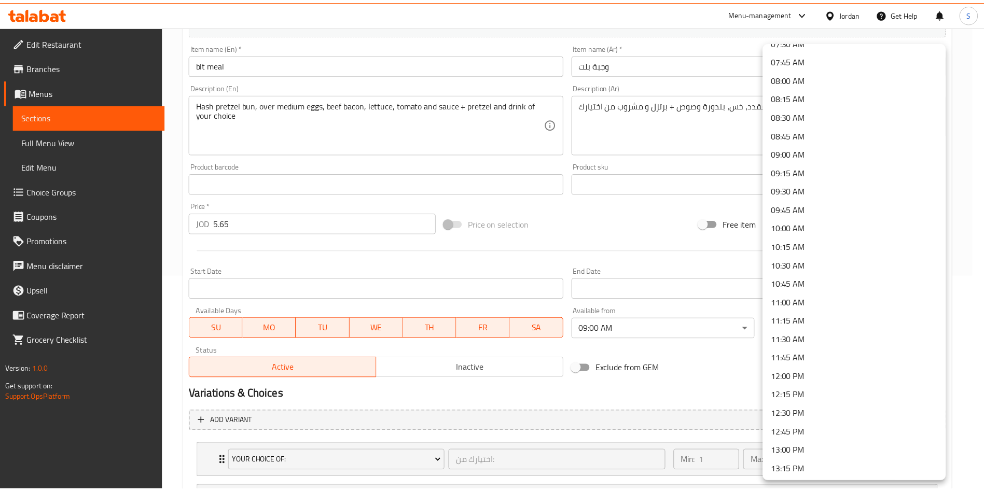
scroll to position [578, 0]
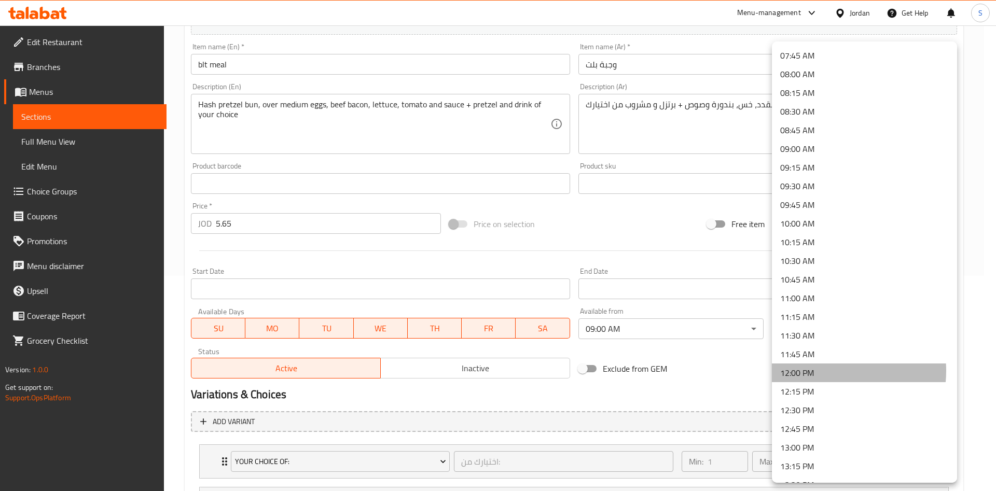
click at [825, 371] on li "12:00 PM" at bounding box center [864, 373] width 185 height 19
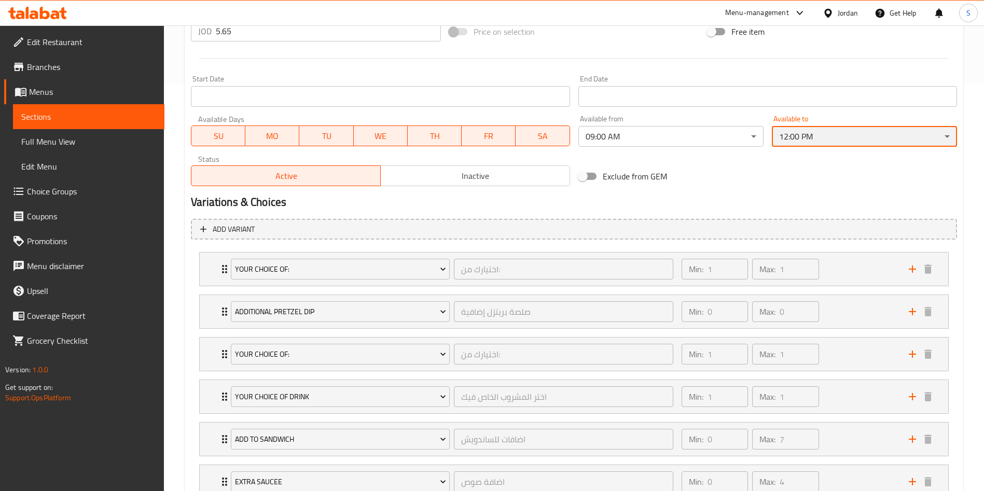
scroll to position [446, 0]
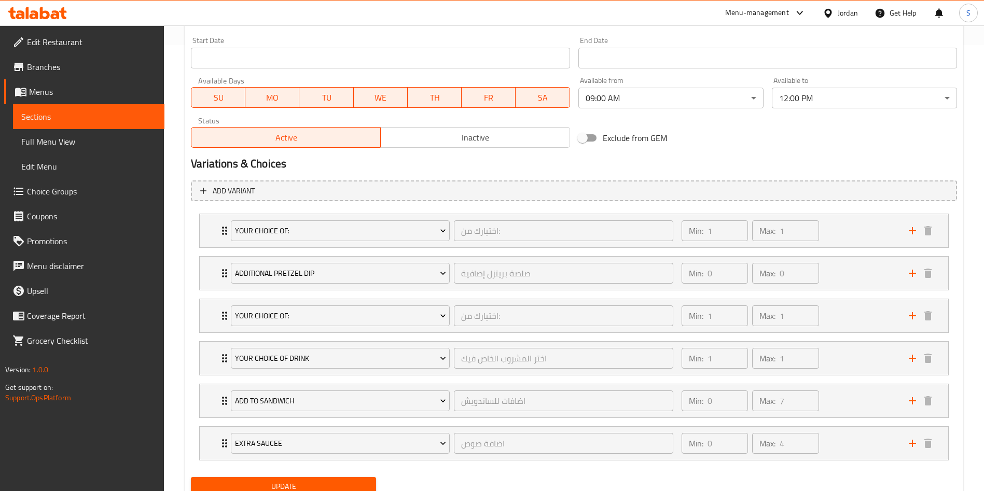
click at [354, 474] on div "Update" at bounding box center [283, 486] width 193 height 27
click at [355, 480] on span "Update" at bounding box center [283, 486] width 169 height 13
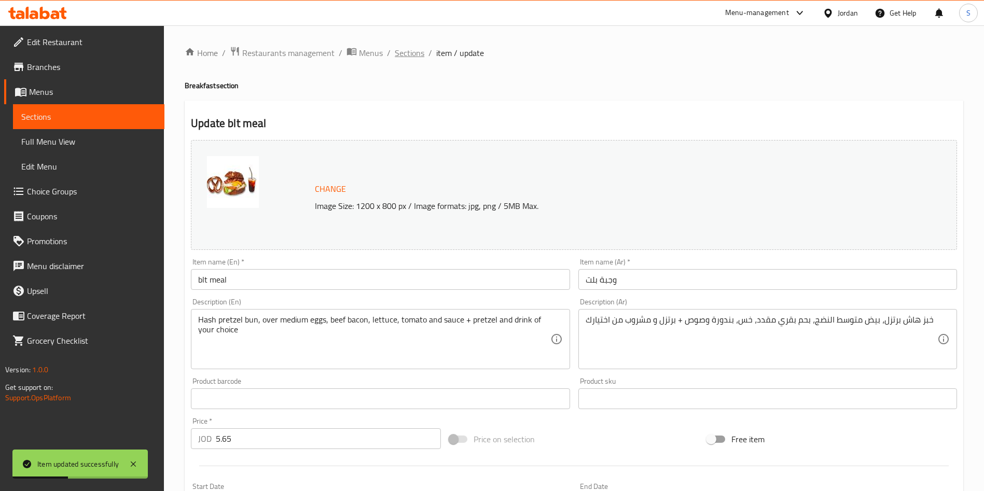
click at [423, 51] on span "Sections" at bounding box center [410, 53] width 30 height 12
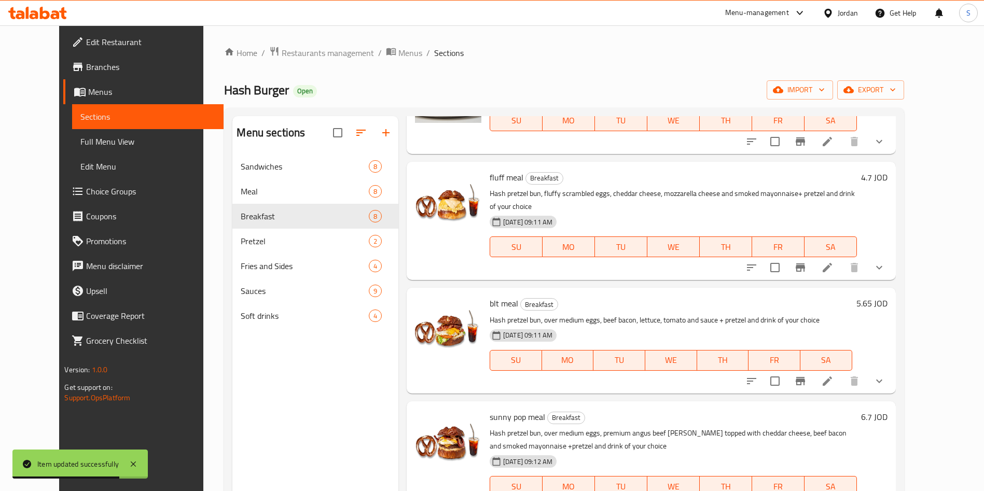
scroll to position [145, 0]
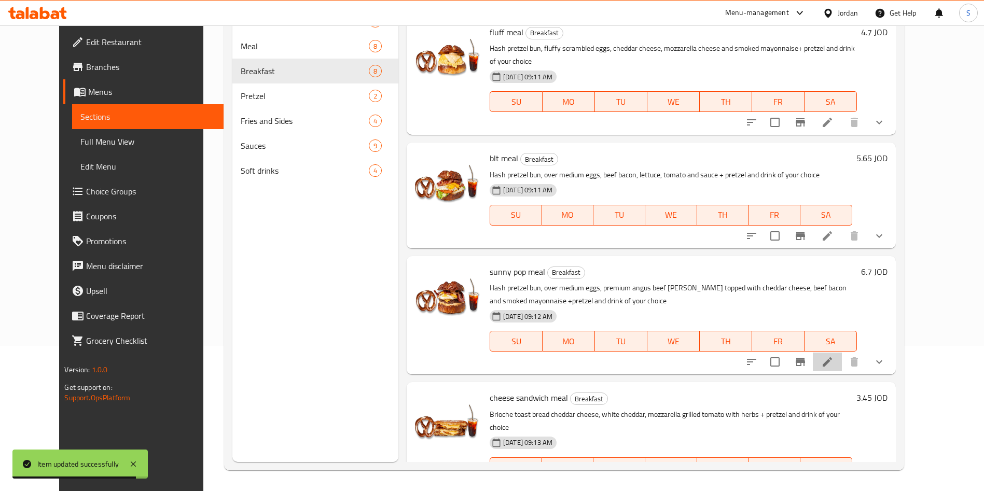
click at [842, 353] on li at bounding box center [827, 362] width 29 height 19
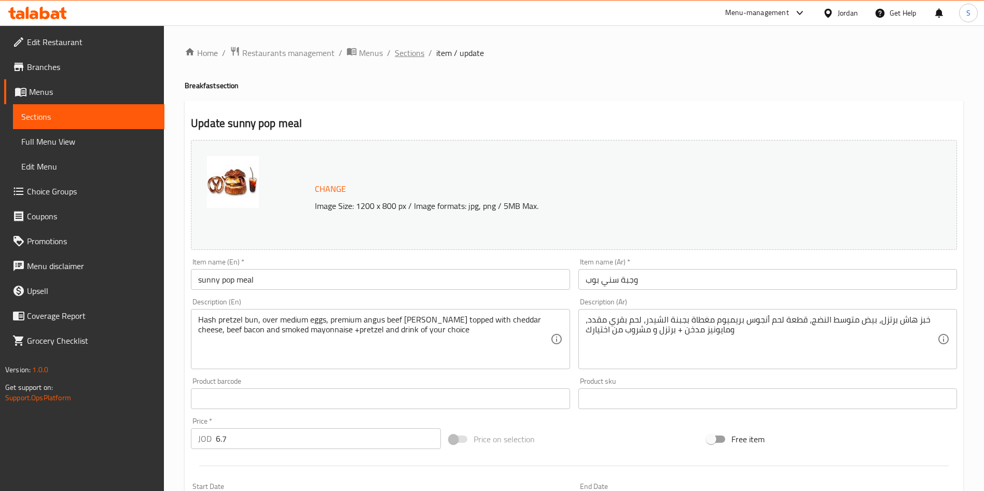
click at [412, 48] on span "Sections" at bounding box center [410, 53] width 30 height 12
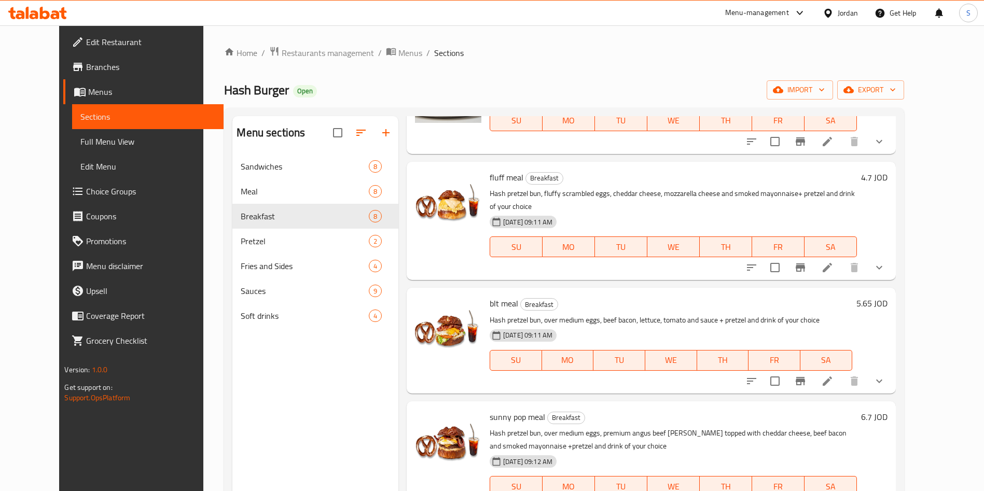
scroll to position [145, 0]
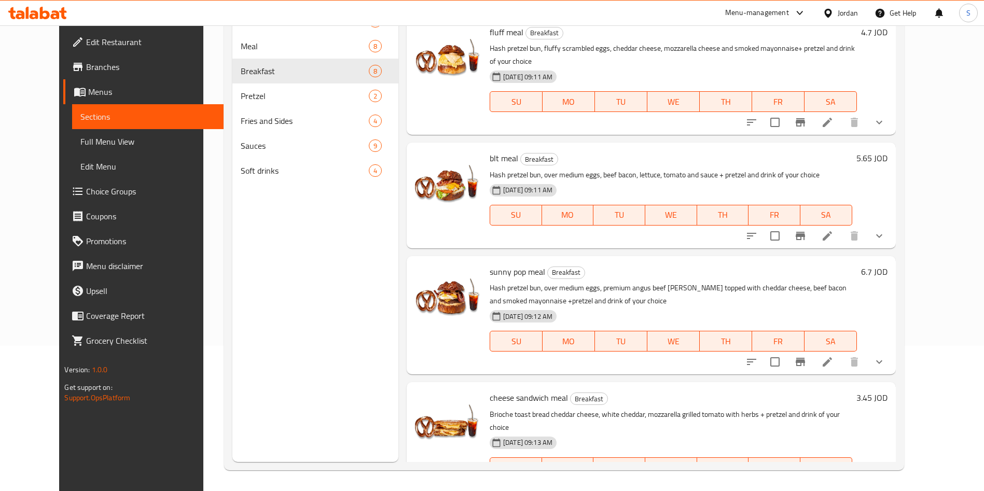
click at [832, 484] on icon at bounding box center [827, 488] width 9 height 9
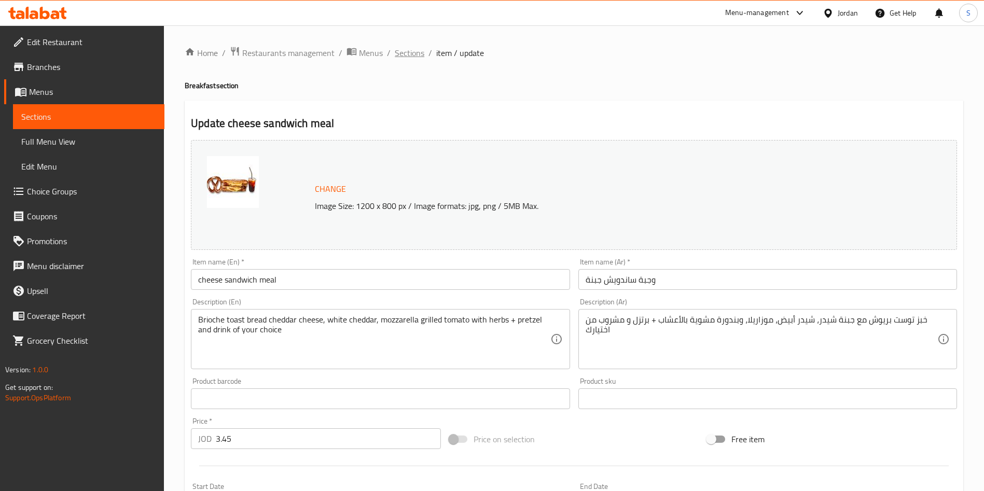
click at [403, 58] on span "Sections" at bounding box center [410, 53] width 30 height 12
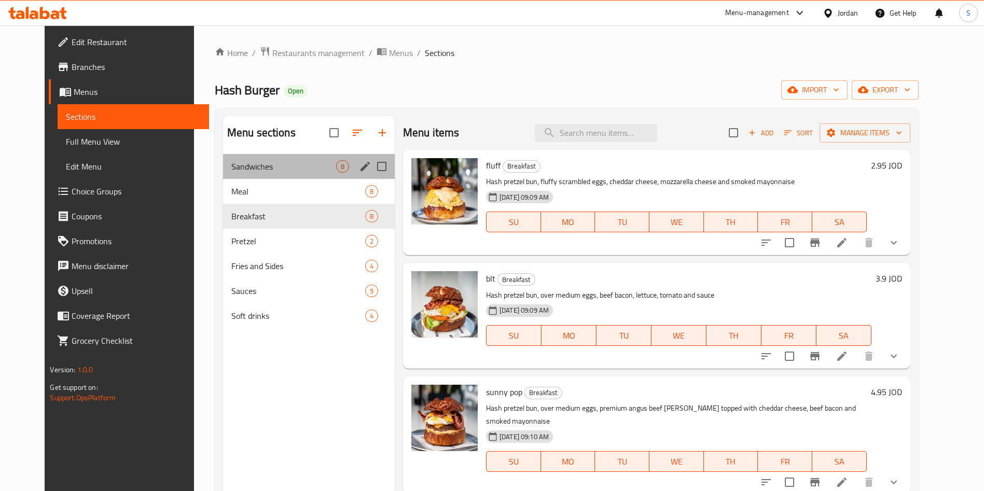
click at [254, 173] on div "Sandwiches 8" at bounding box center [309, 166] width 172 height 25
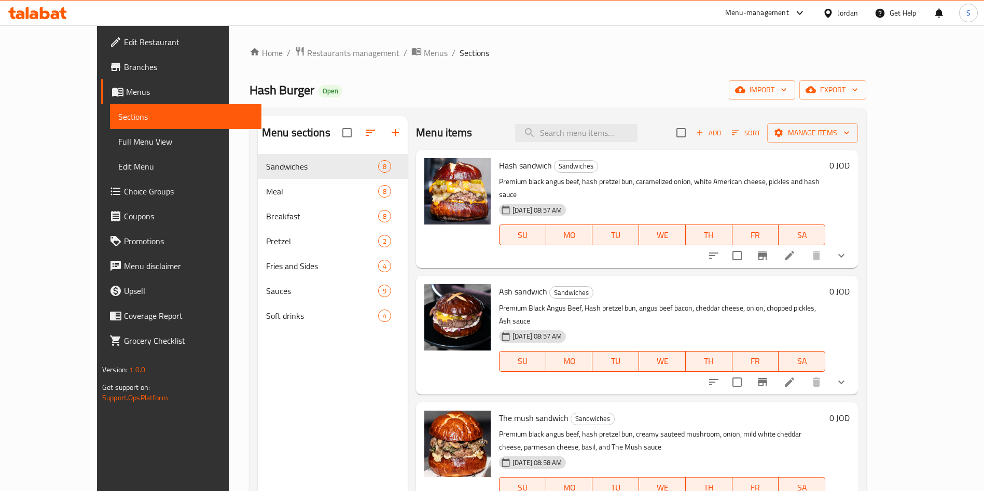
click at [796, 250] on icon at bounding box center [789, 256] width 12 height 12
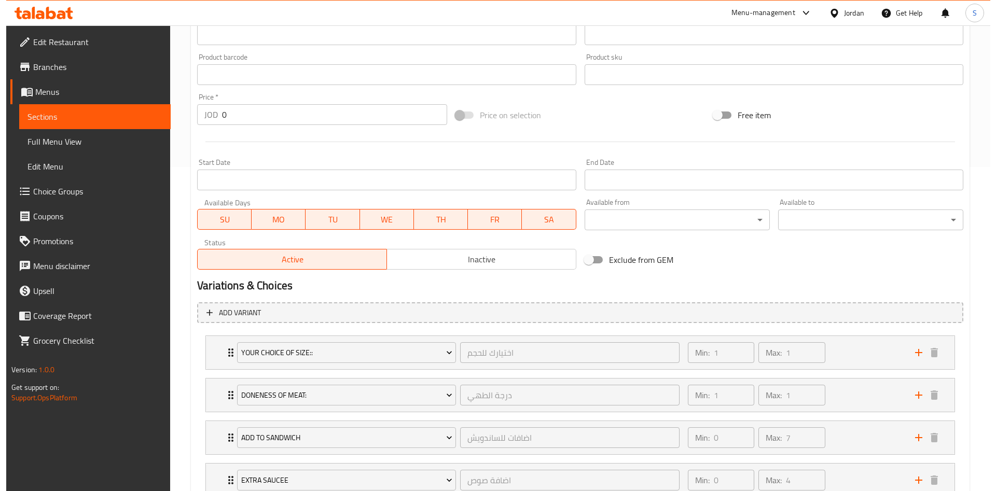
scroll to position [327, 0]
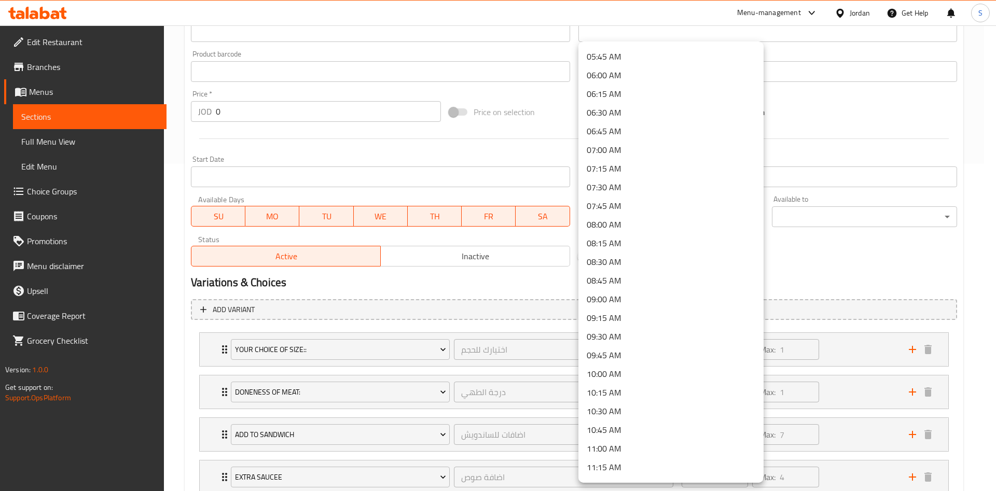
scroll to position [423, 0]
click at [630, 451] on li "11:00 AM" at bounding box center [670, 453] width 185 height 19
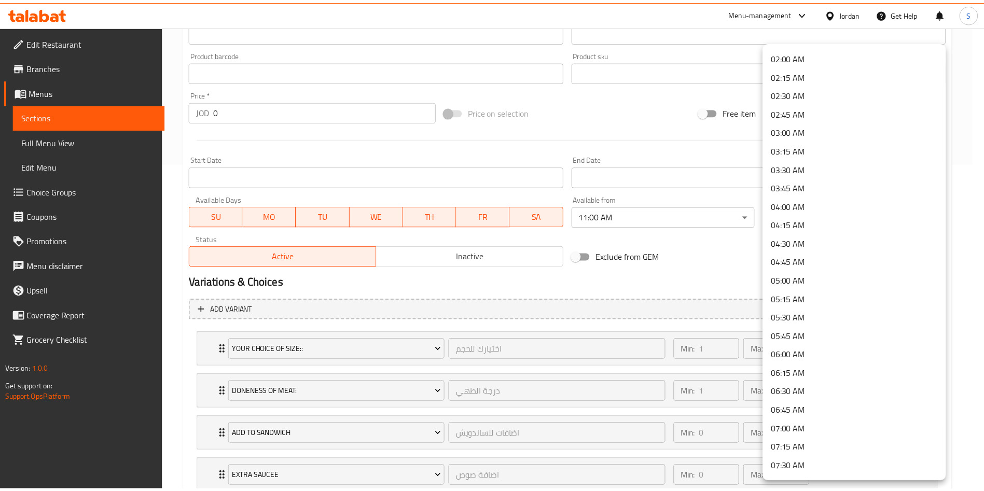
scroll to position [0, 0]
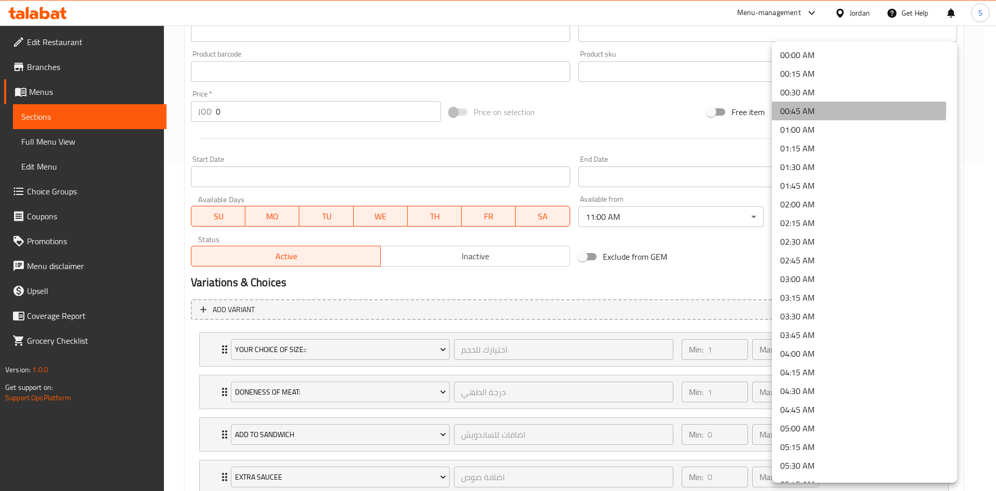
click at [791, 109] on li "00:45 AM" at bounding box center [864, 111] width 185 height 19
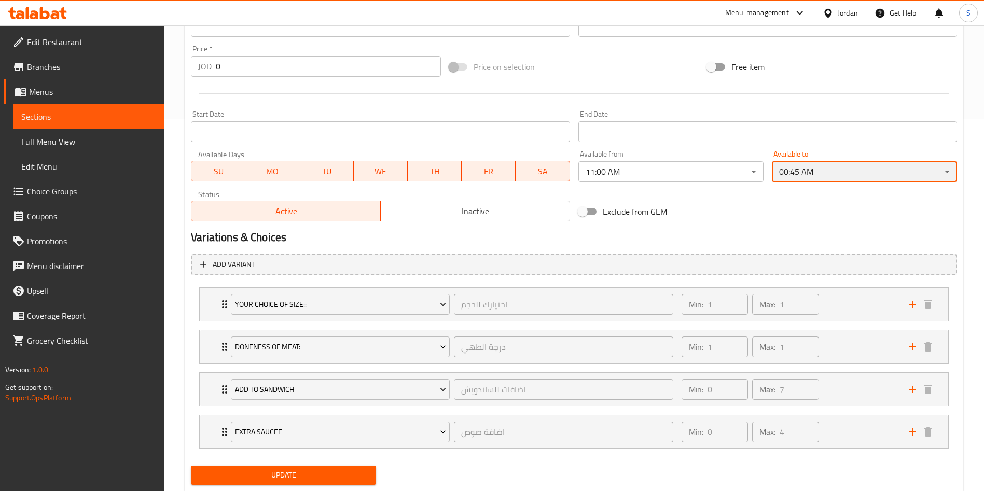
scroll to position [402, 0]
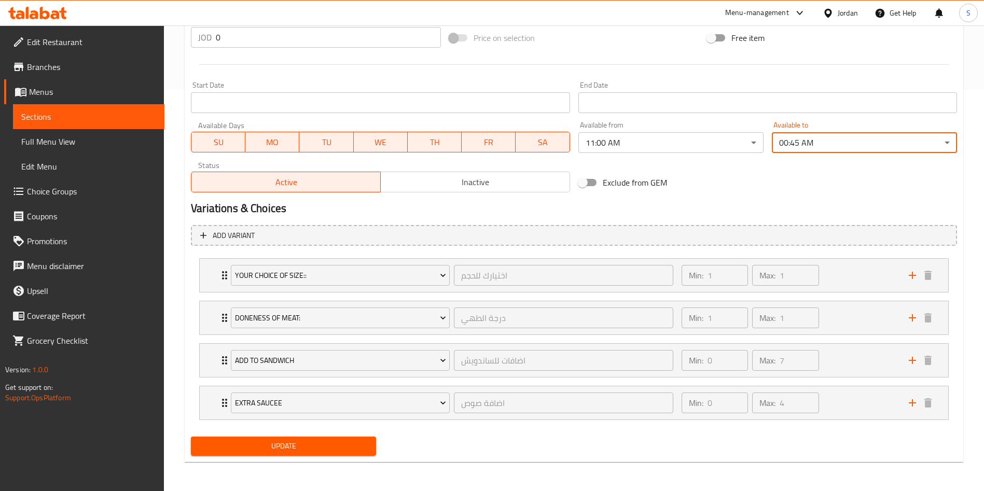
click at [323, 448] on span "Update" at bounding box center [283, 446] width 169 height 13
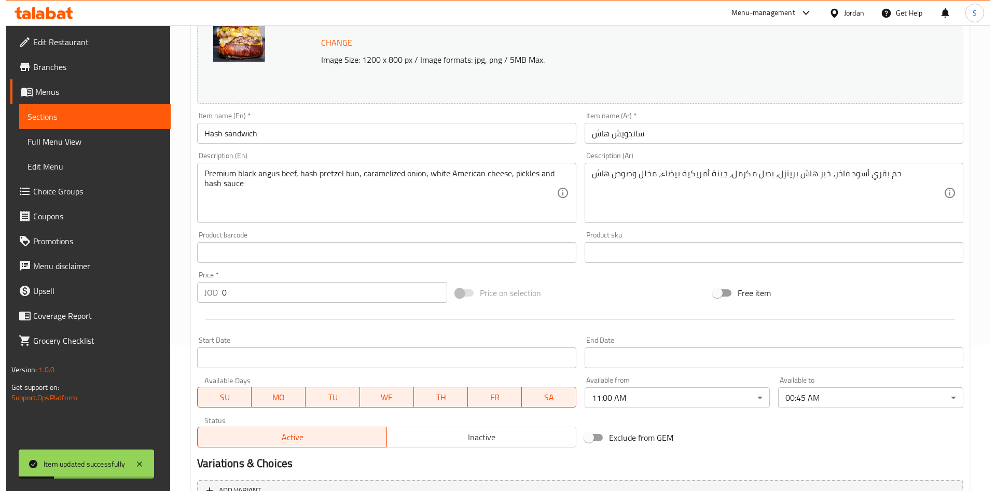
scroll to position [0, 0]
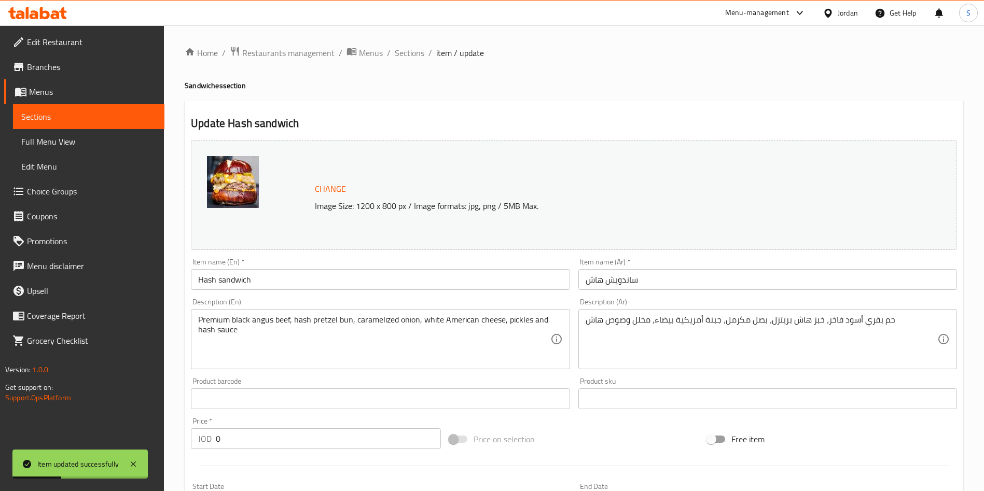
click at [410, 61] on div "Home / Restaurants management / Menus / Sections / item / update Sandwiches sec…" at bounding box center [574, 459] width 779 height 826
click at [406, 47] on span "Sections" at bounding box center [410, 53] width 30 height 12
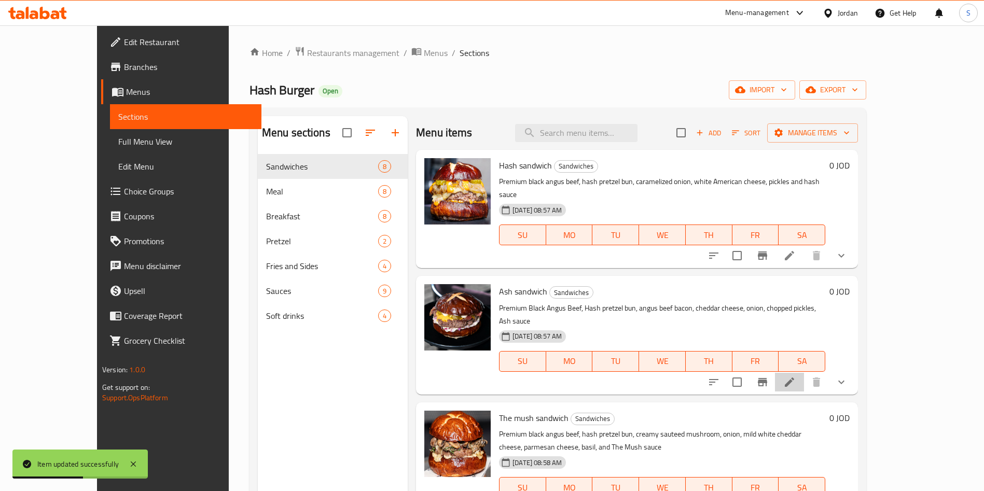
click at [804, 373] on li at bounding box center [789, 382] width 29 height 19
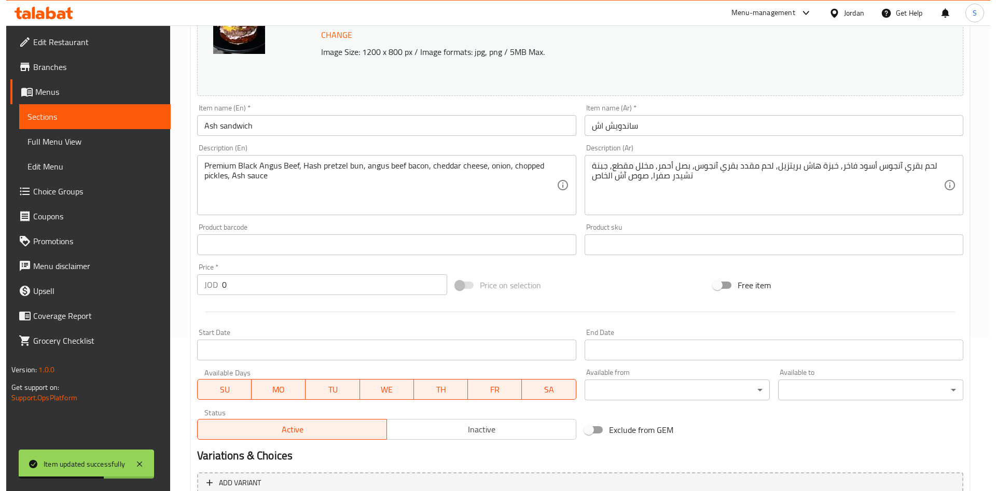
scroll to position [220, 0]
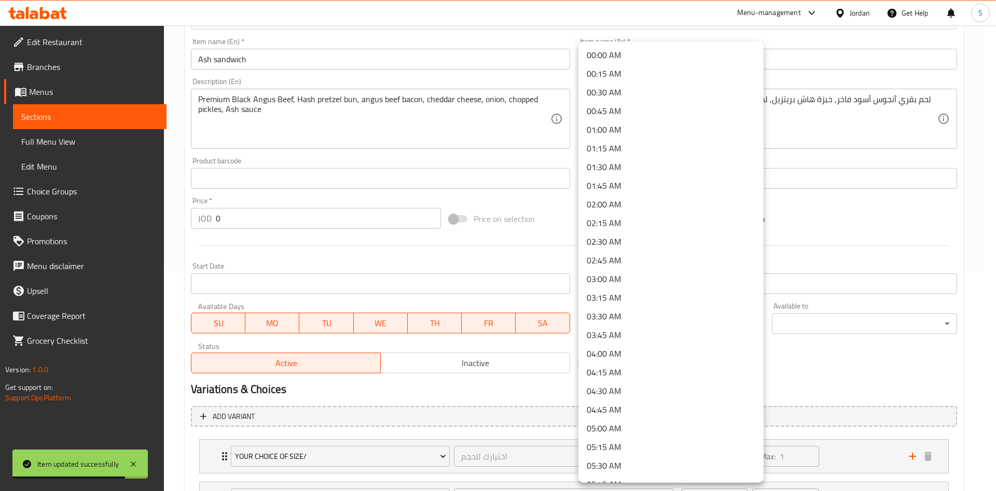
click at [669, 271] on body "Item updated successfully ​ Menu-management Jordan Get Help S Edit Restaurant B…" at bounding box center [498, 38] width 996 height 466
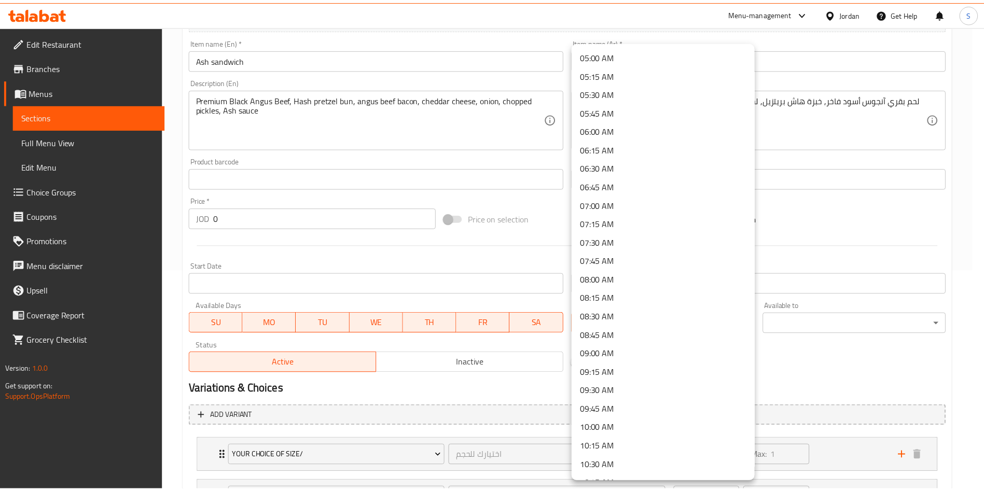
scroll to position [461, 0]
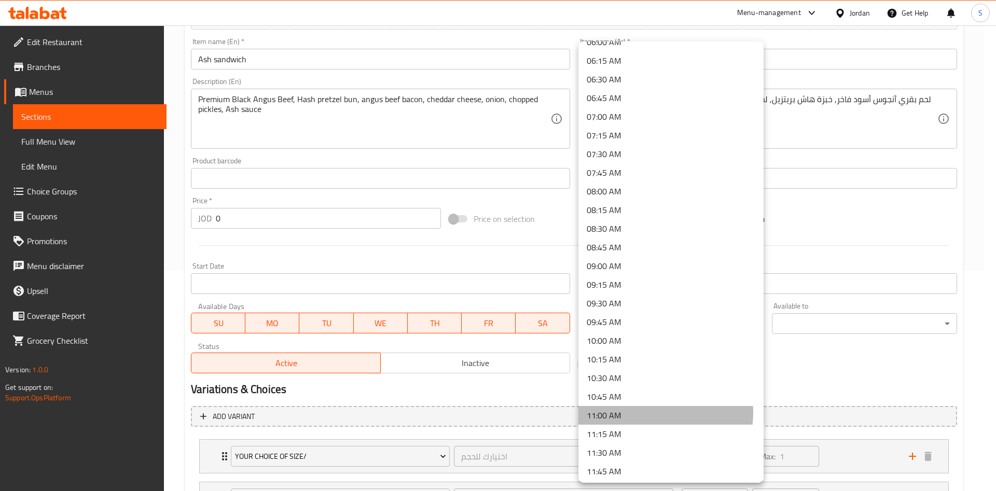
click at [645, 412] on li "11:00 AM" at bounding box center [670, 415] width 185 height 19
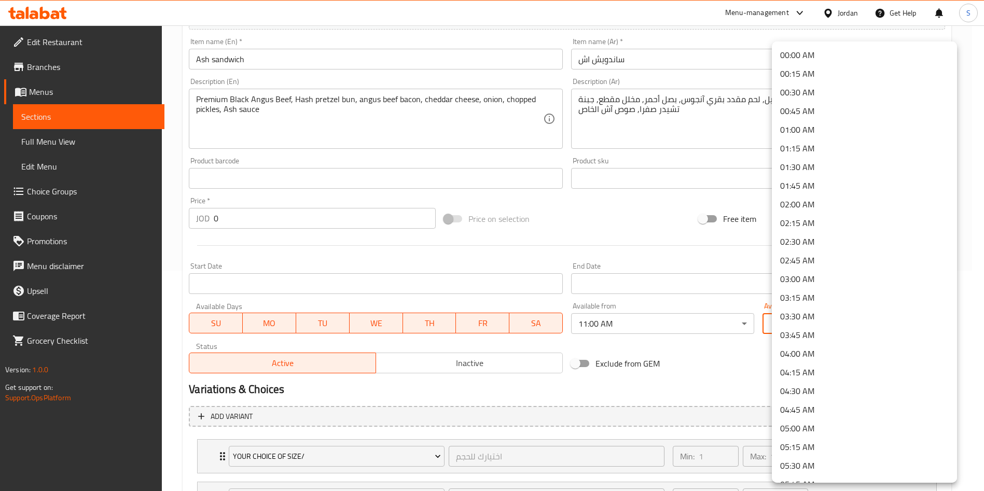
click at [833, 271] on body "​ Menu-management Jordan Get Help S Edit Restaurant Branches Menus Sections Ful…" at bounding box center [492, 38] width 984 height 466
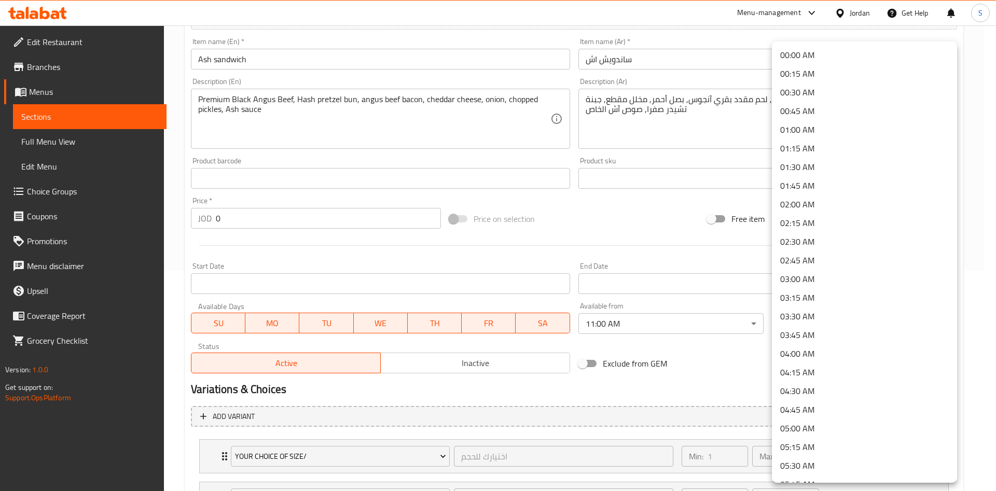
click at [826, 107] on li "00:45 AM" at bounding box center [864, 111] width 185 height 19
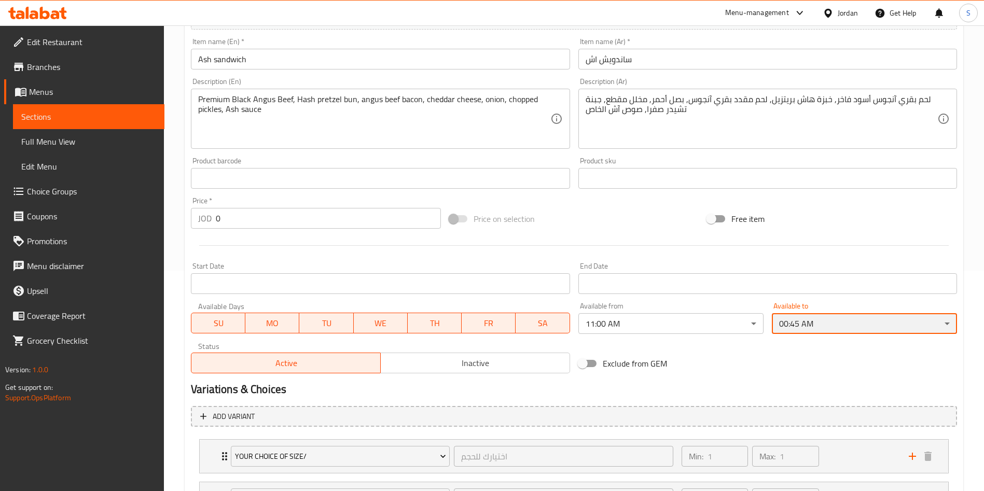
scroll to position [378, 0]
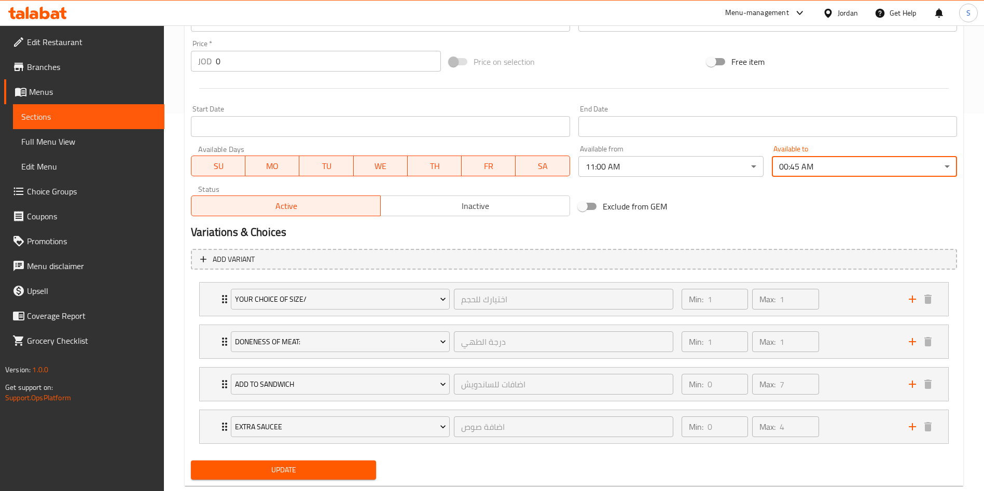
click at [331, 472] on span "Update" at bounding box center [283, 470] width 169 height 13
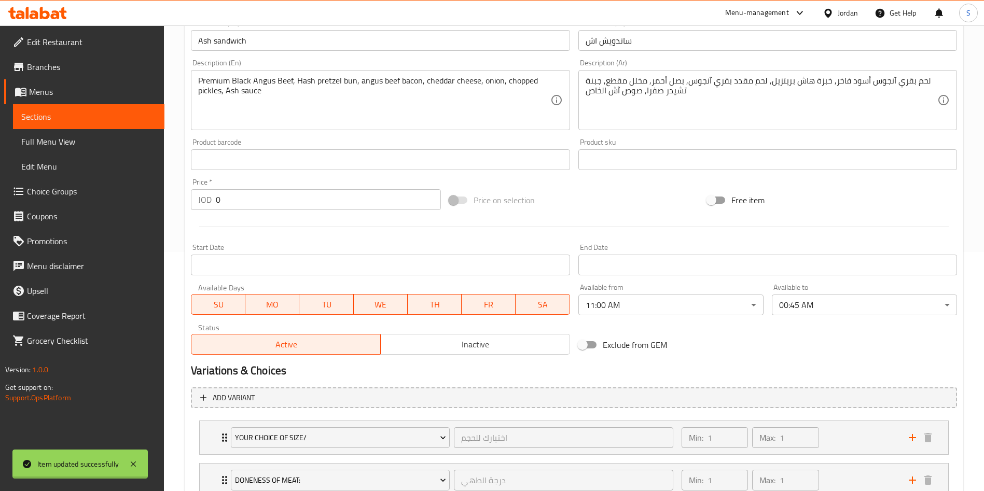
scroll to position [0, 0]
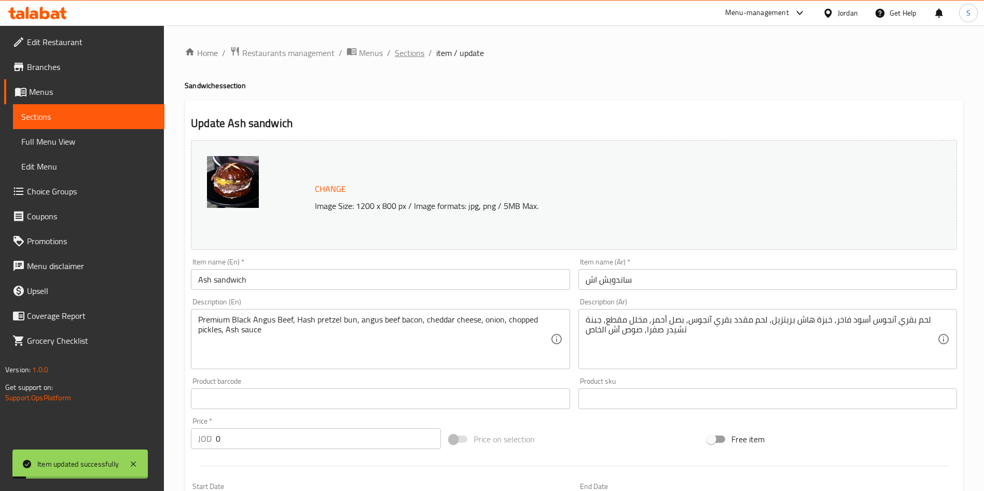
click at [400, 59] on span "Sections" at bounding box center [410, 53] width 30 height 12
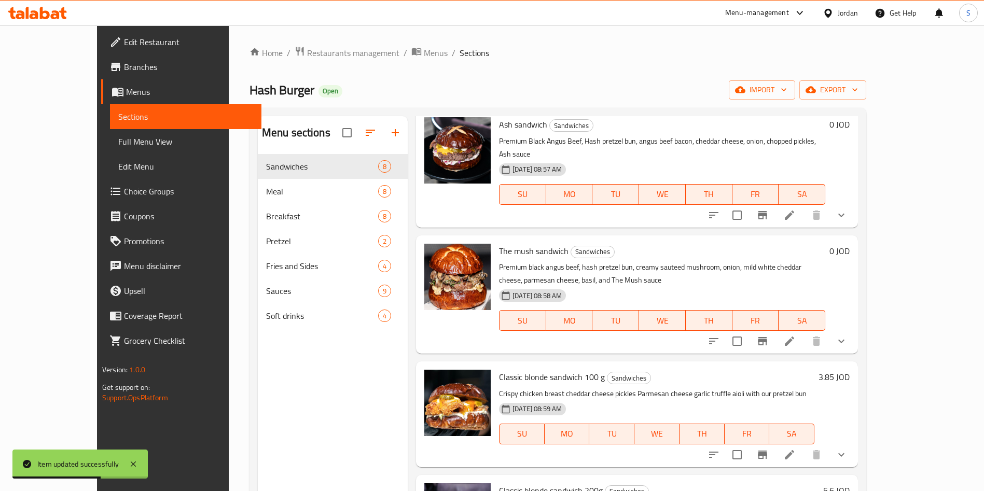
scroll to position [166, 0]
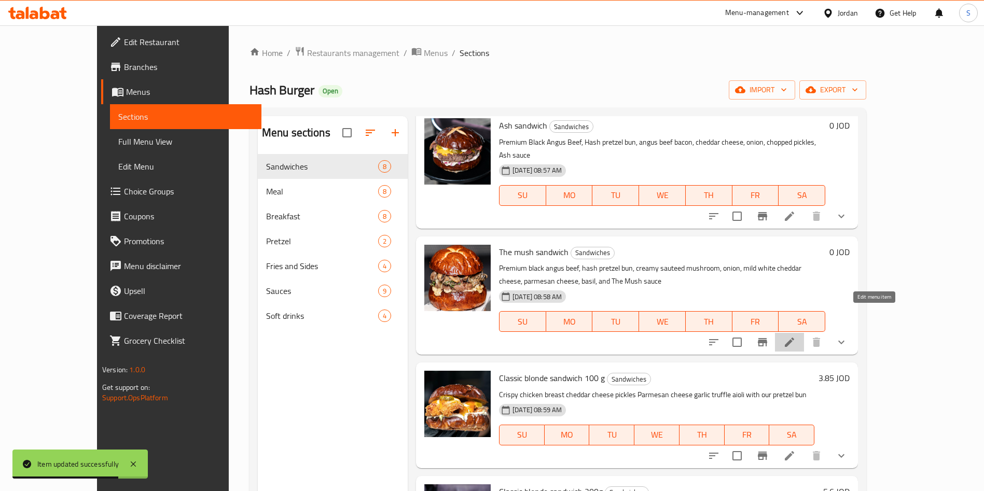
click at [794, 338] on icon at bounding box center [789, 342] width 9 height 9
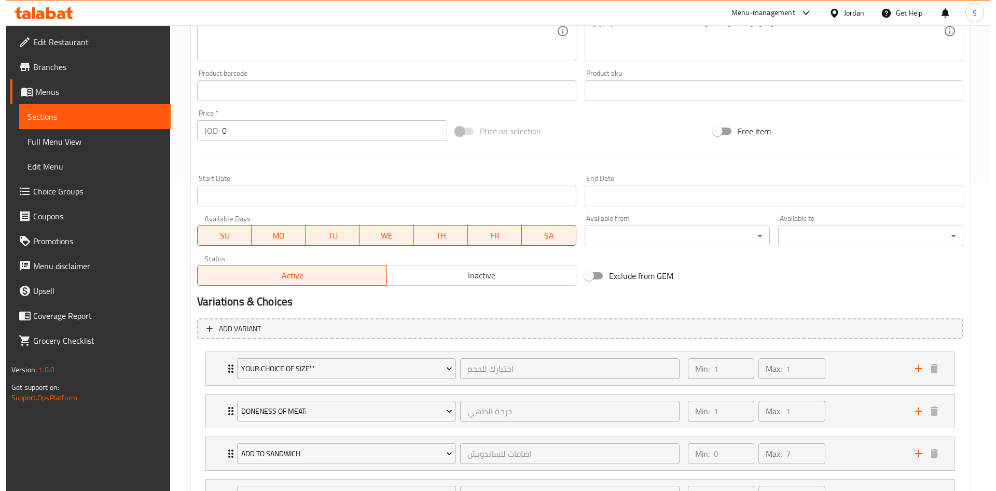
scroll to position [272, 0]
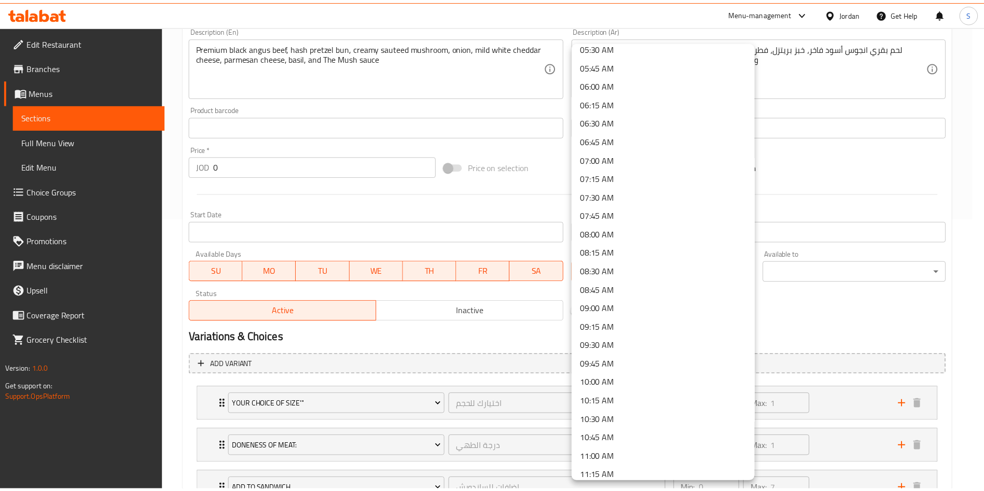
scroll to position [430, 0]
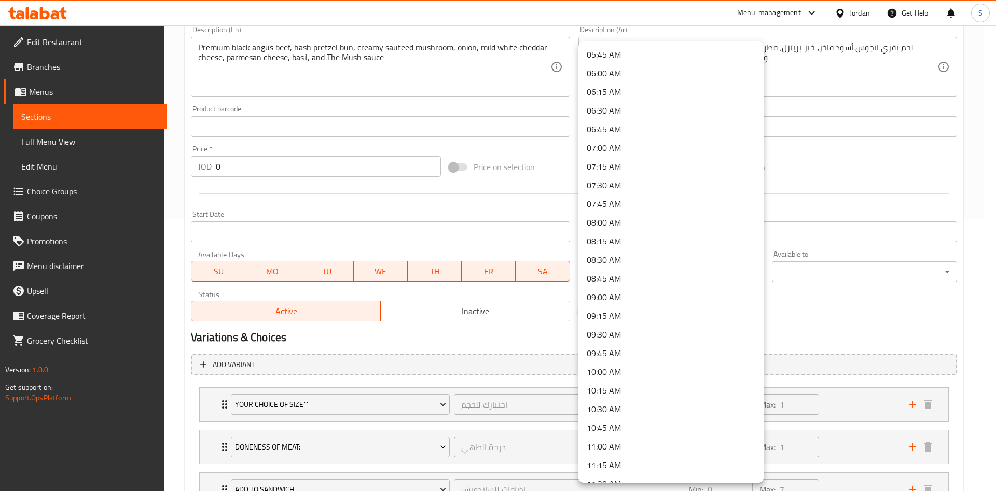
click at [660, 441] on li "11:00 AM" at bounding box center [670, 446] width 185 height 19
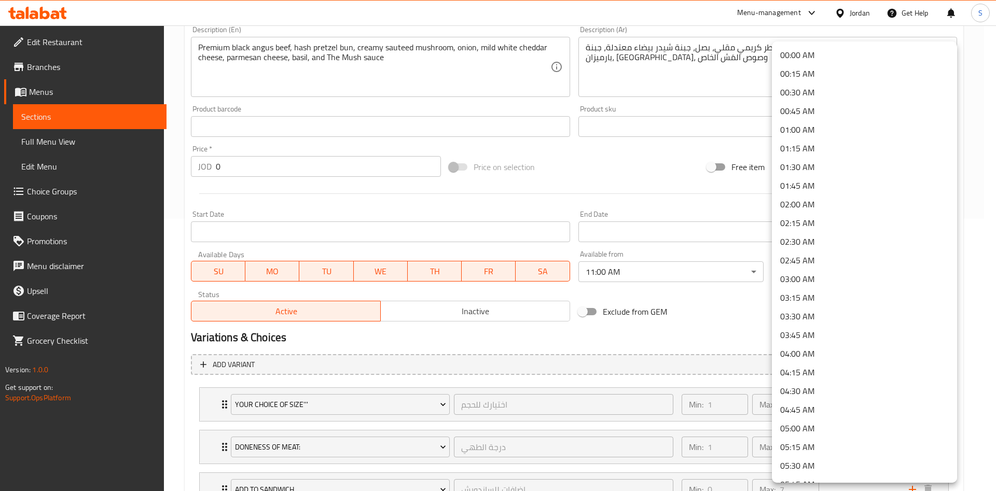
click at [818, 105] on li "00:45 AM" at bounding box center [864, 111] width 185 height 19
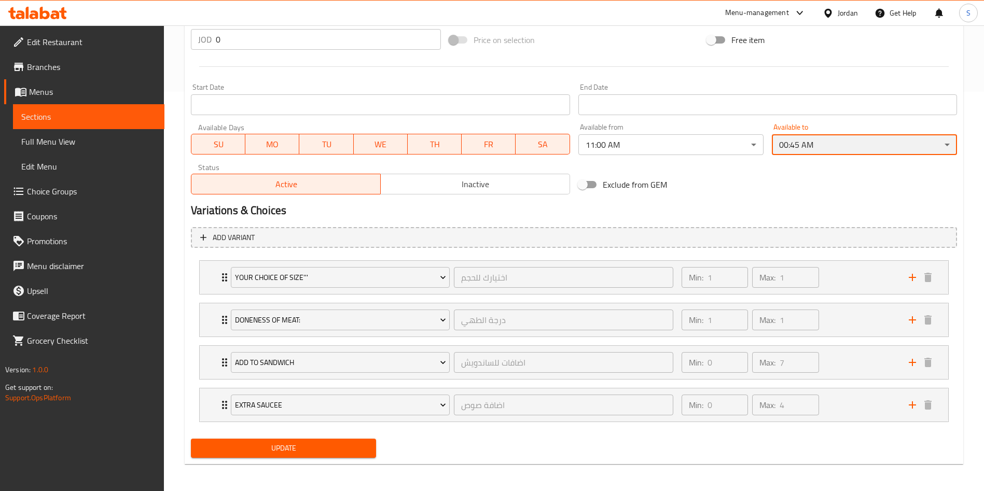
scroll to position [402, 0]
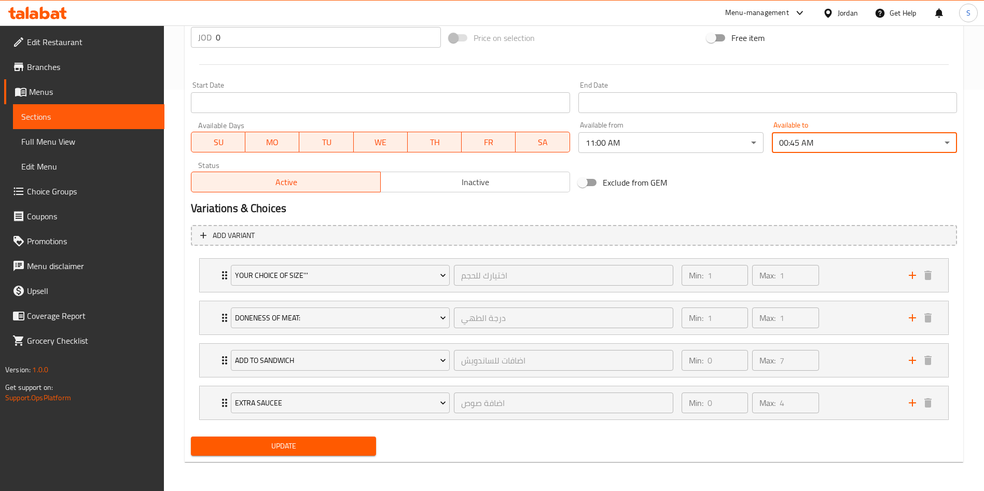
click at [315, 438] on button "Update" at bounding box center [283, 446] width 185 height 19
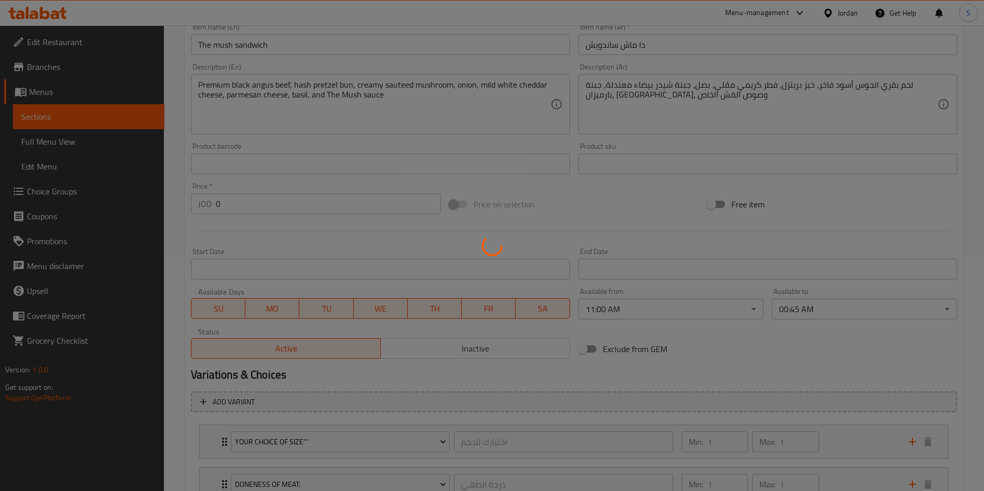
scroll to position [0, 0]
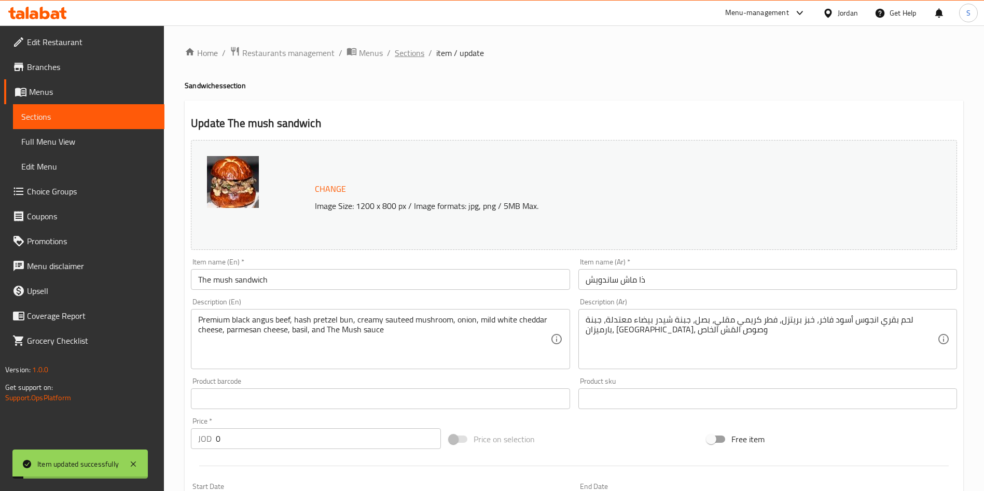
click at [412, 52] on span "Sections" at bounding box center [410, 53] width 30 height 12
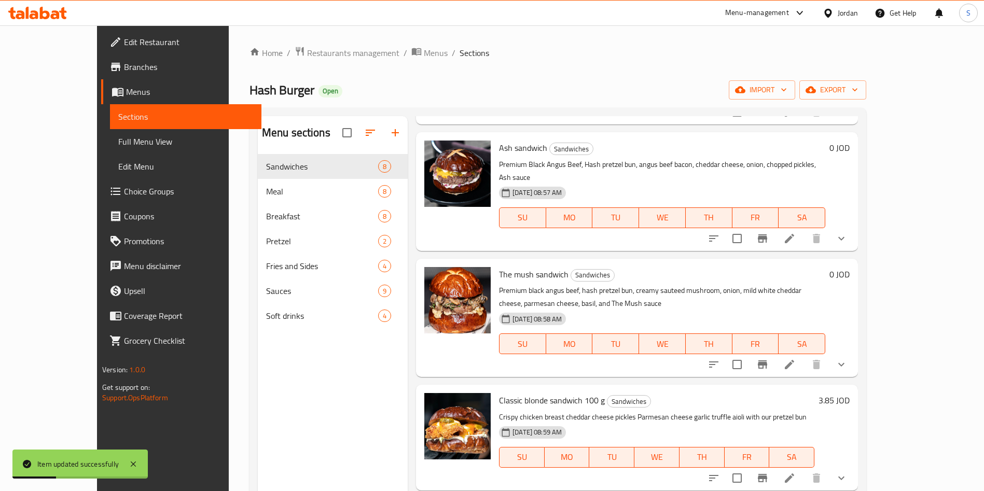
scroll to position [152, 0]
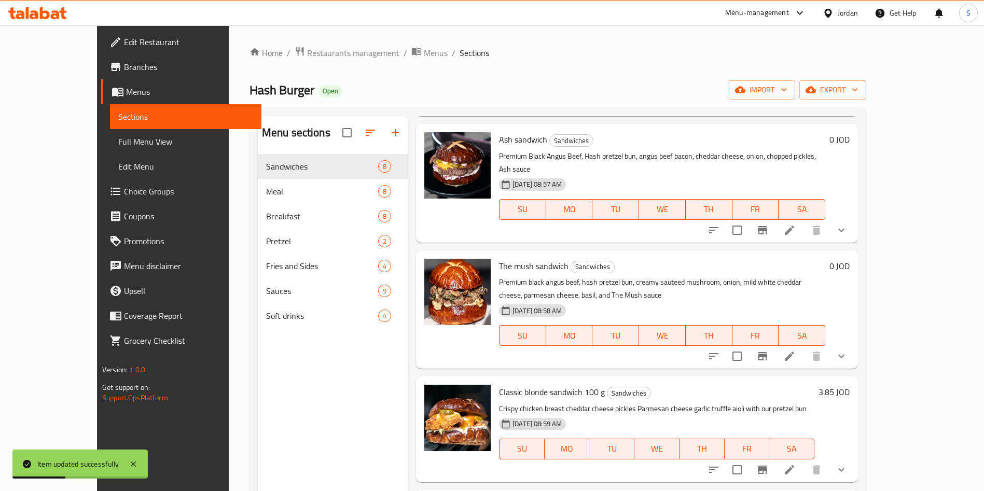
click at [804, 347] on li at bounding box center [789, 356] width 29 height 19
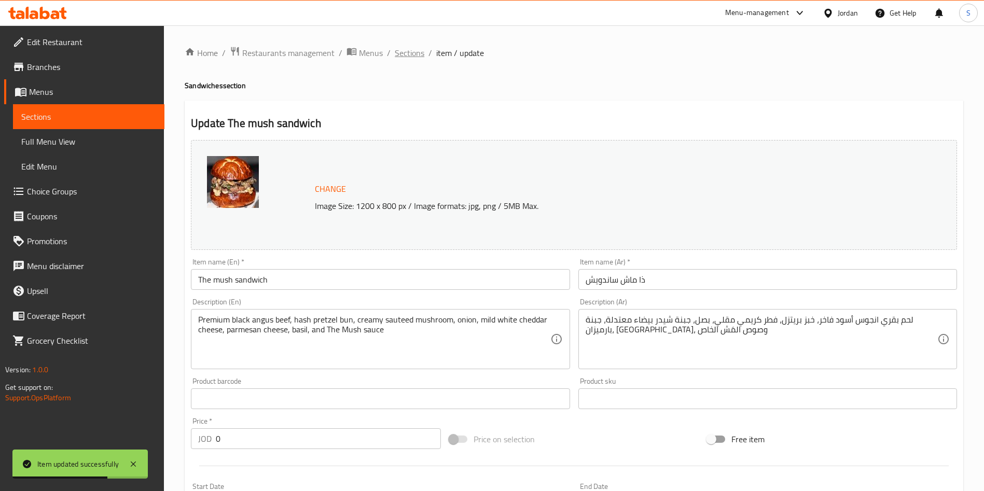
click at [413, 54] on span "Sections" at bounding box center [410, 53] width 30 height 12
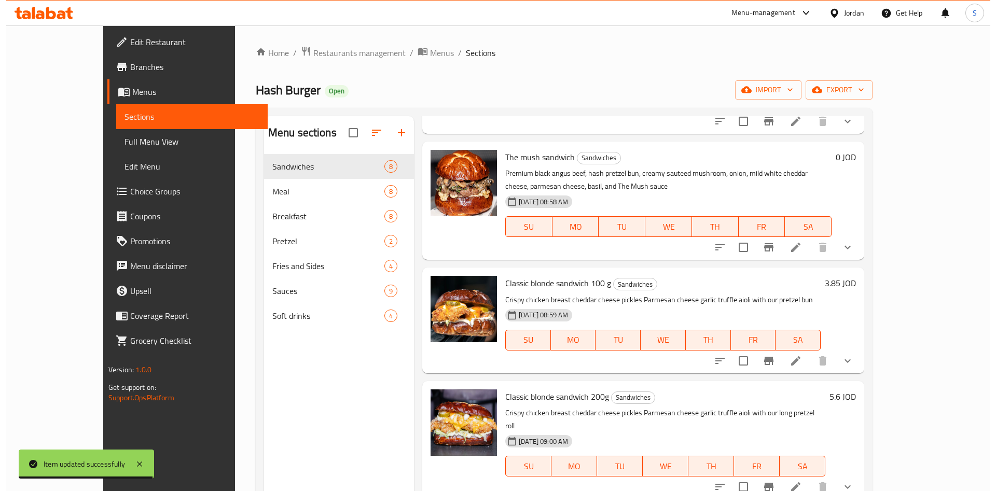
scroll to position [262, 0]
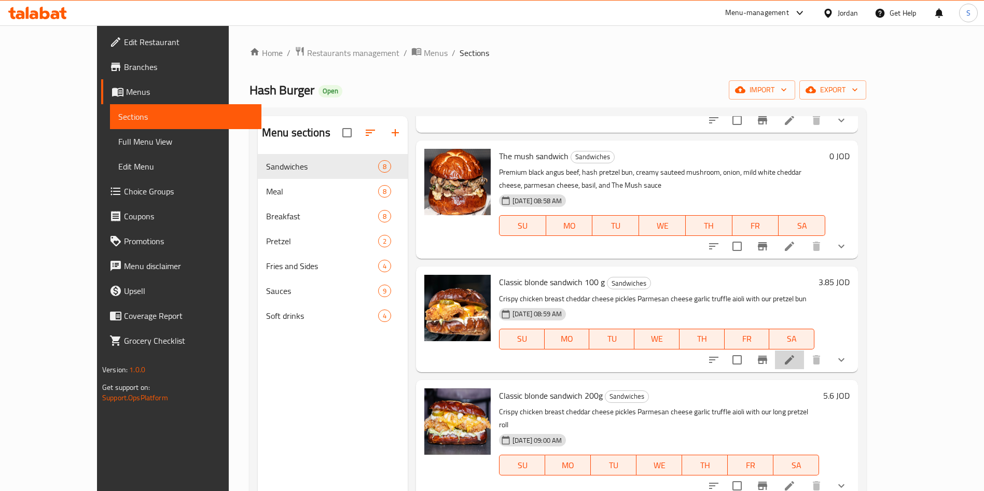
click at [804, 351] on li at bounding box center [789, 360] width 29 height 19
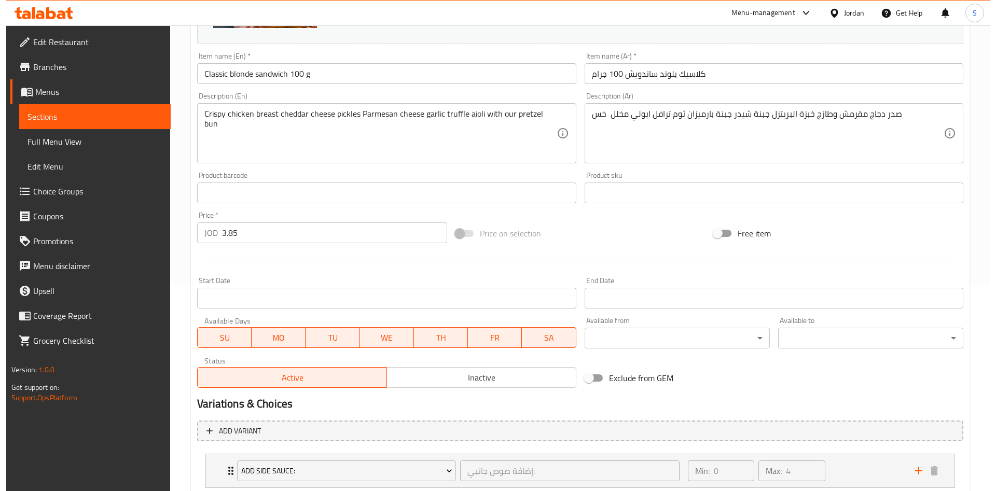
scroll to position [322, 0]
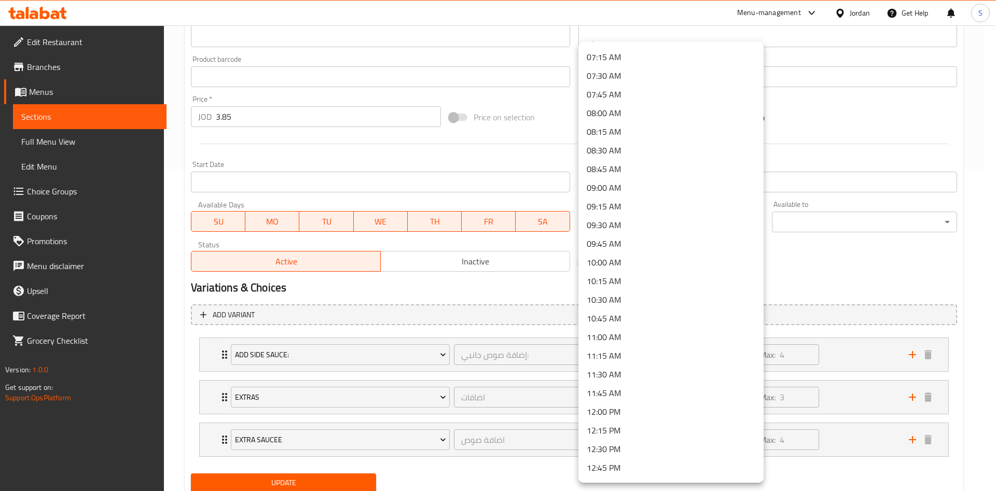
scroll to position [542, 0]
click at [627, 393] on li "11:45 AM" at bounding box center [670, 390] width 185 height 19
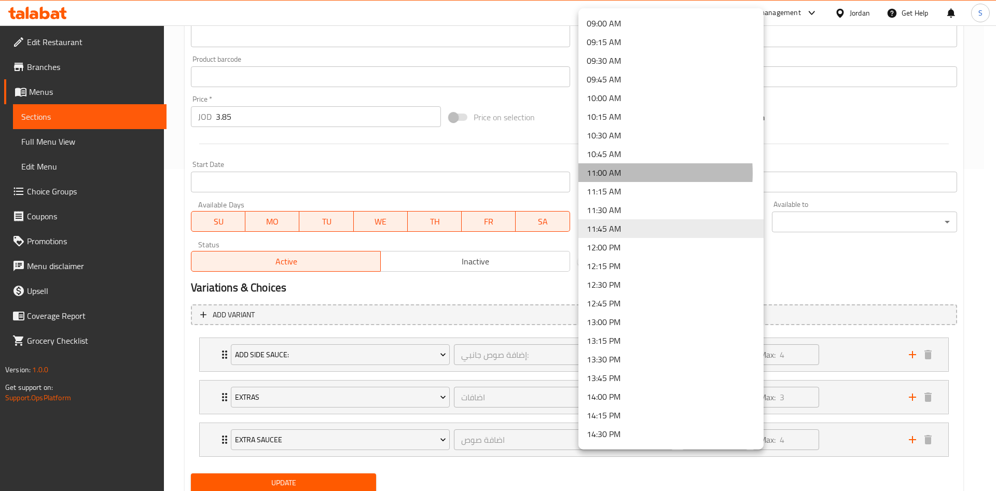
click at [604, 173] on li "11:00 AM" at bounding box center [670, 172] width 185 height 19
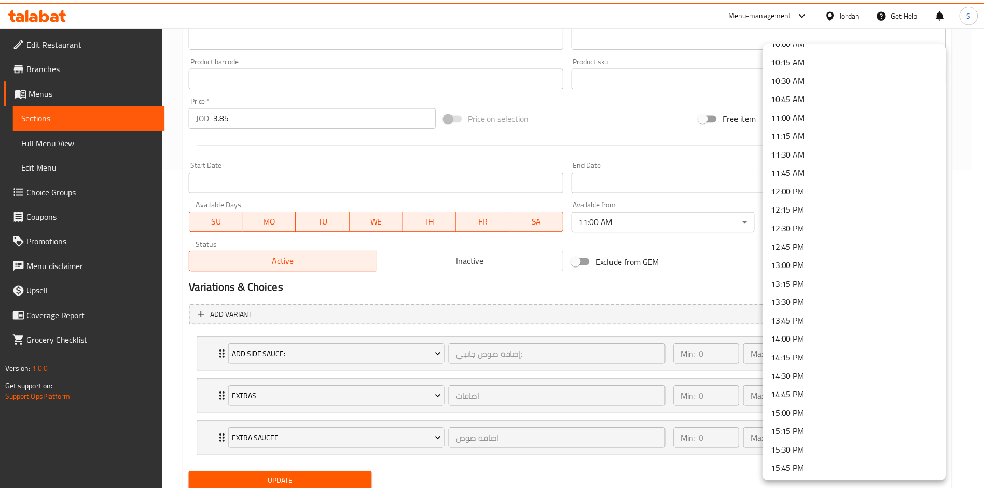
scroll to position [0, 0]
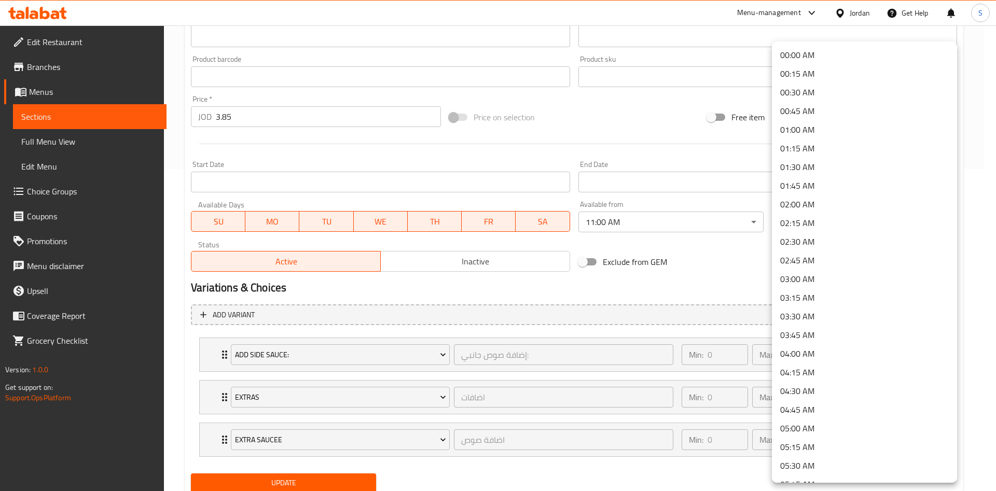
click at [818, 111] on li "00:45 AM" at bounding box center [864, 111] width 185 height 19
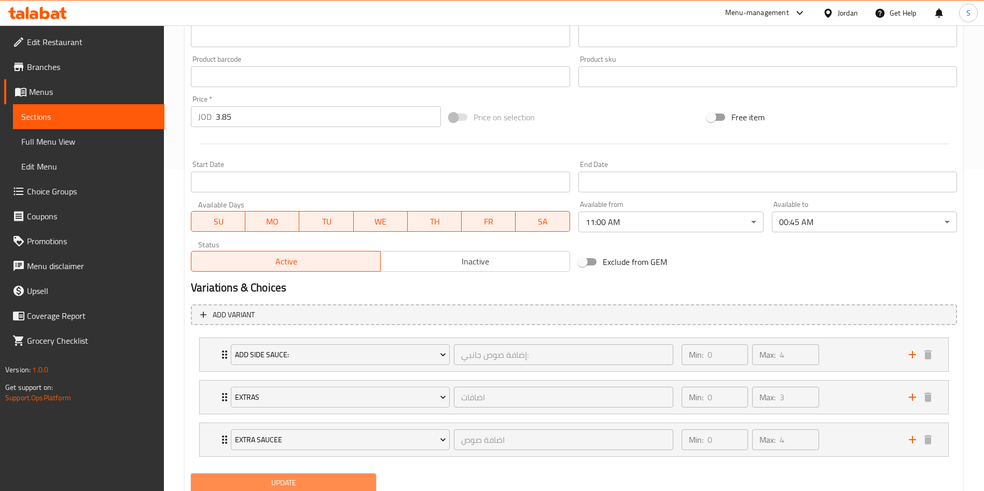
click at [354, 478] on span "Update" at bounding box center [283, 483] width 169 height 13
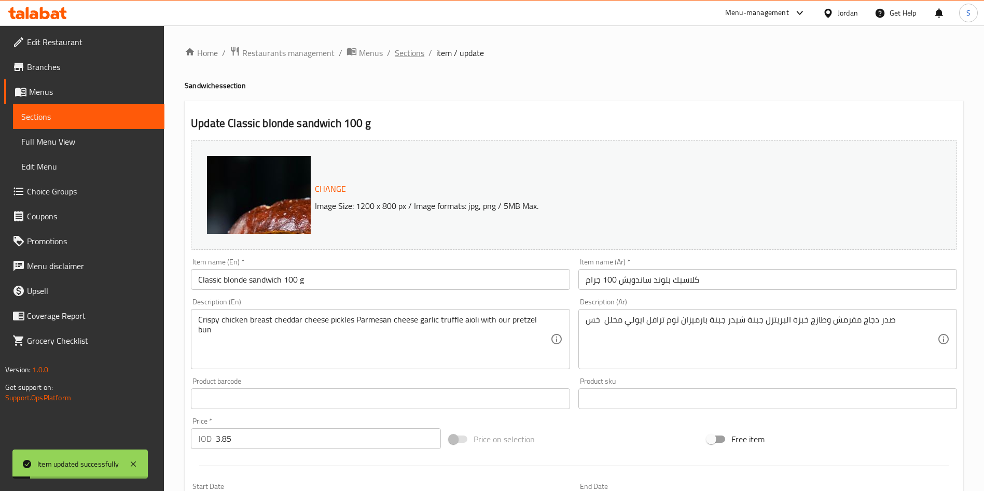
click at [396, 56] on span "Sections" at bounding box center [410, 53] width 30 height 12
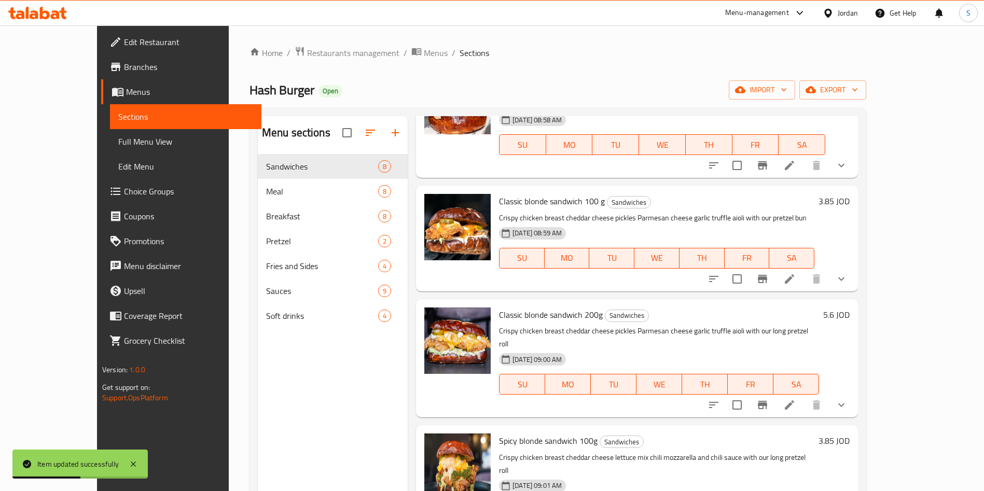
scroll to position [342, 0]
click at [796, 400] on icon at bounding box center [789, 406] width 12 height 12
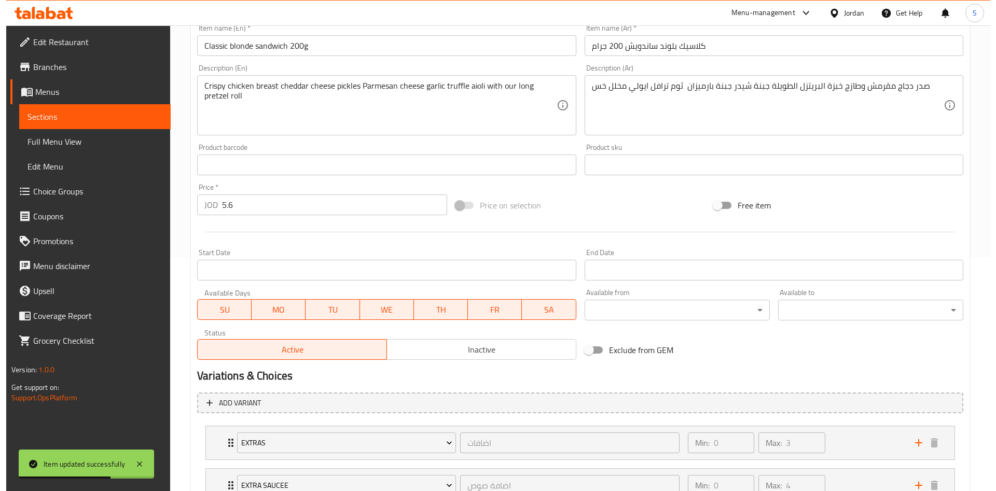
scroll to position [234, 0]
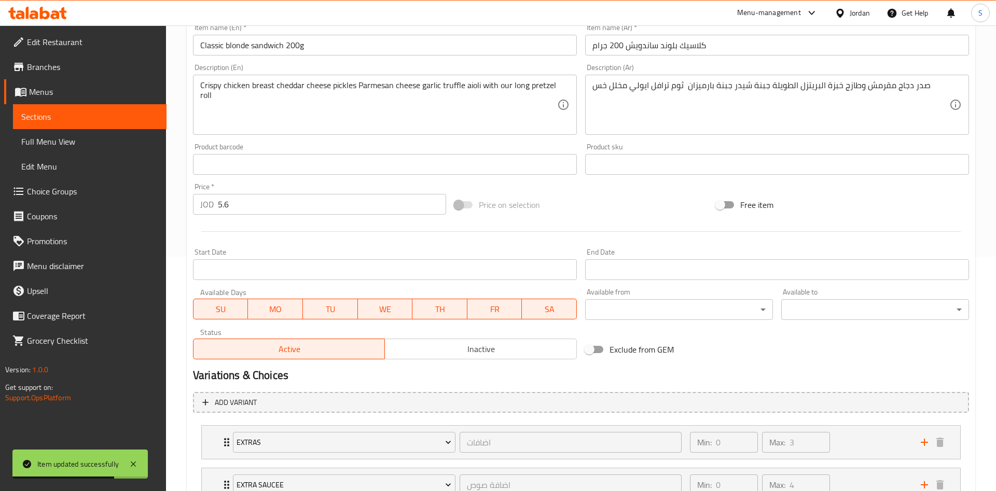
click at [718, 257] on body "Item updated successfully ​ Menu-management Jordan Get Help S Edit Restaurant B…" at bounding box center [498, 24] width 996 height 466
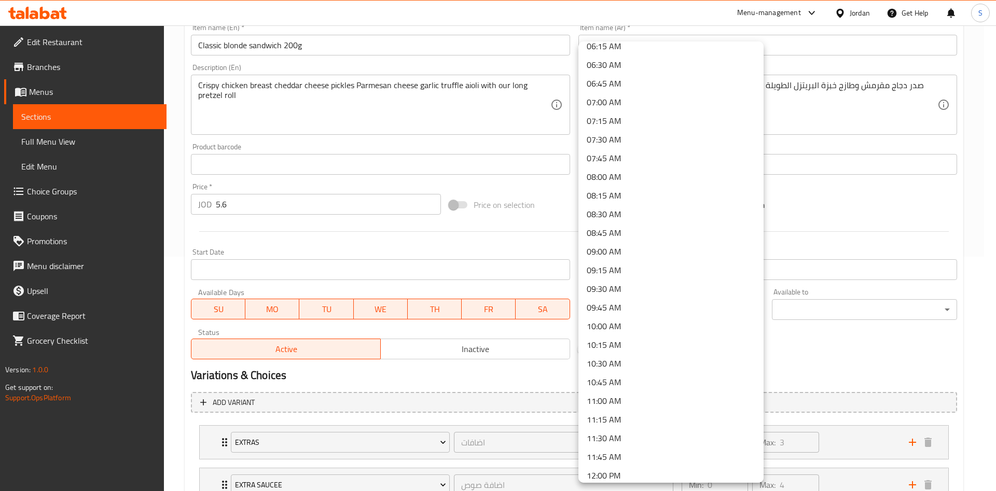
scroll to position [513, 0]
click at [648, 365] on li "11:00 AM" at bounding box center [670, 364] width 185 height 19
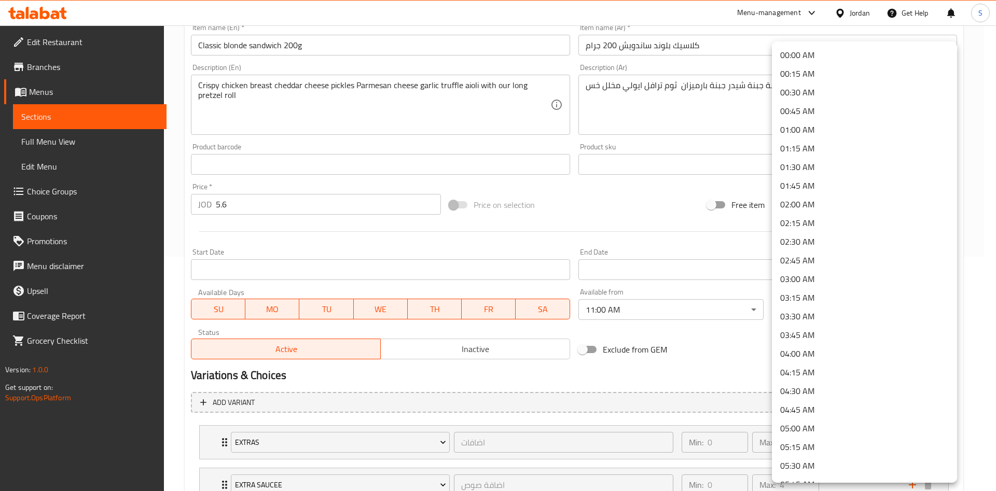
click at [839, 257] on body "​ Menu-management Jordan Get Help S Edit Restaurant Branches Menus Sections Ful…" at bounding box center [498, 24] width 996 height 466
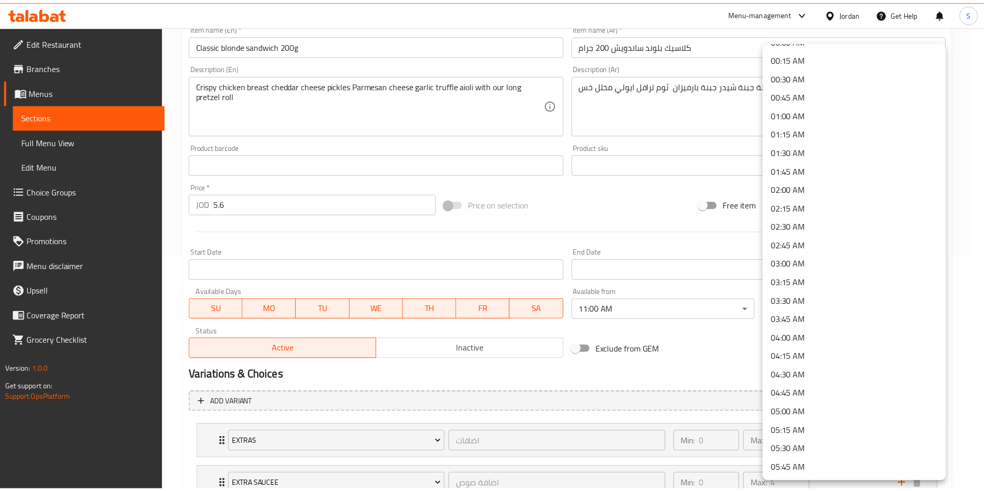
scroll to position [0, 0]
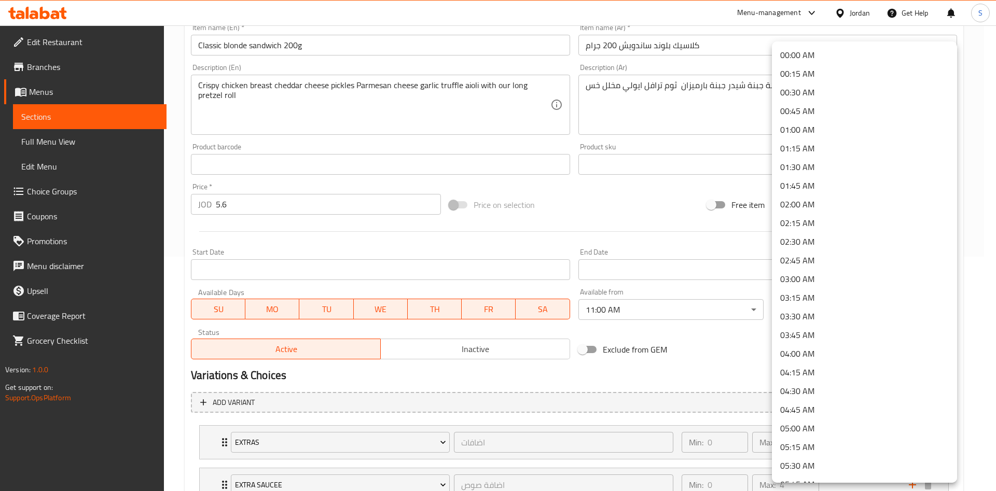
click at [817, 110] on li "00:45 AM" at bounding box center [864, 111] width 185 height 19
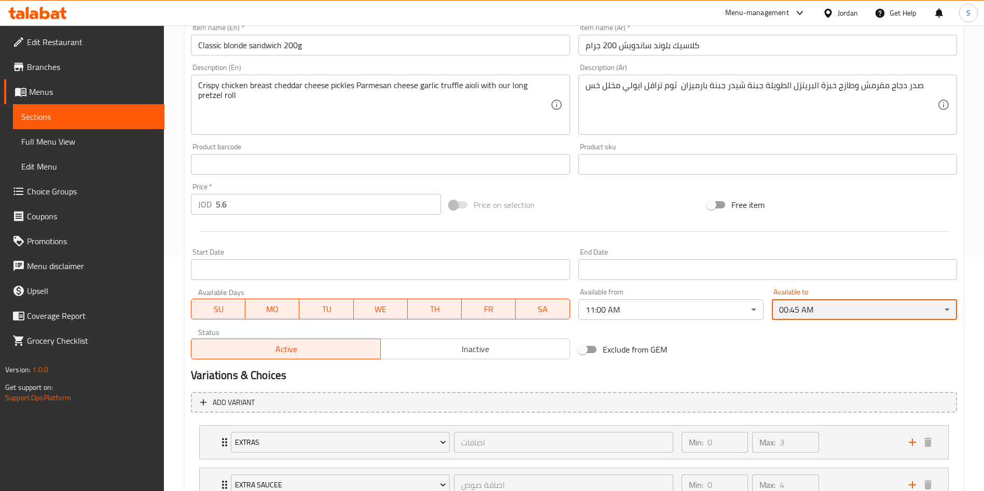
scroll to position [316, 0]
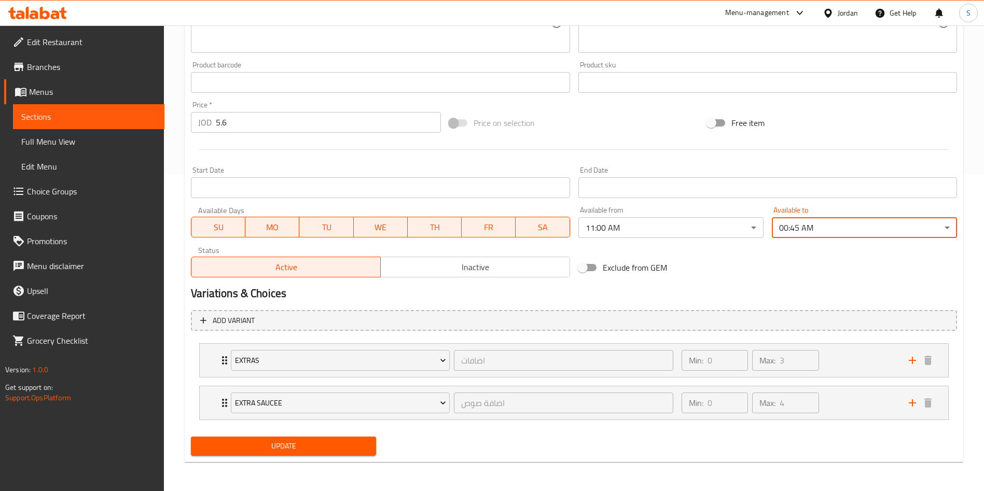
click at [341, 455] on button "Update" at bounding box center [283, 446] width 185 height 19
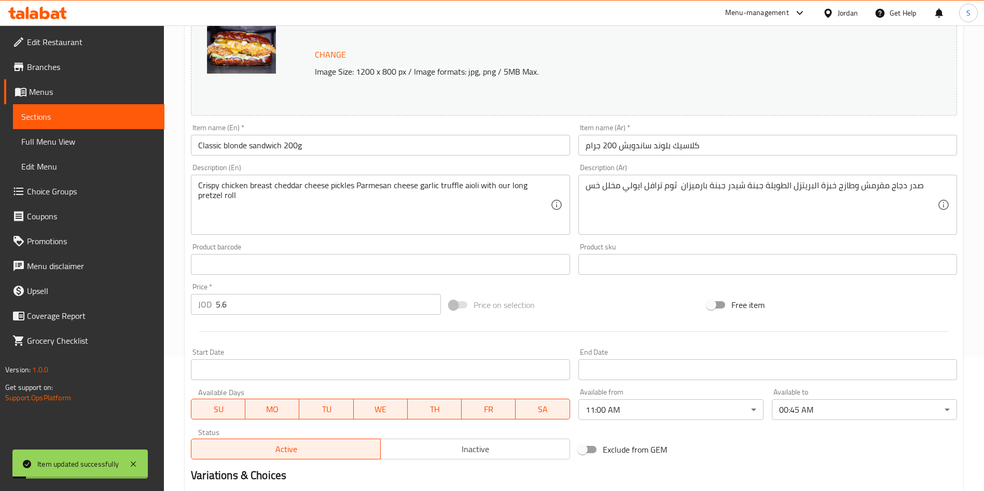
scroll to position [0, 0]
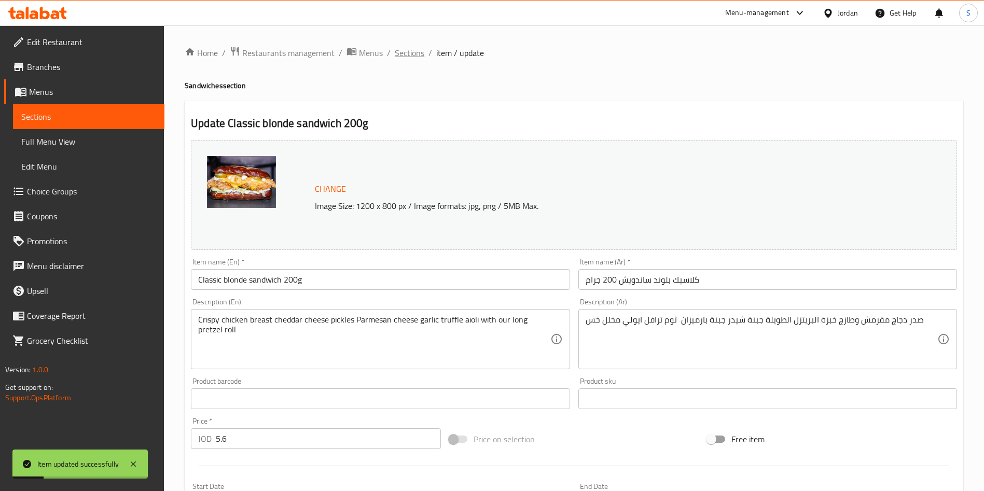
click at [418, 48] on span "Sections" at bounding box center [410, 53] width 30 height 12
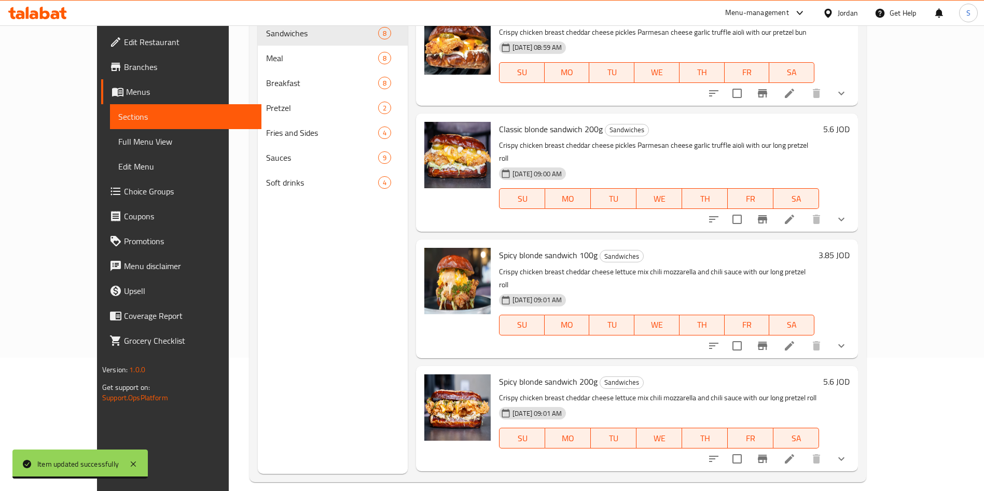
scroll to position [409, 0]
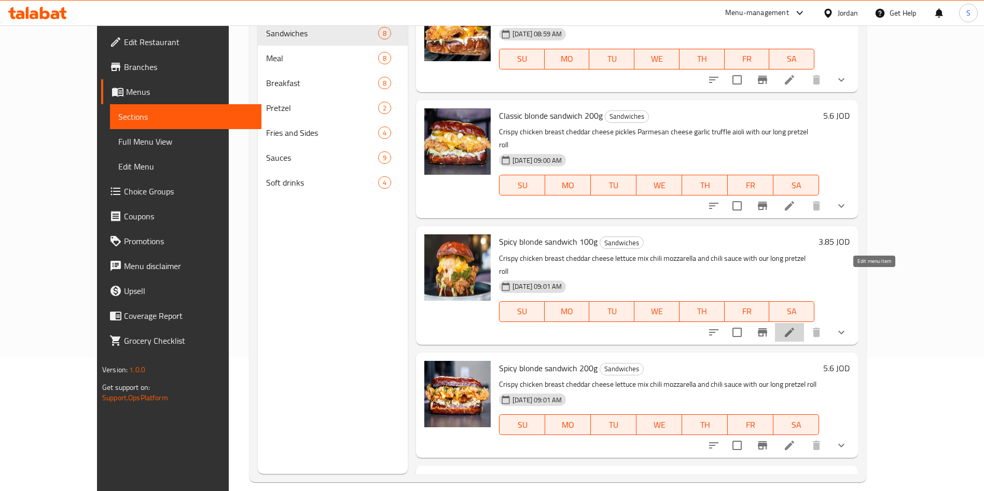
click at [796, 326] on icon at bounding box center [789, 332] width 12 height 12
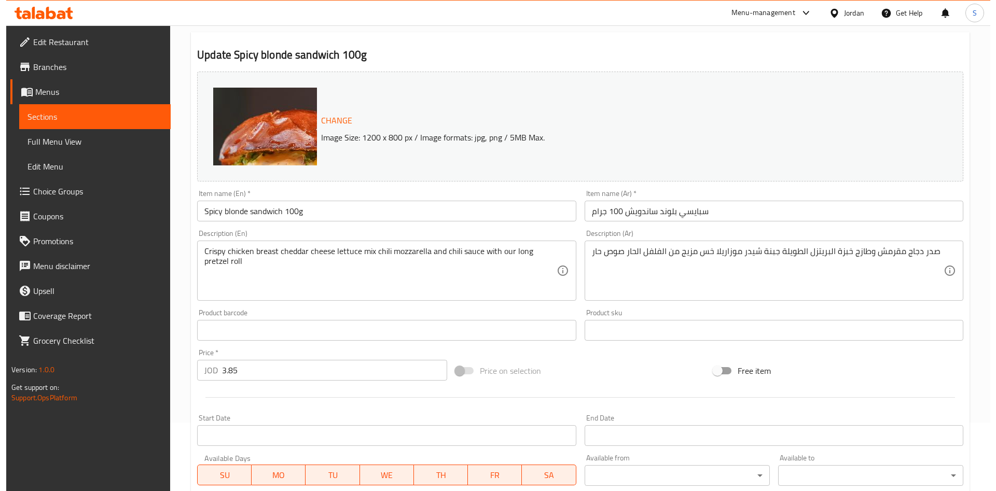
scroll to position [197, 0]
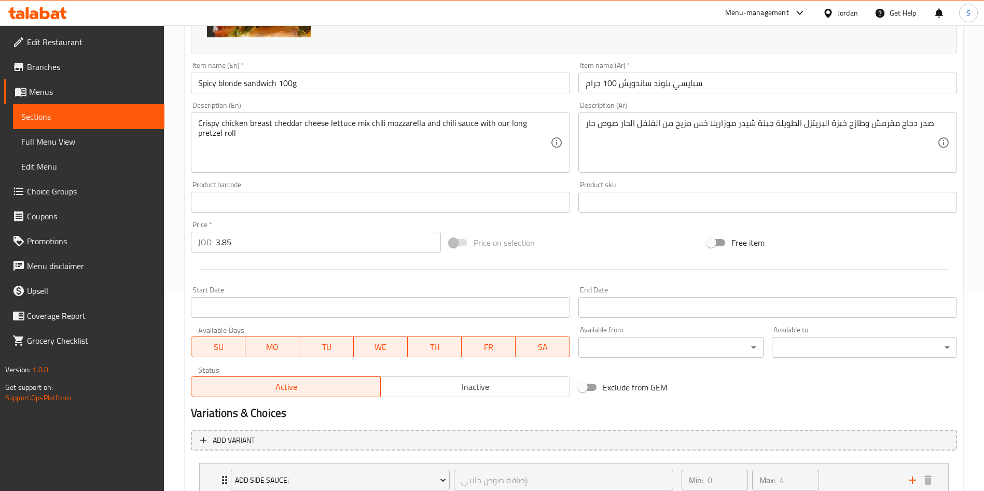
click at [643, 295] on body "​ Menu-management Jordan Get Help S Edit Restaurant Branches Menus Sections Ful…" at bounding box center [492, 62] width 984 height 466
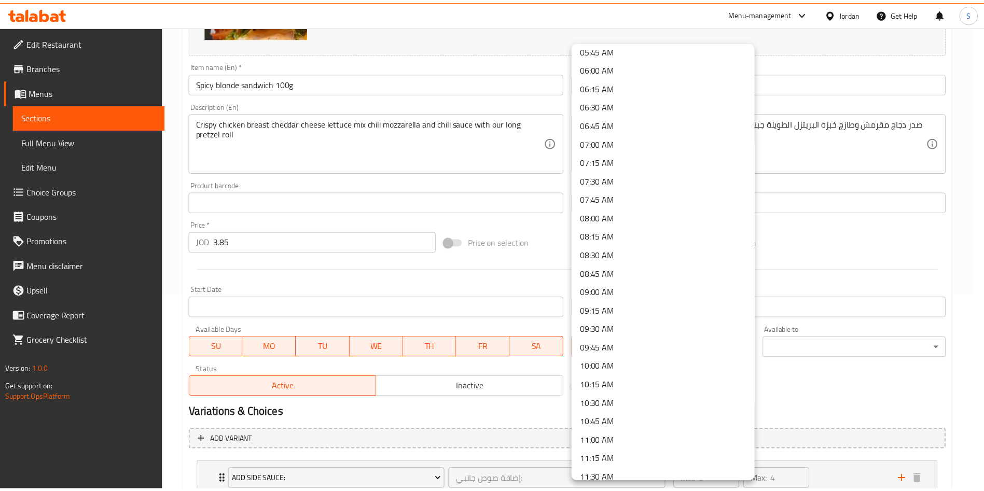
scroll to position [451, 0]
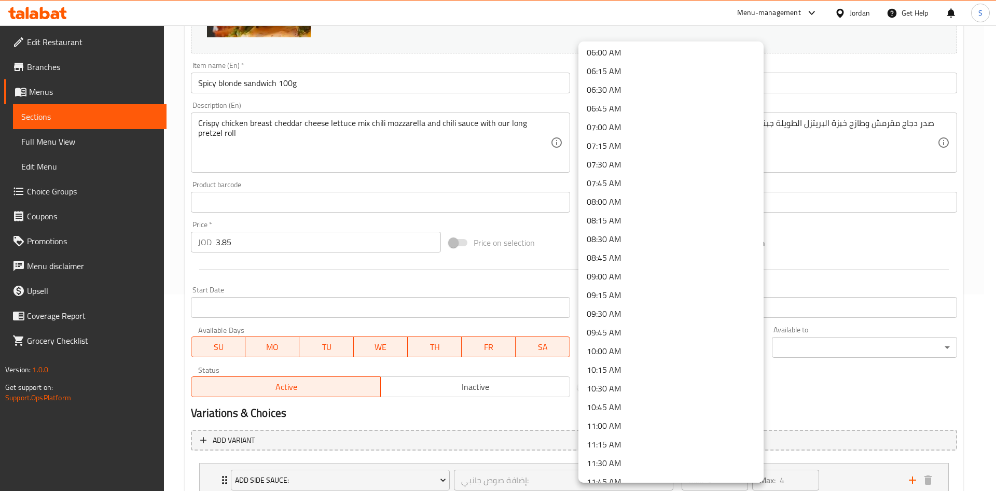
click at [650, 429] on li "11:00 AM" at bounding box center [670, 426] width 185 height 19
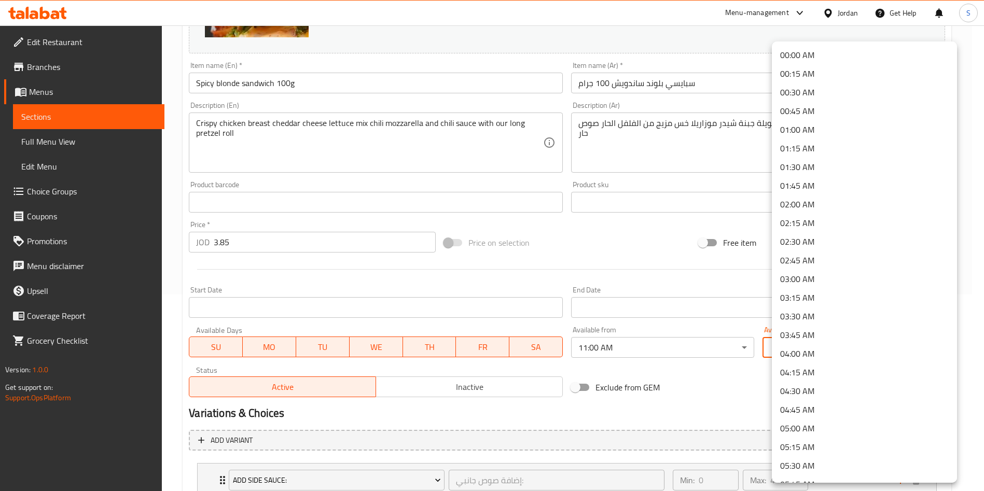
click at [811, 295] on body "​ Menu-management Jordan Get Help S Edit Restaurant Branches Menus Sections Ful…" at bounding box center [492, 62] width 984 height 466
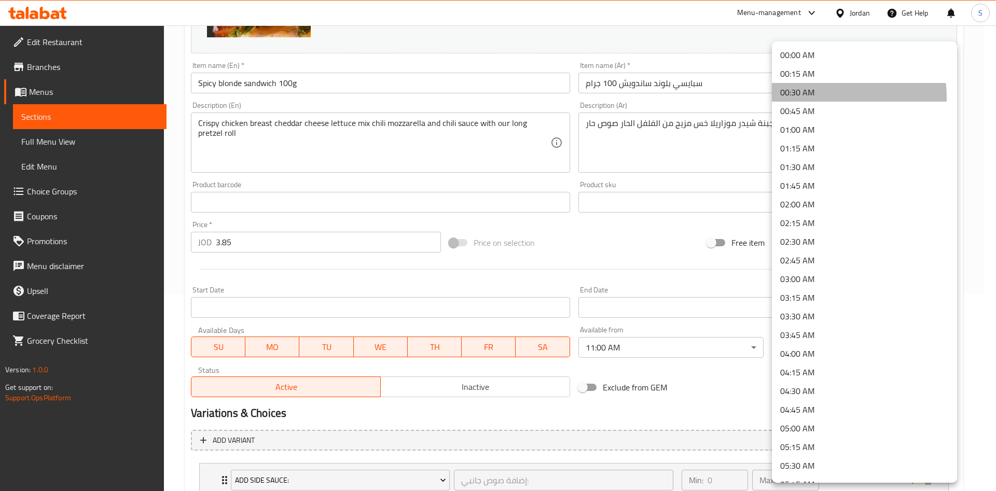
click at [818, 98] on li "00:30 AM" at bounding box center [864, 92] width 185 height 19
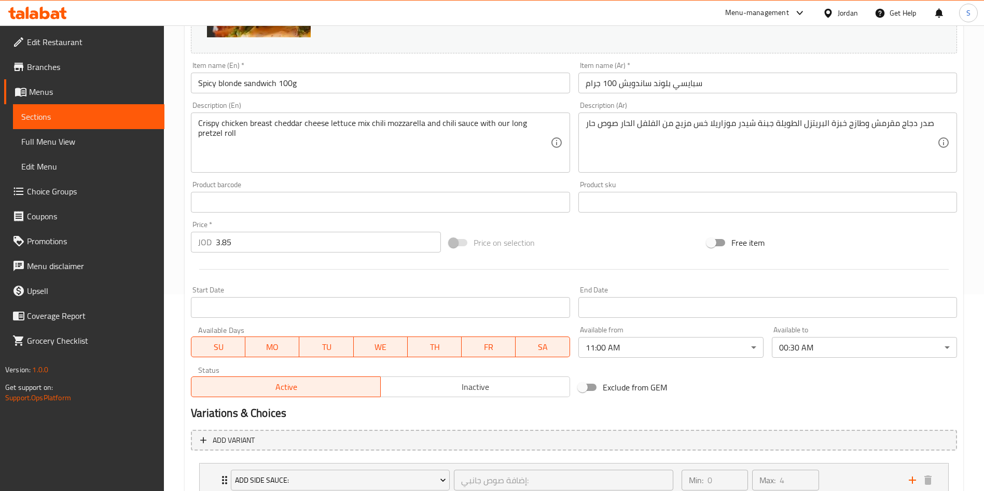
click at [852, 295] on body "​ Menu-management Jordan Get Help S Edit Restaurant Branches Menus Sections Ful…" at bounding box center [492, 62] width 984 height 466
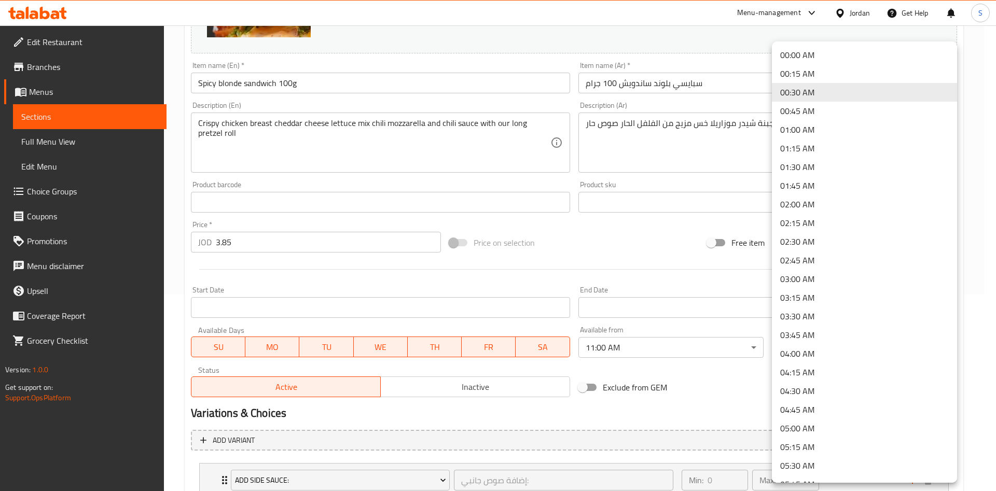
click at [815, 112] on li "00:45 AM" at bounding box center [864, 111] width 185 height 19
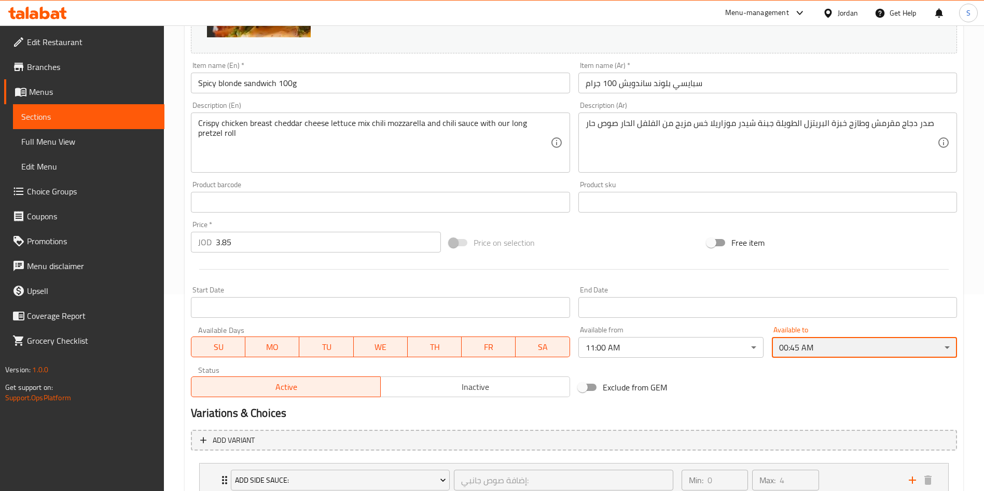
scroll to position [297, 0]
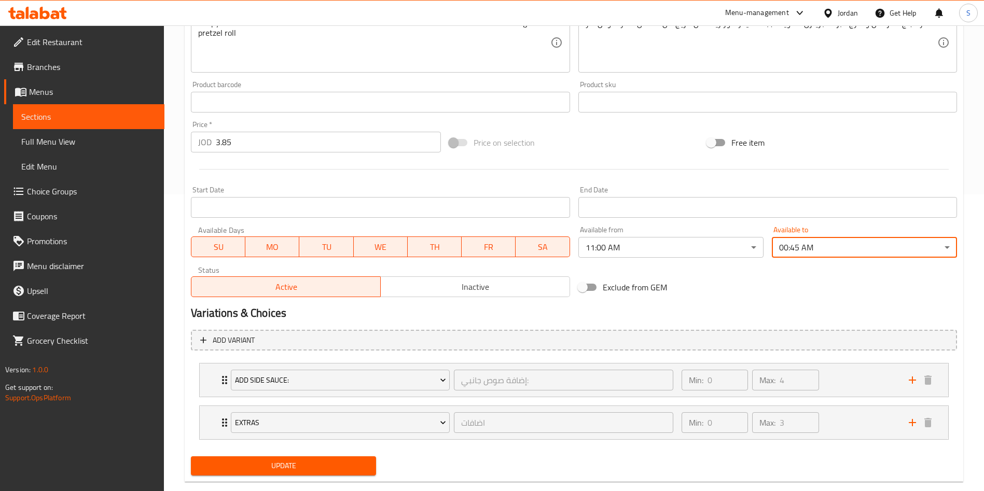
click at [352, 473] on button "Update" at bounding box center [283, 465] width 185 height 19
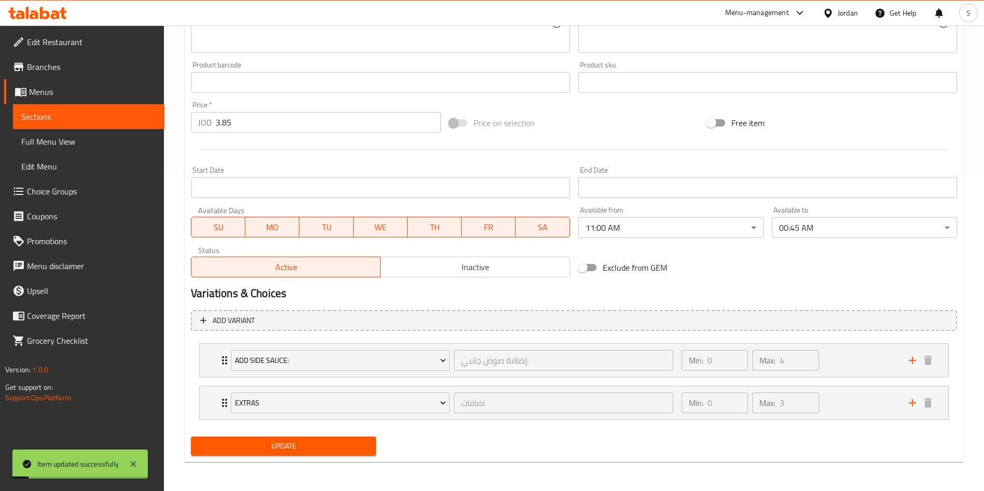
scroll to position [0, 0]
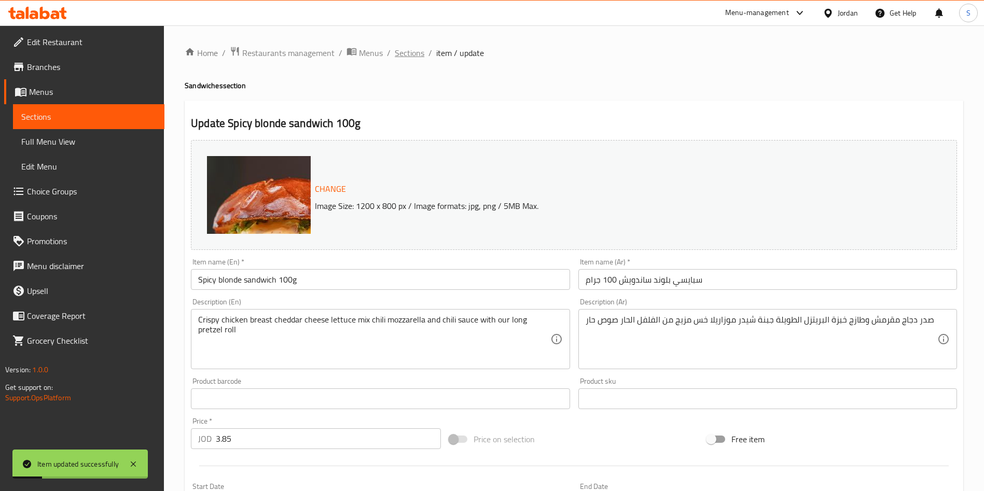
click at [407, 55] on span "Sections" at bounding box center [410, 53] width 30 height 12
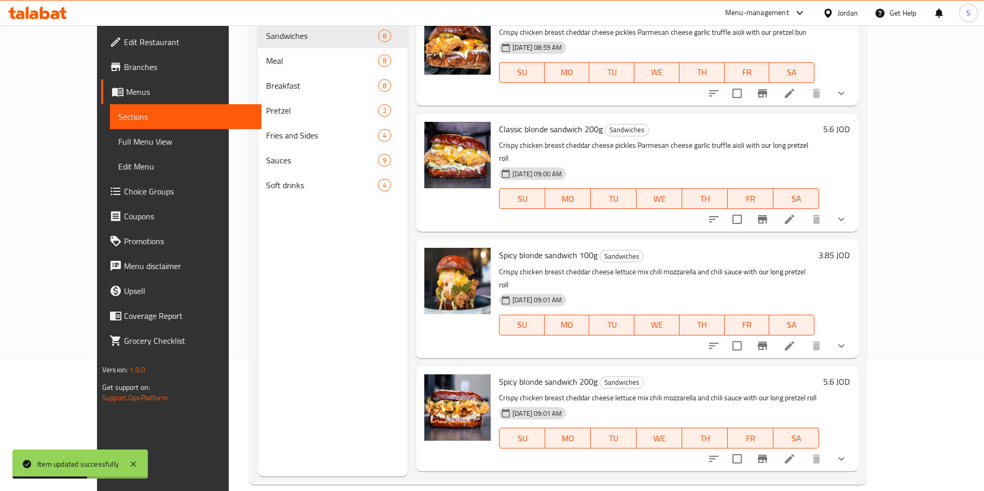
scroll to position [134, 0]
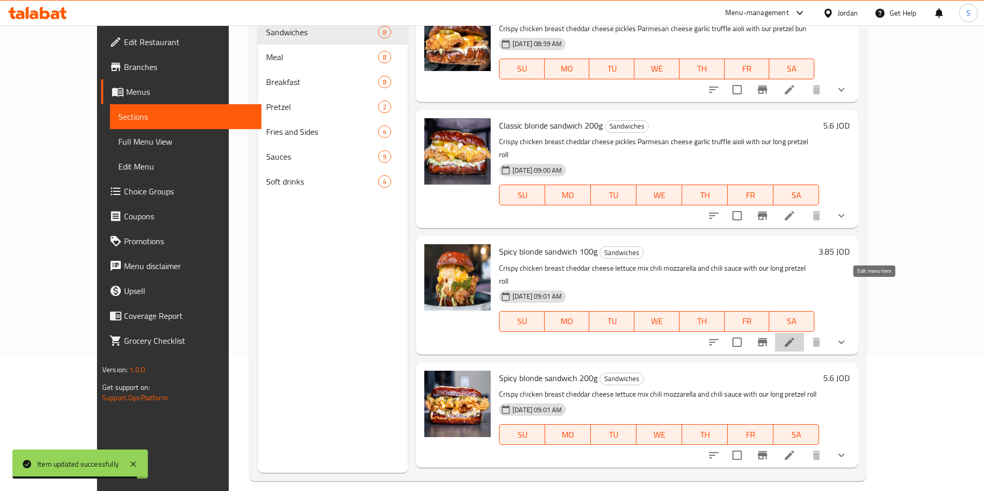
click at [796, 336] on icon at bounding box center [789, 342] width 12 height 12
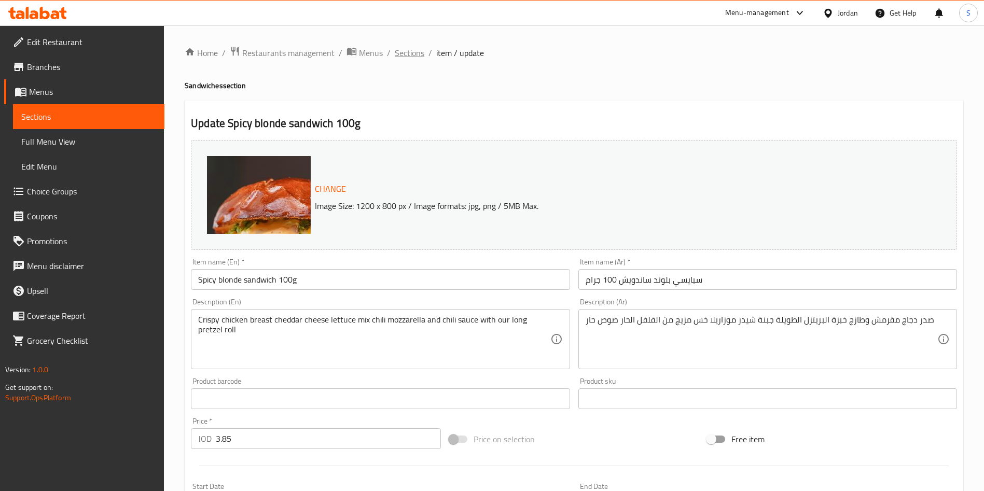
click at [405, 51] on span "Sections" at bounding box center [410, 53] width 30 height 12
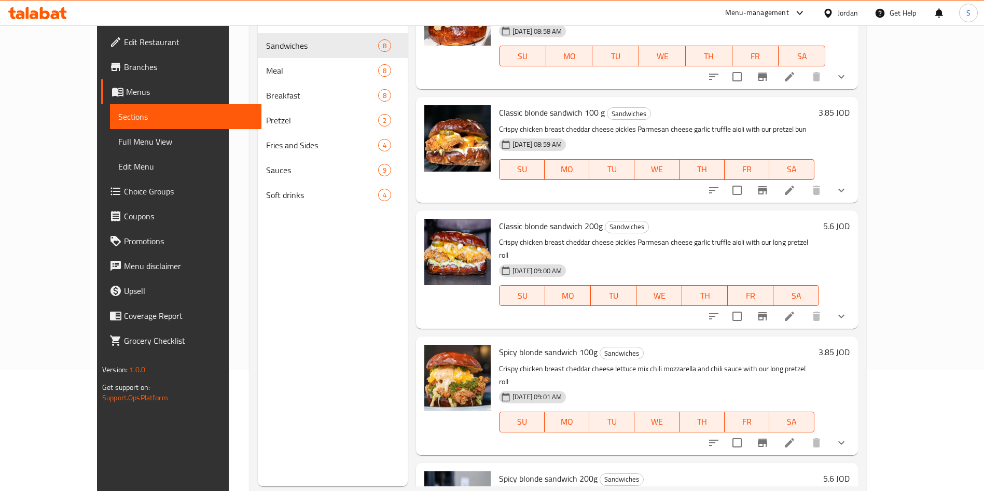
scroll to position [130, 0]
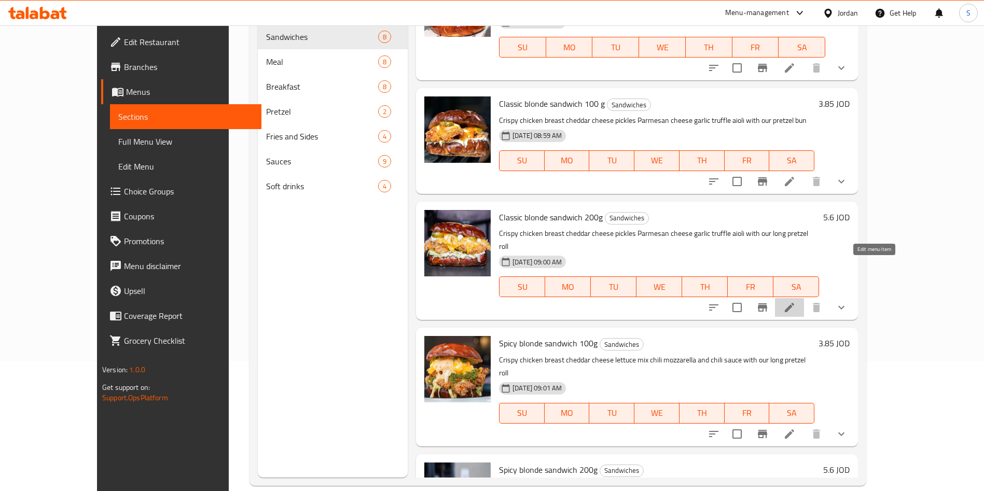
click at [796, 301] on icon at bounding box center [789, 307] width 12 height 12
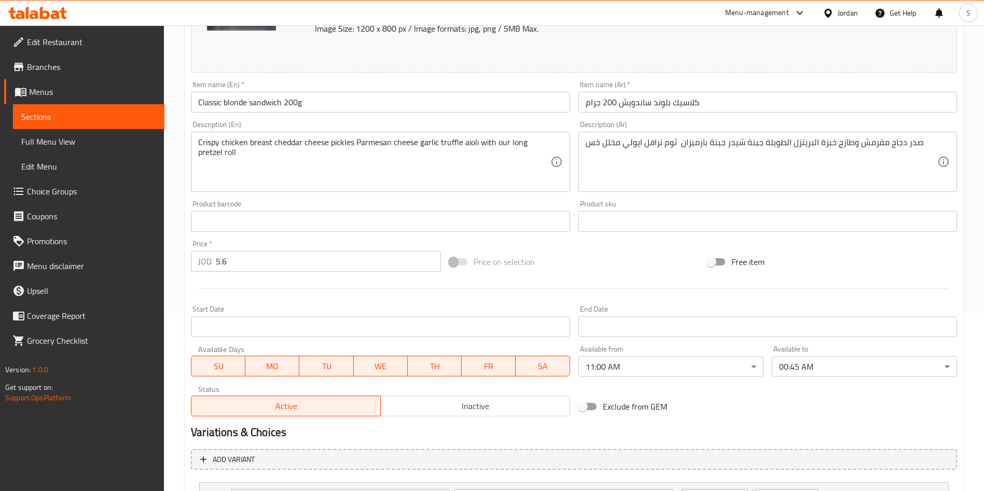
scroll to position [181, 0]
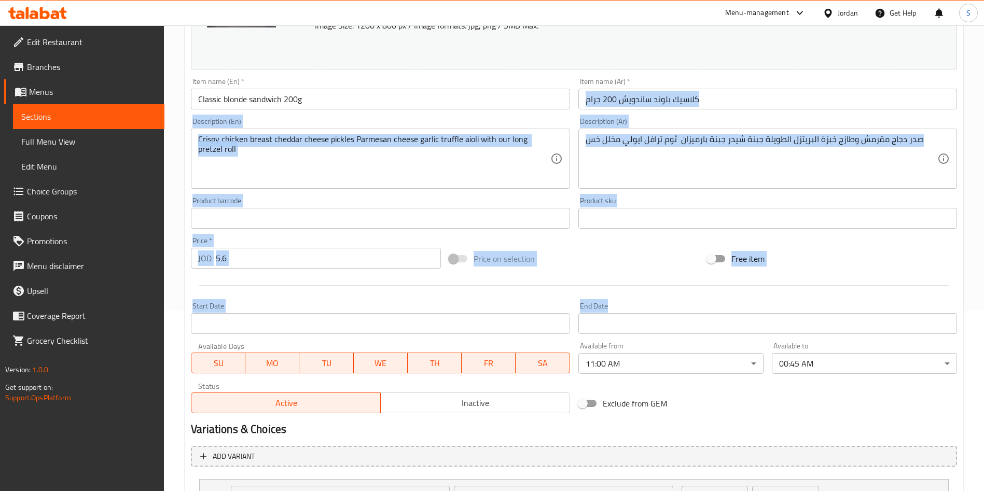
drag, startPoint x: 902, startPoint y: 308, endPoint x: 973, endPoint y: 78, distance: 241.0
click at [973, 78] on div "Home / Restaurants management / Menus / Sections / item / update Sandwiches sec…" at bounding box center [574, 236] width 820 height 782
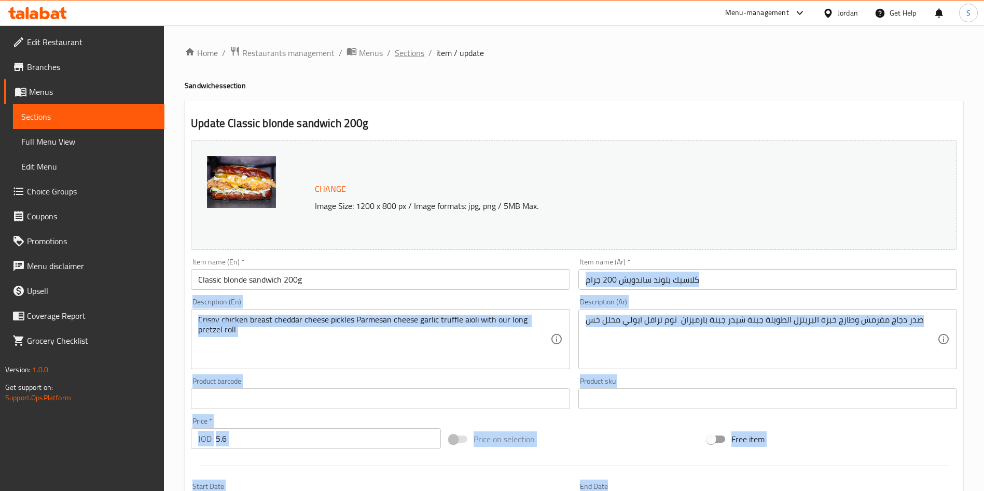
click at [412, 50] on span "Sections" at bounding box center [410, 53] width 30 height 12
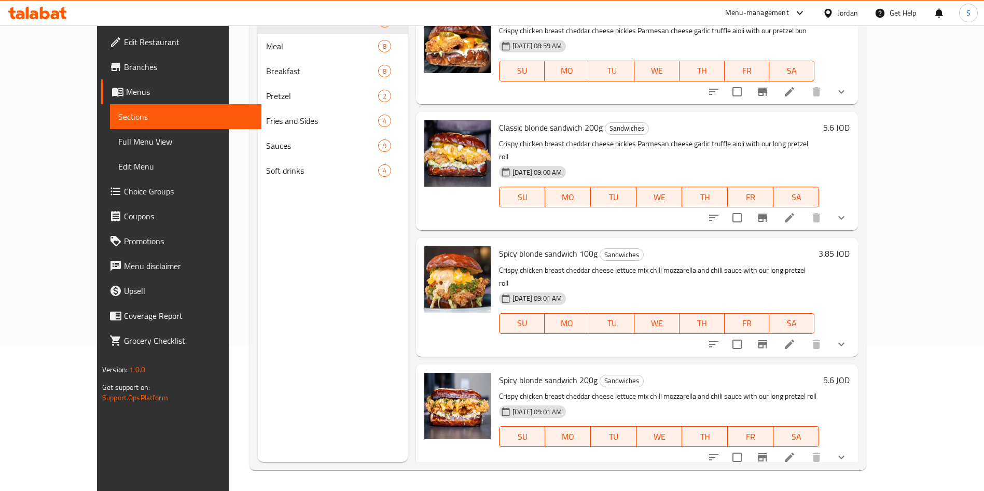
scroll to position [454, 0]
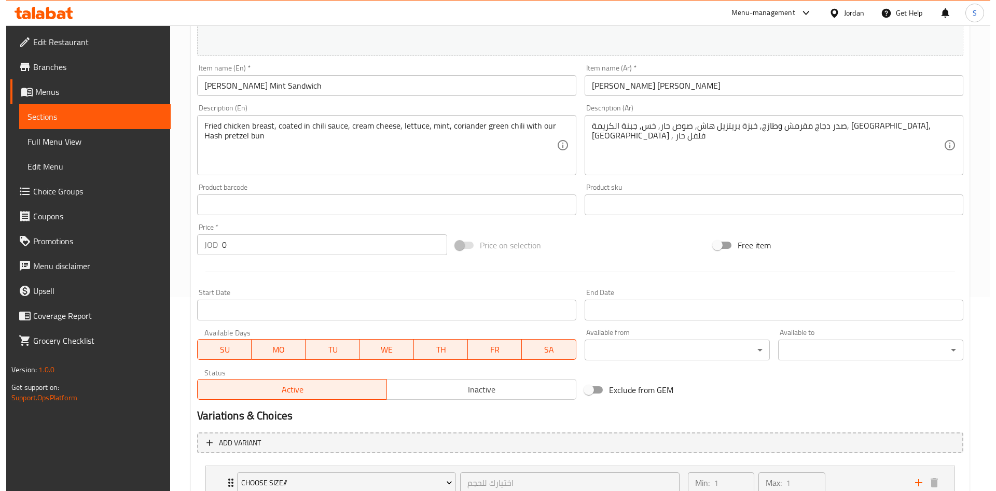
scroll to position [200, 0]
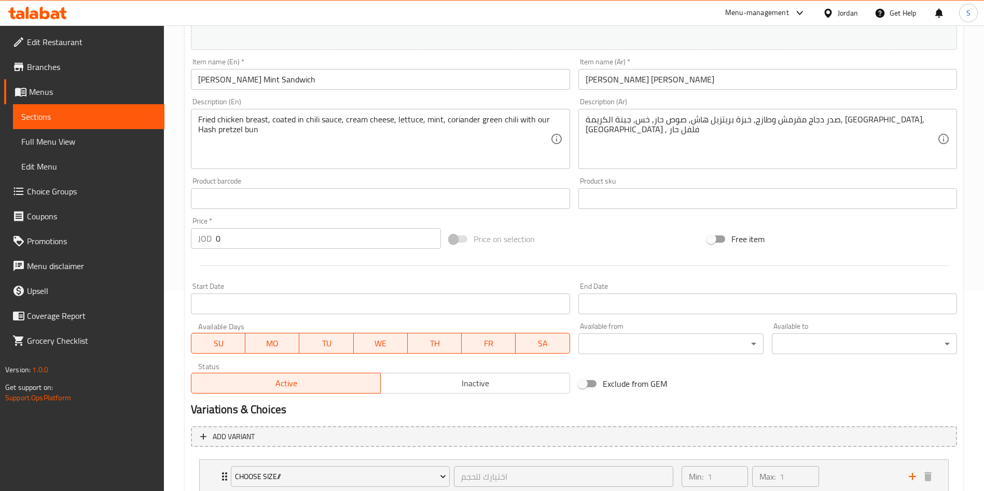
click at [696, 291] on body "​ Menu-management Jordan Get Help S Edit Restaurant Branches Menus Sections Ful…" at bounding box center [492, 58] width 984 height 466
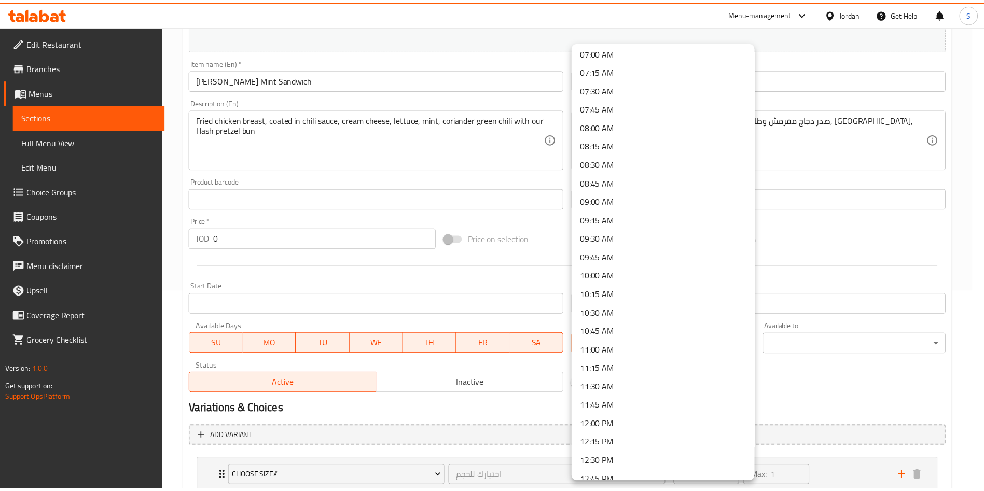
scroll to position [521, 0]
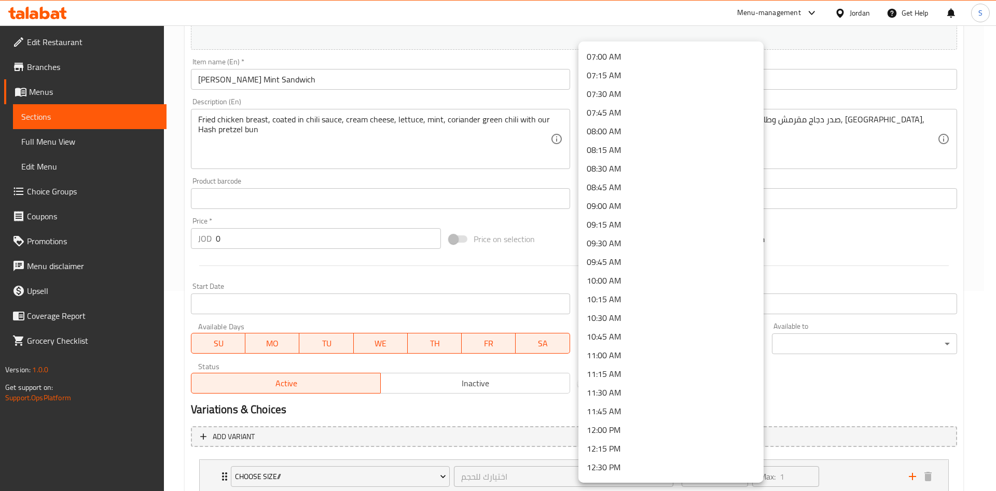
drag, startPoint x: 632, startPoint y: 367, endPoint x: 613, endPoint y: 353, distance: 24.5
click at [613, 353] on ul "00:00 AM 00:15 AM 00:30 AM 00:45 AM 01:00 AM 01:15 AM 01:30 AM 01:45 AM 02:00 A…" at bounding box center [676, 430] width 197 height 1820
click at [613, 353] on li "11:00 AM" at bounding box center [670, 355] width 185 height 19
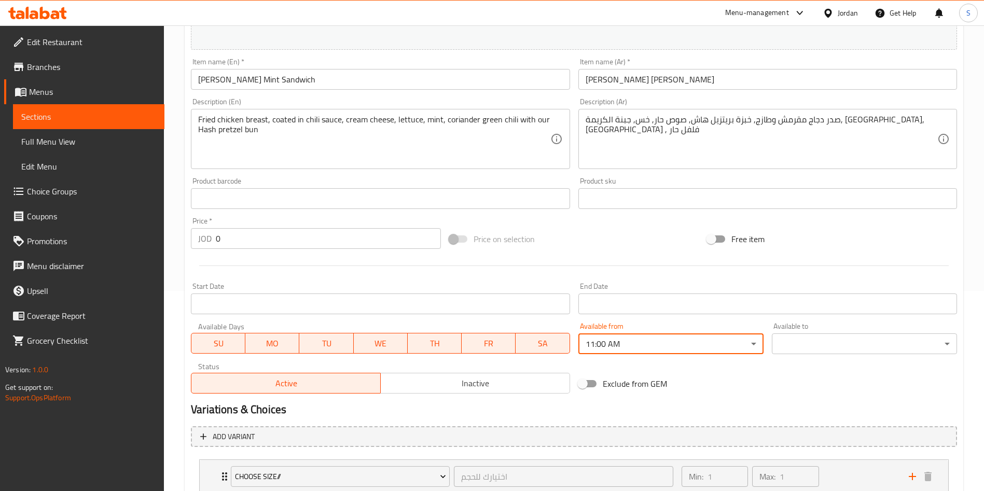
click at [796, 291] on body "​ Menu-management Jordan Get Help S Edit Restaurant Branches Menus Sections Ful…" at bounding box center [492, 58] width 984 height 466
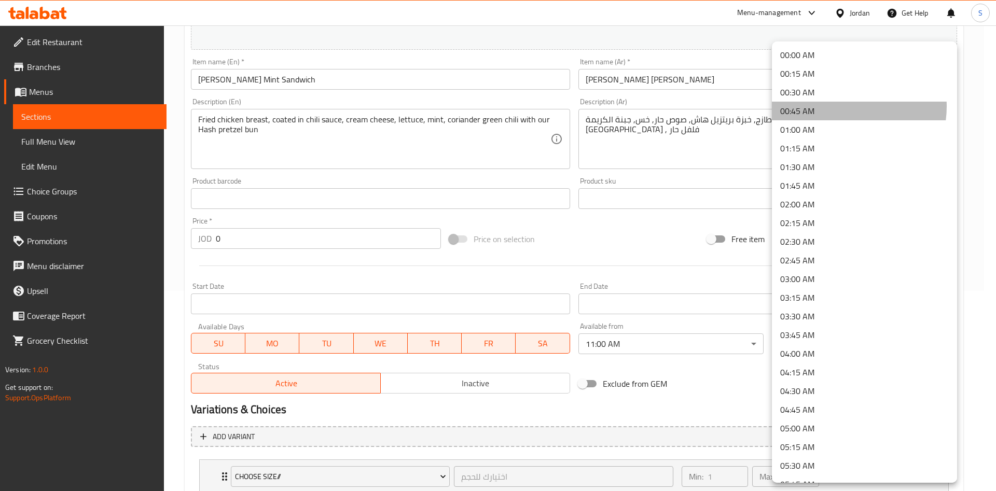
click at [840, 106] on li "00:45 AM" at bounding box center [864, 111] width 185 height 19
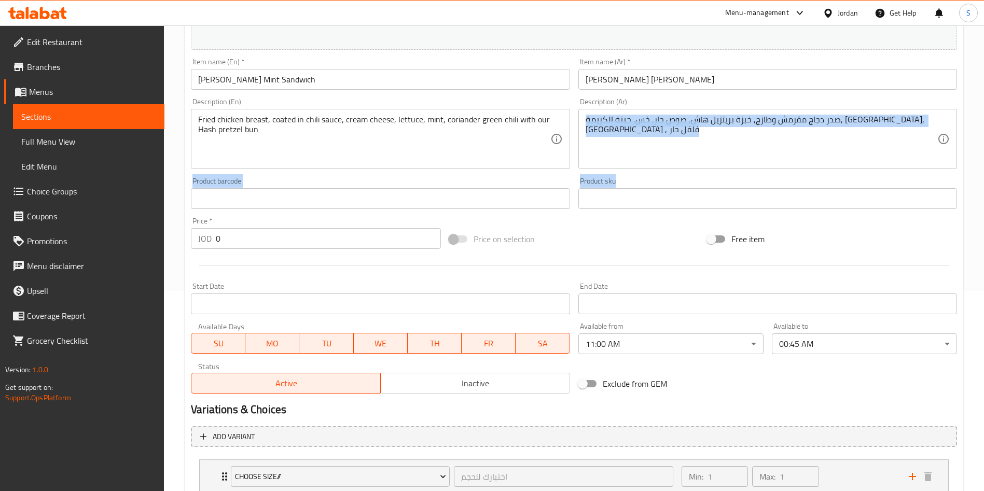
drag, startPoint x: 954, startPoint y: 130, endPoint x: 949, endPoint y: 199, distance: 69.7
click at [949, 199] on div "Change Image Size: 1200 x 800 px / Image formats: jpg, png / 5MB Max. Item name…" at bounding box center [574, 167] width 774 height 462
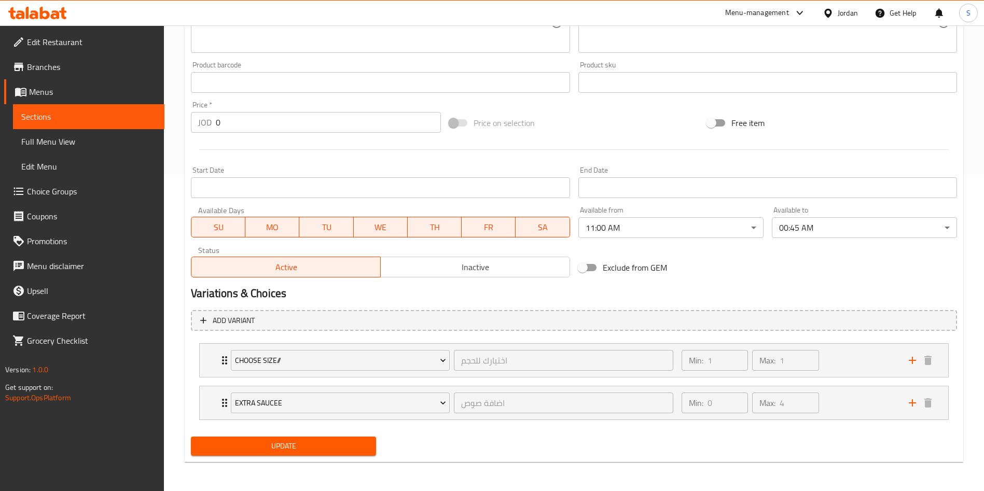
click at [321, 435] on div "Update" at bounding box center [283, 446] width 193 height 27
click at [327, 450] on span "Update" at bounding box center [283, 446] width 169 height 13
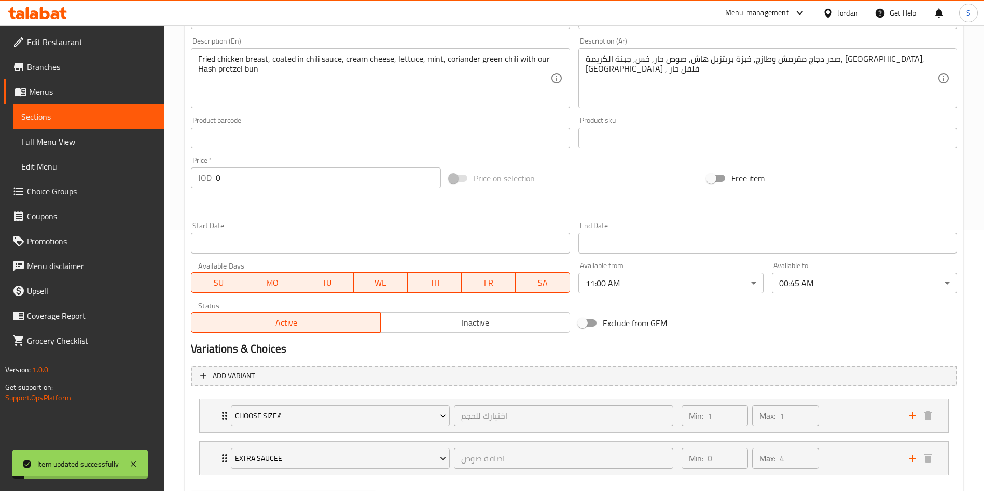
scroll to position [0, 0]
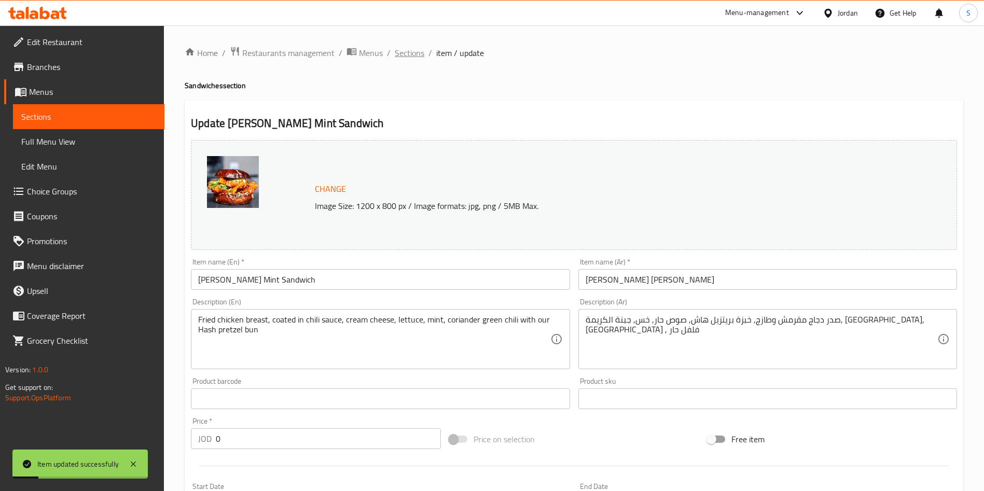
click at [399, 52] on span "Sections" at bounding box center [410, 53] width 30 height 12
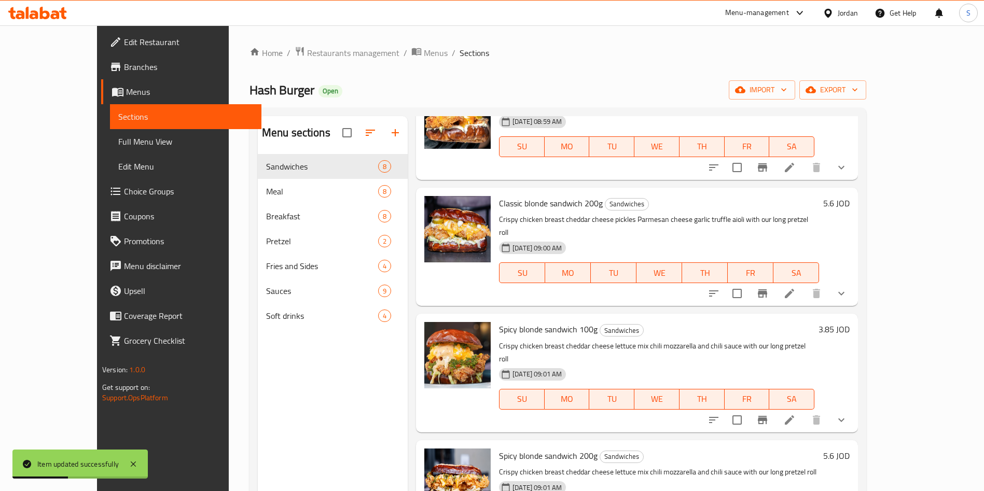
scroll to position [145, 0]
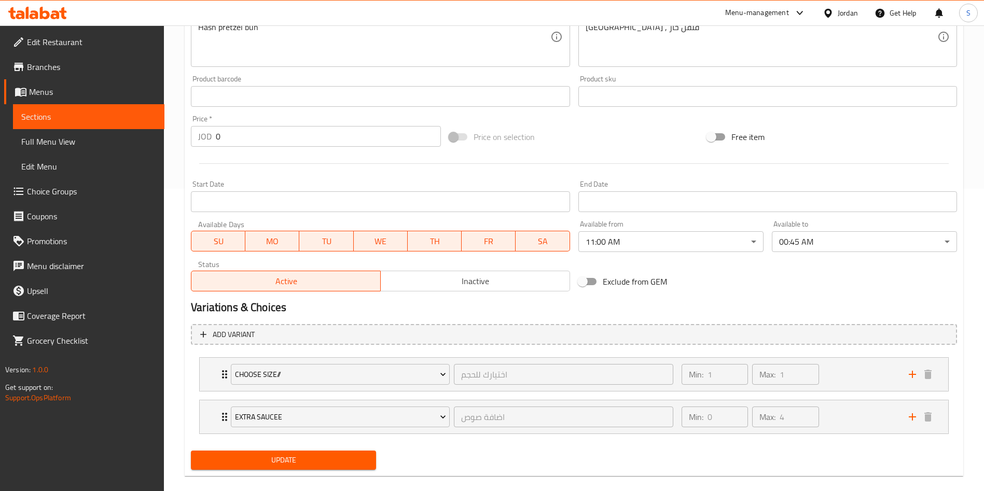
scroll to position [316, 0]
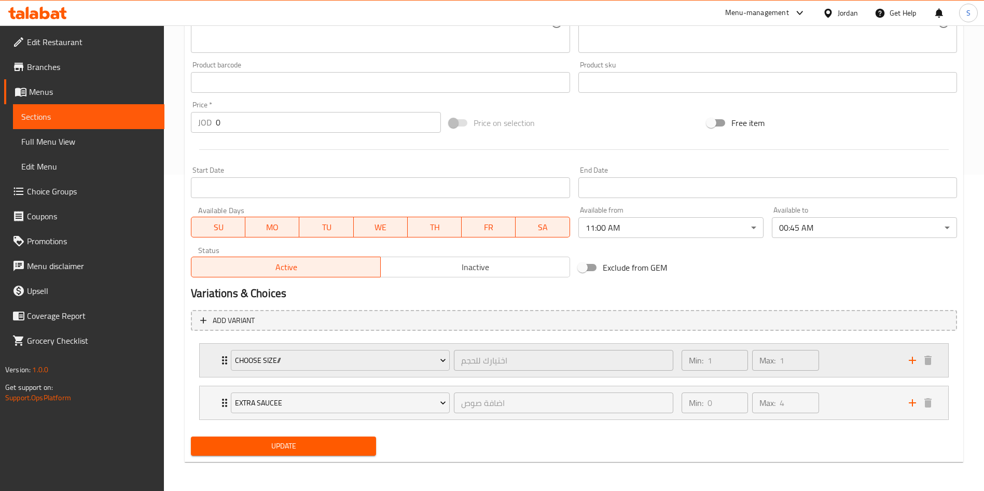
click at [889, 353] on div "Min: 1 ​ Max: 1 ​" at bounding box center [788, 360] width 227 height 33
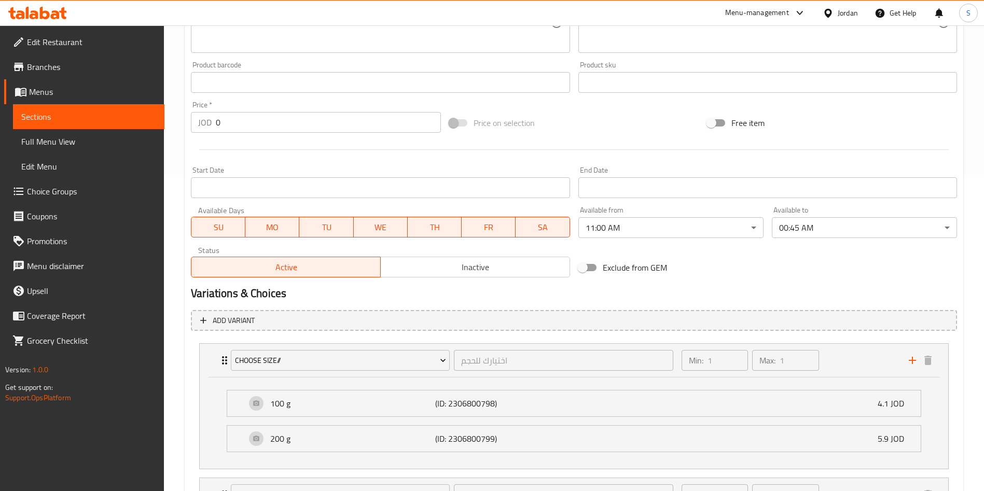
scroll to position [408, 0]
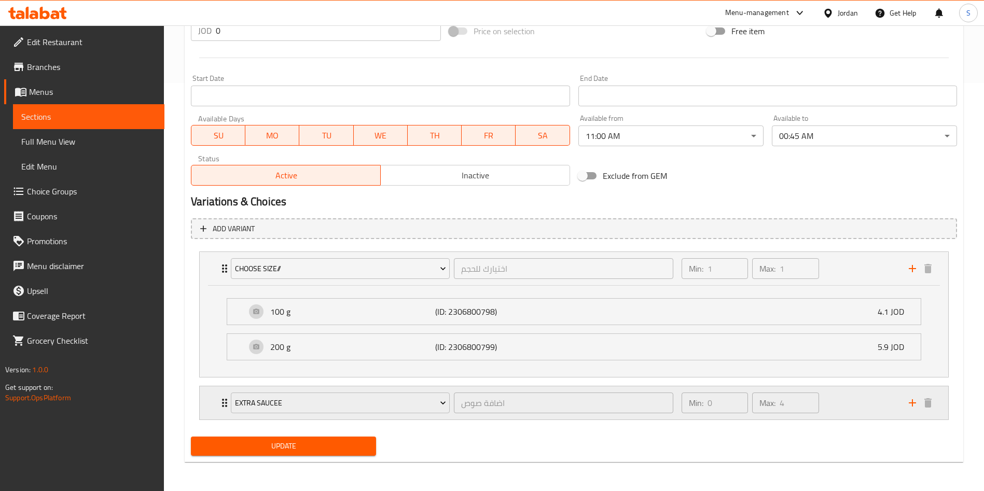
click at [873, 418] on div "Min: 0 ​ Max: 4 ​" at bounding box center [788, 402] width 227 height 33
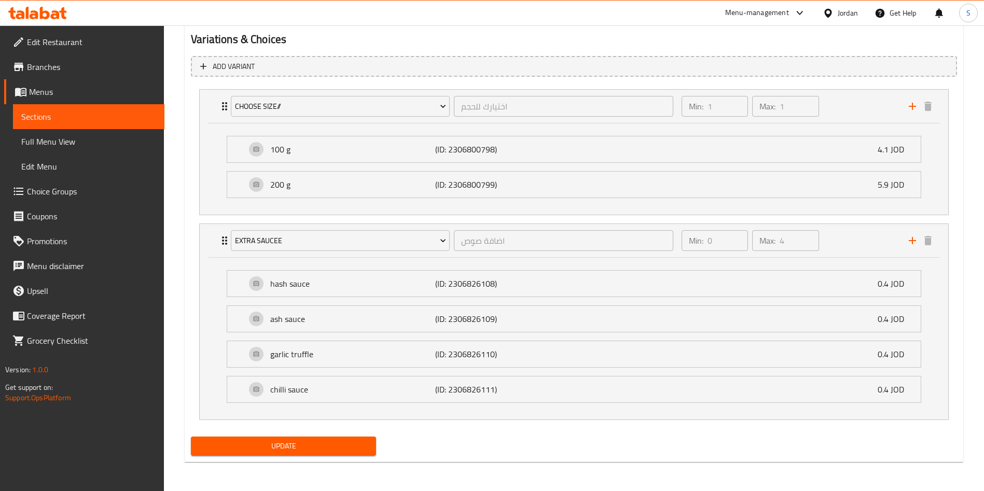
scroll to position [0, 0]
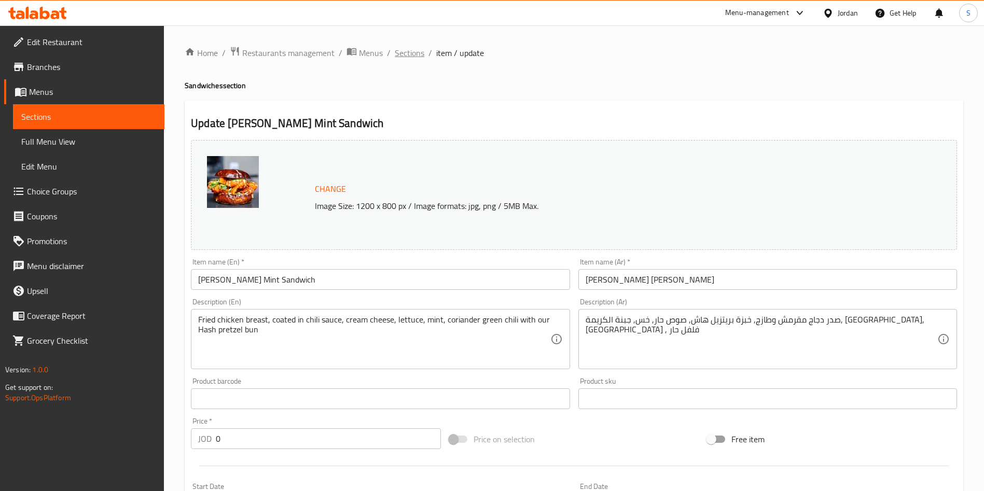
click at [416, 52] on span "Sections" at bounding box center [410, 53] width 30 height 12
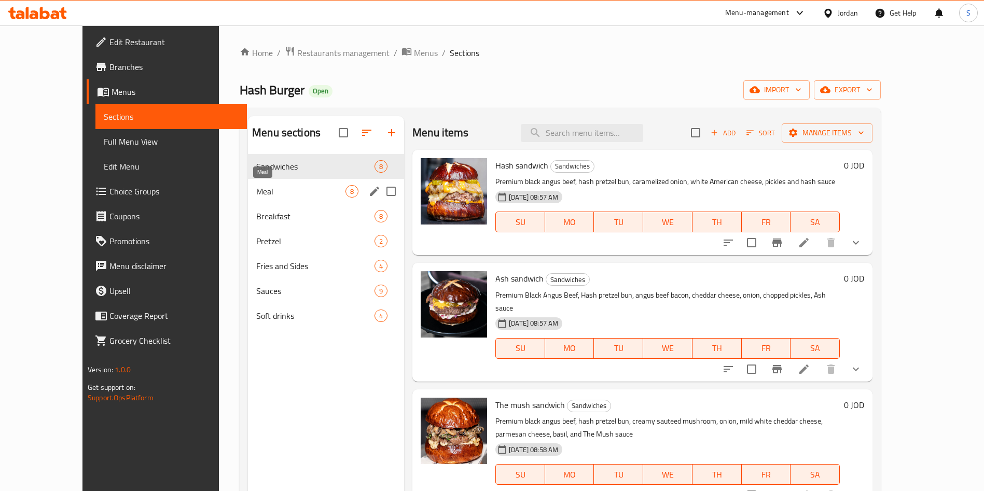
click at [289, 192] on span "Meal" at bounding box center [300, 191] width 89 height 12
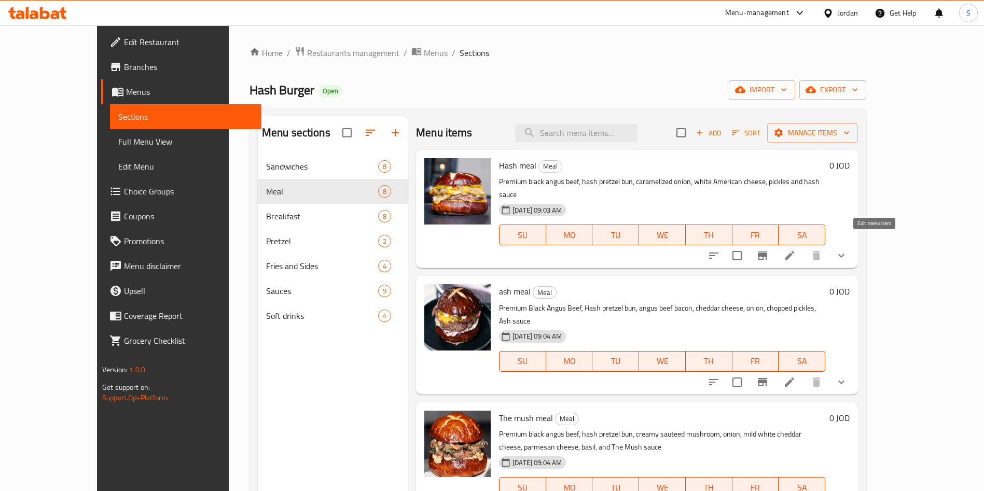
click at [794, 251] on icon at bounding box center [789, 255] width 9 height 9
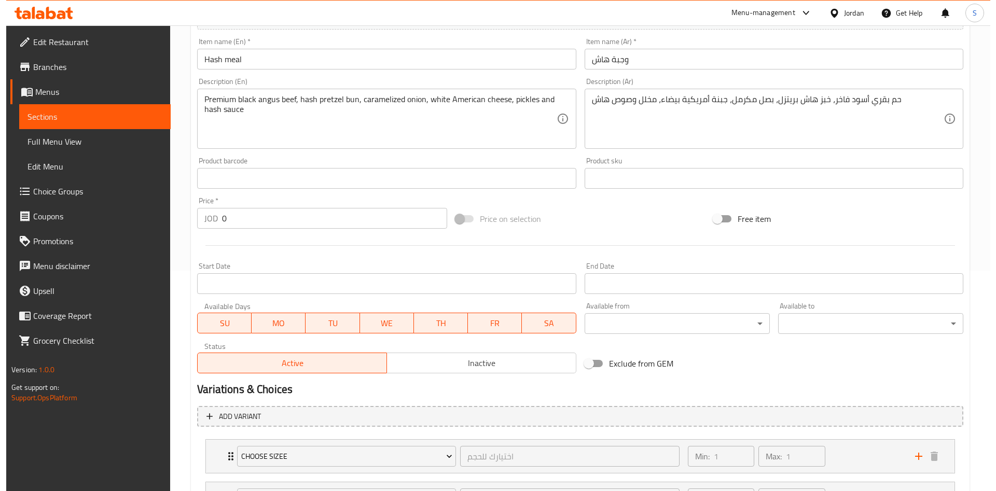
scroll to position [253, 0]
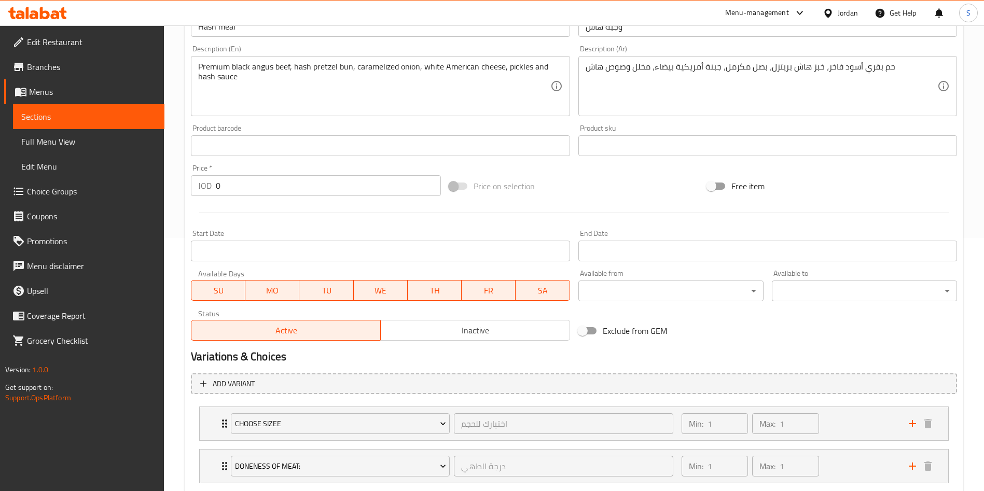
click at [733, 242] on input "Start Date" at bounding box center [767, 251] width 379 height 21
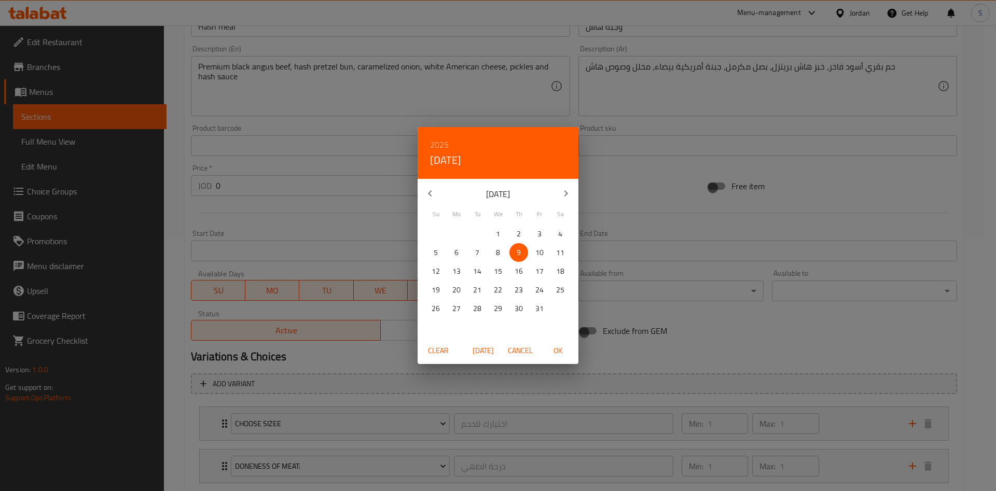
click at [657, 259] on div "2025 Thu, Oct 9 October 2025 Su Mo Tu We Th Fr Sa 28 29 30 1 2 3 4 5 6 7 8 9 10…" at bounding box center [498, 245] width 996 height 491
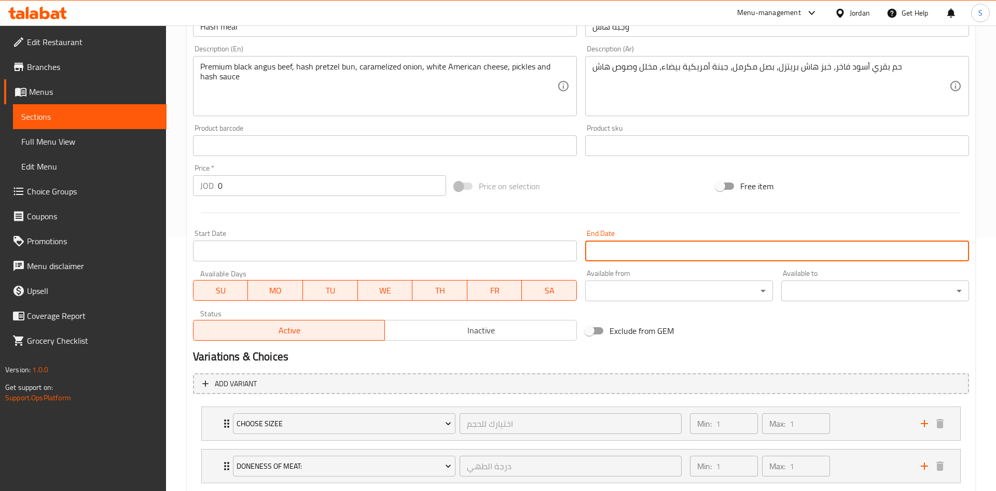
click at [624, 238] on body "​ Menu-management Jordan Get Help S Edit Restaurant Branches Menus Sections Ful…" at bounding box center [498, 5] width 996 height 466
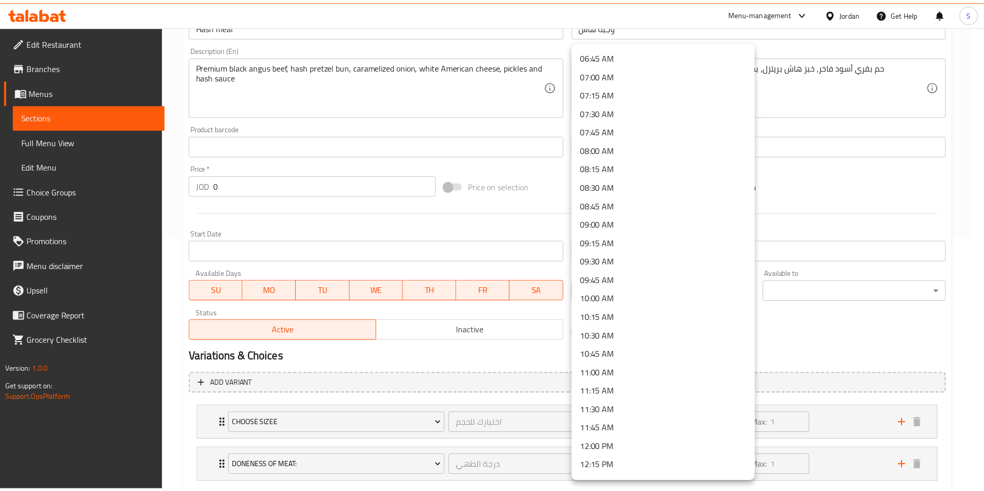
scroll to position [508, 0]
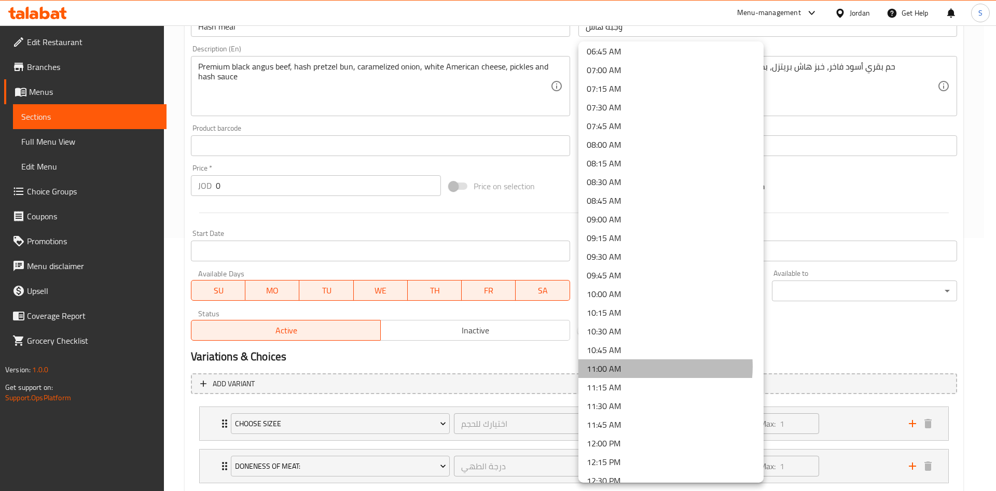
click at [636, 367] on li "11:00 AM" at bounding box center [670, 368] width 185 height 19
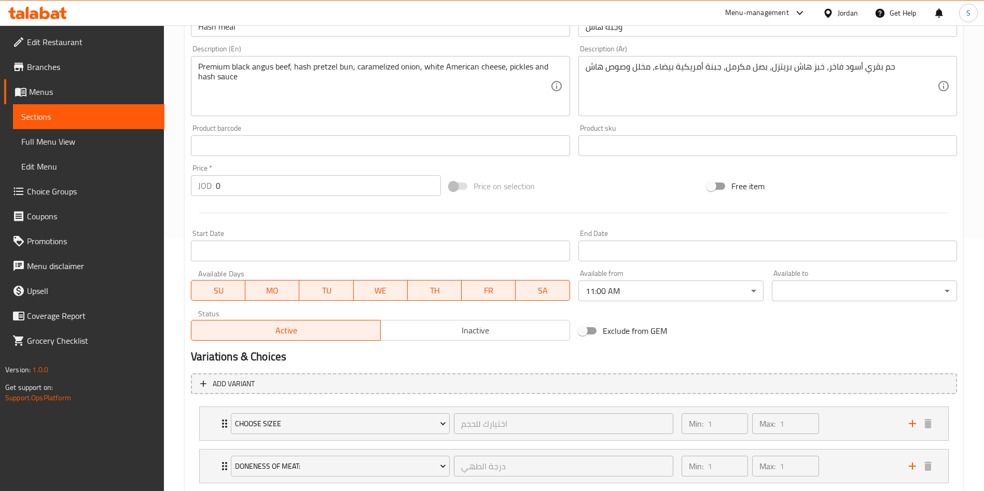
click at [825, 238] on body "​ Menu-management Jordan Get Help S Edit Restaurant Branches Menus Sections Ful…" at bounding box center [492, 5] width 984 height 466
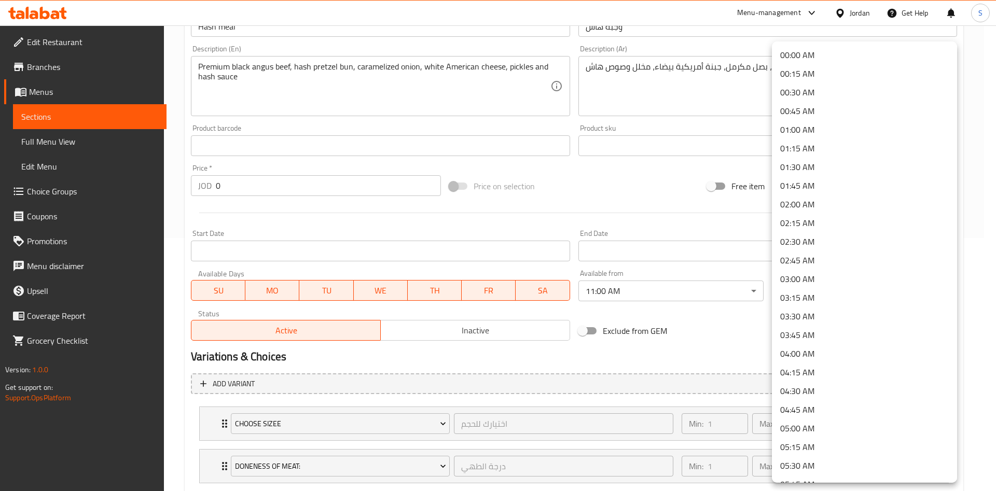
click at [805, 106] on li "00:45 AM" at bounding box center [864, 111] width 185 height 19
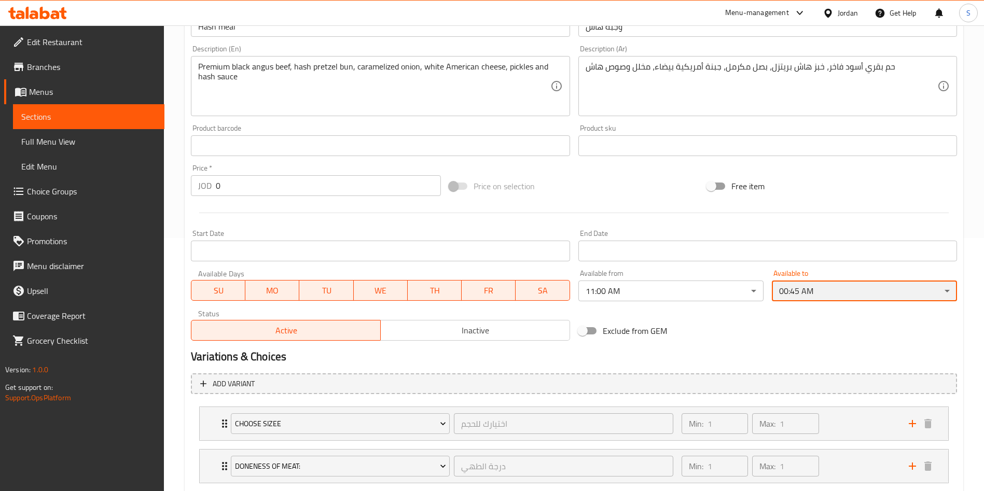
scroll to position [402, 0]
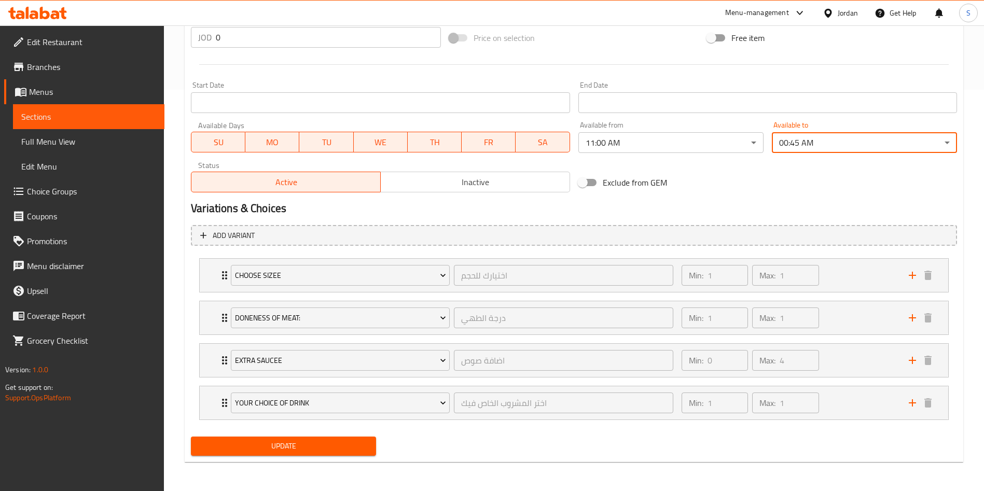
click at [288, 437] on button "Update" at bounding box center [283, 446] width 185 height 19
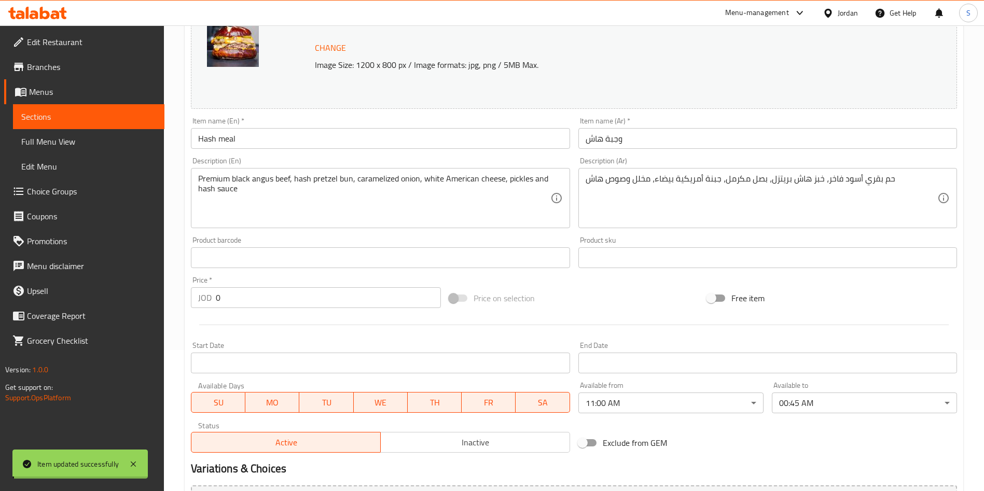
scroll to position [0, 0]
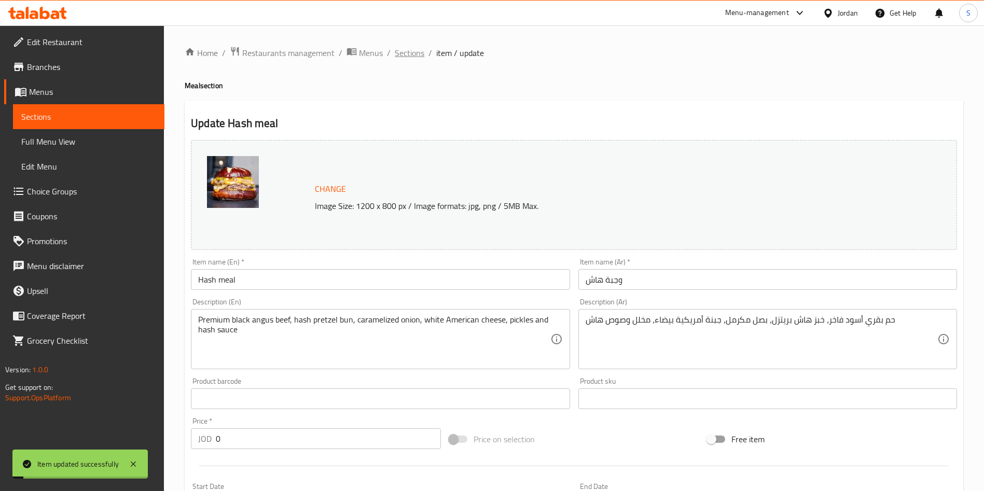
click at [413, 47] on span "Sections" at bounding box center [410, 53] width 30 height 12
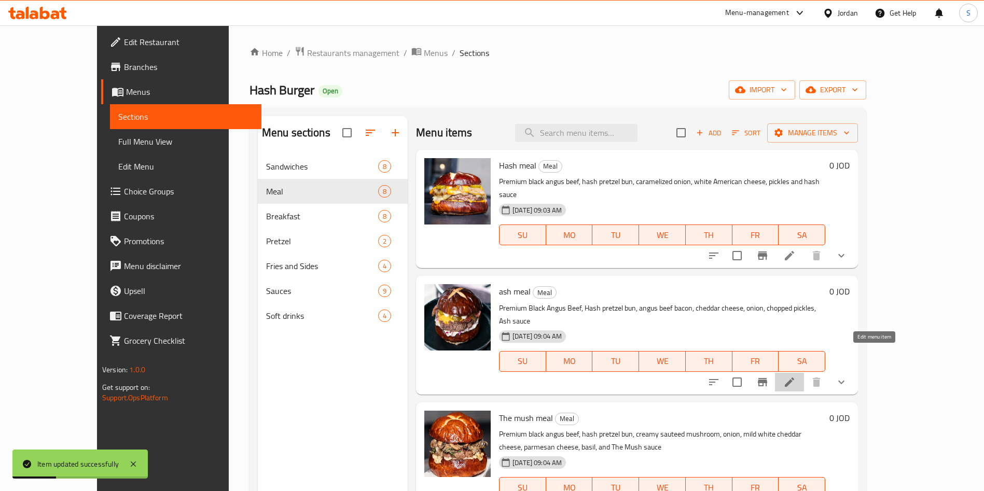
click at [796, 376] on icon at bounding box center [789, 382] width 12 height 12
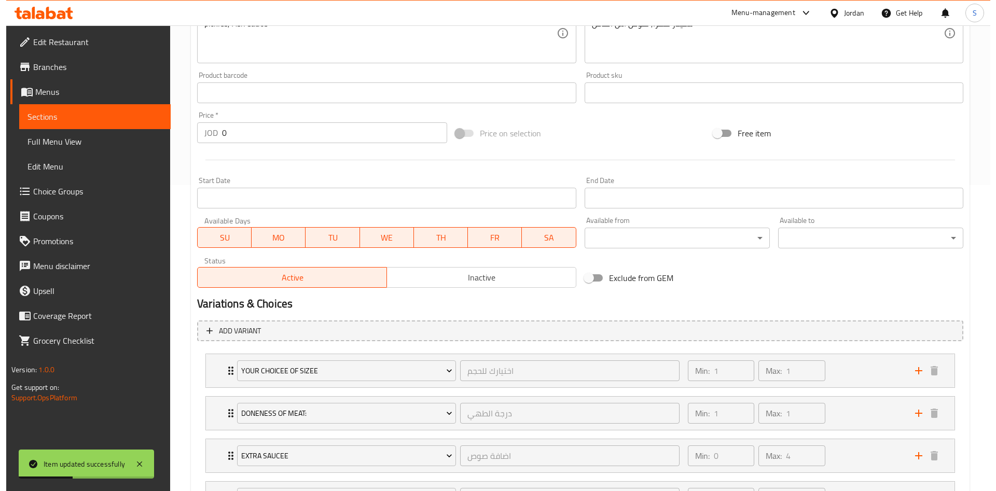
scroll to position [334, 0]
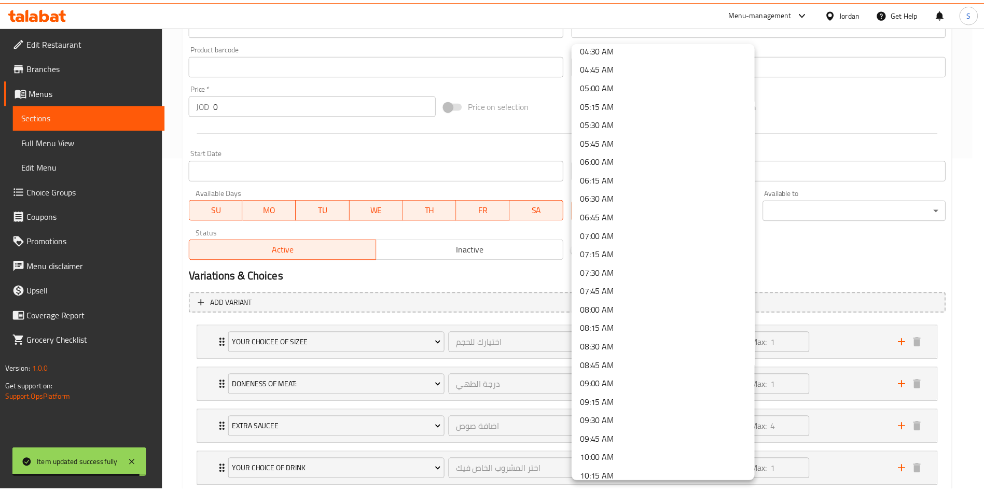
scroll to position [373, 0]
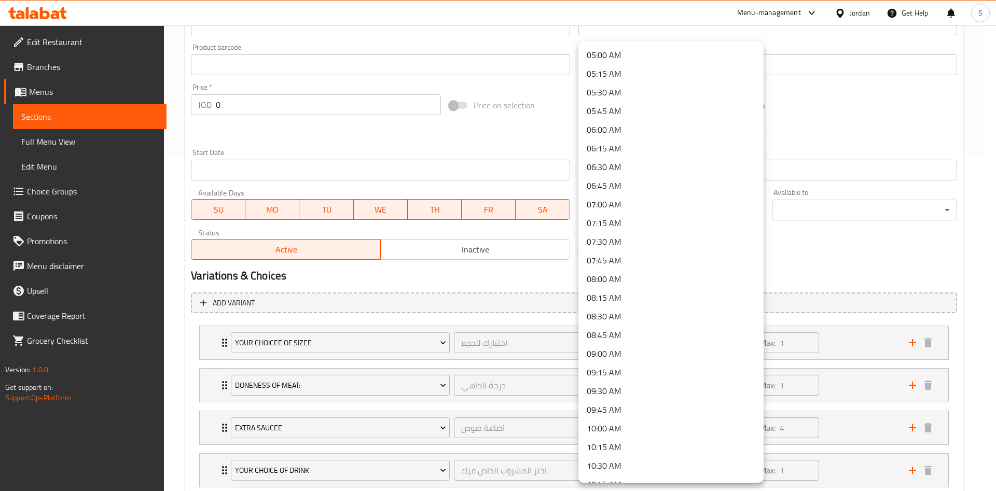
click at [614, 427] on li "10:00 AM" at bounding box center [670, 428] width 185 height 19
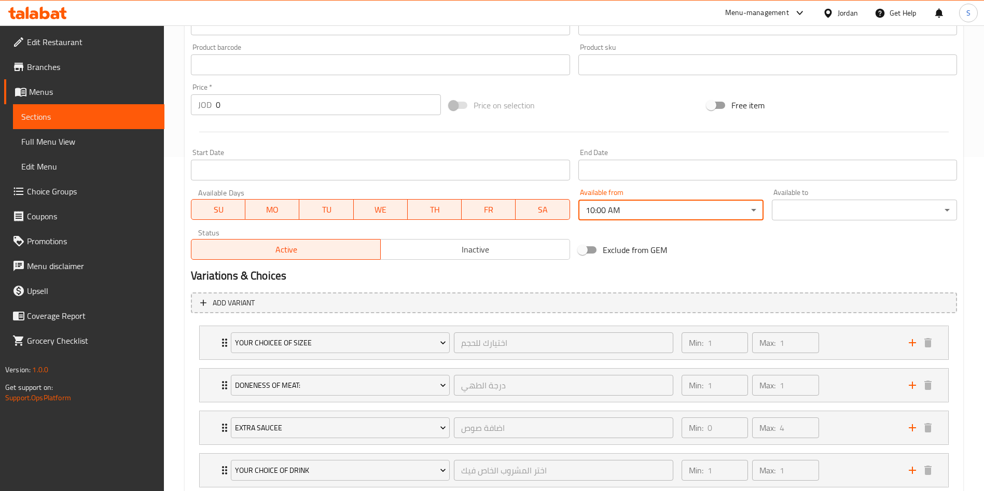
click at [840, 226] on div "Change Image Size: 1200 x 800 px / Image formats: jpg, png / 5MB Max. Item name…" at bounding box center [574, 33] width 774 height 462
click at [840, 222] on div "Available to ​ ​" at bounding box center [864, 205] width 193 height 40
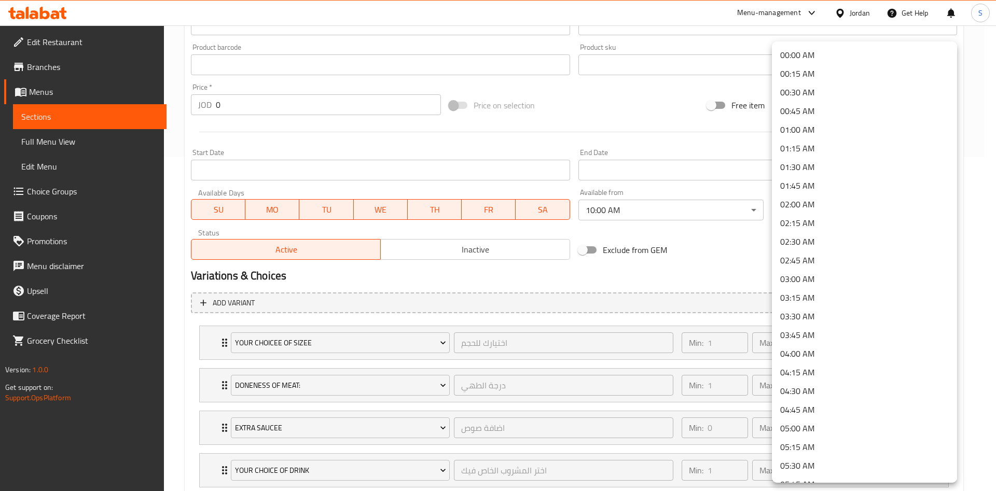
click at [838, 112] on li "00:45 AM" at bounding box center [864, 111] width 185 height 19
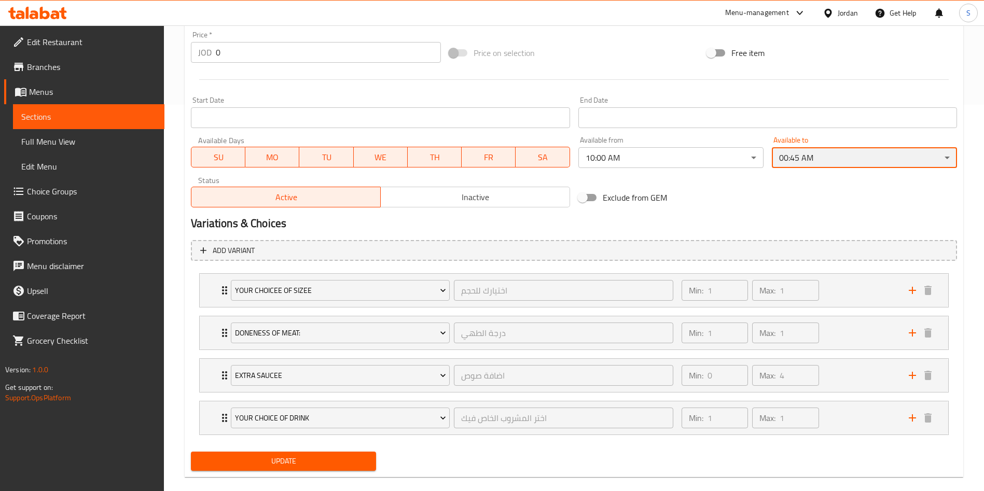
scroll to position [402, 0]
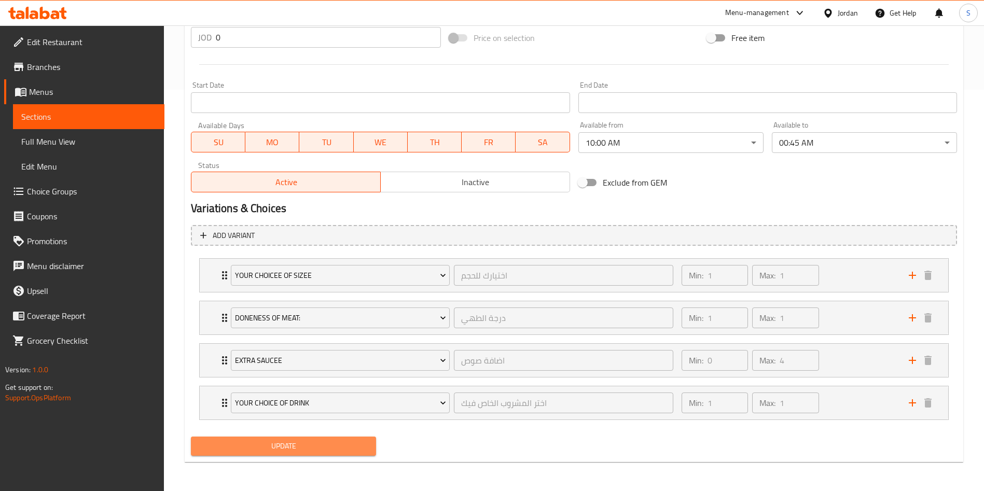
click at [341, 452] on span "Update" at bounding box center [283, 446] width 169 height 13
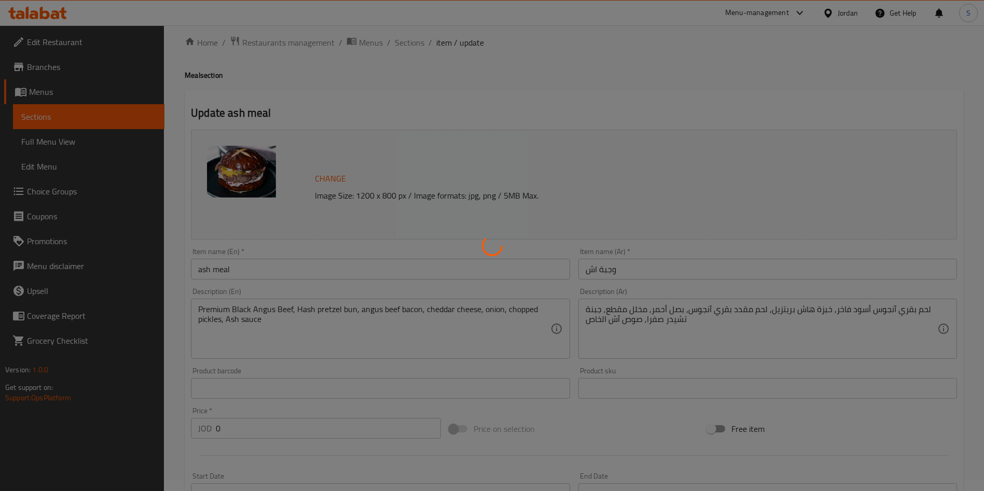
scroll to position [0, 0]
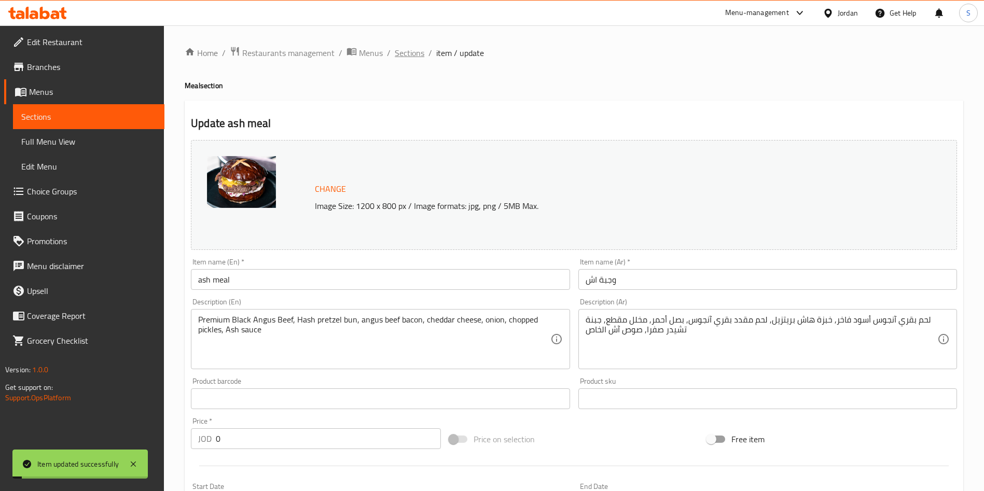
click at [400, 50] on span "Sections" at bounding box center [410, 53] width 30 height 12
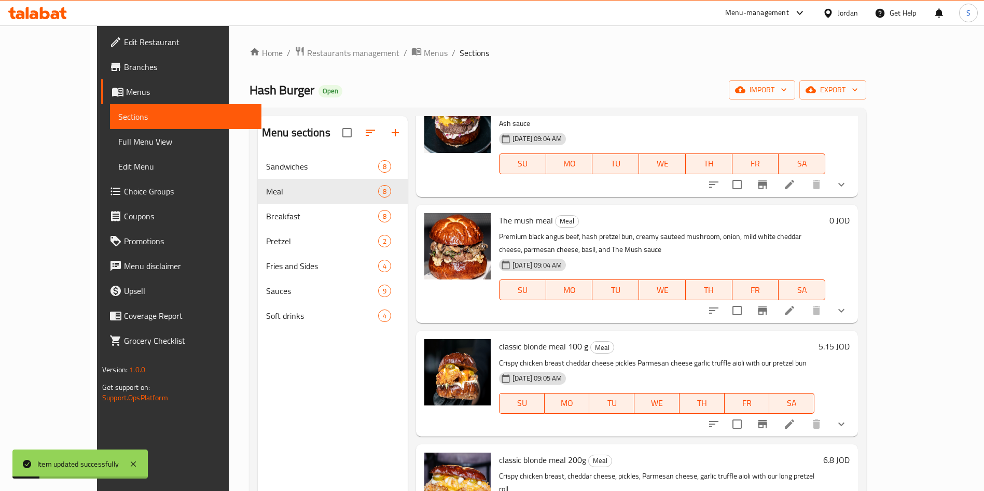
scroll to position [206, 0]
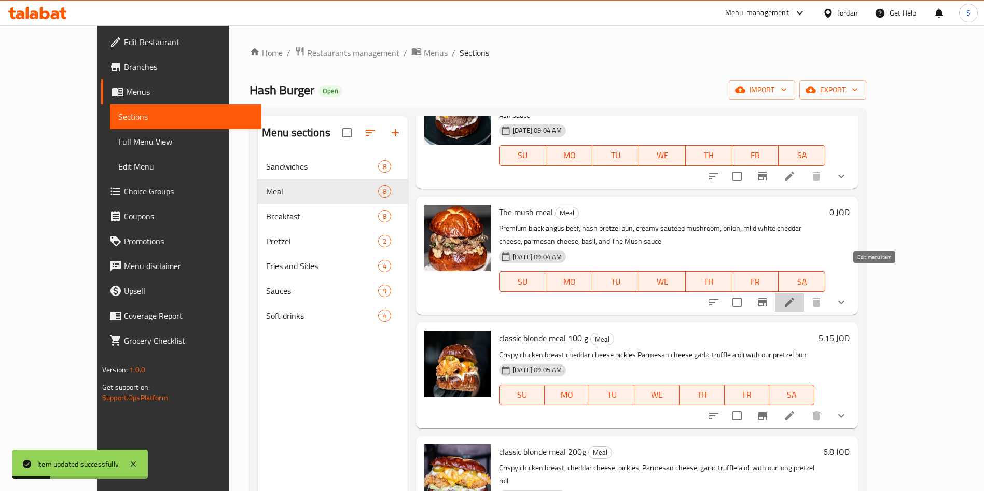
click at [796, 296] on icon at bounding box center [789, 302] width 12 height 12
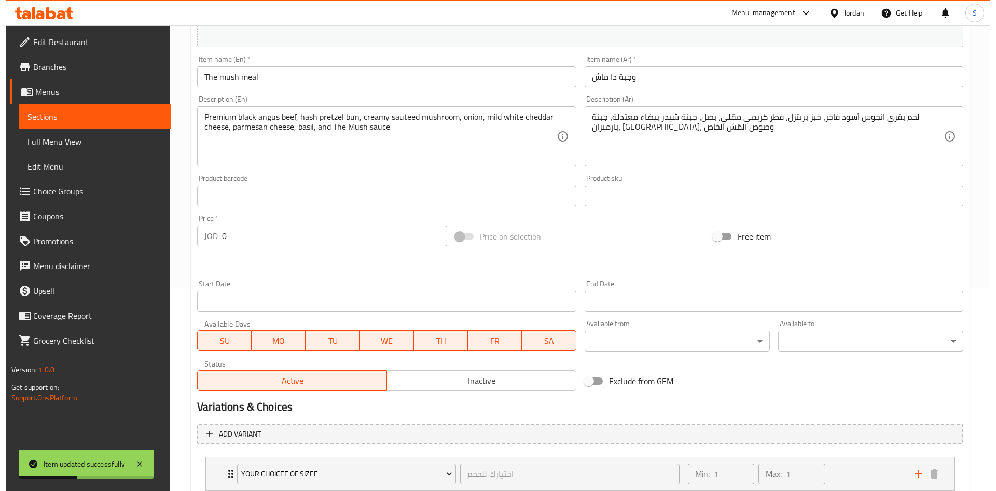
scroll to position [202, 0]
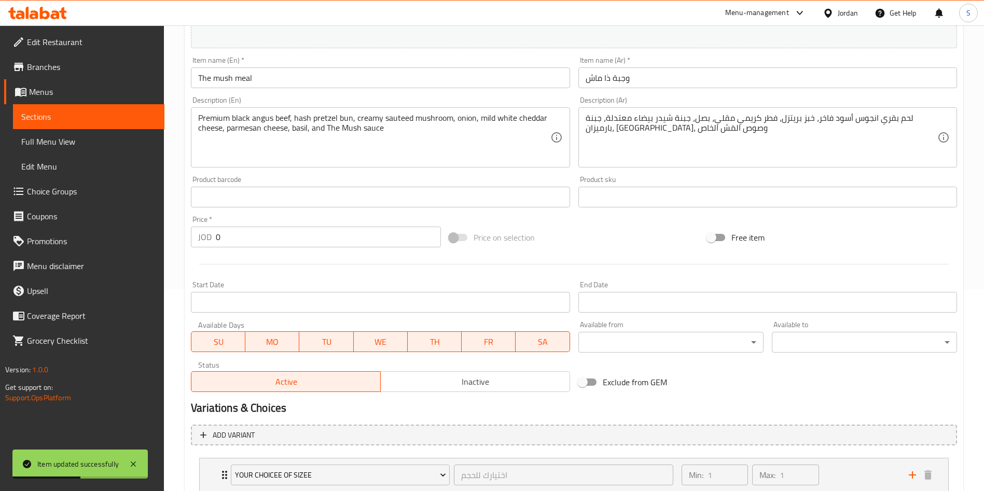
click at [631, 289] on body "Item updated successfully ​ Menu-management Jordan Get Help S Edit Restaurant B…" at bounding box center [492, 57] width 984 height 466
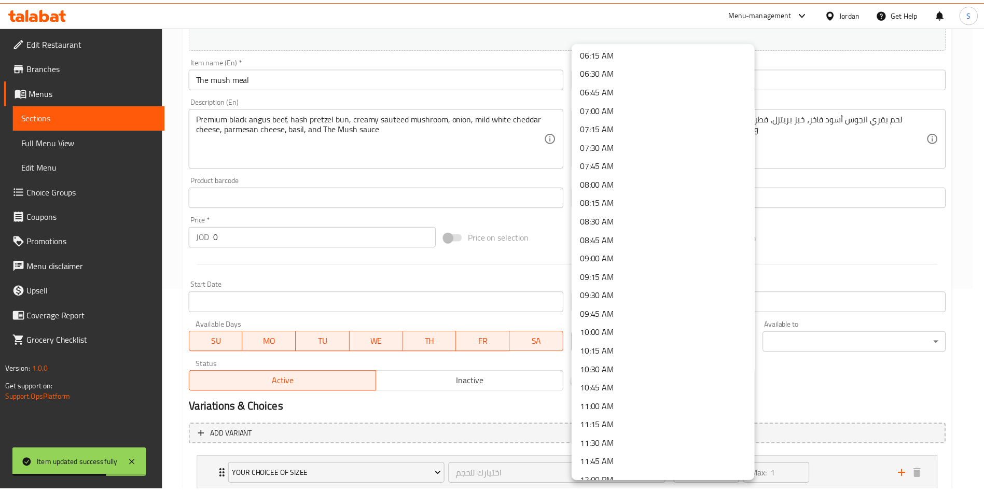
scroll to position [510, 0]
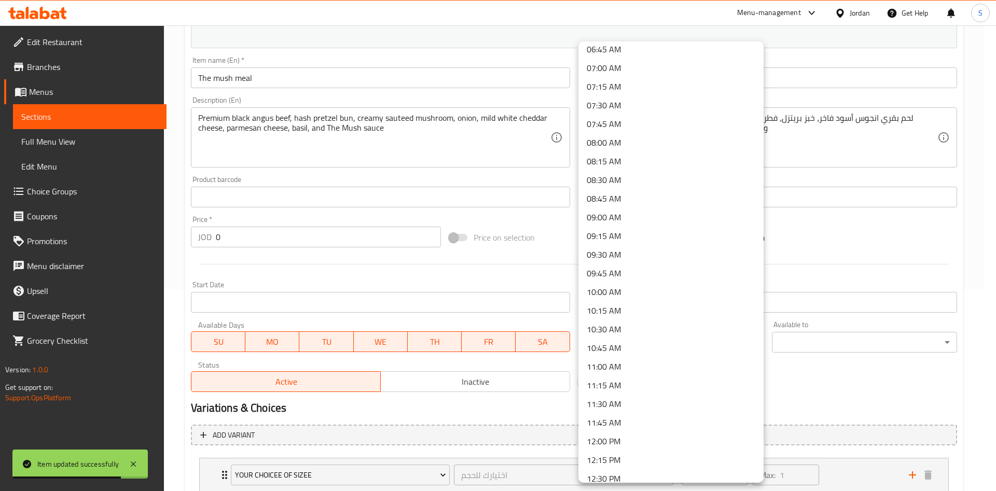
click at [634, 371] on li "11:00 AM" at bounding box center [670, 366] width 185 height 19
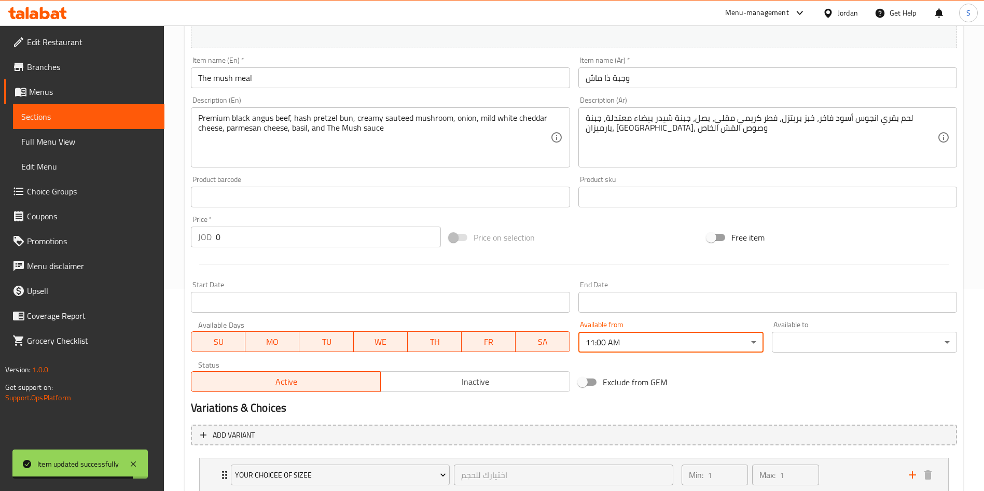
click at [829, 289] on body "Item updated successfully ​ Menu-management Jordan Get Help S Edit Restaurant B…" at bounding box center [492, 57] width 984 height 466
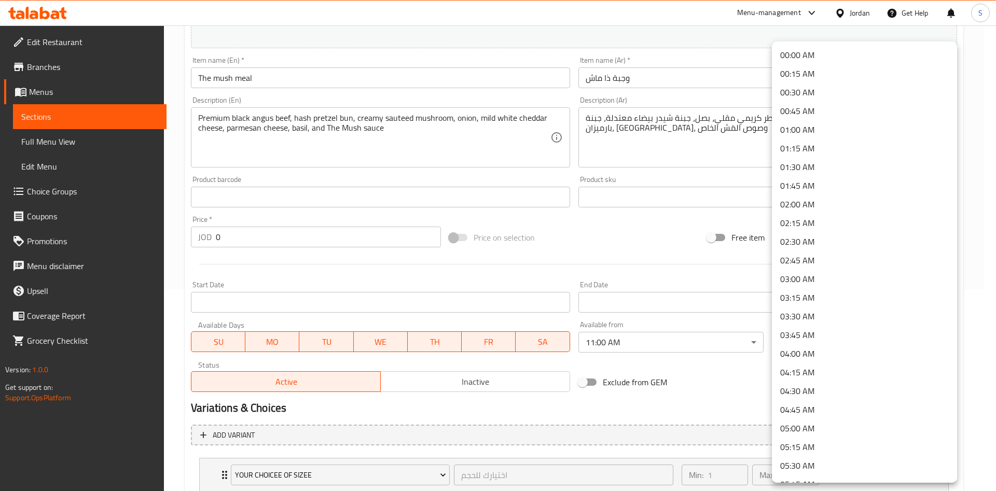
click at [810, 116] on li "00:45 AM" at bounding box center [864, 111] width 185 height 19
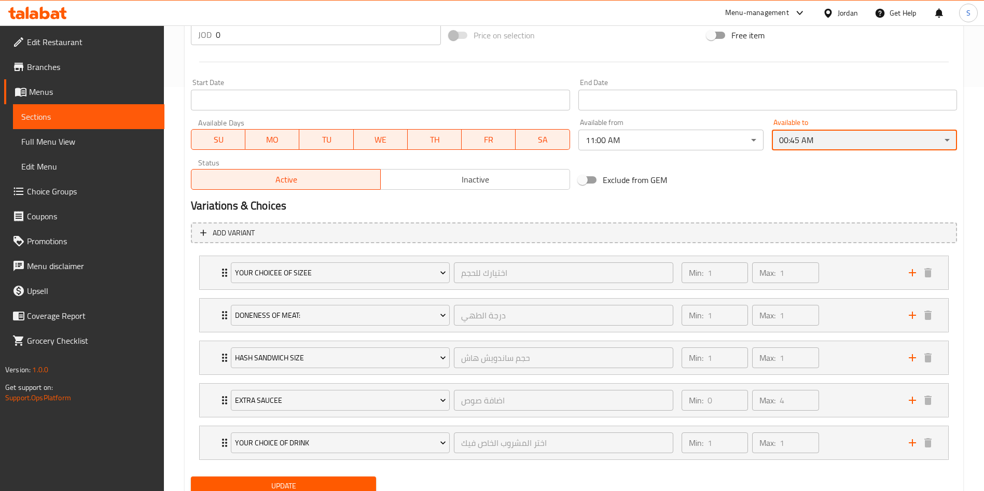
scroll to position [428, 0]
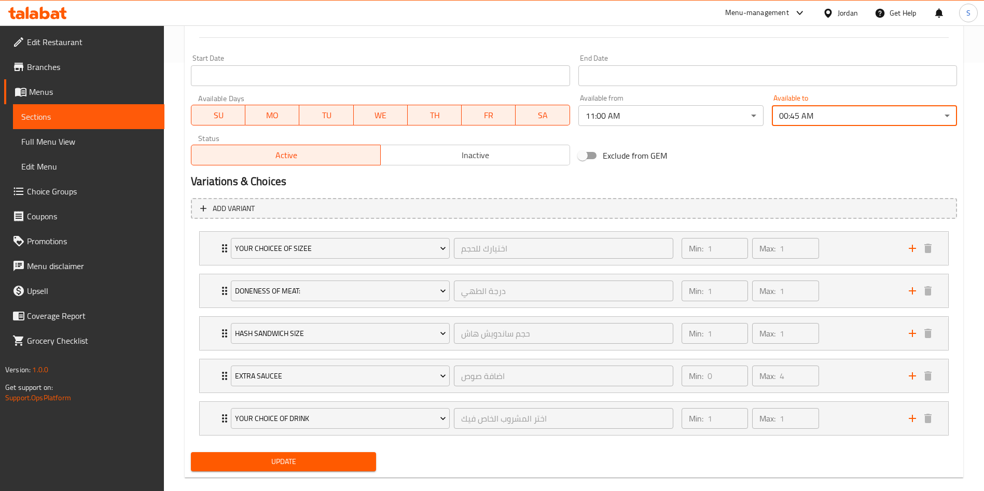
click at [270, 452] on button "Update" at bounding box center [283, 461] width 185 height 19
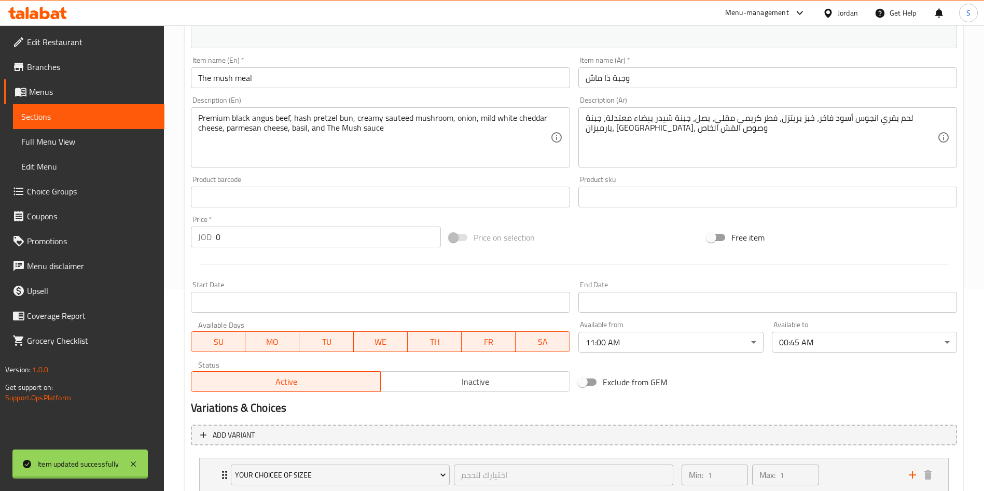
scroll to position [0, 0]
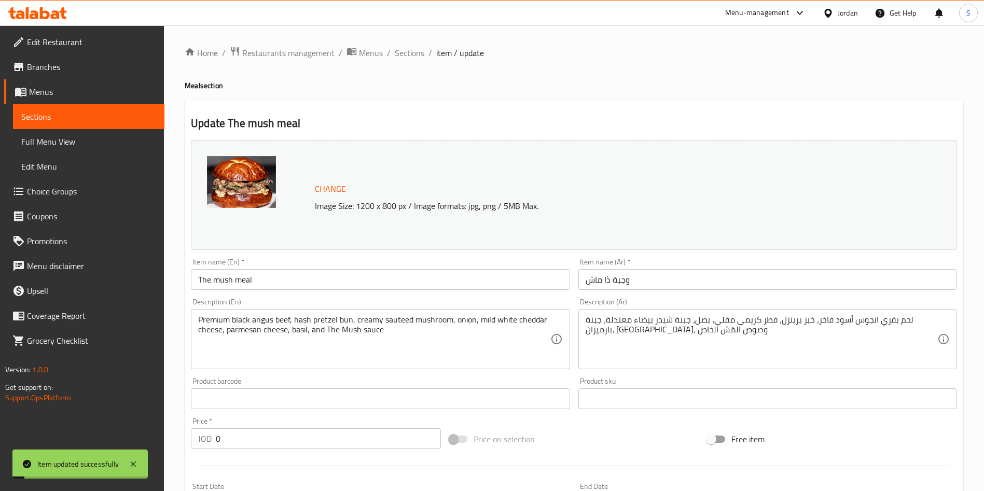
click at [403, 42] on div "Home / Restaurants management / Menus / Sections / item / update Meal section U…" at bounding box center [574, 480] width 820 height 910
click at [404, 51] on span "Sections" at bounding box center [410, 53] width 30 height 12
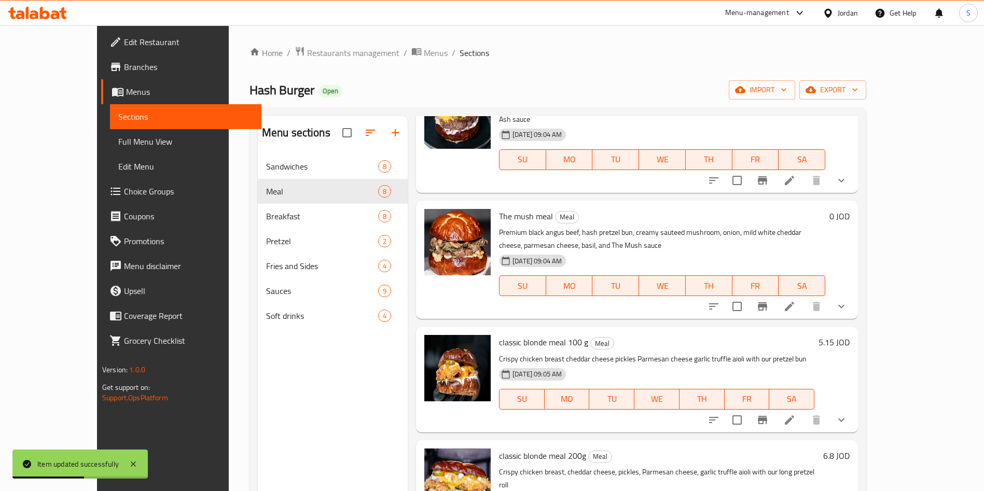
scroll to position [203, 0]
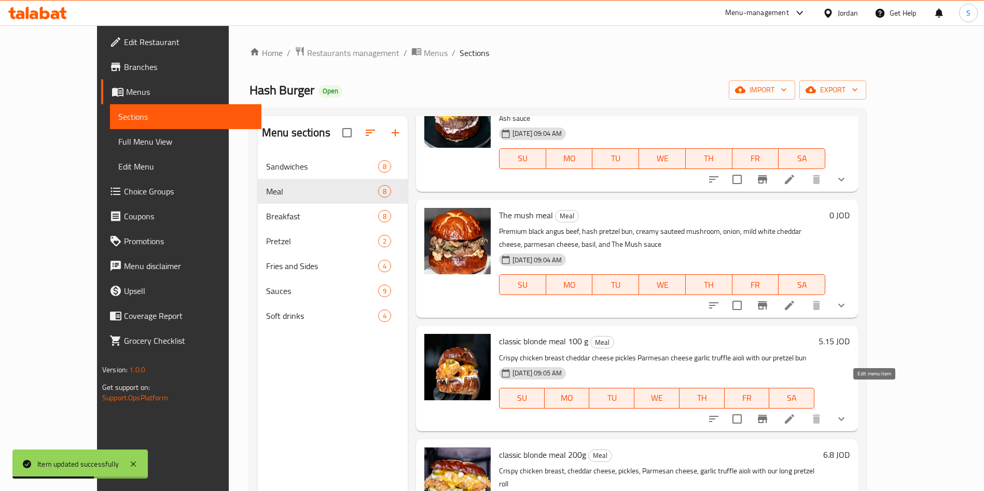
click at [794, 414] on icon at bounding box center [789, 418] width 9 height 9
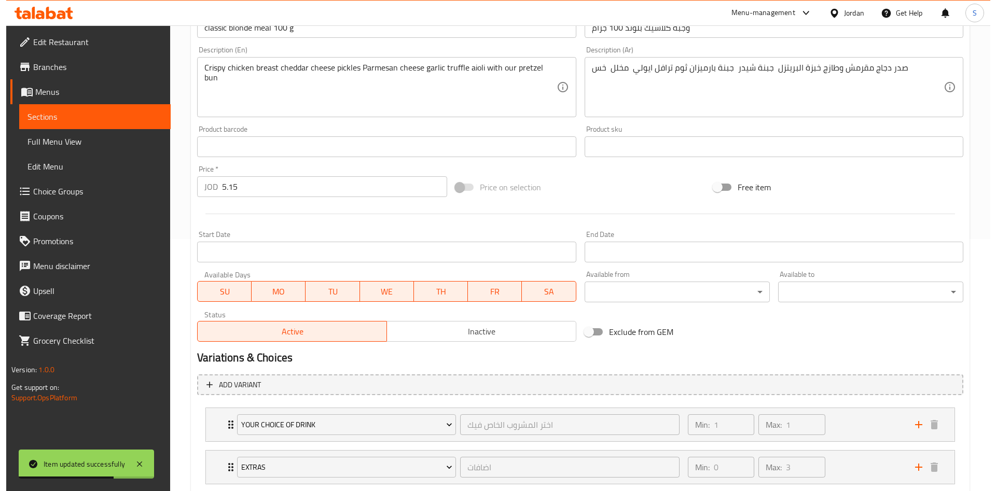
scroll to position [254, 0]
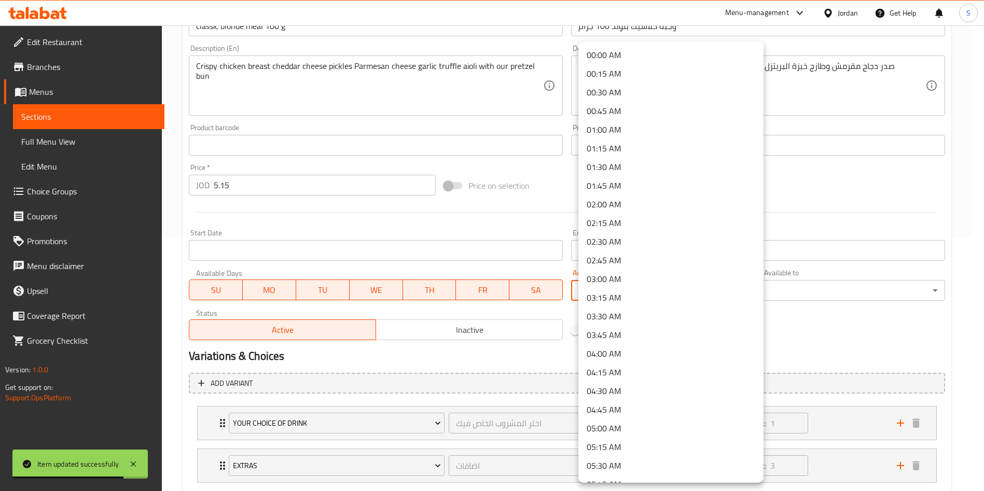
click at [630, 238] on body "Item updated successfully ​ Menu-management Jordan Get Help S Edit Restaurant B…" at bounding box center [492, 5] width 984 height 466
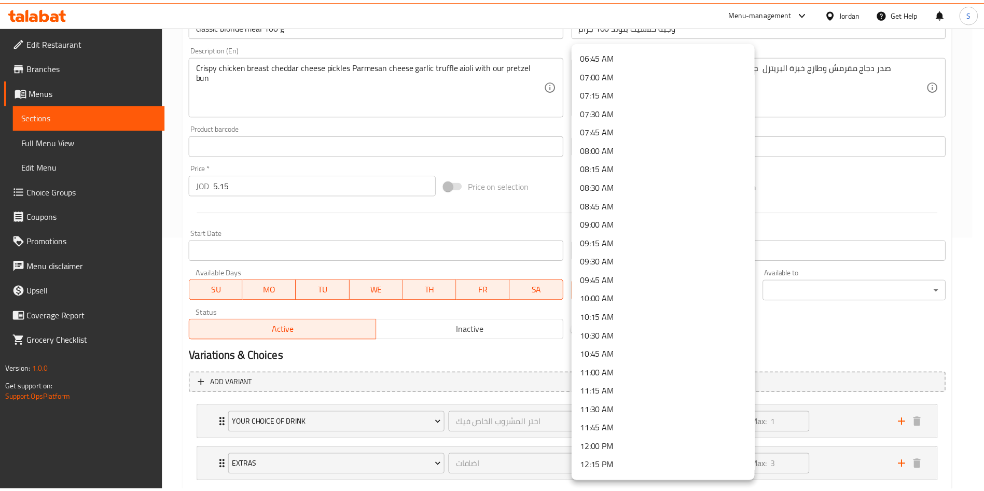
scroll to position [510, 0]
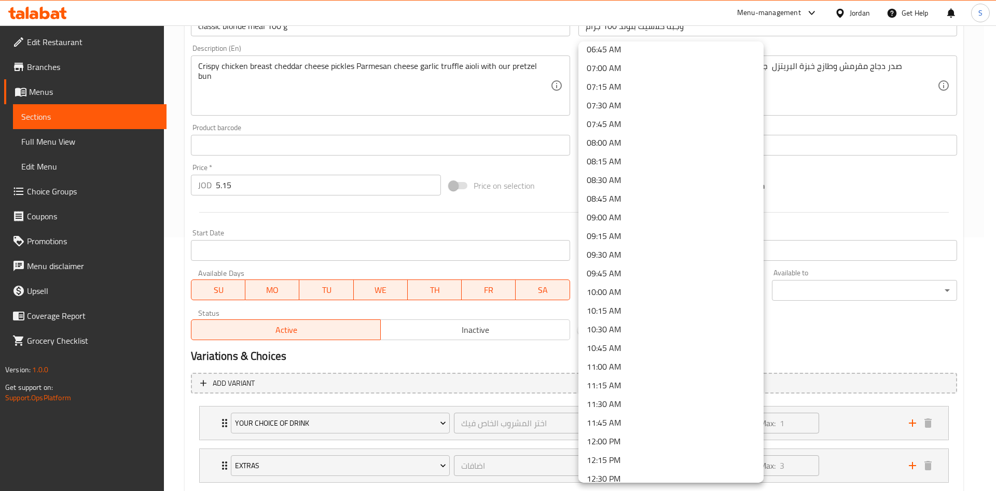
click at [616, 369] on li "11:00 AM" at bounding box center [670, 366] width 185 height 19
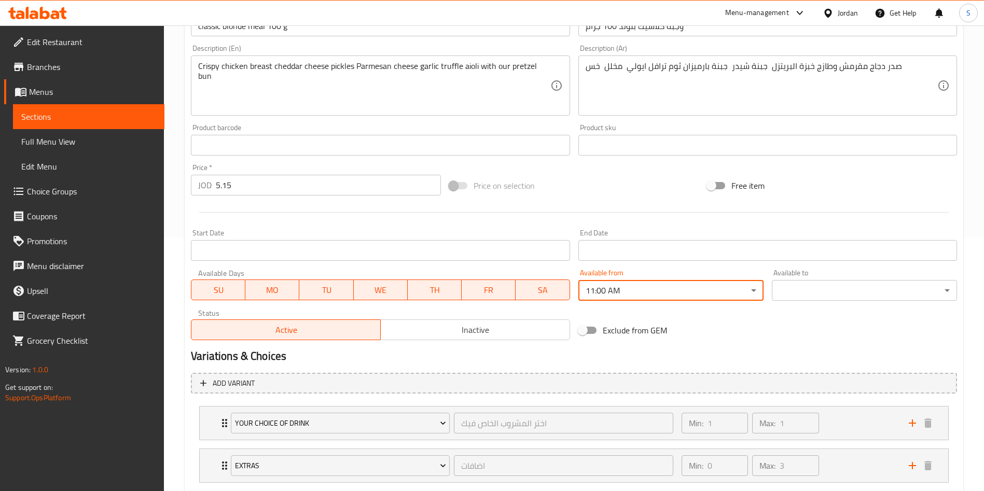
click at [796, 238] on body "​ Menu-management Jordan Get Help S Edit Restaurant Branches Menus Sections Ful…" at bounding box center [492, 5] width 984 height 466
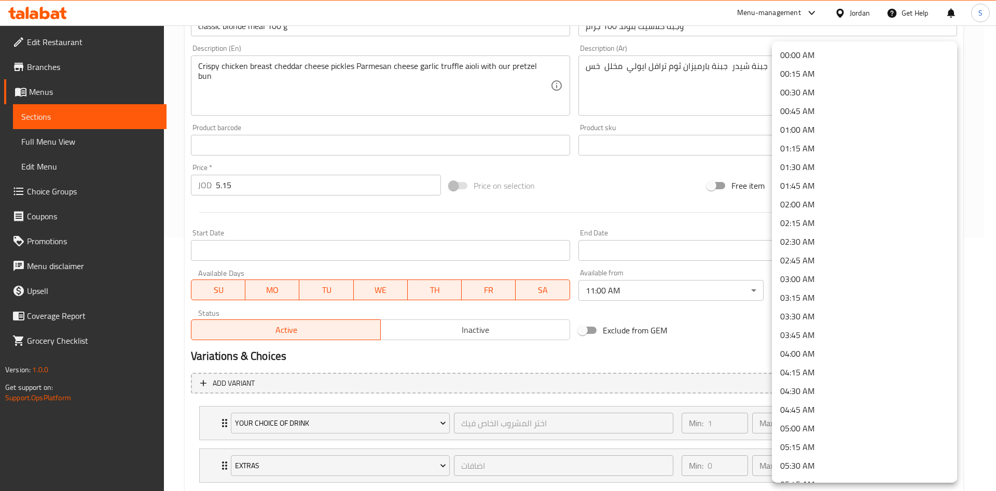
click at [869, 108] on li "00:45 AM" at bounding box center [864, 111] width 185 height 19
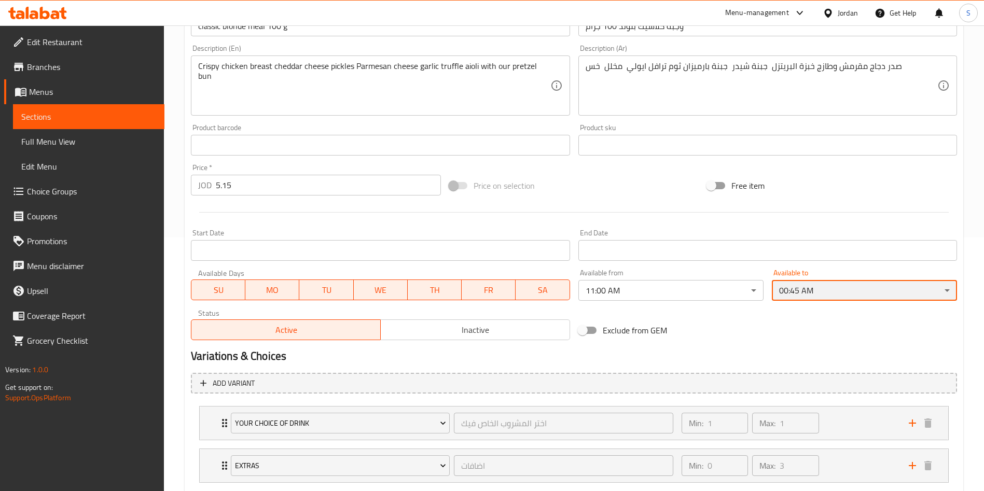
scroll to position [359, 0]
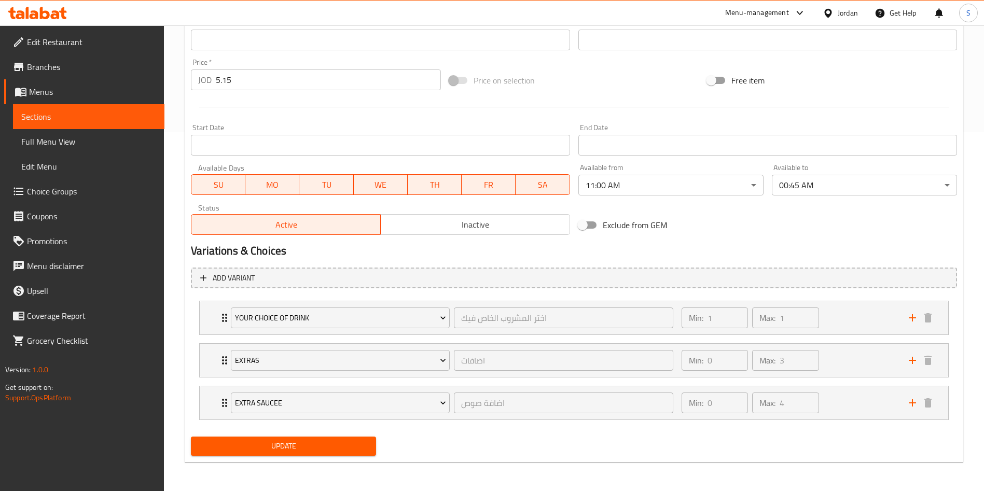
click at [368, 435] on div "Update" at bounding box center [283, 446] width 193 height 27
click at [364, 441] on span "Update" at bounding box center [283, 446] width 169 height 13
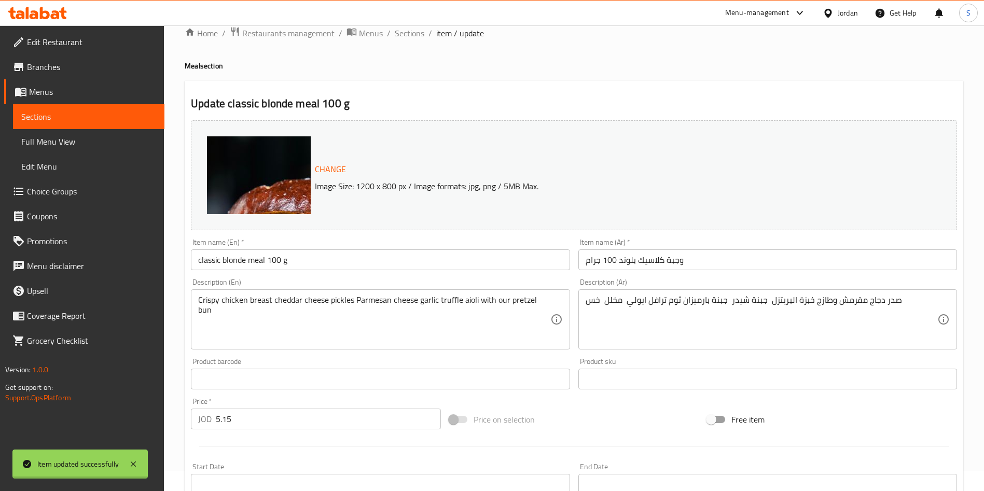
scroll to position [0, 0]
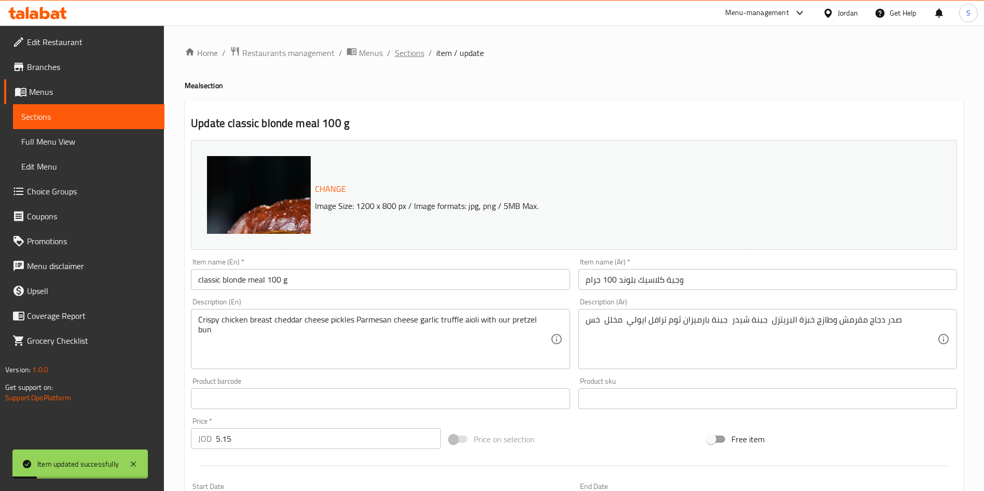
click at [416, 54] on span "Sections" at bounding box center [410, 53] width 30 height 12
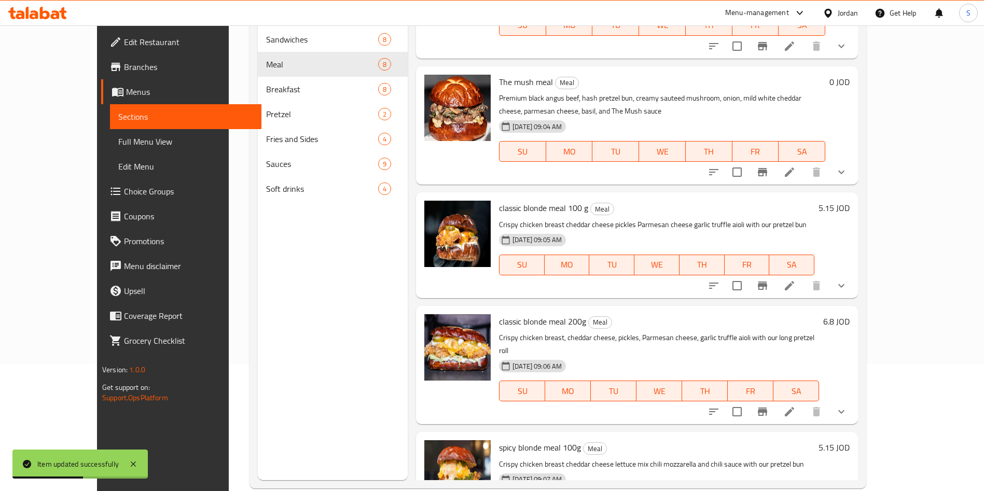
scroll to position [126, 0]
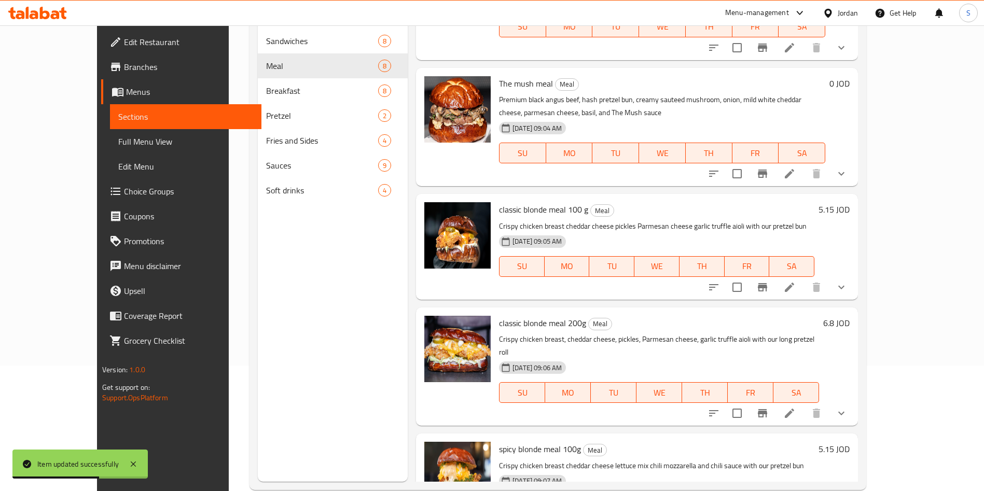
click at [796, 407] on icon at bounding box center [789, 413] width 12 height 12
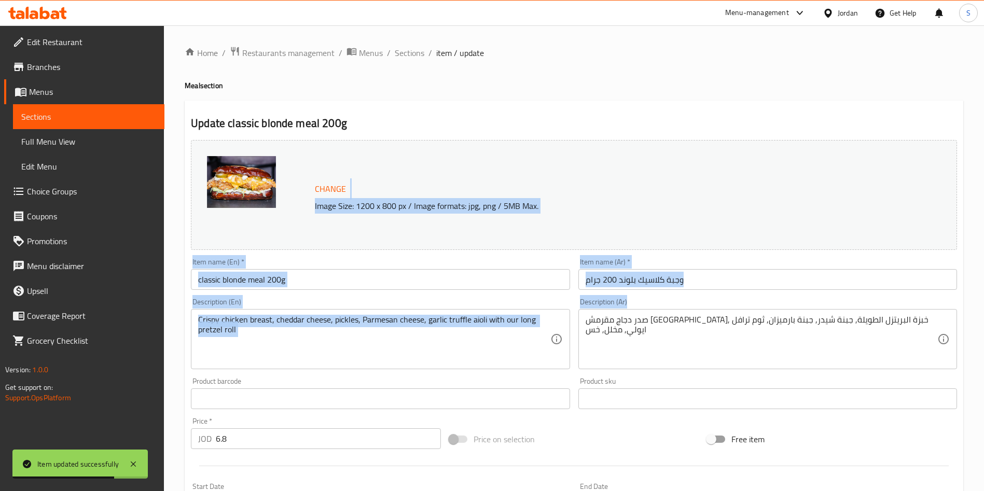
drag, startPoint x: 980, startPoint y: 199, endPoint x: 995, endPoint y: 312, distance: 113.6
click at [984, 312] on html "Item updated successfully ​ Menu-management Jordan Get Help S Edit Restaurant B…" at bounding box center [492, 245] width 984 height 491
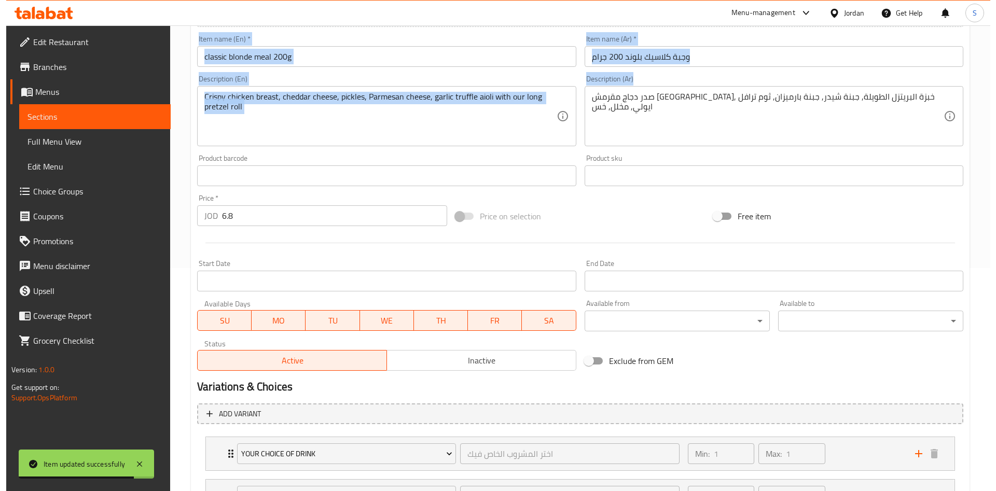
scroll to position [225, 0]
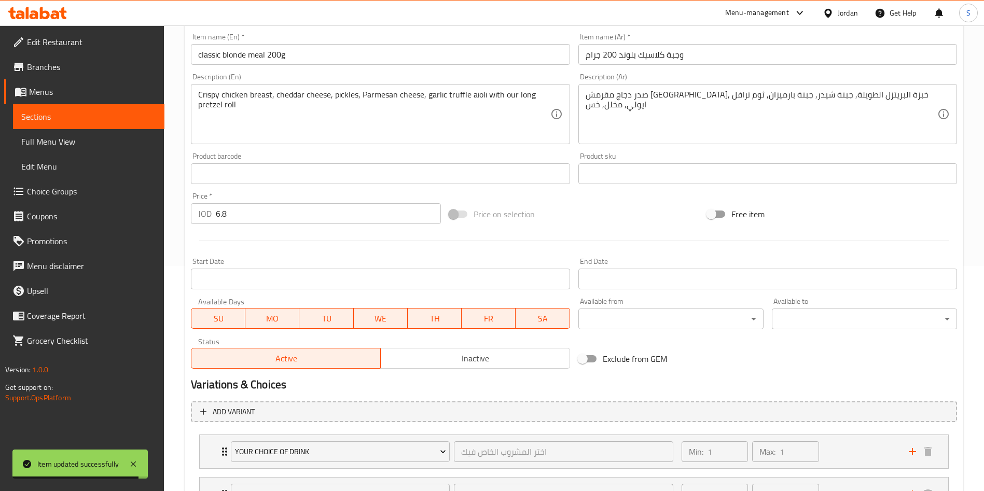
click at [682, 334] on div "Change Image Size: 1200 x 800 px / Image formats: jpg, png / 5MB Max. Item name…" at bounding box center [574, 142] width 774 height 462
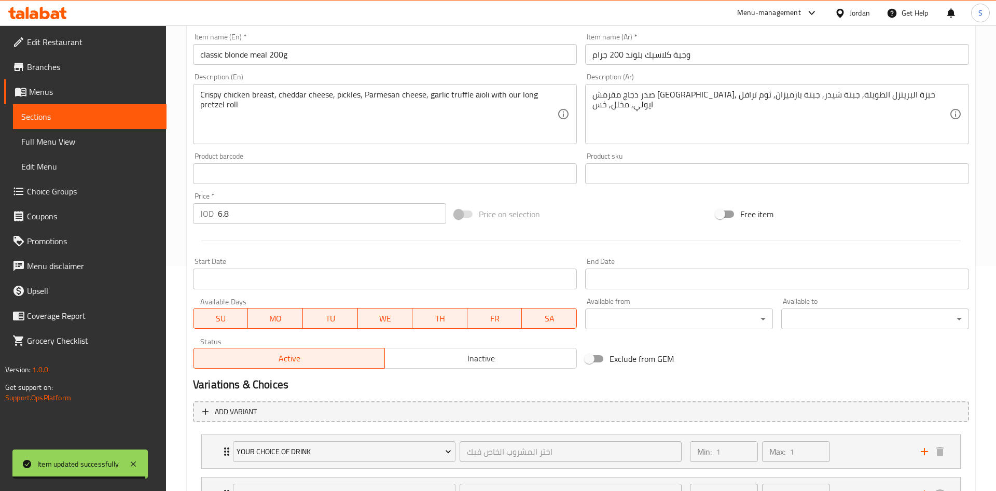
click at [676, 266] on body "Item updated successfully ​ Menu-management Jordan Get Help S Edit Restaurant B…" at bounding box center [498, 33] width 996 height 466
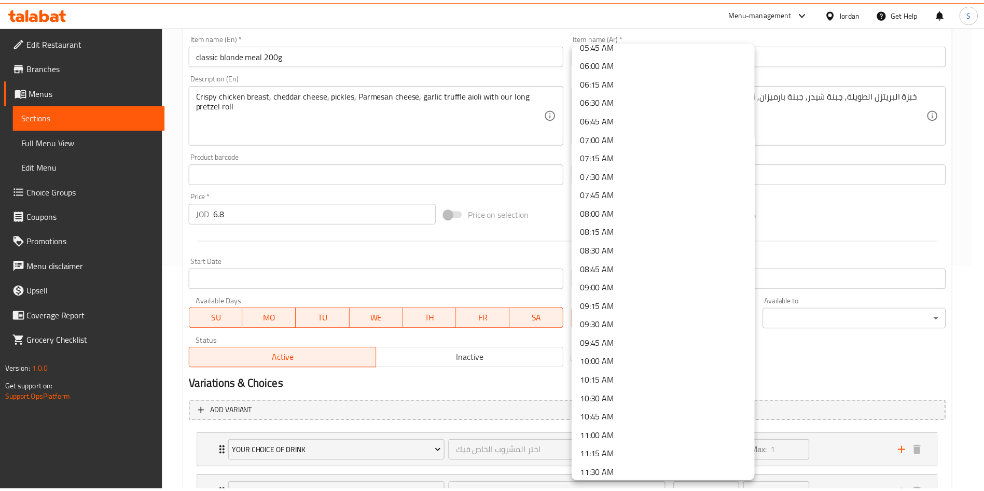
scroll to position [446, 0]
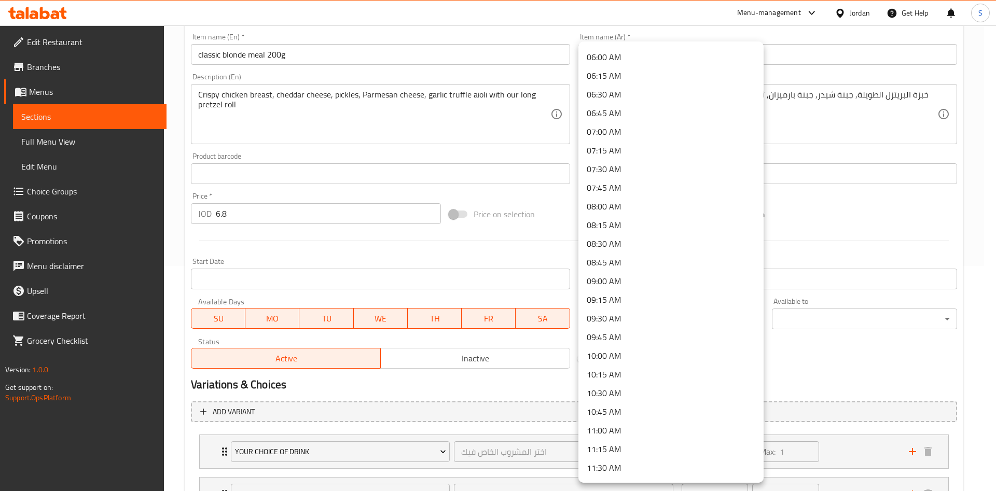
click at [629, 357] on li "10:00 AM" at bounding box center [670, 356] width 185 height 19
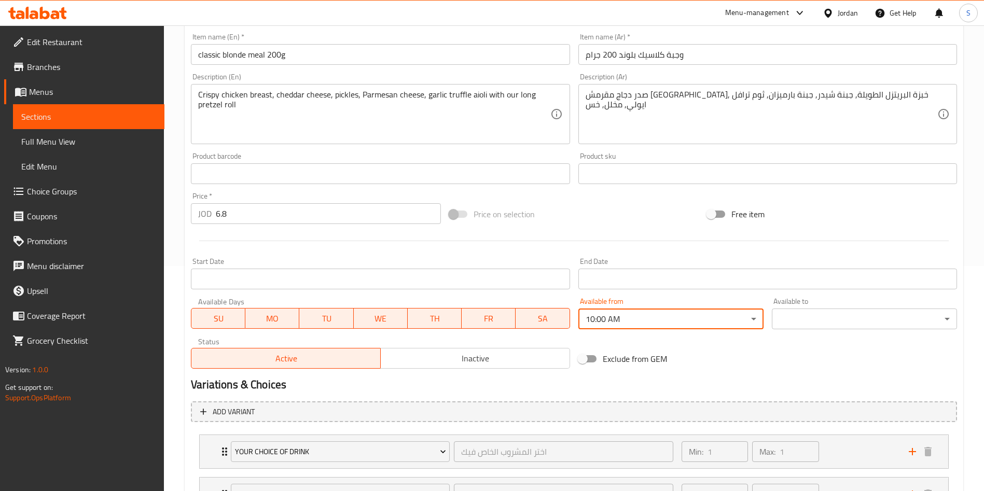
click at [847, 266] on body "​ Menu-management Jordan Get Help S Edit Restaurant Branches Menus Sections Ful…" at bounding box center [492, 33] width 984 height 466
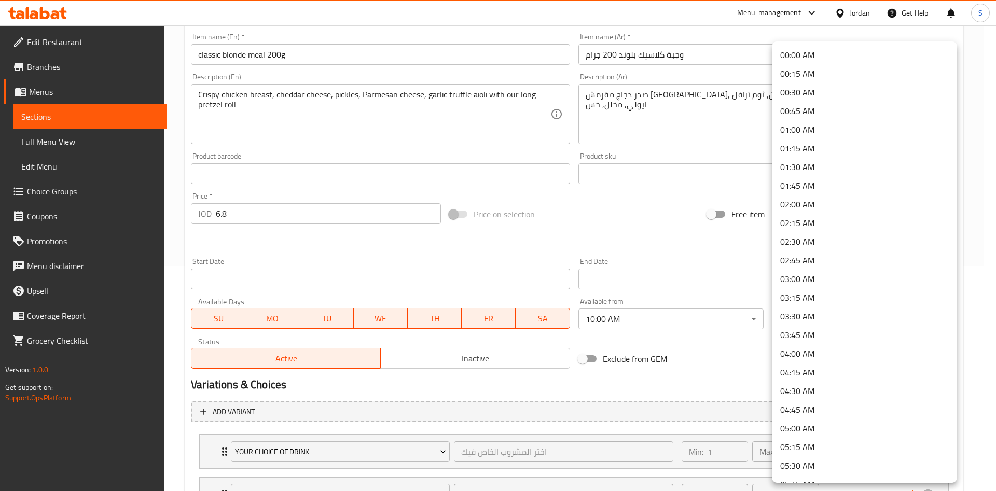
click at [816, 115] on li "00:45 AM" at bounding box center [864, 111] width 185 height 19
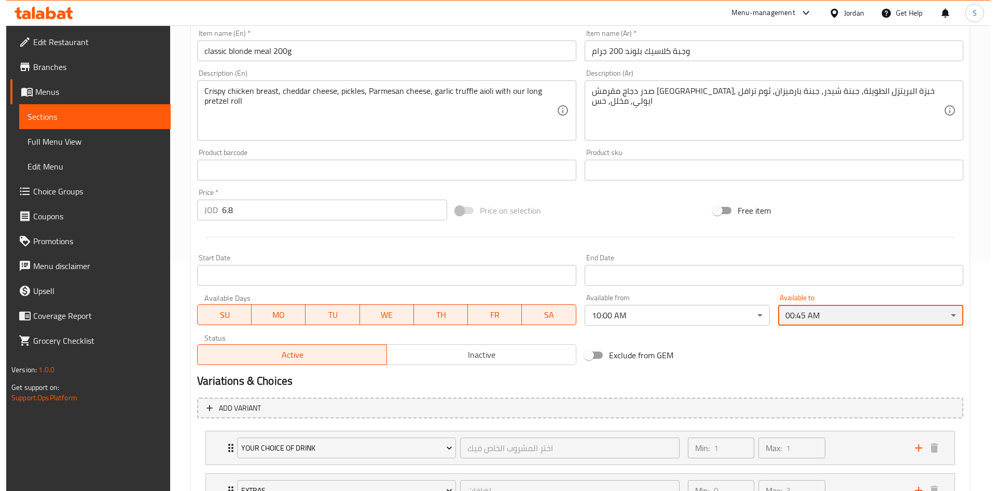
scroll to position [250, 0]
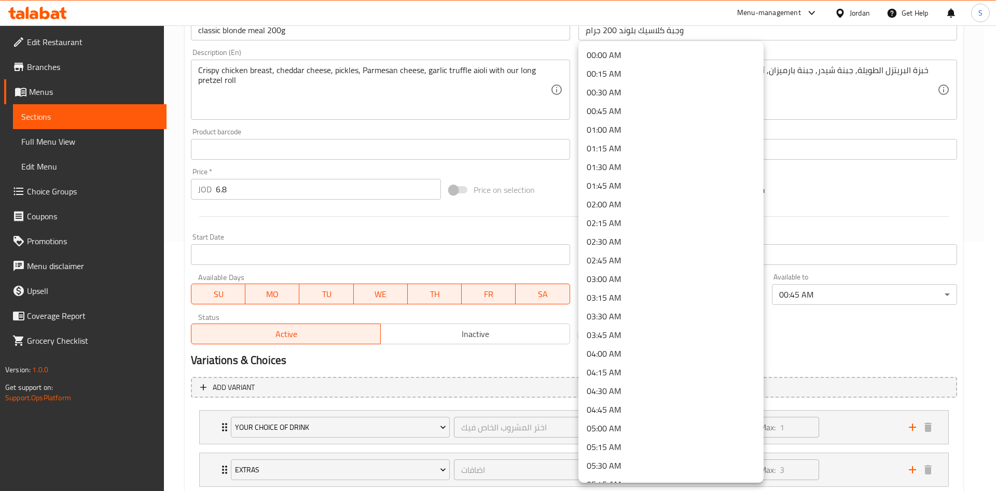
click at [698, 242] on body "​ Menu-management Jordan Get Help S Edit Restaurant Branches Menus Sections Ful…" at bounding box center [498, 9] width 996 height 466
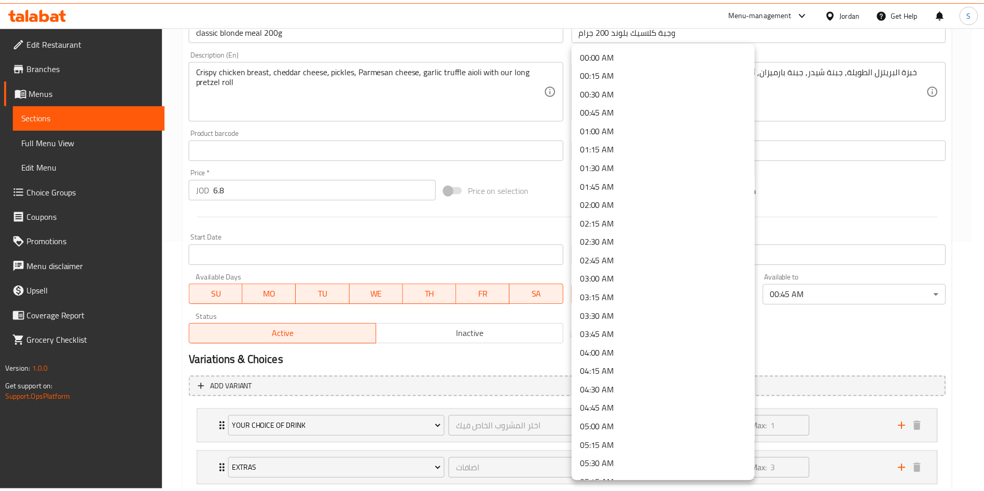
scroll to position [540, 0]
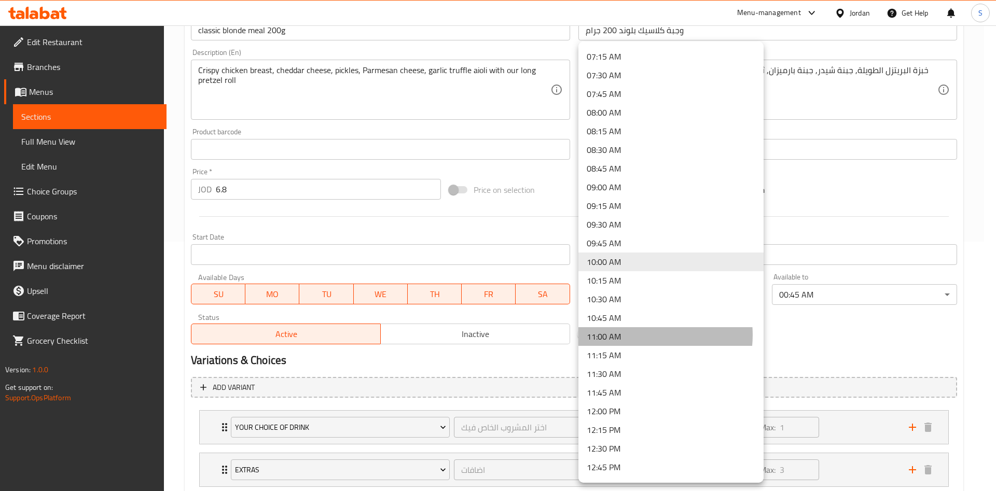
click at [640, 335] on li "11:00 AM" at bounding box center [670, 336] width 185 height 19
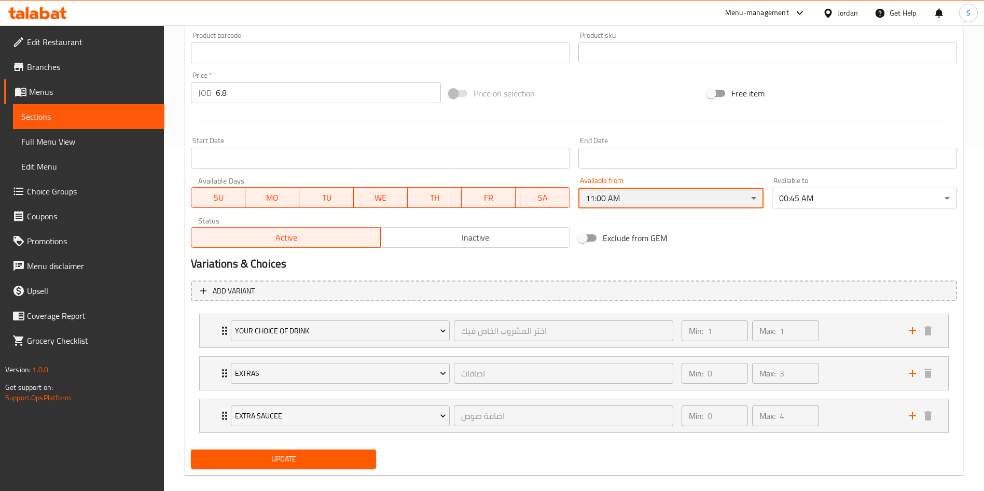
scroll to position [352, 0]
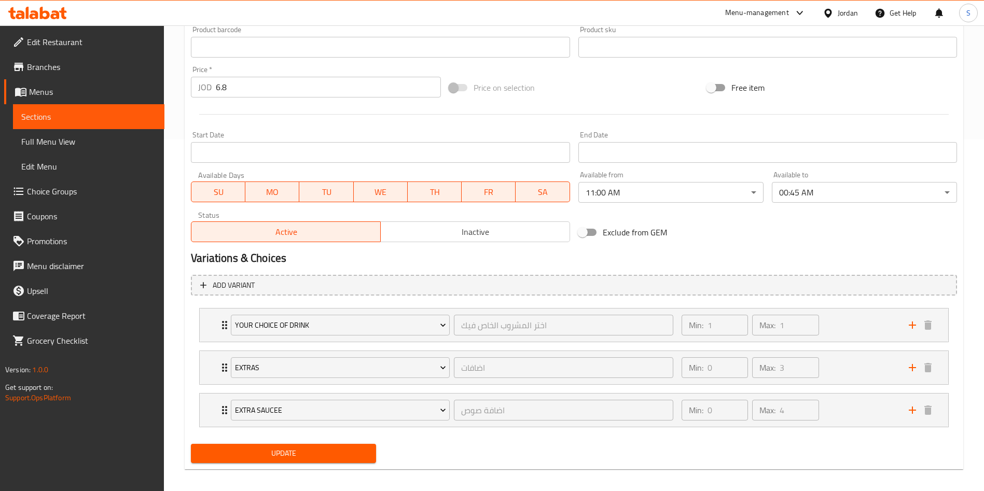
click at [355, 440] on div "Update" at bounding box center [283, 453] width 193 height 27
click at [343, 453] on span "Update" at bounding box center [283, 453] width 169 height 13
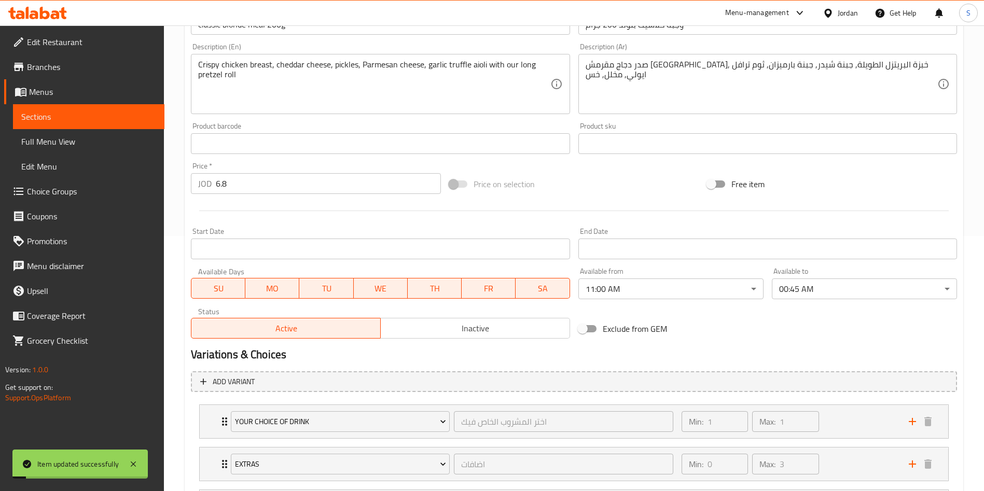
scroll to position [0, 0]
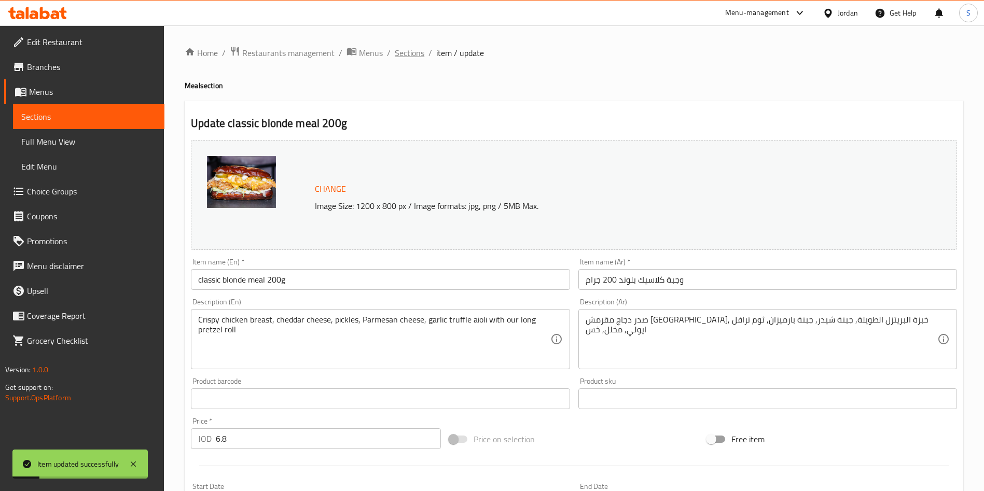
click at [395, 54] on span "Sections" at bounding box center [410, 53] width 30 height 12
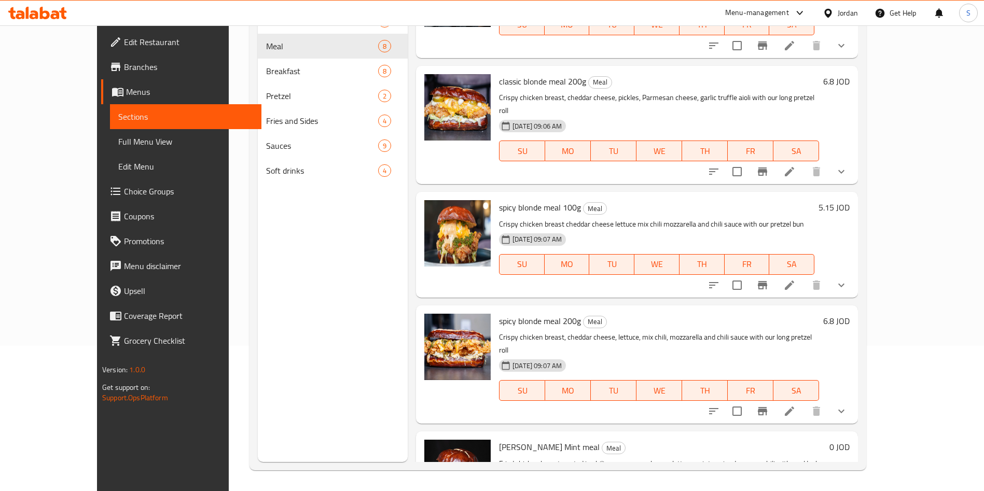
scroll to position [444, 0]
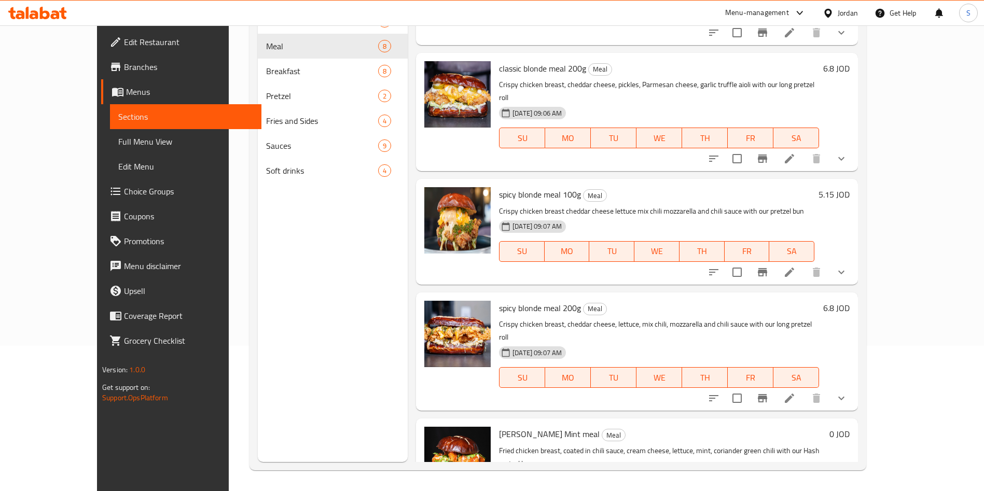
click at [796, 266] on icon at bounding box center [789, 272] width 12 height 12
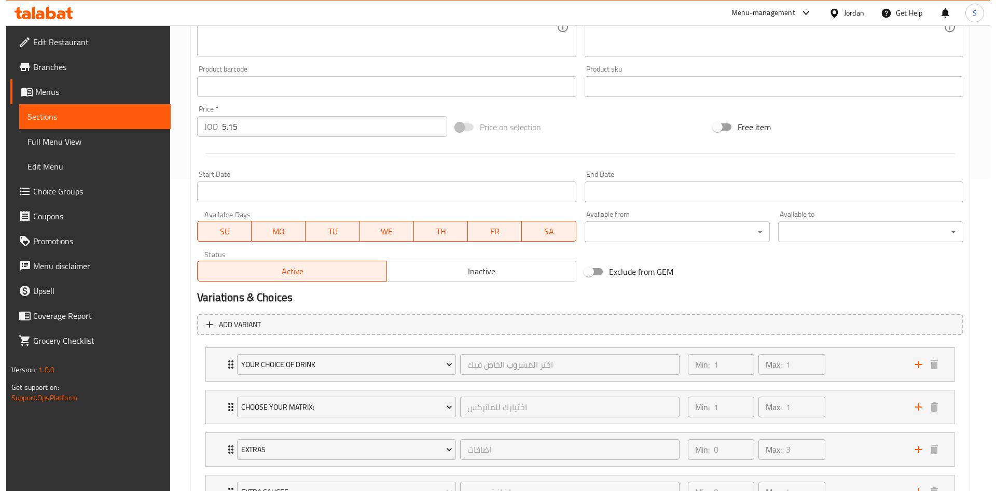
scroll to position [250, 0]
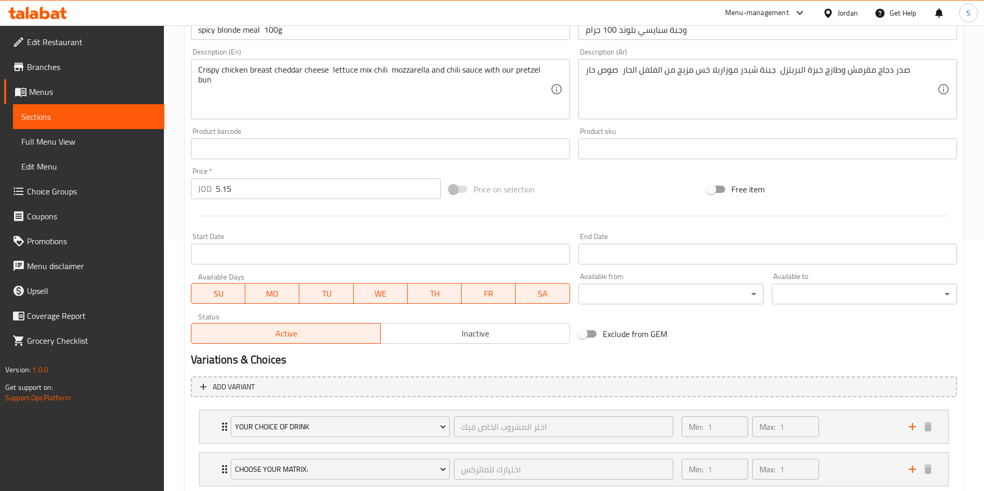
click at [696, 241] on body "​ Menu-management Jordan Get Help S Edit Restaurant Branches Menus Sections Ful…" at bounding box center [492, 8] width 984 height 466
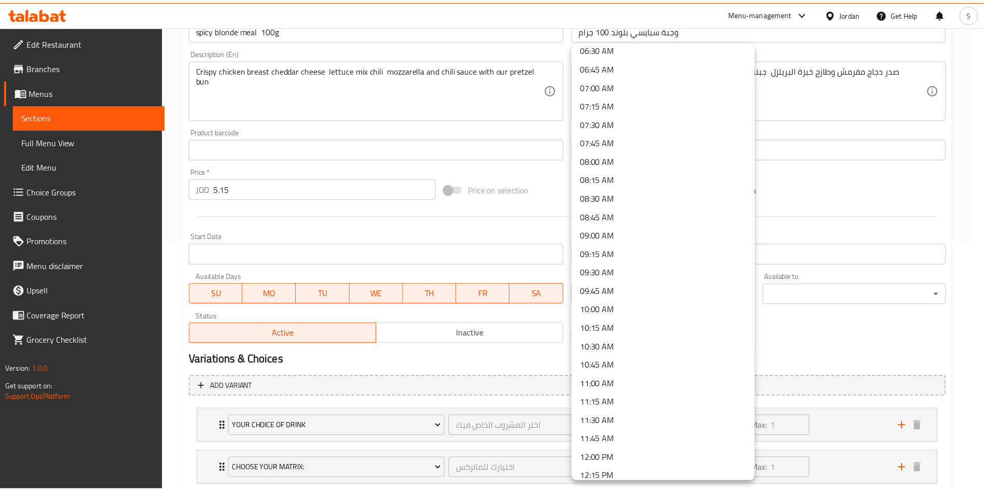
scroll to position [494, 0]
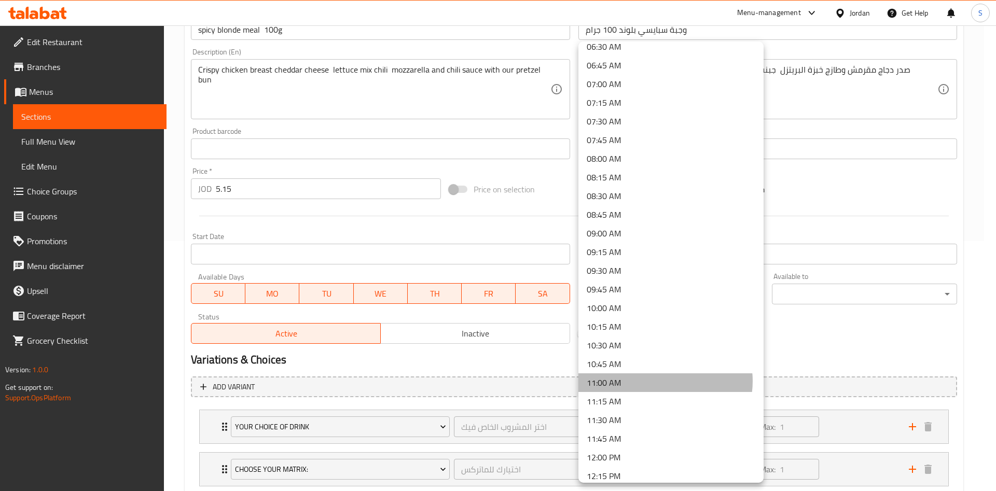
click at [665, 381] on li "11:00 AM" at bounding box center [670, 382] width 185 height 19
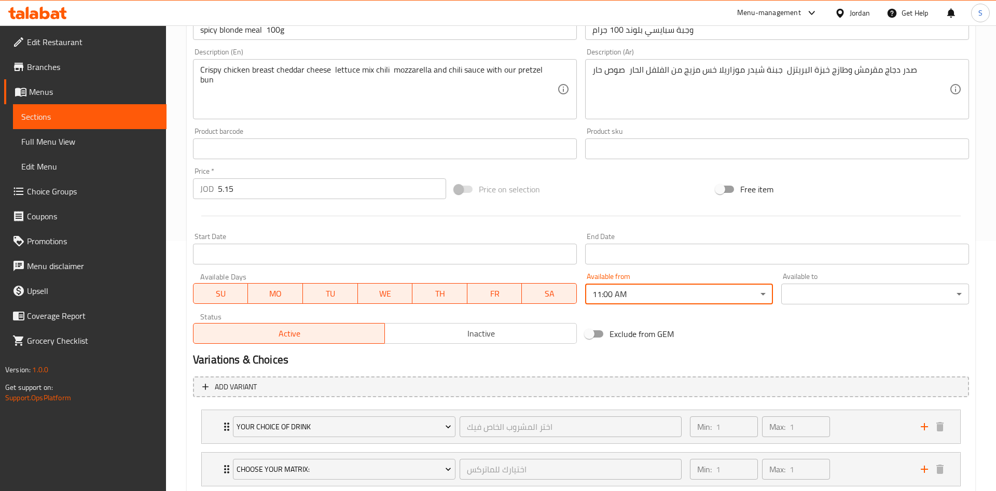
click at [821, 241] on body "​ Menu-management Jordan Get Help S Edit Restaurant Branches Menus Sections Ful…" at bounding box center [498, 8] width 996 height 466
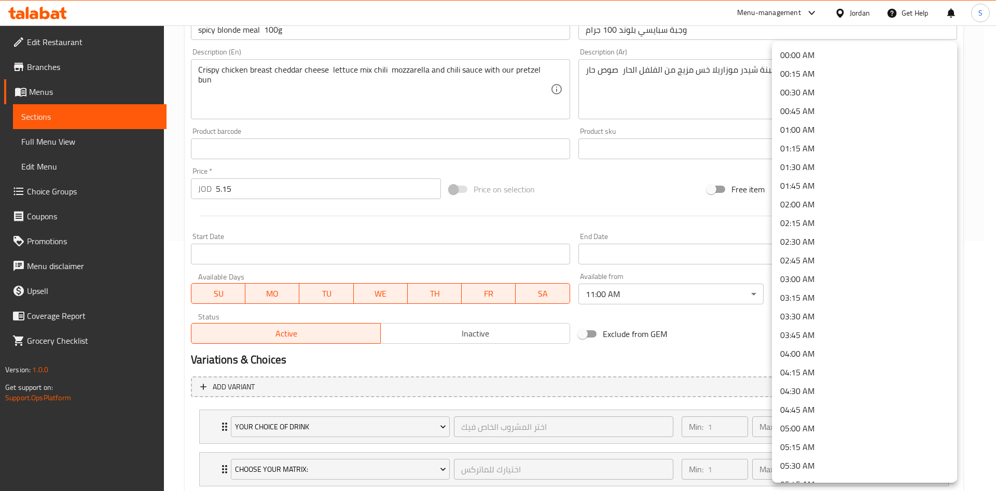
click at [821, 107] on li "00:45 AM" at bounding box center [864, 111] width 185 height 19
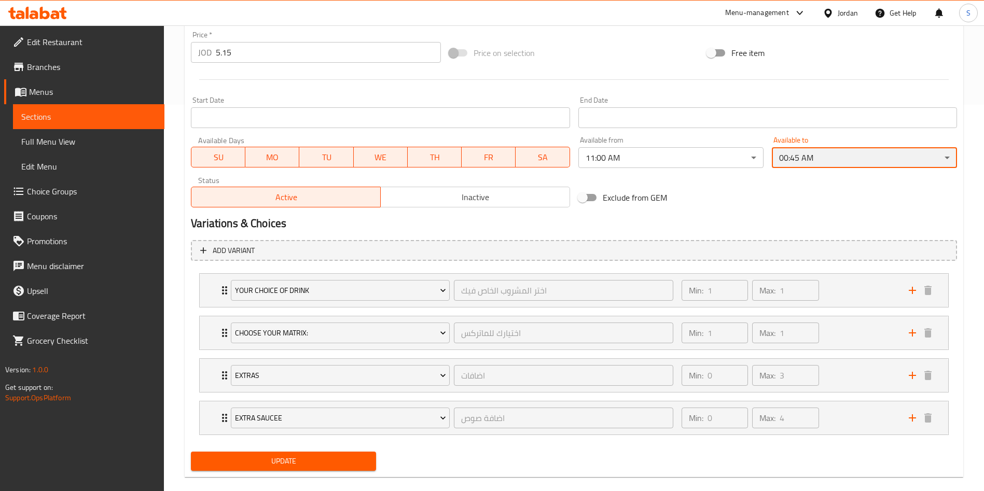
scroll to position [402, 0]
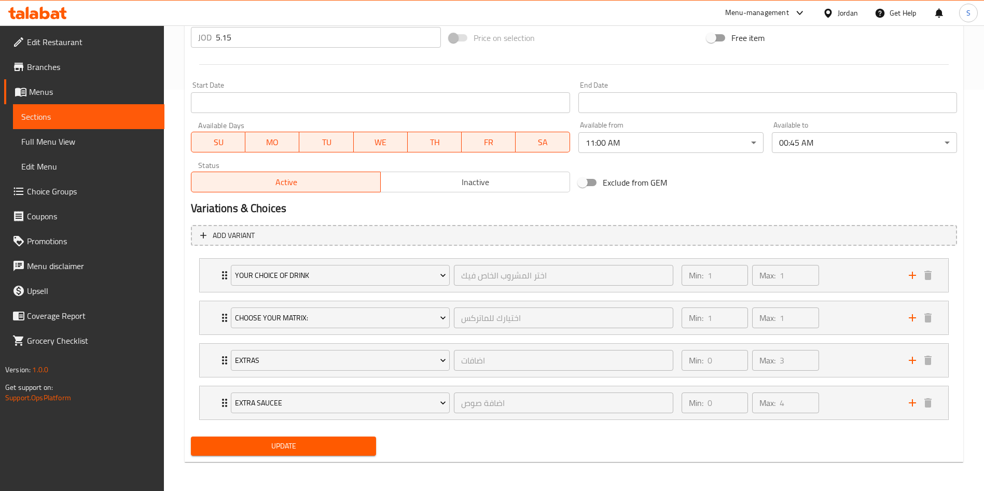
click at [336, 435] on div "Update" at bounding box center [283, 446] width 193 height 27
click at [337, 455] on button "Update" at bounding box center [283, 446] width 185 height 19
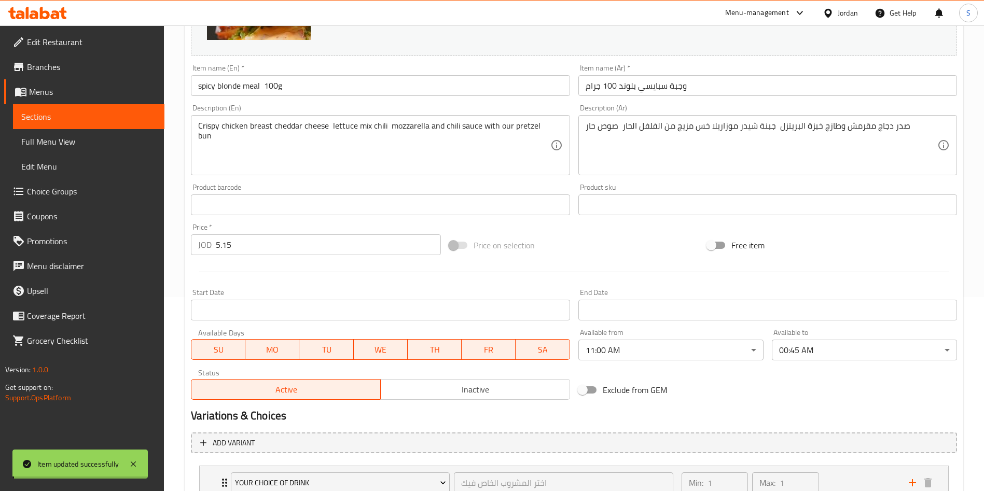
scroll to position [0, 0]
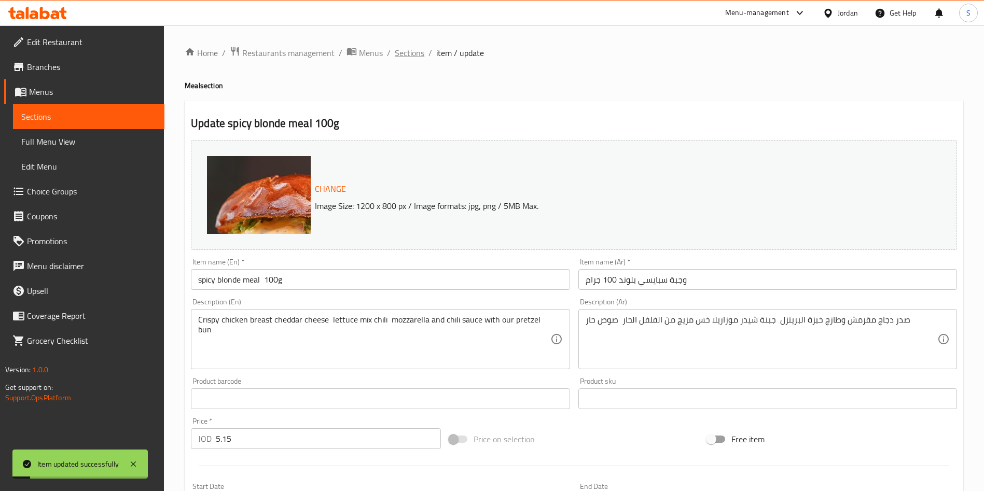
click at [399, 54] on span "Sections" at bounding box center [410, 53] width 30 height 12
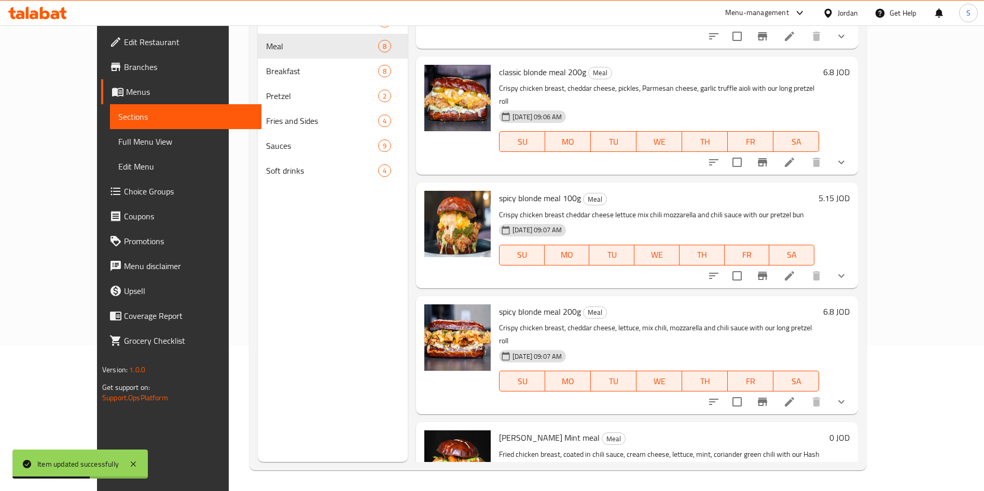
scroll to position [454, 0]
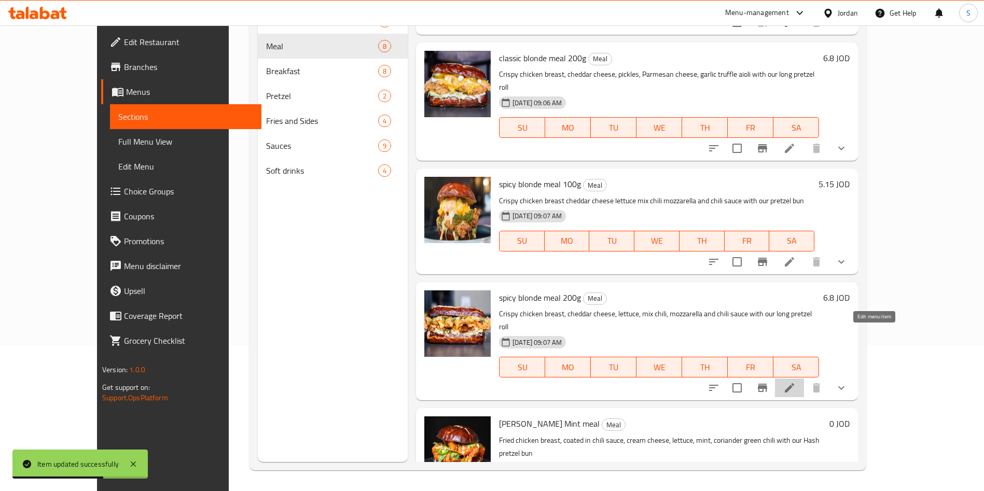
click at [796, 382] on icon at bounding box center [789, 388] width 12 height 12
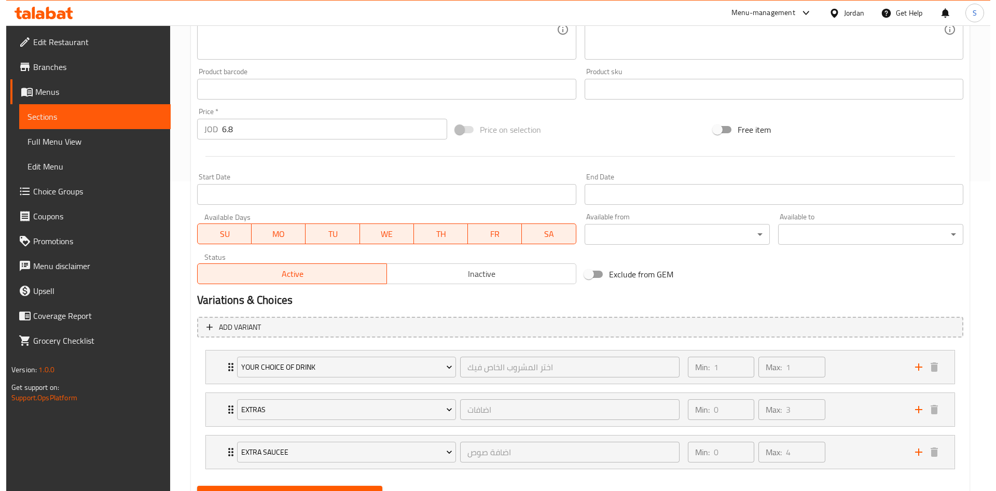
scroll to position [359, 0]
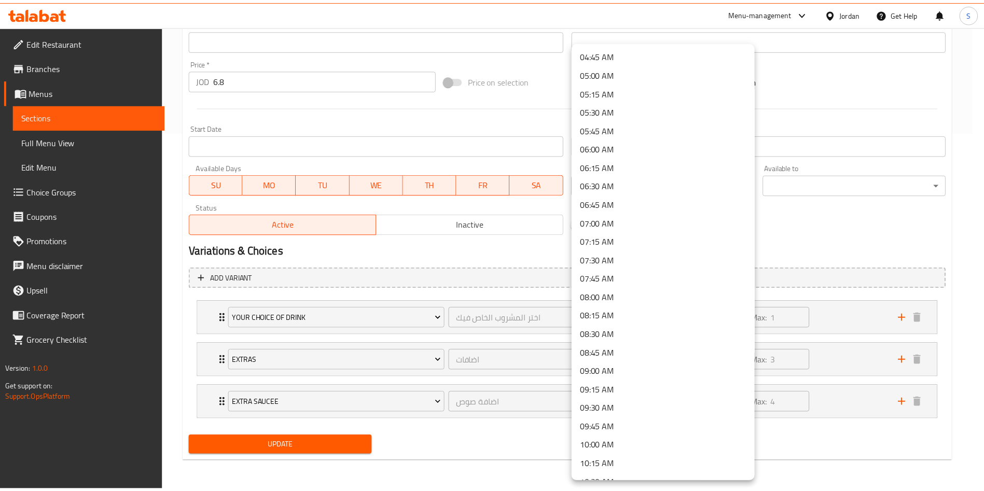
scroll to position [407, 0]
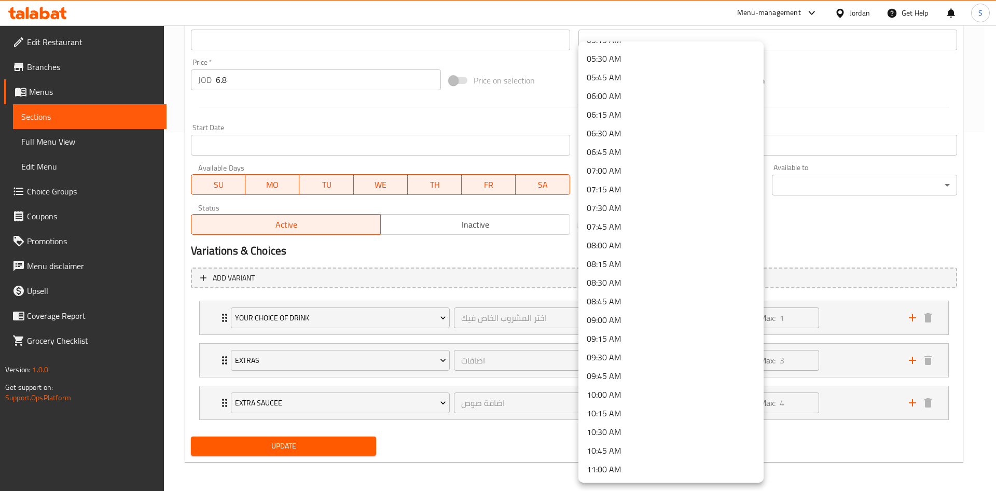
click at [643, 470] on li "11:00 AM" at bounding box center [670, 469] width 185 height 19
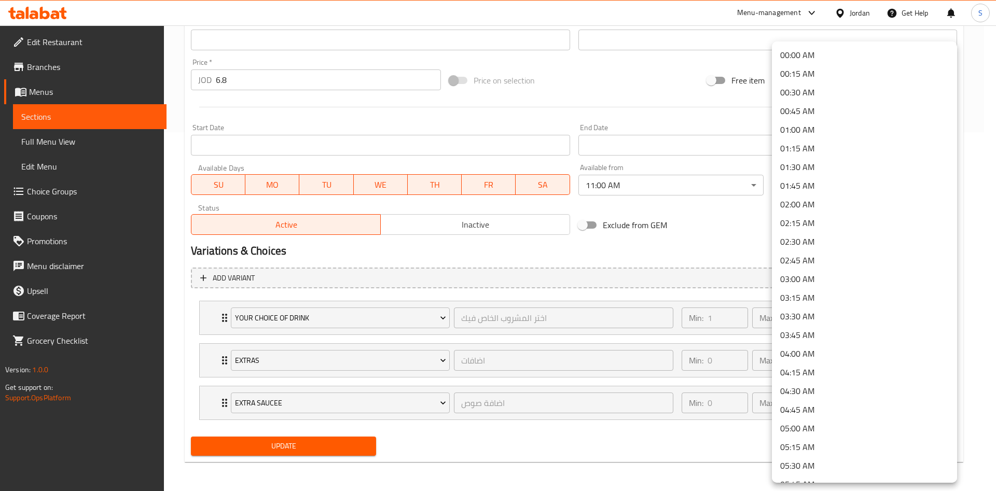
click at [909, 104] on li "00:45 AM" at bounding box center [864, 111] width 185 height 19
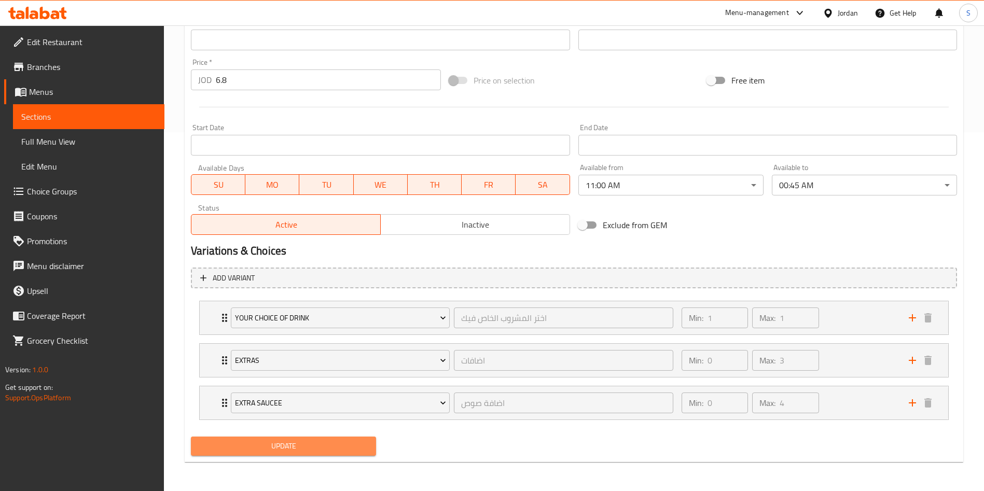
click at [353, 444] on span "Update" at bounding box center [283, 446] width 169 height 13
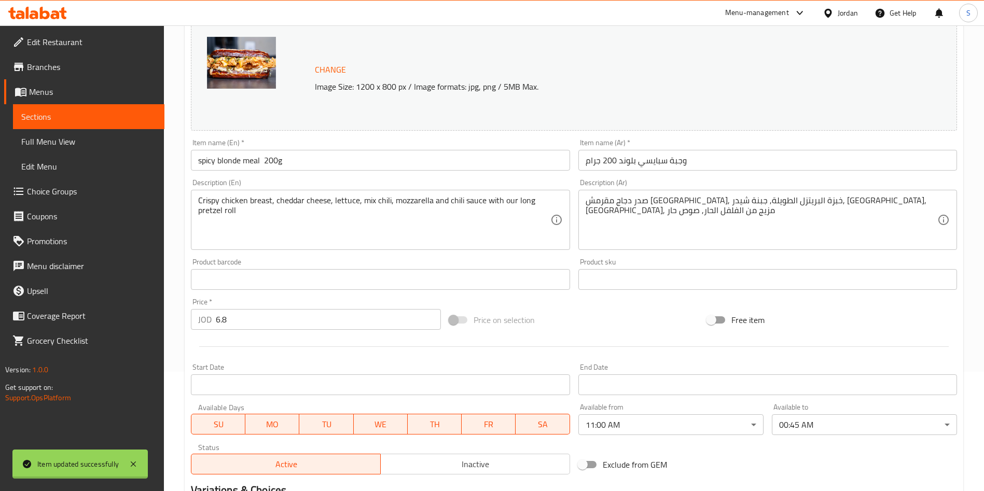
scroll to position [0, 0]
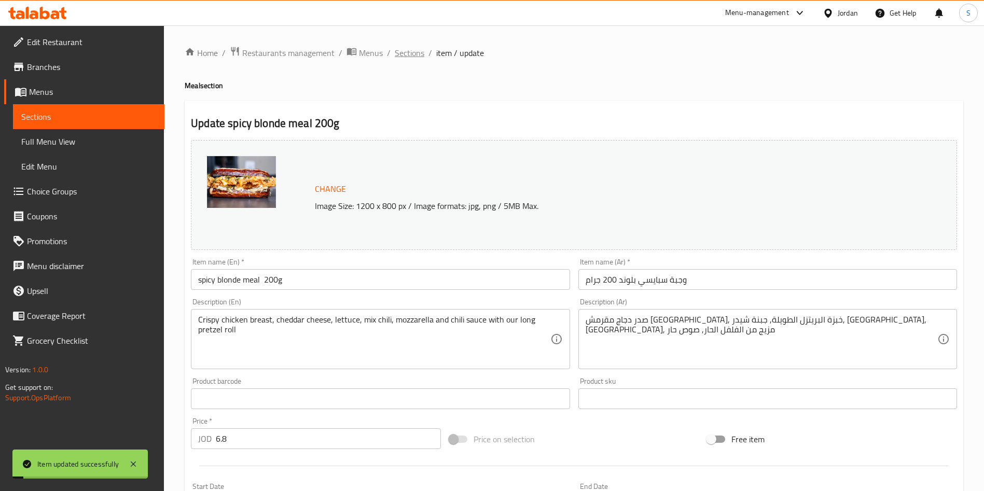
click at [407, 58] on span "Sections" at bounding box center [410, 53] width 30 height 12
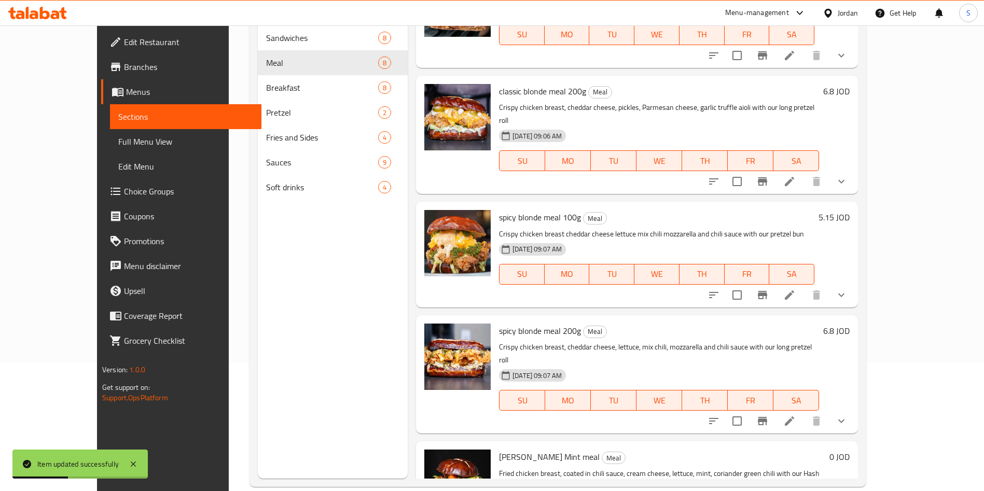
scroll to position [145, 0]
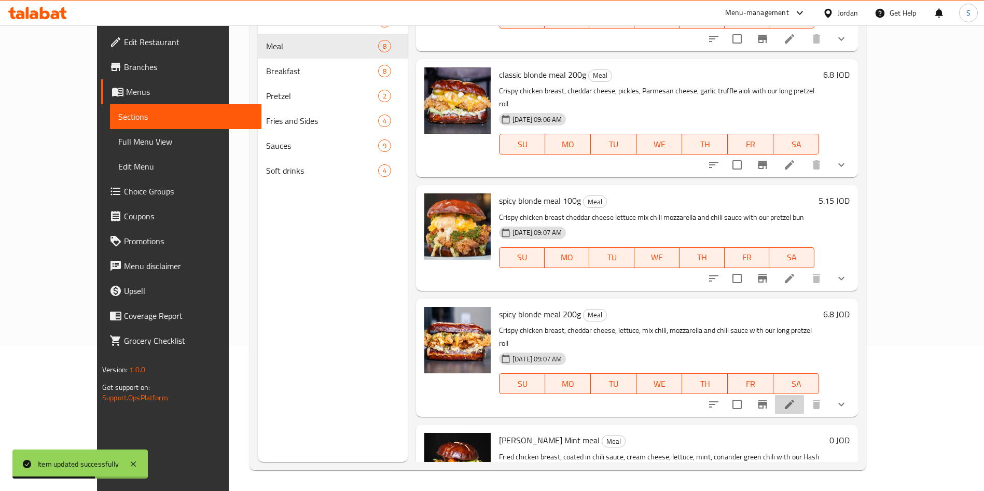
click at [804, 395] on li at bounding box center [789, 404] width 29 height 19
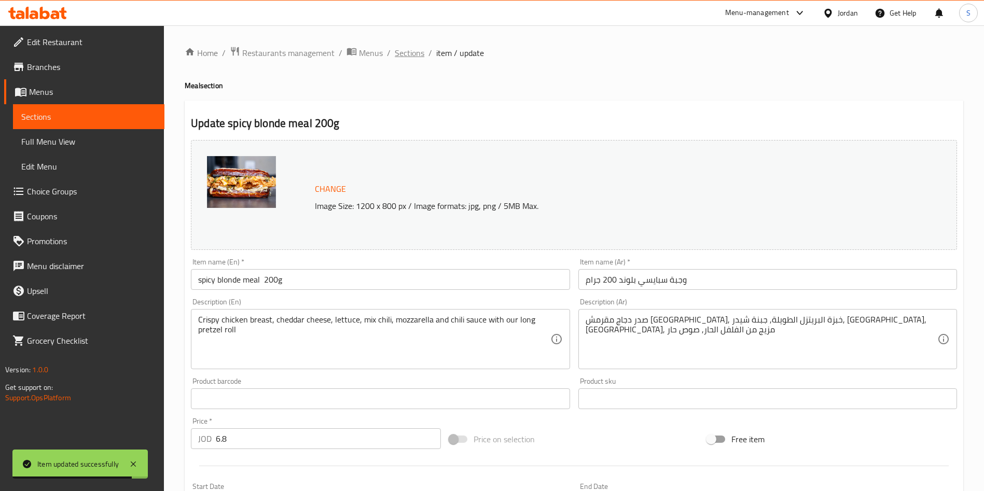
click at [406, 56] on span "Sections" at bounding box center [410, 53] width 30 height 12
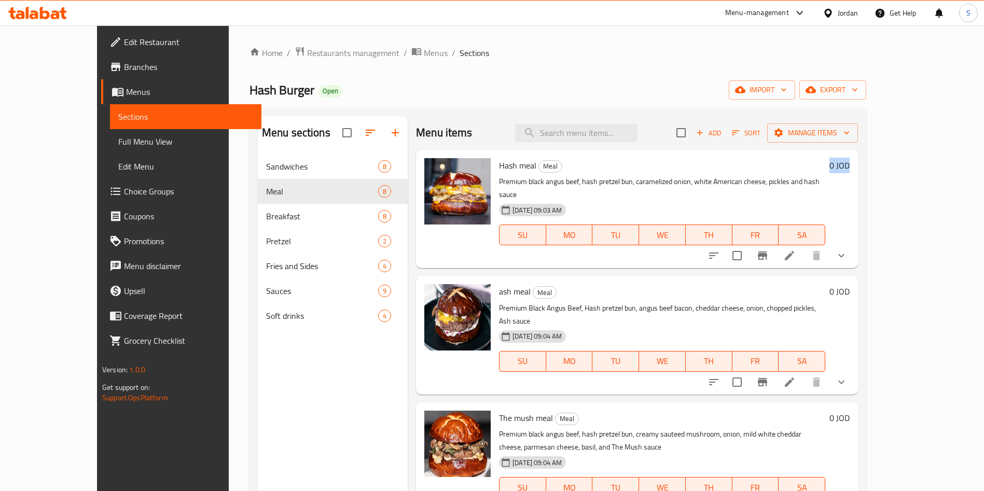
drag, startPoint x: 940, startPoint y: 171, endPoint x: 938, endPoint y: 251, distance: 79.9
click at [858, 251] on div "Hash meal Meal Premium black angus beef, hash pretzel bun, caramelized onion, w…" at bounding box center [637, 209] width 442 height 118
click at [854, 252] on div at bounding box center [777, 255] width 153 height 25
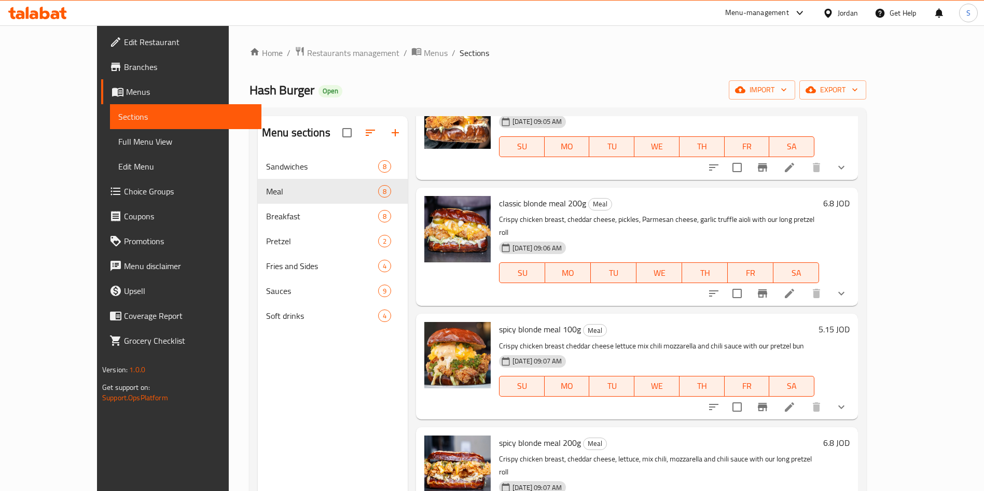
scroll to position [145, 0]
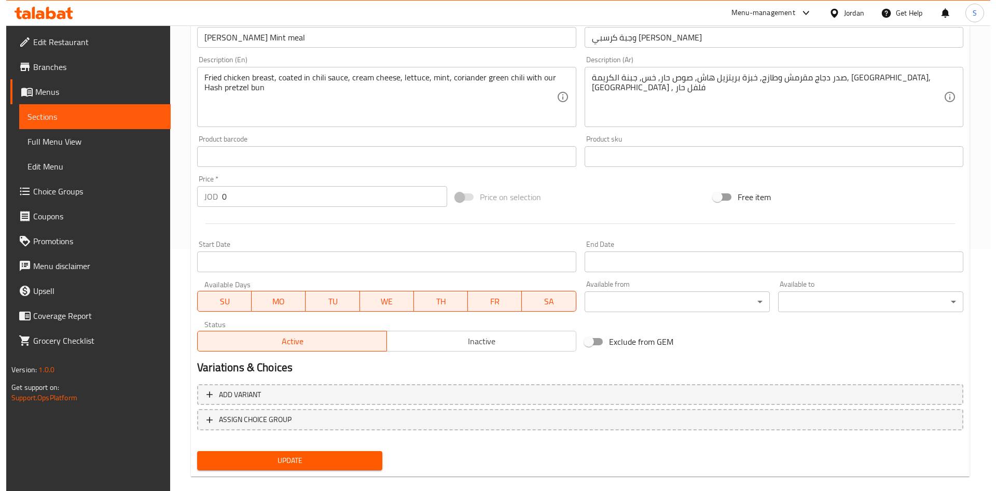
scroll to position [250, 0]
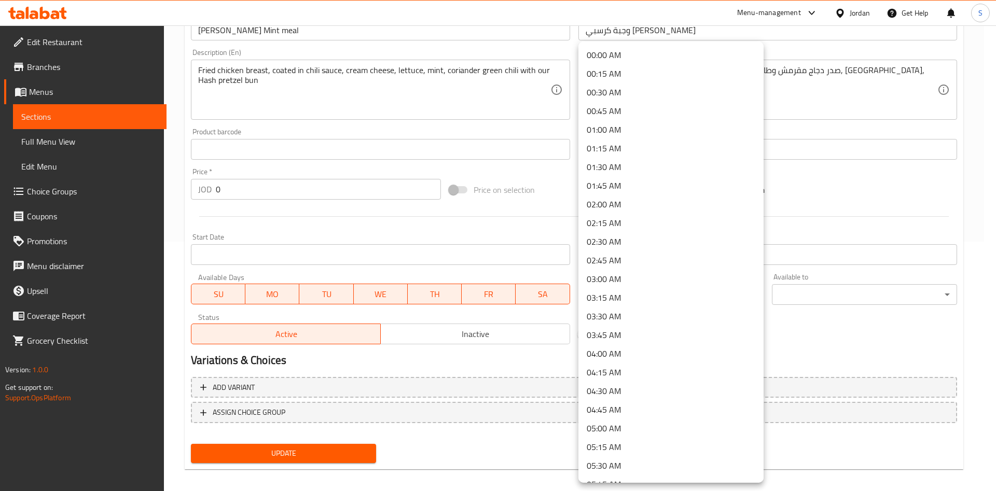
click at [680, 242] on body "​ Menu-management Jordan Get Help S Edit Restaurant Branches Menus Sections Ful…" at bounding box center [498, 9] width 996 height 466
click at [765, 103] on div at bounding box center [498, 245] width 996 height 491
click at [686, 242] on body "​ Menu-management Jordan Get Help S Edit Restaurant Branches Menus Sections Ful…" at bounding box center [498, 9] width 996 height 466
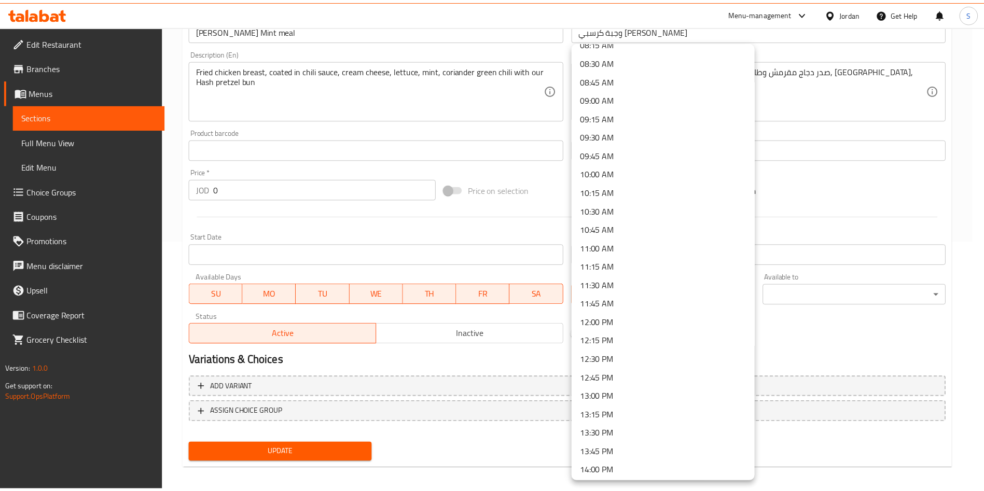
scroll to position [624, 0]
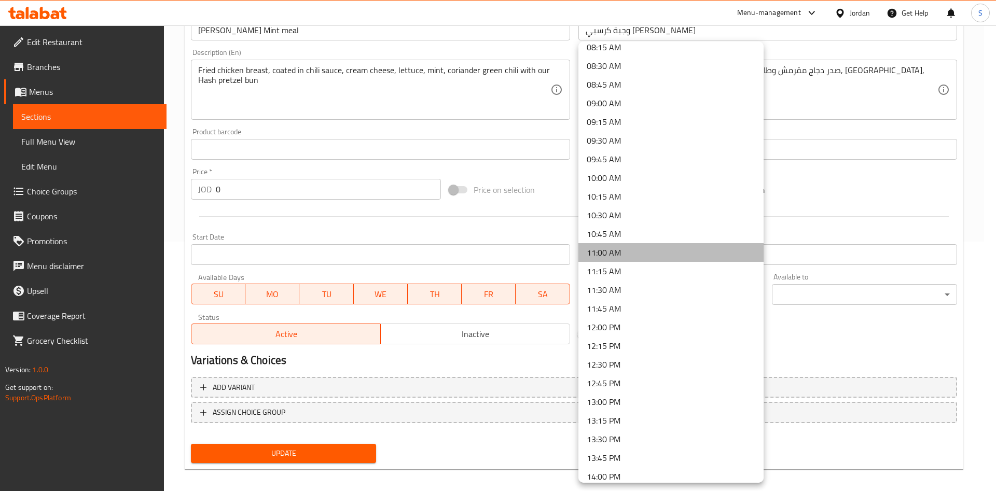
click at [675, 245] on li "11:00 AM" at bounding box center [670, 252] width 185 height 19
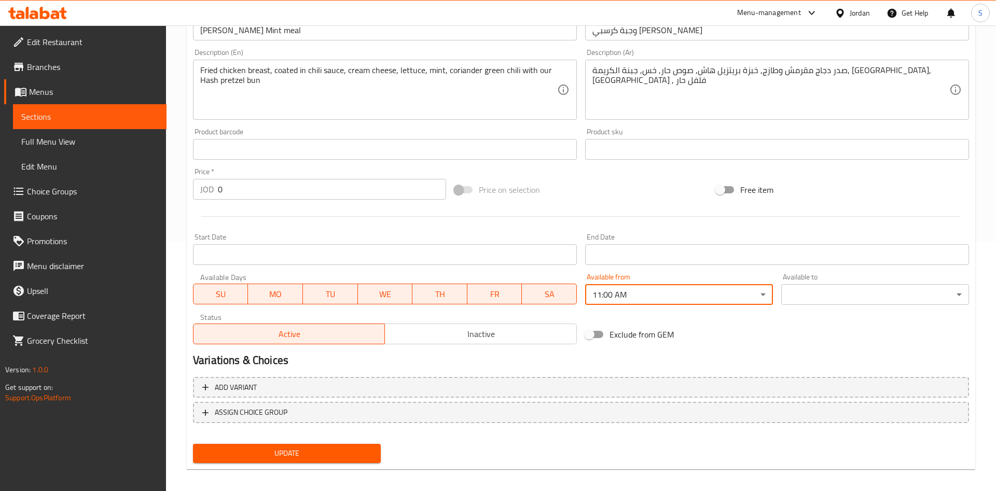
click at [856, 242] on body "​ Menu-management Jordan Get Help S Edit Restaurant Branches Menus Sections Ful…" at bounding box center [498, 9] width 996 height 466
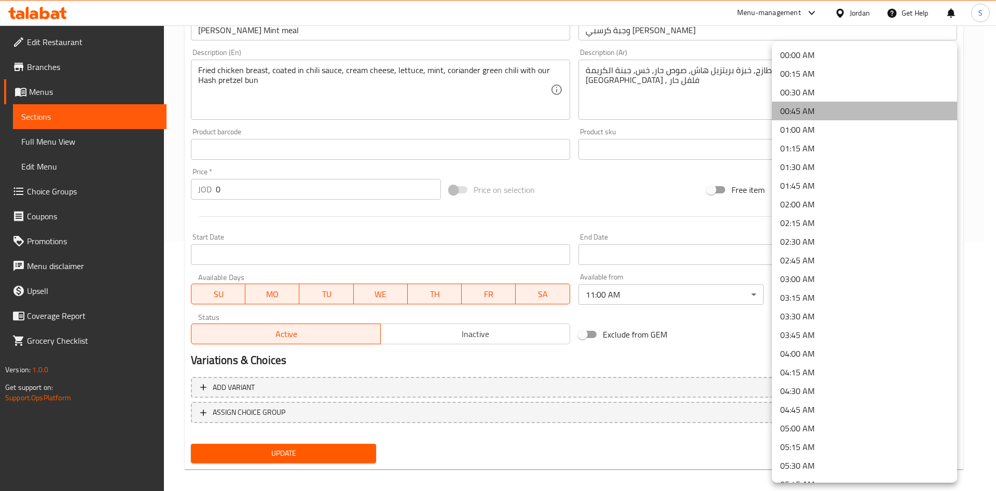
click at [865, 102] on li "00:45 AM" at bounding box center [864, 111] width 185 height 19
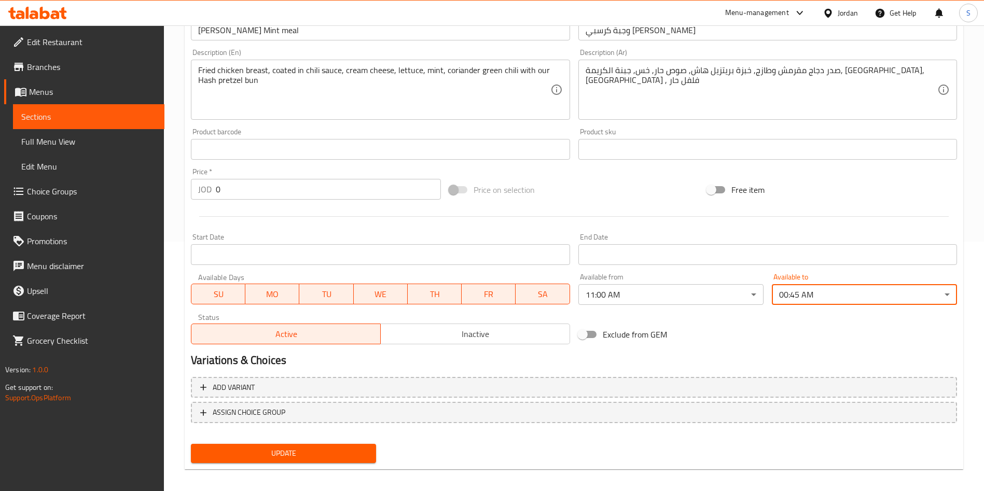
click at [343, 454] on span "Update" at bounding box center [283, 453] width 169 height 13
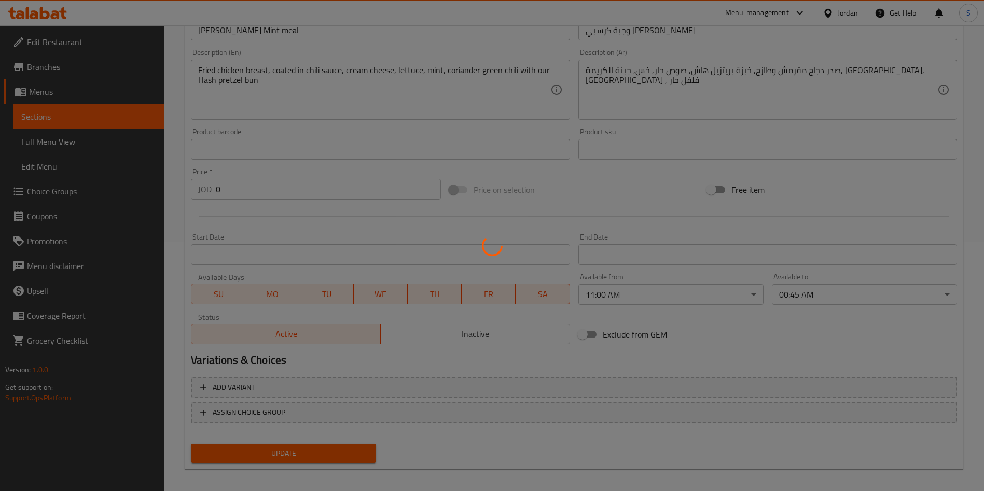
scroll to position [0, 0]
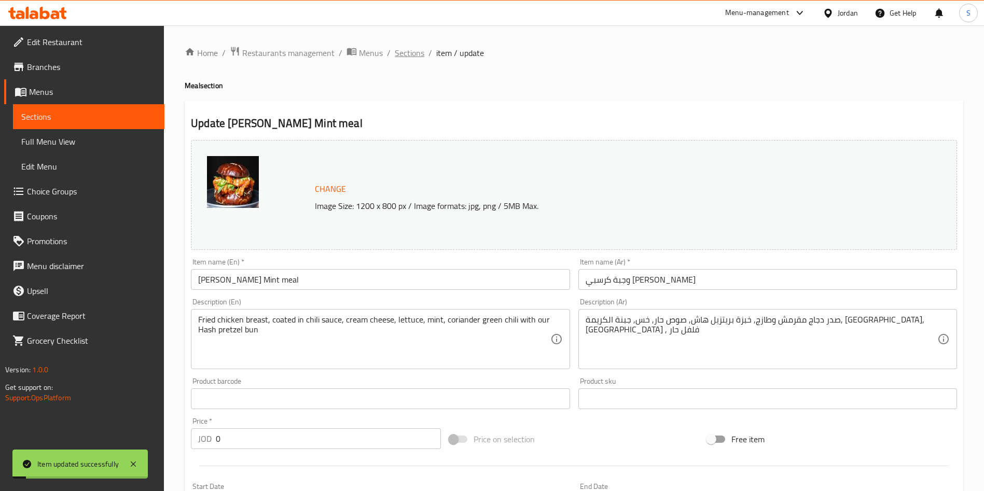
click at [411, 51] on span "Sections" at bounding box center [410, 53] width 30 height 12
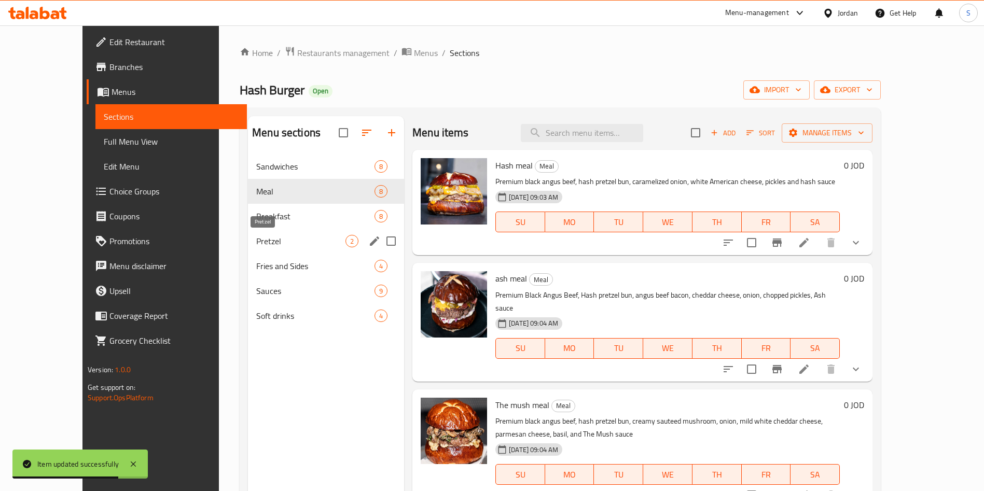
click at [259, 235] on span "Pretzel" at bounding box center [300, 241] width 89 height 12
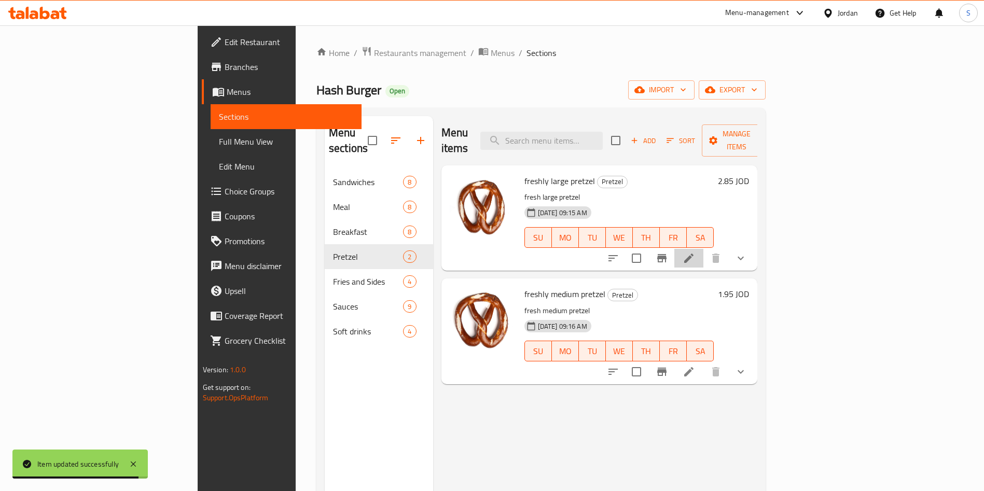
click at [703, 249] on li at bounding box center [688, 258] width 29 height 19
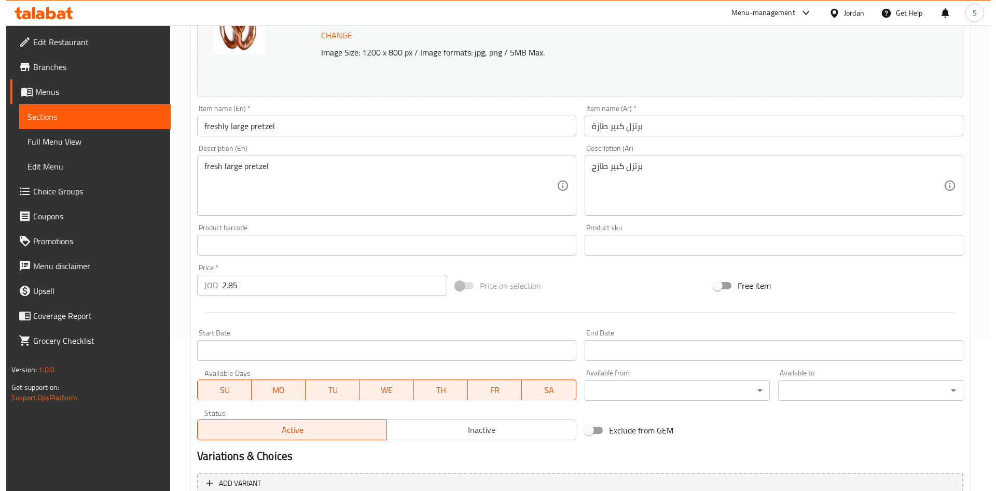
scroll to position [203, 0]
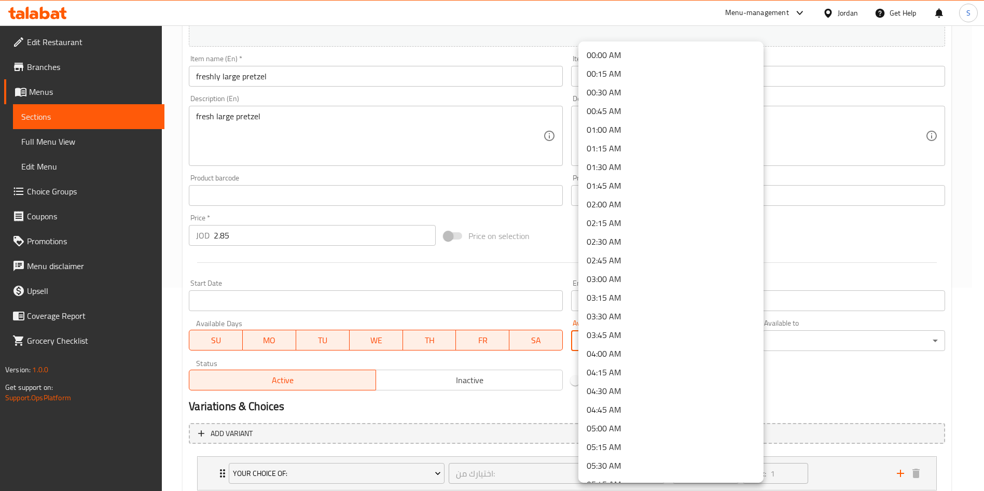
click at [655, 288] on body "​ Menu-management Jordan Get Help S Edit Restaurant Branches Menus Sections Ful…" at bounding box center [492, 55] width 984 height 466
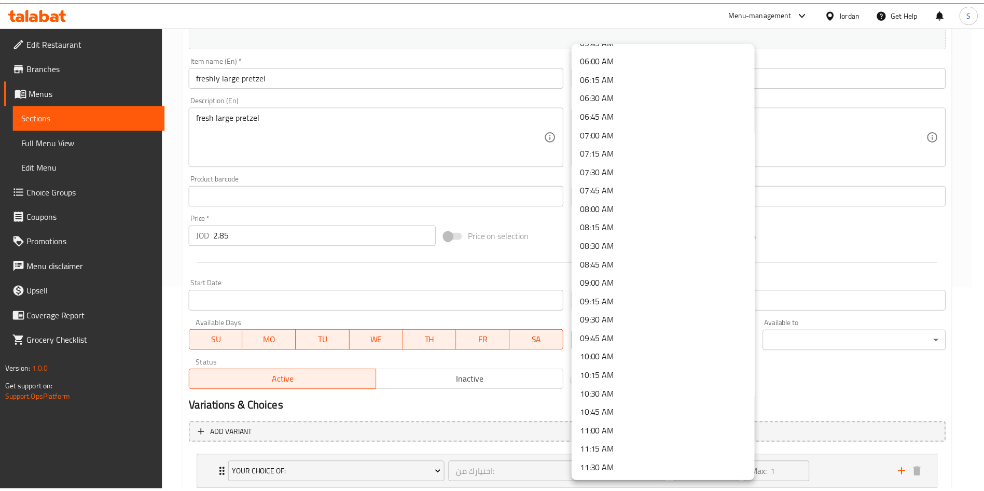
scroll to position [441, 0]
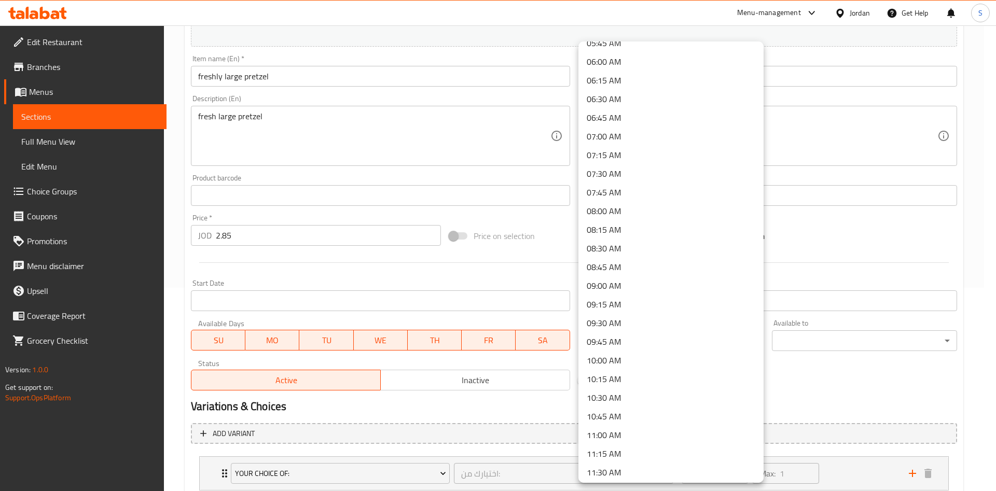
click at [619, 438] on li "11:00 AM" at bounding box center [670, 435] width 185 height 19
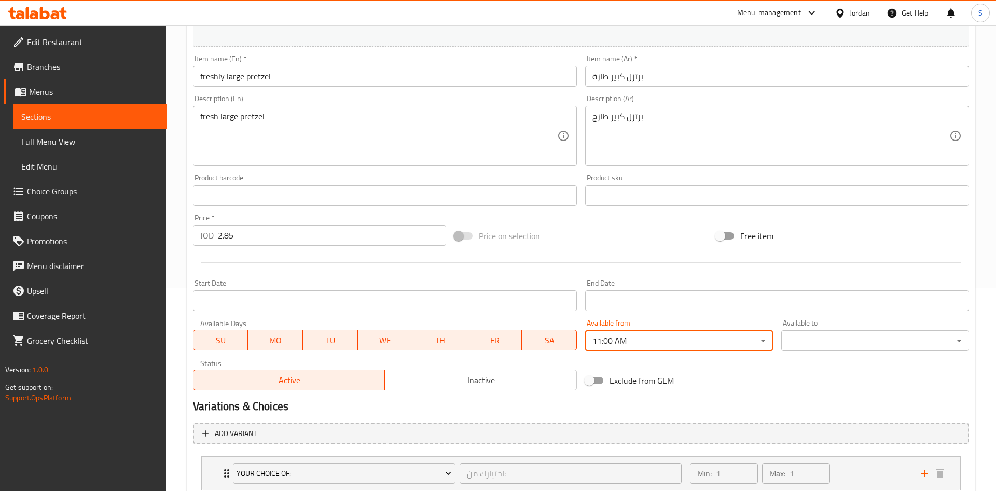
click at [797, 288] on body "​ Menu-management Jordan Get Help S Edit Restaurant Branches Menus Sections Ful…" at bounding box center [498, 55] width 996 height 466
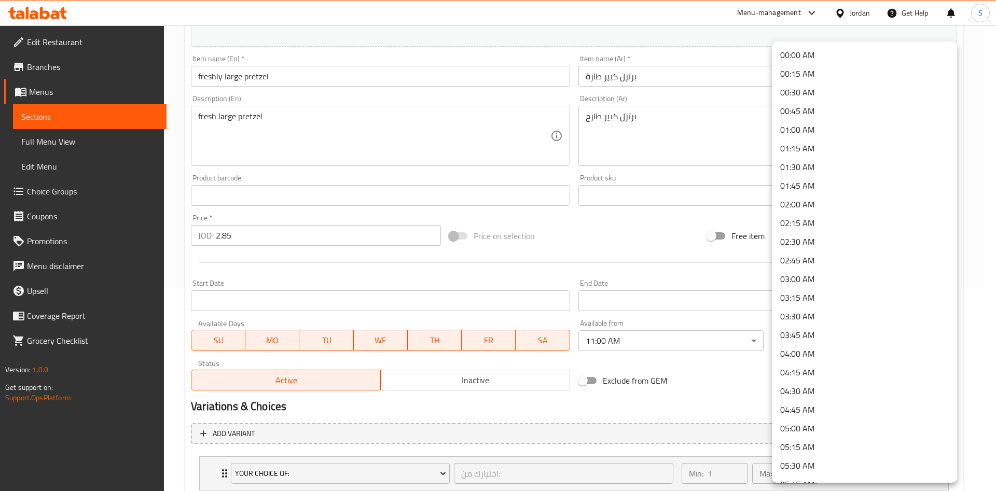
click at [828, 110] on li "00:45 AM" at bounding box center [864, 111] width 185 height 19
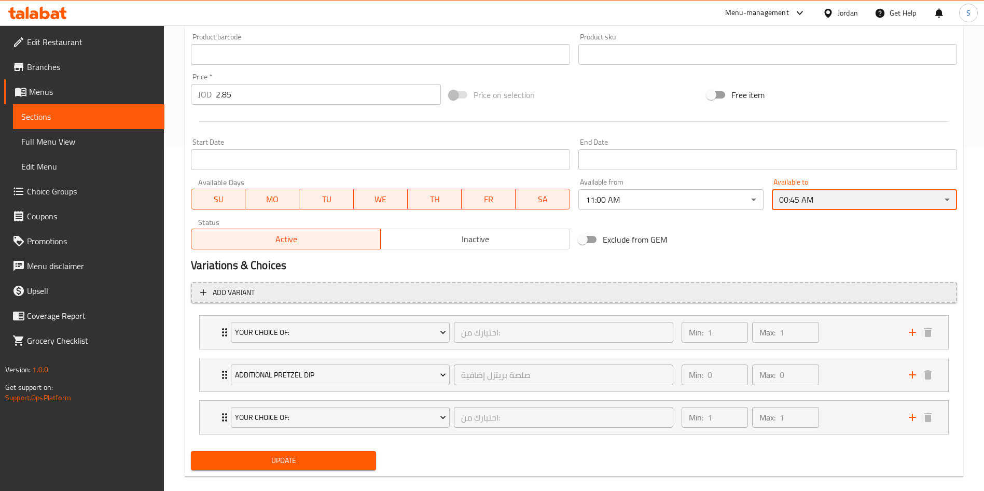
scroll to position [357, 0]
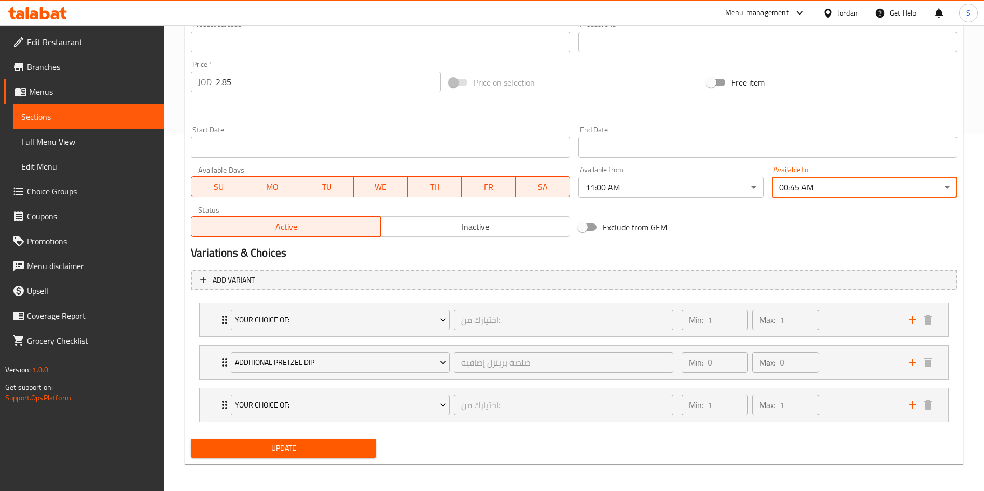
click at [350, 461] on div "Update" at bounding box center [283, 448] width 193 height 27
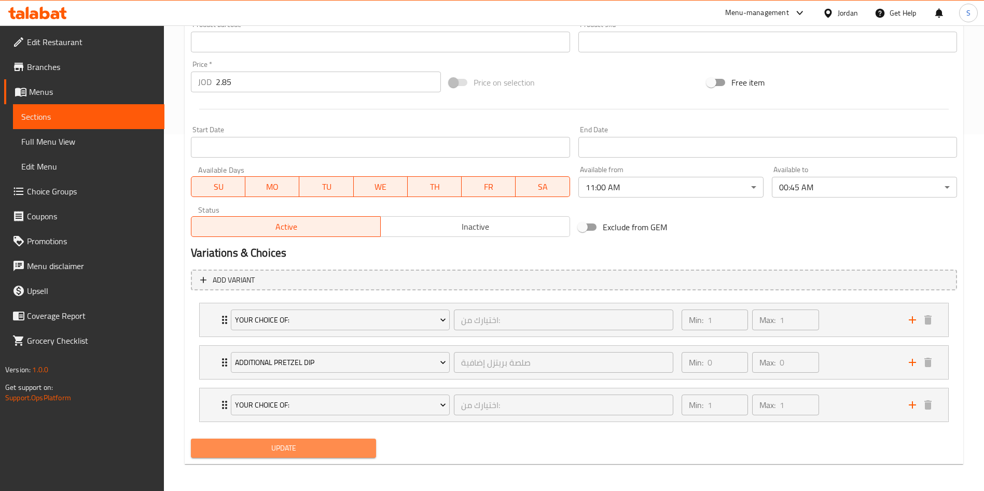
click at [342, 454] on span "Update" at bounding box center [283, 448] width 169 height 13
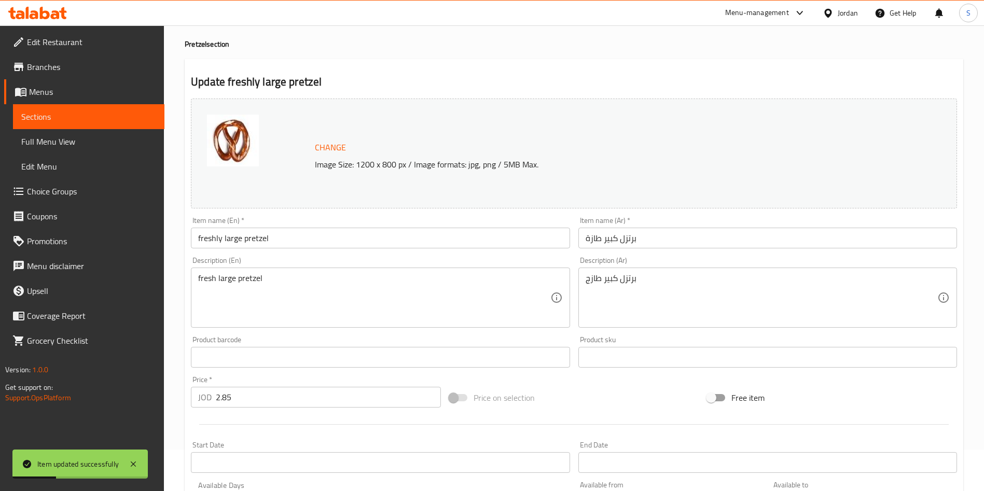
scroll to position [0, 0]
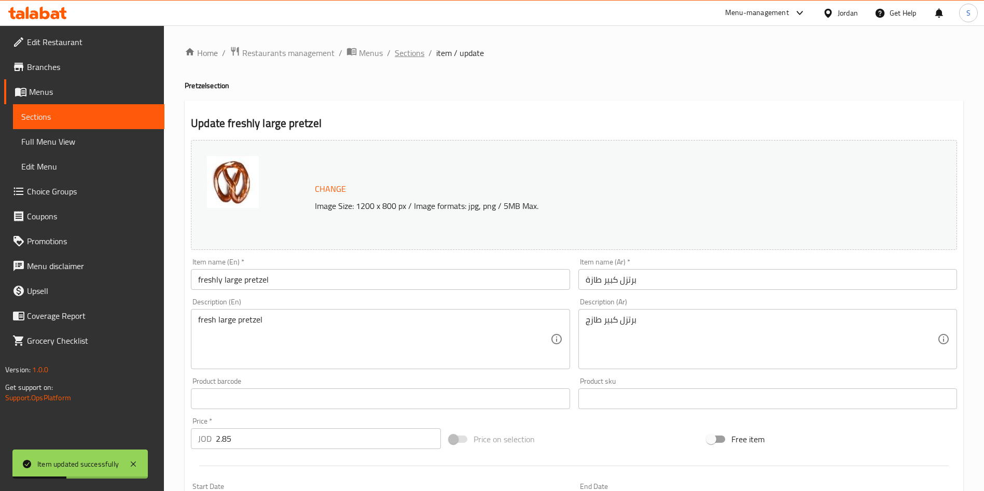
click at [418, 52] on span "Sections" at bounding box center [410, 53] width 30 height 12
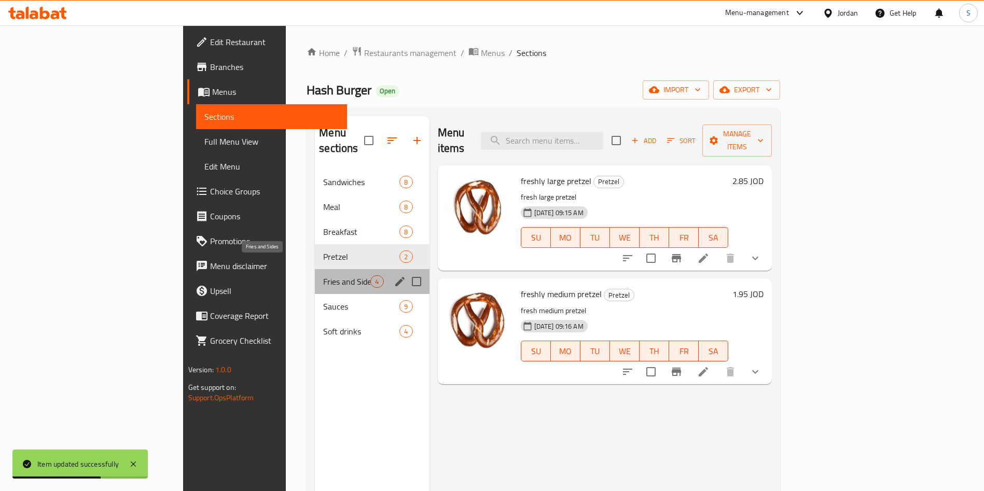
click at [323, 275] on span "Fries and Sides" at bounding box center [346, 281] width 47 height 12
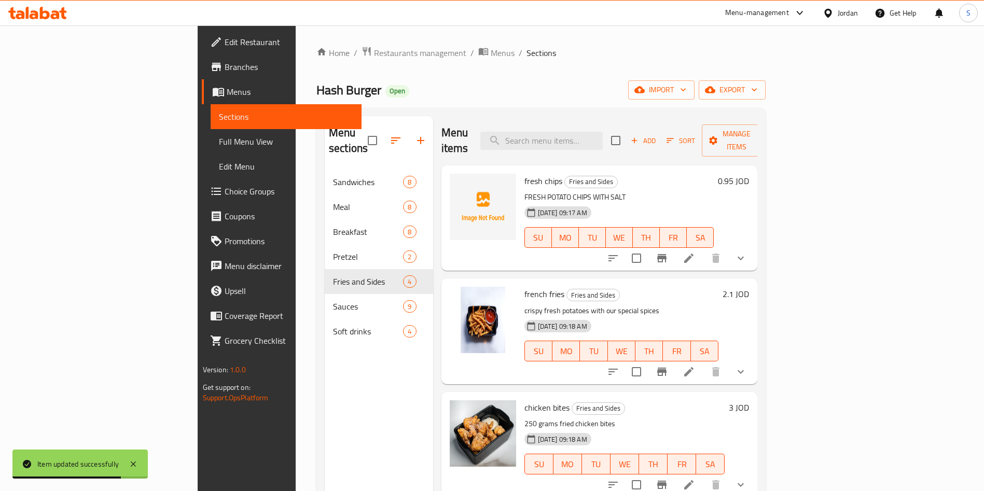
click at [703, 249] on li at bounding box center [688, 258] width 29 height 19
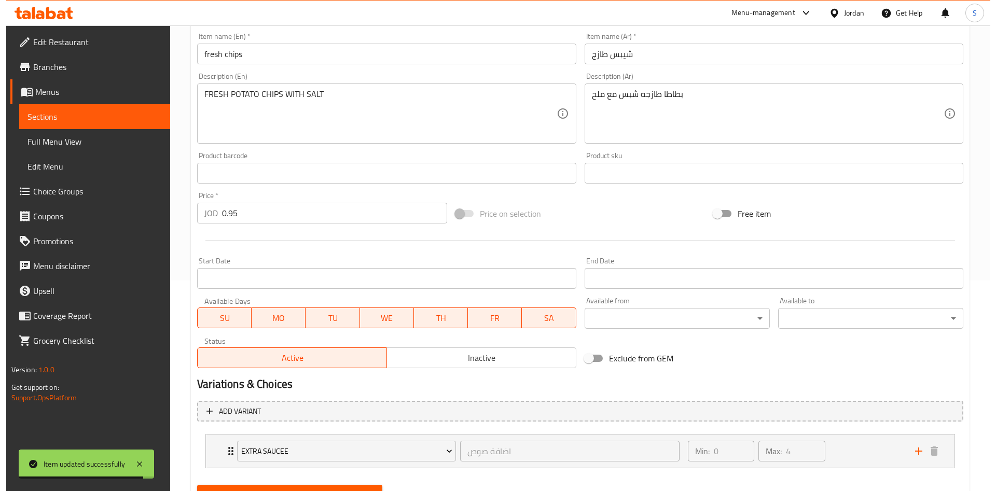
scroll to position [235, 0]
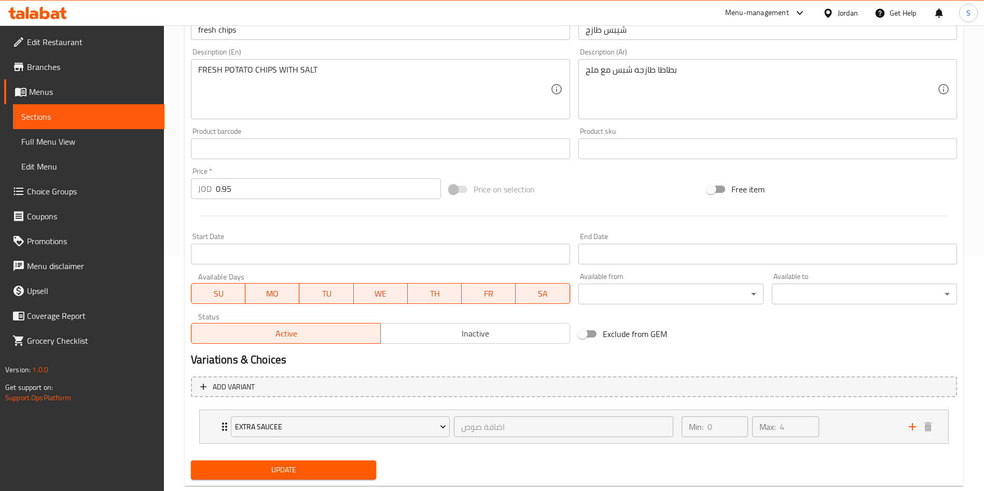
click at [674, 280] on div "Available from ​ ​" at bounding box center [670, 289] width 185 height 32
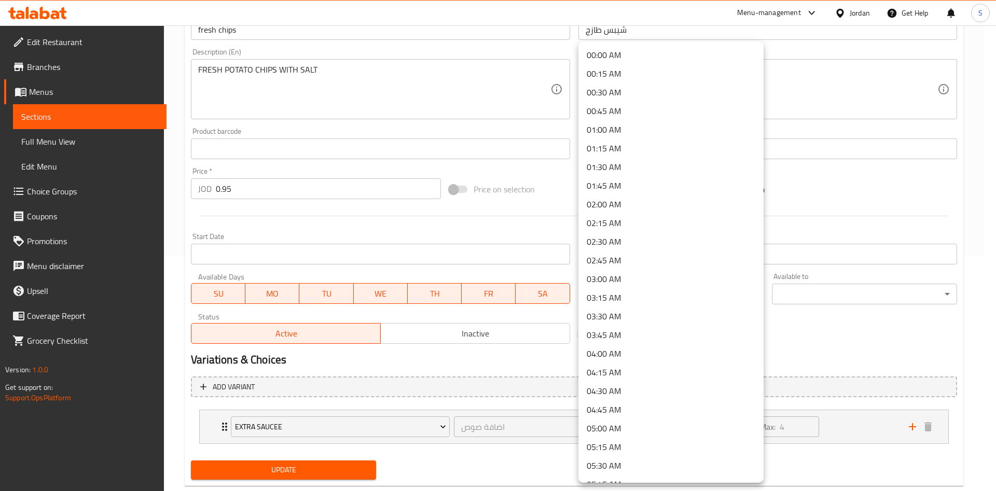
click at [675, 256] on body "​ Menu-management Jordan Get Help S Edit Restaurant Branches Menus Sections Ful…" at bounding box center [498, 23] width 996 height 466
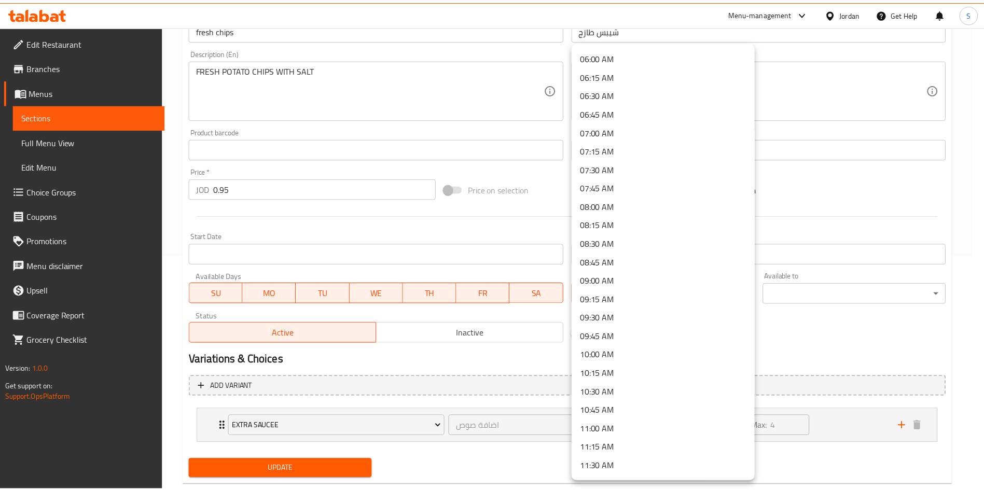
scroll to position [455, 0]
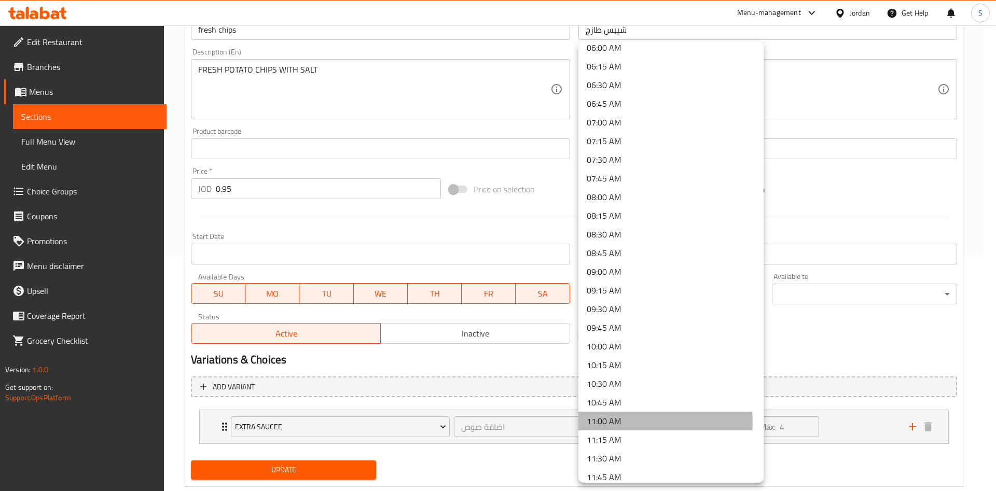
click at [660, 422] on li "11:00 AM" at bounding box center [670, 421] width 185 height 19
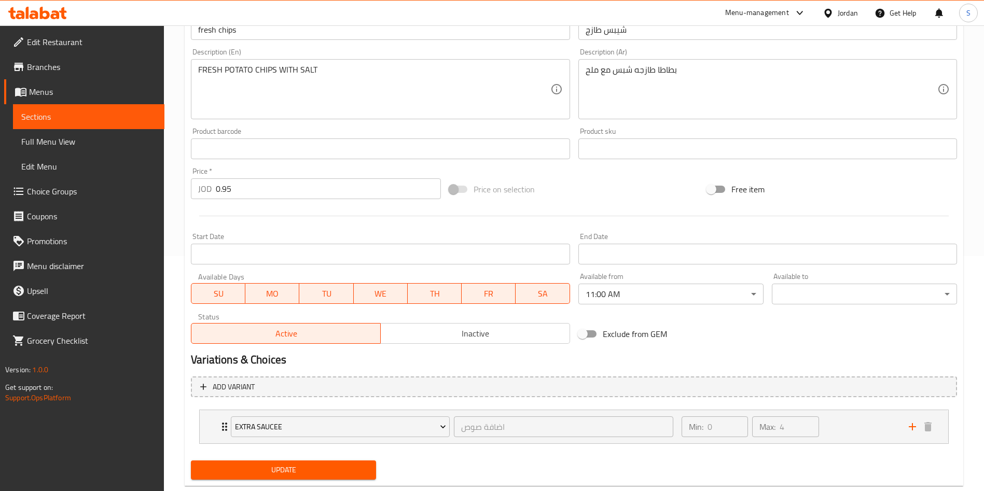
click at [891, 304] on div "Available to ​ ​" at bounding box center [864, 289] width 193 height 40
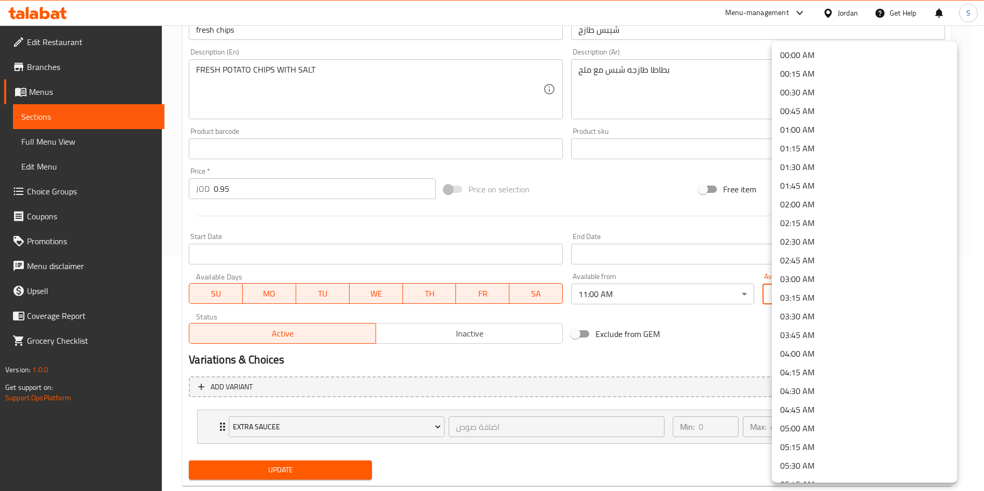
click at [891, 256] on body "​ Menu-management Jordan Get Help S Edit Restaurant Branches Menus Sections Ful…" at bounding box center [492, 23] width 984 height 466
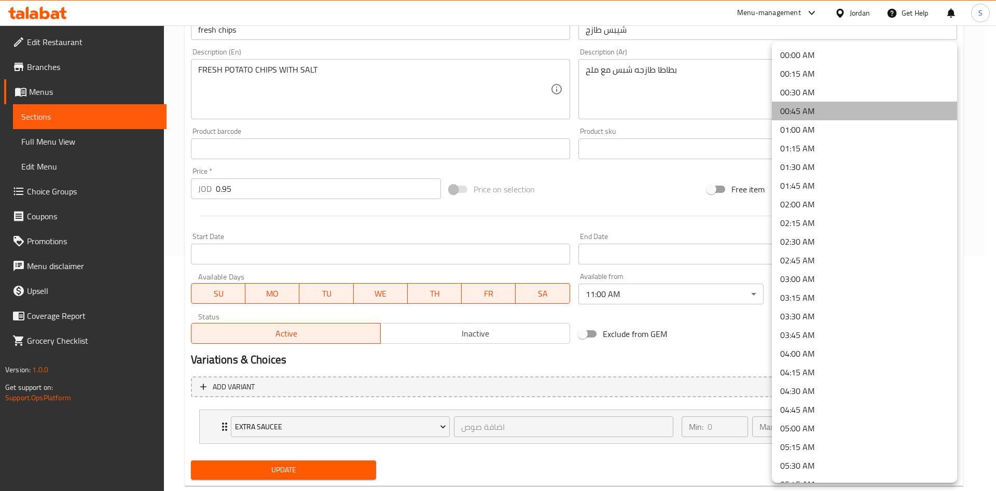
click at [912, 111] on li "00:45 AM" at bounding box center [864, 111] width 185 height 19
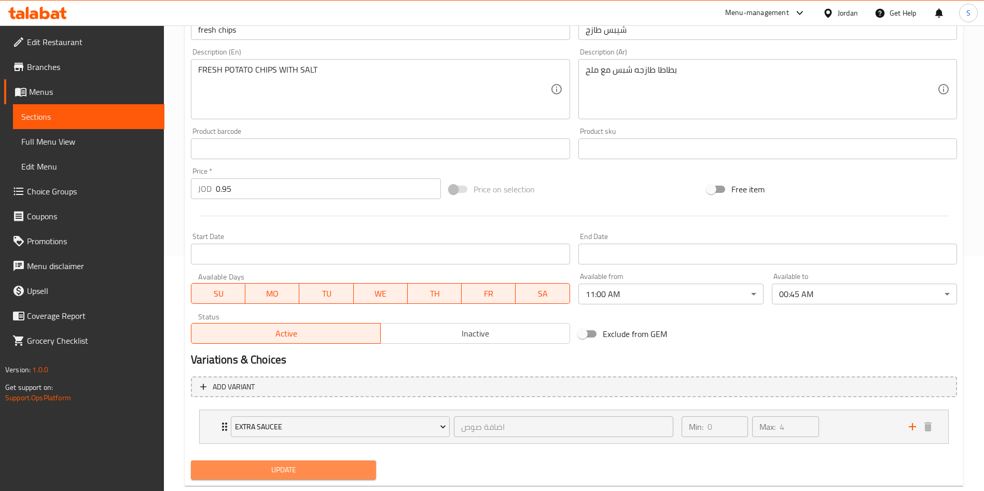
click at [359, 461] on button "Update" at bounding box center [283, 470] width 185 height 19
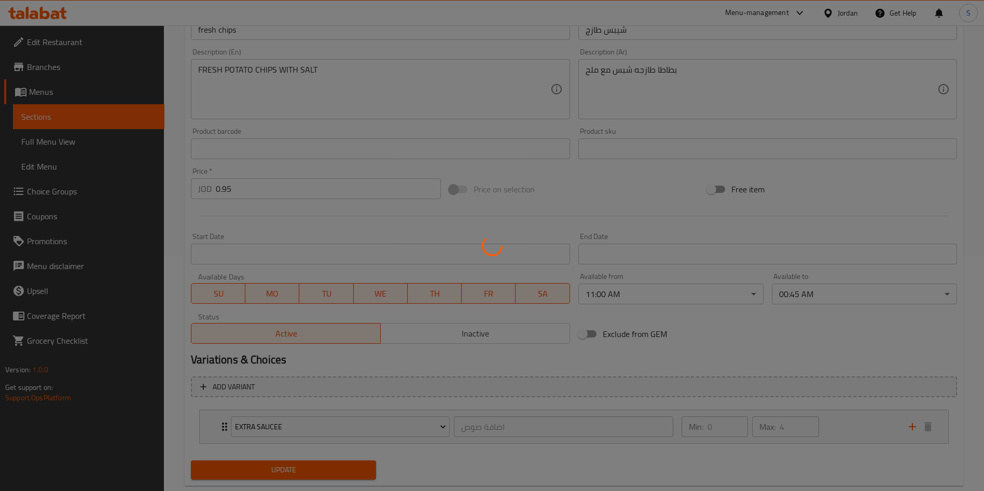
scroll to position [0, 0]
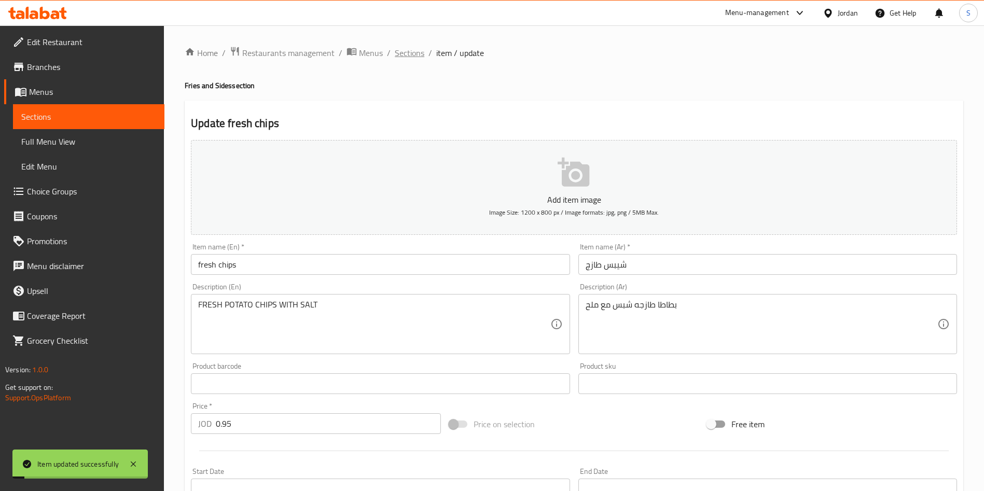
click at [405, 53] on span "Sections" at bounding box center [410, 53] width 30 height 12
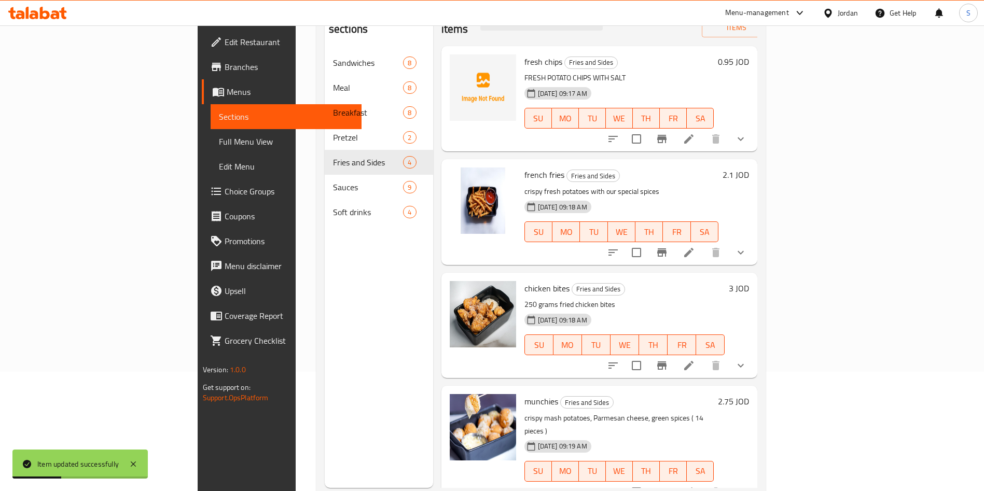
scroll to position [123, 0]
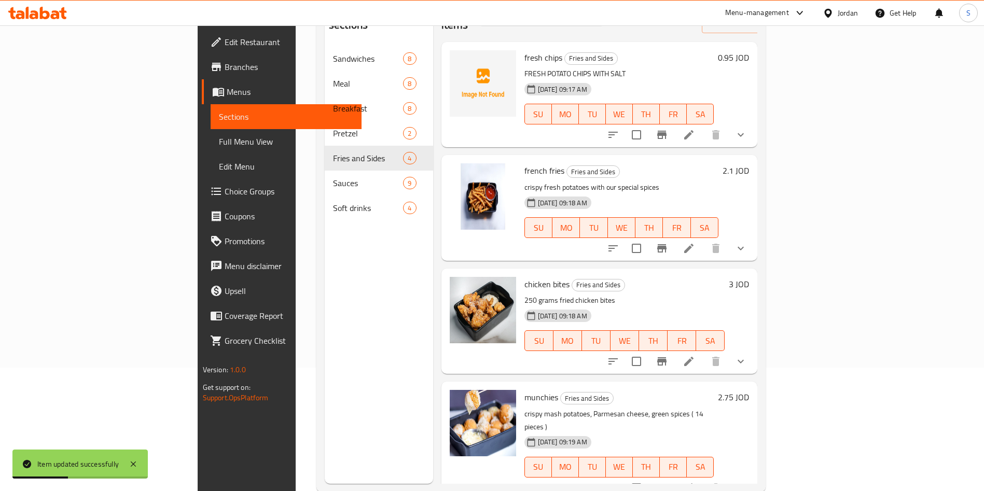
click at [703, 239] on li at bounding box center [688, 248] width 29 height 19
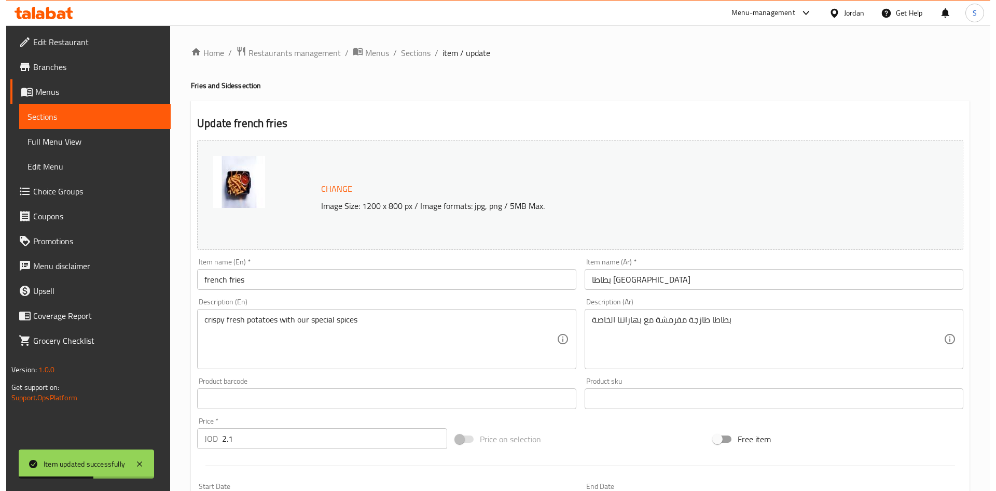
scroll to position [265, 0]
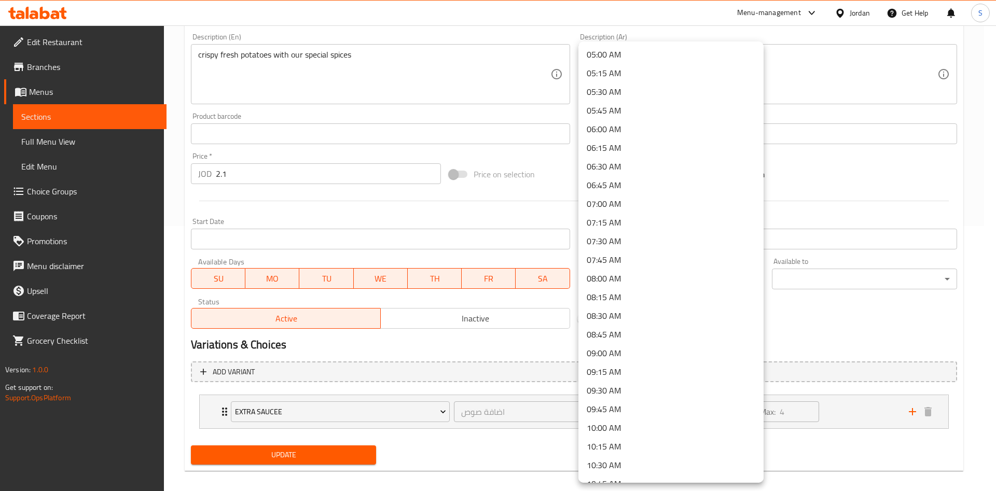
scroll to position [405, 0]
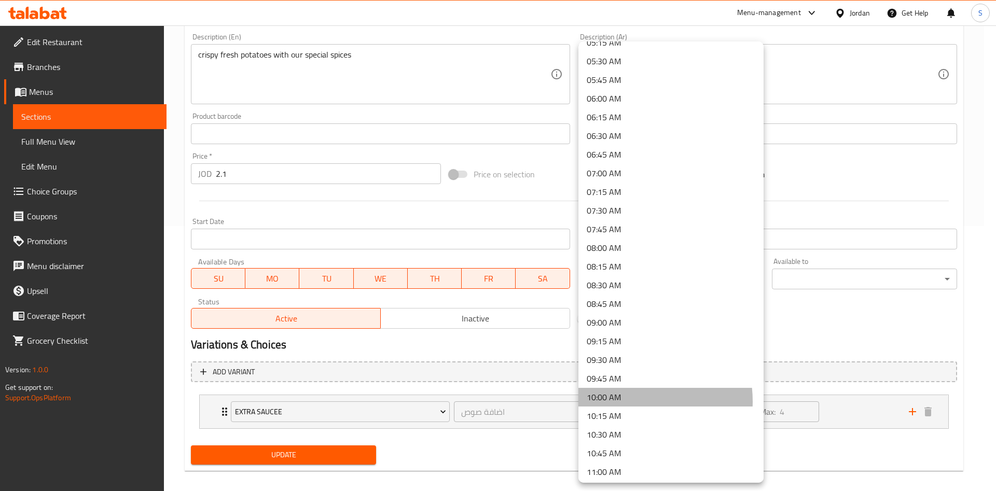
click at [624, 402] on li "10:00 AM" at bounding box center [670, 397] width 185 height 19
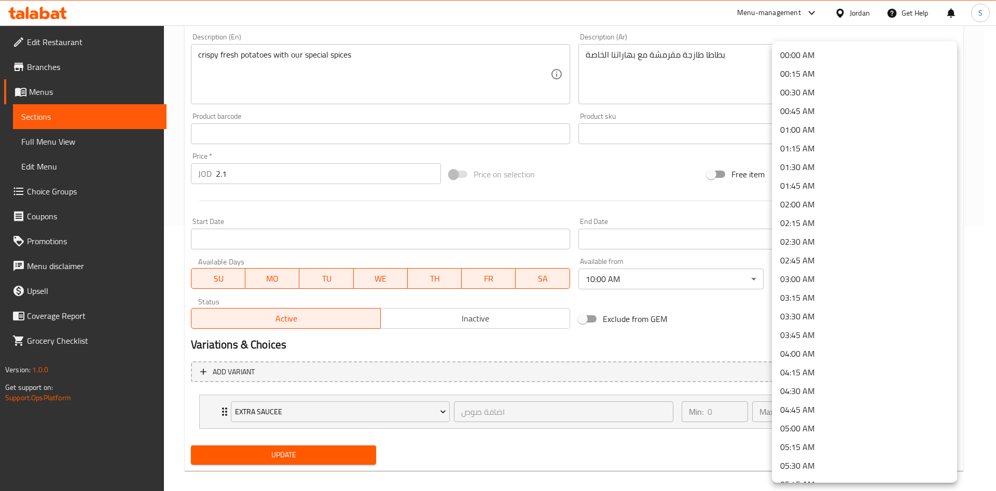
click at [735, 284] on div at bounding box center [498, 245] width 996 height 491
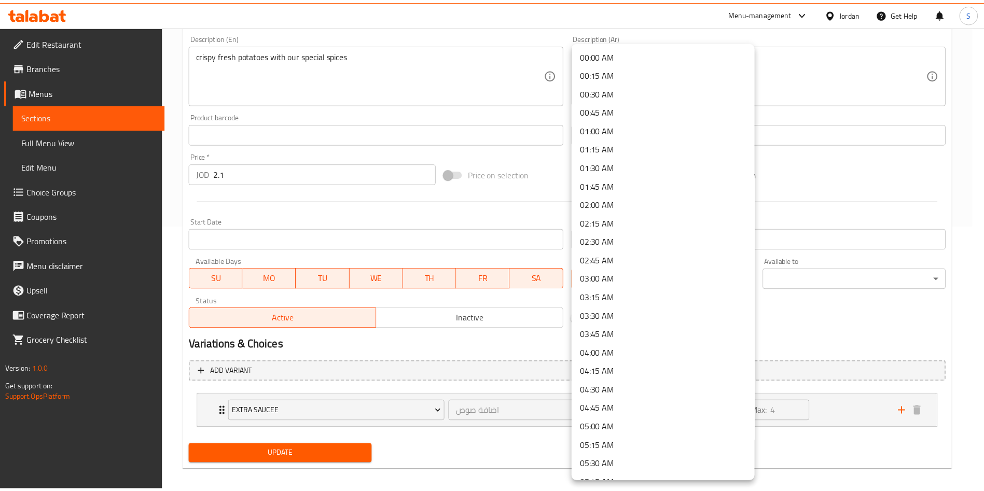
scroll to position [540, 0]
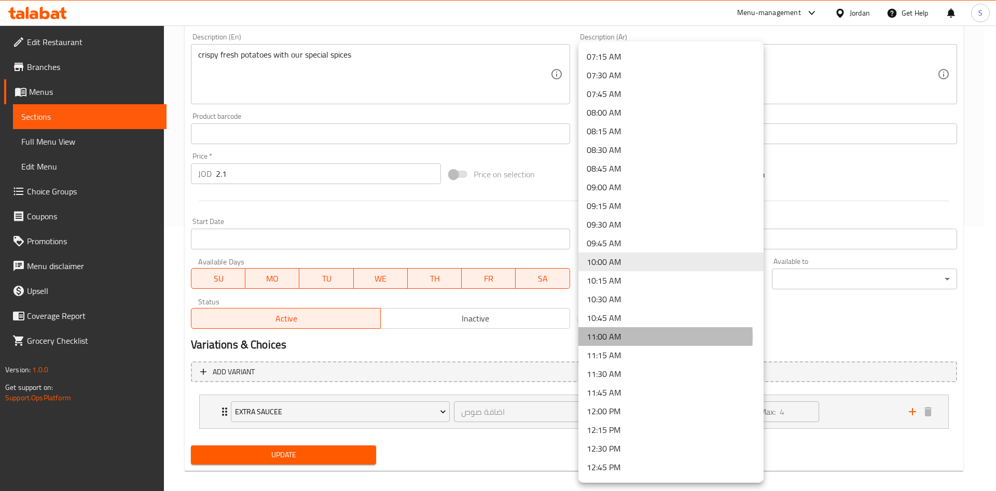
click at [616, 337] on li "11:00 AM" at bounding box center [670, 336] width 185 height 19
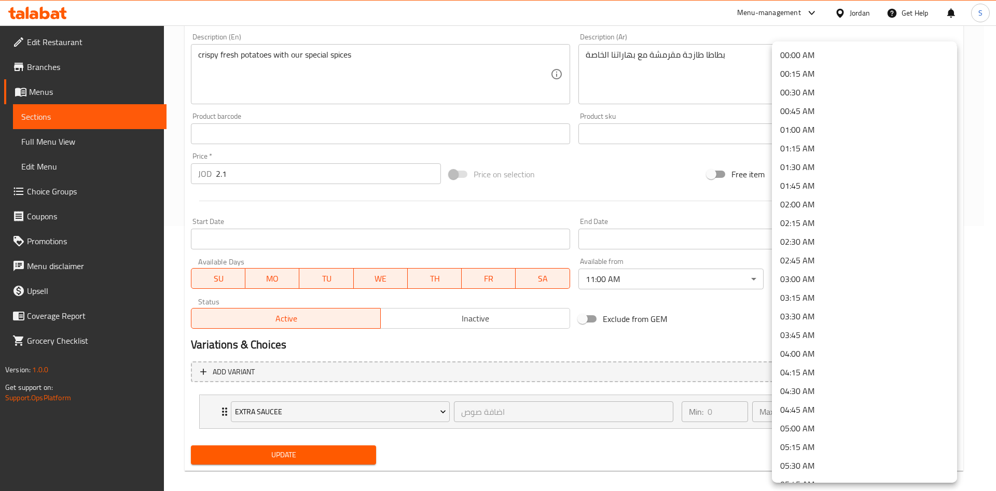
click at [869, 119] on li "00:45 AM" at bounding box center [864, 111] width 185 height 19
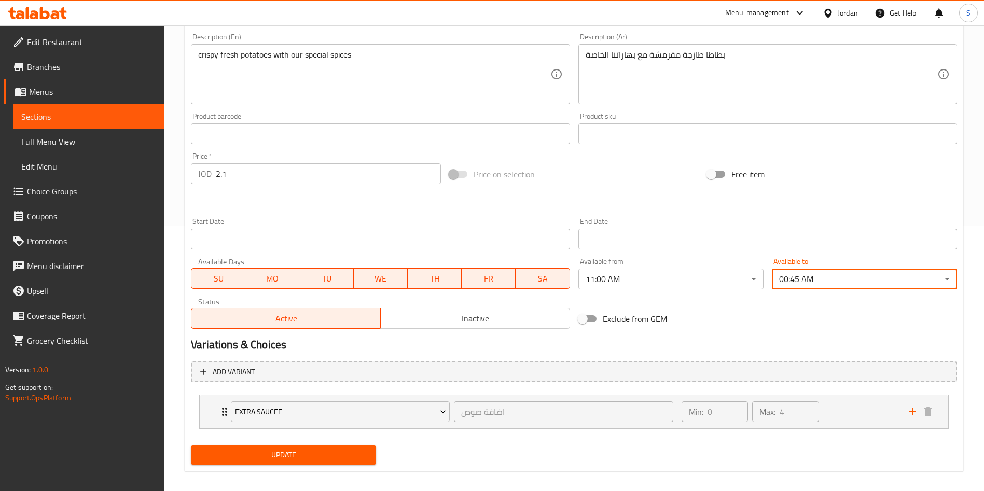
click at [360, 450] on span "Update" at bounding box center [283, 455] width 169 height 13
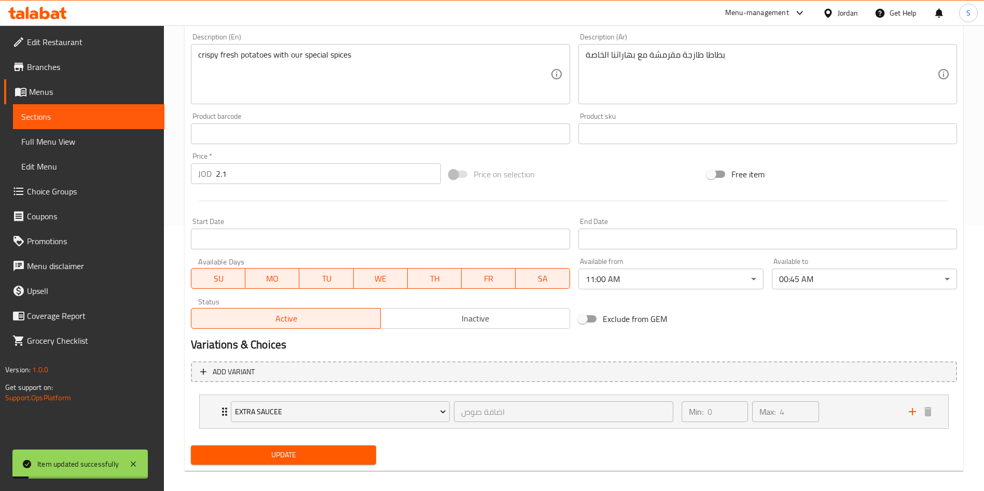
scroll to position [0, 0]
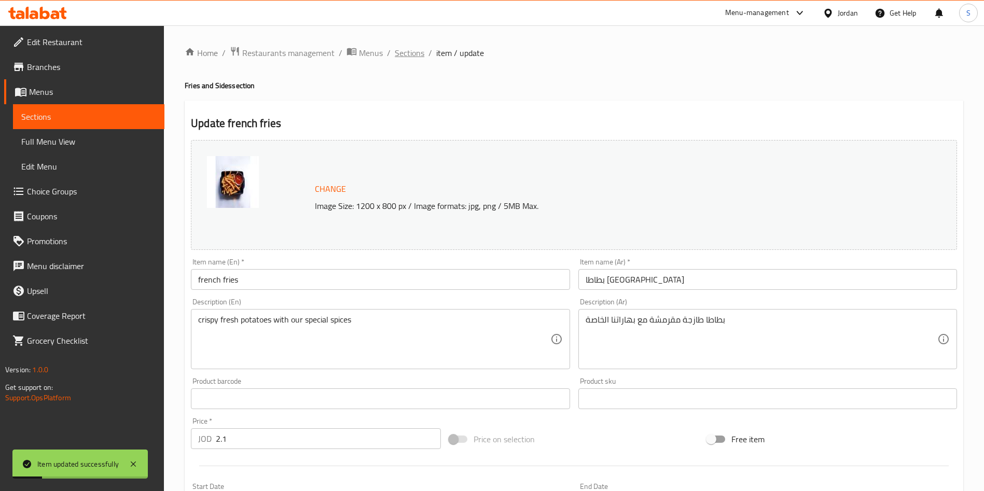
click at [407, 49] on span "Sections" at bounding box center [410, 53] width 30 height 12
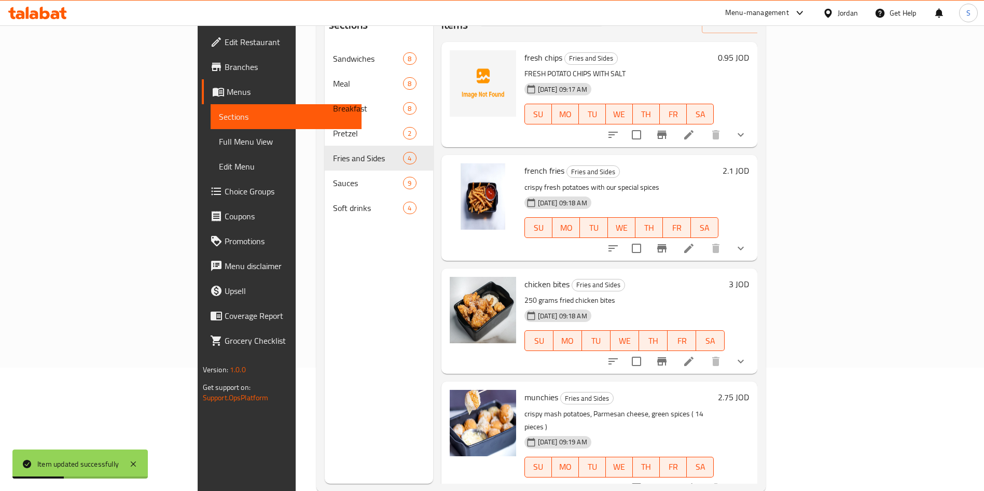
scroll to position [145, 0]
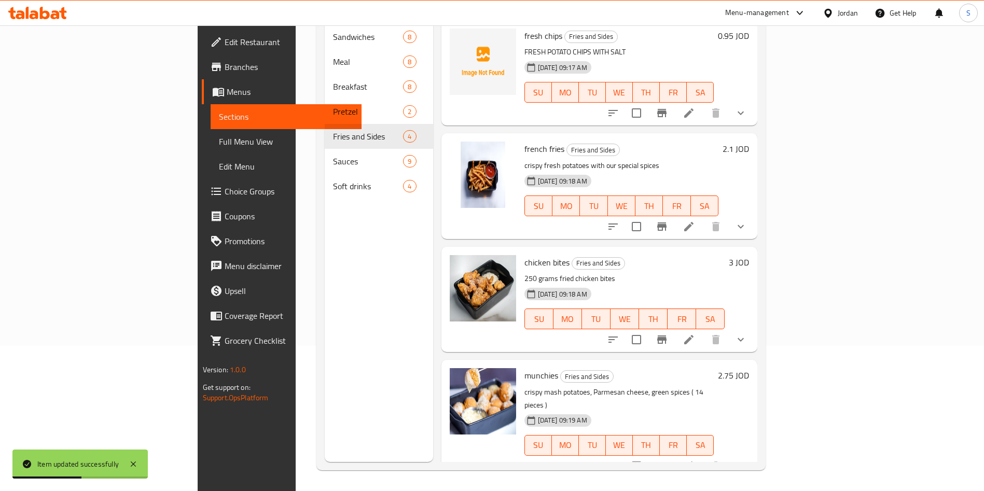
click at [695, 334] on icon at bounding box center [689, 340] width 12 height 12
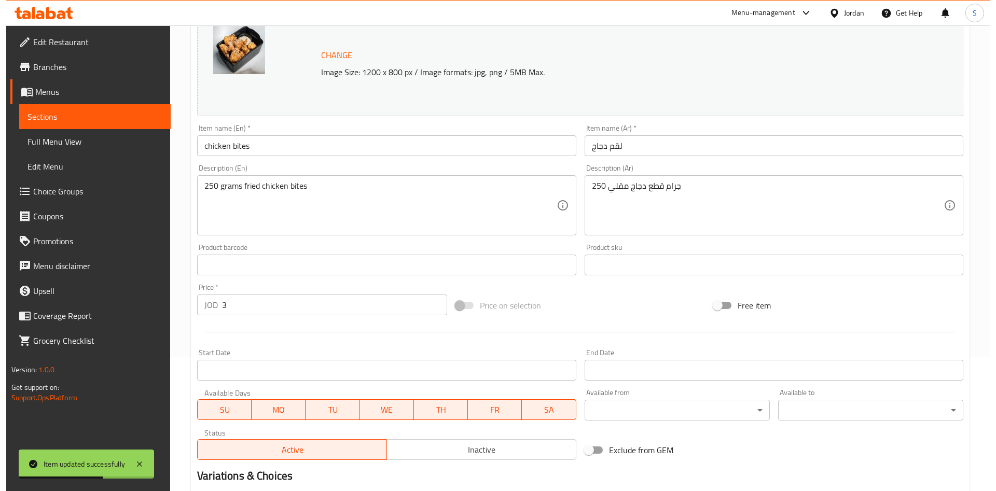
scroll to position [155, 0]
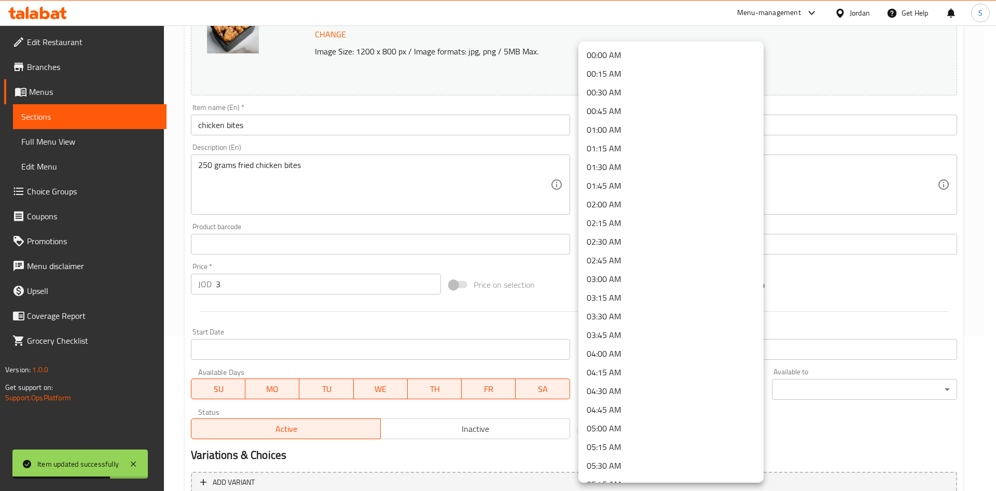
click at [655, 337] on body "Item updated successfully ​ Menu-management Jordan Get Help S Edit Restaurant B…" at bounding box center [498, 104] width 996 height 466
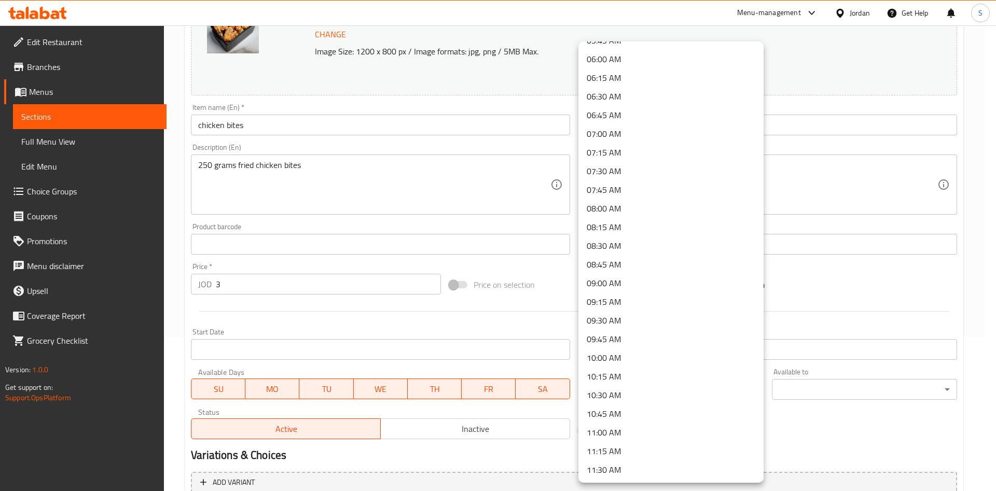
scroll to position [455, 0]
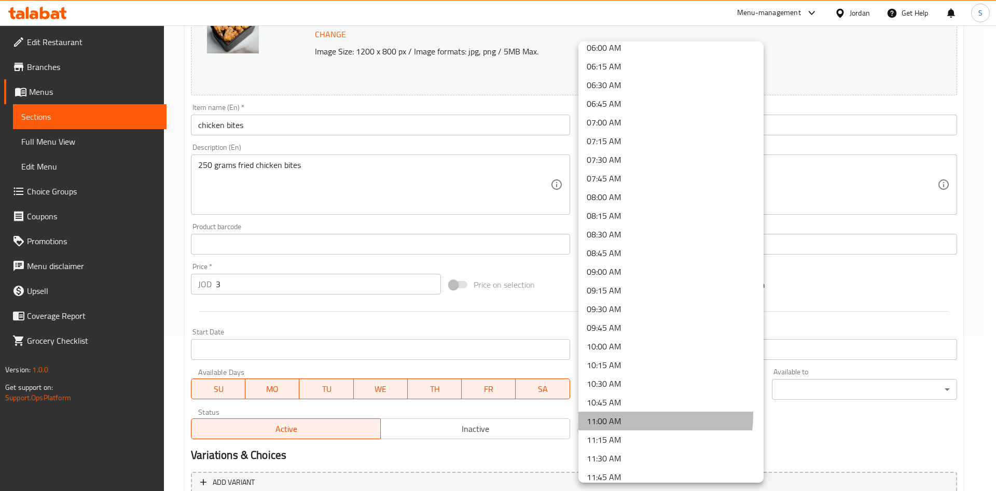
click at [620, 414] on li "11:00 AM" at bounding box center [670, 421] width 185 height 19
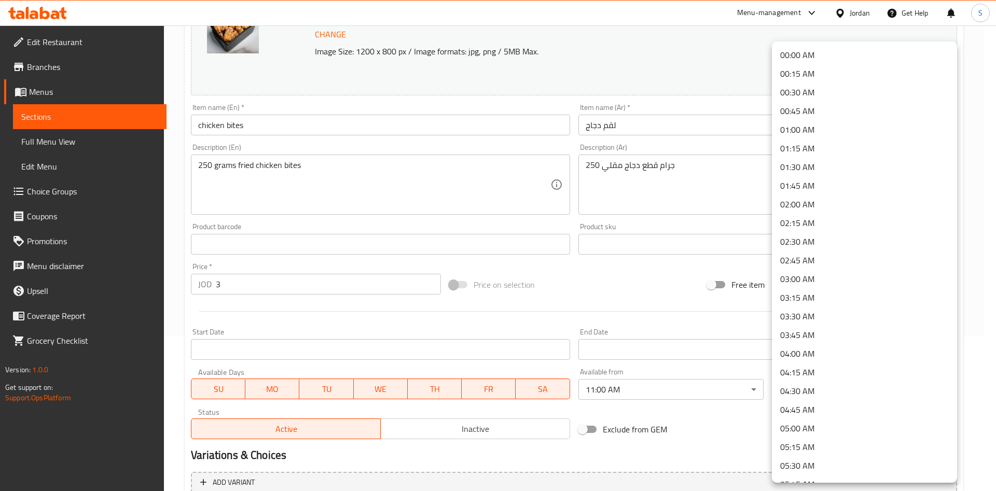
click at [803, 337] on body "​ Menu-management Jordan Get Help S Edit Restaurant Branches Menus Sections Ful…" at bounding box center [498, 104] width 996 height 466
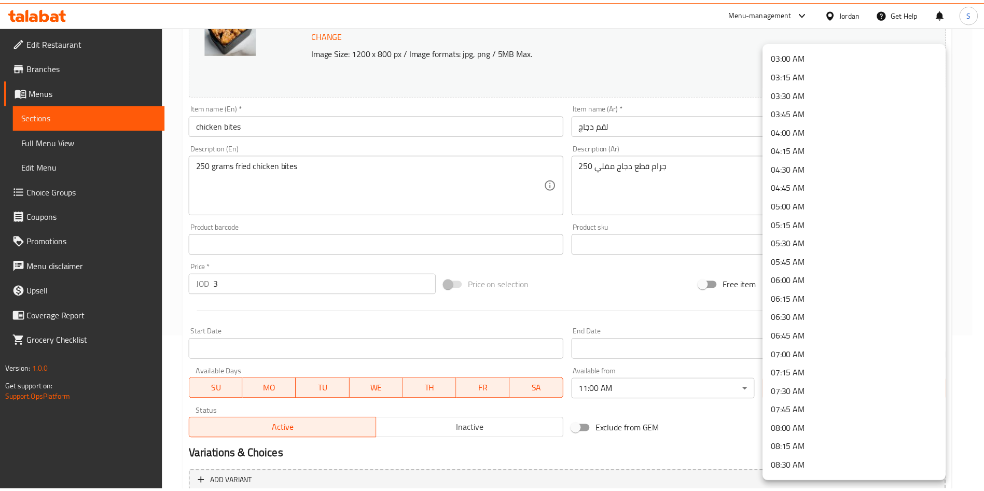
scroll to position [0, 0]
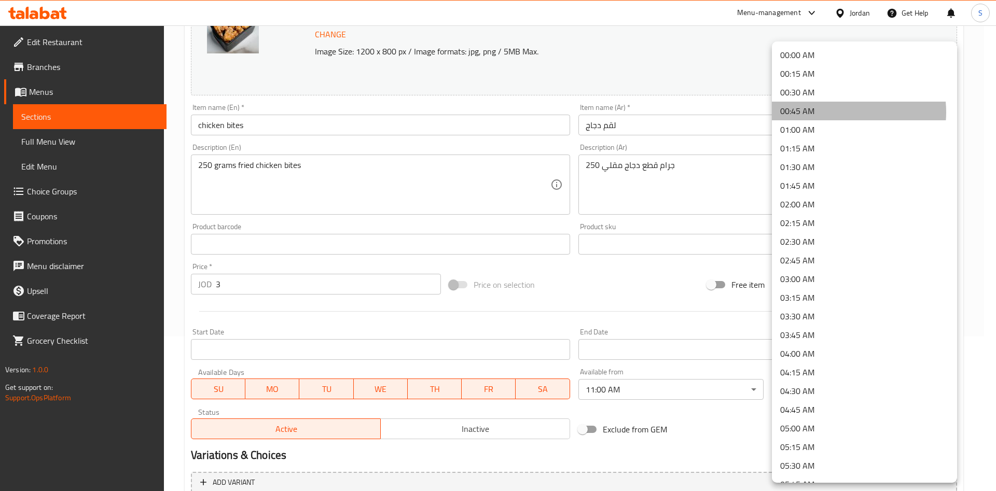
click at [841, 112] on li "00:45 AM" at bounding box center [864, 111] width 185 height 19
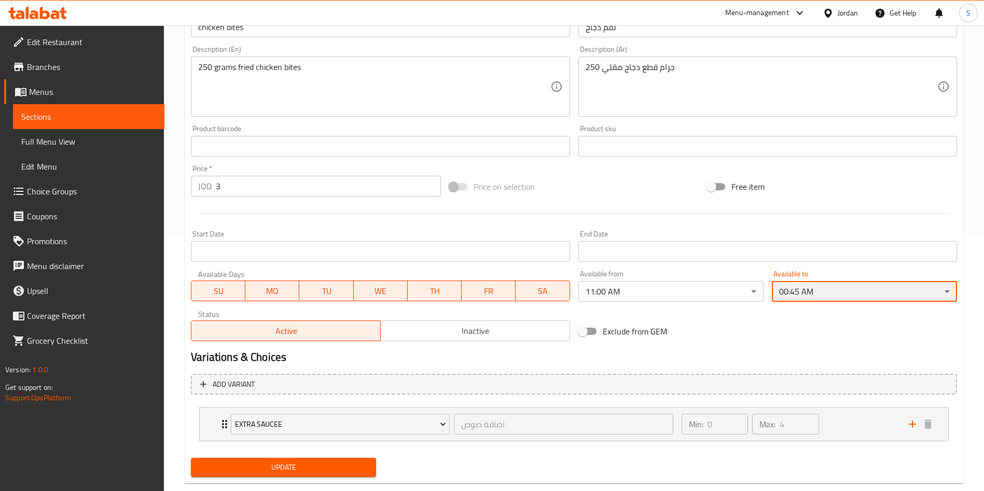
scroll to position [255, 0]
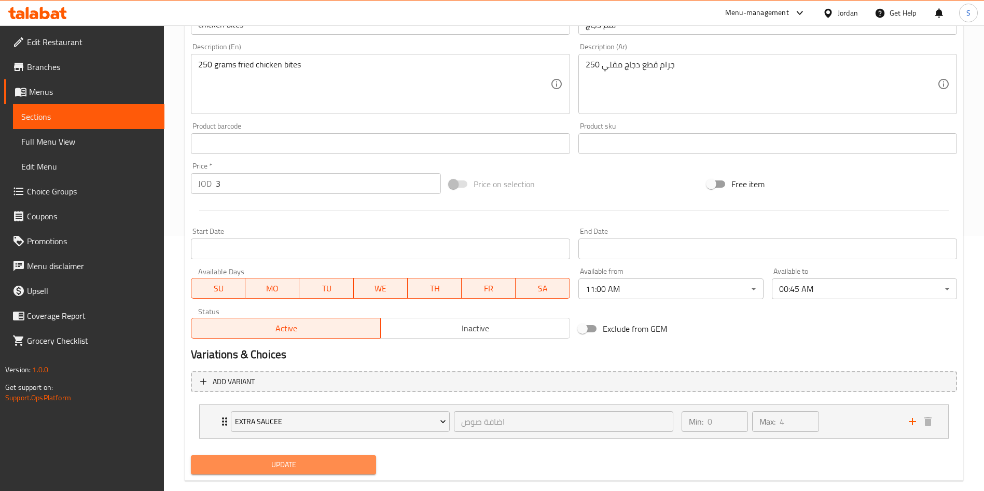
click at [362, 455] on button "Update" at bounding box center [283, 464] width 185 height 19
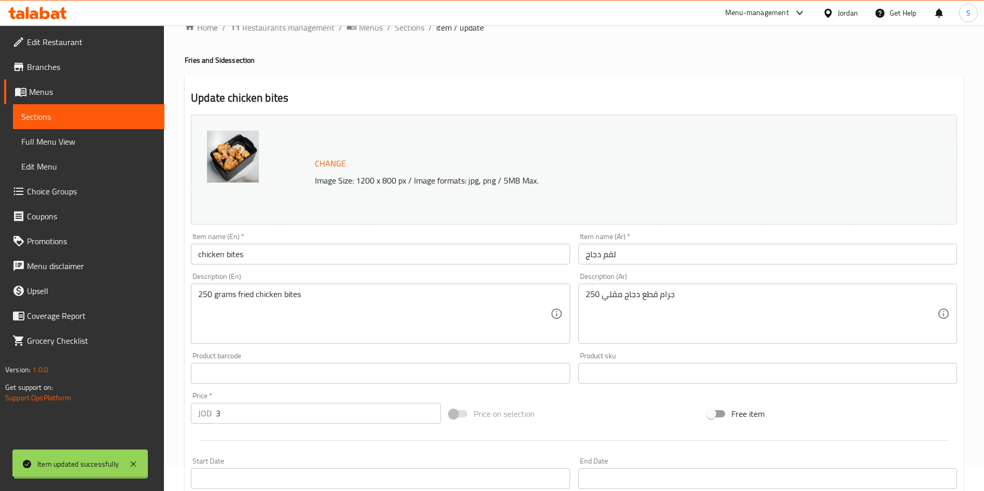
scroll to position [0, 0]
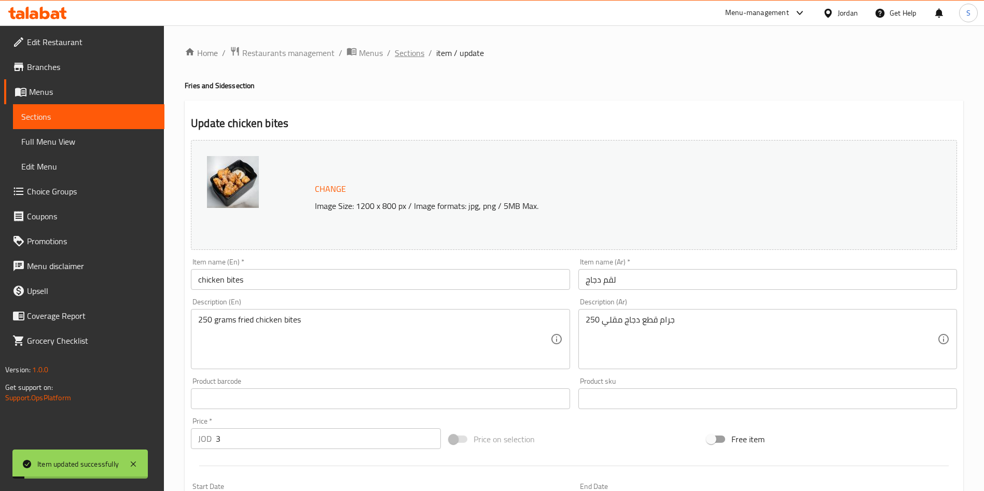
click at [404, 52] on span "Sections" at bounding box center [410, 53] width 30 height 12
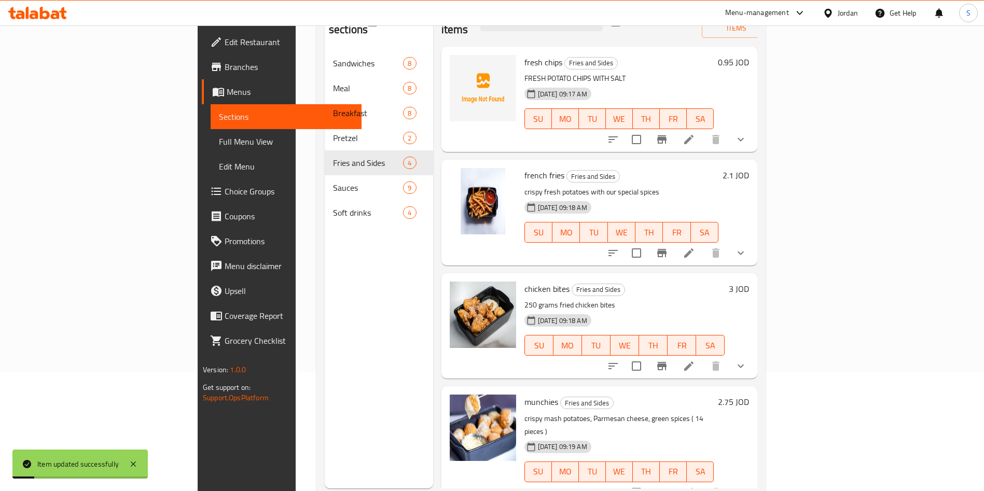
scroll to position [145, 0]
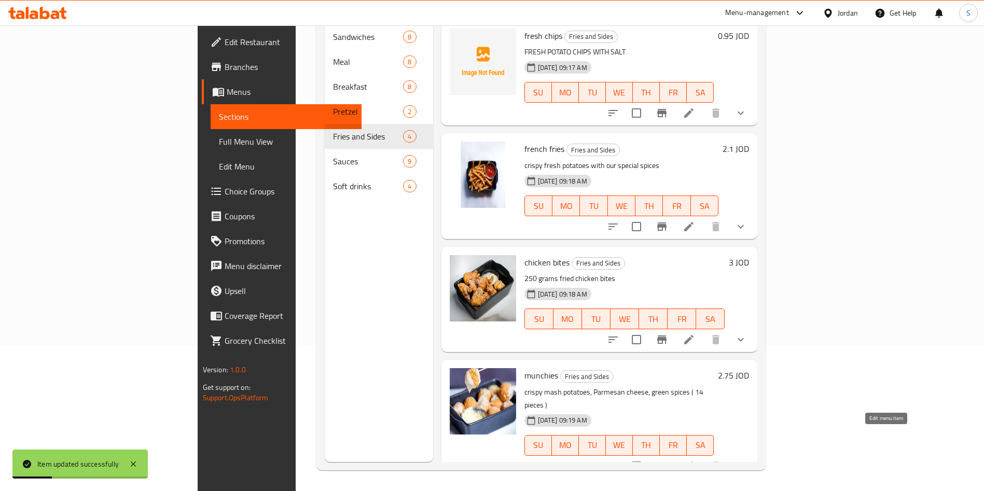
click at [695, 460] on icon at bounding box center [689, 466] width 12 height 12
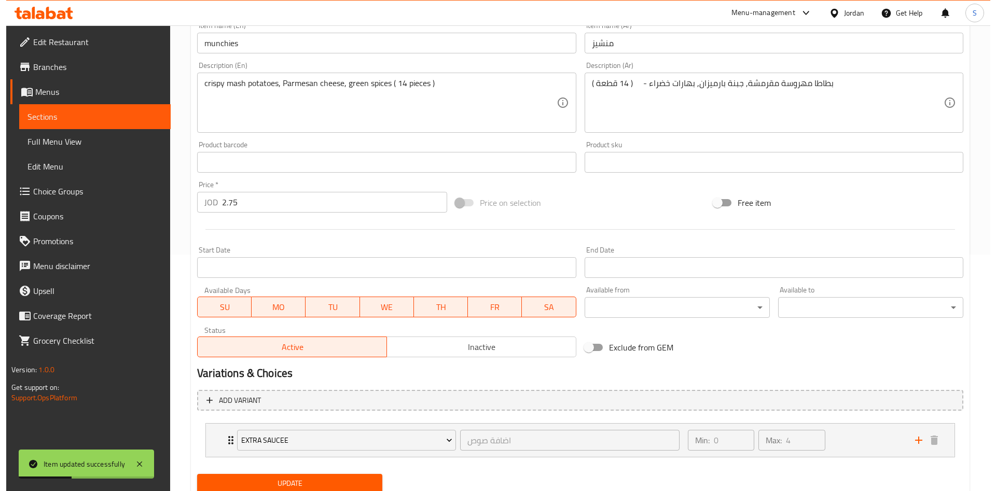
scroll to position [242, 0]
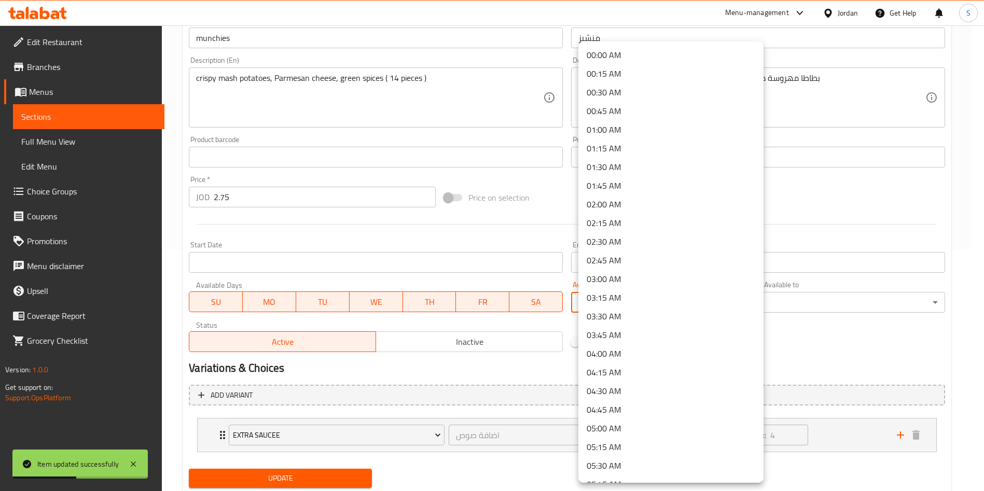
click at [625, 250] on body "Item updated successfully ​ Menu-management Jordan Get Help S Edit Restaurant B…" at bounding box center [492, 17] width 984 height 466
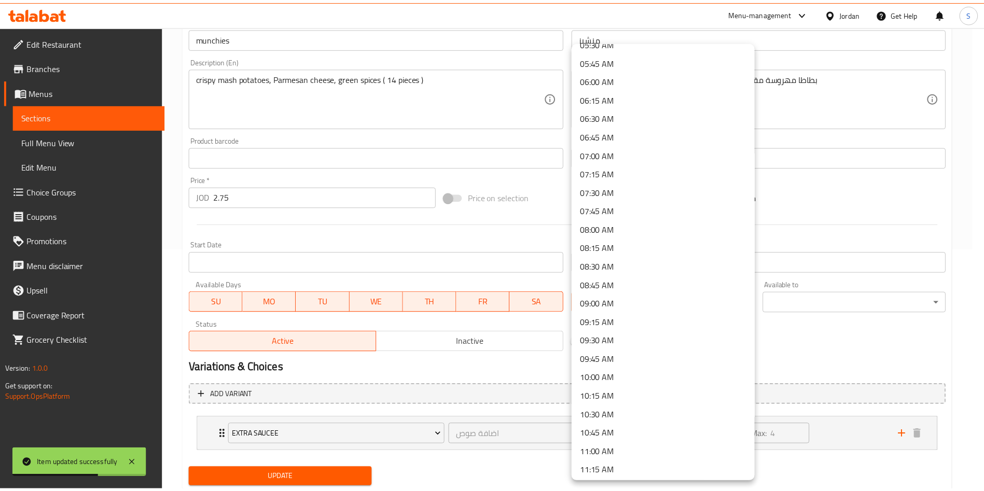
scroll to position [460, 0]
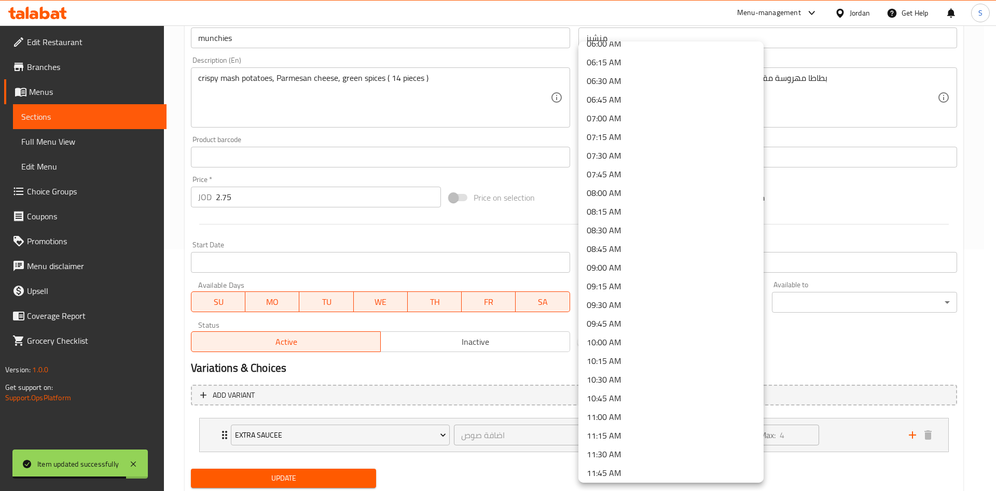
click at [629, 416] on li "11:00 AM" at bounding box center [670, 417] width 185 height 19
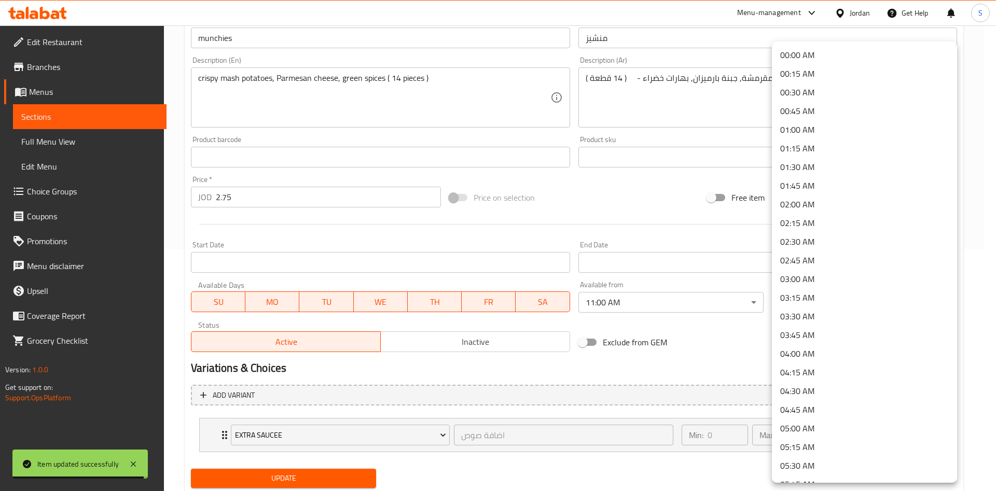
click at [845, 250] on body "Item updated successfully ​ Menu-management Jordan Get Help S Edit Restaurant B…" at bounding box center [498, 17] width 996 height 466
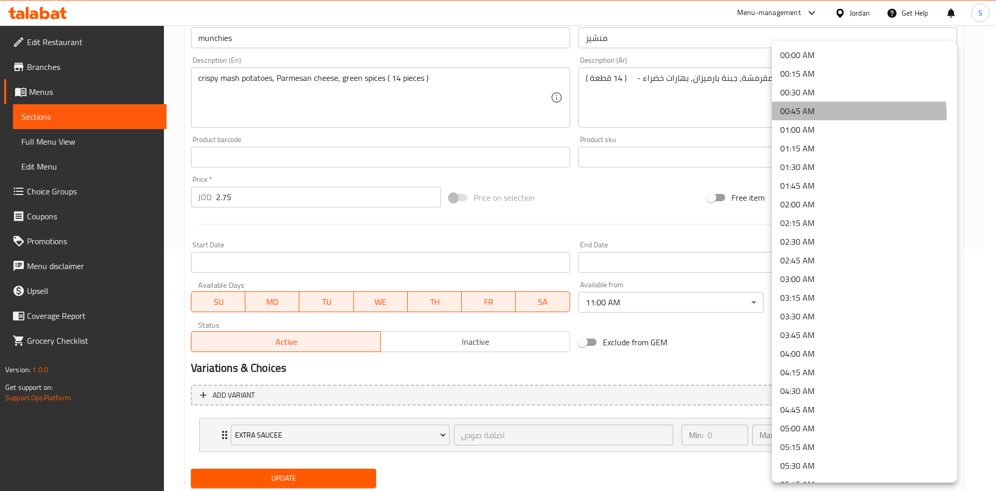
click at [806, 117] on li "00:45 AM" at bounding box center [864, 111] width 185 height 19
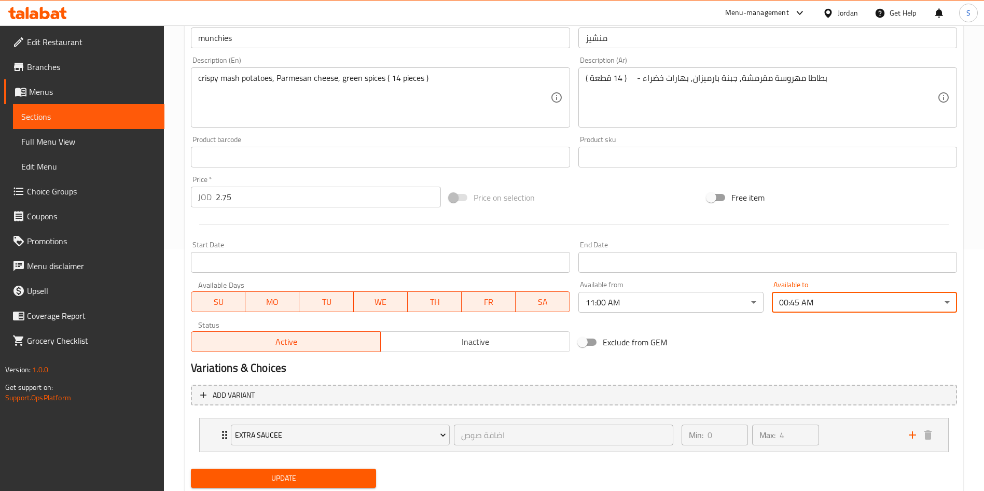
click at [347, 466] on div "Update" at bounding box center [283, 478] width 193 height 27
click at [340, 480] on span "Update" at bounding box center [283, 478] width 169 height 13
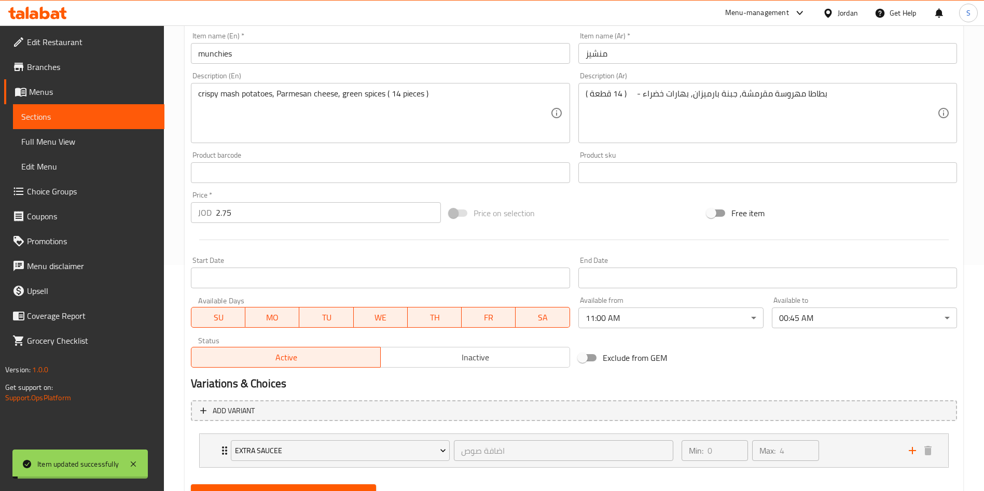
scroll to position [0, 0]
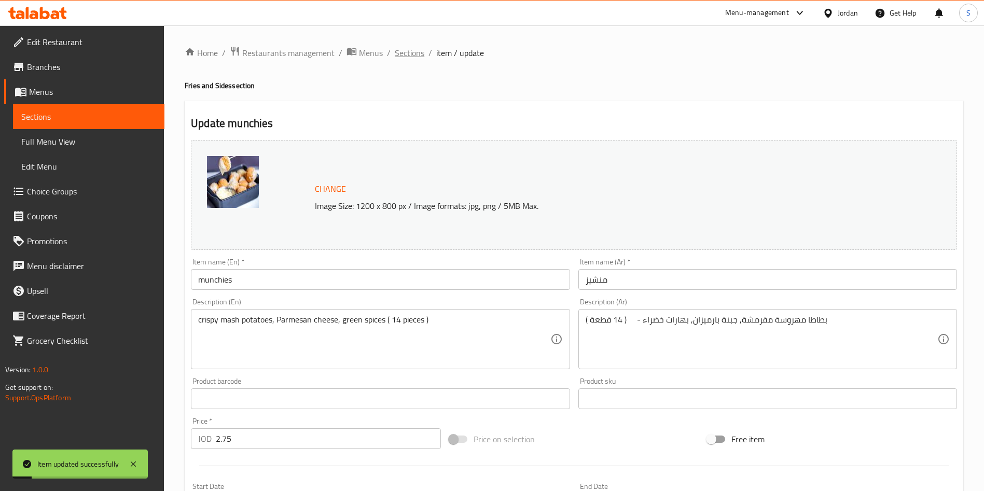
click at [402, 53] on span "Sections" at bounding box center [410, 53] width 30 height 12
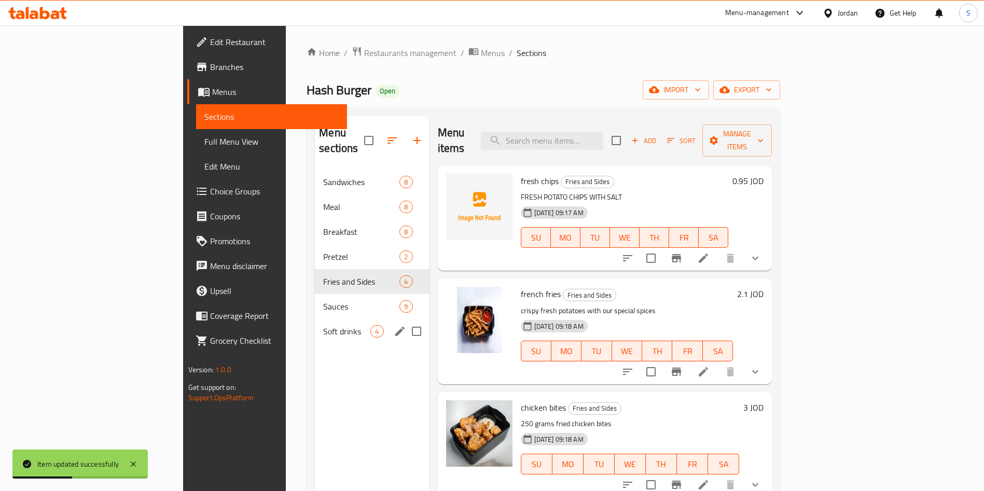
click at [315, 319] on div "Soft drinks 4" at bounding box center [372, 331] width 114 height 25
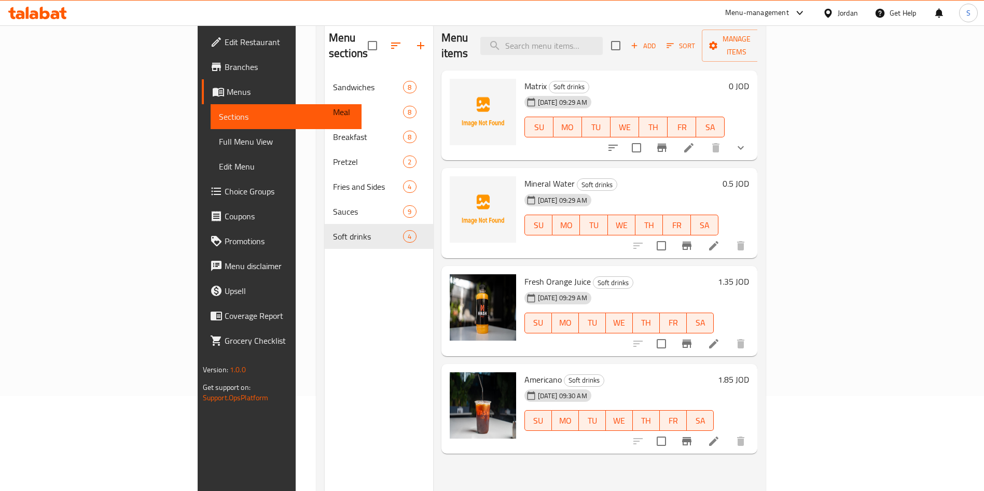
scroll to position [27, 0]
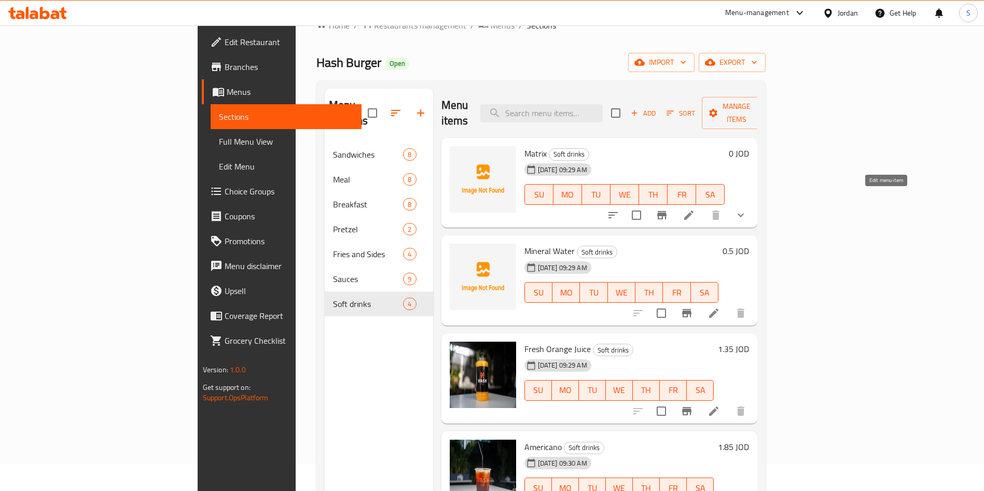
click at [695, 209] on icon at bounding box center [689, 215] width 12 height 12
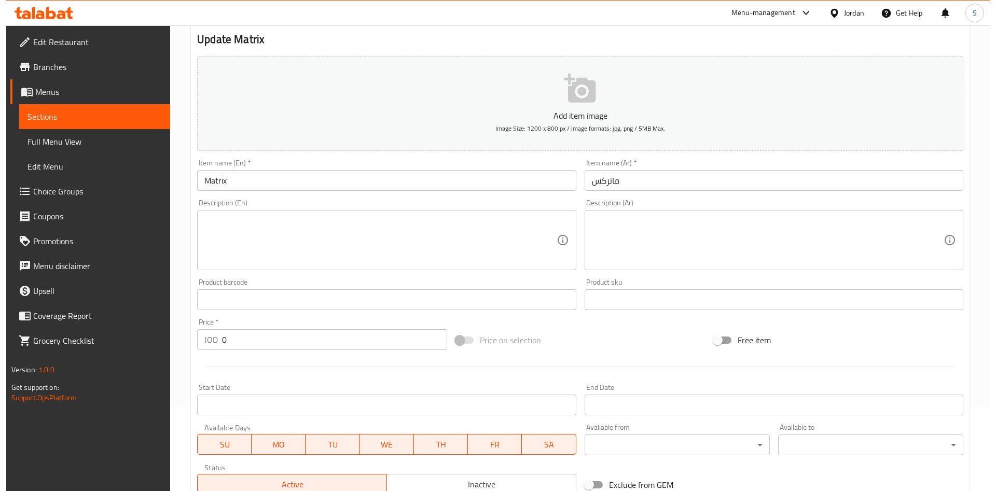
scroll to position [125, 0]
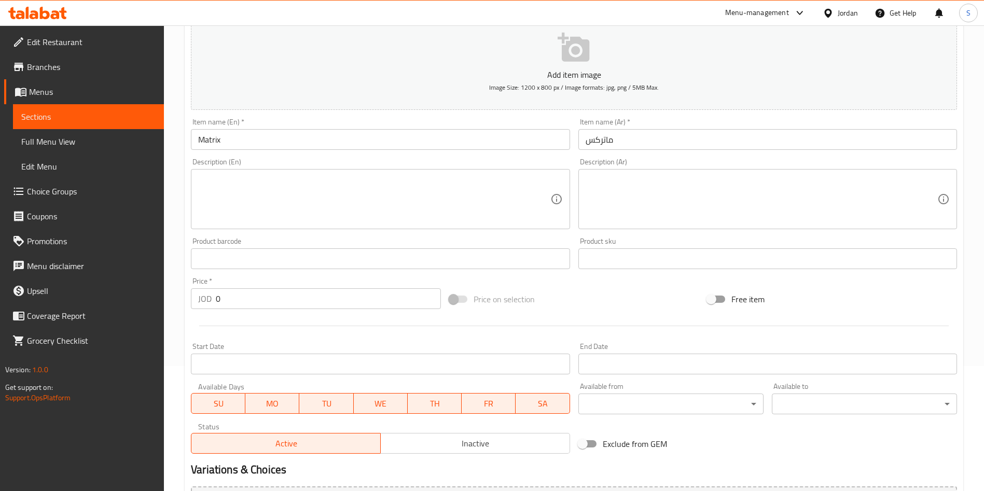
click at [616, 366] on body "​ Menu-management Jordan Get Help S Edit Restaurant Branches Menus Sections Ful…" at bounding box center [492, 133] width 984 height 466
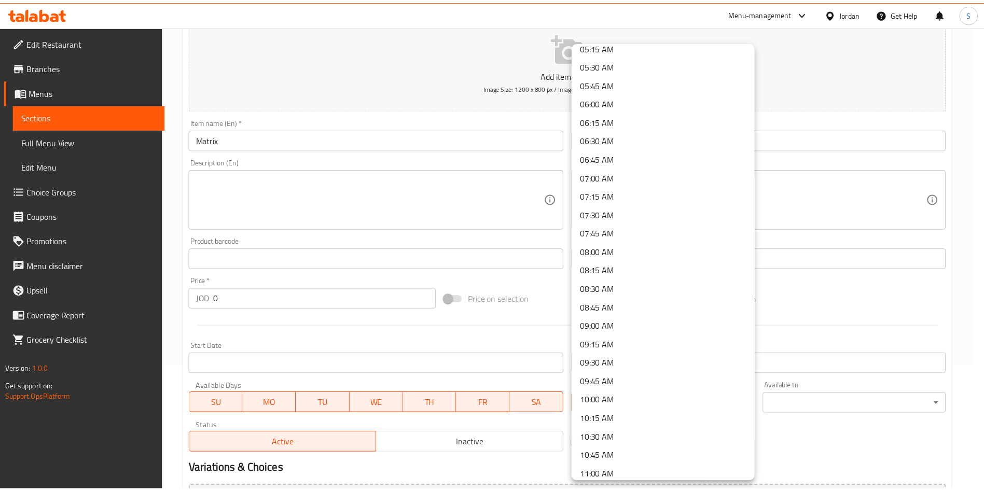
scroll to position [403, 0]
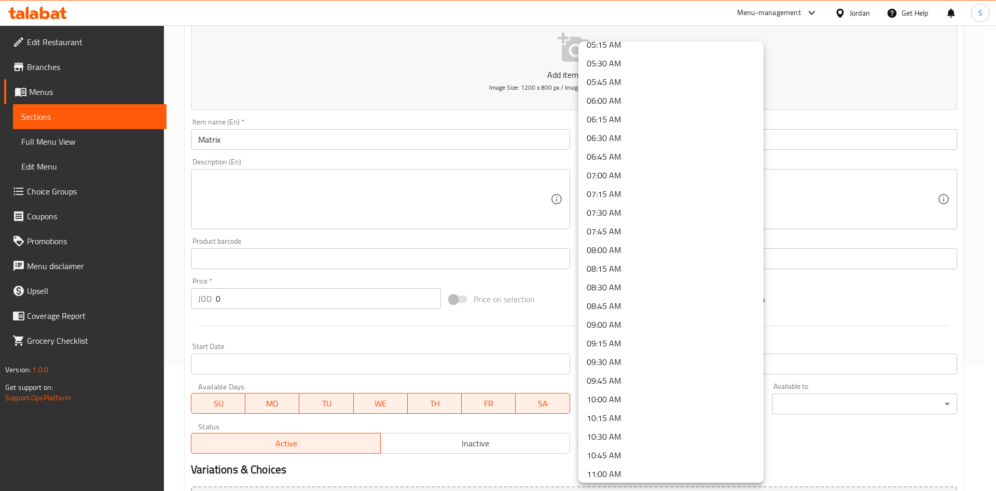
click at [630, 468] on li "11:00 AM" at bounding box center [670, 474] width 185 height 19
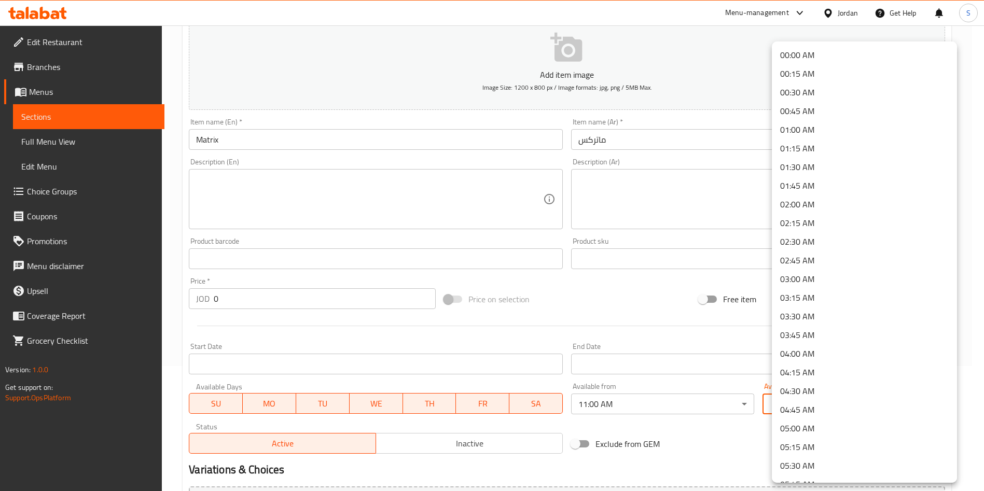
click at [812, 366] on body "​ Menu-management Jordan Get Help S Edit Restaurant Branches Menus Sections Ful…" at bounding box center [492, 133] width 984 height 466
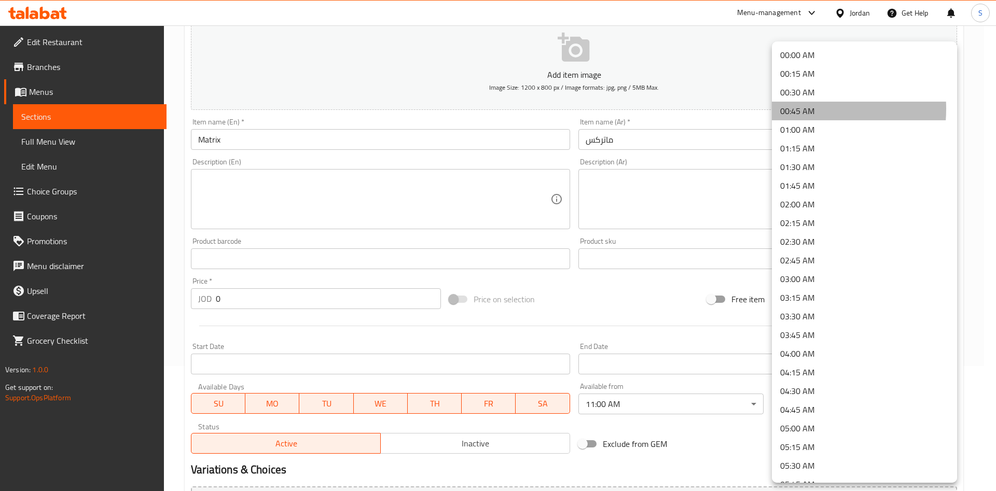
click at [796, 109] on li "00:45 AM" at bounding box center [864, 111] width 185 height 19
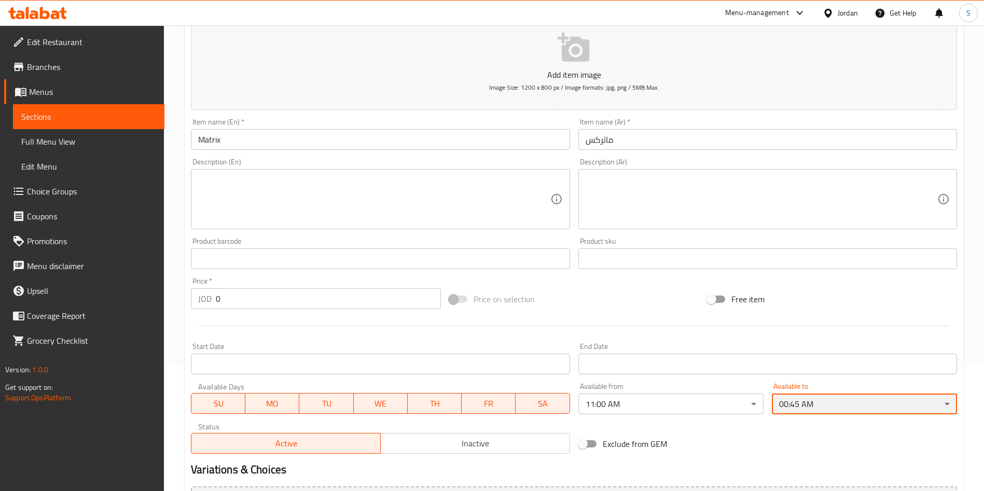
scroll to position [259, 0]
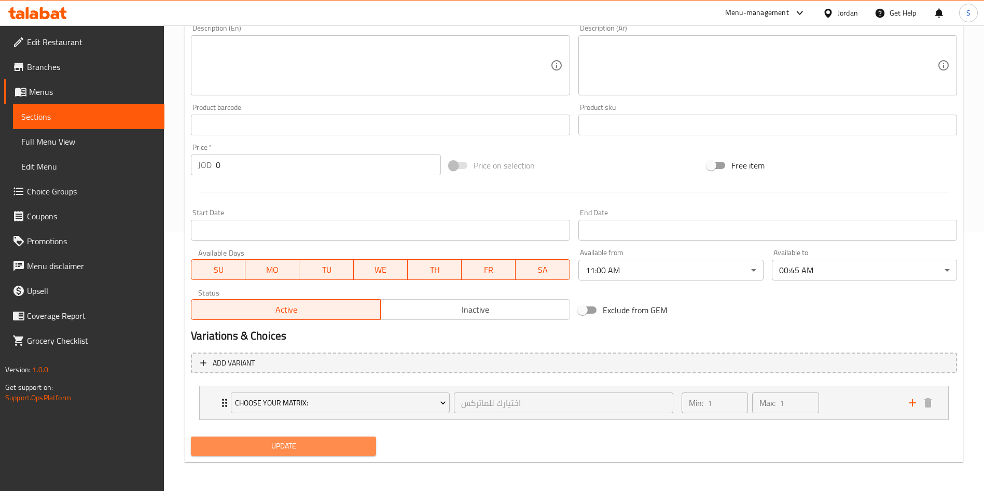
click at [348, 440] on span "Update" at bounding box center [283, 446] width 169 height 13
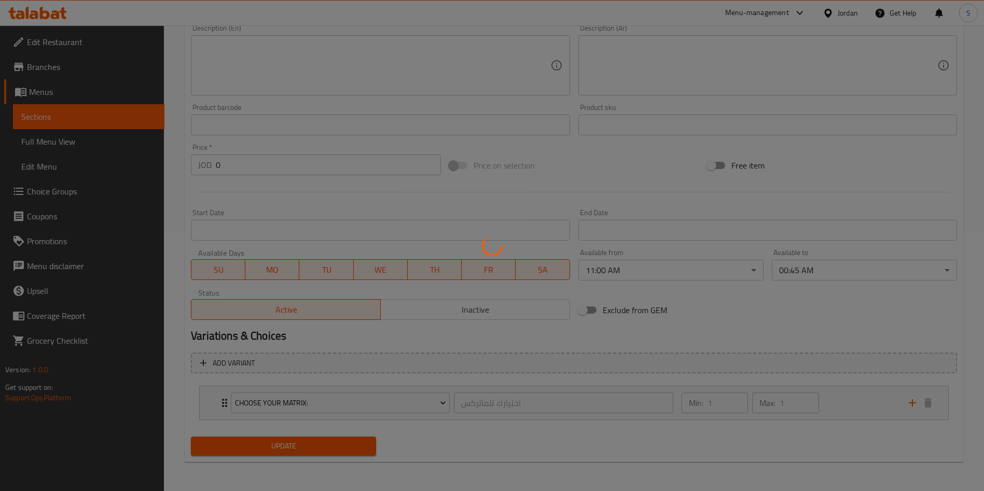
scroll to position [0, 0]
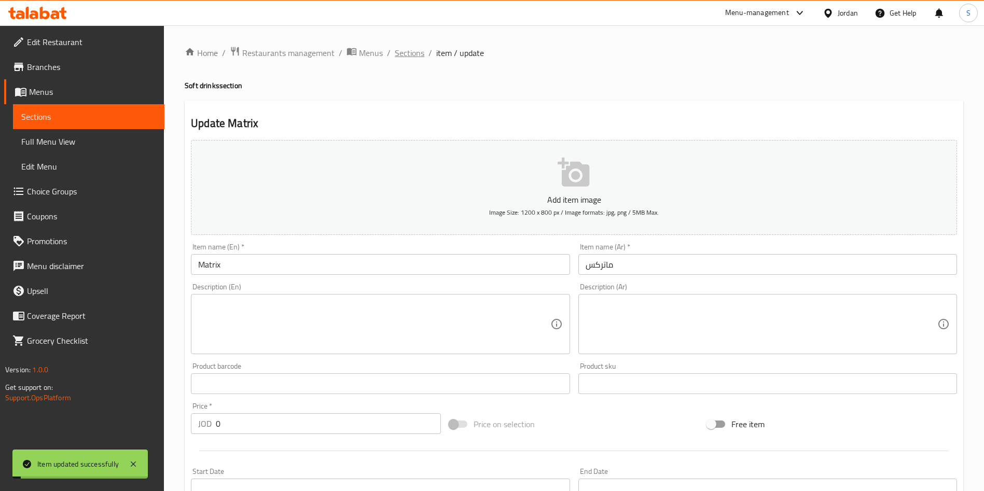
click at [414, 59] on span "Sections" at bounding box center [410, 53] width 30 height 12
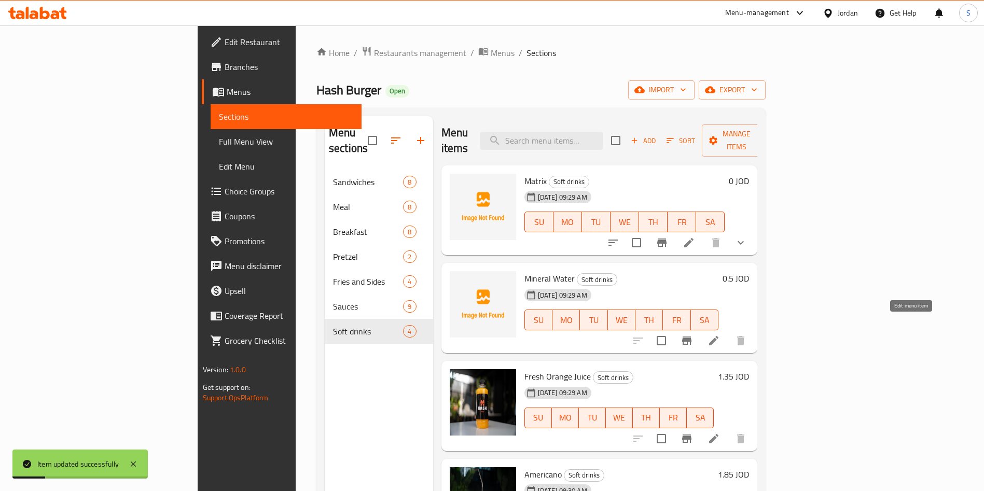
drag, startPoint x: 894, startPoint y: 327, endPoint x: 920, endPoint y: 328, distance: 26.0
click at [753, 328] on div at bounding box center [690, 340] width 128 height 25
click at [728, 331] on li at bounding box center [713, 340] width 29 height 19
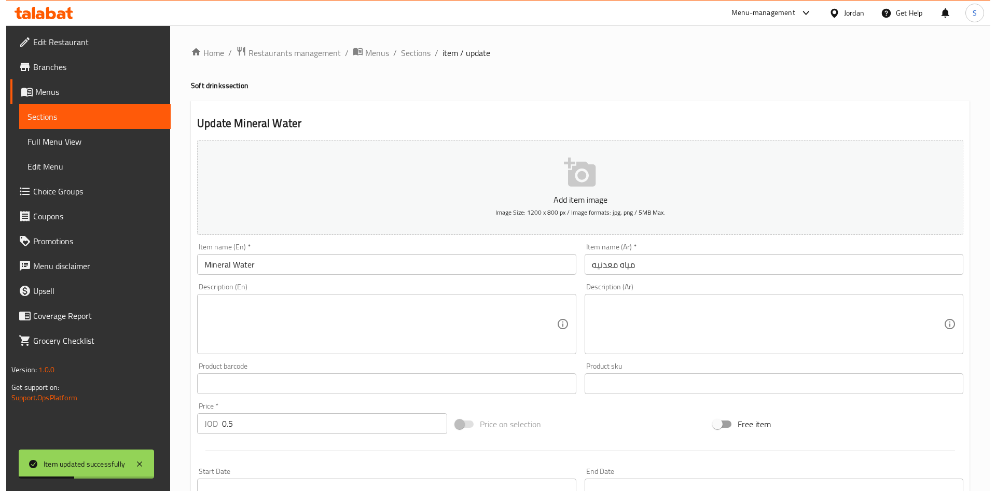
scroll to position [231, 0]
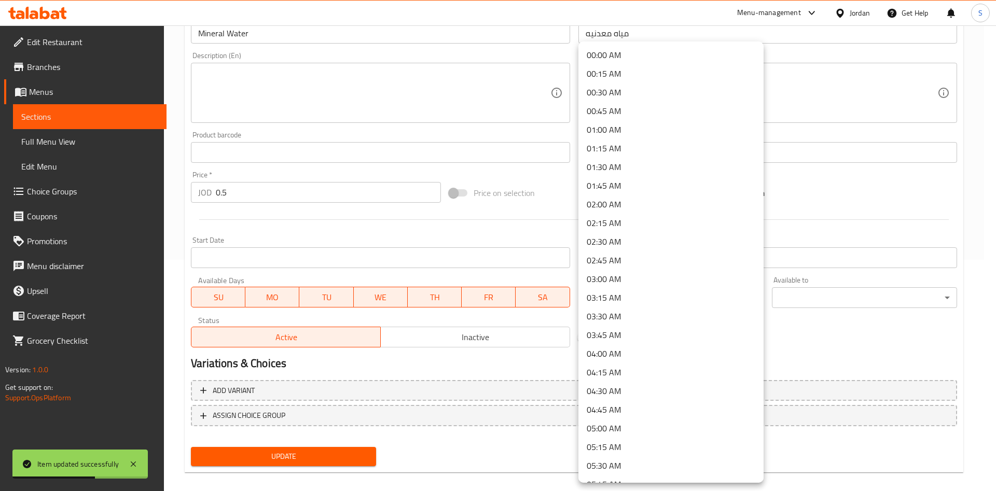
click at [670, 260] on body "Item updated successfully ​ Menu-management Jordan Get Help S Edit Restaurant B…" at bounding box center [498, 27] width 996 height 466
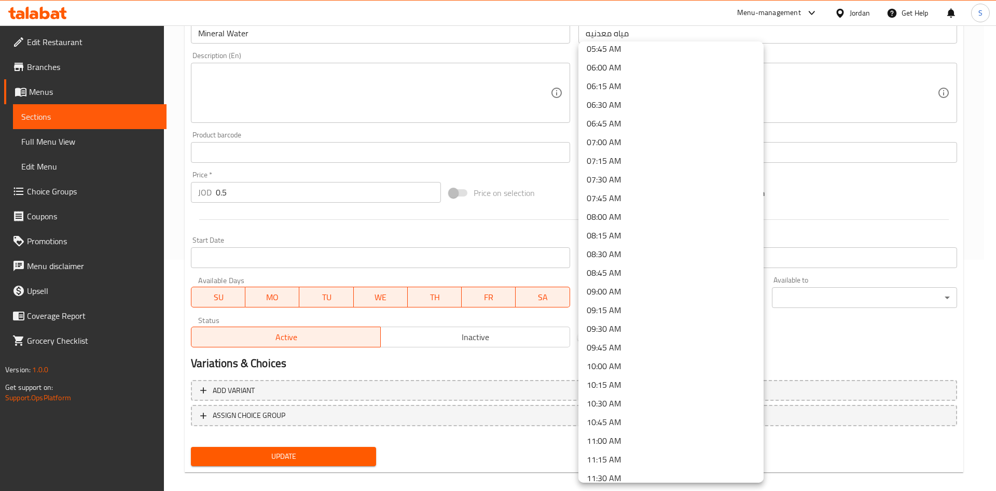
click at [629, 446] on li "11:00 AM" at bounding box center [670, 441] width 185 height 19
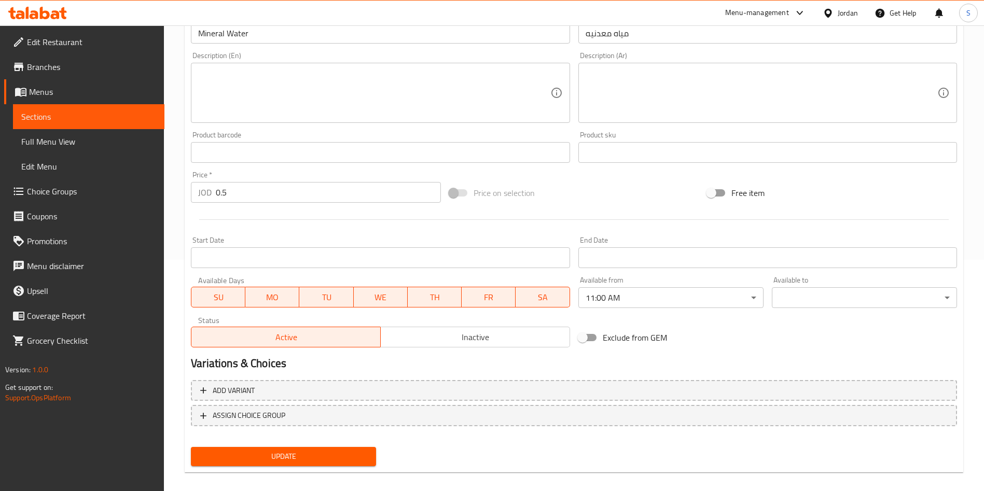
click at [831, 309] on div "Available to ​ ​" at bounding box center [864, 292] width 193 height 40
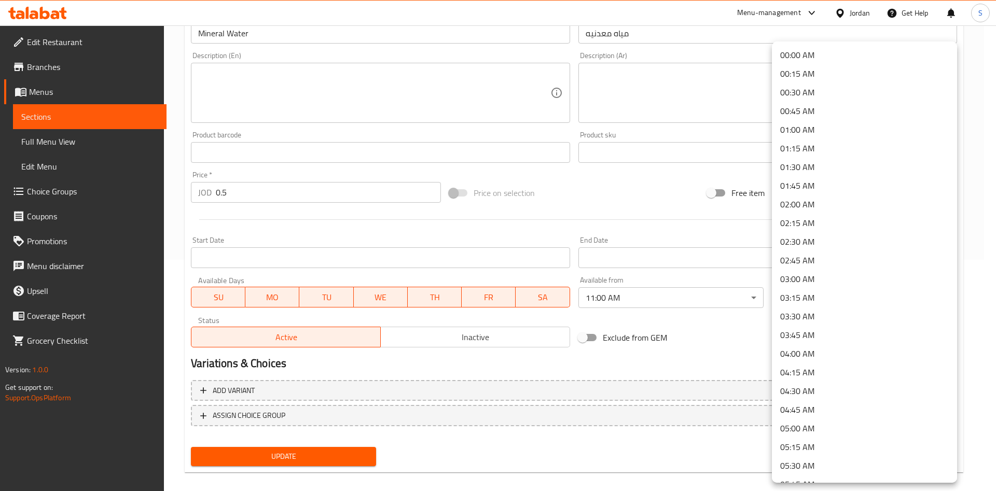
click at [831, 260] on body "​ Menu-management Jordan Get Help S Edit Restaurant Branches Menus Sections Ful…" at bounding box center [498, 27] width 996 height 466
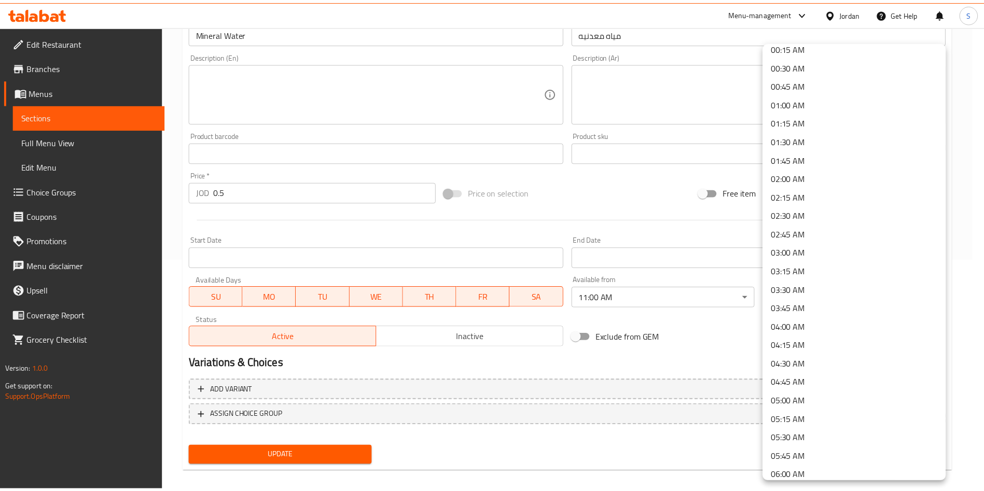
scroll to position [0, 0]
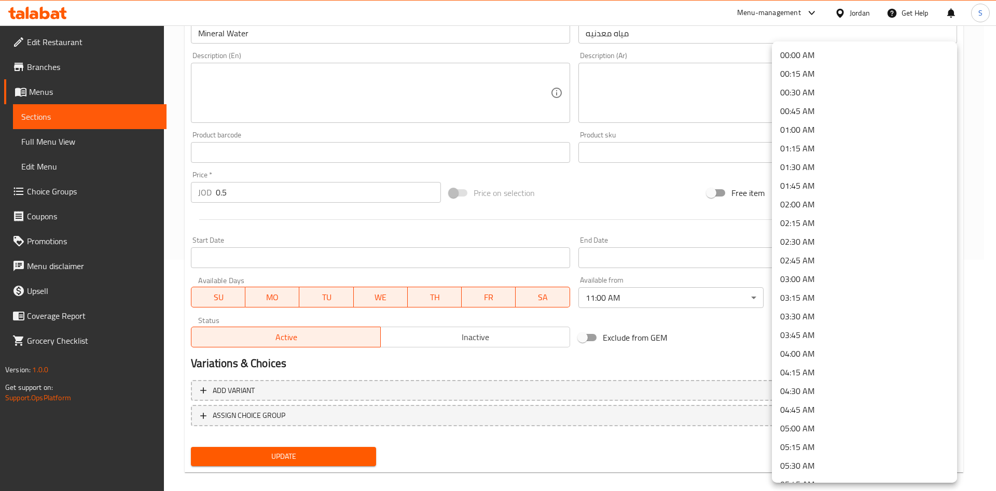
click at [915, 106] on li "00:45 AM" at bounding box center [864, 111] width 185 height 19
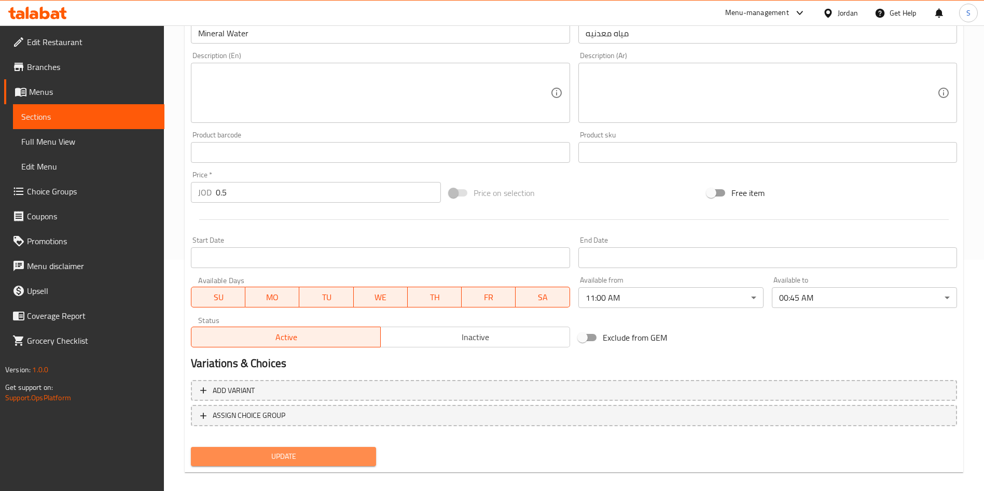
click at [351, 456] on span "Update" at bounding box center [283, 456] width 169 height 13
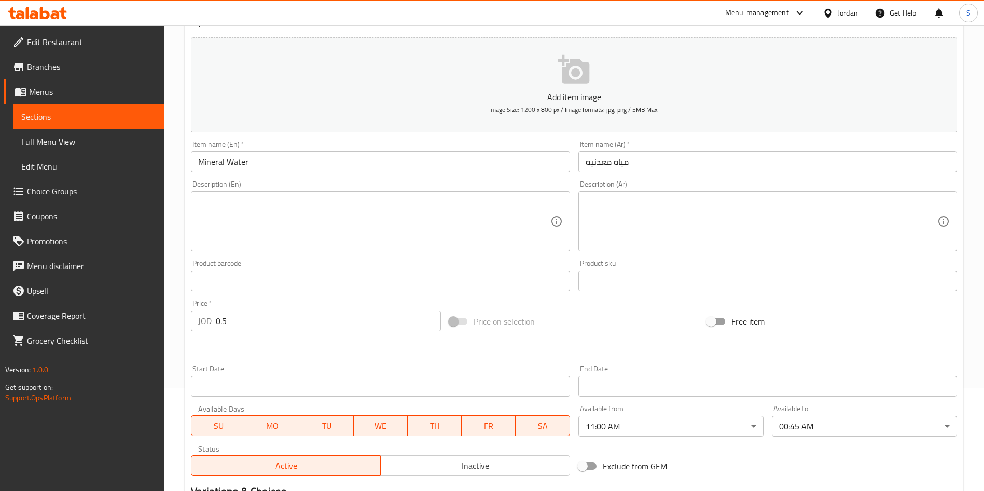
scroll to position [242, 0]
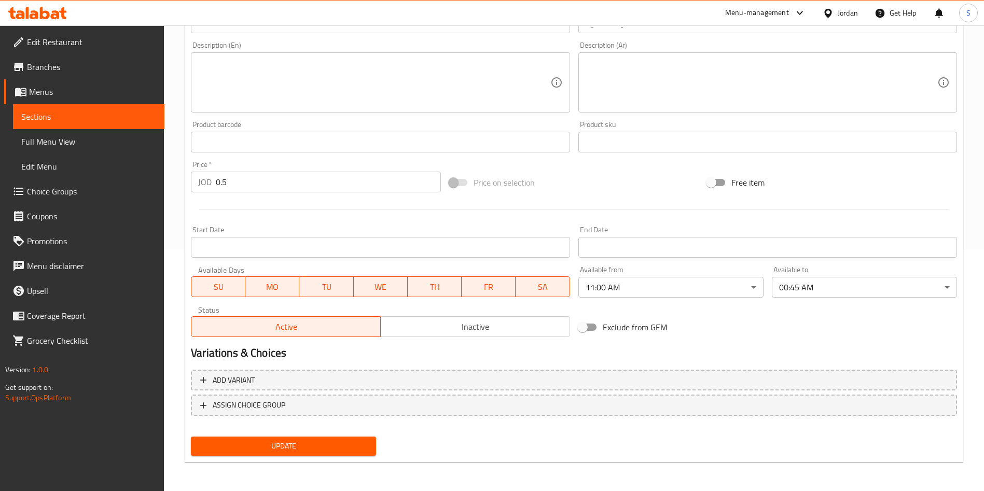
click at [265, 447] on span "Update" at bounding box center [283, 446] width 169 height 13
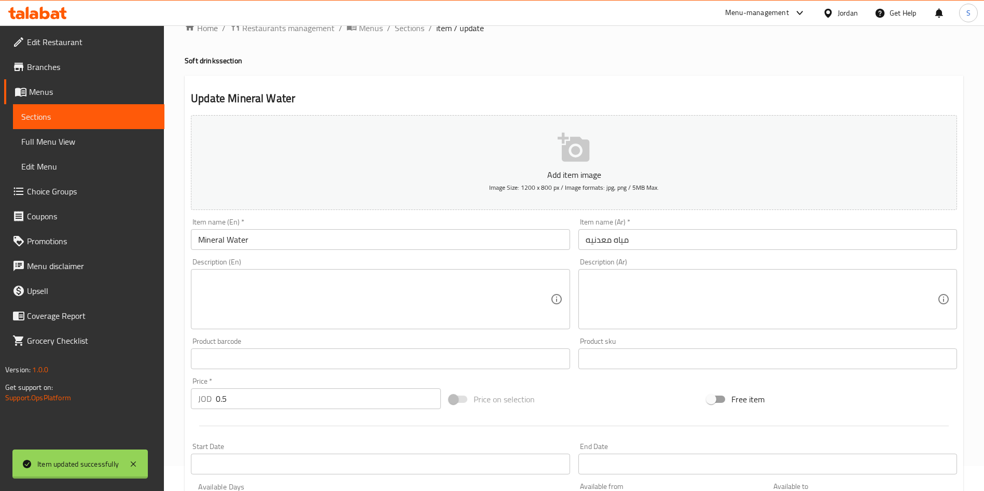
scroll to position [0, 0]
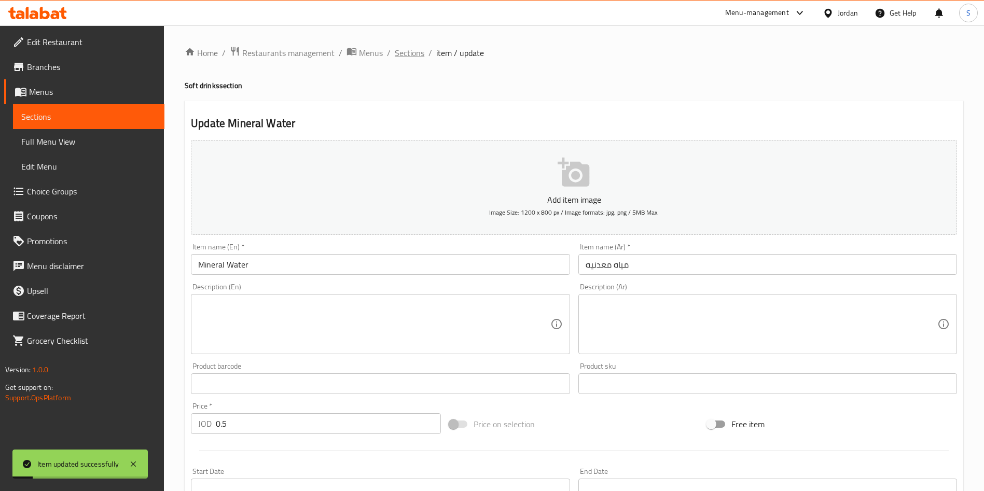
click at [410, 59] on span "Sections" at bounding box center [410, 53] width 30 height 12
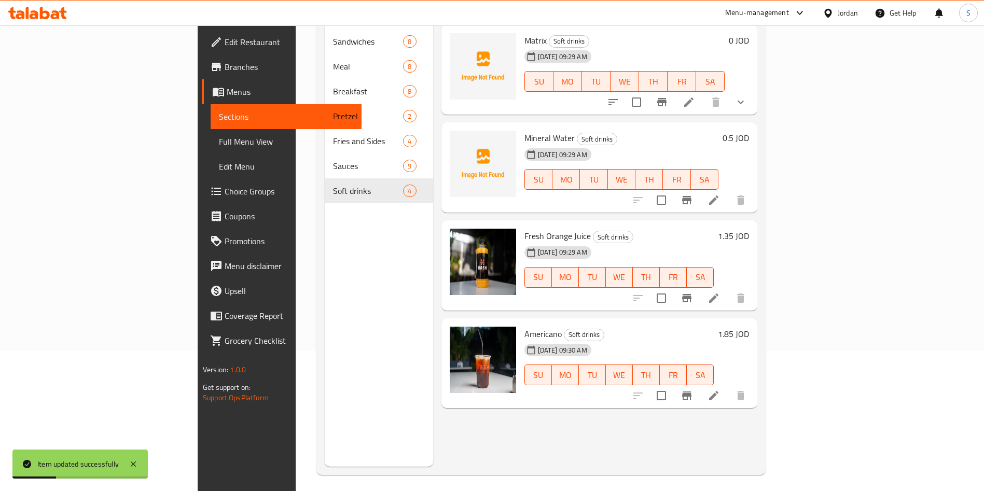
scroll to position [145, 0]
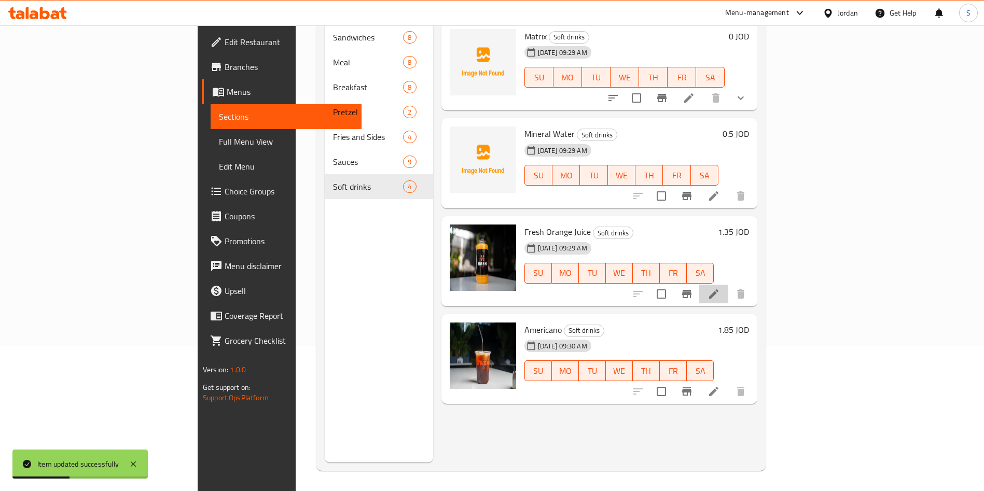
click at [728, 285] on li at bounding box center [713, 294] width 29 height 19
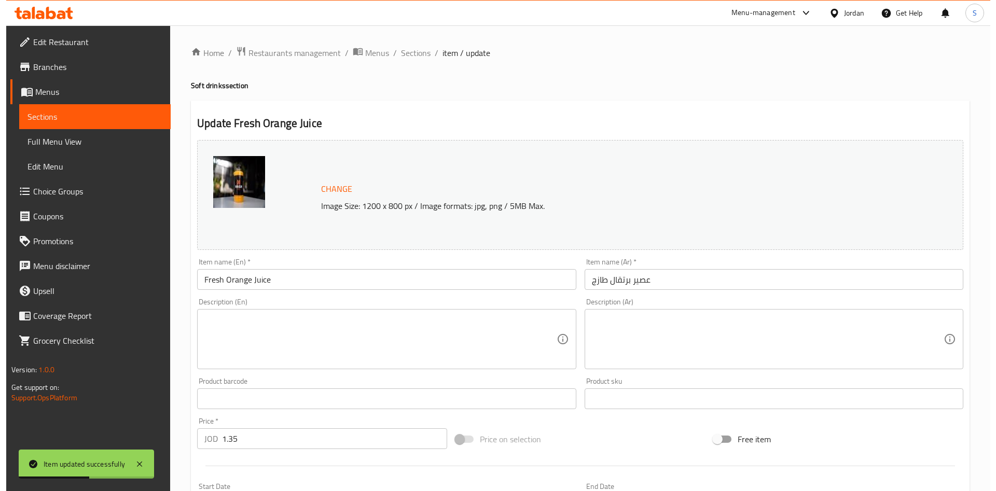
scroll to position [169, 0]
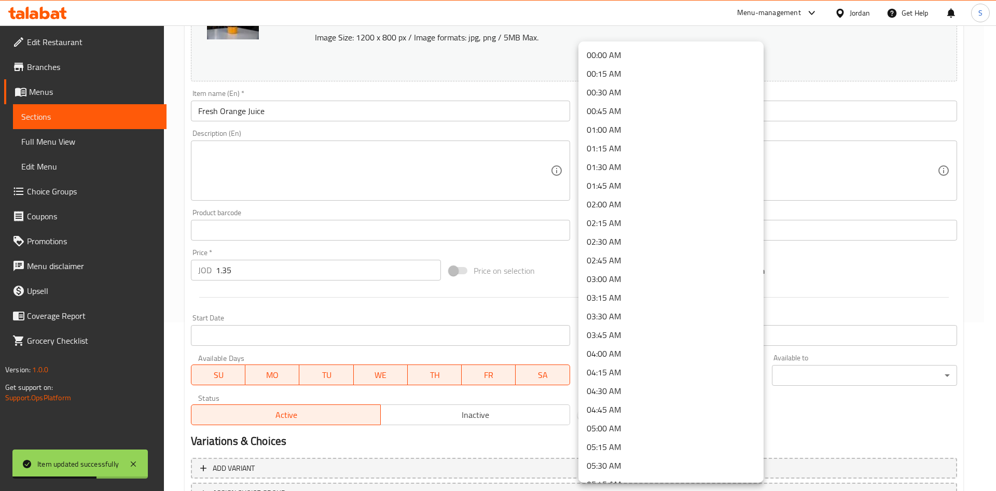
click at [691, 323] on body "Item updated successfully ​ Menu-management Jordan Get Help S Edit Restaurant B…" at bounding box center [498, 90] width 996 height 466
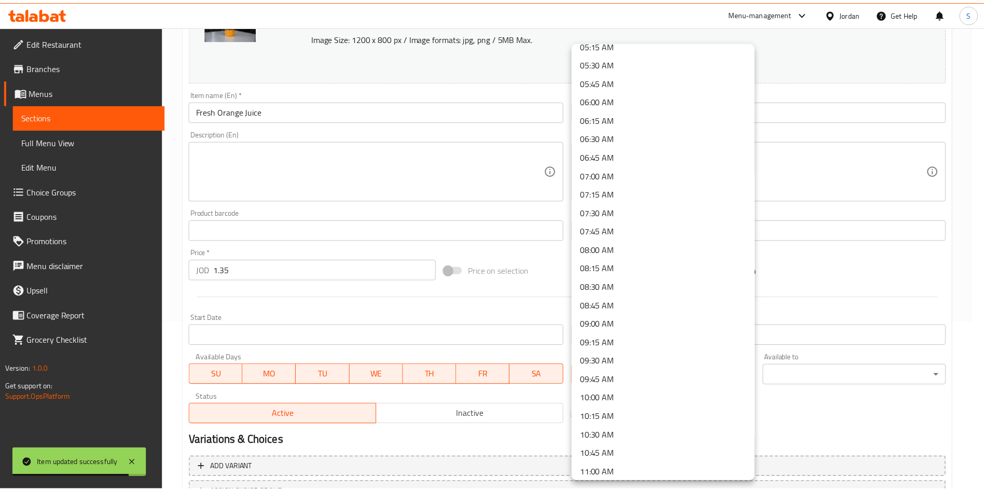
scroll to position [435, 0]
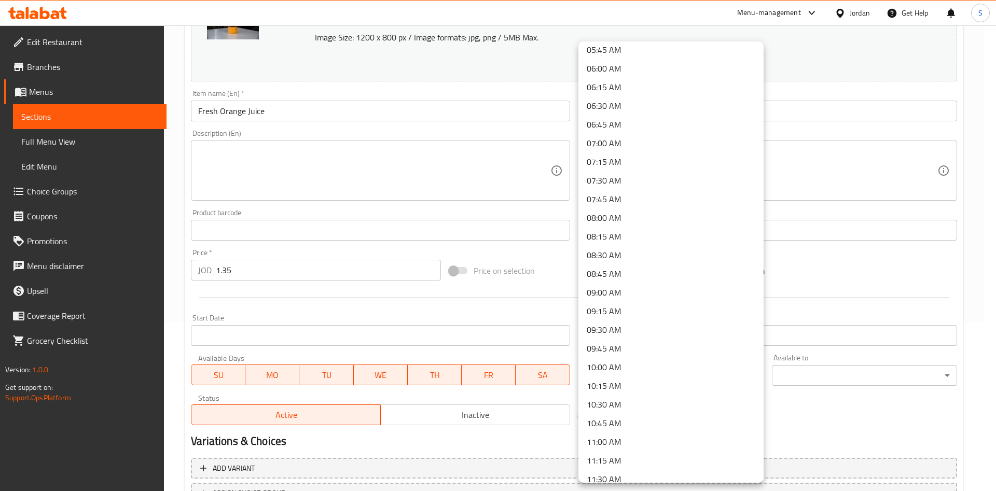
click at [622, 447] on li "11:00 AM" at bounding box center [670, 442] width 185 height 19
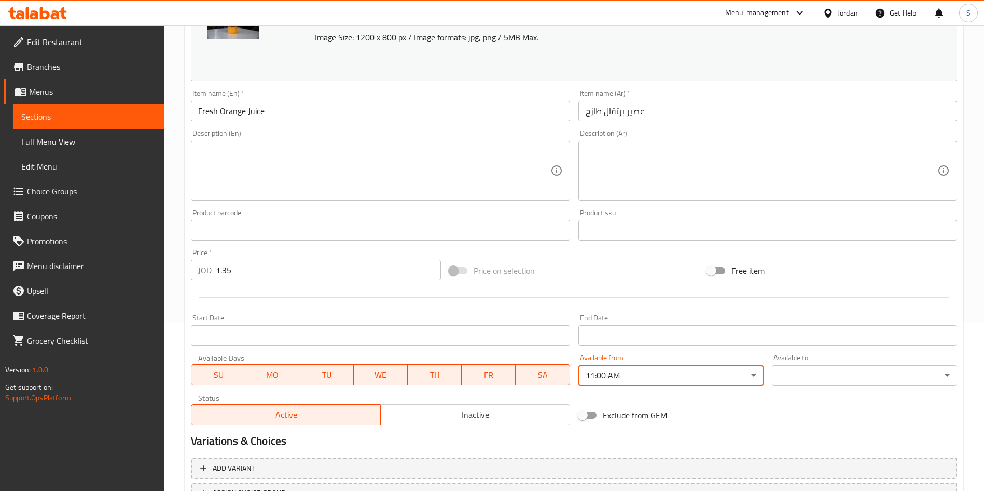
click at [828, 323] on body "​ Menu-management Jordan Get Help S Edit Restaurant Branches Menus Sections Ful…" at bounding box center [492, 90] width 984 height 466
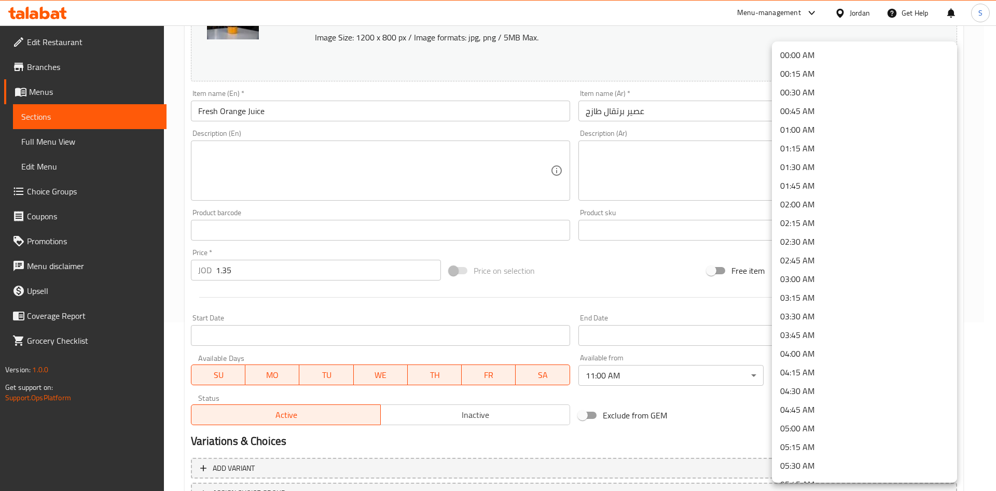
click at [841, 113] on li "00:45 AM" at bounding box center [864, 111] width 185 height 19
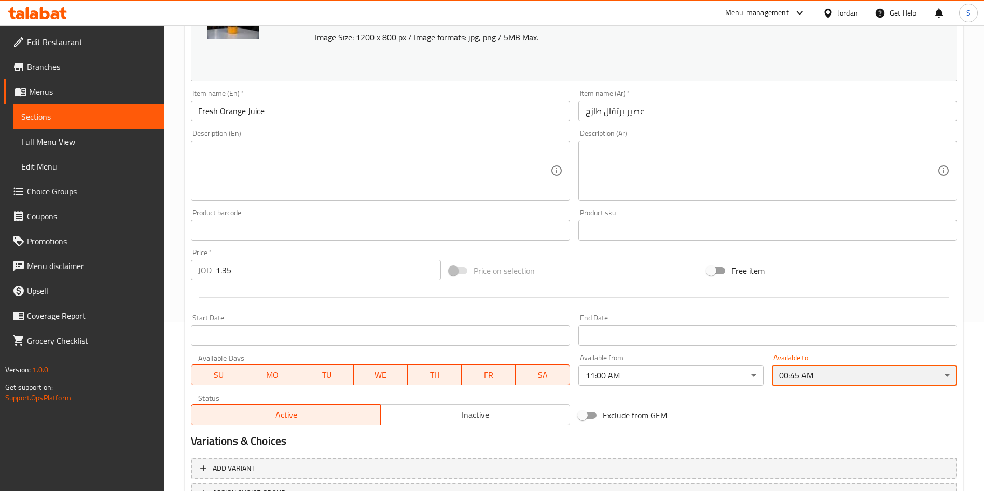
scroll to position [257, 0]
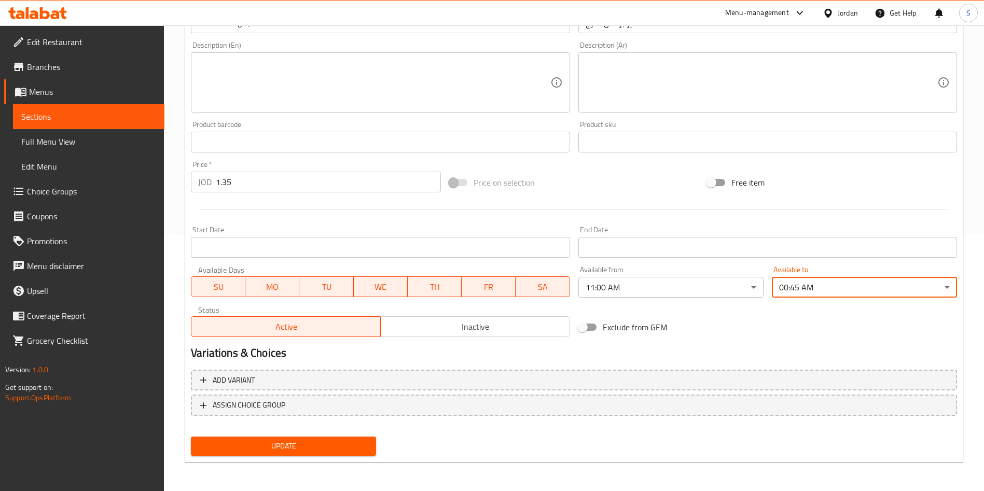
click at [363, 448] on span "Update" at bounding box center [283, 446] width 169 height 13
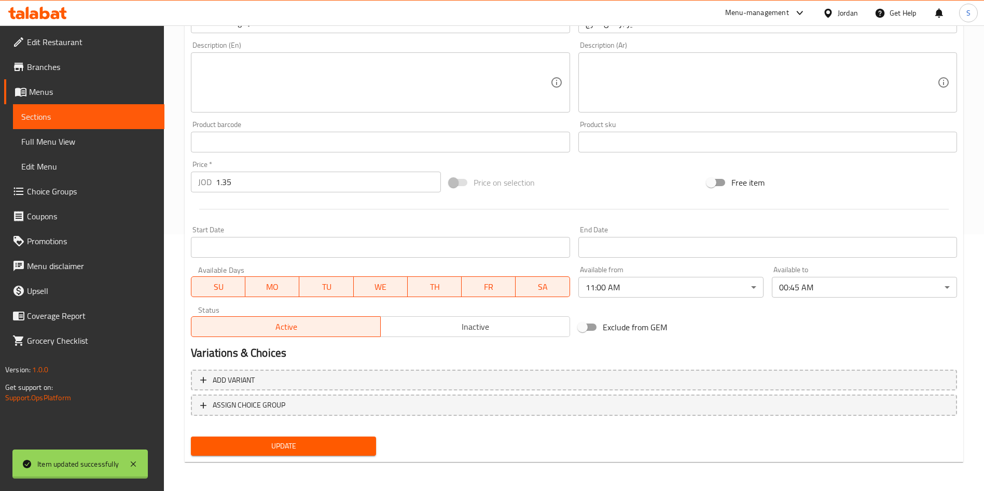
scroll to position [0, 0]
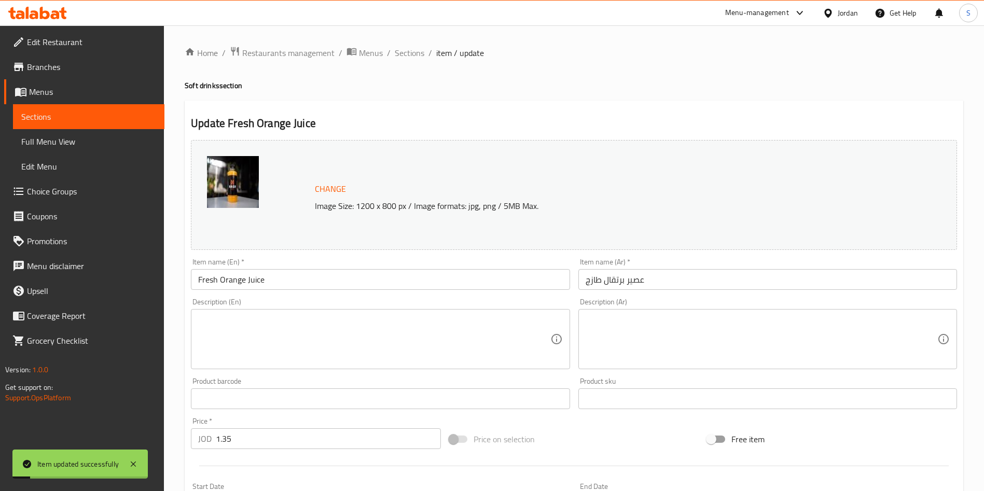
click at [426, 55] on ol "Home / Restaurants management / Menus / Sections / item / update" at bounding box center [574, 52] width 779 height 13
click at [411, 51] on span "Sections" at bounding box center [410, 53] width 30 height 12
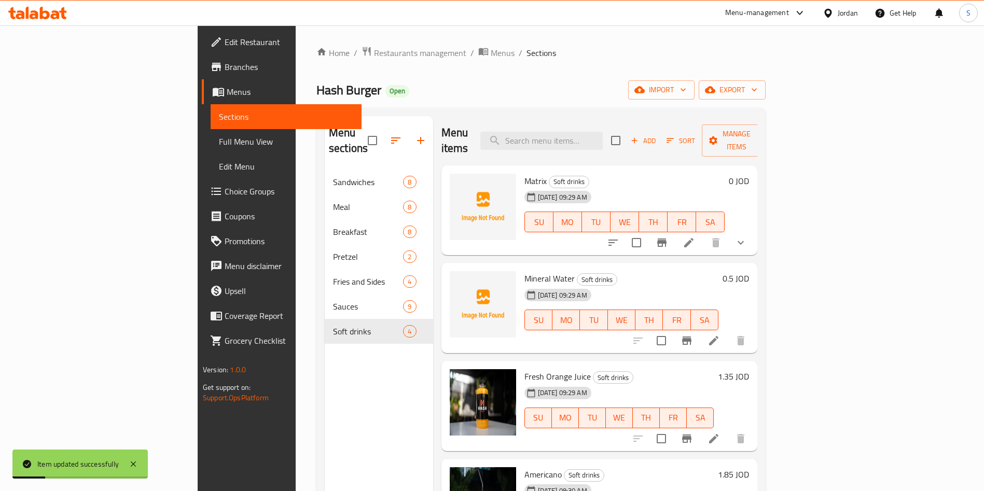
scroll to position [145, 0]
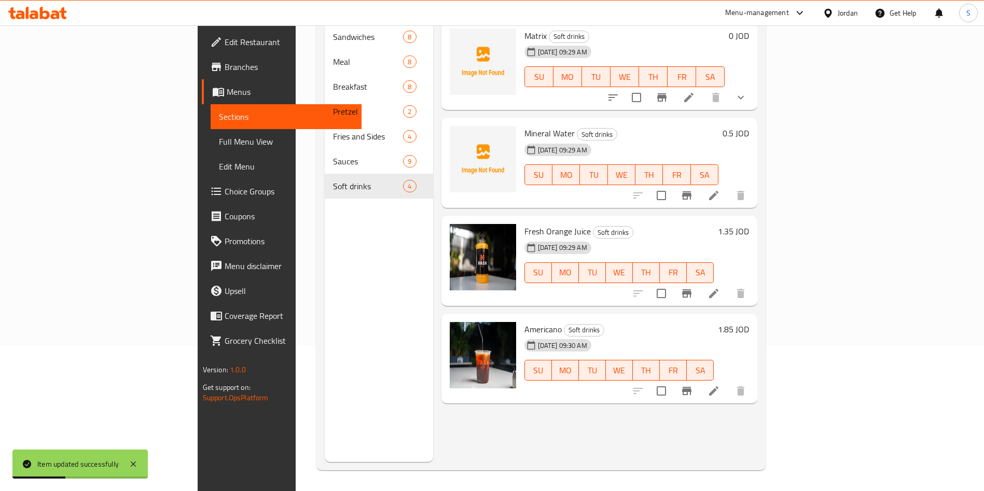
click at [720, 385] on icon at bounding box center [714, 391] width 12 height 12
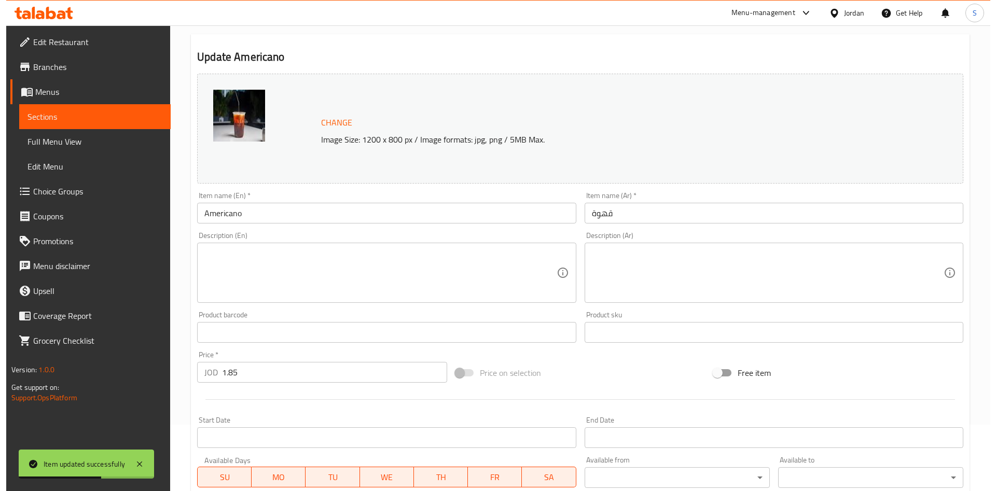
scroll to position [152, 0]
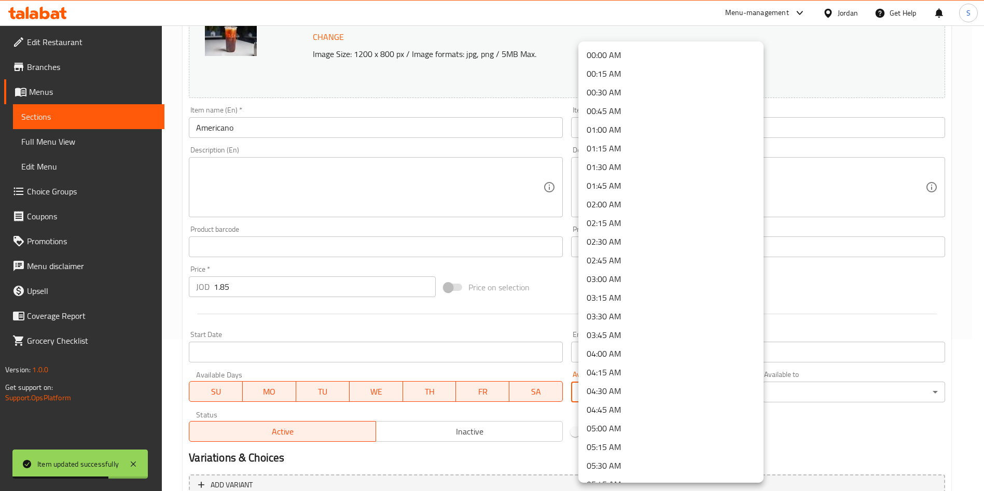
click at [688, 339] on body "Item updated successfully ​ Menu-management Jordan Get Help S Edit Restaurant B…" at bounding box center [492, 106] width 984 height 466
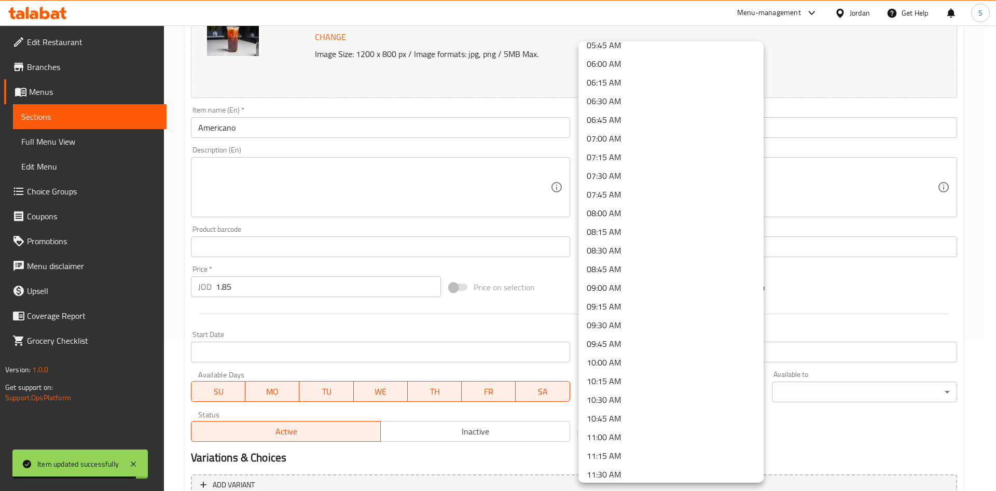
scroll to position [455, 0]
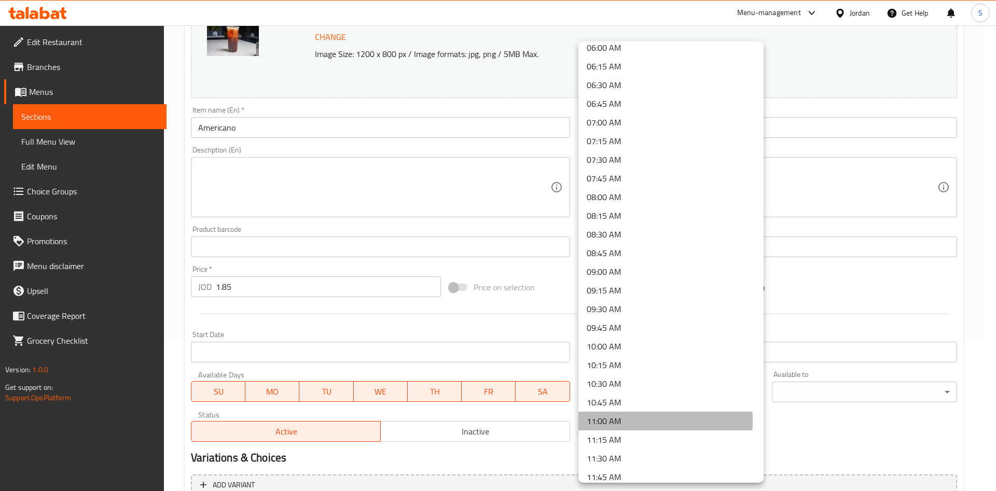
click at [620, 421] on li "11:00 AM" at bounding box center [670, 421] width 185 height 19
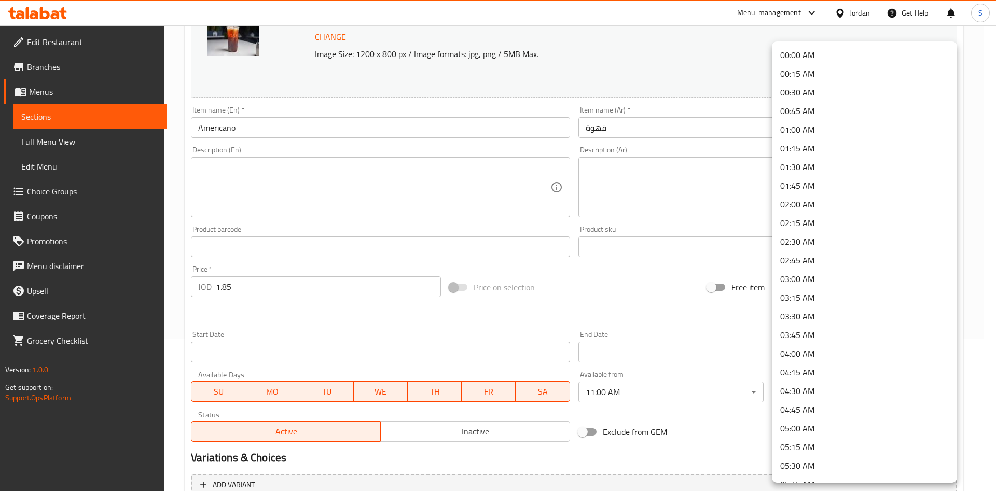
click at [867, 339] on body "​ Menu-management Jordan Get Help S Edit Restaurant Branches Menus Sections Ful…" at bounding box center [498, 106] width 996 height 466
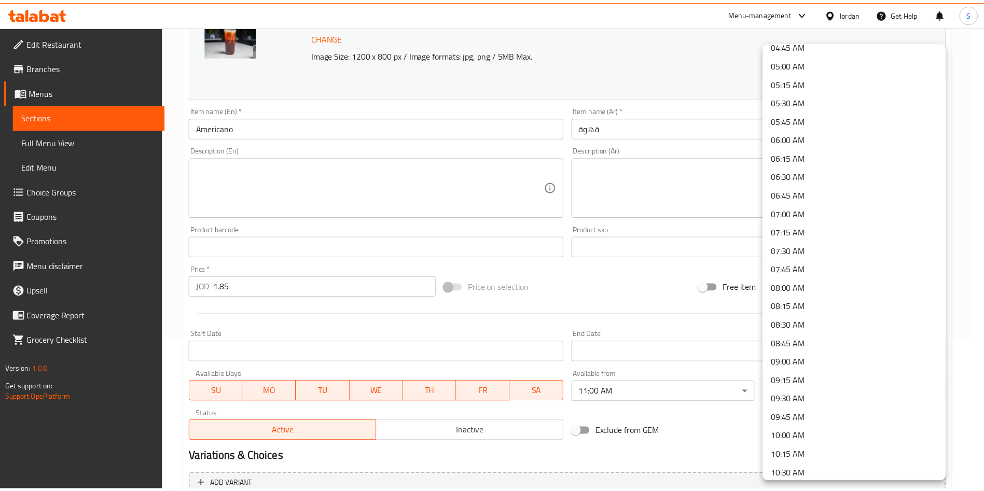
scroll to position [0, 0]
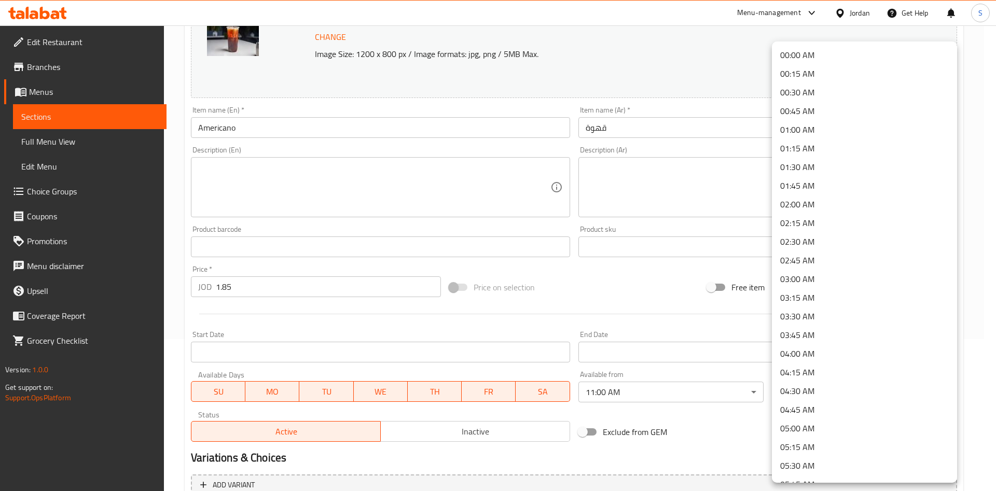
click at [792, 107] on li "00:45 AM" at bounding box center [864, 111] width 185 height 19
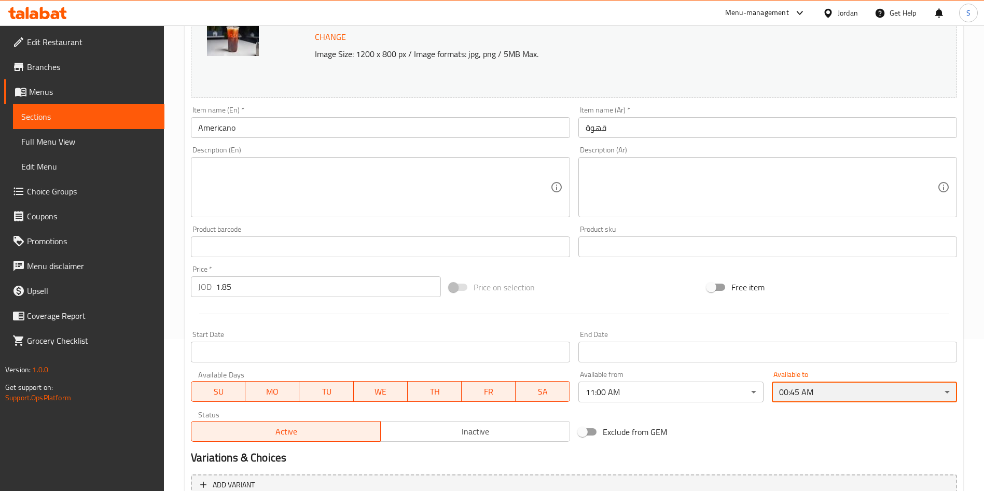
scroll to position [257, 0]
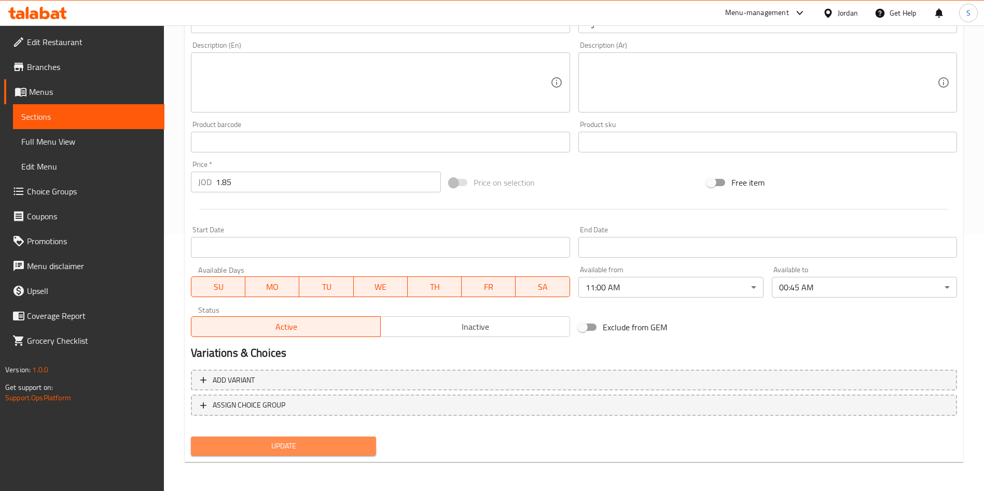
click at [274, 447] on span "Update" at bounding box center [283, 446] width 169 height 13
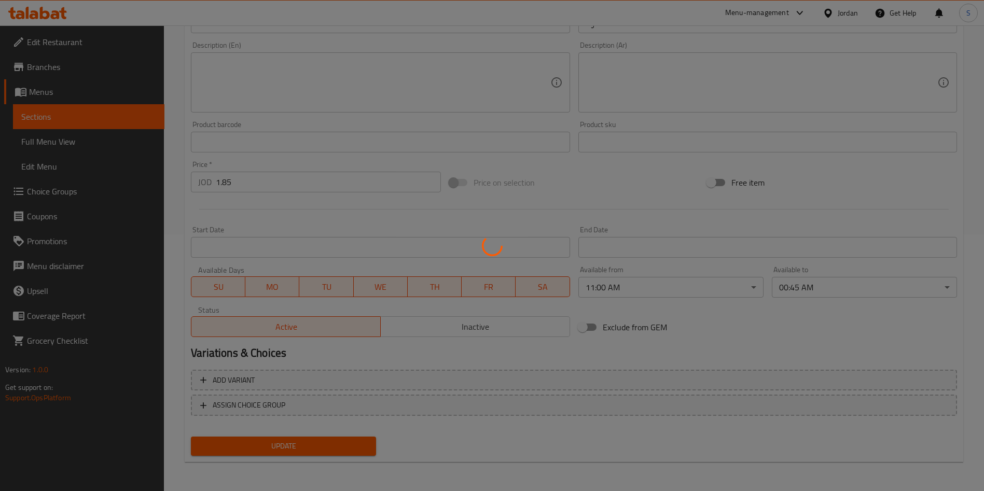
scroll to position [0, 0]
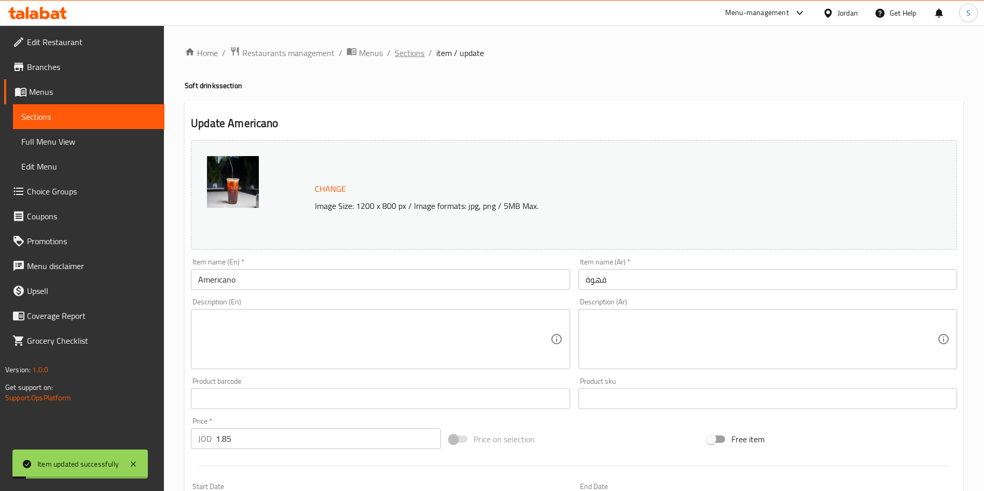
click at [411, 54] on span "Sections" at bounding box center [410, 53] width 30 height 12
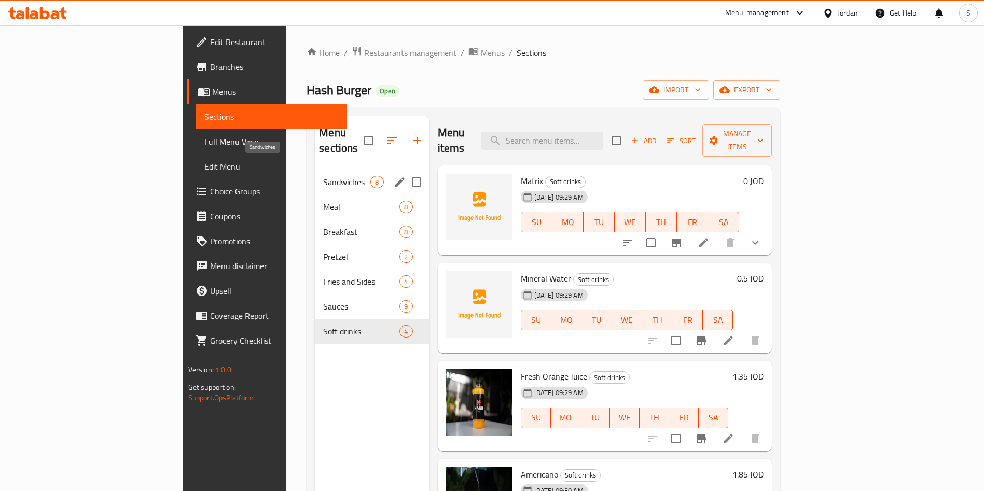
click at [323, 176] on span "Sandwiches" at bounding box center [346, 182] width 47 height 12
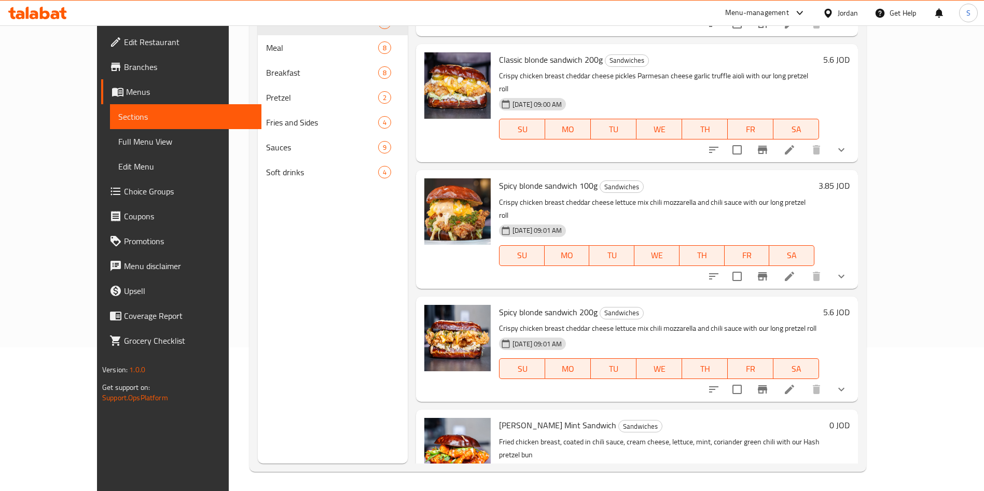
scroll to position [145, 0]
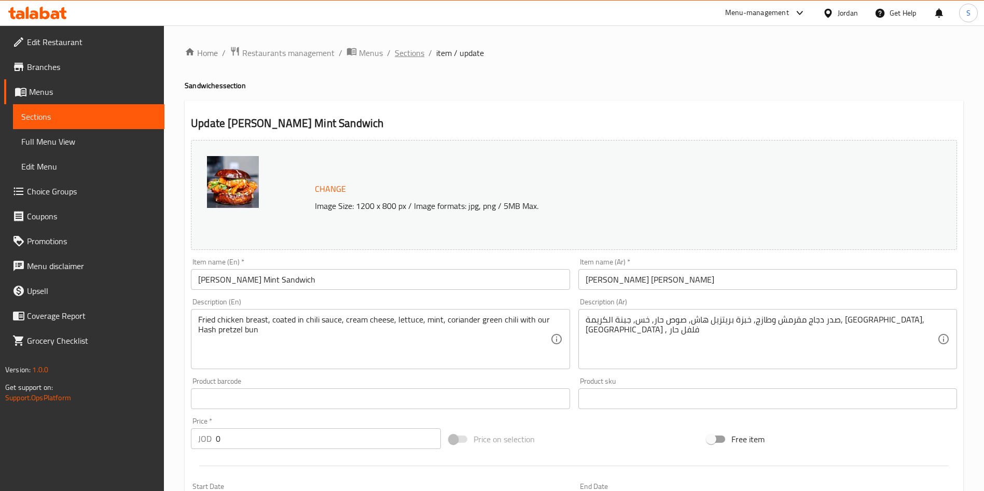
click at [418, 56] on span "Sections" at bounding box center [410, 53] width 30 height 12
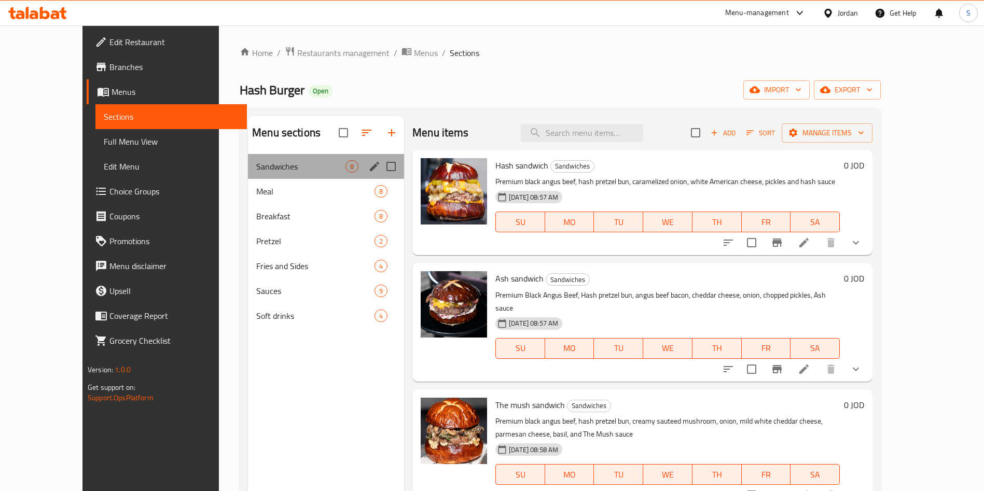
click at [255, 175] on div "Sandwiches 8" at bounding box center [326, 166] width 156 height 25
click at [255, 184] on div "Meal 8" at bounding box center [326, 191] width 156 height 25
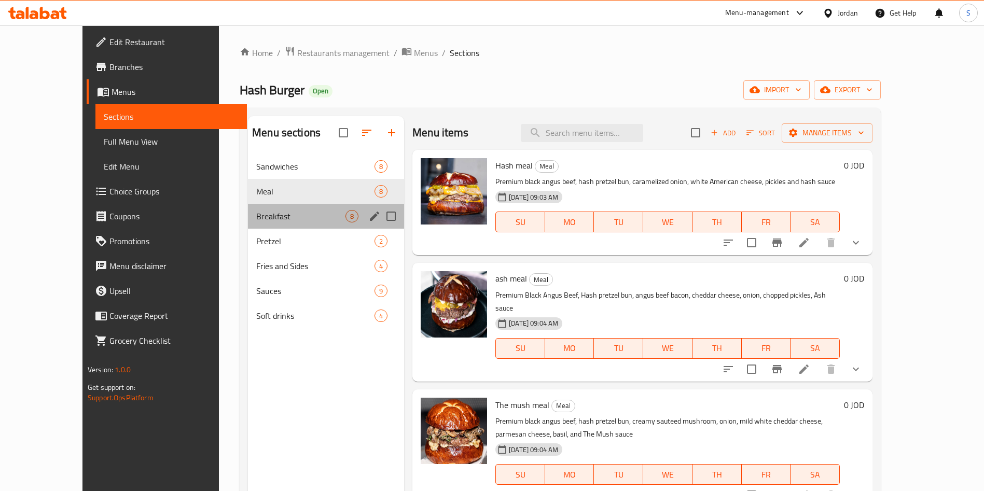
click at [254, 204] on div "Breakfast 8" at bounding box center [326, 216] width 156 height 25
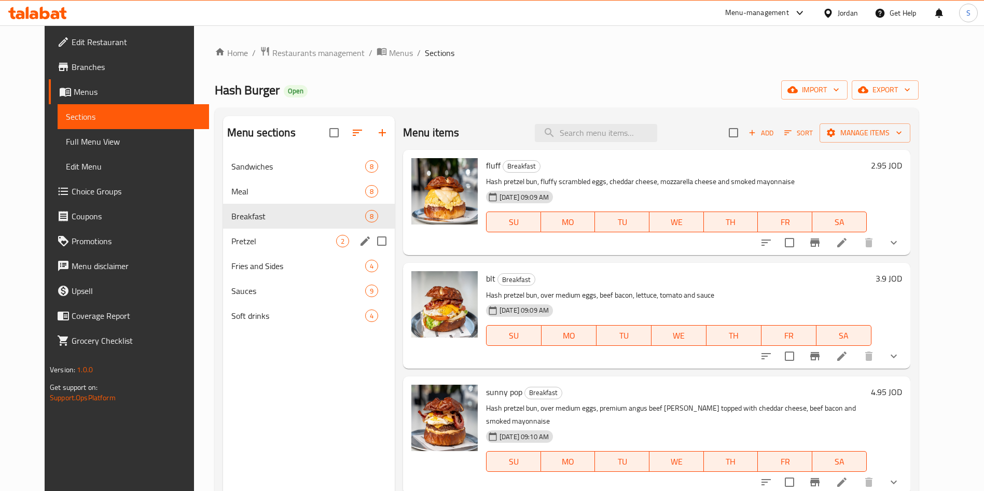
click at [247, 233] on div "Pretzel 2" at bounding box center [309, 241] width 172 height 25
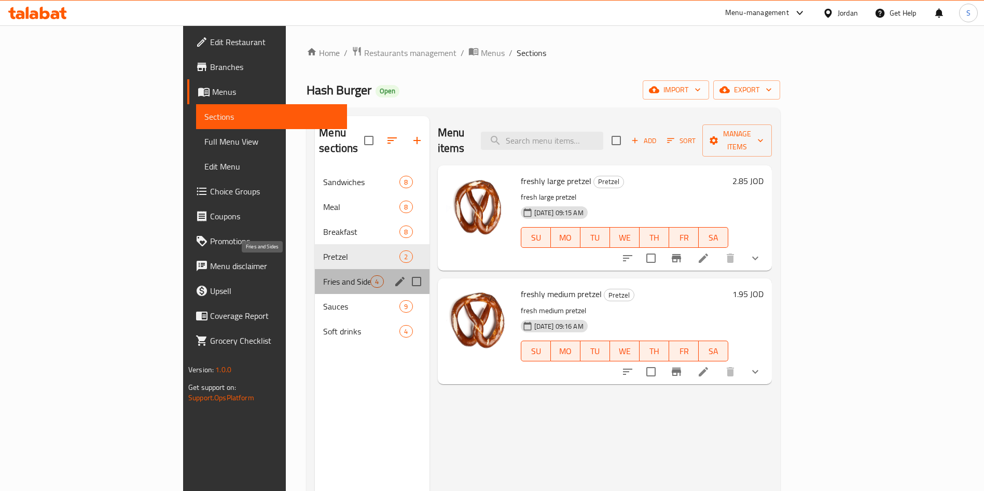
click at [323, 275] on span "Fries and Sides" at bounding box center [346, 281] width 47 height 12
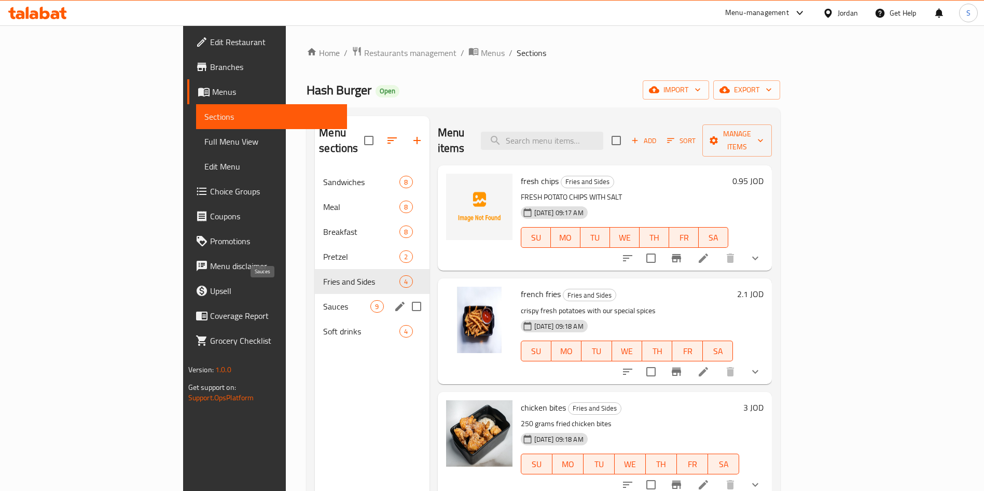
click at [323, 300] on span "Sauces" at bounding box center [346, 306] width 47 height 12
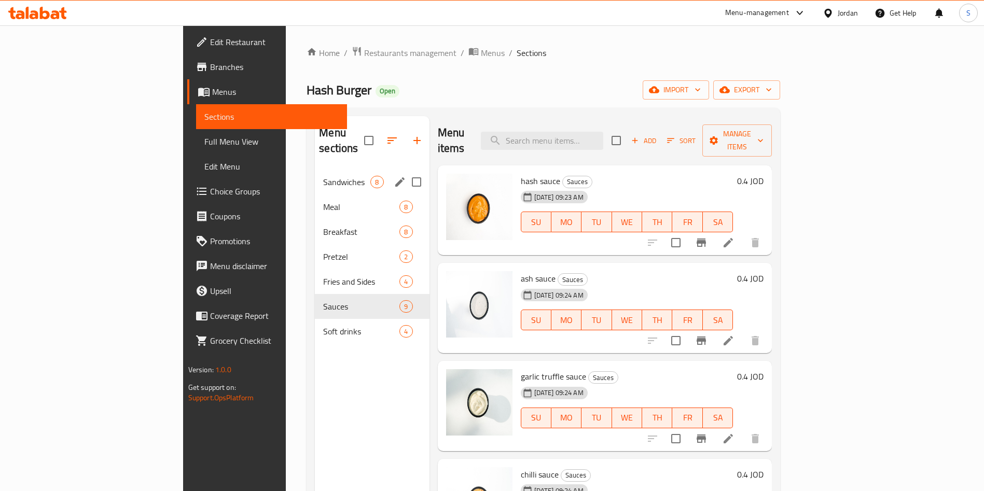
click at [315, 173] on div "Sandwiches 8" at bounding box center [372, 182] width 114 height 25
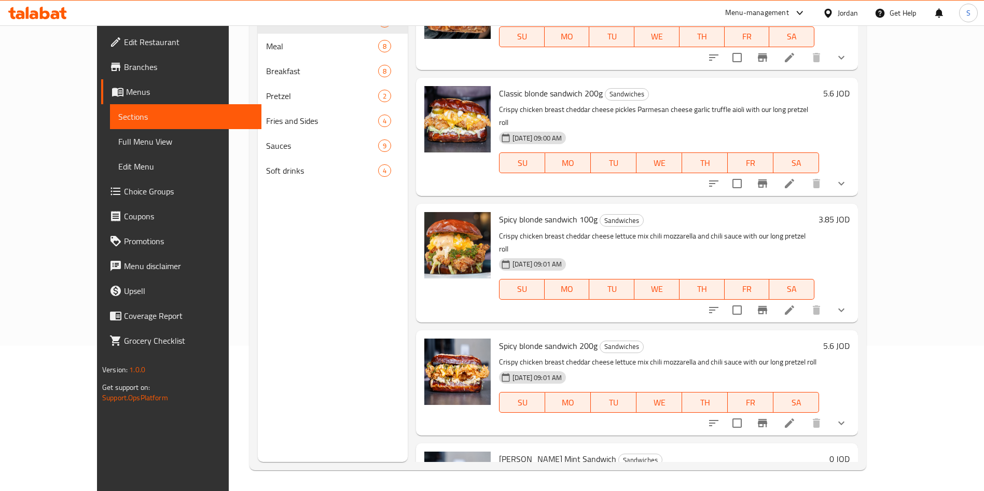
scroll to position [454, 0]
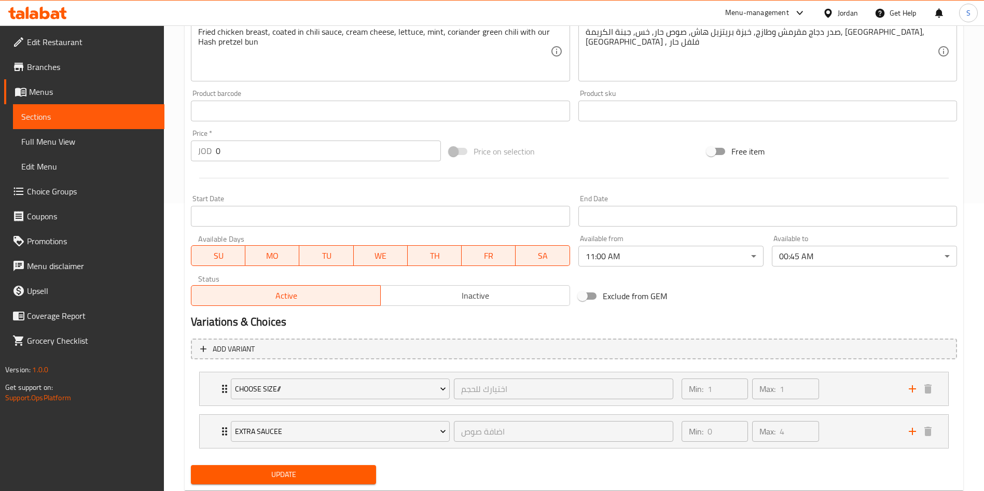
scroll to position [284, 0]
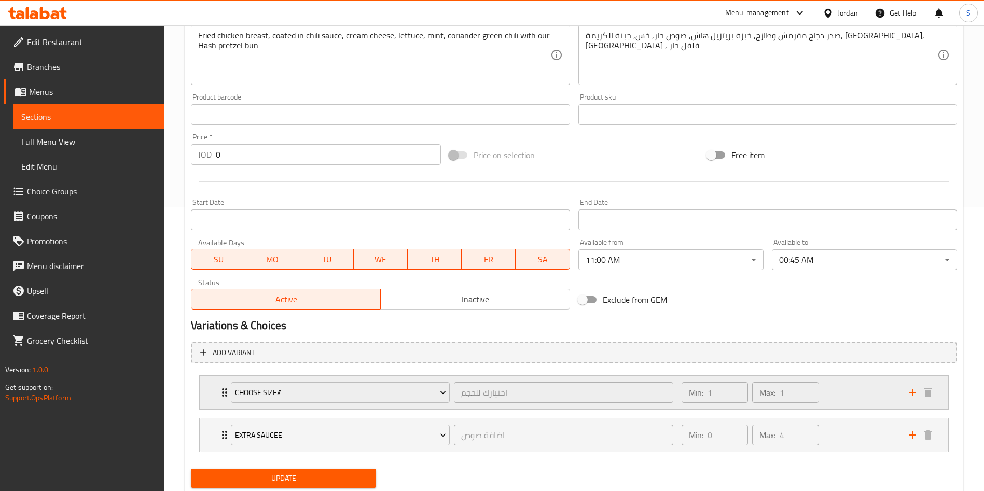
click at [860, 392] on div "Min: 1 ​ Max: 1 ​" at bounding box center [788, 392] width 227 height 33
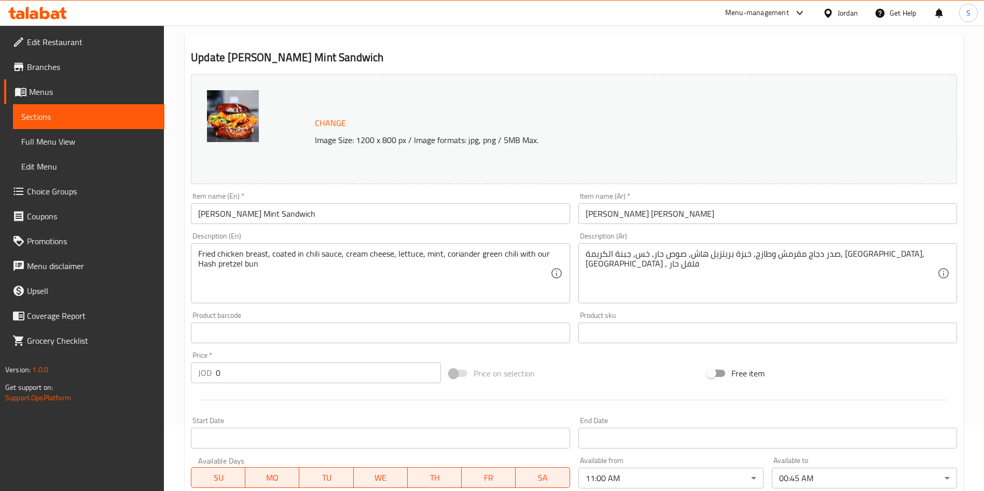
scroll to position [0, 0]
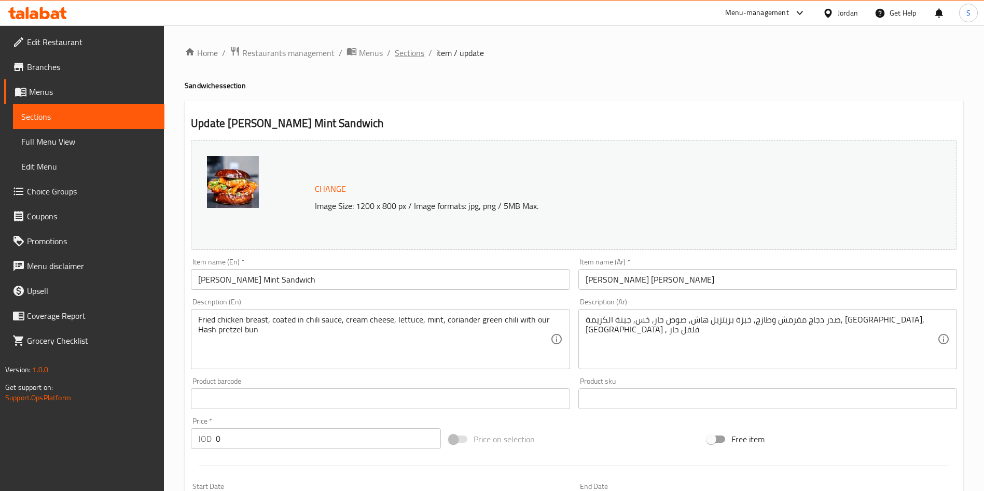
click at [416, 47] on span "Sections" at bounding box center [410, 53] width 30 height 12
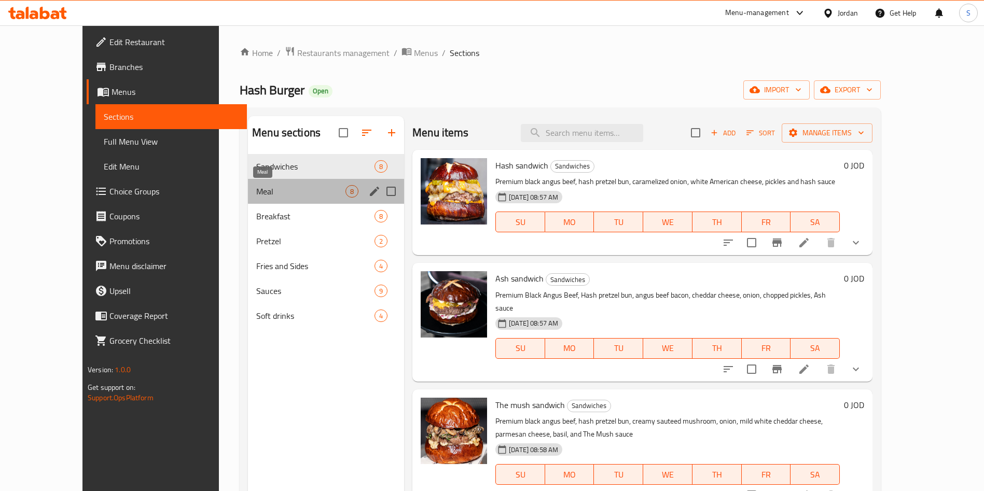
click at [282, 186] on span "Meal" at bounding box center [300, 191] width 89 height 12
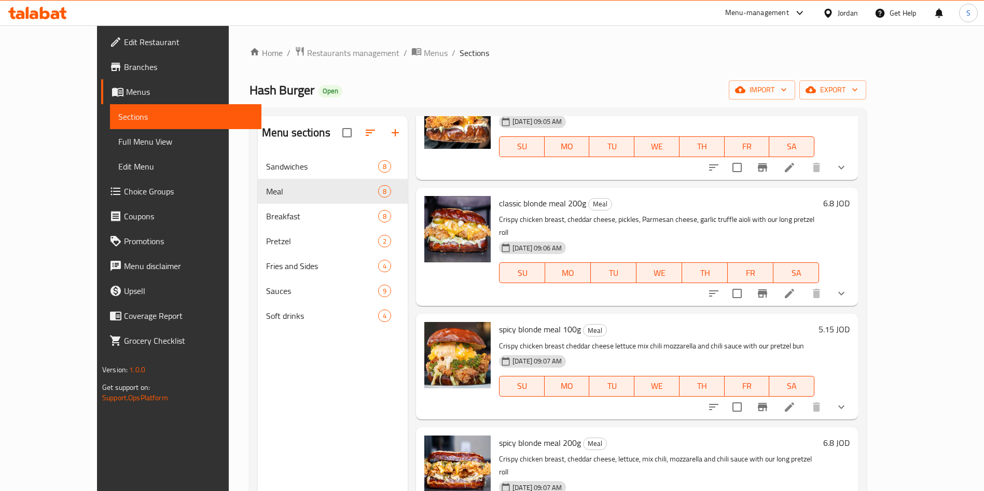
scroll to position [145, 0]
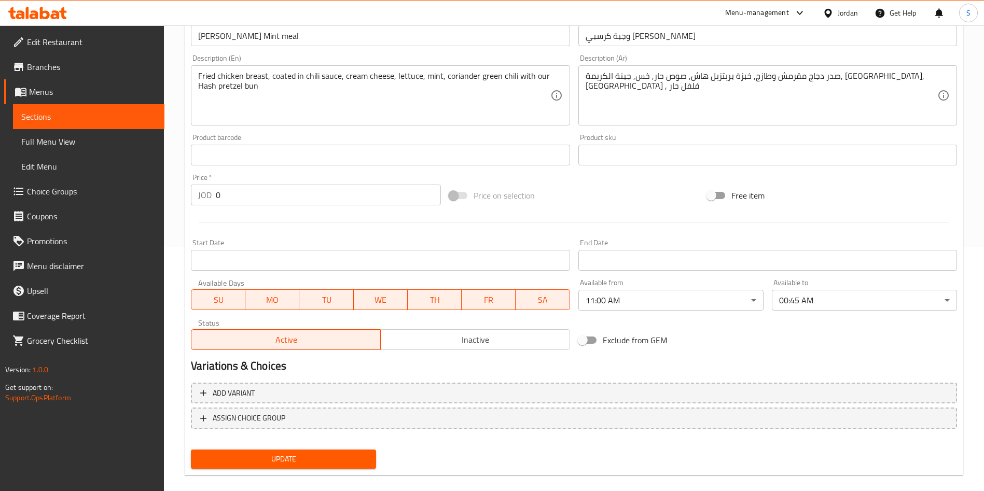
scroll to position [257, 0]
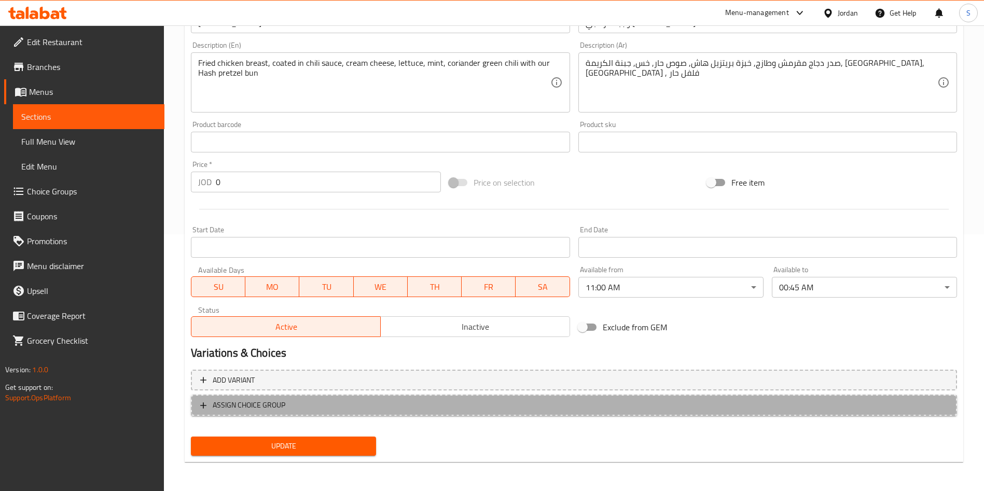
click at [342, 409] on span "ASSIGN CHOICE GROUP" at bounding box center [573, 405] width 747 height 13
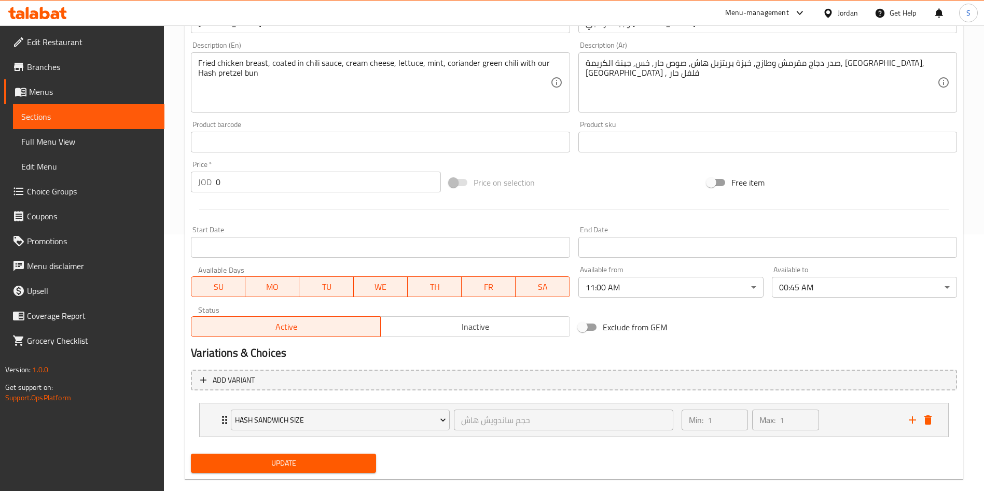
scroll to position [274, 0]
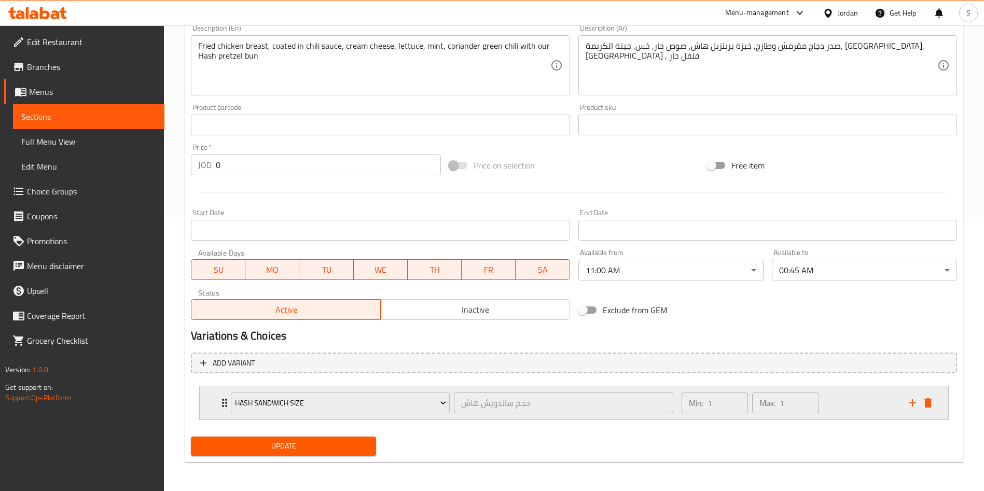
click at [844, 415] on div "Min: 1 ​ Max: 1 ​" at bounding box center [788, 402] width 227 height 33
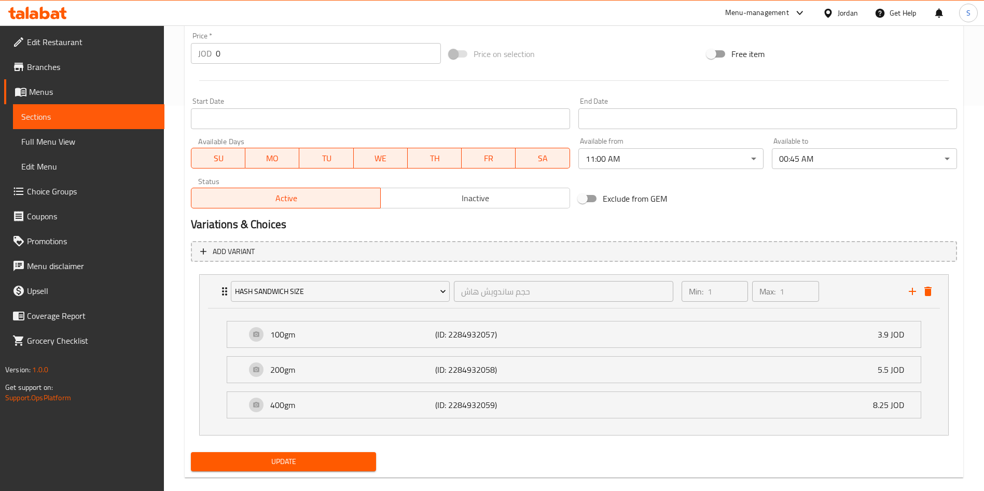
scroll to position [401, 0]
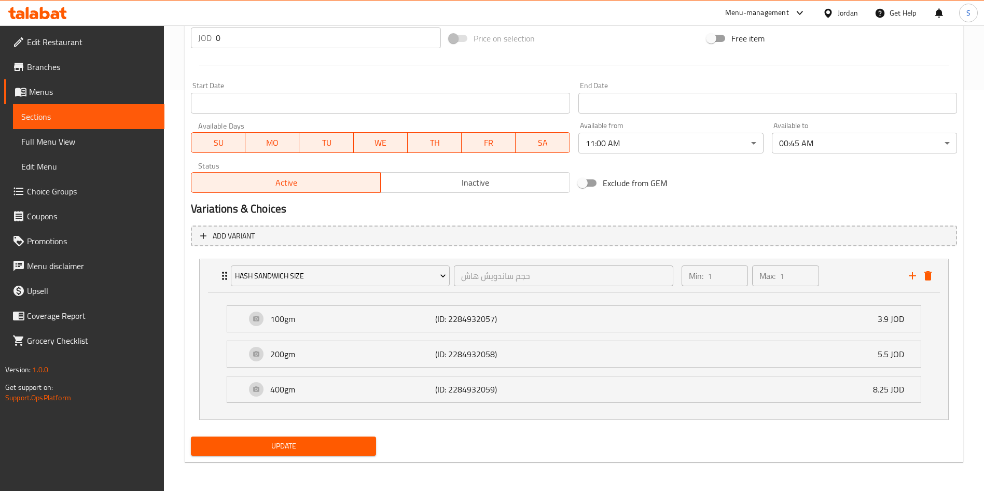
click at [273, 461] on div "Update Krispie Chilli Mint meal Change Image Size: 1200 x 800 px / Image format…" at bounding box center [574, 81] width 779 height 763
click at [283, 448] on span "Update" at bounding box center [283, 446] width 169 height 13
click at [912, 273] on icon "add" at bounding box center [912, 275] width 7 height 7
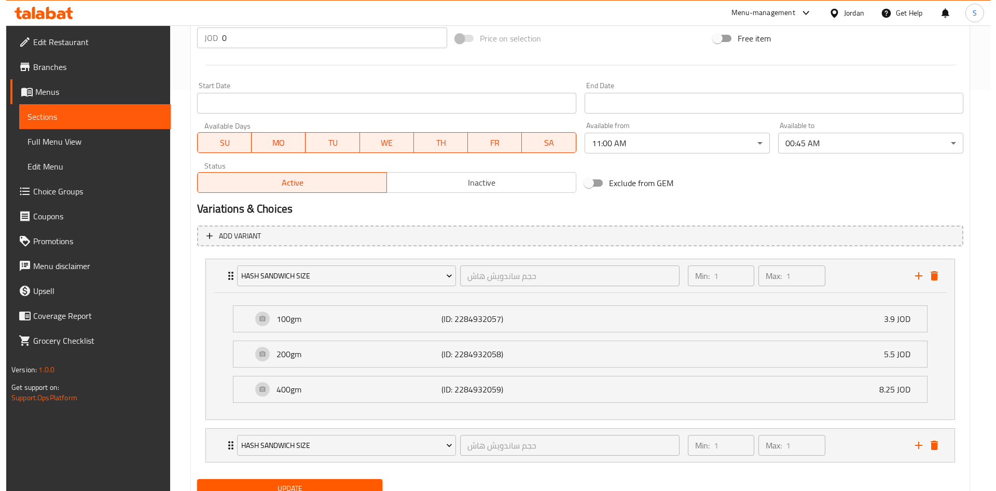
scroll to position [444, 0]
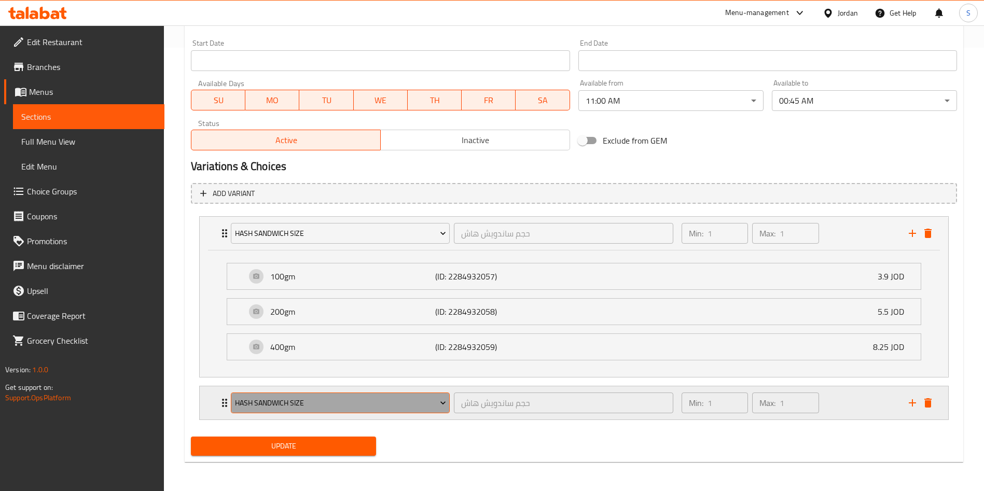
click at [418, 397] on span "Hash Sandwich Size" at bounding box center [340, 403] width 211 height 13
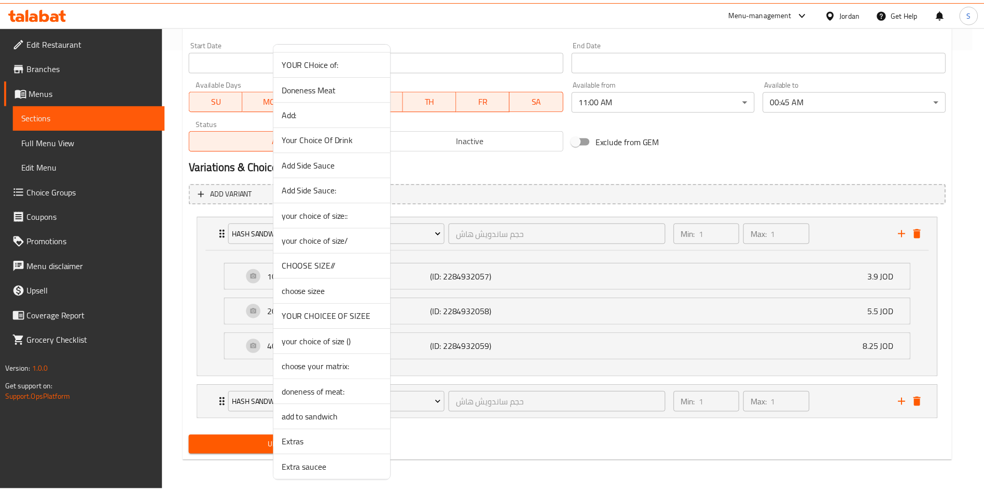
scroll to position [432, 0]
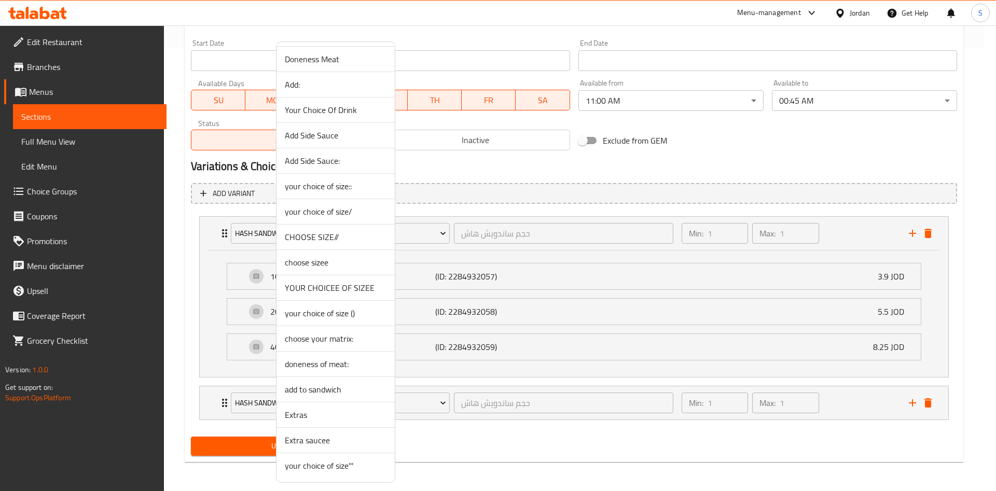
click at [335, 444] on span "Extra saucee" at bounding box center [336, 440] width 102 height 12
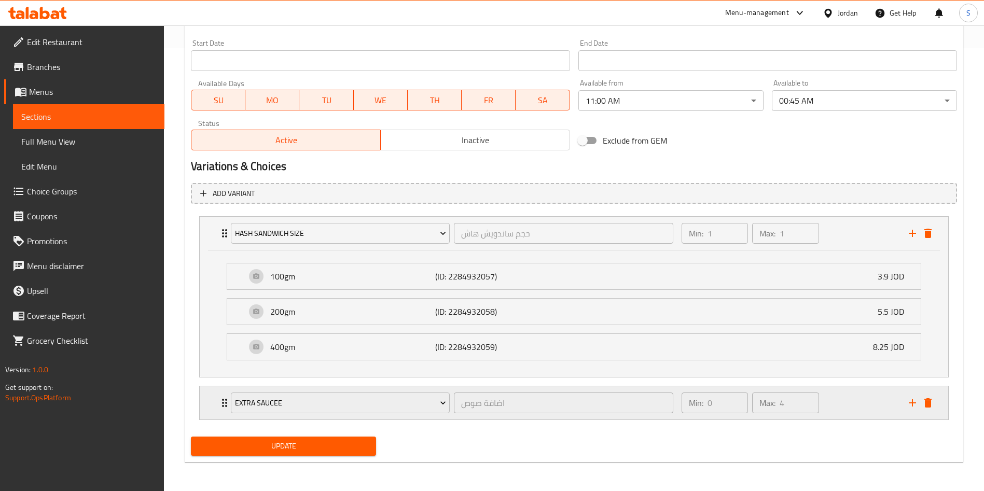
click at [864, 418] on div "Min: 0 ​ Max: 4 ​" at bounding box center [788, 402] width 227 height 33
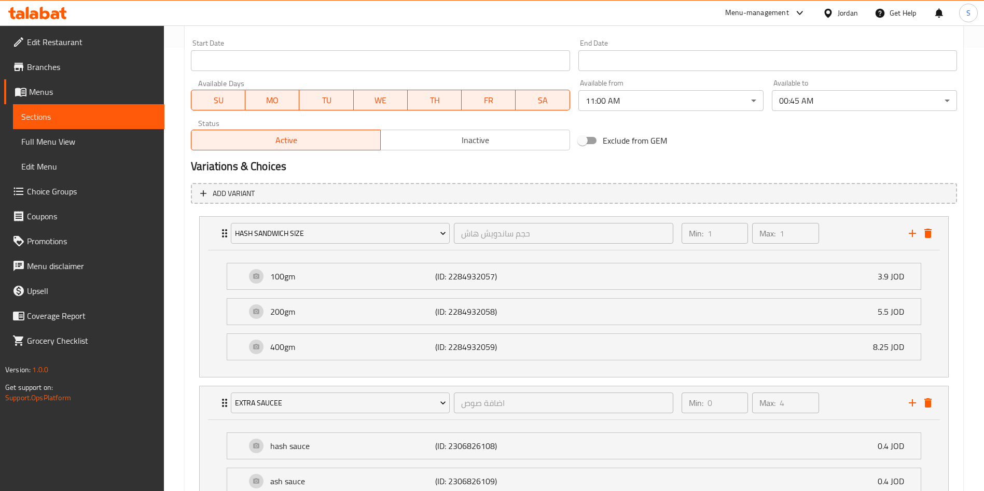
scroll to position [606, 0]
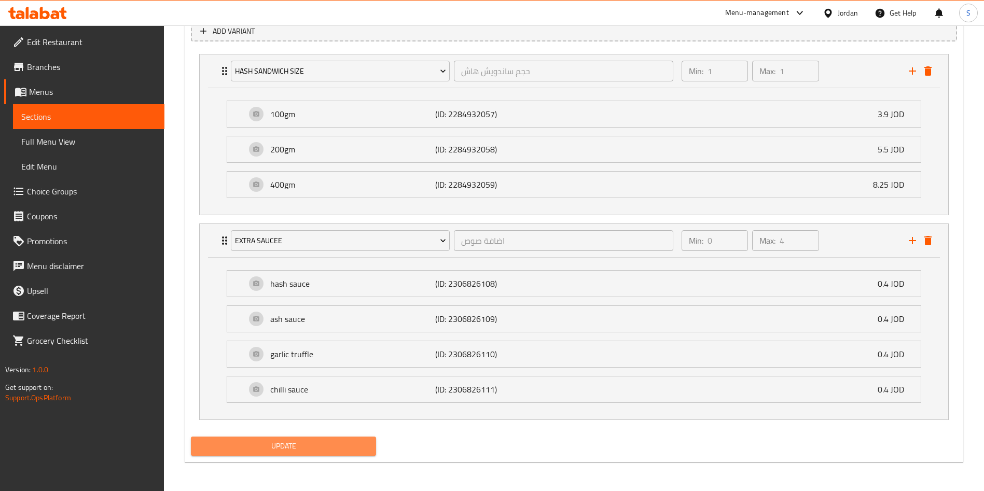
click at [372, 453] on button "Update" at bounding box center [283, 446] width 185 height 19
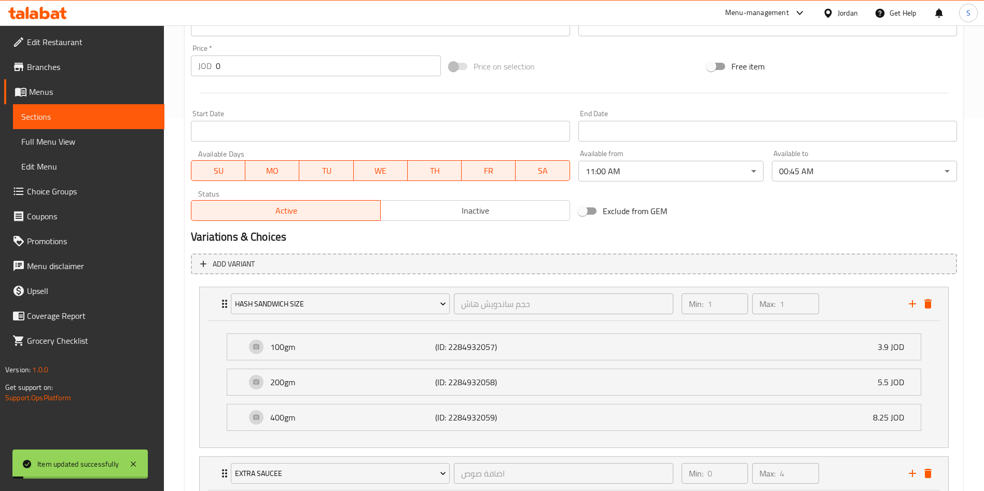
scroll to position [386, 0]
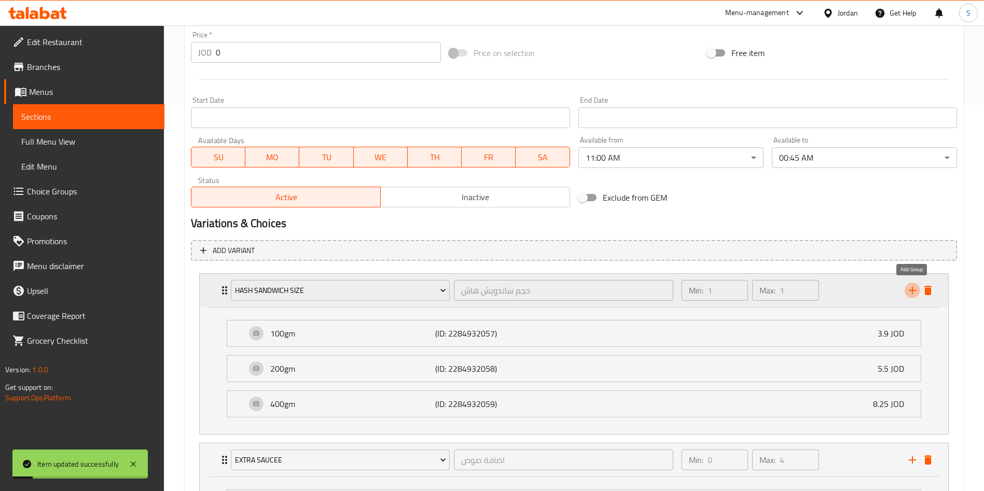
click at [910, 288] on icon "add" at bounding box center [912, 290] width 12 height 12
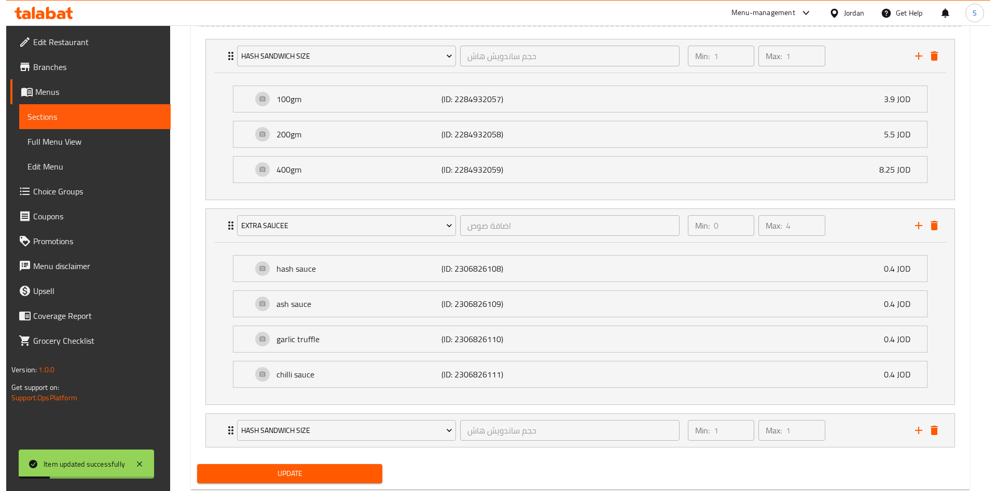
scroll to position [648, 0]
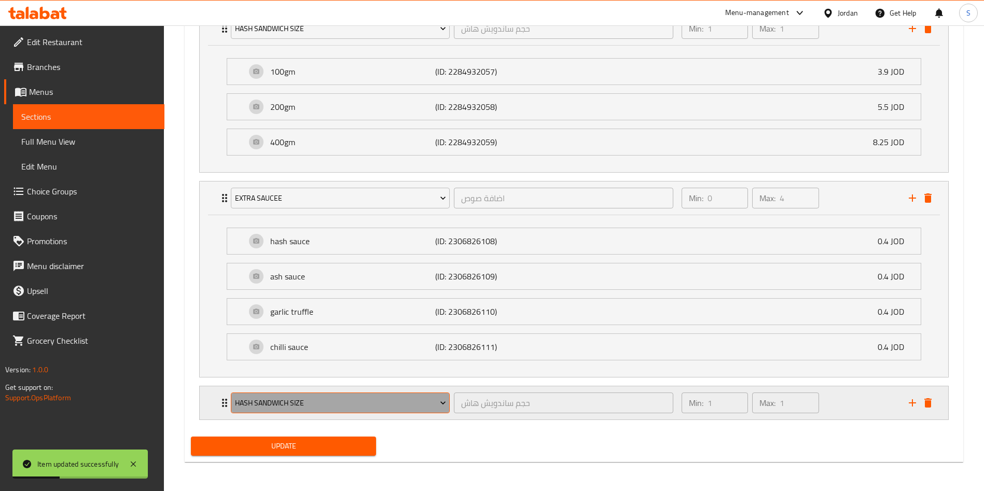
click at [424, 404] on span "Hash Sandwich Size" at bounding box center [340, 403] width 211 height 13
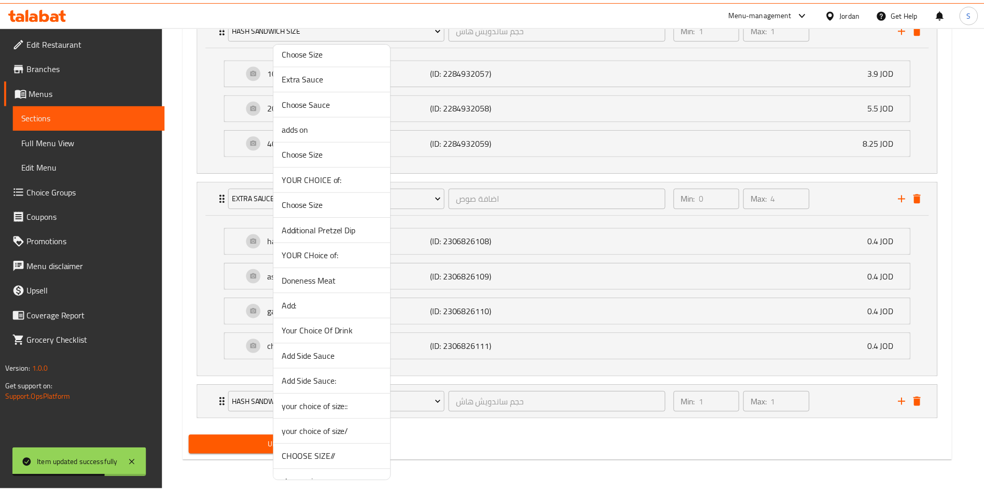
scroll to position [214, 0]
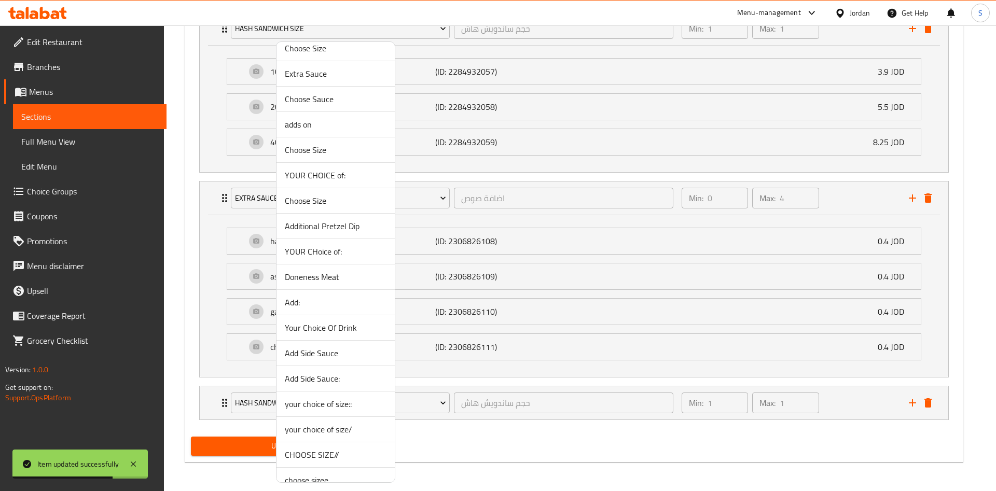
click at [345, 328] on span "Your Choice Of Drink" at bounding box center [336, 328] width 102 height 12
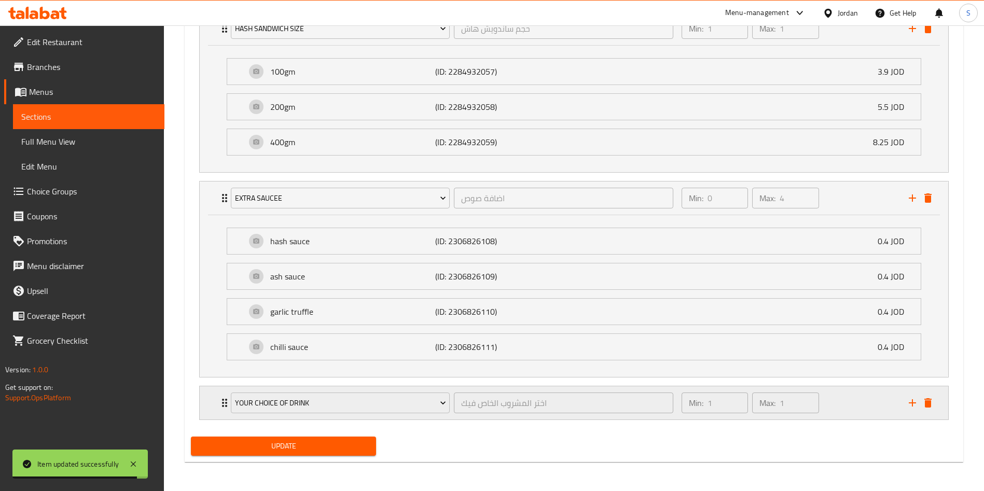
click at [836, 394] on div "Min: 1 ​ Max: 1 ​" at bounding box center [788, 402] width 227 height 33
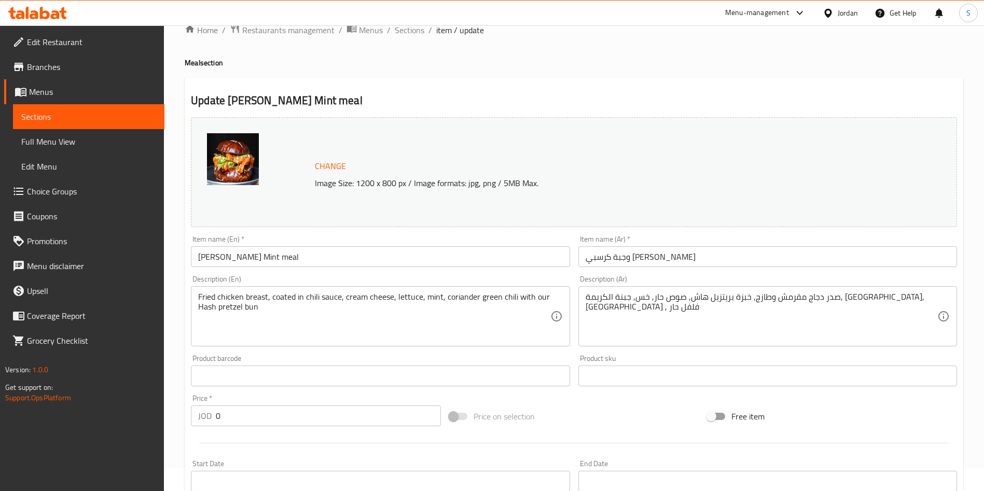
scroll to position [917, 0]
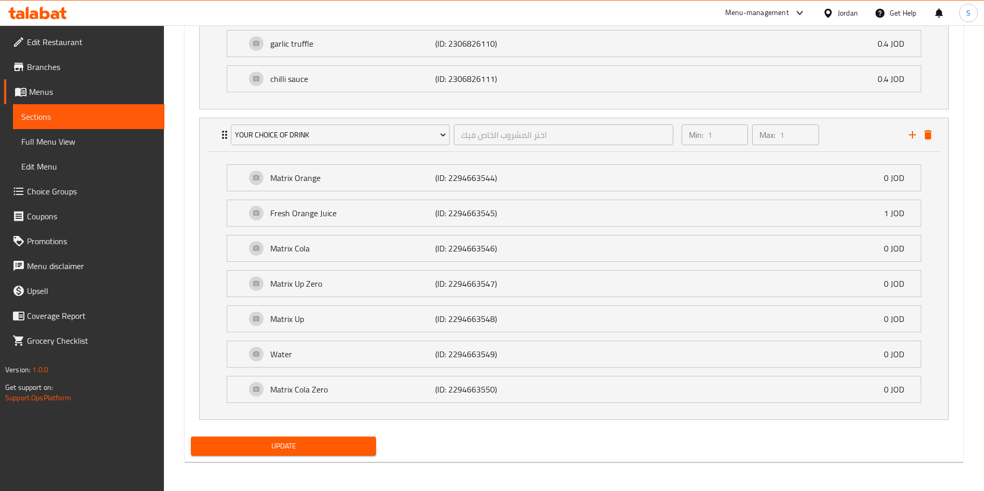
click at [301, 440] on span "Update" at bounding box center [283, 446] width 169 height 13
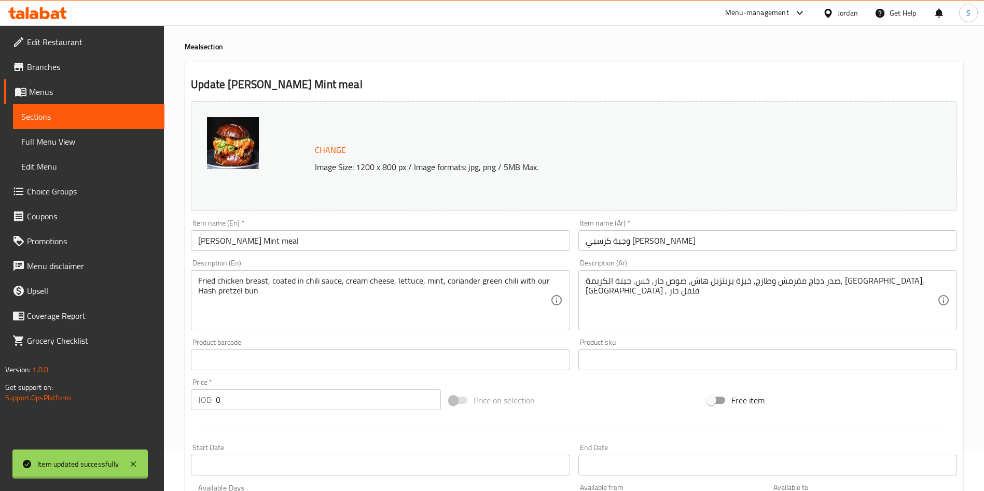
scroll to position [0, 0]
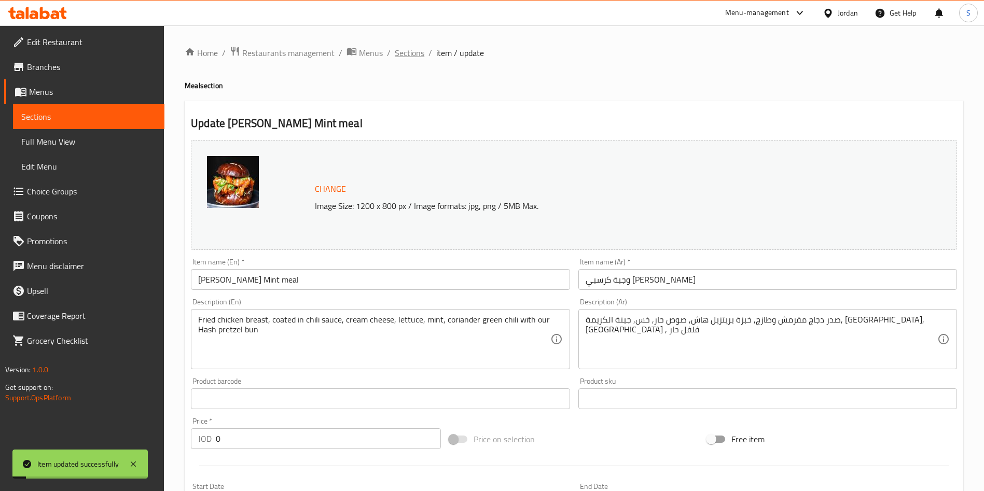
click at [413, 47] on span "Sections" at bounding box center [410, 53] width 30 height 12
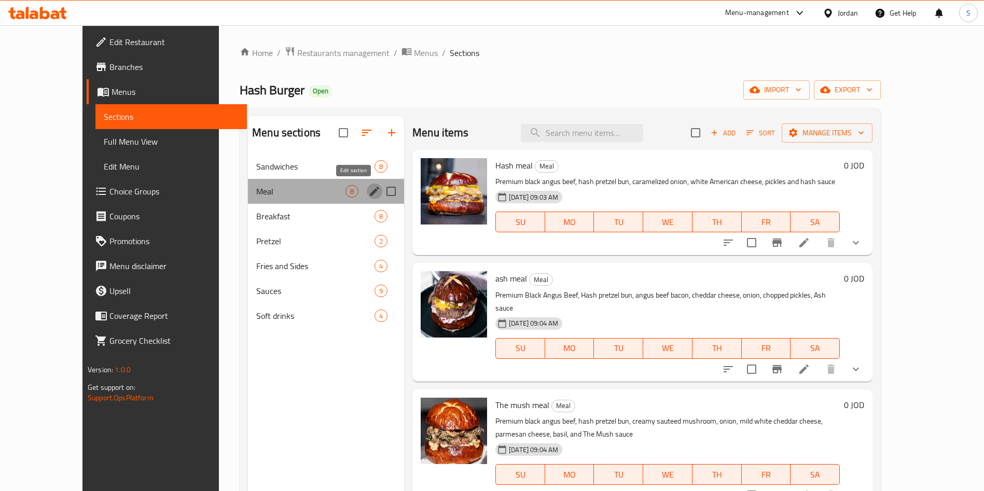
click at [368, 193] on icon "edit" at bounding box center [374, 191] width 12 height 12
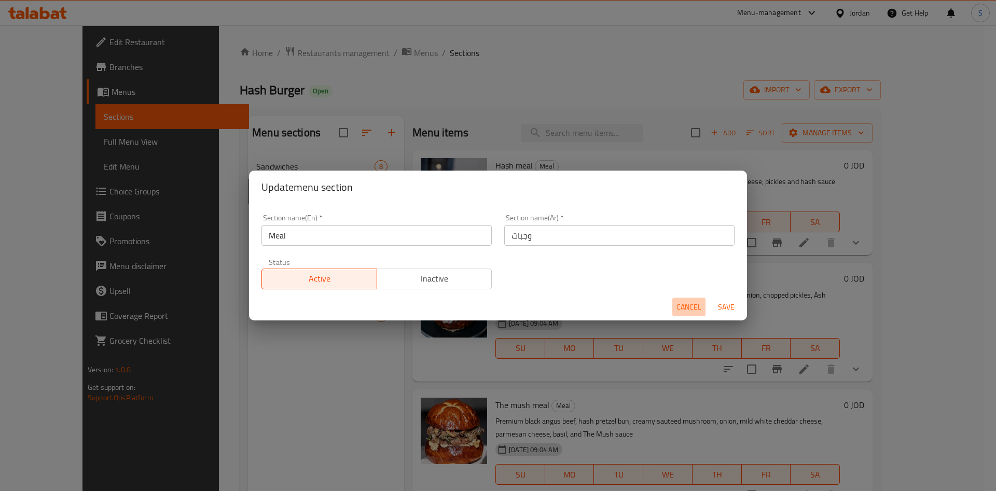
click at [688, 298] on button "Cancel" at bounding box center [688, 307] width 33 height 19
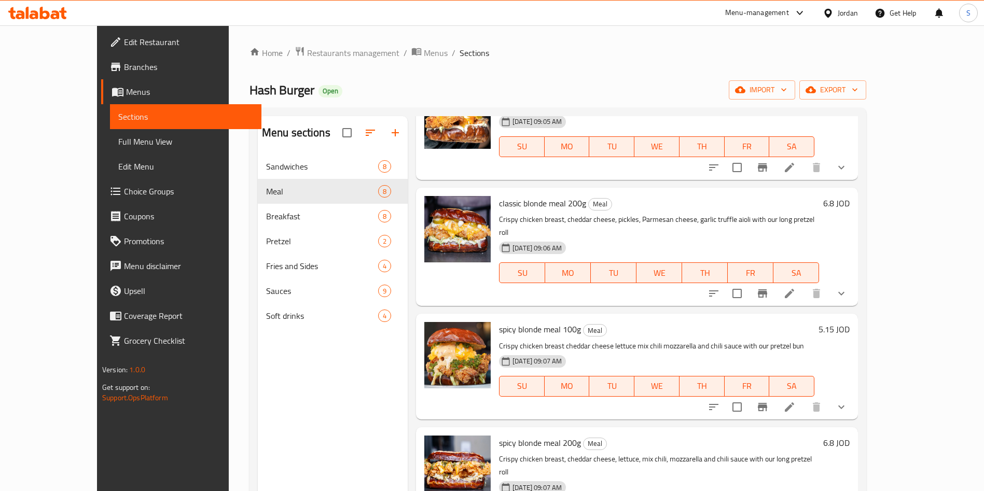
scroll to position [145, 0]
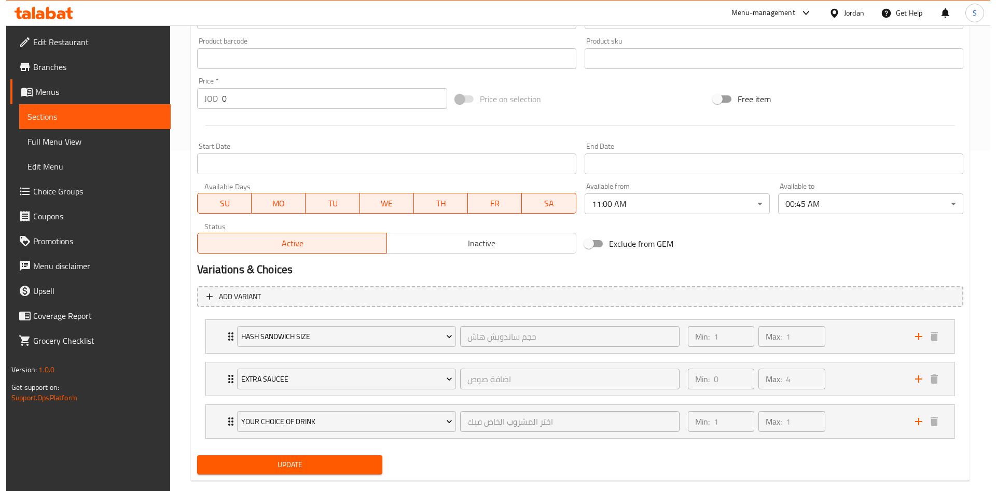
scroll to position [359, 0]
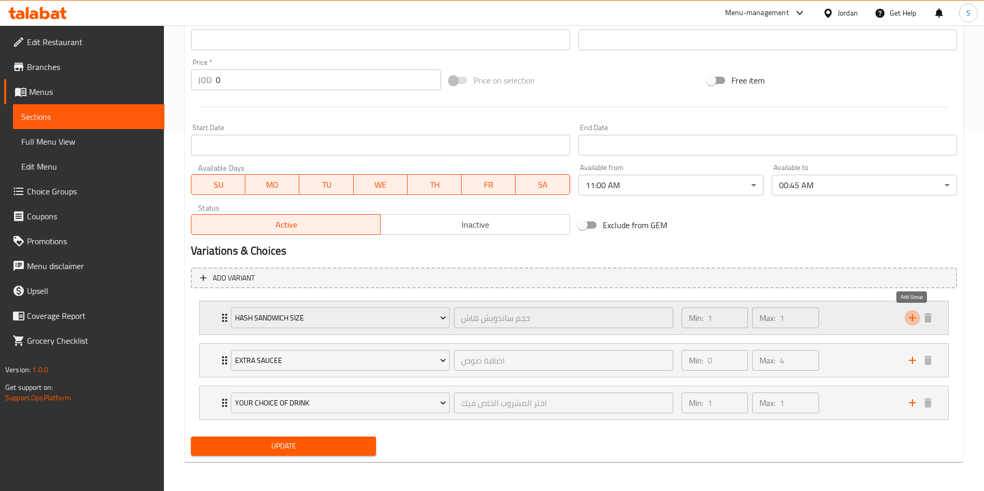
click at [906, 319] on icon "add" at bounding box center [912, 318] width 12 height 12
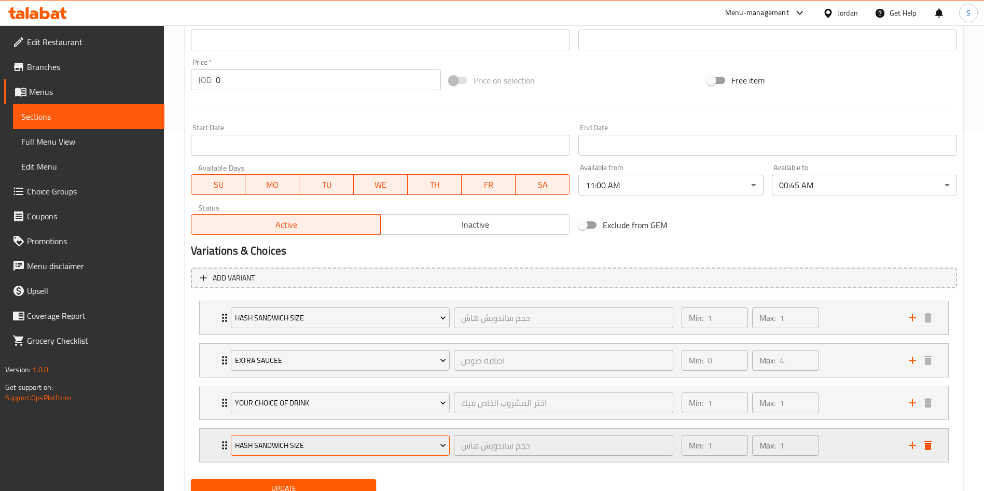
click at [403, 435] on button "Hash Sandwich Size" at bounding box center [340, 445] width 219 height 21
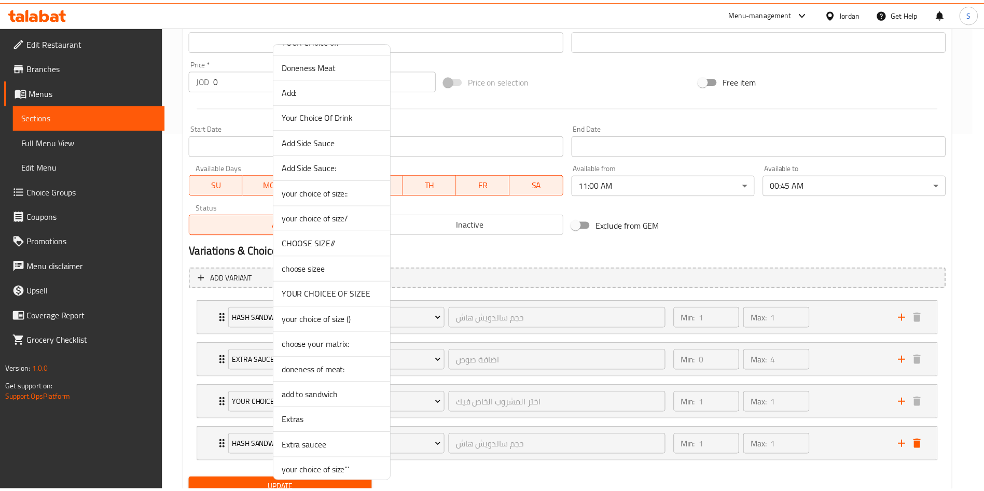
scroll to position [432, 0]
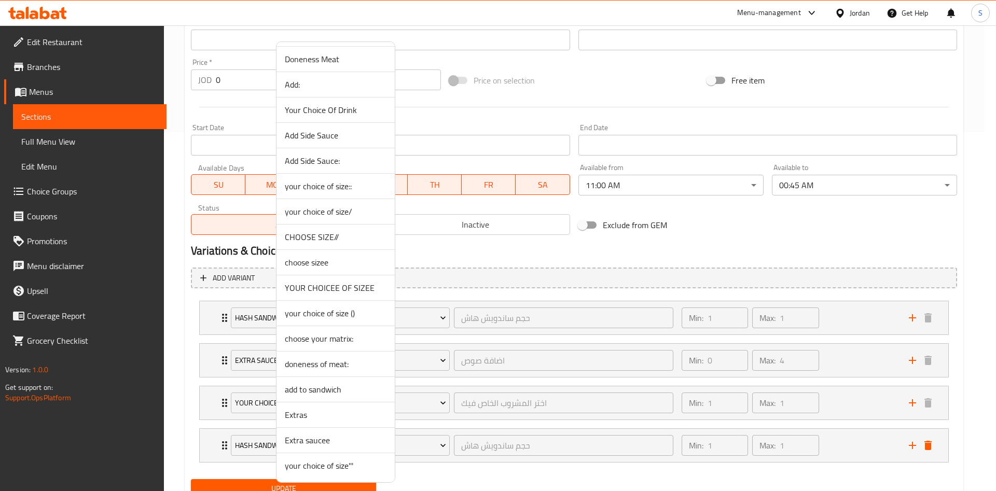
click at [984, 292] on div at bounding box center [498, 245] width 996 height 491
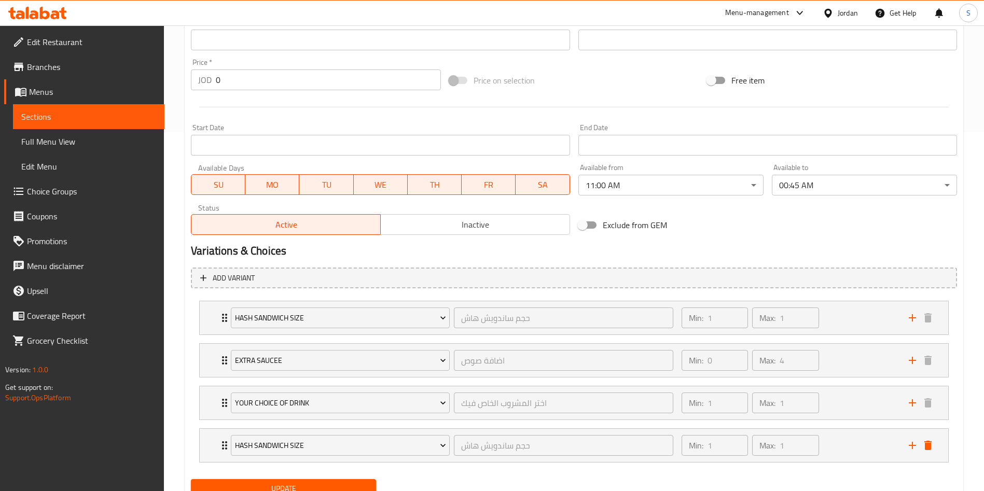
scroll to position [0, 0]
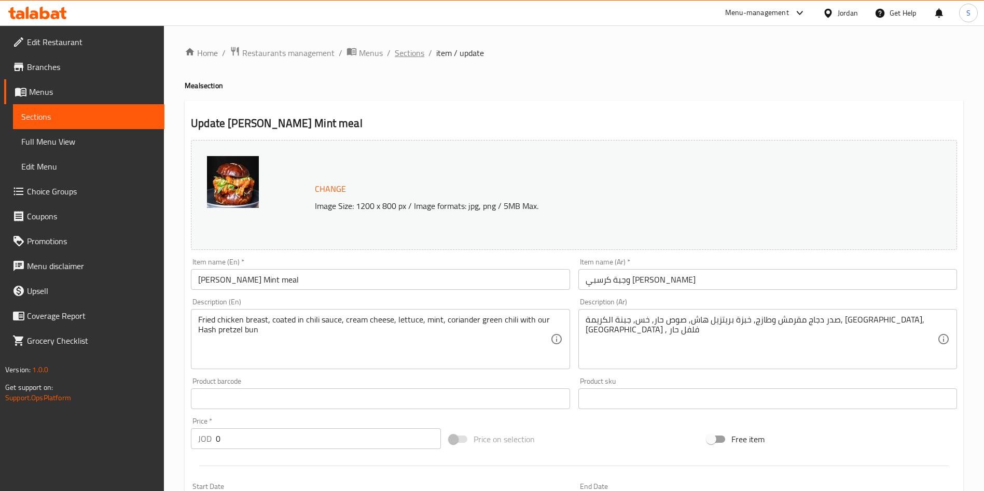
click at [411, 54] on span "Sections" at bounding box center [410, 53] width 30 height 12
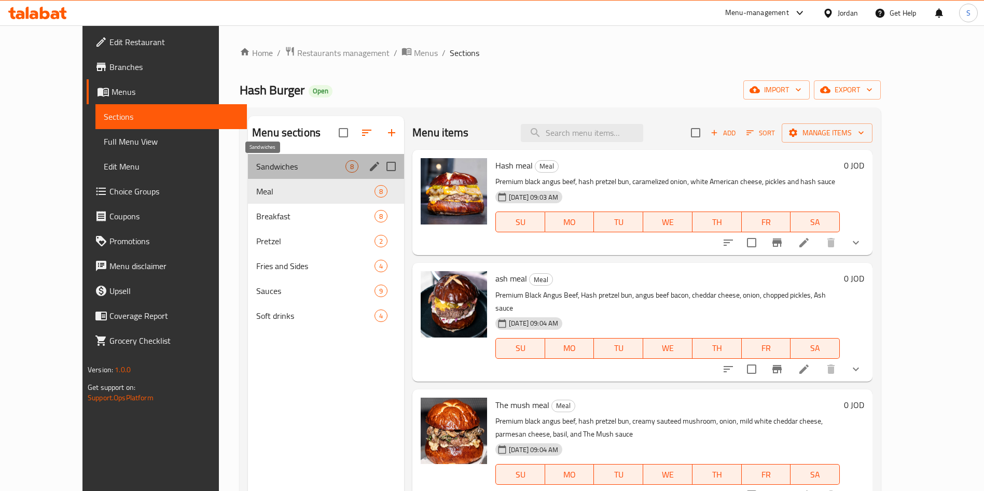
click at [256, 163] on span "Sandwiches" at bounding box center [300, 166] width 89 height 12
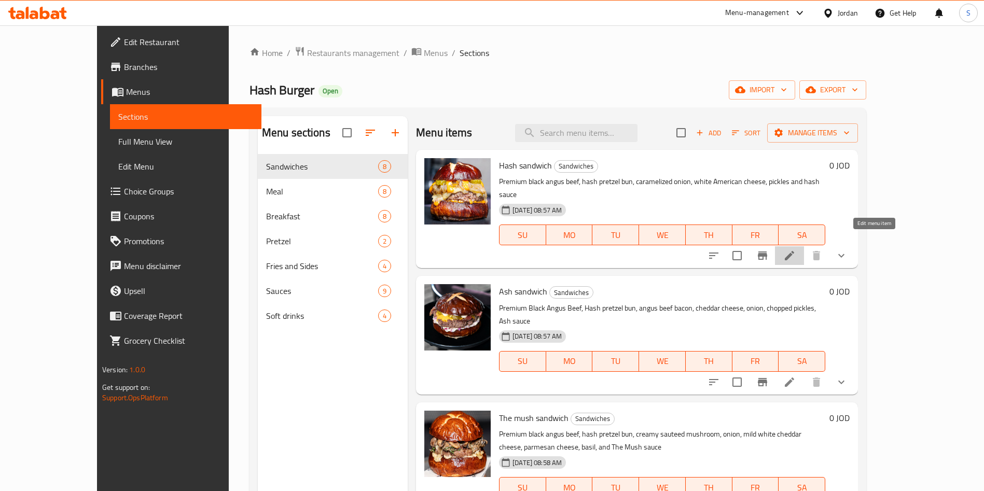
click at [796, 250] on icon at bounding box center [789, 256] width 12 height 12
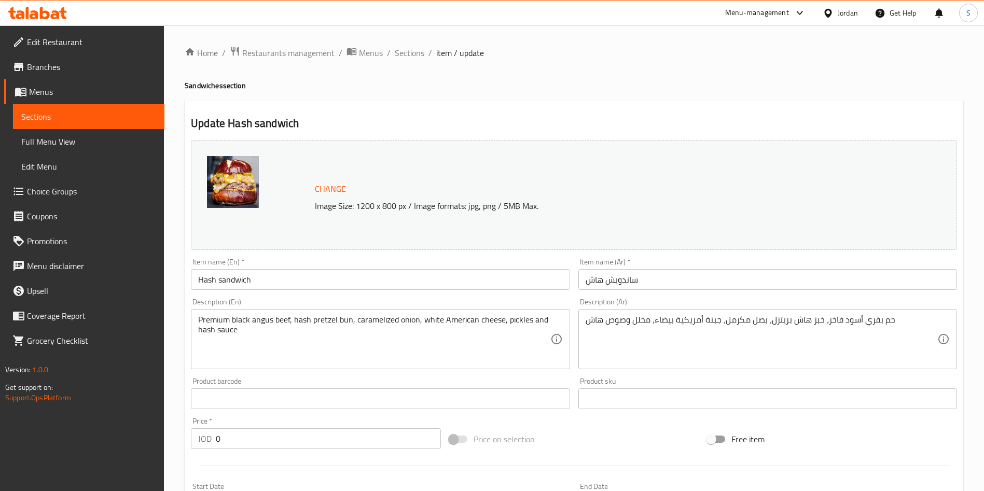
click at [416, 43] on div "Home / Restaurants management / Menus / Sections / item / update Sandwiches sec…" at bounding box center [574, 458] width 820 height 867
click at [411, 54] on span "Sections" at bounding box center [410, 53] width 30 height 12
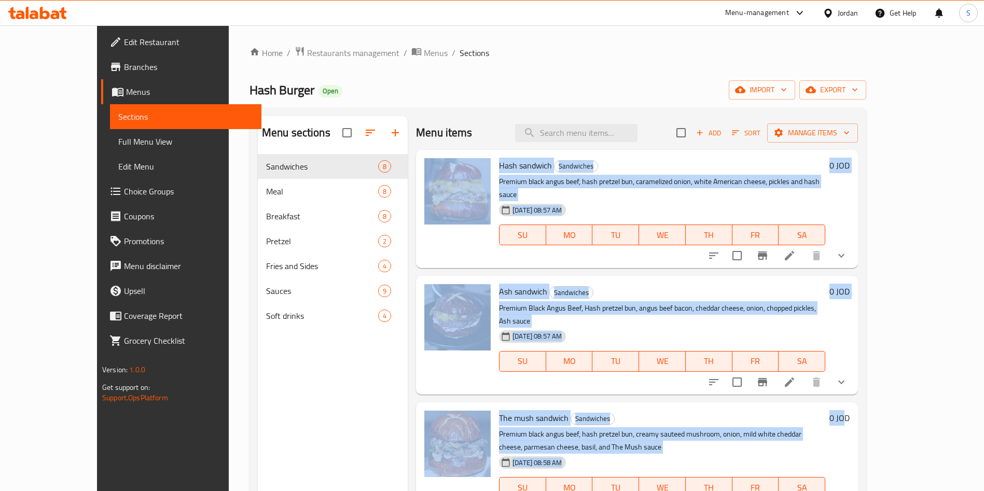
drag, startPoint x: 943, startPoint y: 146, endPoint x: 944, endPoint y: 296, distance: 149.9
click at [858, 380] on div "Menu items Add Sort Manage items Hash sandwich Sandwiches Premium black angus b…" at bounding box center [633, 361] width 450 height 491
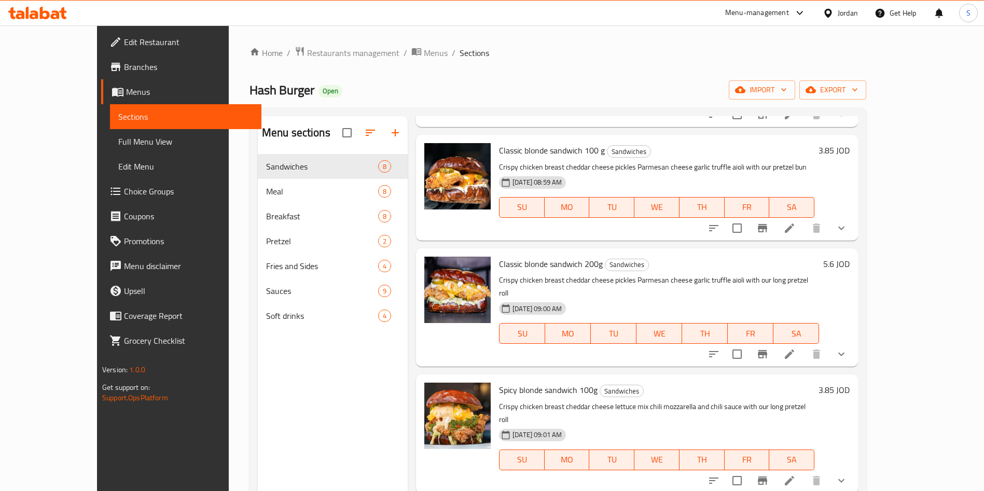
scroll to position [145, 0]
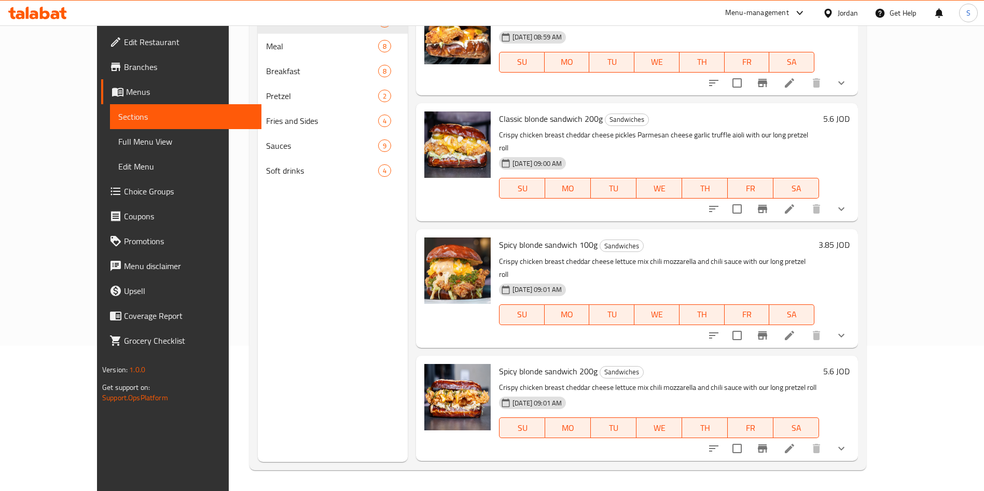
click at [866, 252] on div "Menu sections Sandwiches 8 Meal 8 Breakfast 8 Pretzel 2 Fries and Sides 4 Sauce…" at bounding box center [558, 217] width 617 height 508
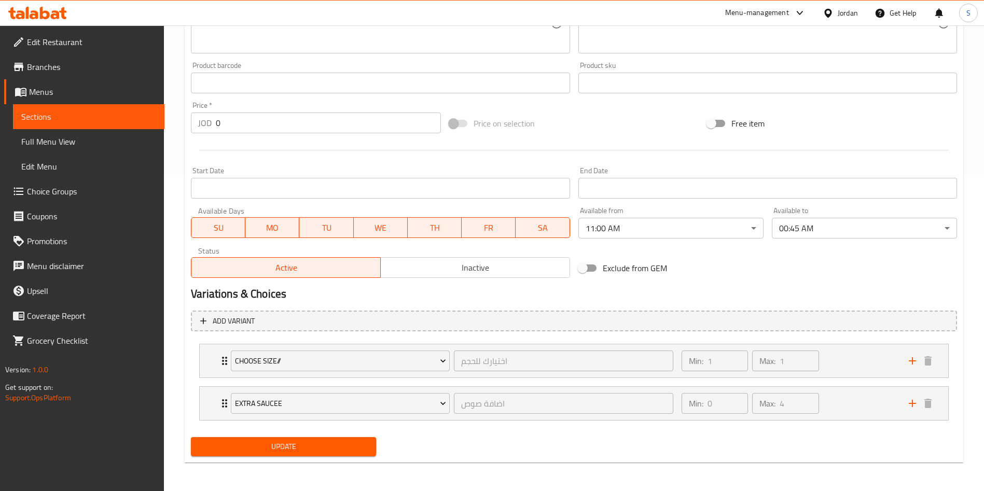
scroll to position [316, 0]
click at [851, 357] on div "Min: 1 ​ Max: 1 ​" at bounding box center [788, 360] width 227 height 33
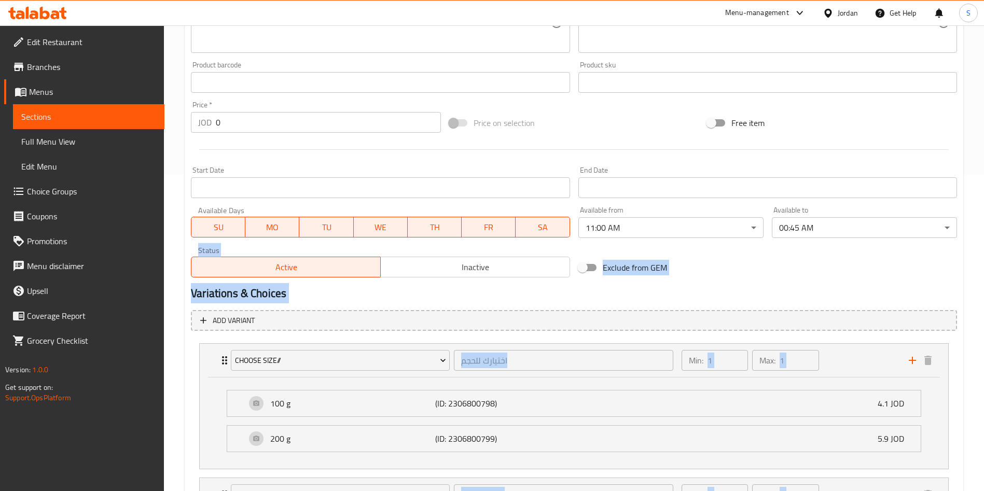
drag, startPoint x: 964, startPoint y: 279, endPoint x: 967, endPoint y: 399, distance: 119.9
click at [967, 399] on div "Home / Restaurants management / Menus / Sections / item / update Sandwiches sec…" at bounding box center [574, 146] width 820 height 874
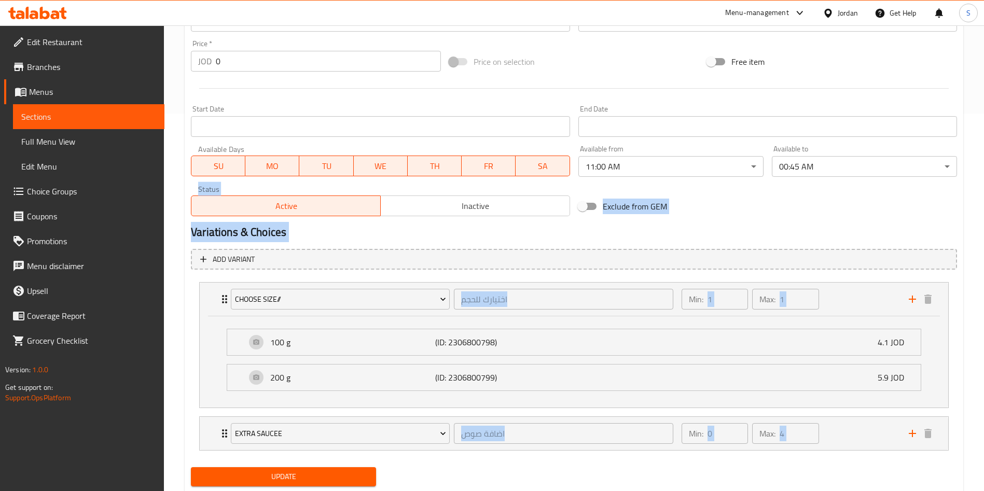
scroll to position [408, 0]
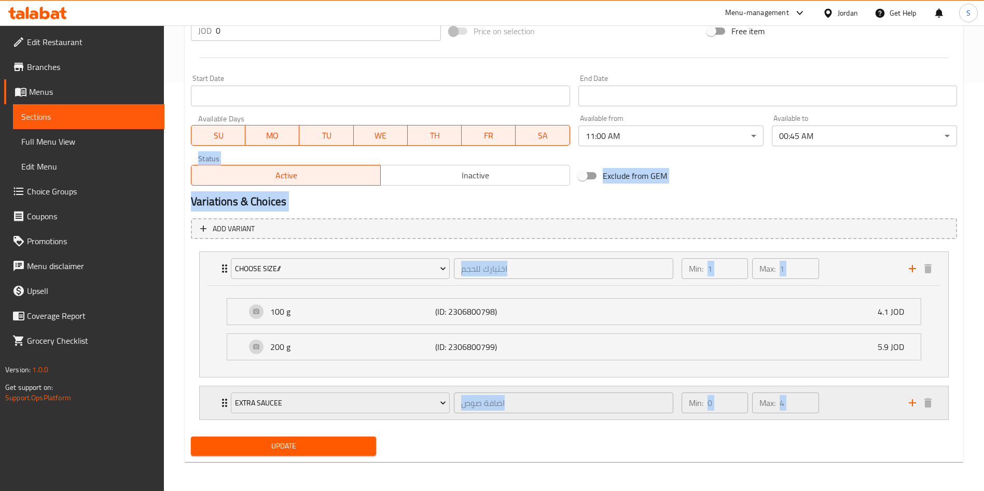
click at [852, 404] on div "Min: 0 ​ Max: 4 ​" at bounding box center [788, 402] width 227 height 33
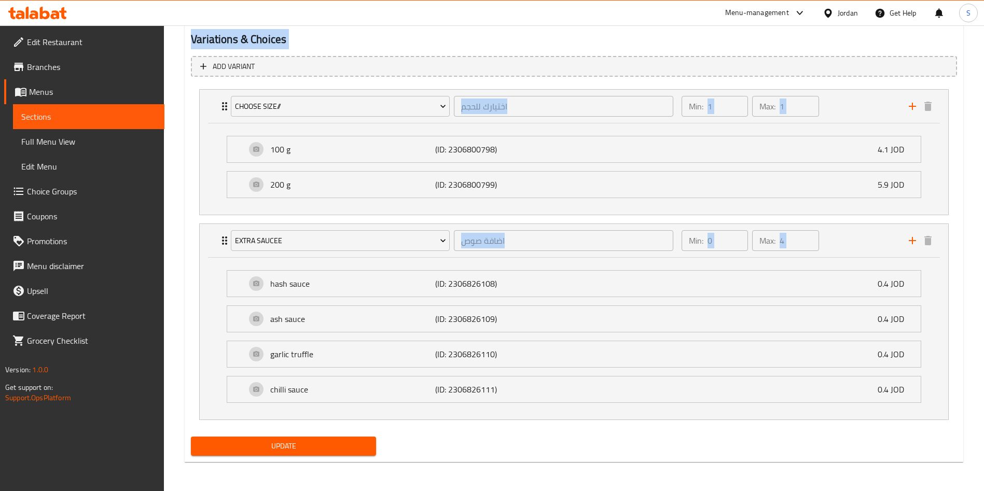
scroll to position [0, 0]
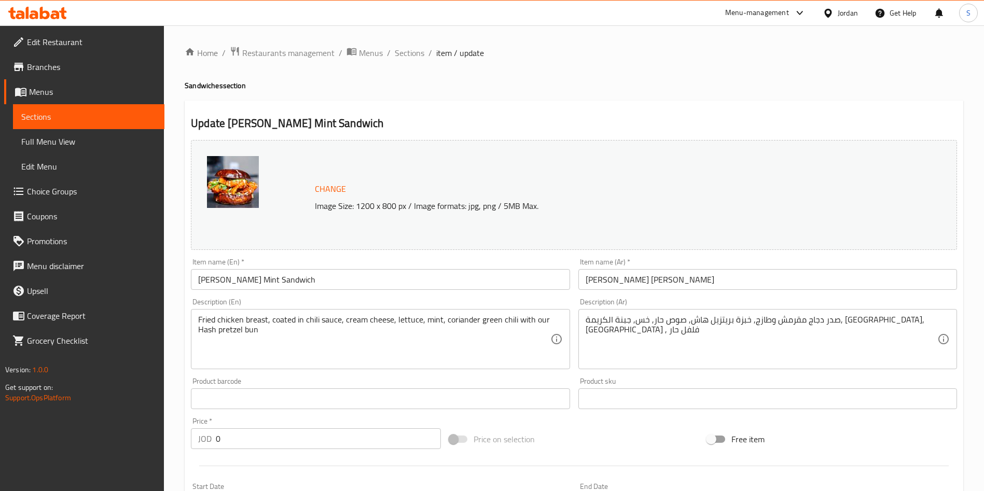
click at [409, 47] on span "Sections" at bounding box center [410, 53] width 30 height 12
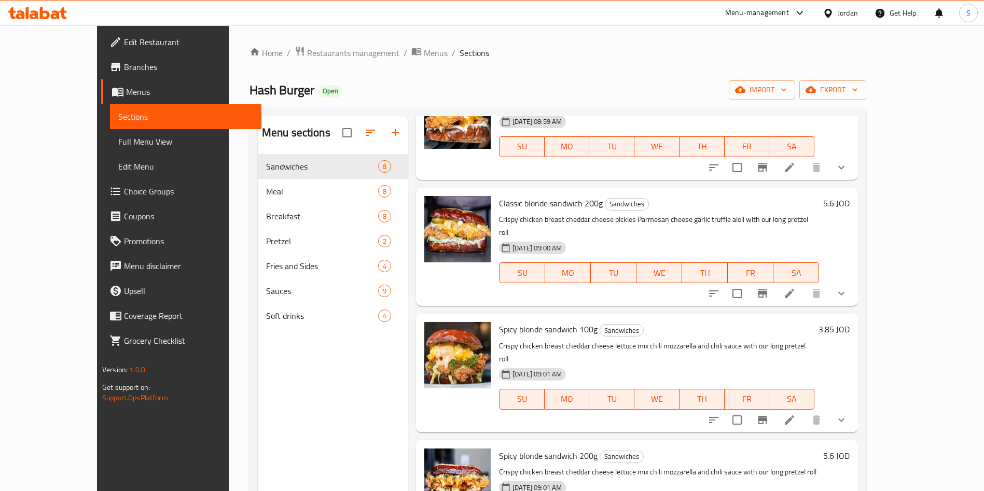
scroll to position [145, 0]
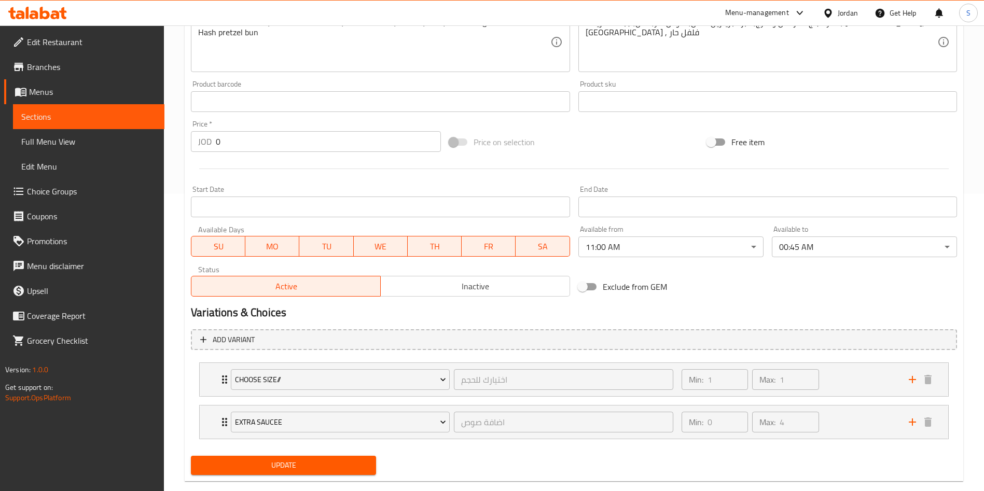
scroll to position [294, 0]
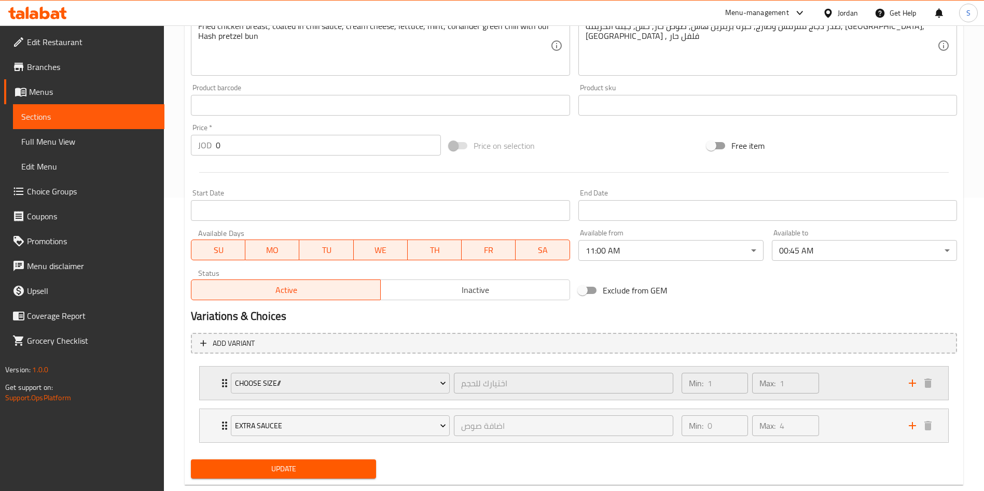
click at [868, 385] on div "Min: 1 ​ Max: 1 ​" at bounding box center [788, 383] width 227 height 33
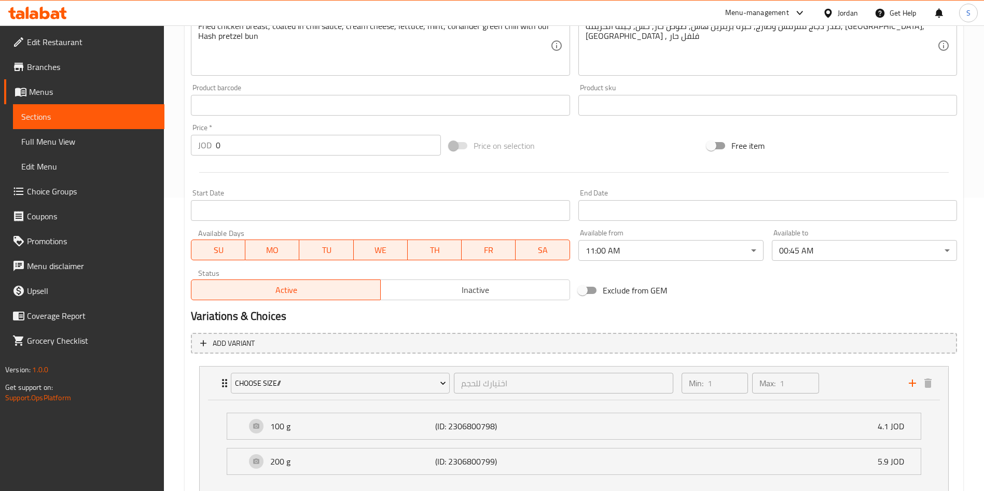
scroll to position [408, 0]
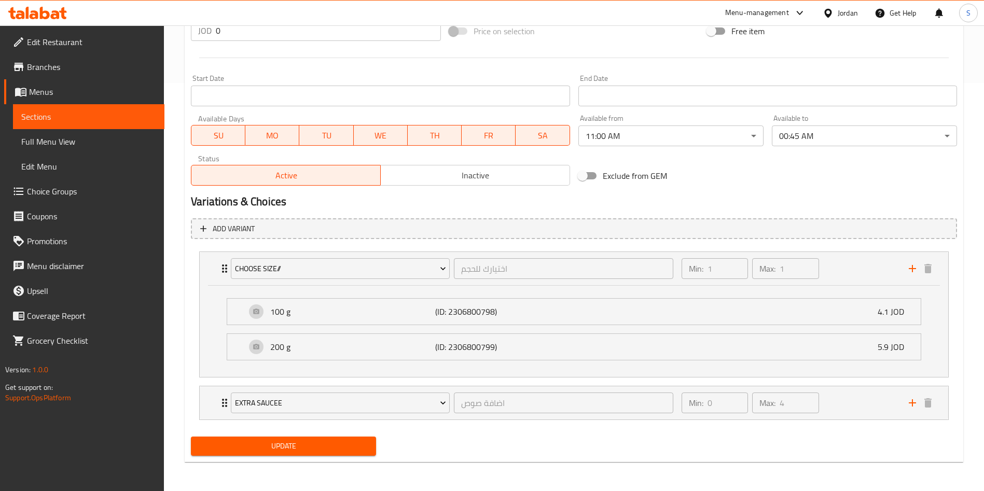
click at [851, 384] on li "Extra saucee اضافة صوص ​ Min: 0 ​ Max: 4 ​ hash sauce (ID: 2306826108) 0.4 JOD …" at bounding box center [574, 403] width 766 height 43
click at [852, 404] on div "Min: 0 ​ Max: 4 ​" at bounding box center [788, 402] width 227 height 33
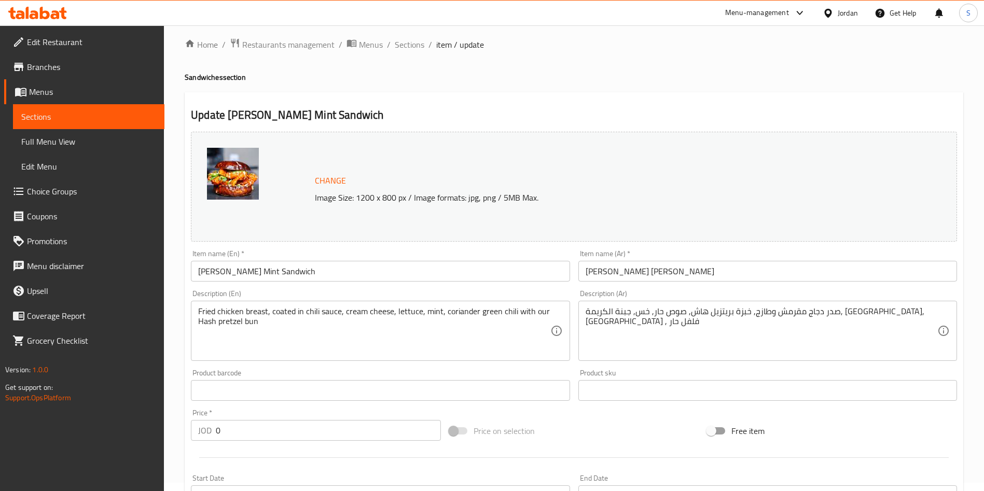
scroll to position [0, 0]
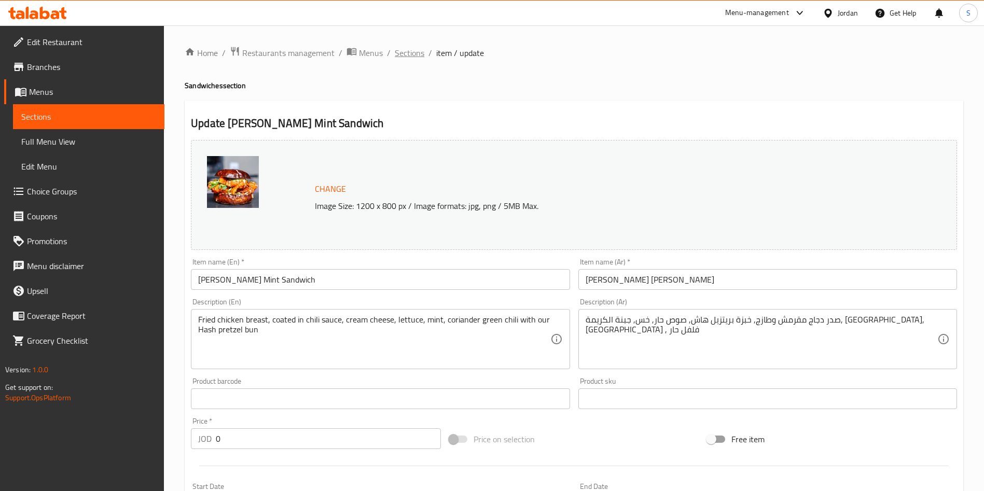
click at [396, 47] on span "Sections" at bounding box center [410, 53] width 30 height 12
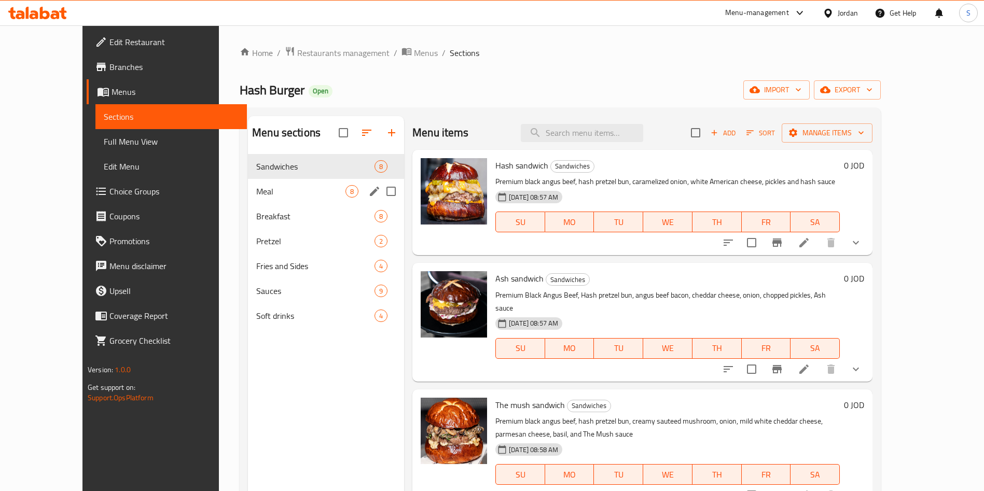
click at [248, 184] on div "Meal 8" at bounding box center [326, 191] width 156 height 25
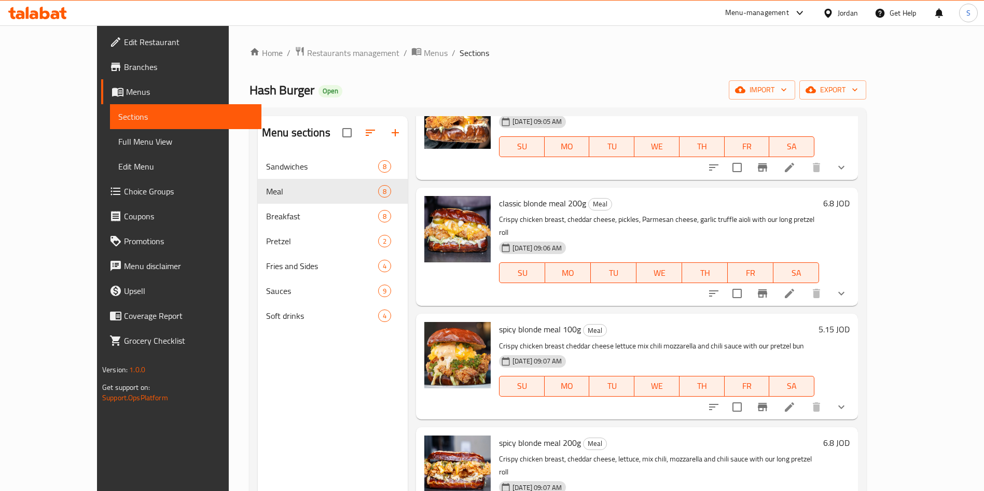
scroll to position [145, 0]
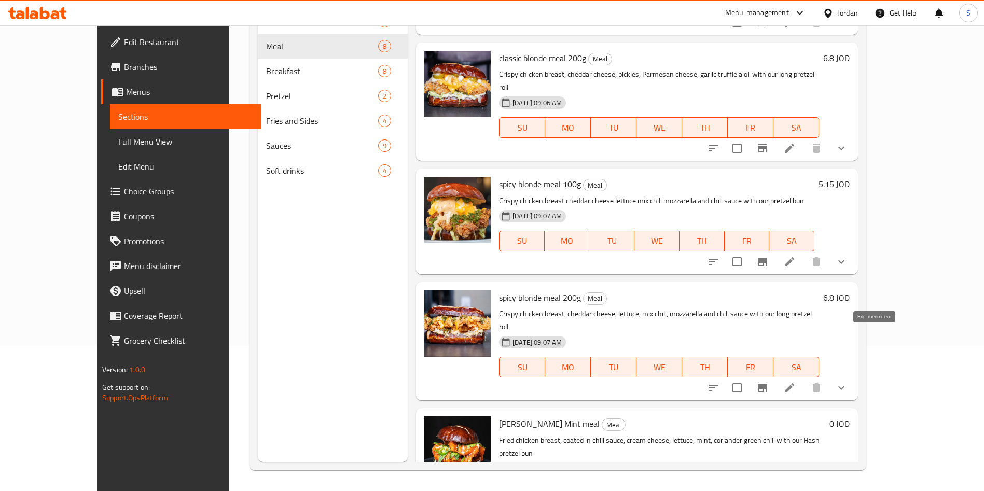
click at [794, 383] on icon at bounding box center [789, 387] width 9 height 9
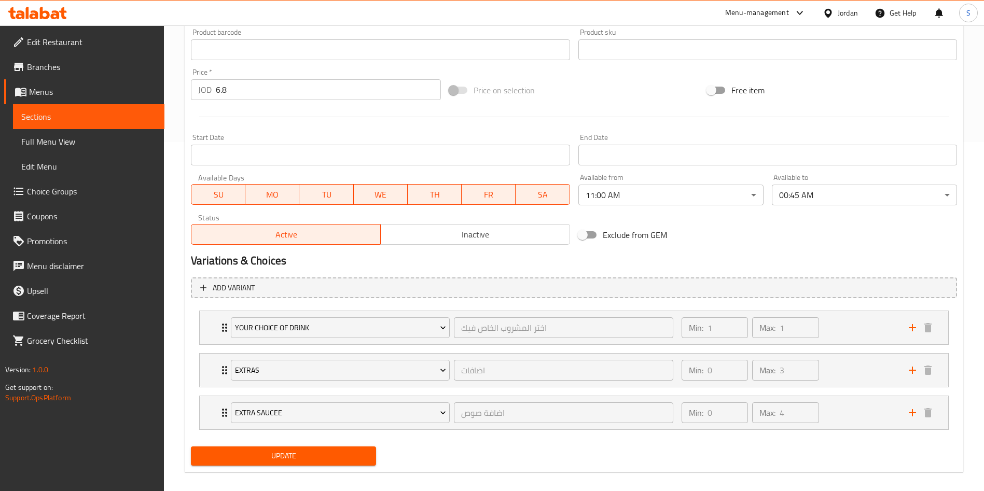
scroll to position [359, 0]
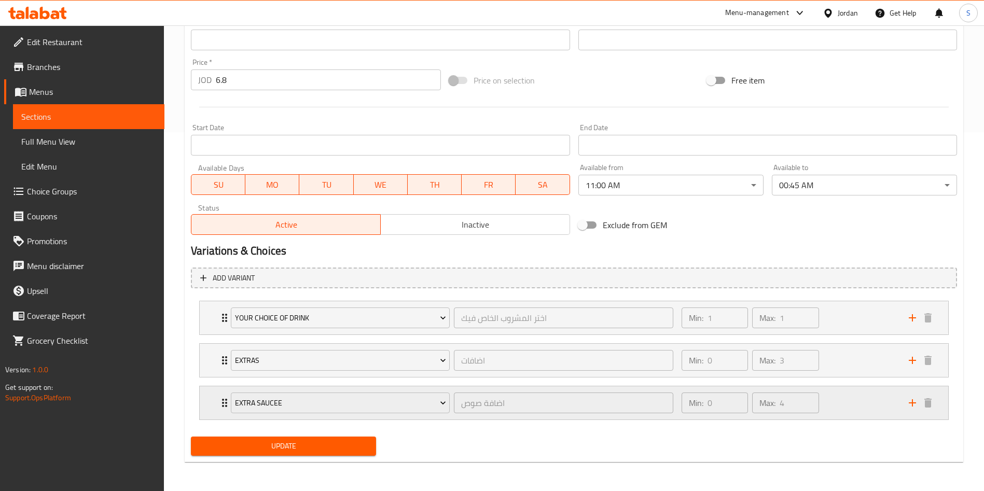
click at [884, 399] on div "Min: 0 ​ Max: 4 ​" at bounding box center [788, 402] width 227 height 33
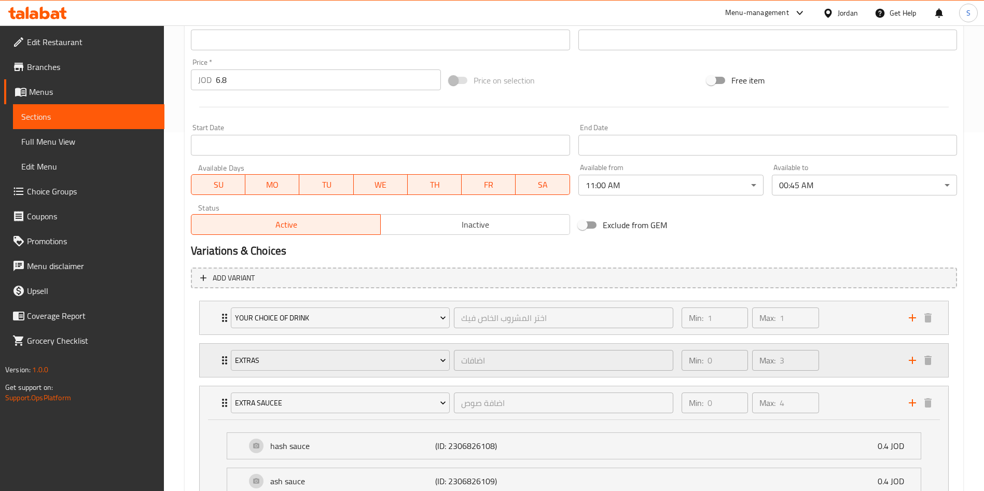
click at [858, 355] on div "Min: 0 ​ Max: 3 ​" at bounding box center [788, 360] width 227 height 33
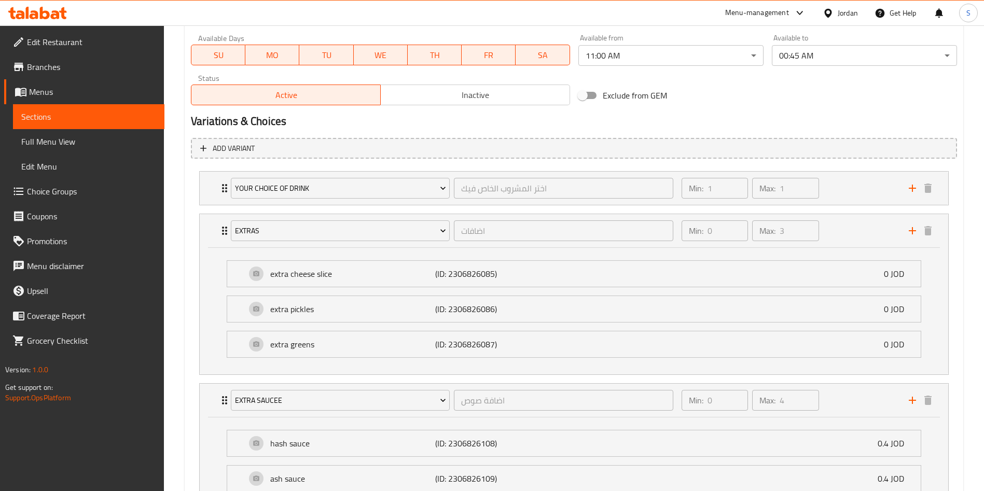
scroll to position [0, 0]
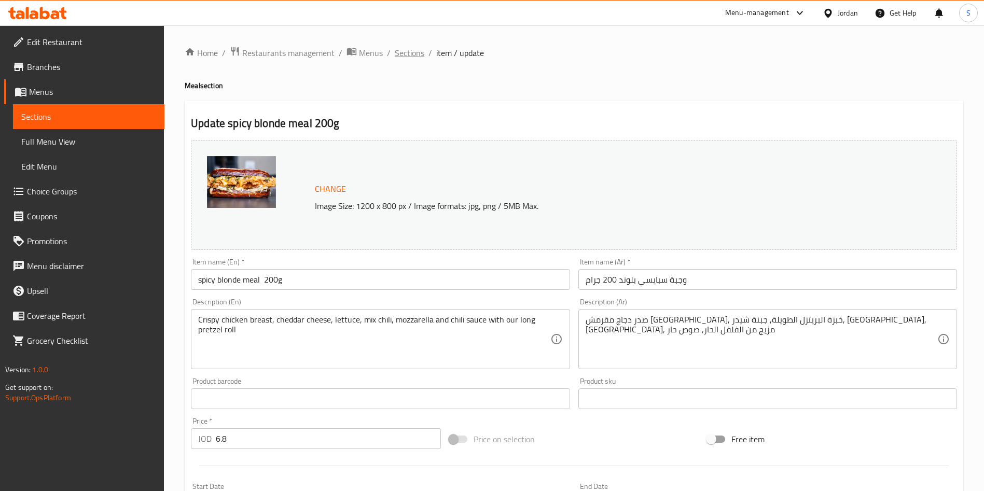
click at [397, 59] on span "Sections" at bounding box center [410, 53] width 30 height 12
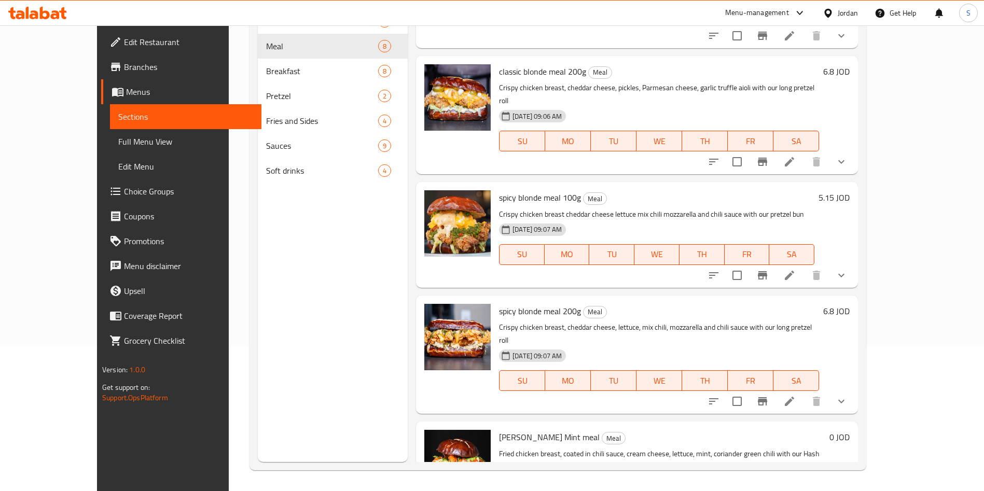
scroll to position [454, 0]
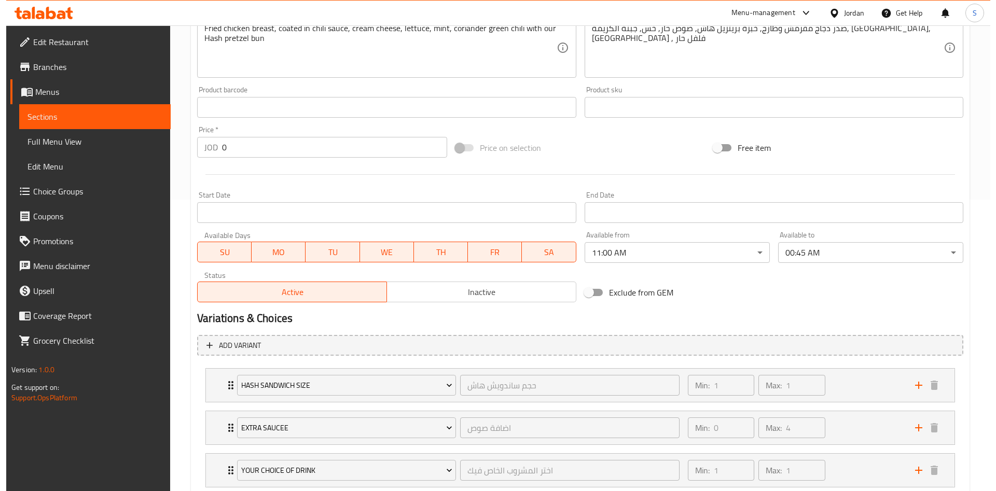
scroll to position [359, 0]
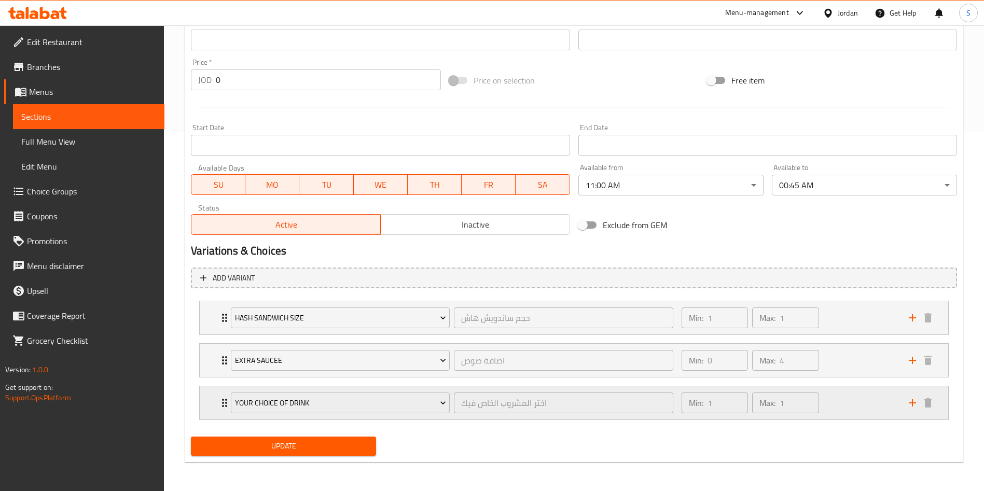
click at [905, 406] on div "Expand" at bounding box center [920, 403] width 31 height 16
click at [910, 404] on icon "add" at bounding box center [912, 403] width 12 height 12
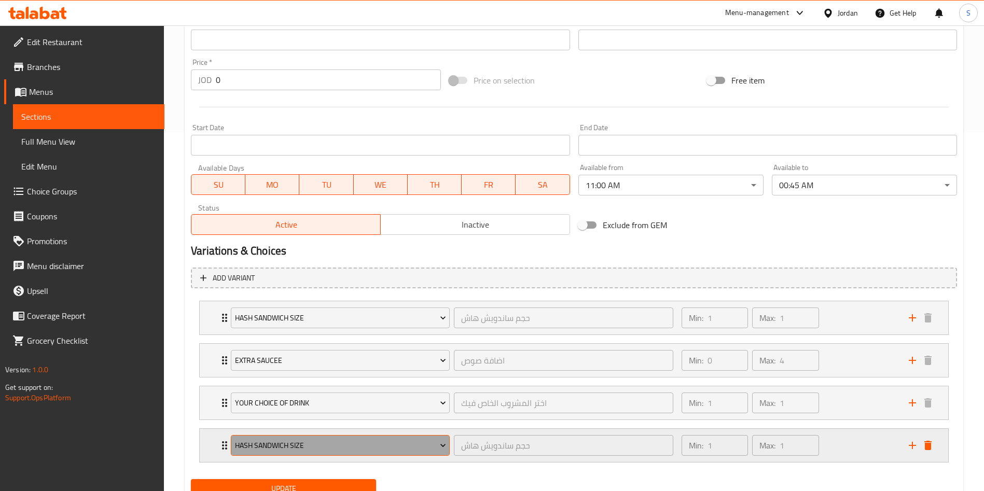
click at [418, 442] on span "Hash Sandwich Size" at bounding box center [340, 445] width 211 height 13
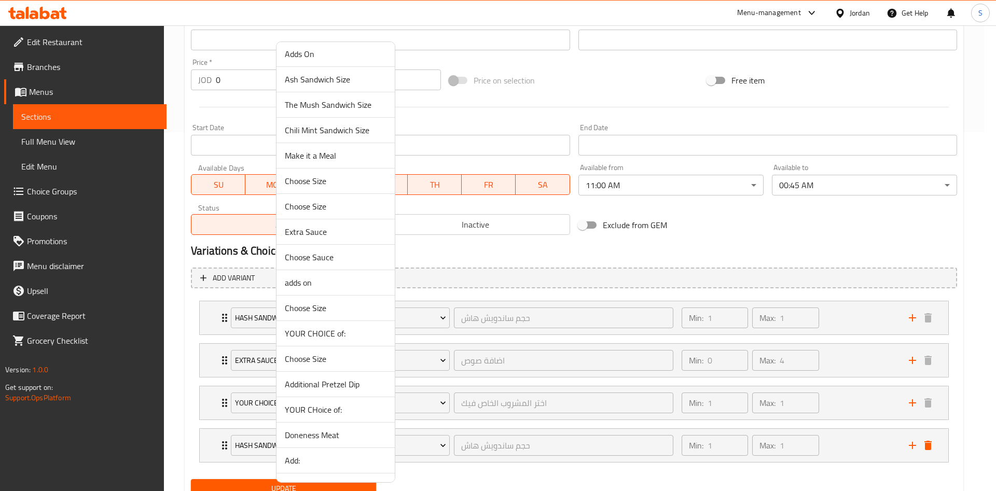
scroll to position [0, 0]
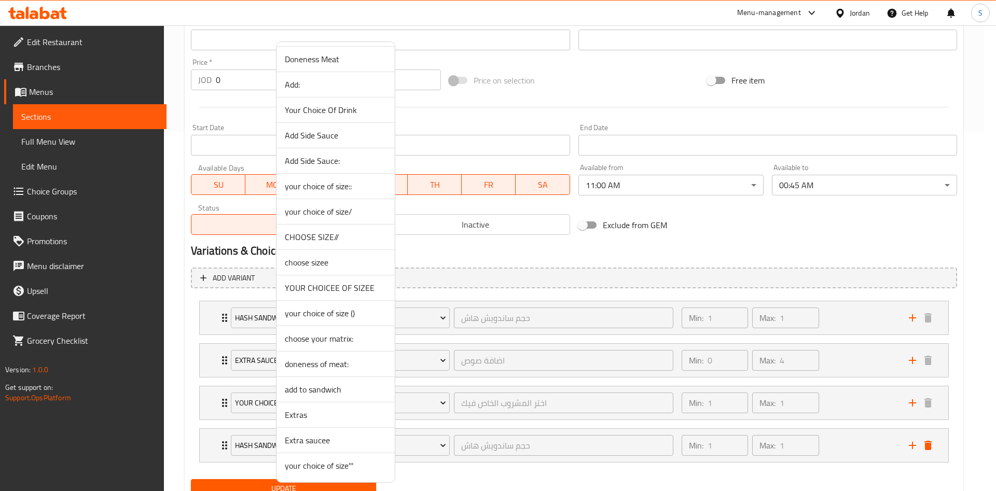
click at [322, 408] on li "Extras" at bounding box center [335, 415] width 118 height 25
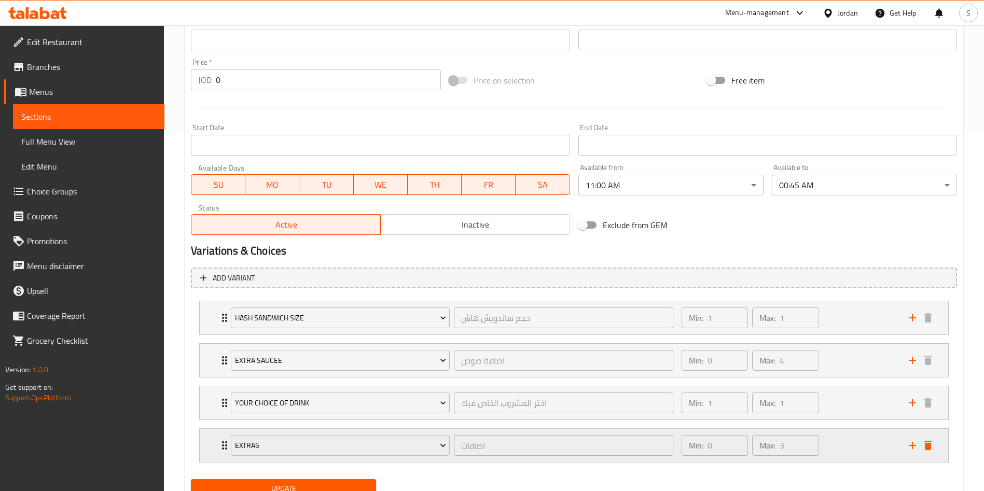
click at [869, 450] on div "Min: 0 ​ Max: 3 ​" at bounding box center [788, 445] width 227 height 33
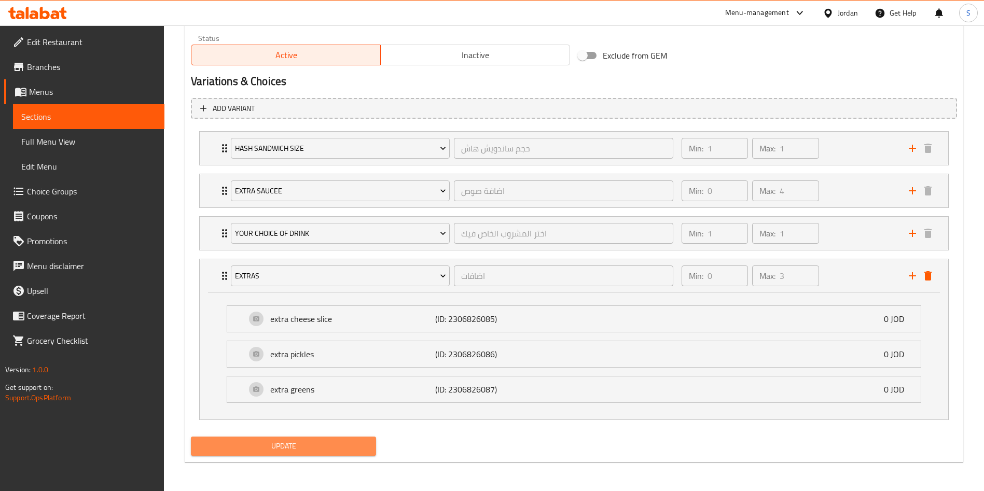
click at [342, 448] on span "Update" at bounding box center [283, 446] width 169 height 13
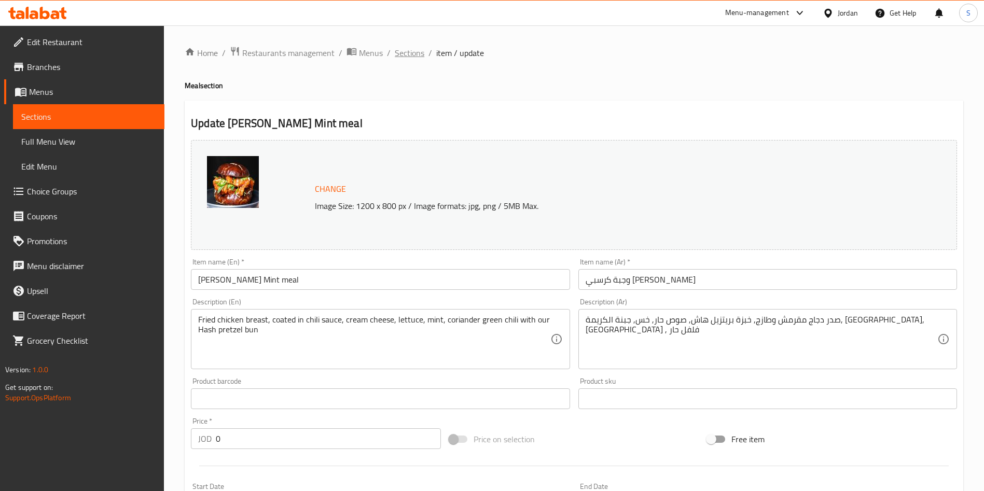
click at [407, 51] on span "Sections" at bounding box center [410, 53] width 30 height 12
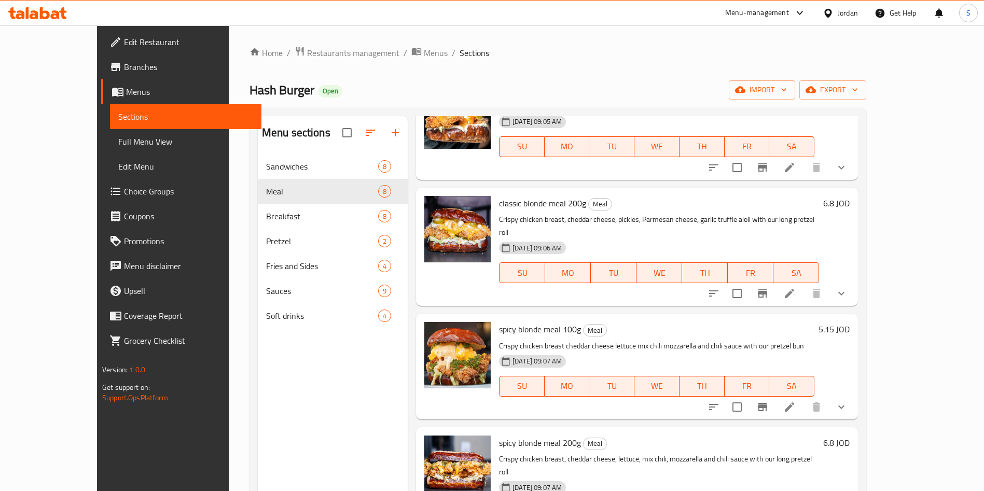
scroll to position [145, 0]
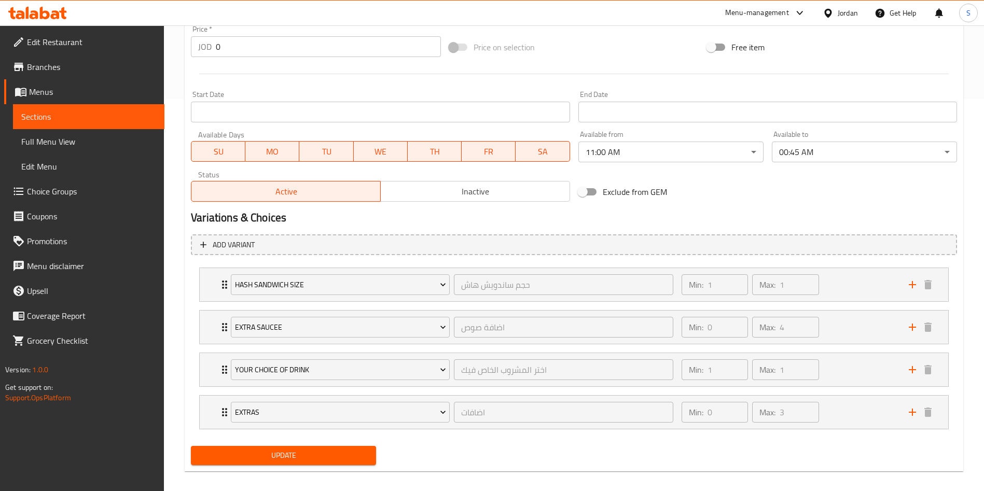
scroll to position [390, 0]
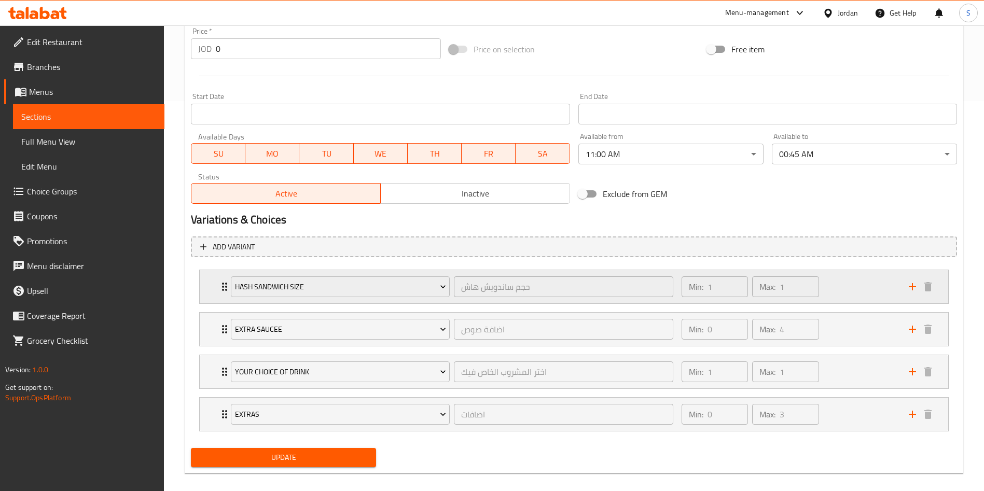
click at [885, 287] on div "Min: 1 ​ Max: 1 ​" at bounding box center [788, 286] width 227 height 33
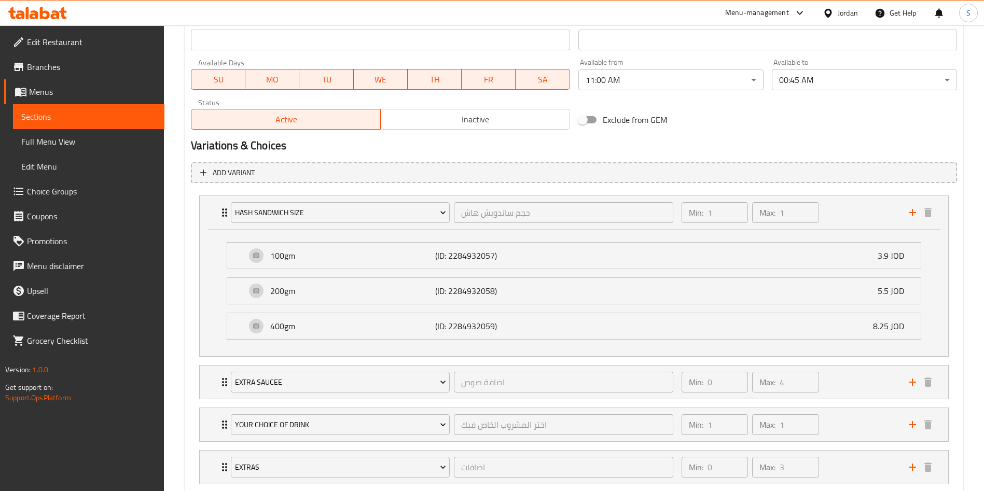
scroll to position [529, 0]
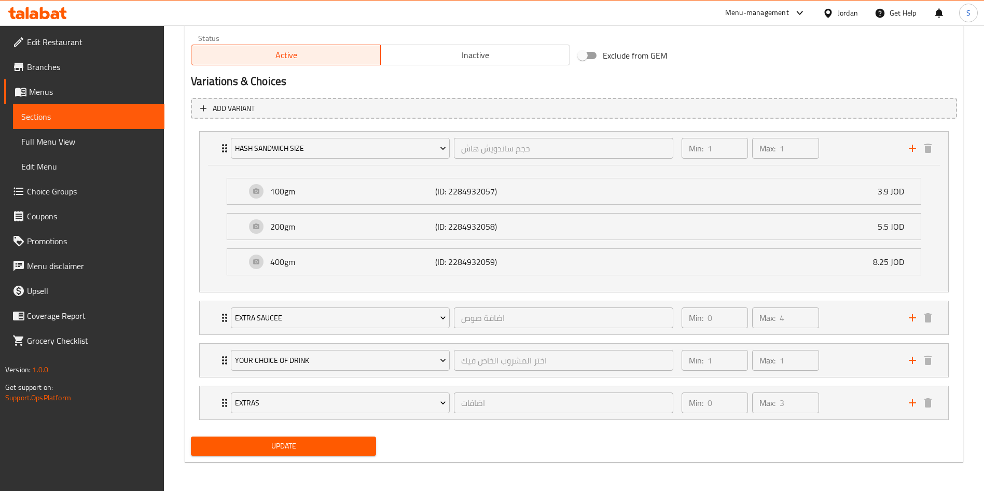
drag, startPoint x: 244, startPoint y: 460, endPoint x: 288, endPoint y: 437, distance: 49.0
click at [288, 437] on div "Update" at bounding box center [283, 446] width 193 height 27
click at [288, 437] on button "Update" at bounding box center [283, 446] width 185 height 19
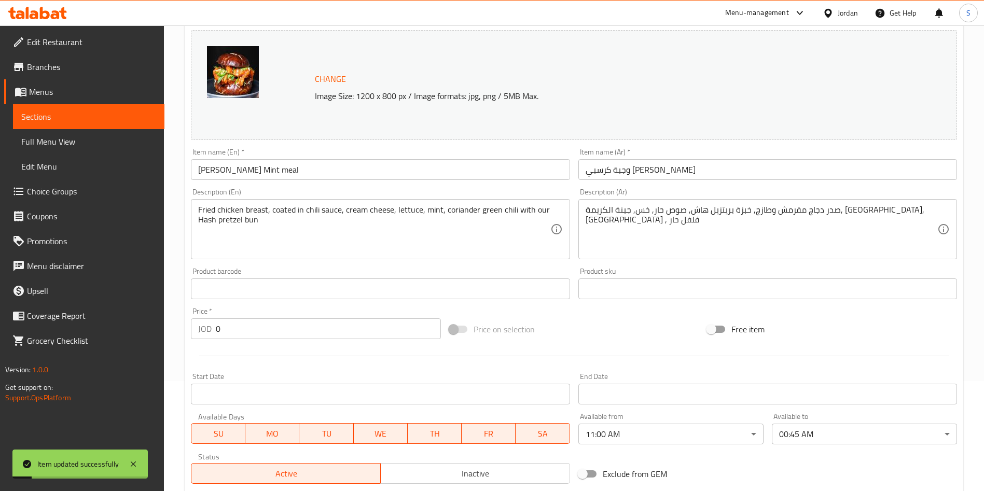
scroll to position [0, 0]
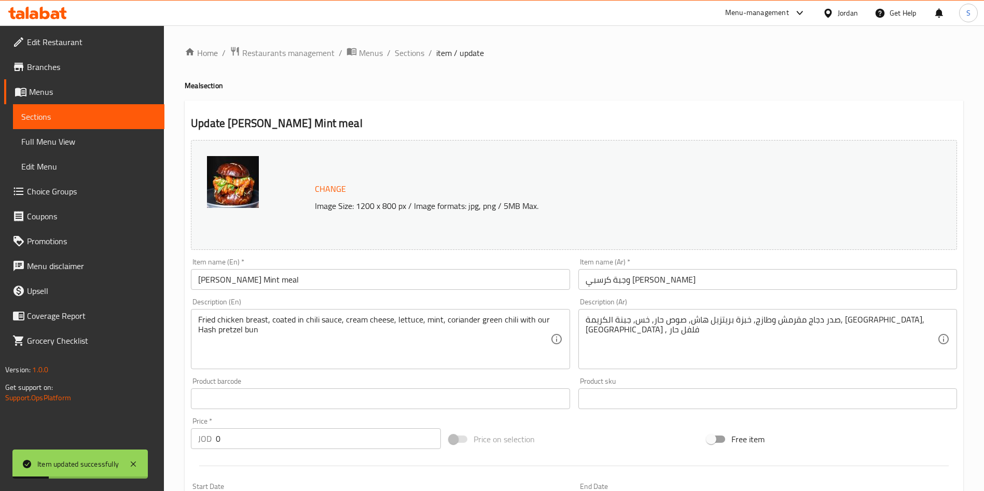
click at [411, 56] on span "Sections" at bounding box center [410, 53] width 30 height 12
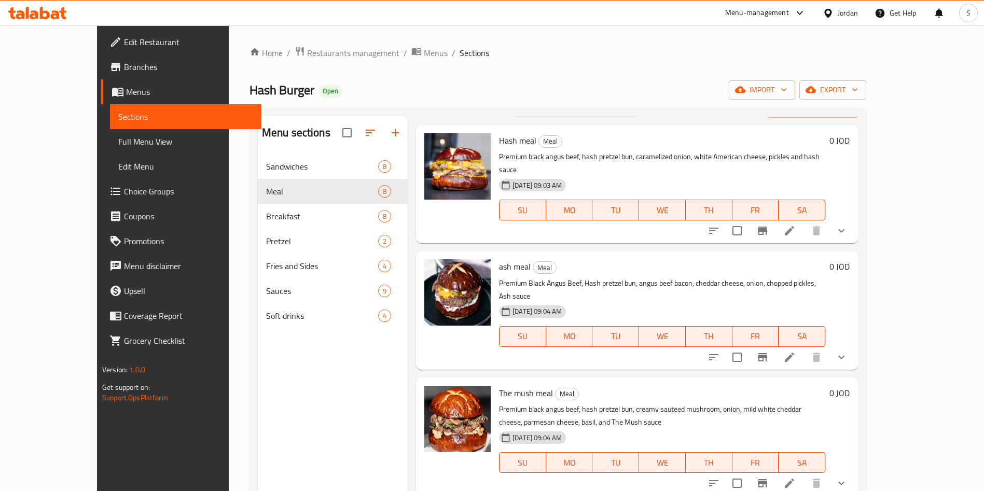
scroll to position [1, 0]
drag, startPoint x: 943, startPoint y: 174, endPoint x: 959, endPoint y: 147, distance: 31.4
click at [866, 147] on div "Menu sections Sandwiches 8 Meal 8 Breakfast 8 Pretzel 2 Fries and Sides 4 Sauce…" at bounding box center [558, 361] width 617 height 508
drag, startPoint x: 959, startPoint y: 147, endPoint x: 945, endPoint y: 148, distance: 14.0
click at [866, 148] on div "Menu sections Sandwiches 8 Meal 8 Breakfast 8 Pretzel 2 Fries and Sides 4 Sauce…" at bounding box center [558, 361] width 617 height 508
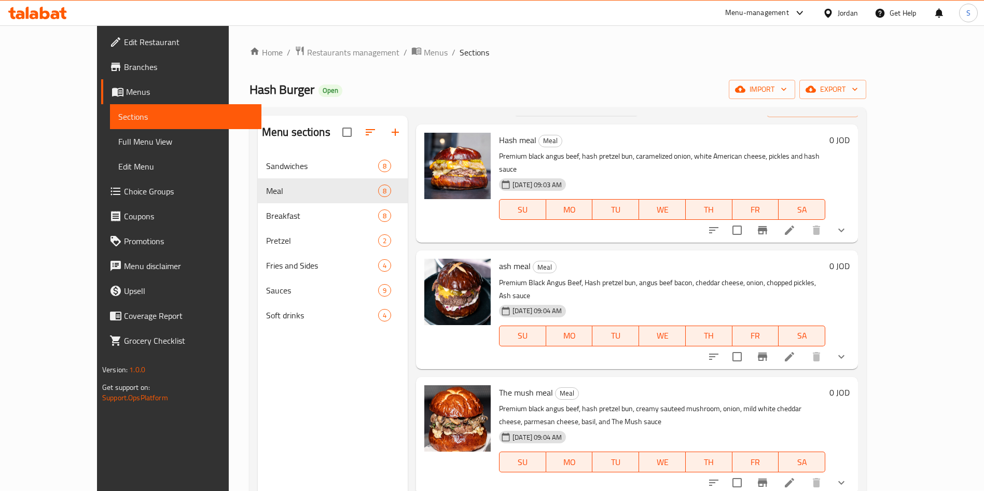
scroll to position [2, 0]
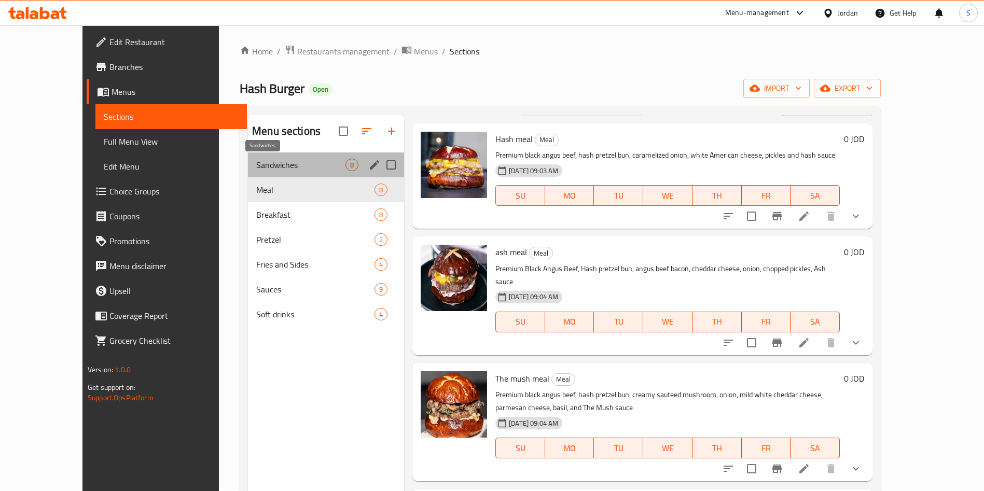
click at [277, 167] on span "Sandwiches" at bounding box center [300, 165] width 89 height 12
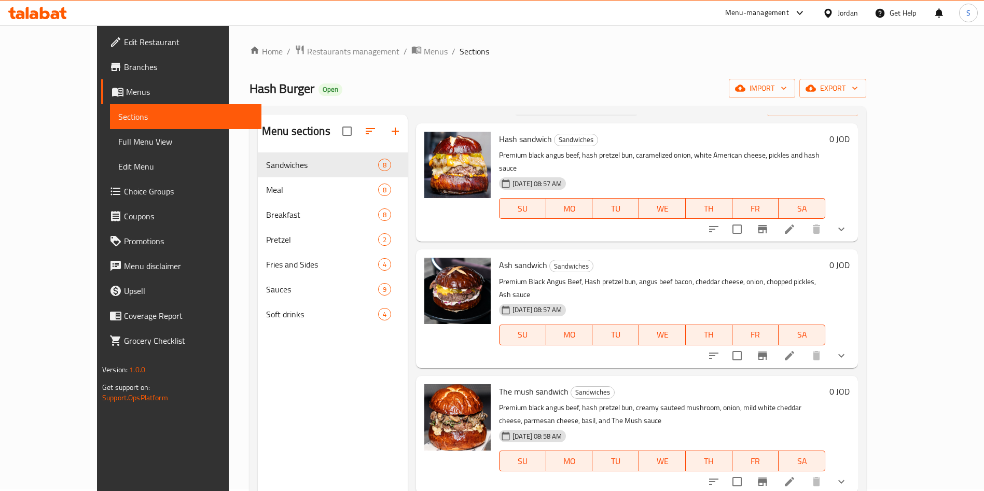
drag, startPoint x: 946, startPoint y: 174, endPoint x: 985, endPoint y: 151, distance: 44.7
click at [984, 151] on html "​ Menu-management Jordan Get Help S Edit Restaurant Branches Menus Sections Ful…" at bounding box center [492, 243] width 984 height 491
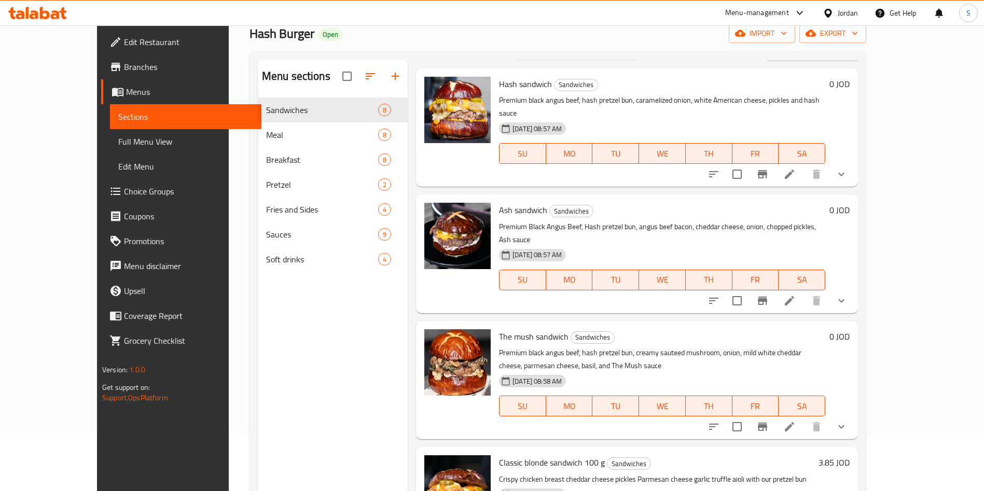
scroll to position [72, 0]
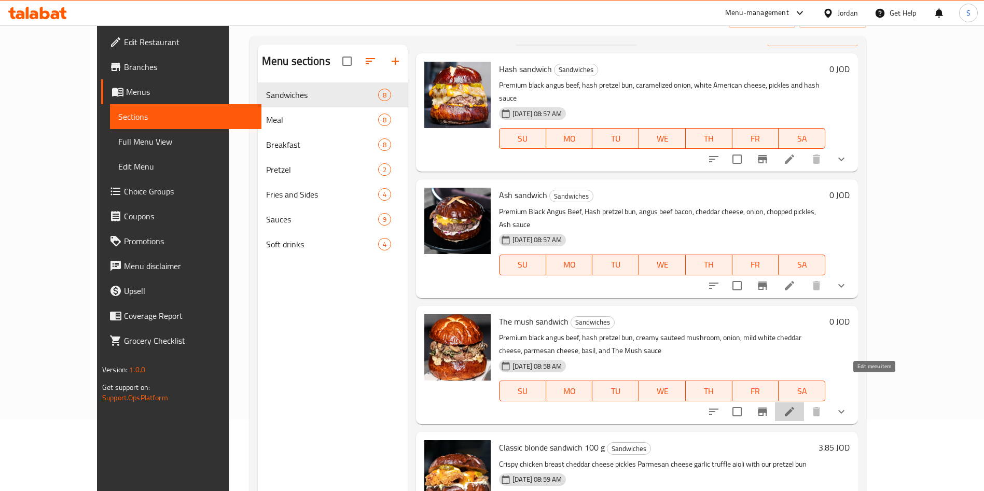
click at [794, 407] on icon at bounding box center [789, 411] width 9 height 9
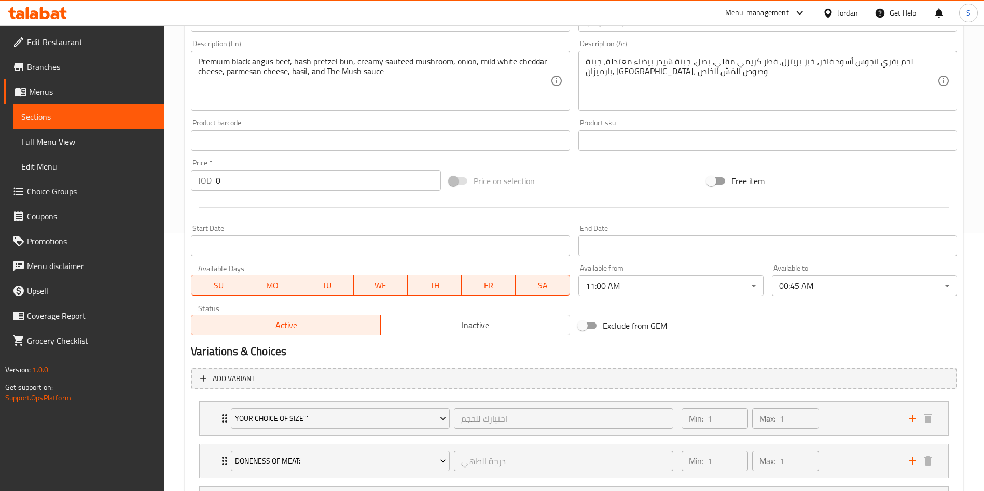
scroll to position [402, 0]
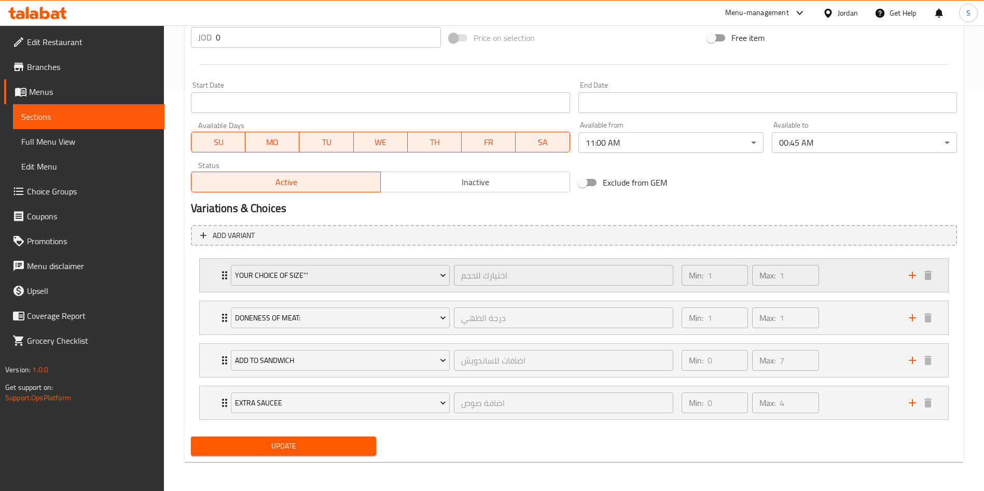
click at [842, 278] on div "Min: 1 ​ Max: 1 ​" at bounding box center [788, 275] width 227 height 33
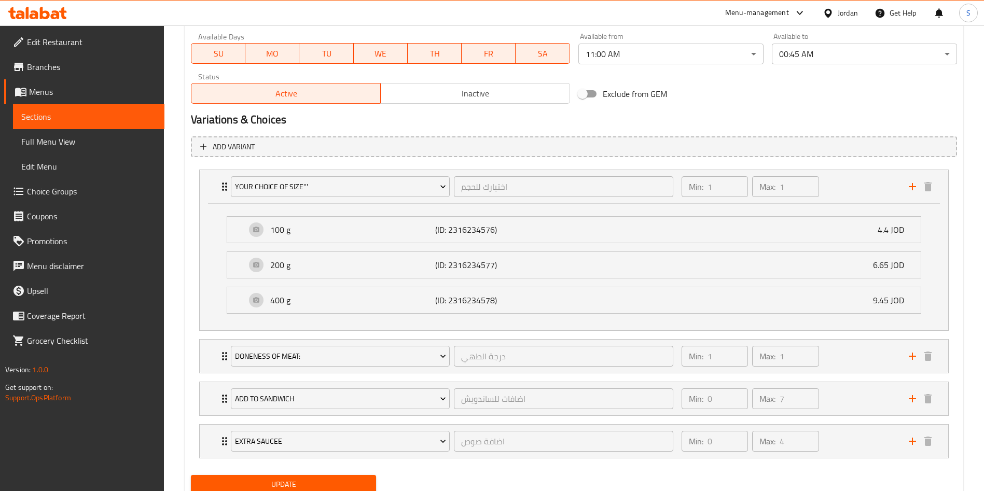
scroll to position [529, 0]
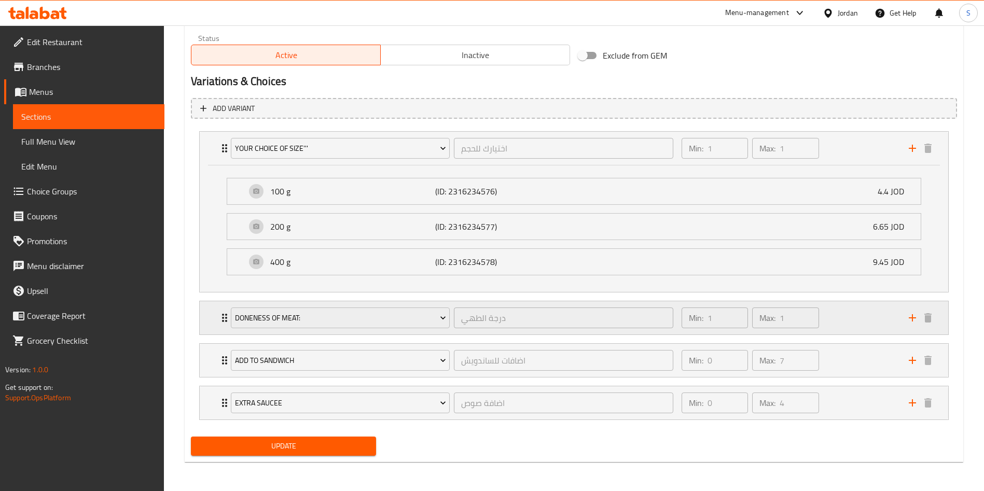
click at [867, 324] on div "Min: 1 ​ Max: 1 ​" at bounding box center [788, 317] width 227 height 33
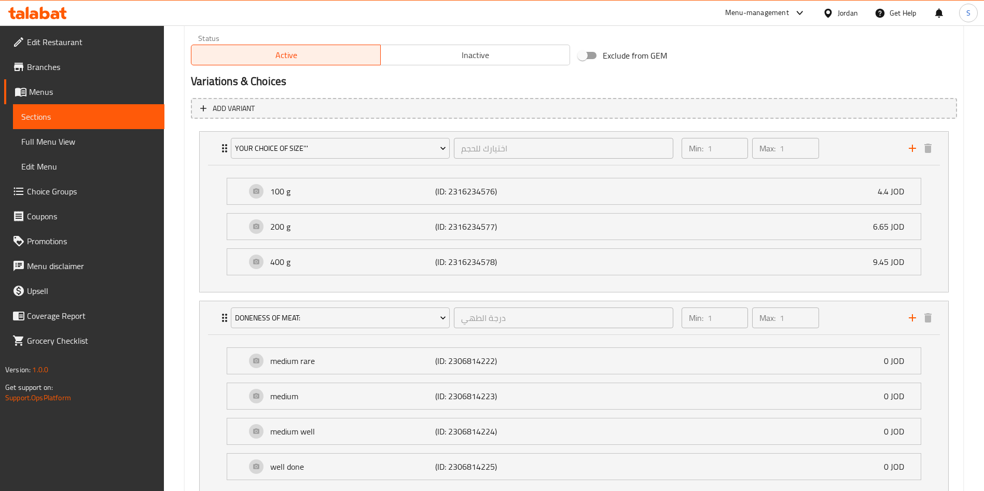
scroll to position [691, 0]
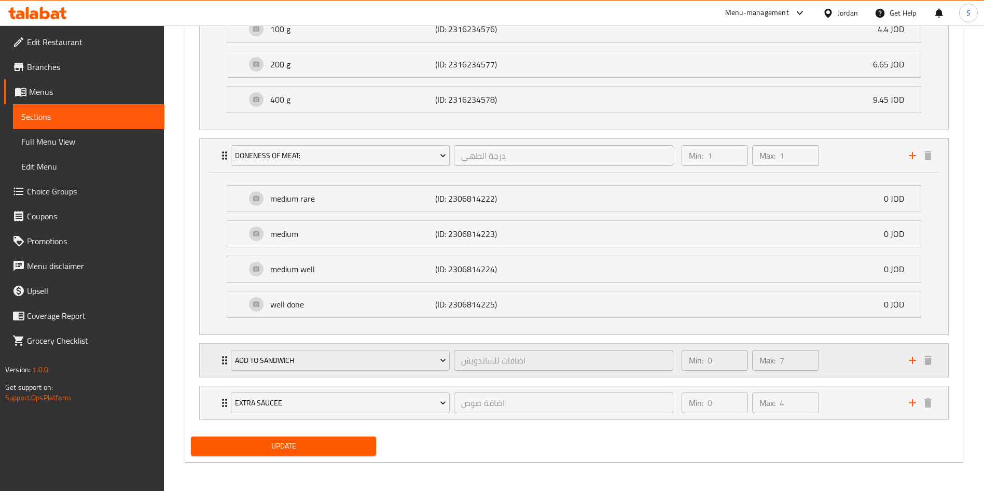
drag, startPoint x: 988, startPoint y: 383, endPoint x: 217, endPoint y: 364, distance: 771.6
click at [217, 364] on div "add to sandwich اضافات للساندويش ​ Min: 0 ​ Max: 7 ​" at bounding box center [574, 360] width 749 height 33
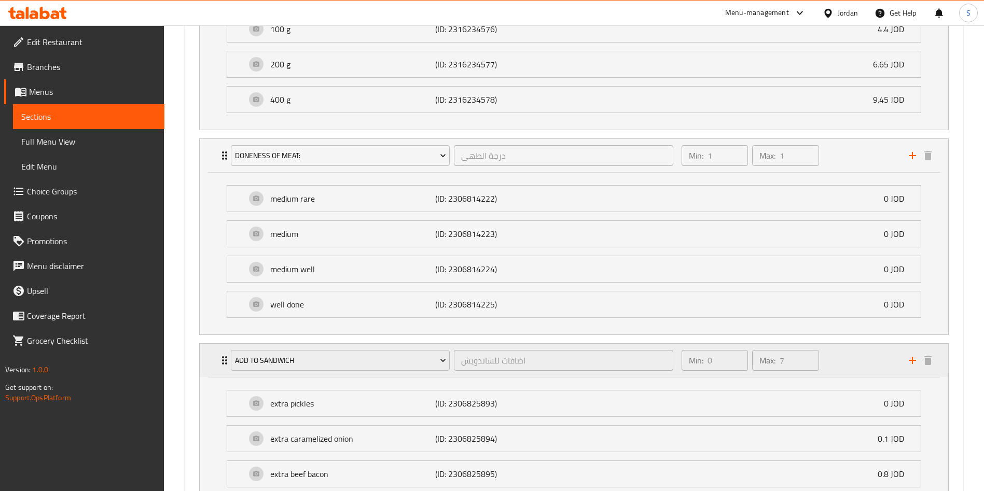
click at [217, 364] on div "add to sandwich اضافات للساندويش ​ Min: 0 ​ Max: 7 ​" at bounding box center [574, 360] width 749 height 33
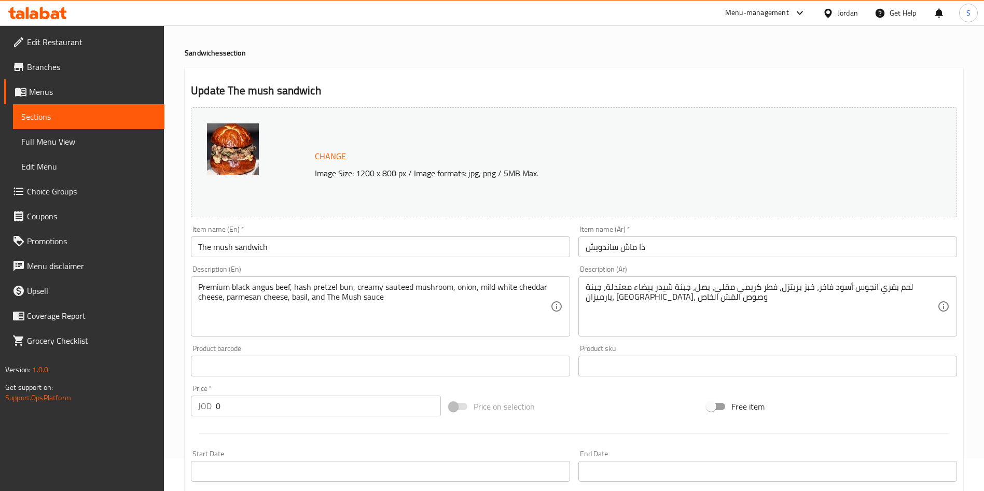
scroll to position [0, 0]
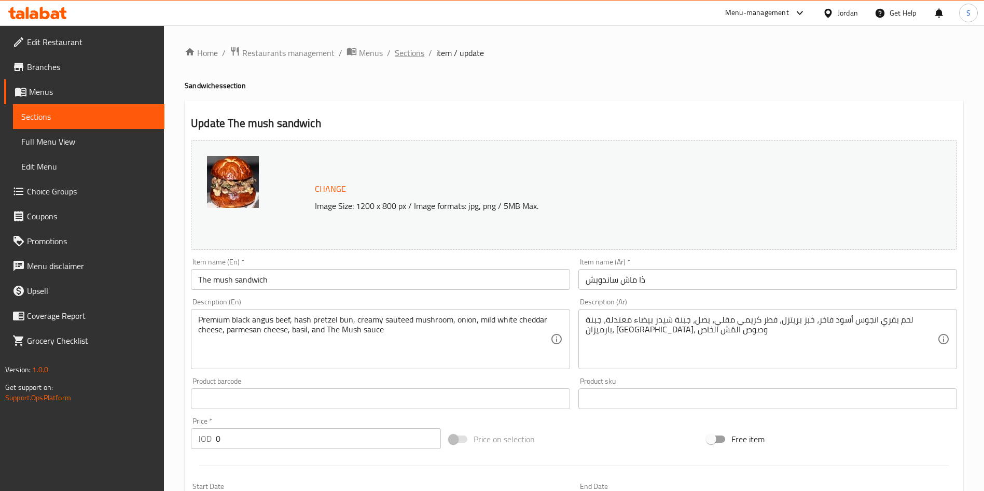
click at [402, 56] on span "Sections" at bounding box center [410, 53] width 30 height 12
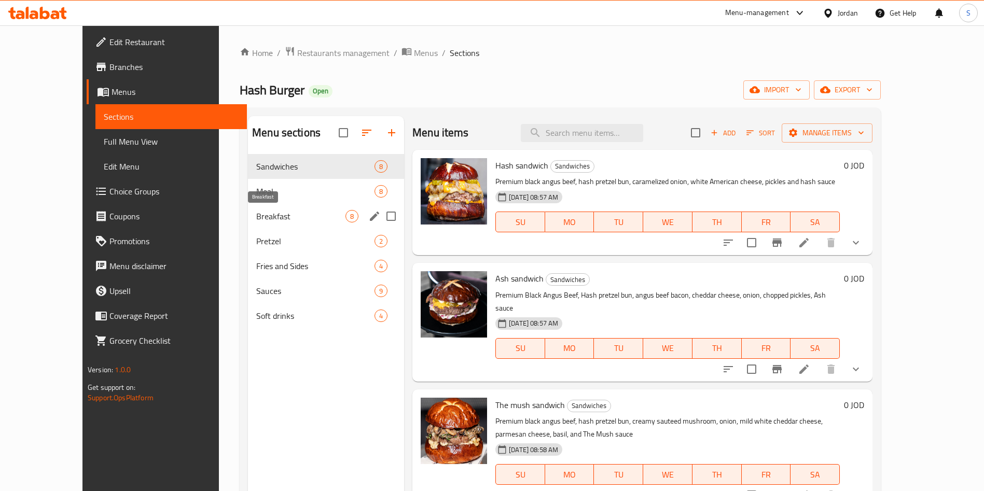
drag, startPoint x: 343, startPoint y: 127, endPoint x: 245, endPoint y: 185, distance: 114.2
click at [256, 185] on span "Meal" at bounding box center [300, 191] width 89 height 12
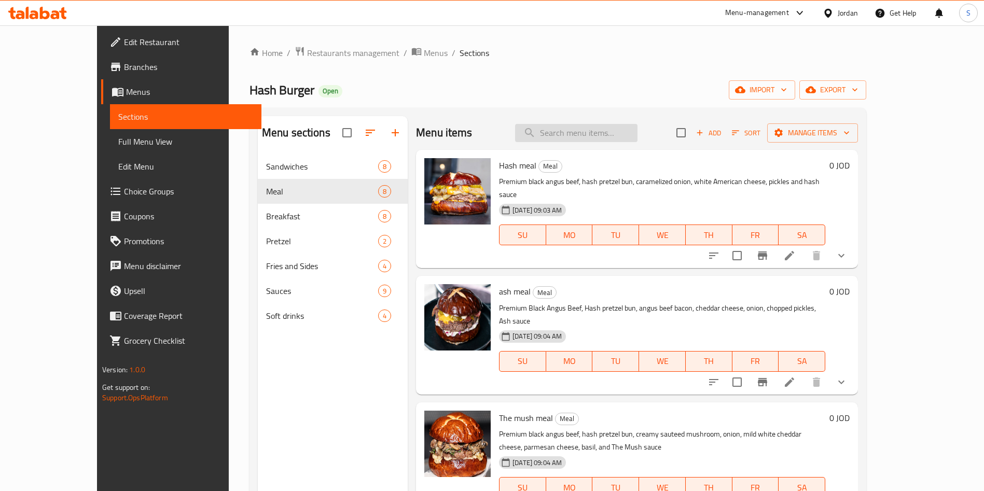
drag, startPoint x: 619, startPoint y: 142, endPoint x: 611, endPoint y: 131, distance: 13.8
click at [611, 131] on div "Menu items Add Sort Manage items" at bounding box center [637, 133] width 442 height 34
click at [611, 131] on input "search" at bounding box center [576, 133] width 122 height 18
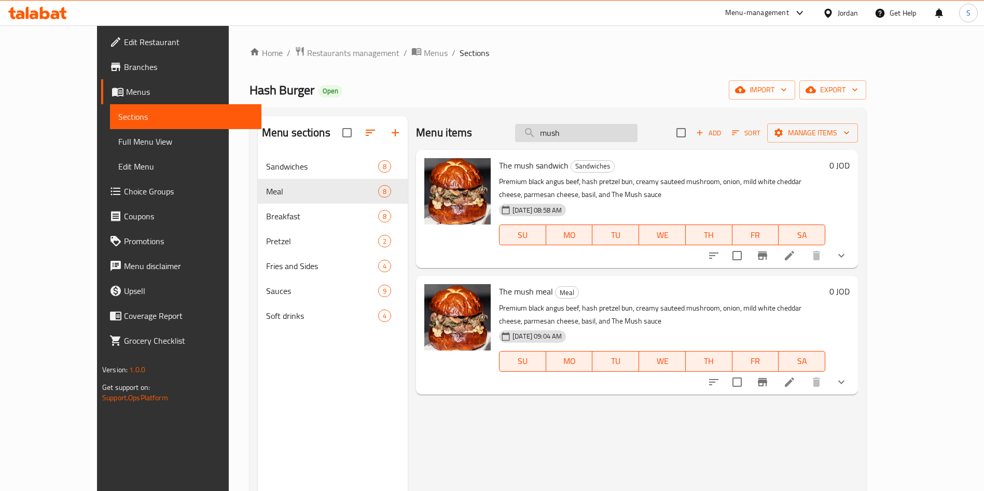
scroll to position [1, 0]
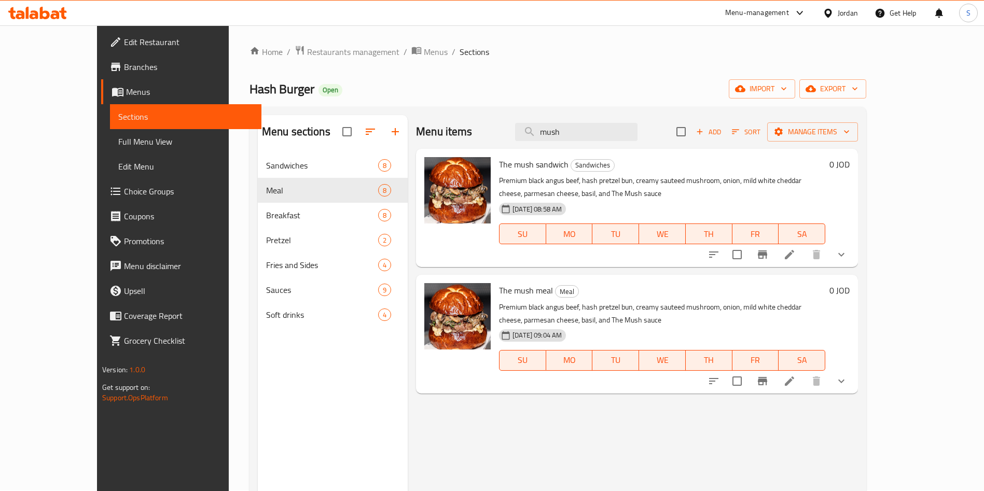
type input "mush"
click at [796, 379] on icon at bounding box center [789, 381] width 12 height 12
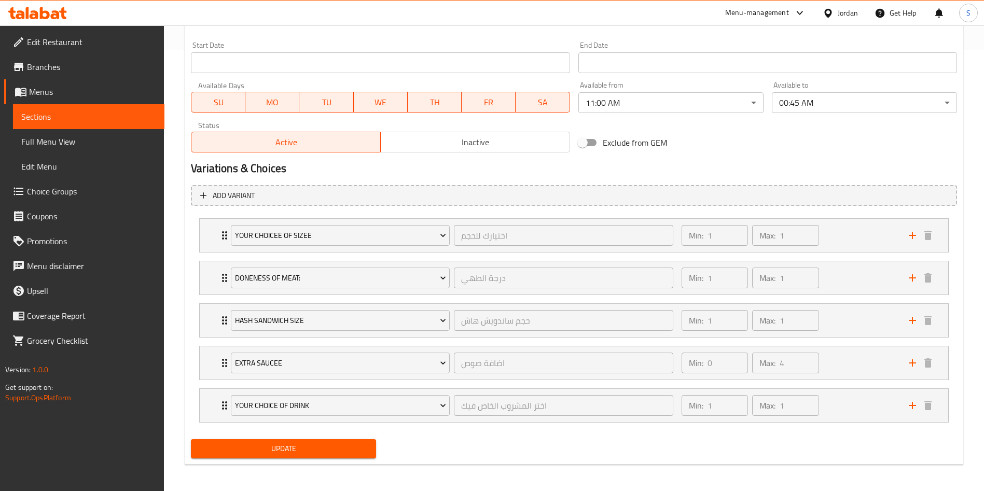
scroll to position [444, 0]
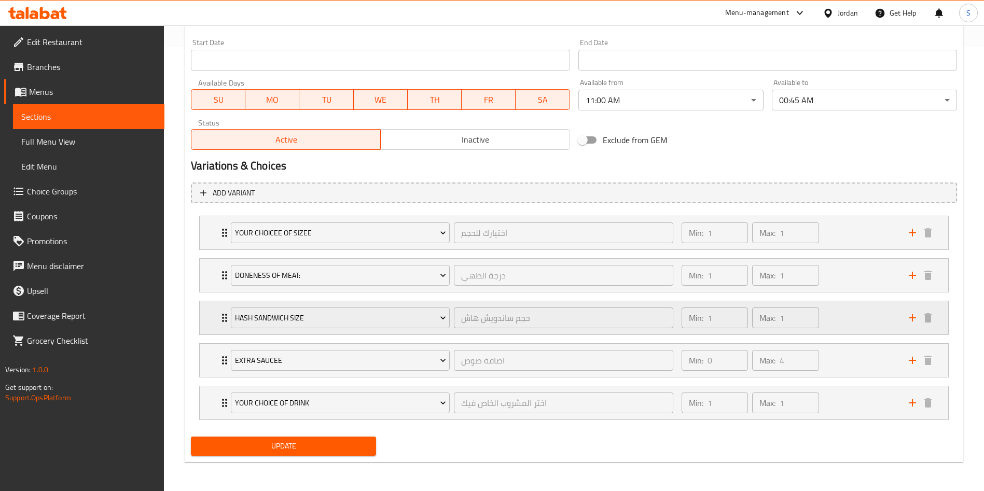
click at [885, 325] on div "Min: 1 ​ Max: 1 ​" at bounding box center [788, 317] width 227 height 33
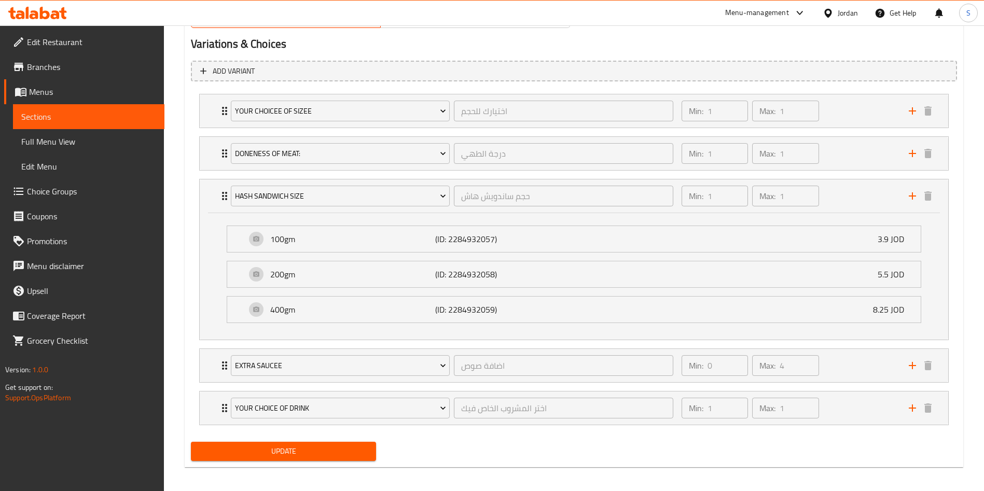
scroll to position [565, 0]
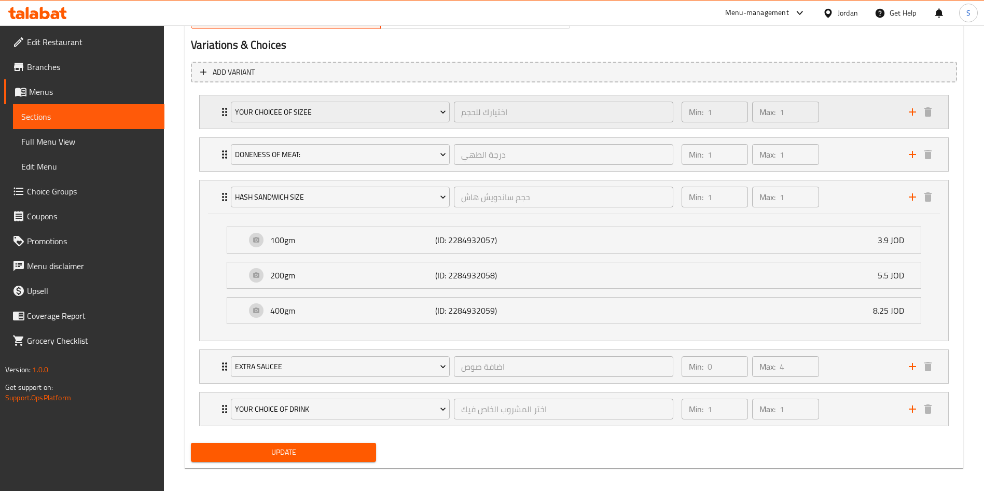
click at [869, 112] on div "Min: 1 ​ Max: 1 ​" at bounding box center [788, 111] width 227 height 33
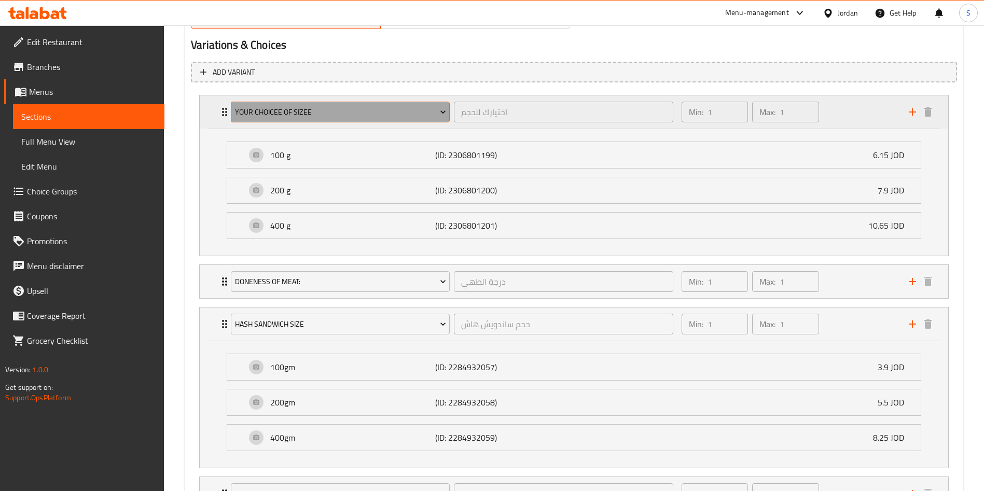
click at [411, 107] on span "YOUR CHOICEE OF SIZEE" at bounding box center [340, 112] width 211 height 13
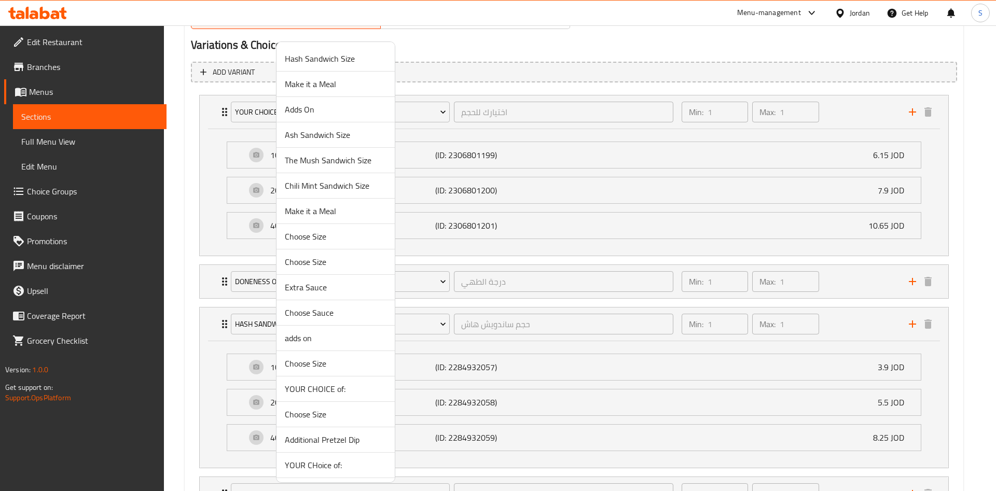
click at [376, 167] on li "The Mush Sandwich Size" at bounding box center [335, 160] width 118 height 25
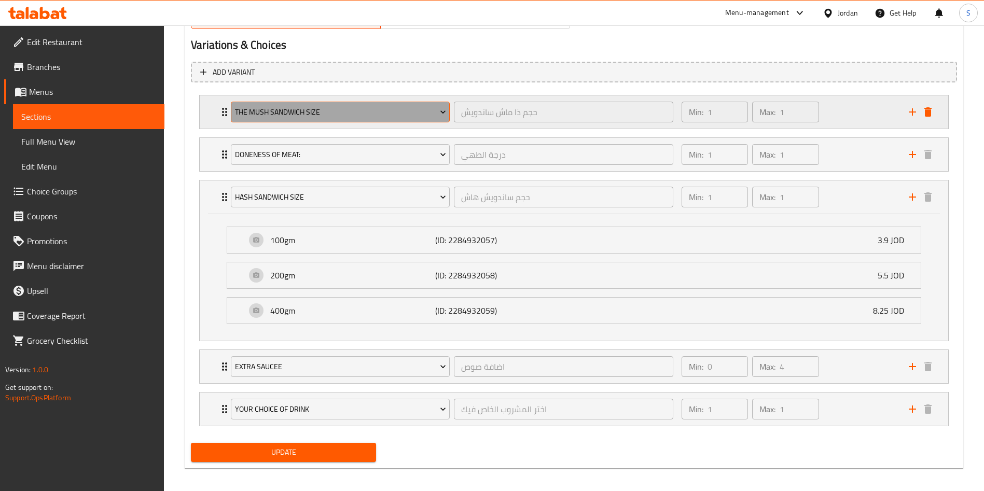
click at [375, 114] on span "The Mush Sandwich Size" at bounding box center [340, 112] width 211 height 13
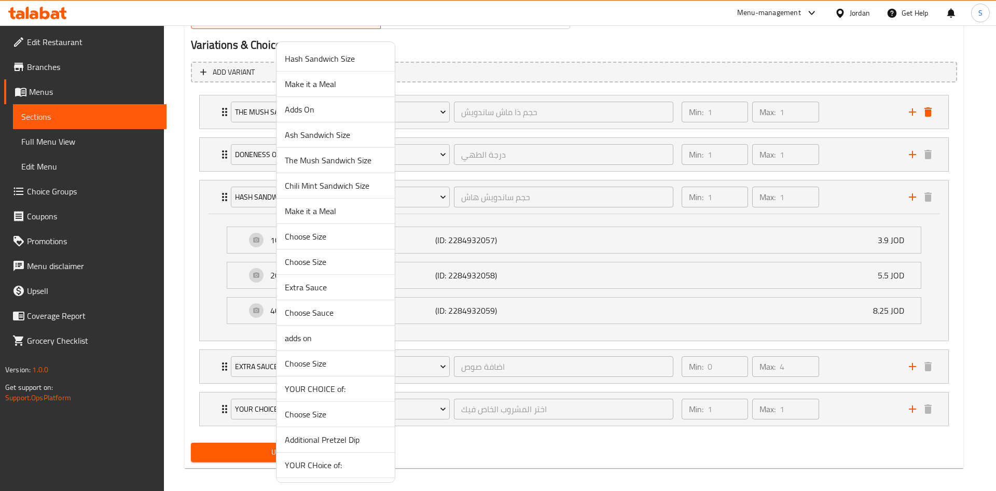
click at [866, 104] on div at bounding box center [498, 245] width 996 height 491
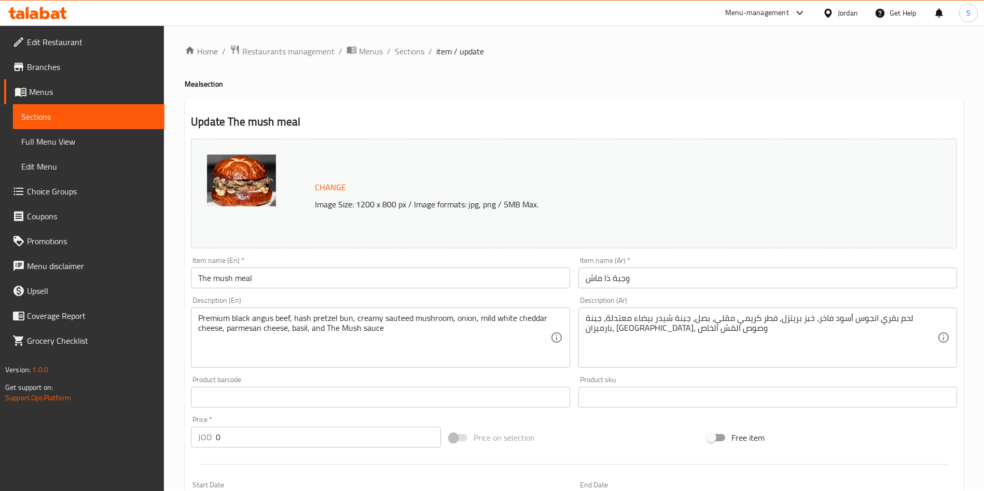
scroll to position [5, 0]
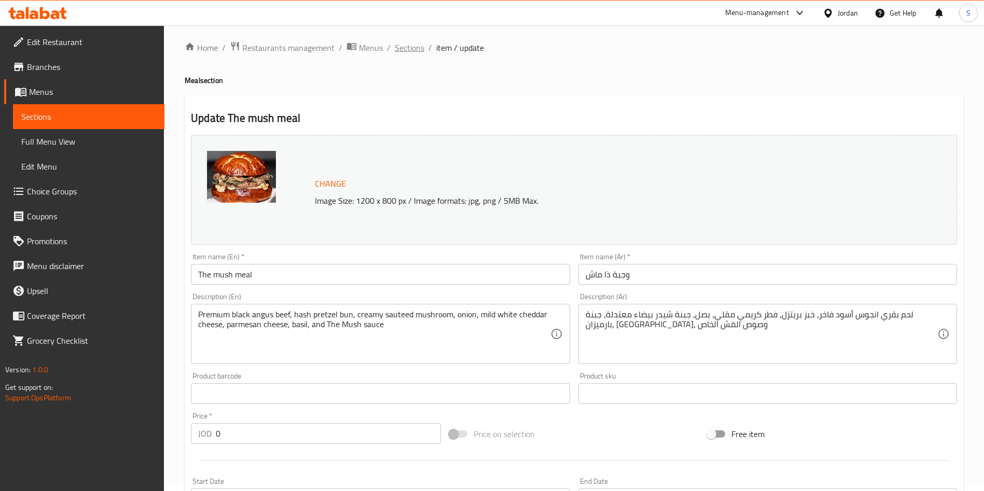
click at [409, 43] on span "Sections" at bounding box center [410, 47] width 30 height 12
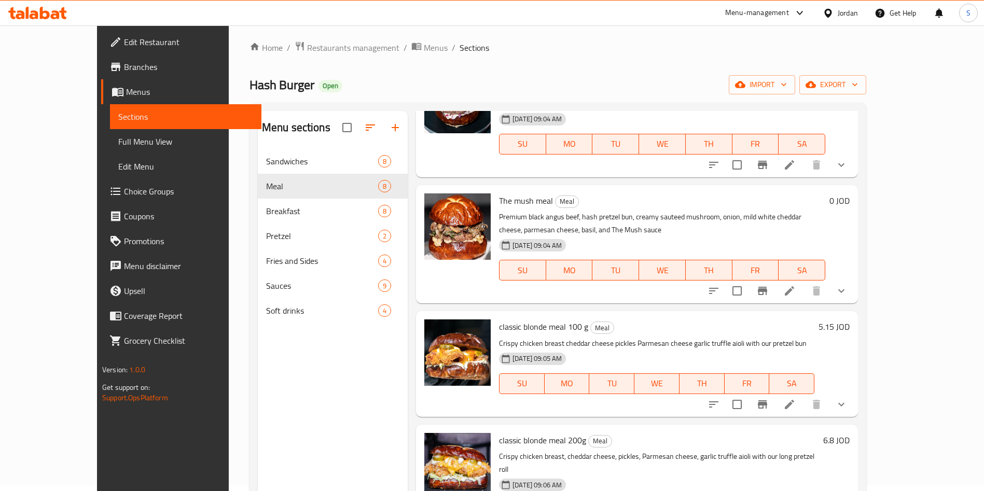
scroll to position [218, 0]
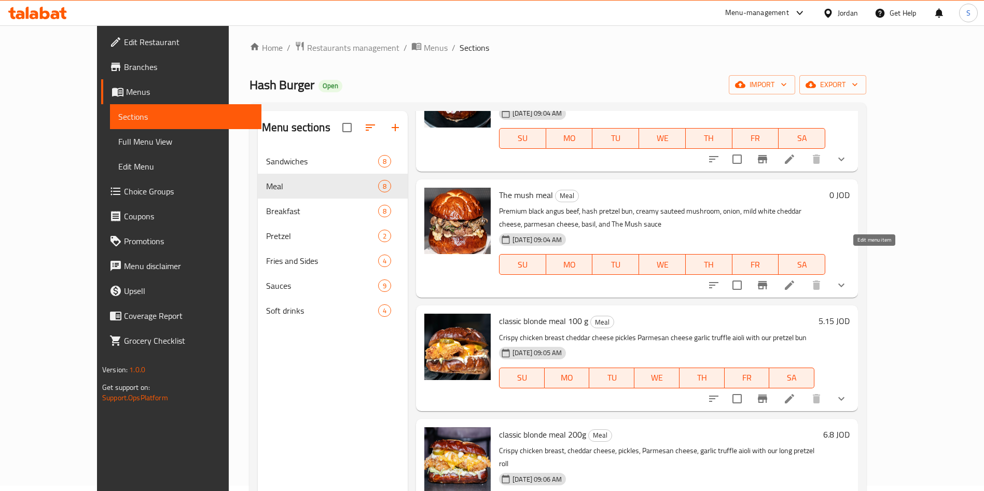
click at [794, 281] on icon at bounding box center [789, 285] width 9 height 9
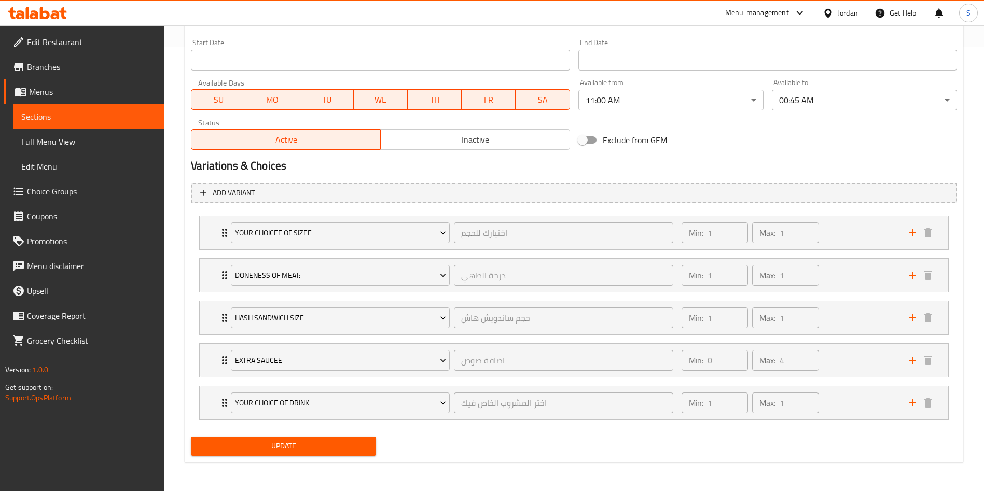
scroll to position [444, 0]
click at [830, 290] on div "Min: 1 ​ Max: 1 ​" at bounding box center [788, 275] width 227 height 33
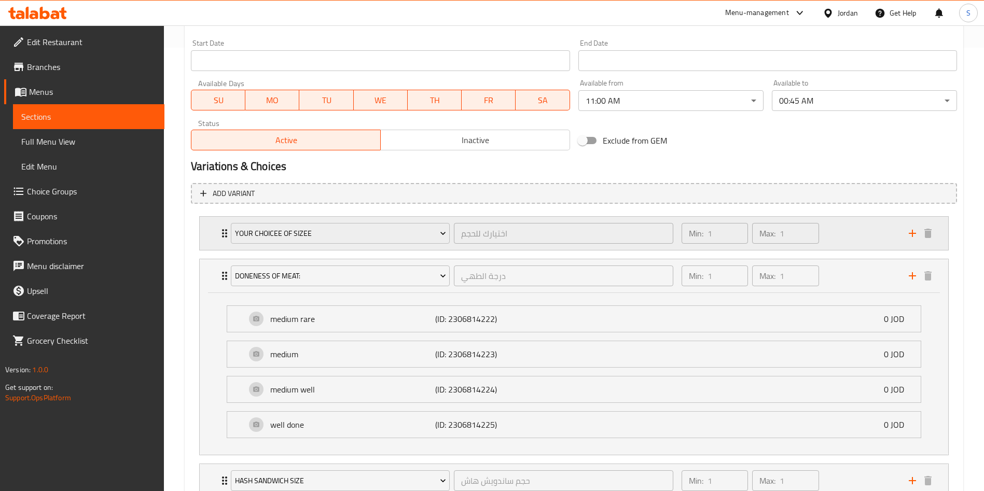
click at [864, 232] on div "Min: 1 ​ Max: 1 ​" at bounding box center [788, 233] width 227 height 33
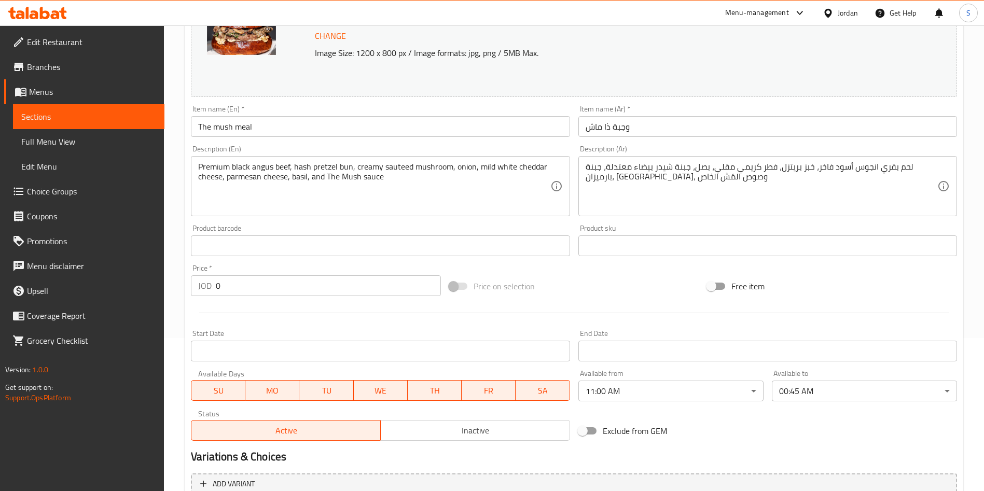
scroll to position [0, 0]
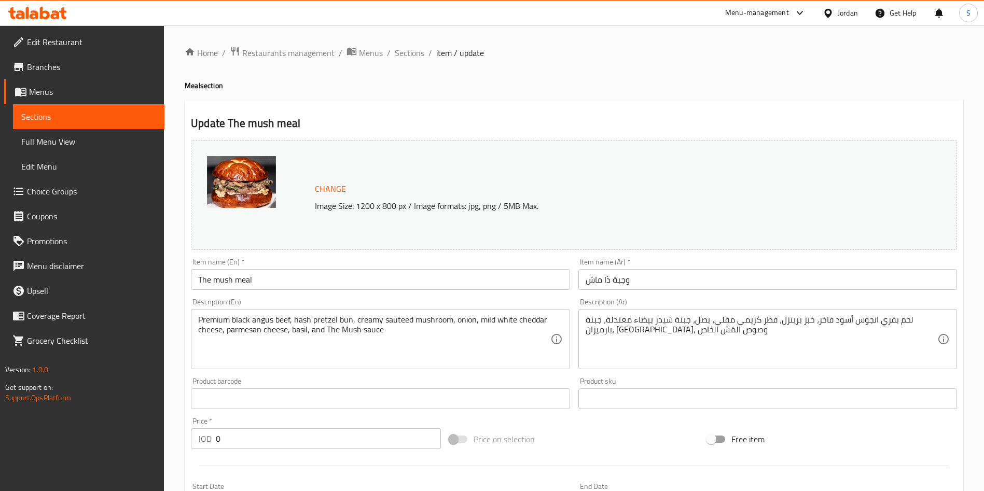
click at [362, 87] on h4 "Meal section" at bounding box center [574, 85] width 779 height 10
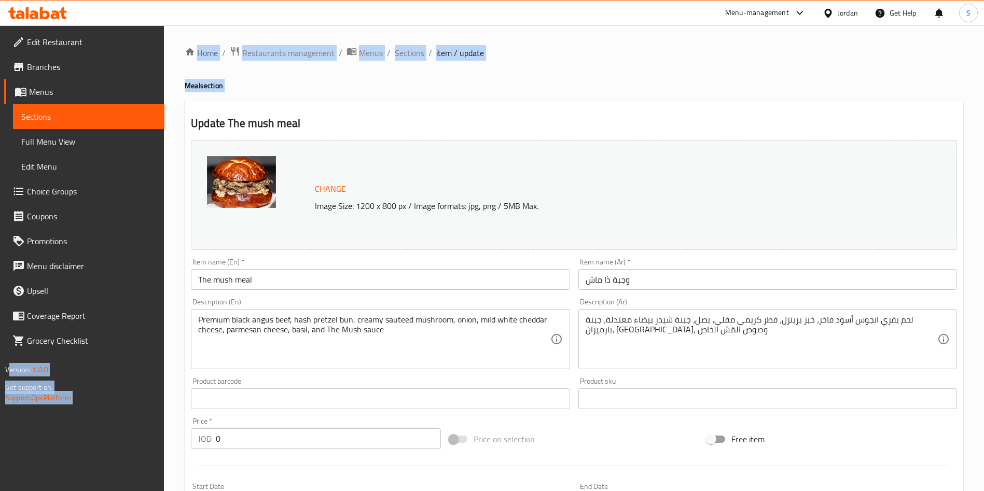
drag, startPoint x: 362, startPoint y: 87, endPoint x: 31, endPoint y: -94, distance: 376.8
click at [31, 0] on html "​ Menu-management Jordan Get Help S Edit Restaurant Branches Menus Sections Ful…" at bounding box center [492, 245] width 984 height 491
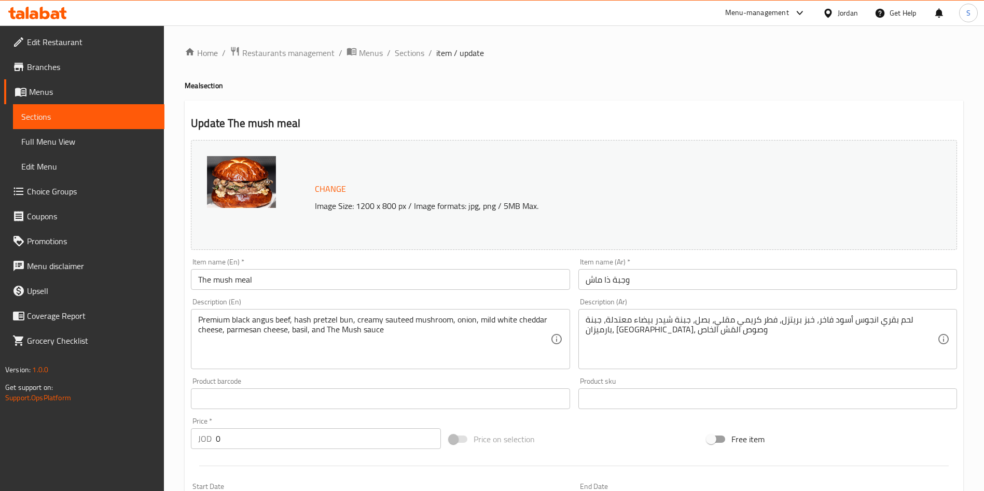
click at [406, 54] on span "Sections" at bounding box center [410, 53] width 30 height 12
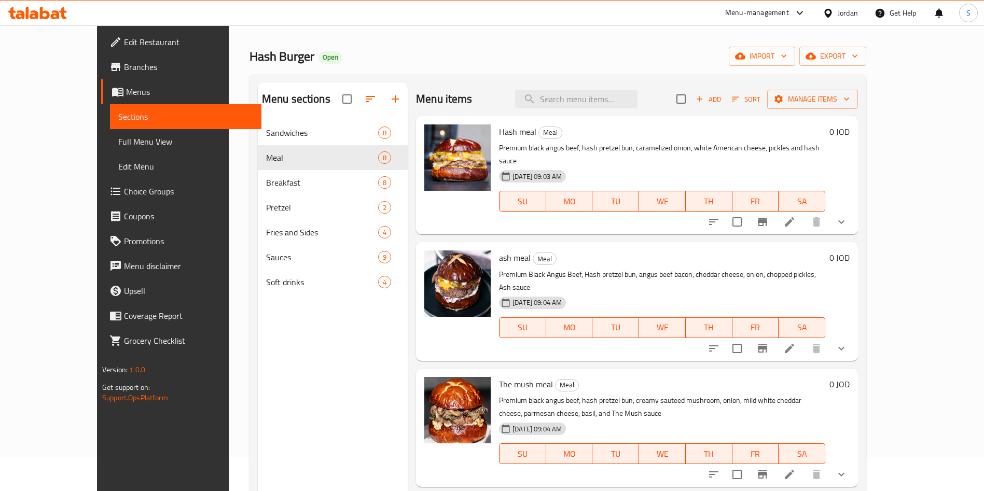
scroll to position [16, 0]
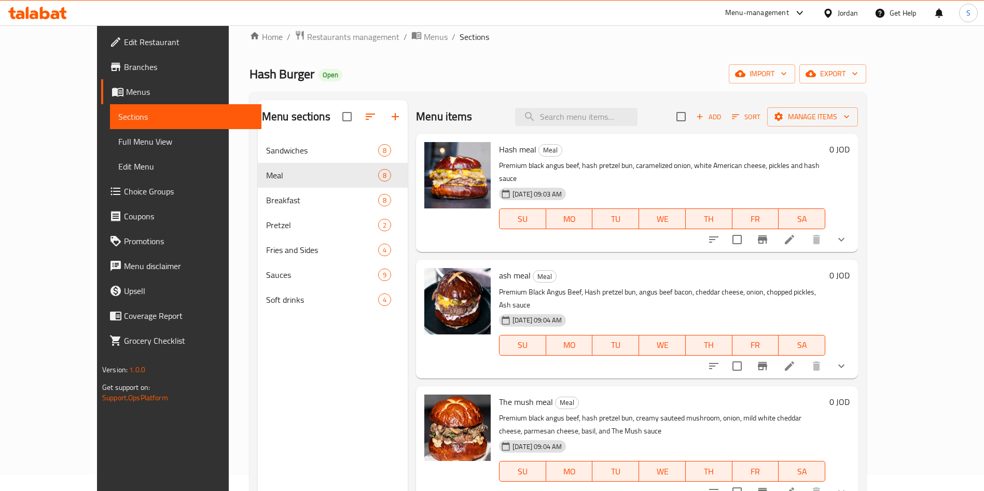
click at [588, 43] on ol "Home / Restaurants management / Menus / Sections" at bounding box center [558, 36] width 617 height 13
click at [638, 108] on input "search" at bounding box center [576, 117] width 122 height 18
click at [638, 108] on input "c" at bounding box center [576, 117] width 122 height 18
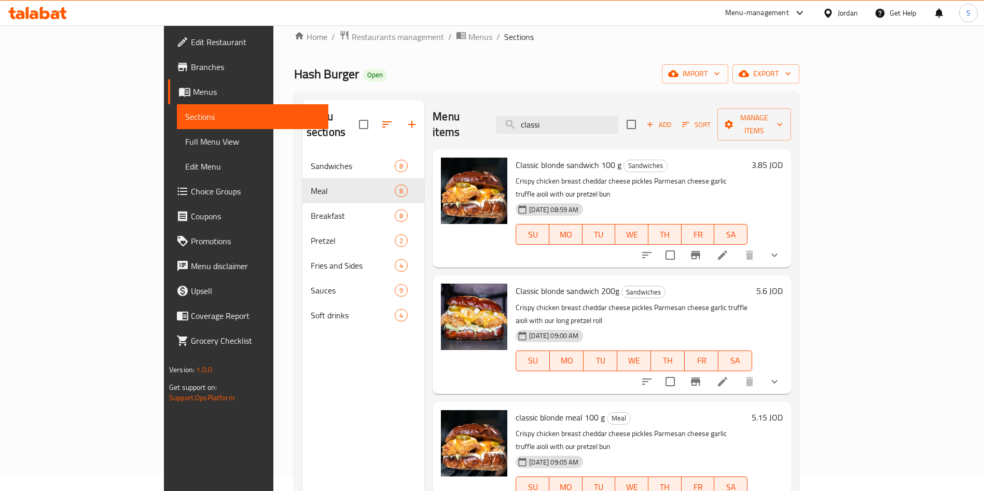
type input "classi"
click at [737, 246] on li at bounding box center [722, 255] width 29 height 19
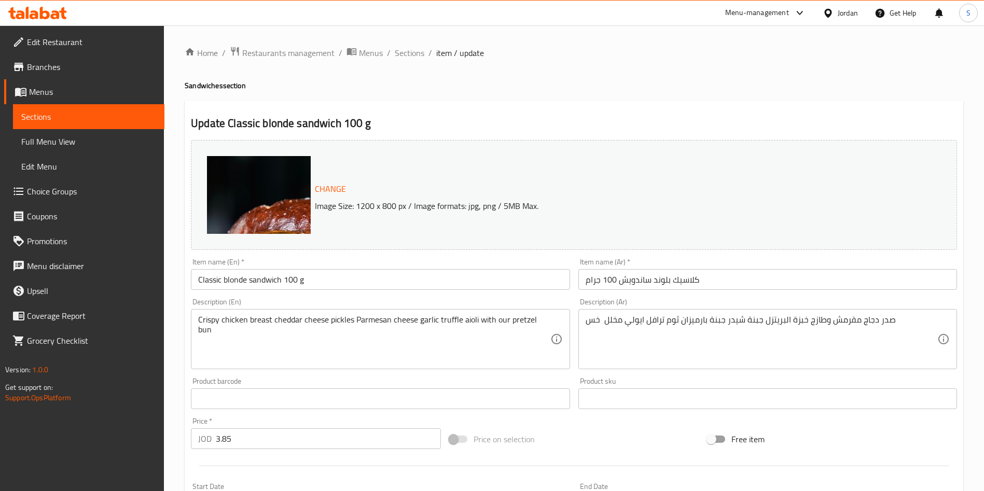
click at [413, 61] on div "Home / Restaurants management / Menus / Sections / item / update Sandwiches sec…" at bounding box center [574, 437] width 779 height 783
click at [403, 48] on span "Sections" at bounding box center [410, 53] width 30 height 12
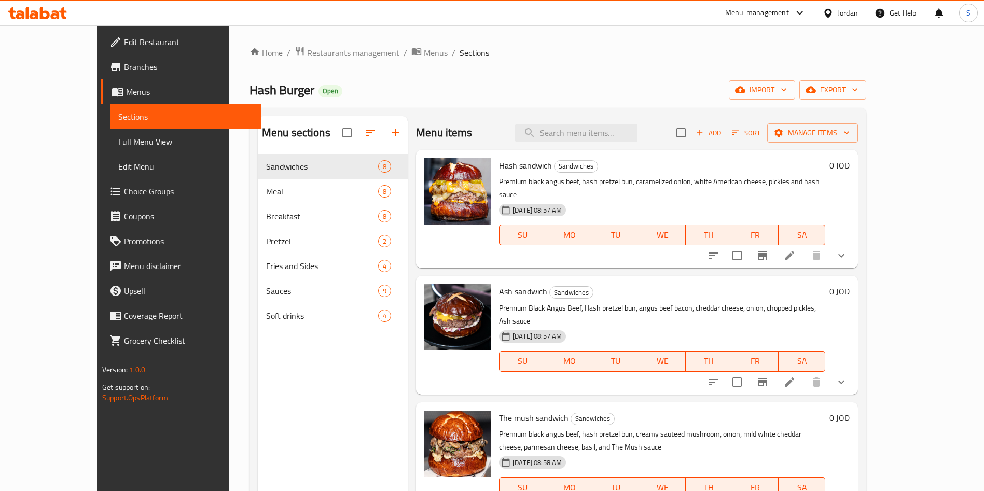
click at [604, 144] on div "Menu items Add Sort Manage items" at bounding box center [637, 133] width 442 height 34
click at [590, 126] on input "search" at bounding box center [576, 133] width 122 height 18
type input "b"
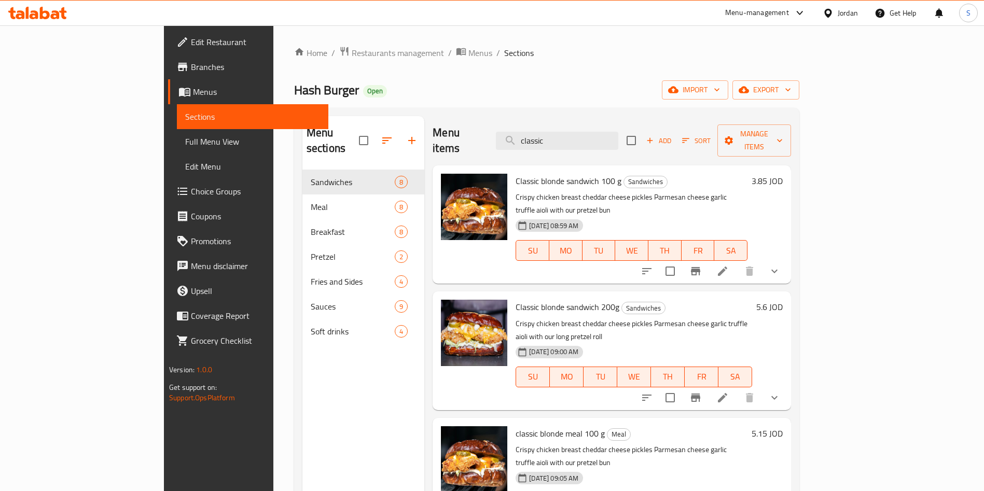
type input "classic"
click at [727, 267] on icon at bounding box center [722, 271] width 9 height 9
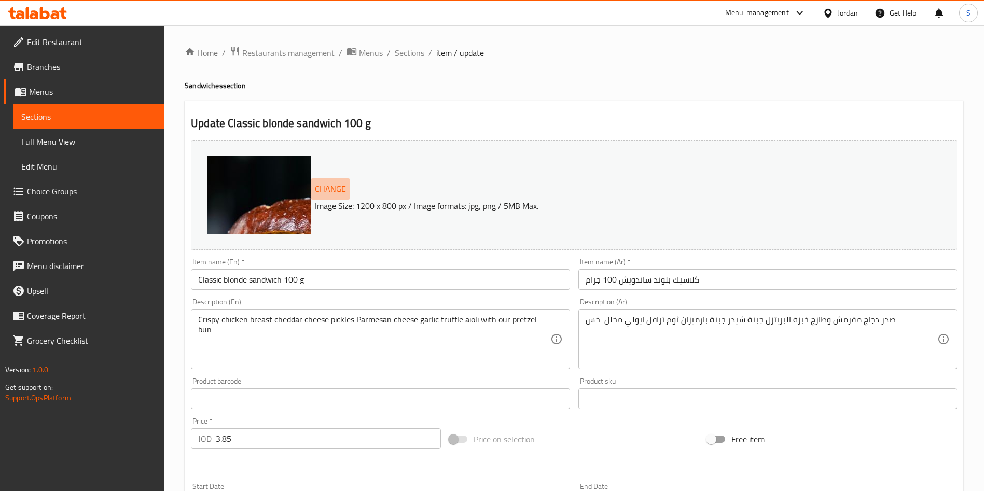
click at [320, 182] on span "Change" at bounding box center [330, 189] width 31 height 15
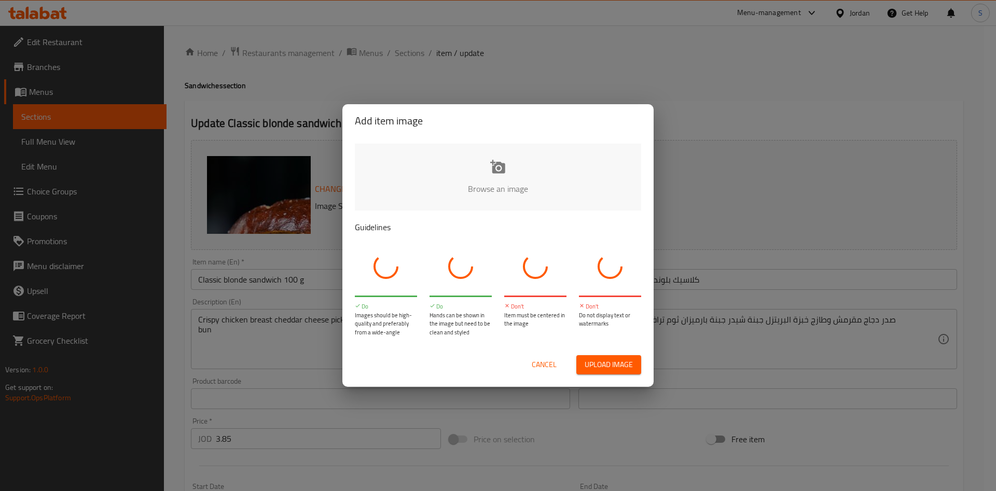
click at [628, 380] on div "Cancel Upload image" at bounding box center [498, 365] width 303 height 36
click at [619, 370] on span "Upload image" at bounding box center [609, 364] width 48 height 13
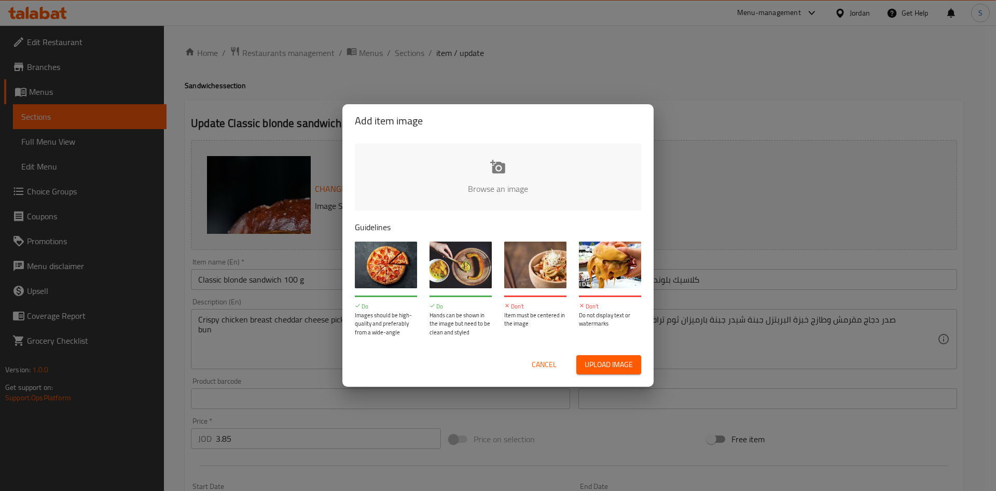
type input "C:\fakepath\WhatsApp Image 2025-10-09 at 1.32.58 PM.jpeg"
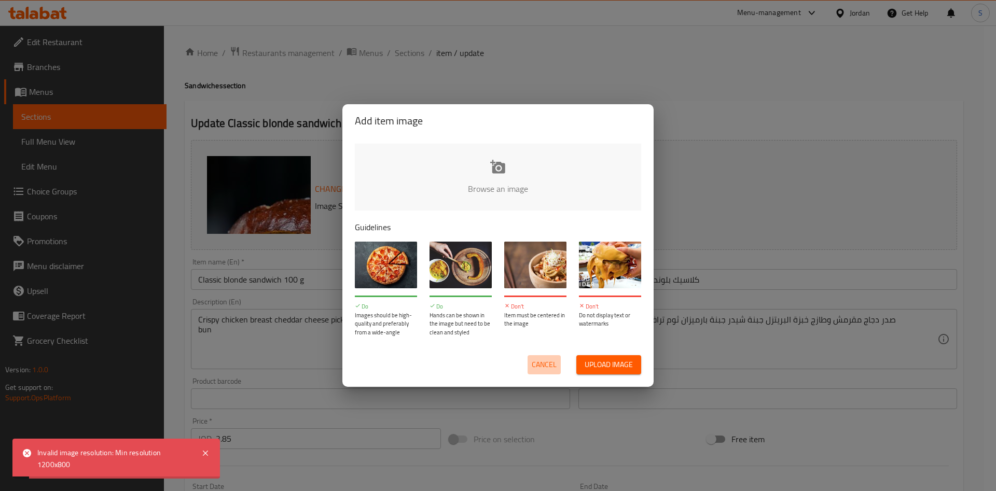
click at [534, 365] on span "Cancel" at bounding box center [544, 364] width 25 height 13
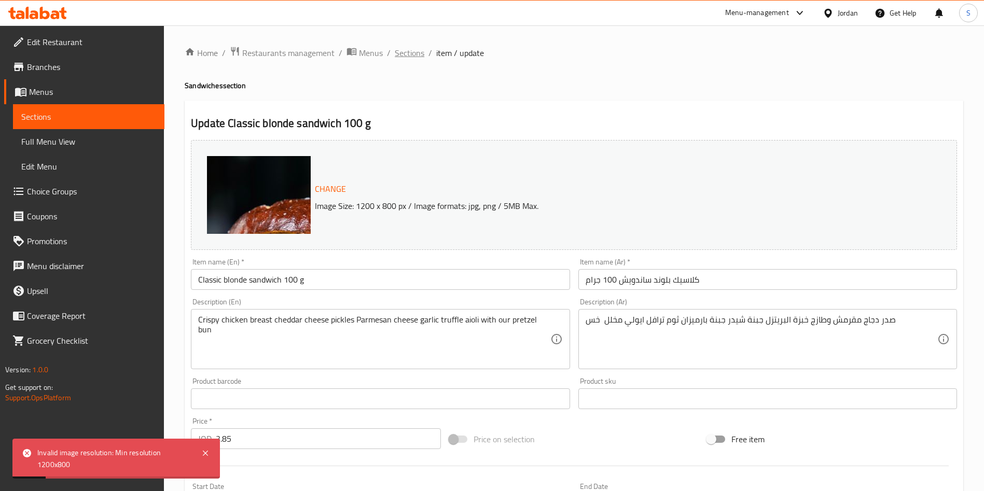
click at [410, 51] on span "Sections" at bounding box center [410, 53] width 30 height 12
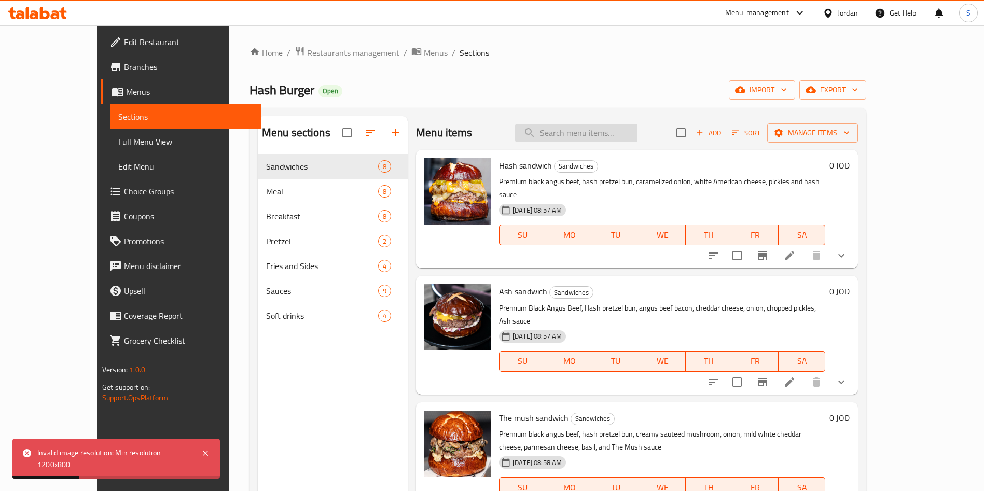
click at [638, 128] on input "search" at bounding box center [576, 133] width 122 height 18
type input "v"
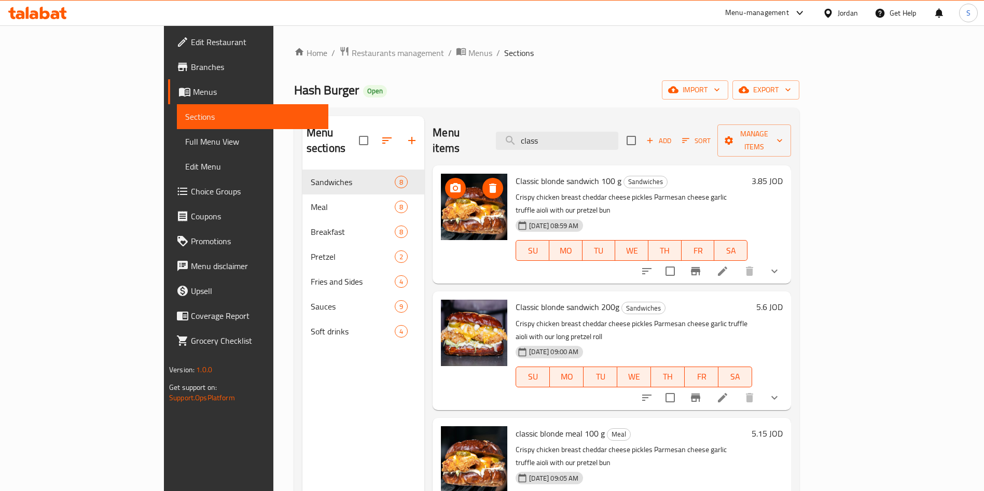
type input "class"
click at [450, 183] on icon "upload picture" at bounding box center [455, 187] width 10 height 9
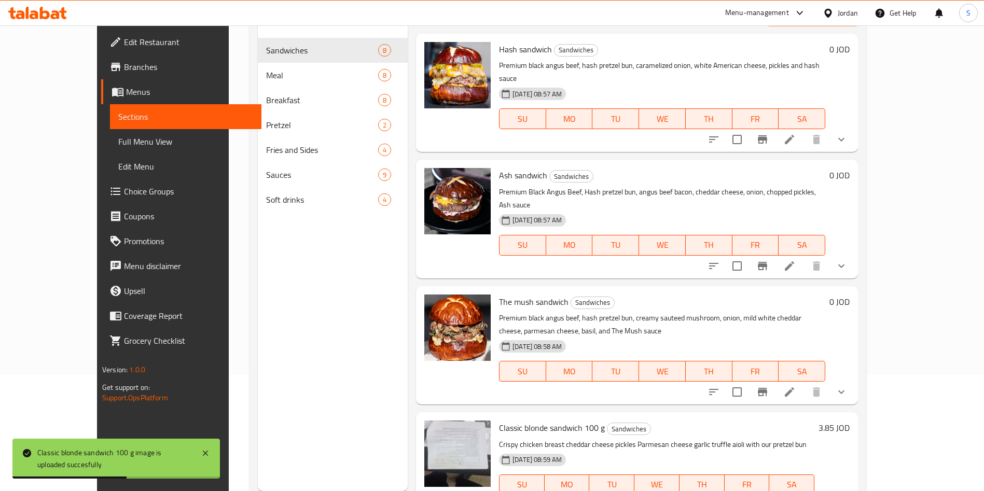
scroll to position [145, 0]
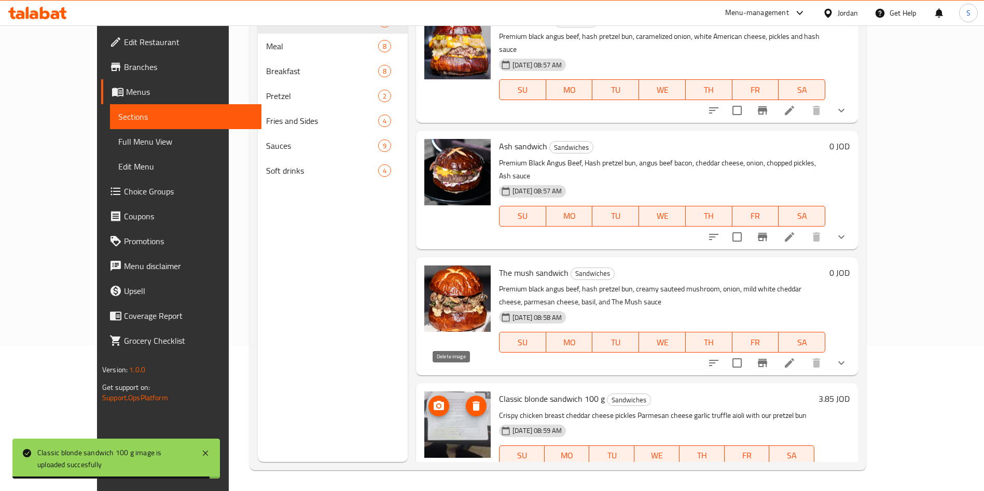
click at [473, 402] on icon "delete image" at bounding box center [476, 406] width 7 height 9
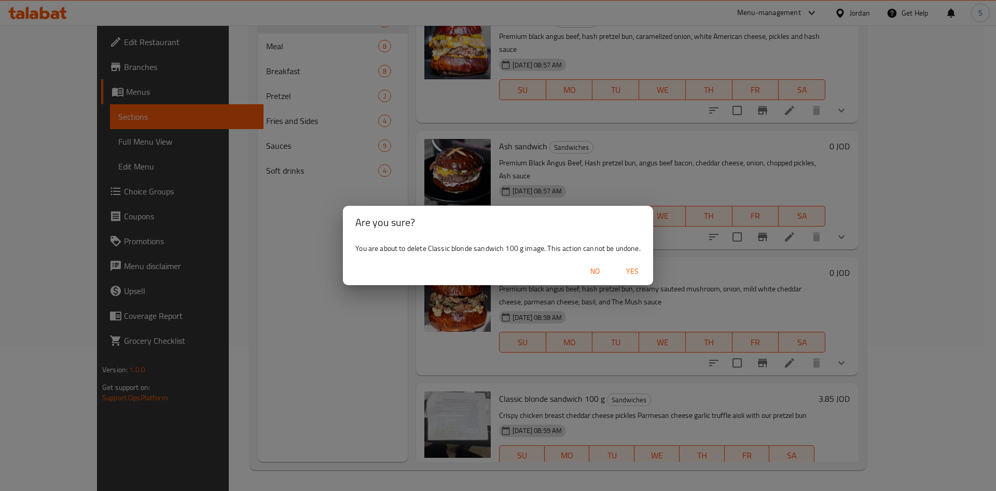
click at [628, 273] on span "Yes" at bounding box center [632, 271] width 25 height 13
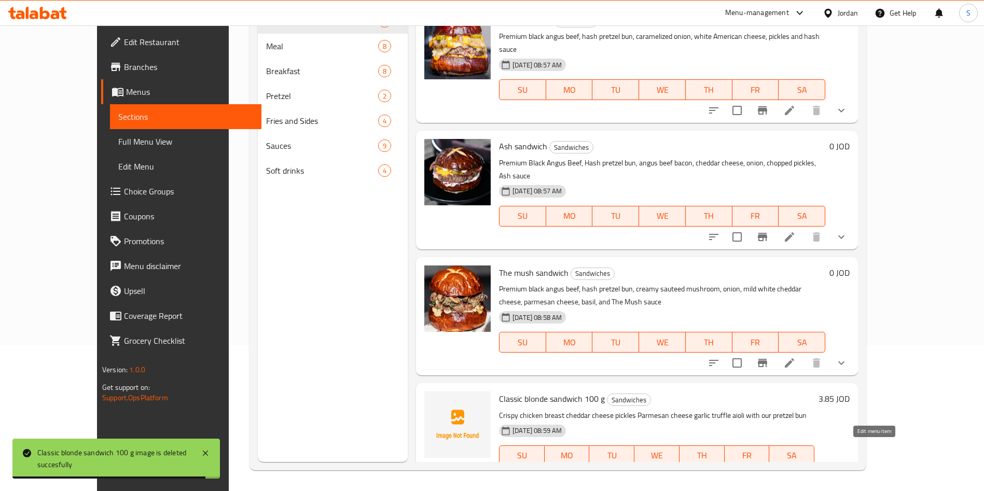
click at [796, 470] on icon at bounding box center [789, 476] width 12 height 12
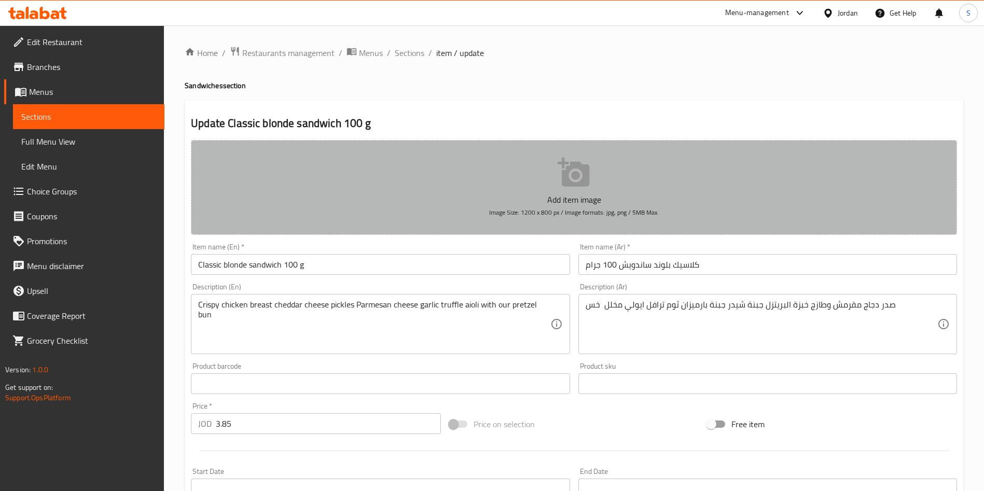
click at [585, 190] on button "Add item image Image Size: 1200 x 800 px / Image formats: jpg, png / 5MB Max." at bounding box center [574, 187] width 766 height 95
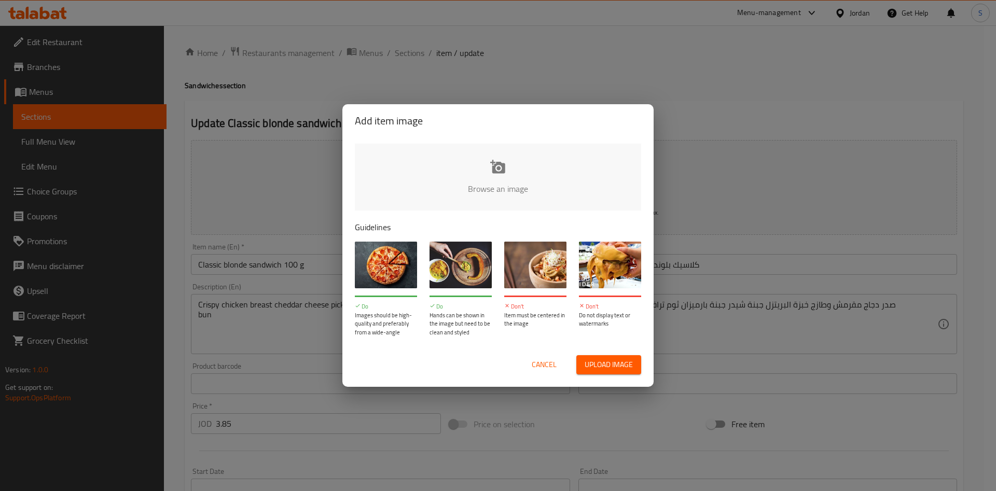
click at [627, 349] on div "Cancel Upload image" at bounding box center [498, 365] width 303 height 36
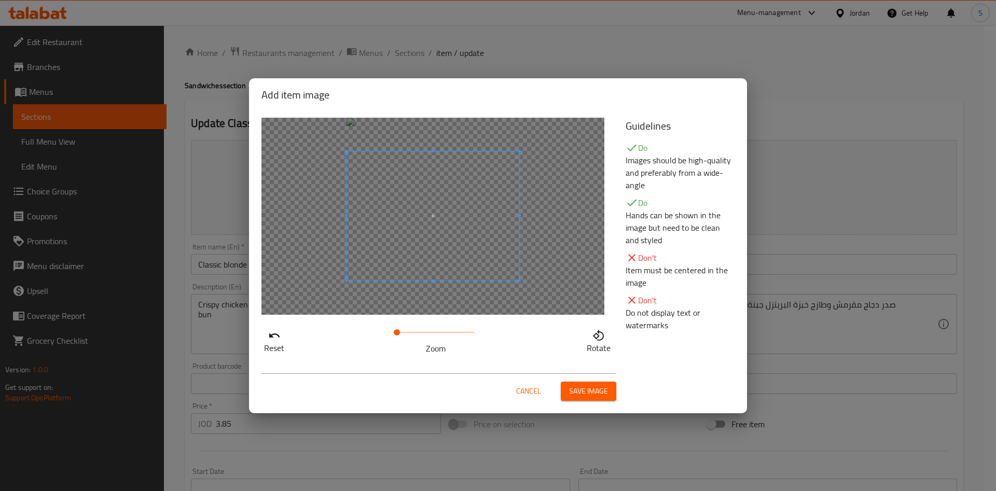
click at [573, 387] on span "Save image" at bounding box center [588, 391] width 39 height 13
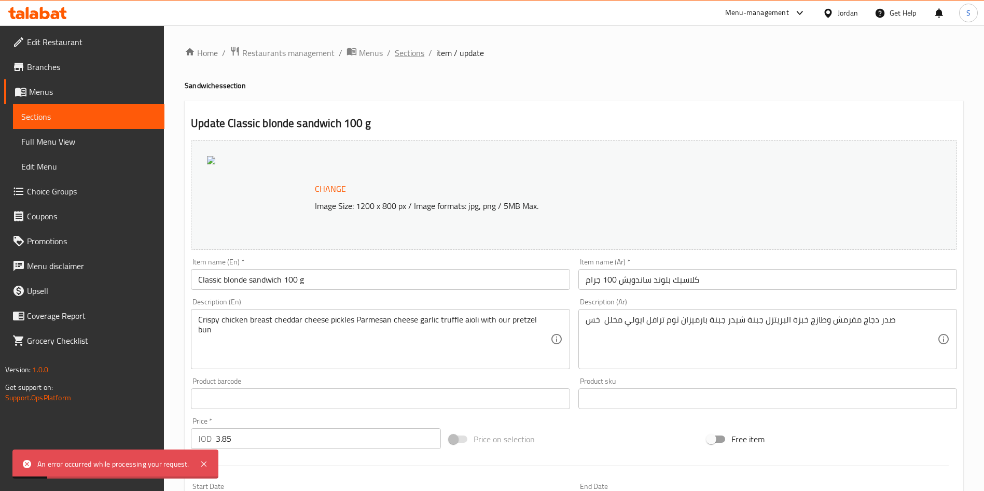
click at [413, 52] on span "Sections" at bounding box center [410, 53] width 30 height 12
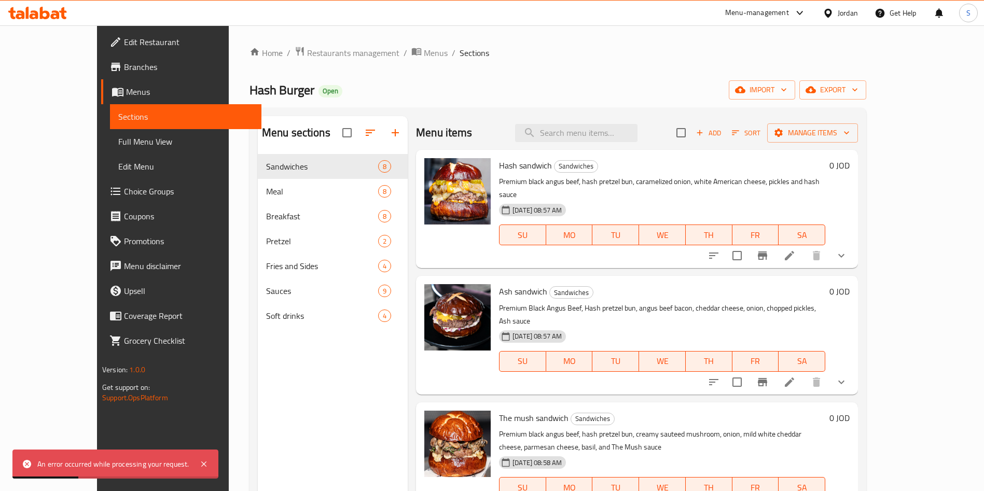
scroll to position [145, 0]
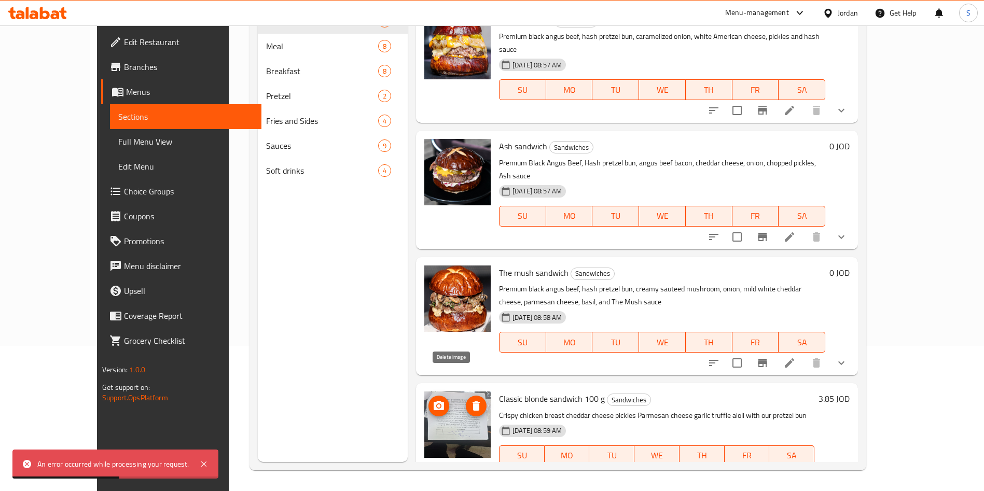
click at [470, 400] on icon "delete image" at bounding box center [476, 406] width 12 height 12
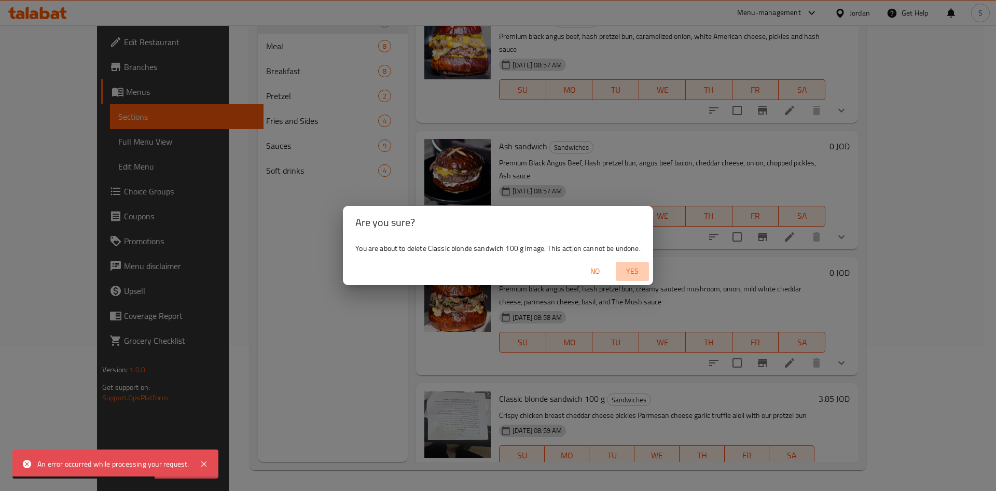
click at [638, 267] on span "Yes" at bounding box center [632, 271] width 25 height 13
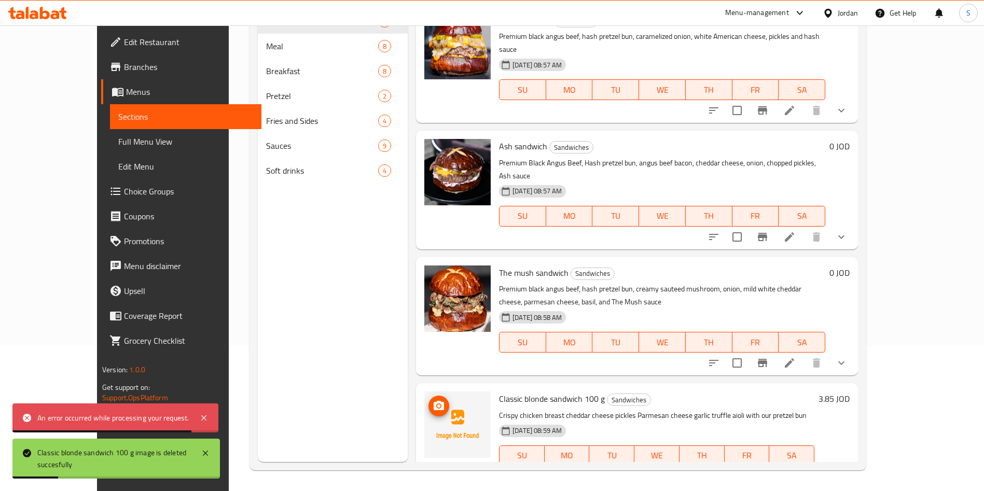
click at [433, 400] on icon "upload picture" at bounding box center [439, 406] width 12 height 12
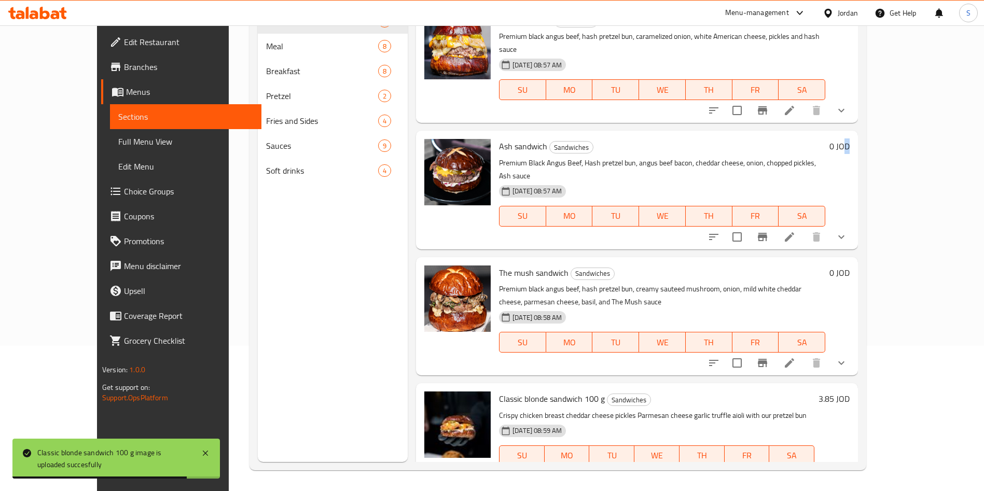
drag, startPoint x: 933, startPoint y: 169, endPoint x: 944, endPoint y: 148, distance: 23.7
click at [850, 140] on div "0 JOD" at bounding box center [837, 190] width 24 height 102
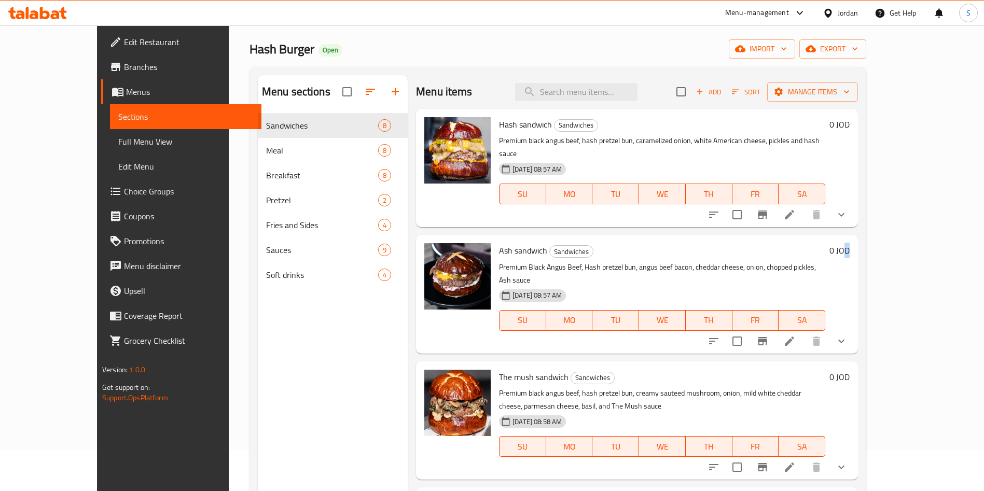
scroll to position [39, 0]
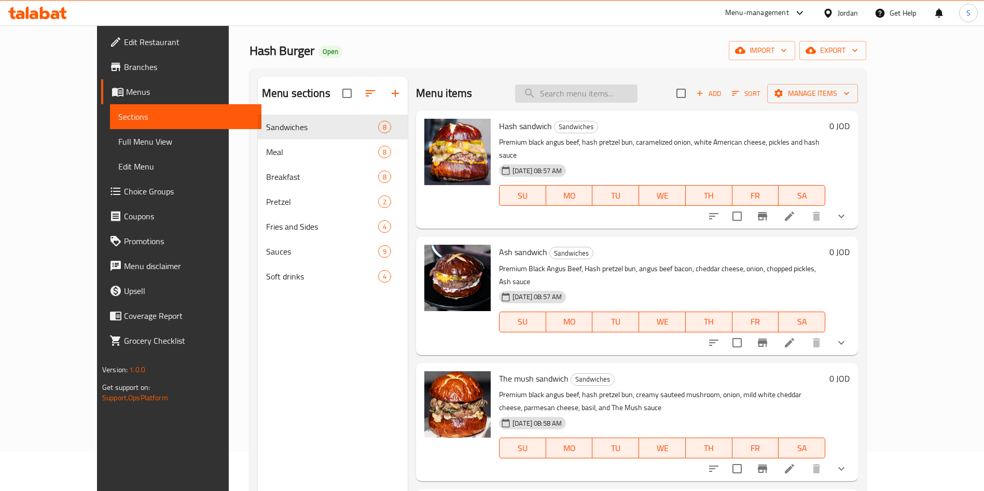
click at [606, 92] on input "search" at bounding box center [576, 94] width 122 height 18
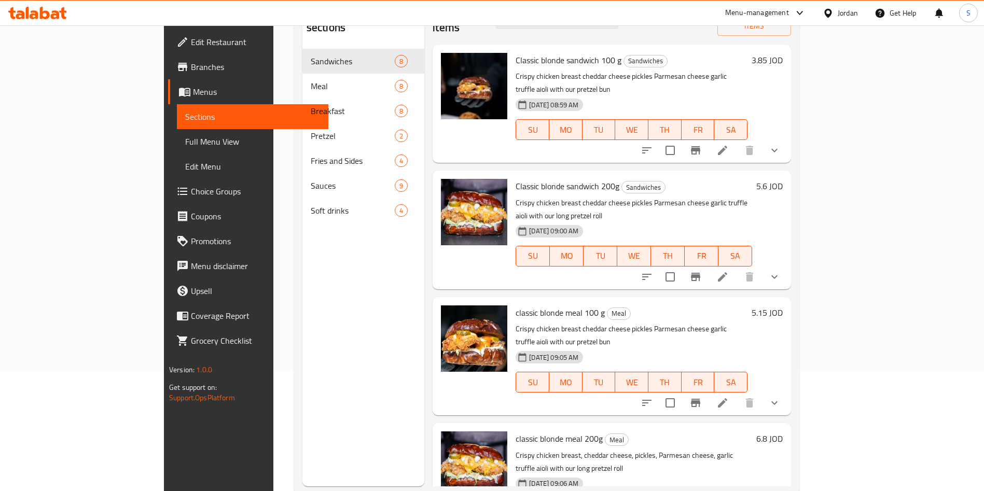
scroll to position [145, 0]
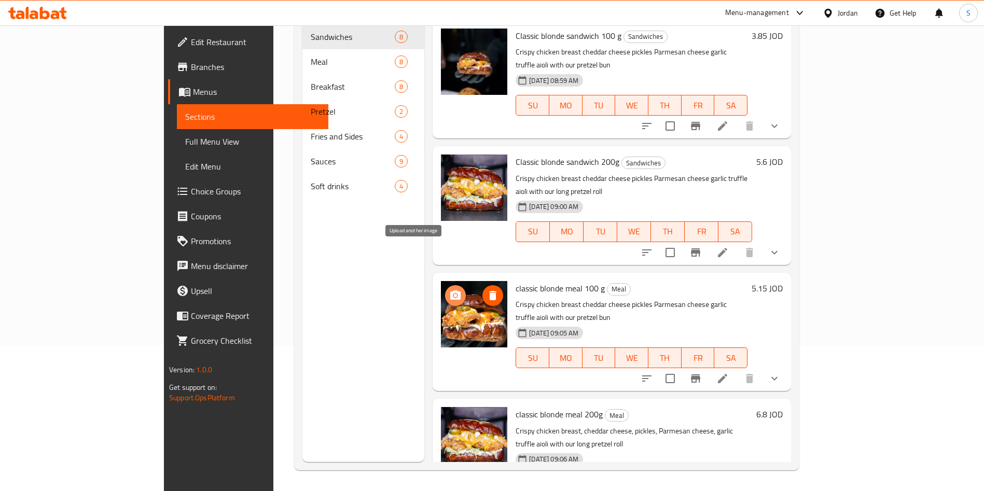
click at [449, 289] on icon "upload picture" at bounding box center [455, 295] width 12 height 12
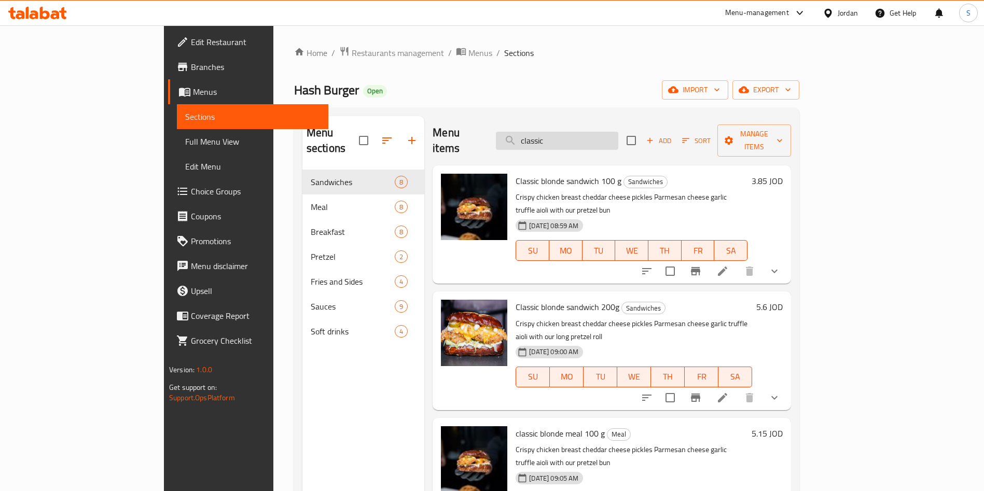
click at [585, 132] on input "classic" at bounding box center [557, 141] width 122 height 18
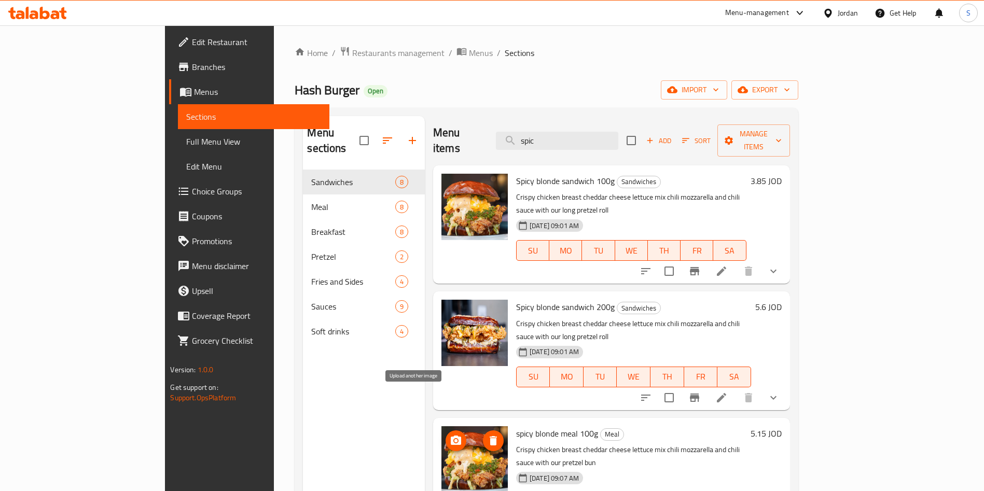
type input "spic"
click at [450, 435] on icon "upload picture" at bounding box center [456, 441] width 12 height 12
